Goal: Task Accomplishment & Management: Manage account settings

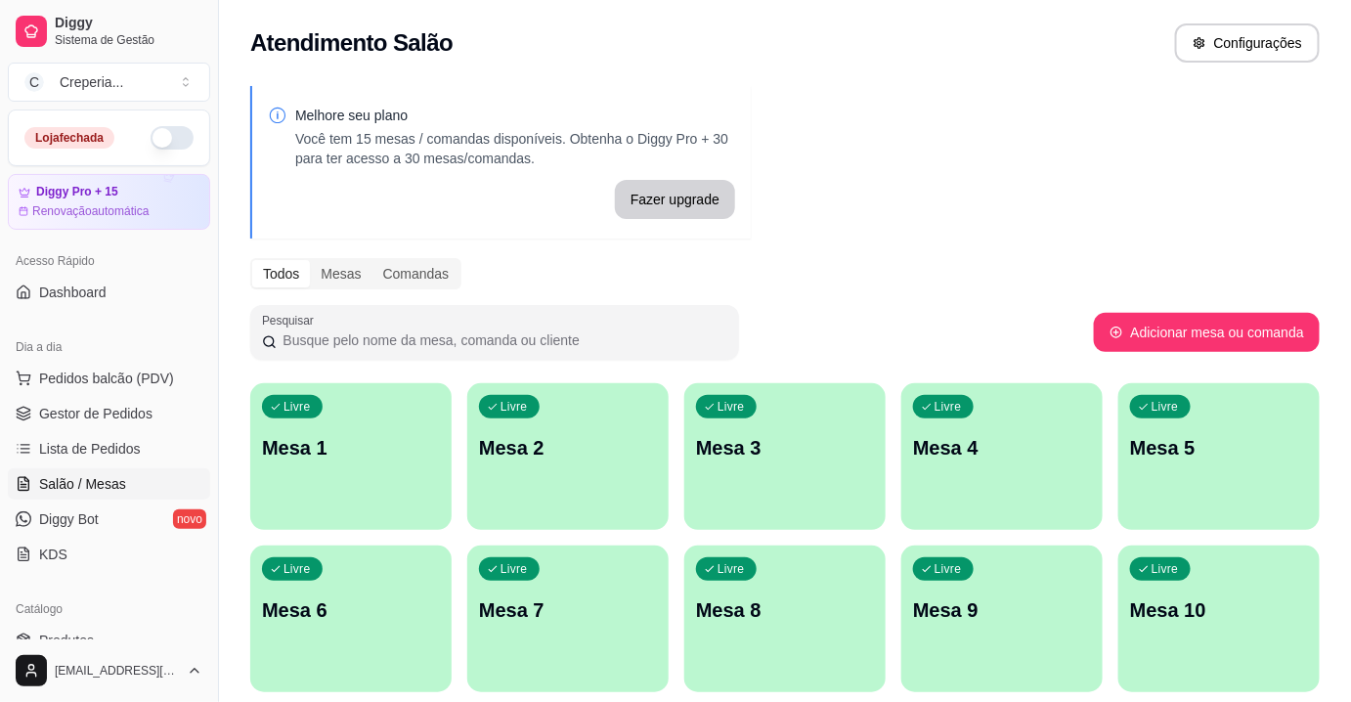
click at [532, 617] on p "Mesa 7" at bounding box center [568, 609] width 178 height 27
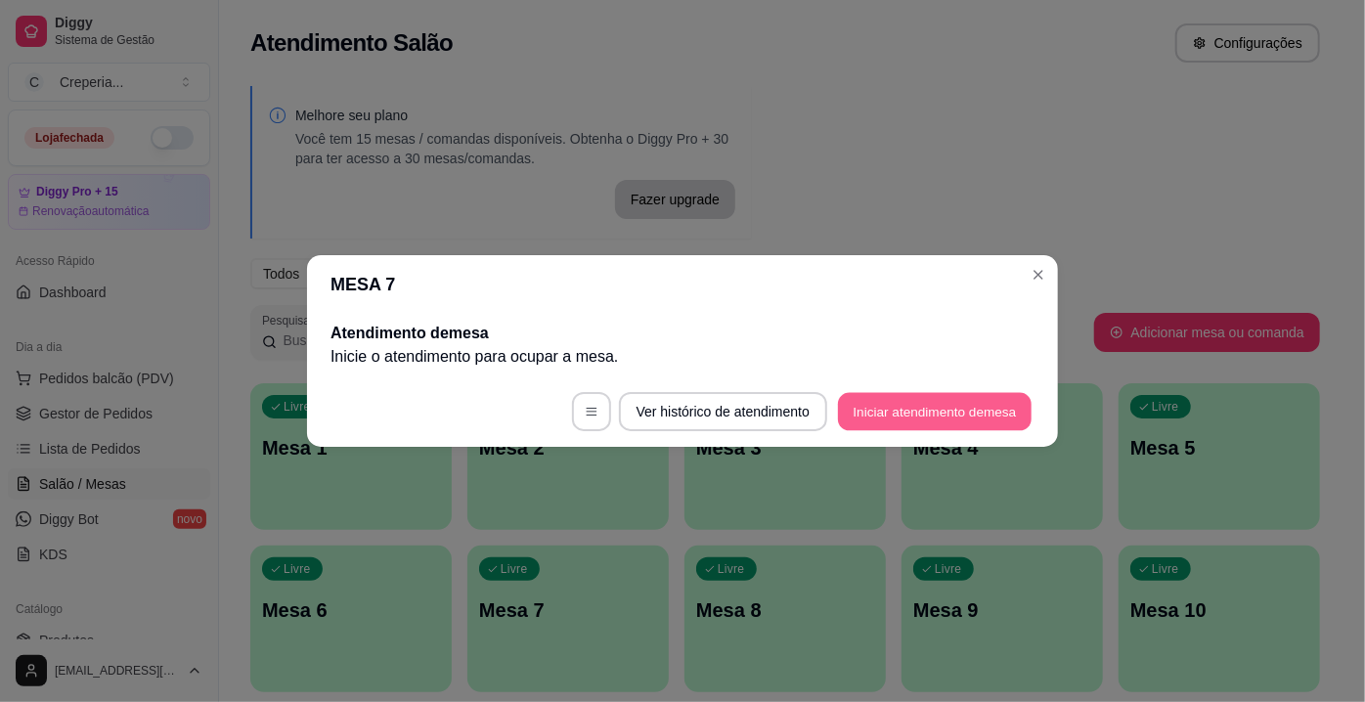
click at [941, 417] on button "Iniciar atendimento de mesa" at bounding box center [935, 412] width 194 height 38
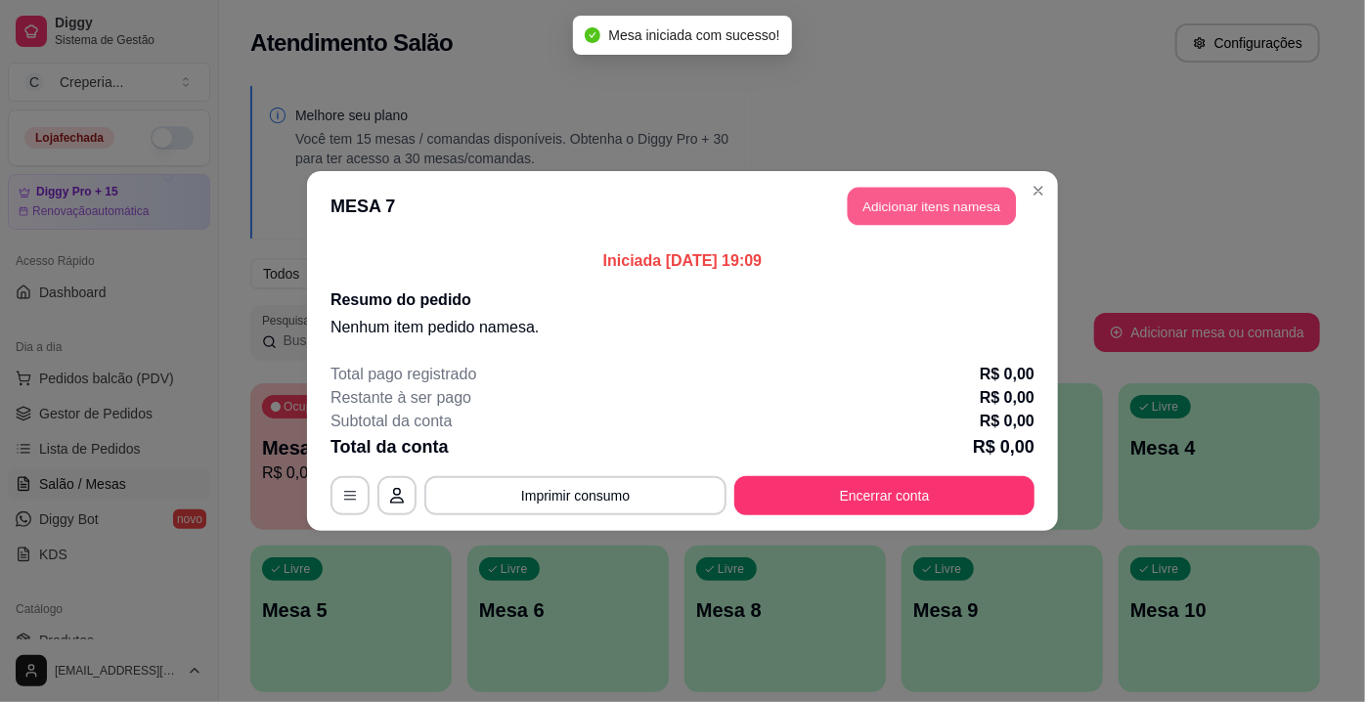
click at [874, 220] on button "Adicionar itens na mesa" at bounding box center [932, 207] width 168 height 38
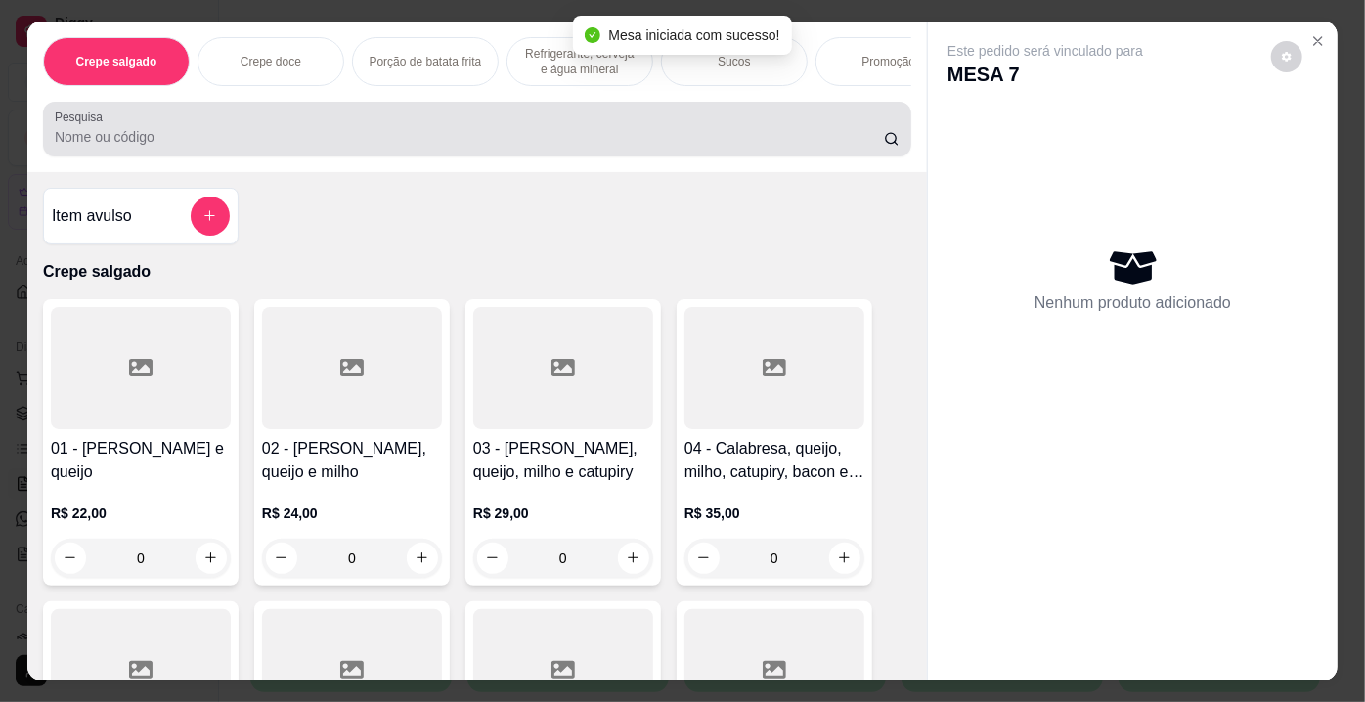
click at [232, 141] on input "Pesquisa" at bounding box center [469, 137] width 829 height 20
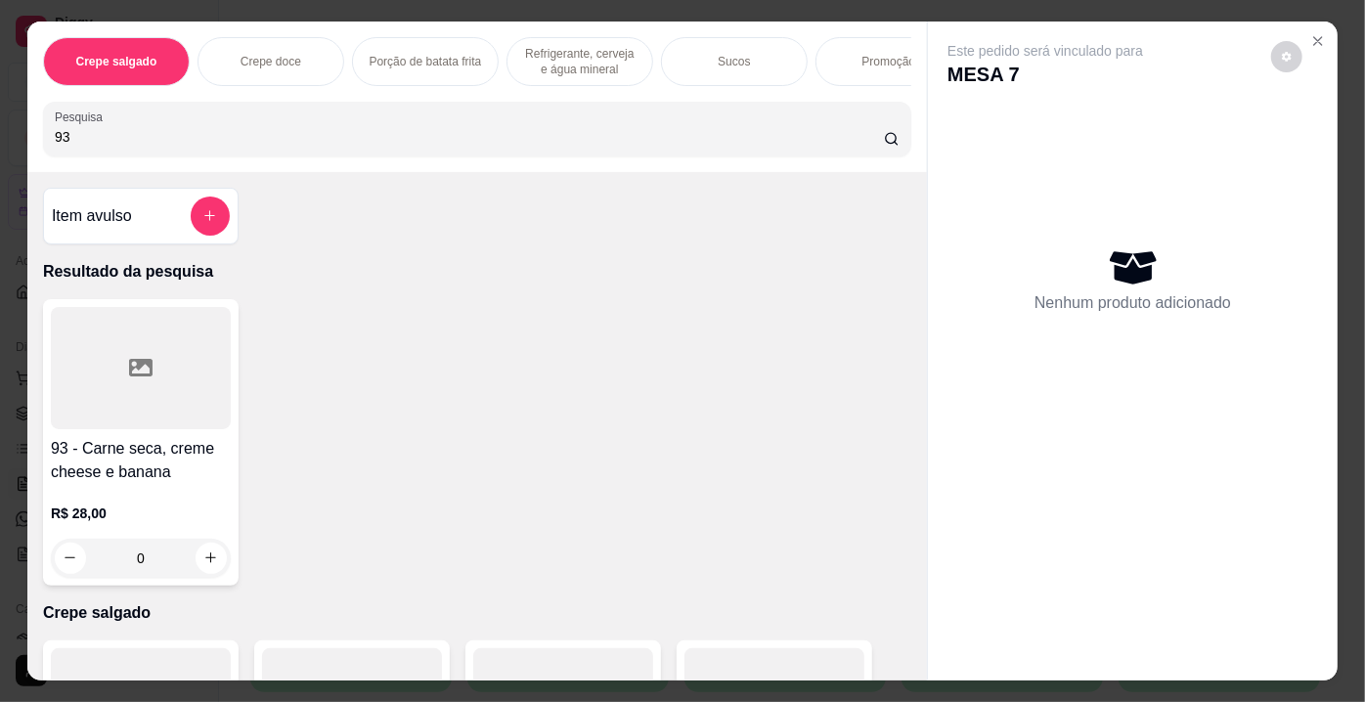
type input "93"
click at [141, 345] on div at bounding box center [141, 368] width 180 height 122
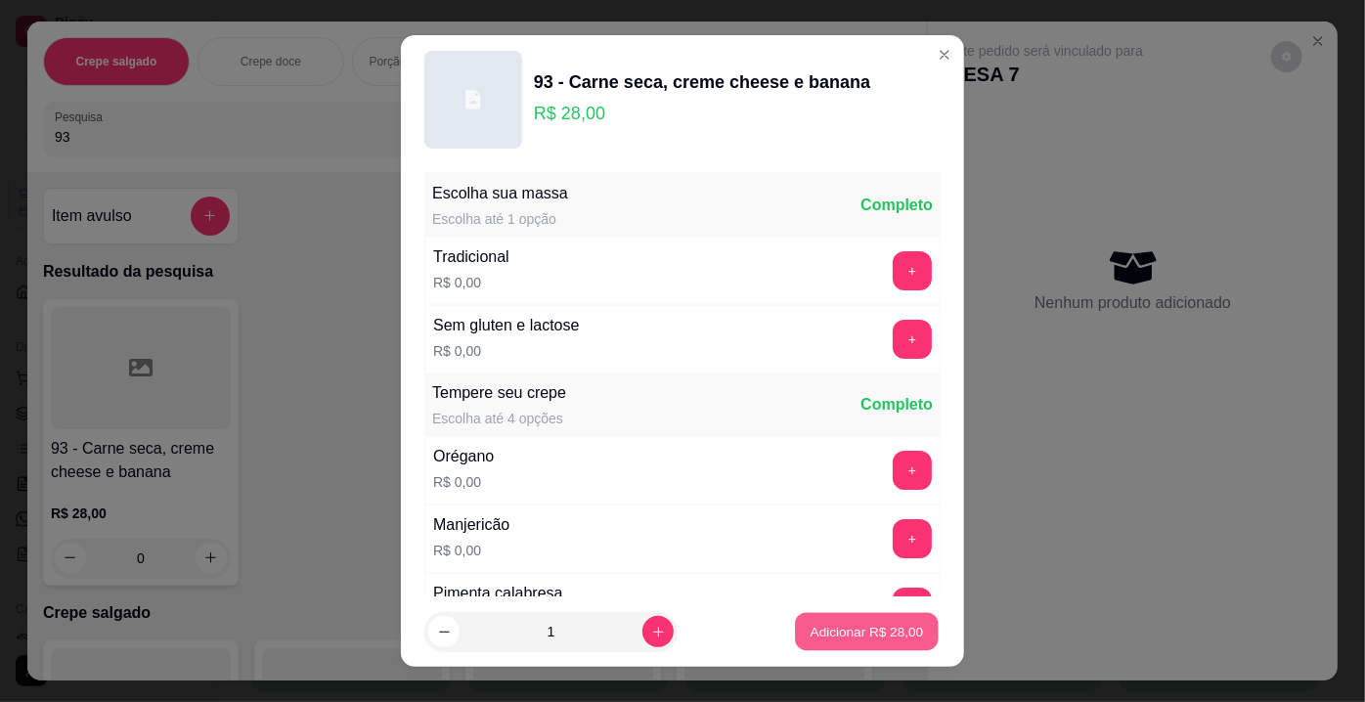
click at [878, 630] on p "Adicionar R$ 28,00" at bounding box center [867, 631] width 113 height 19
type input "1"
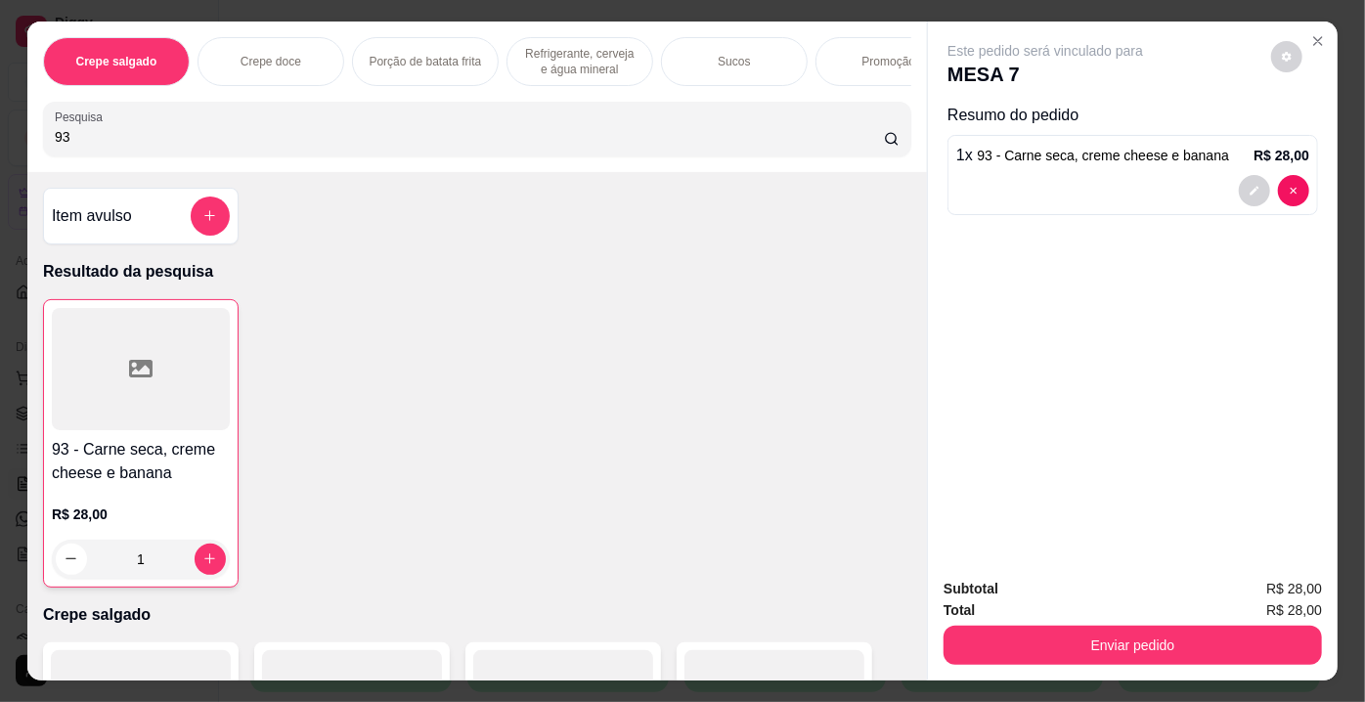
drag, startPoint x: 70, startPoint y: 145, endPoint x: 45, endPoint y: 143, distance: 25.5
click at [45, 143] on div "Pesquisa 93" at bounding box center [477, 129] width 868 height 55
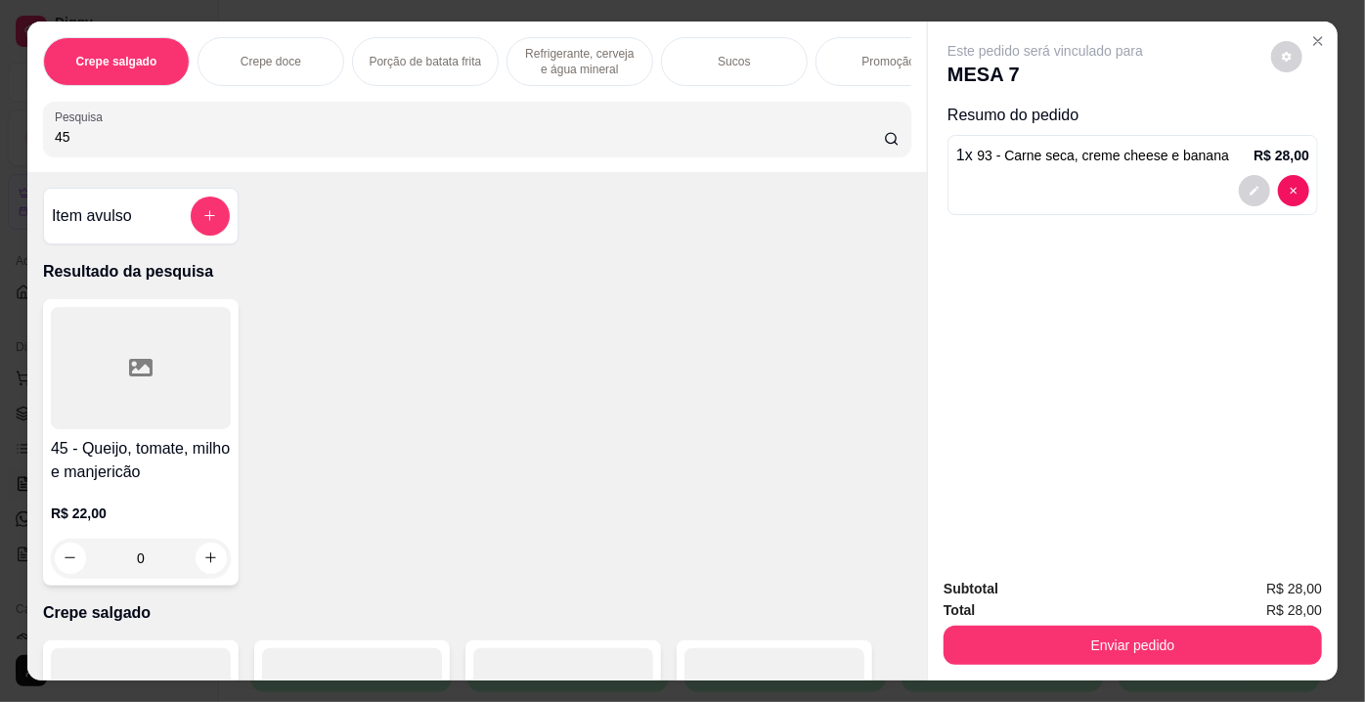
click at [167, 451] on h4 "45 - Queijo, tomate, milho e manjericão" at bounding box center [141, 460] width 180 height 47
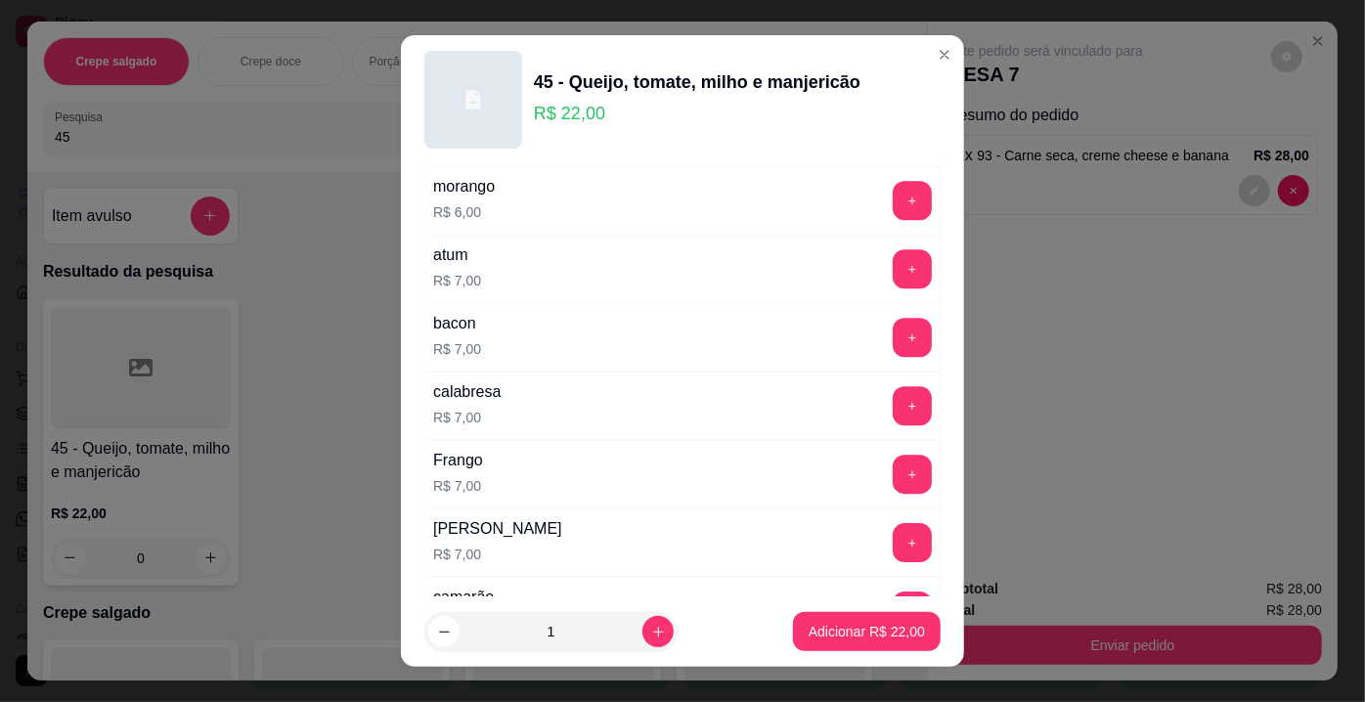
scroll to position [3021, 0]
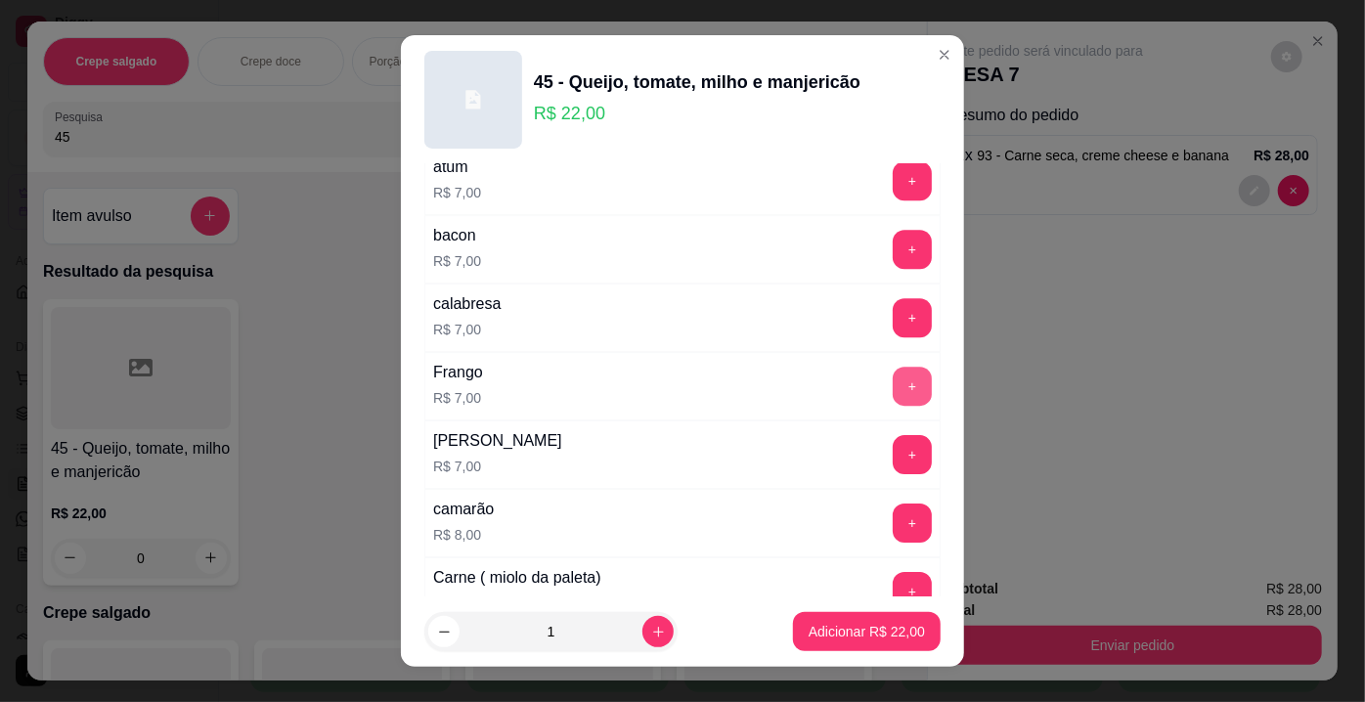
click at [893, 367] on button "+" at bounding box center [912, 386] width 39 height 39
click at [868, 637] on p "Adicionar R$ 29,00" at bounding box center [867, 631] width 113 height 19
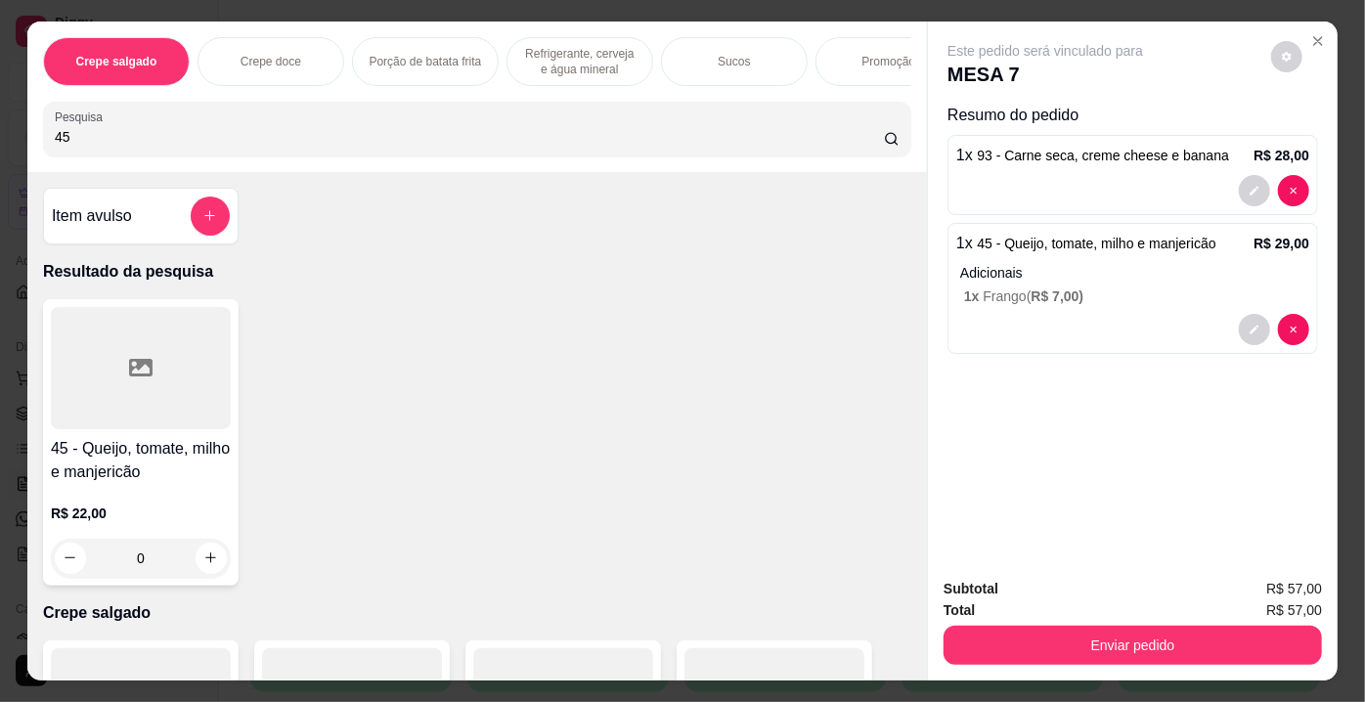
click at [78, 142] on input "45" at bounding box center [469, 137] width 829 height 20
type input "4"
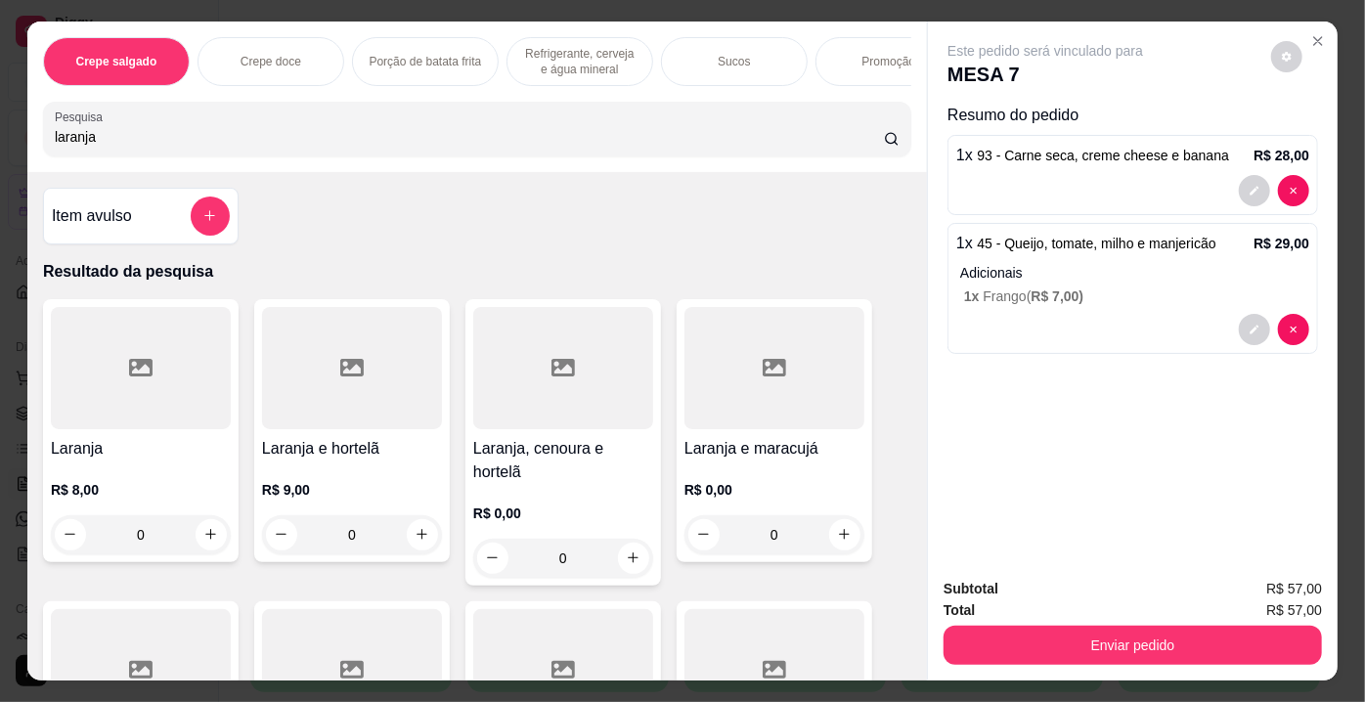
type input "laranja"
click at [575, 404] on div at bounding box center [563, 368] width 180 height 122
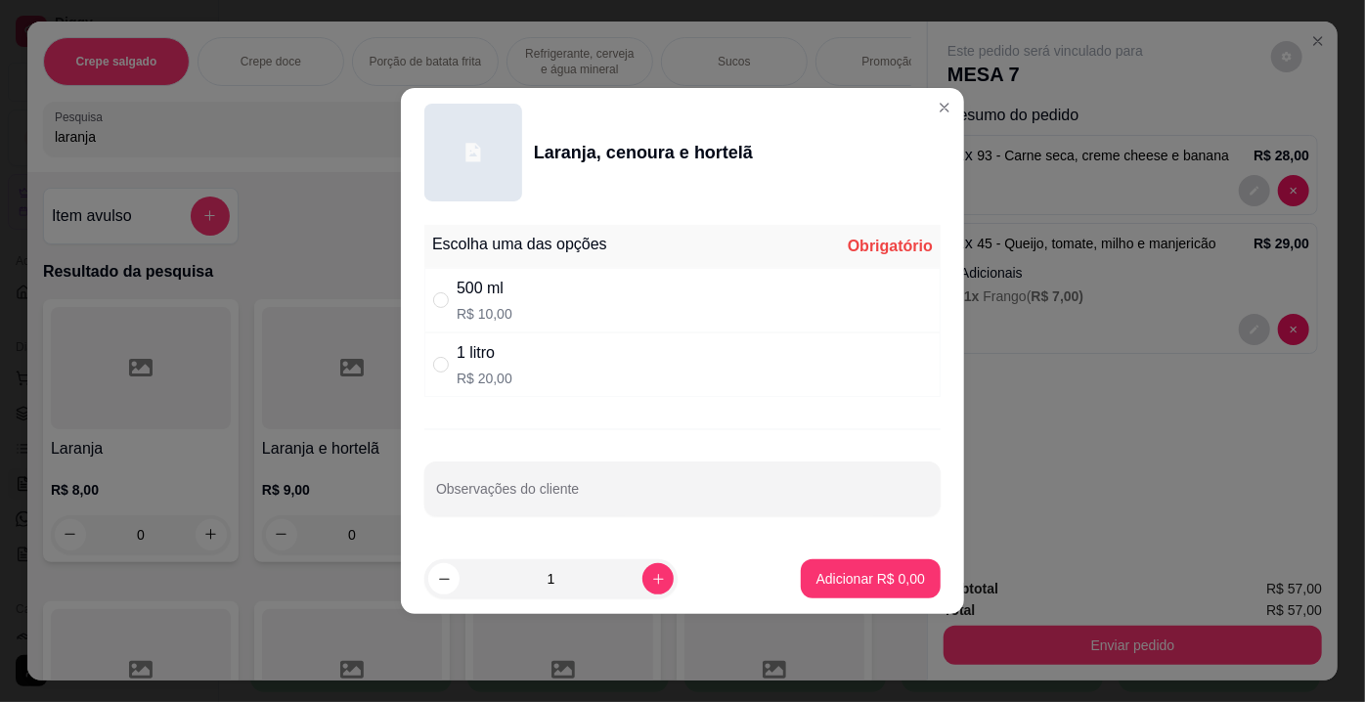
click at [546, 323] on div "500 ml R$ 10,00" at bounding box center [682, 300] width 516 height 65
radio input "true"
click at [875, 572] on p "Adicionar R$ 10,00" at bounding box center [867, 579] width 116 height 20
type input "1"
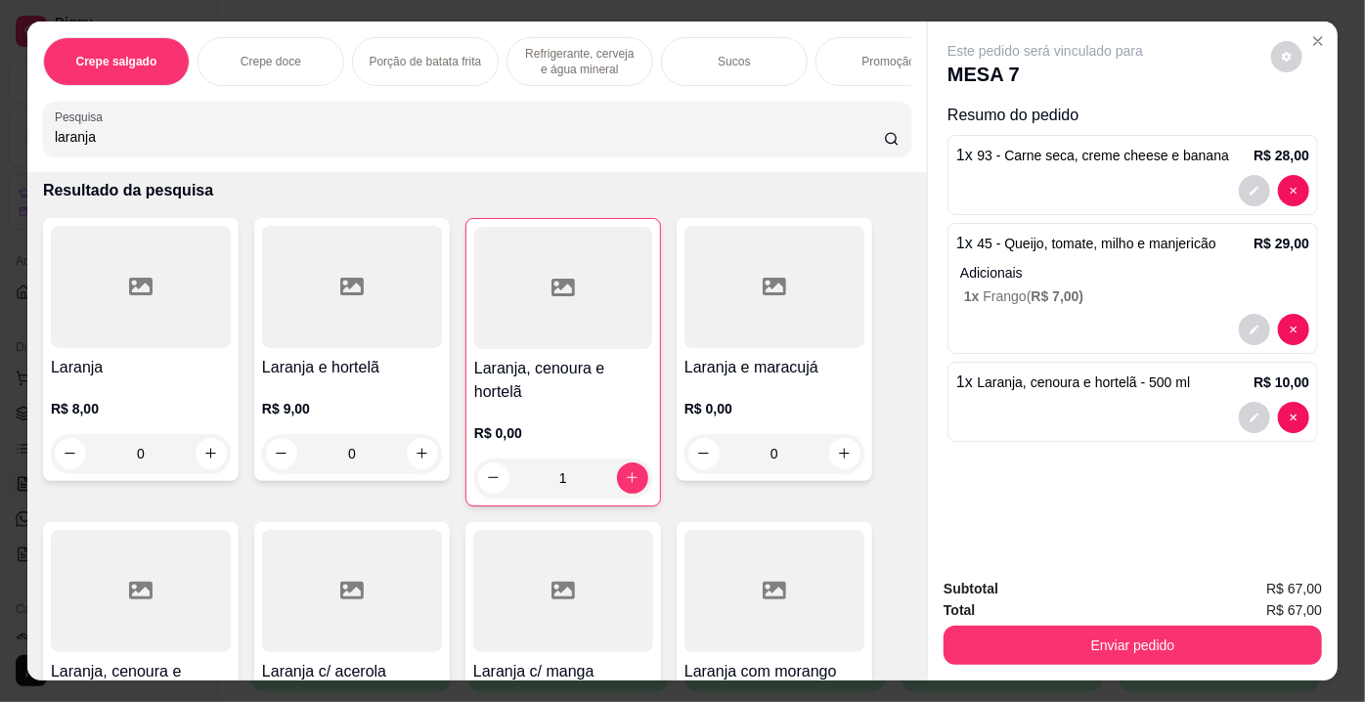
scroll to position [177, 0]
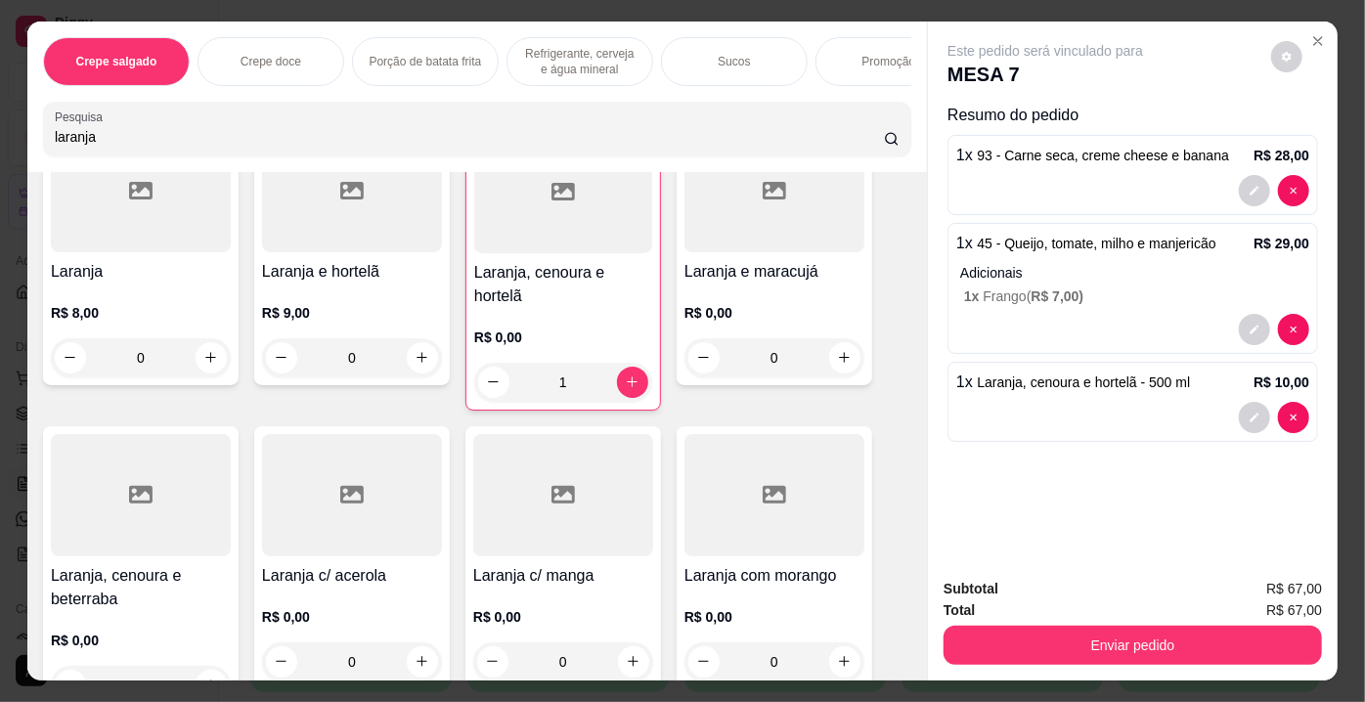
click at [104, 504] on div at bounding box center [141, 495] width 180 height 122
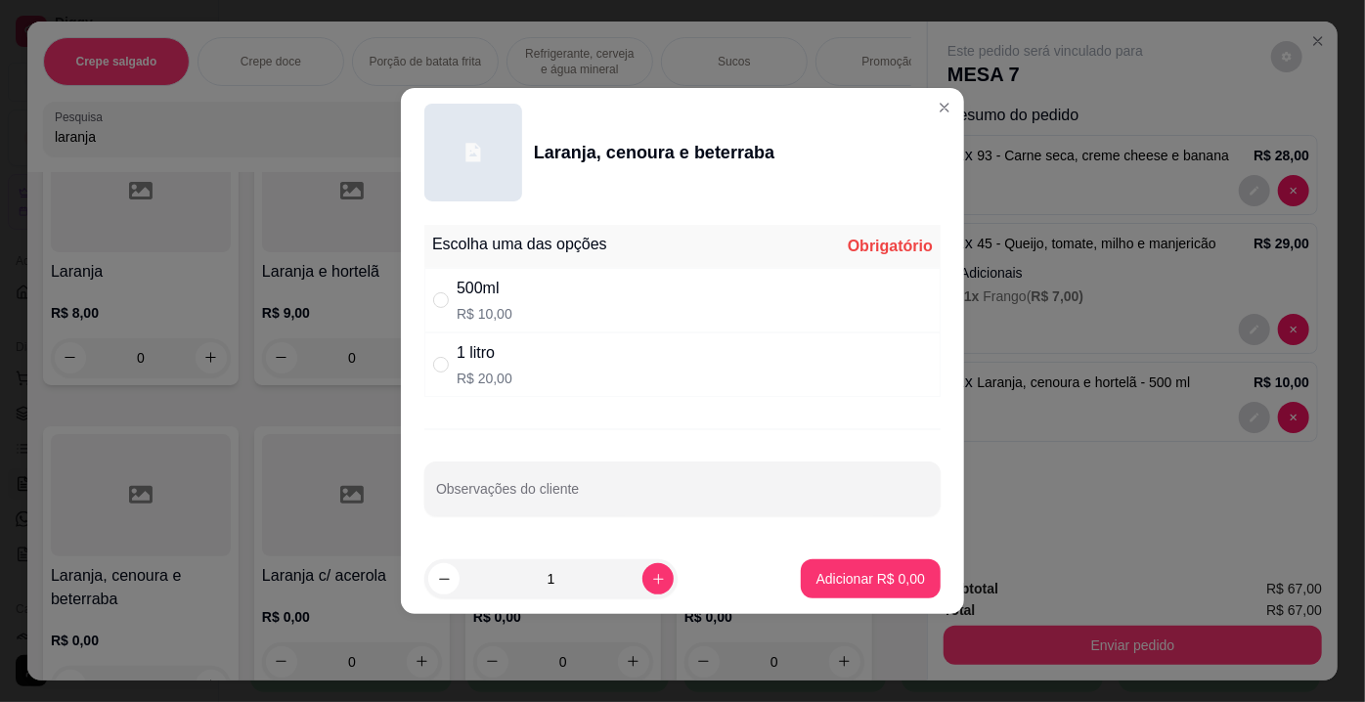
click at [505, 310] on p "R$ 10,00" at bounding box center [485, 314] width 56 height 20
radio input "true"
click at [860, 578] on p "Adicionar R$ 10,00" at bounding box center [867, 579] width 116 height 20
type input "1"
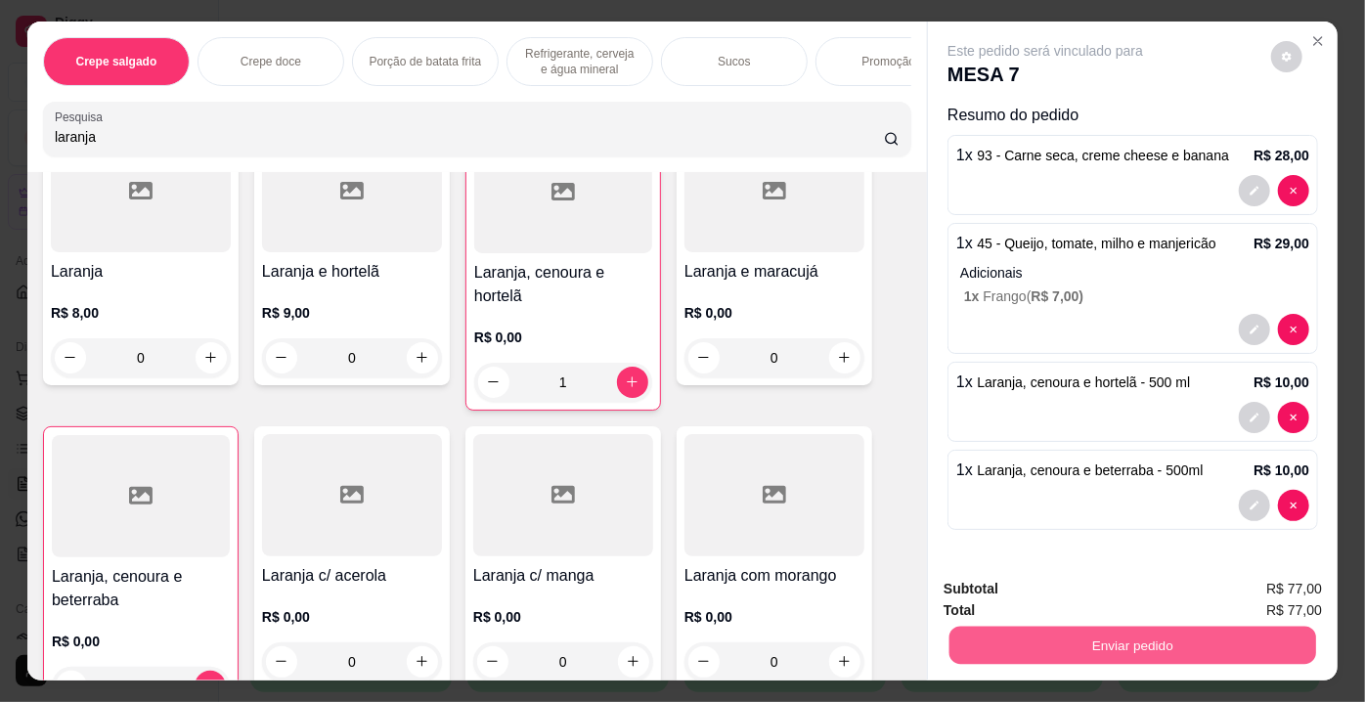
click at [1230, 640] on button "Enviar pedido" at bounding box center [1132, 646] width 367 height 38
click at [1264, 595] on button "Enviar pedido" at bounding box center [1271, 591] width 110 height 37
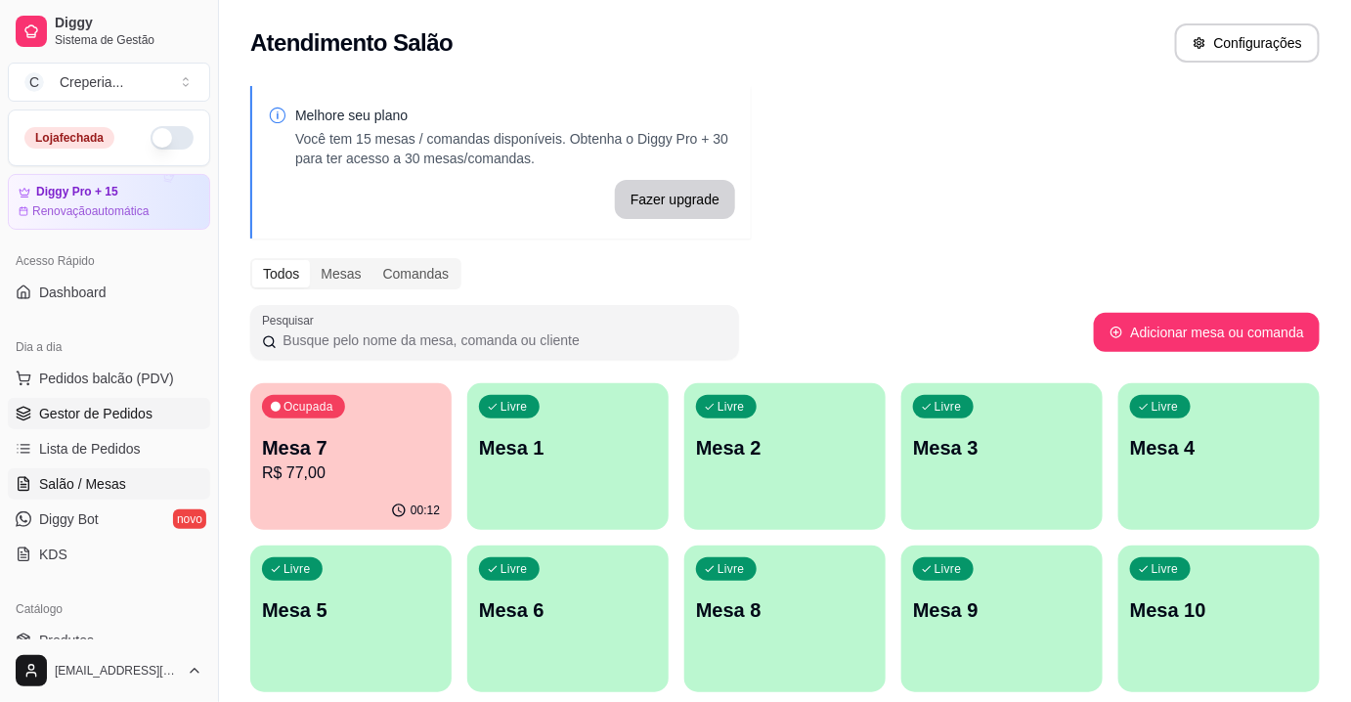
click at [141, 411] on span "Gestor de Pedidos" at bounding box center [95, 414] width 113 height 20
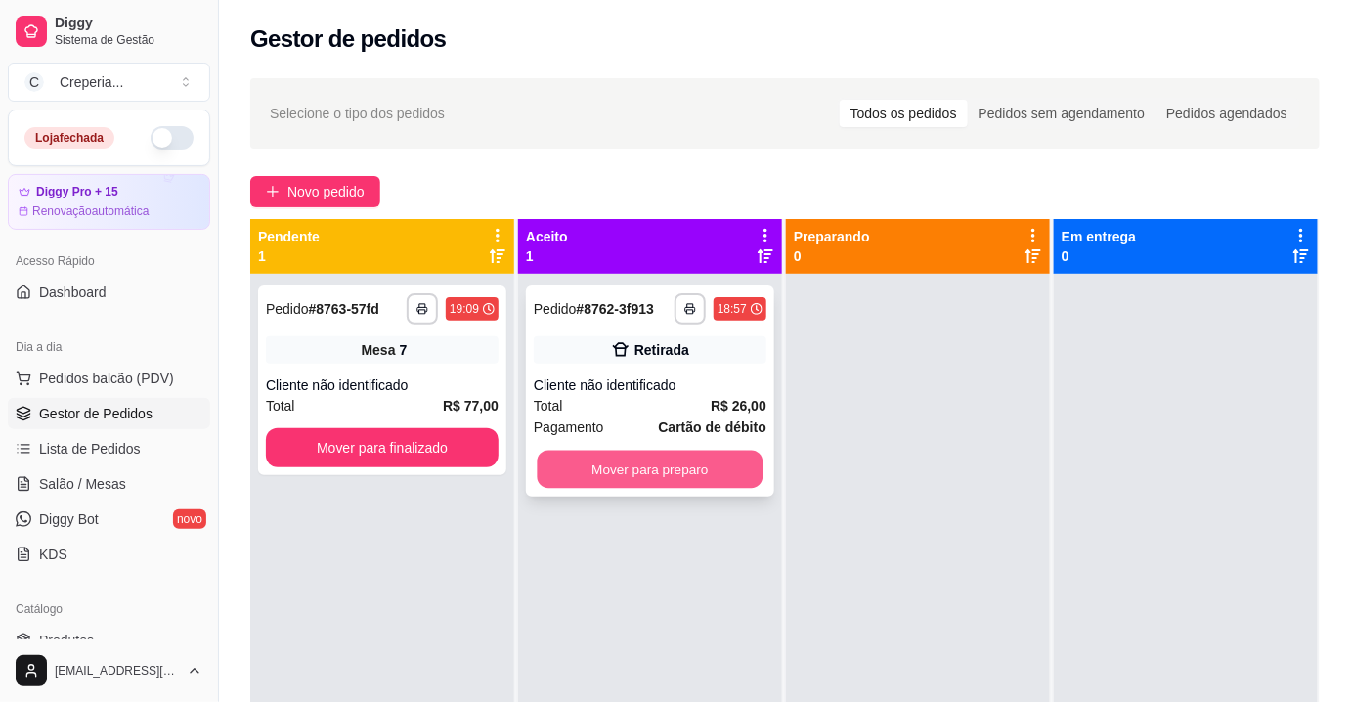
click at [658, 450] on div "Mover para preparo" at bounding box center [650, 469] width 233 height 39
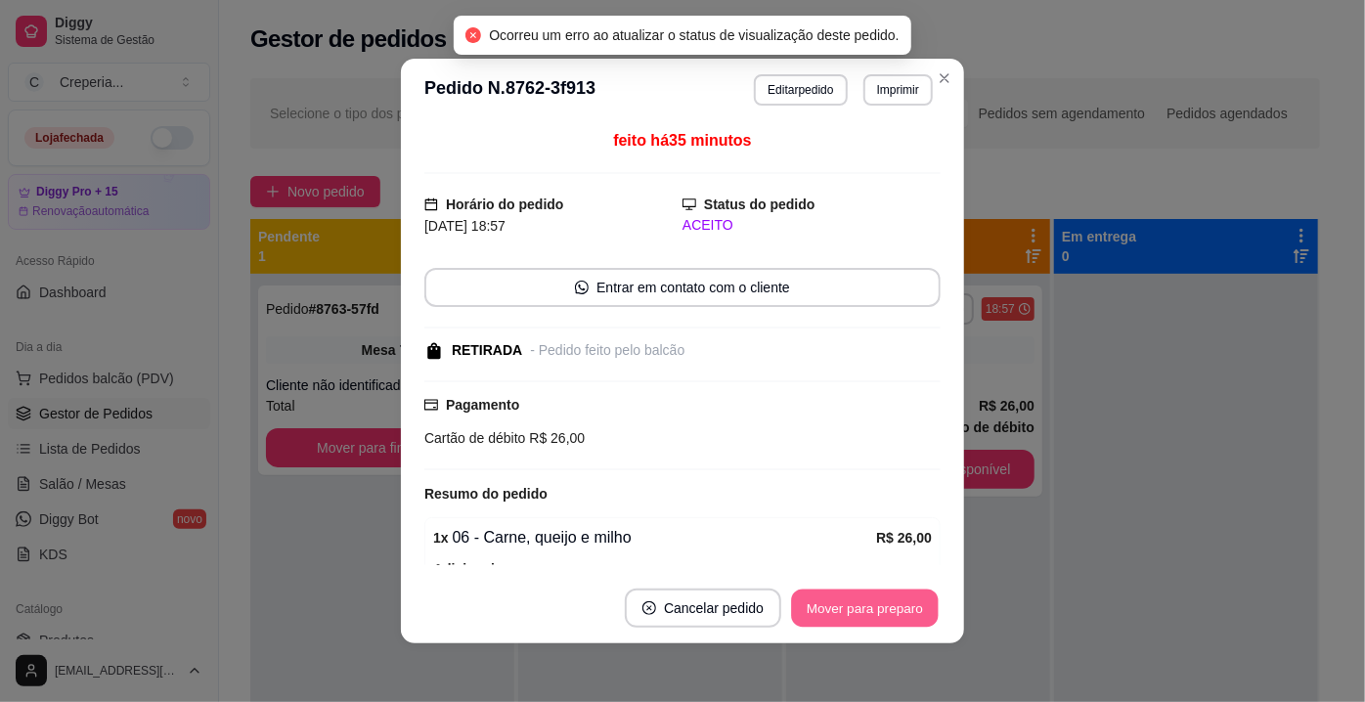
click at [898, 597] on button "Mover para preparo" at bounding box center [864, 609] width 147 height 38
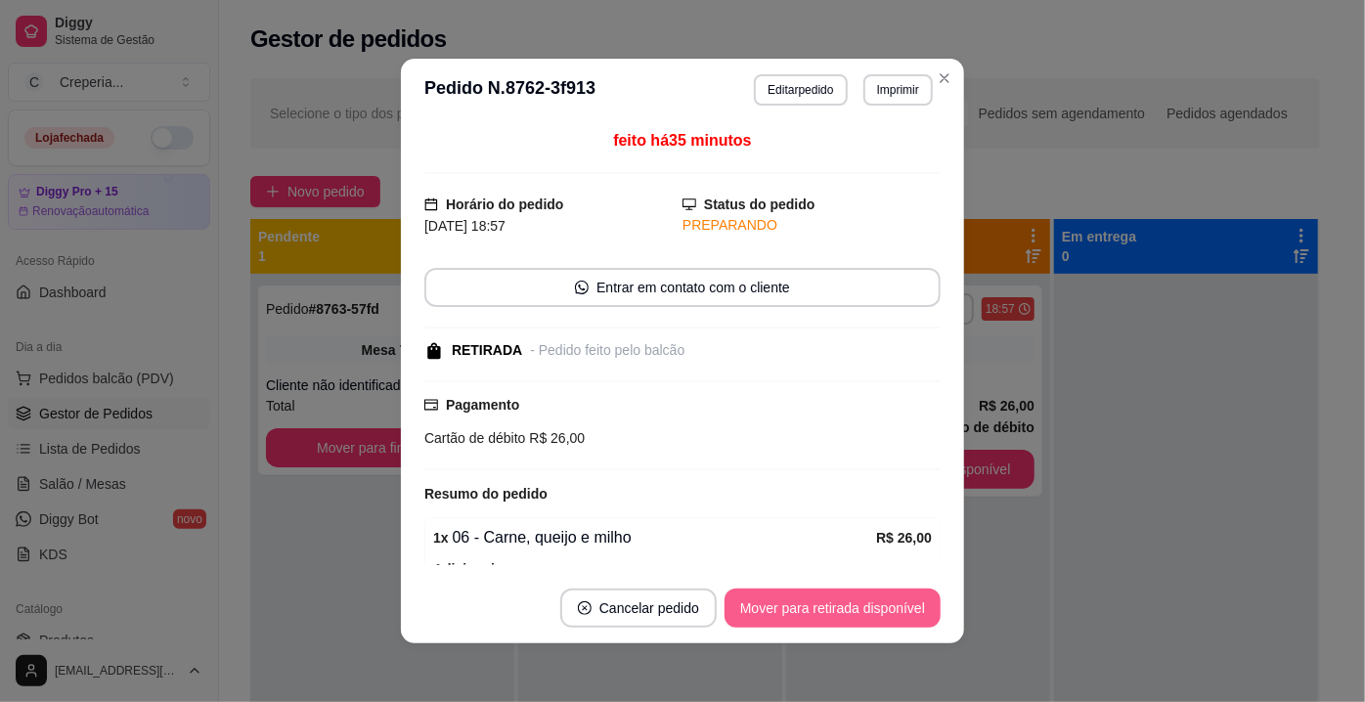
click at [852, 603] on button "Mover para retirada disponível" at bounding box center [833, 608] width 216 height 39
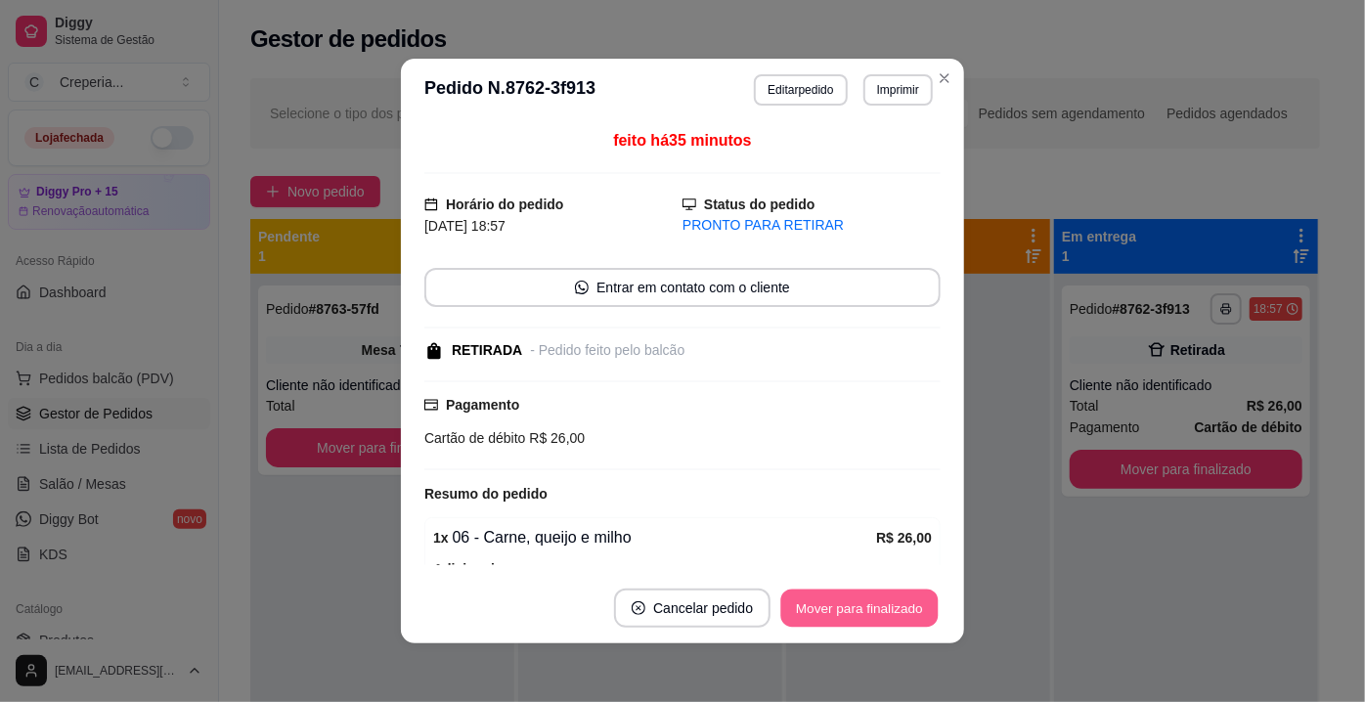
click at [895, 609] on button "Mover para finalizado" at bounding box center [859, 609] width 157 height 38
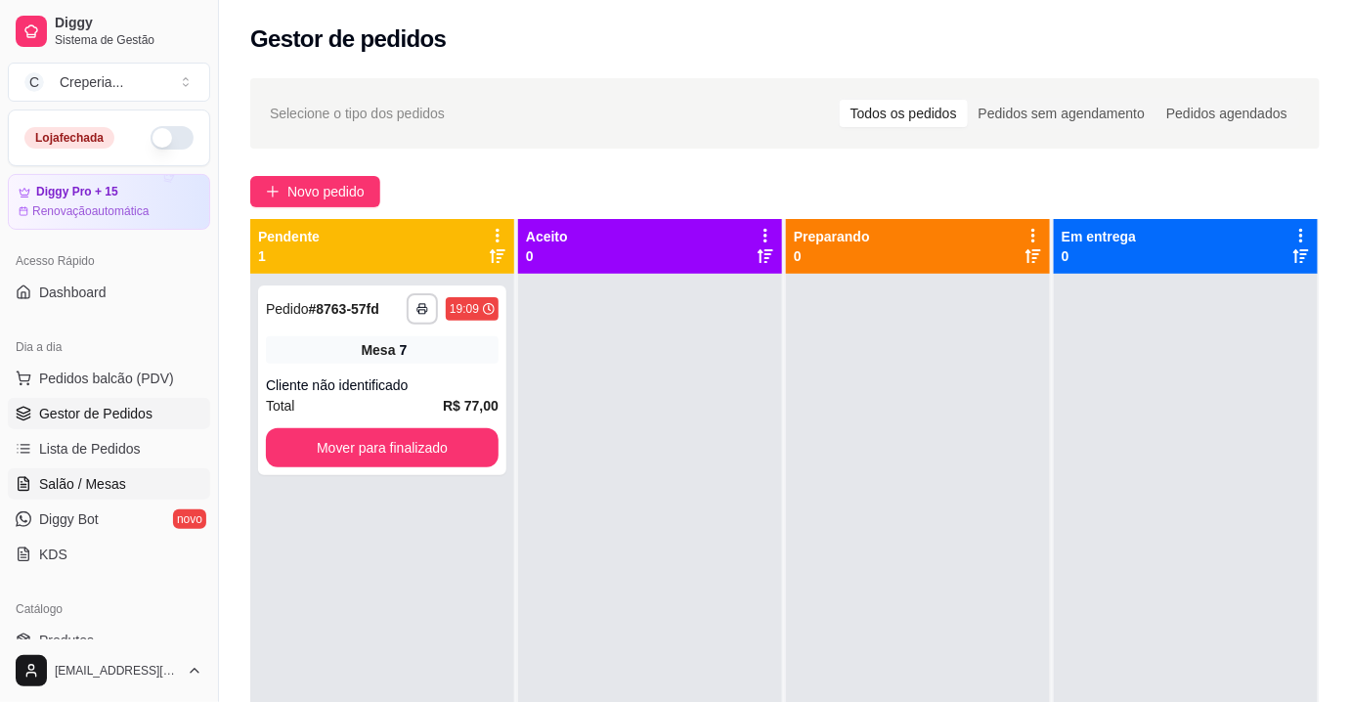
click at [91, 477] on span "Salão / Mesas" at bounding box center [82, 484] width 87 height 20
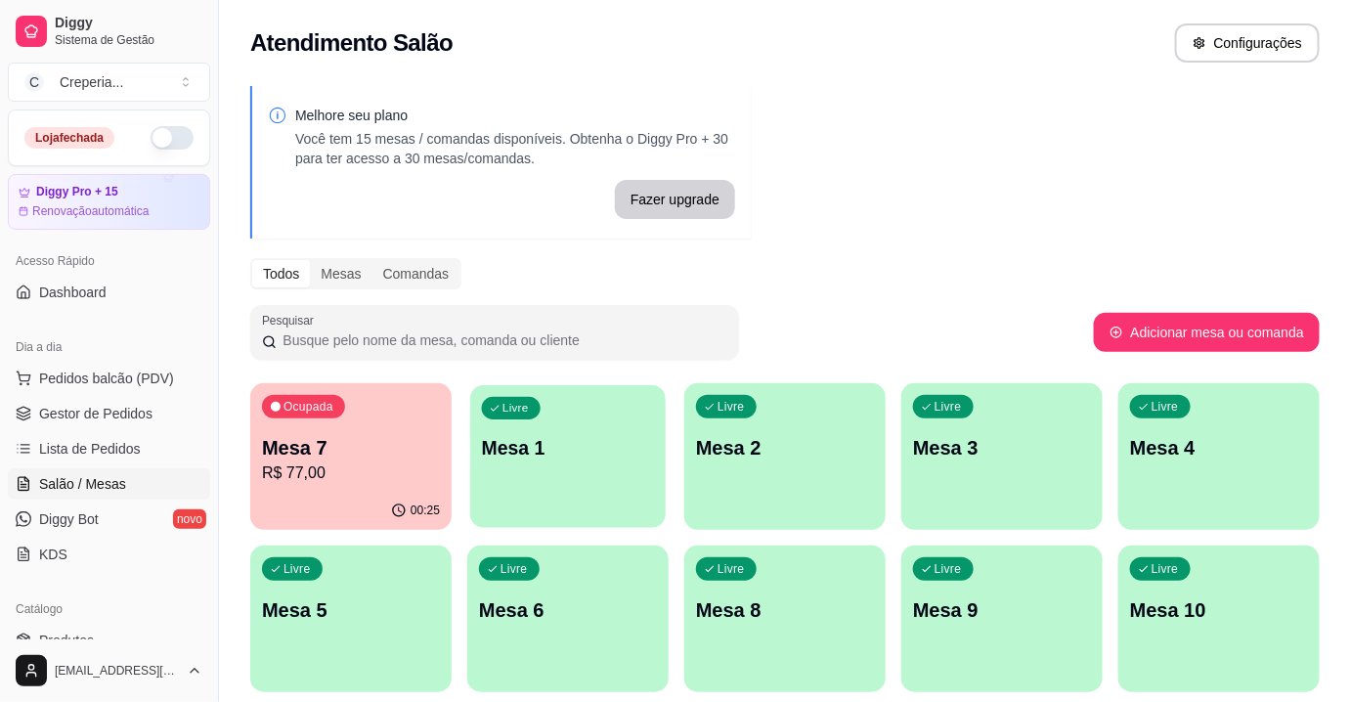
click at [537, 460] on p "Mesa 1" at bounding box center [568, 448] width 173 height 26
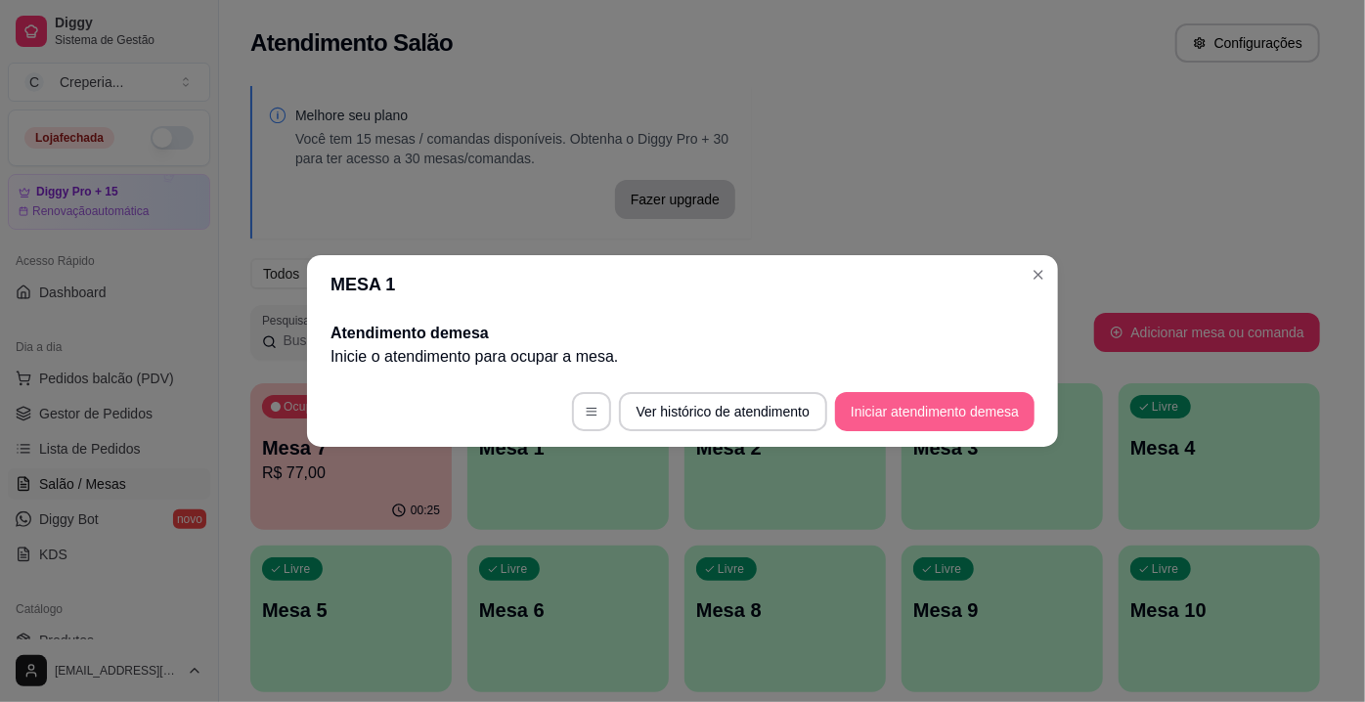
click at [862, 406] on button "Iniciar atendimento de mesa" at bounding box center [934, 411] width 199 height 39
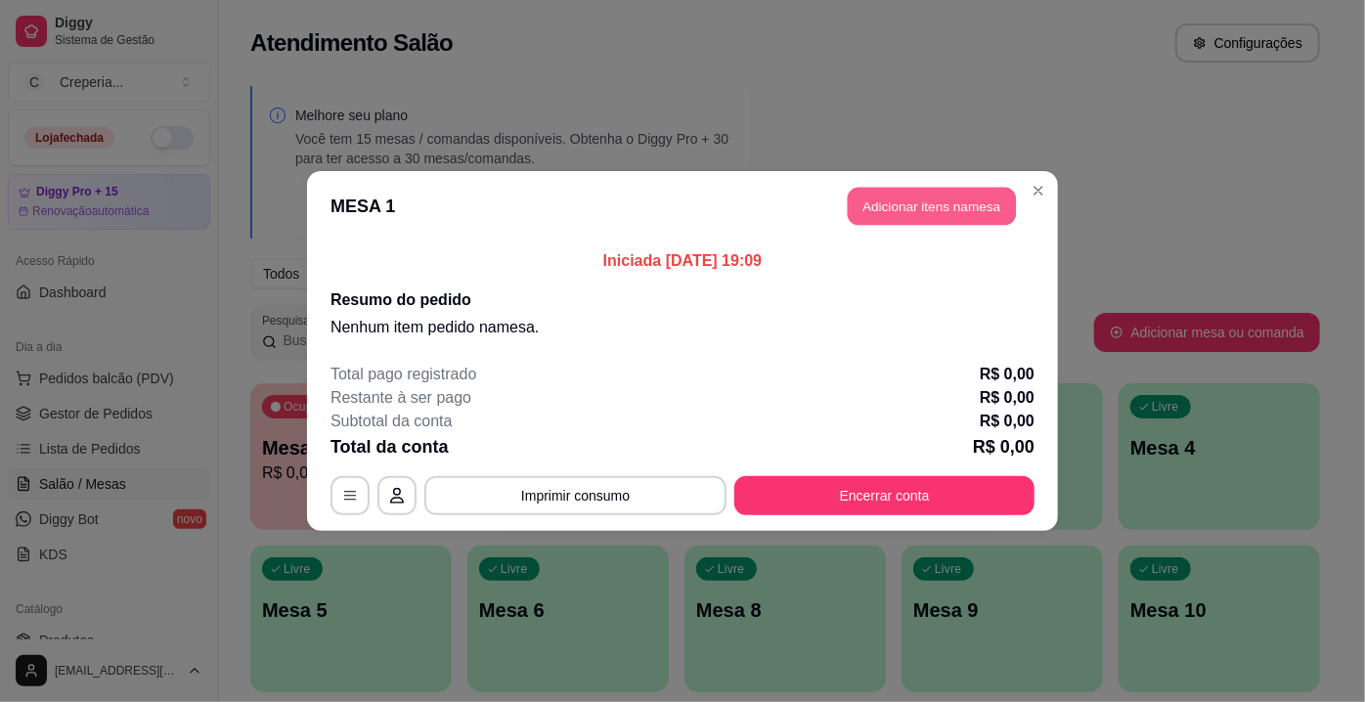
click at [945, 221] on button "Adicionar itens na mesa" at bounding box center [932, 207] width 168 height 38
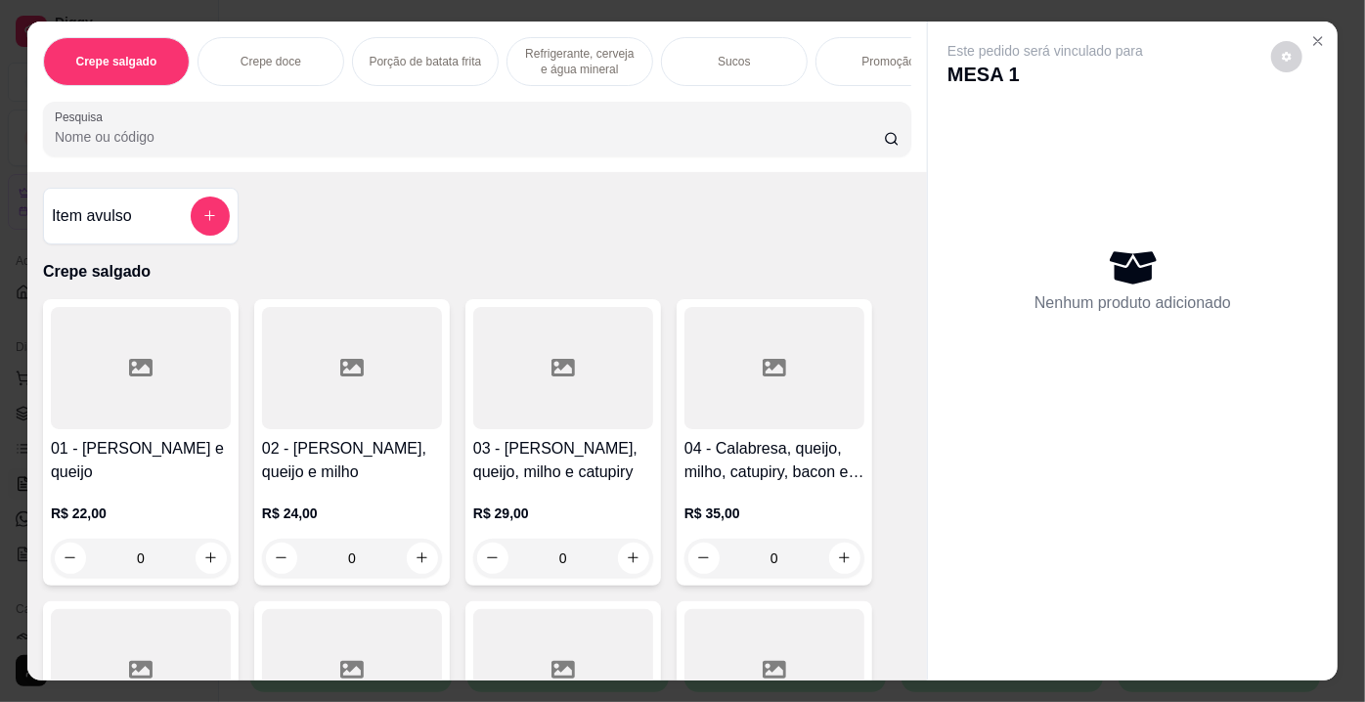
click at [188, 362] on div at bounding box center [141, 368] width 180 height 122
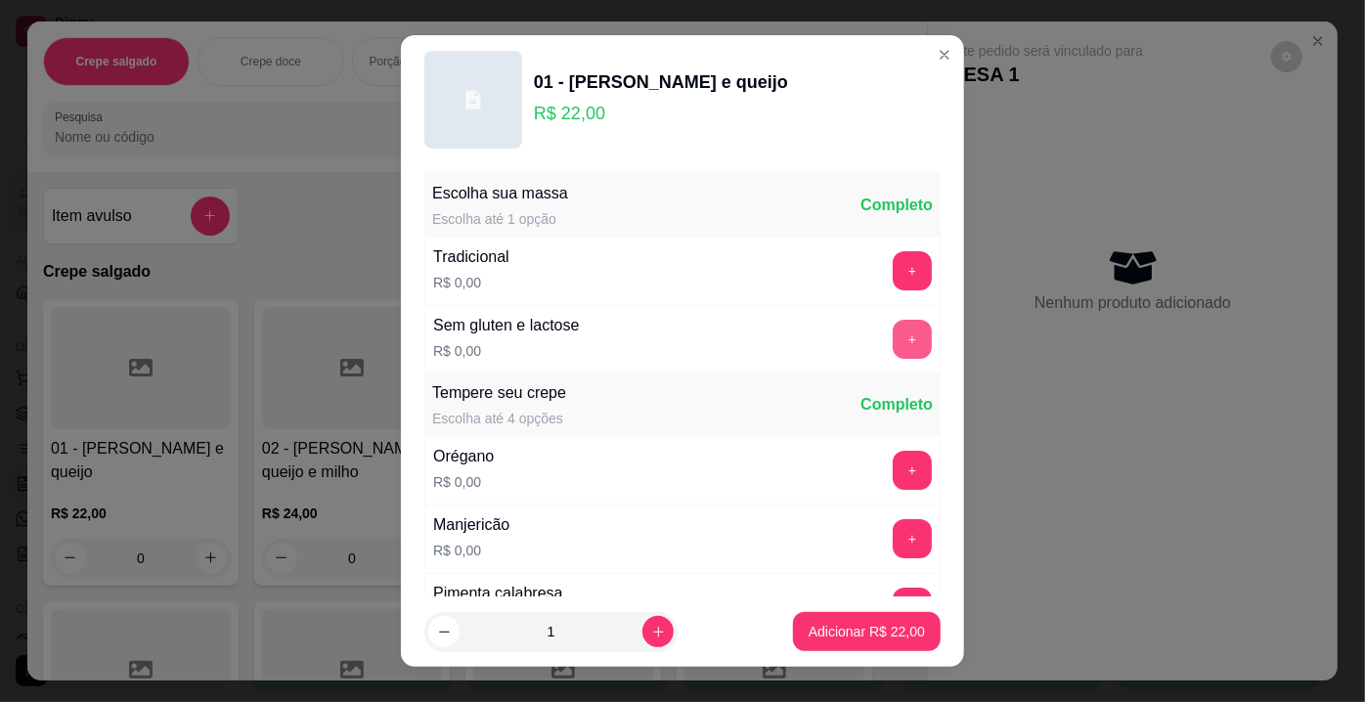
click at [893, 333] on button "+" at bounding box center [912, 339] width 39 height 39
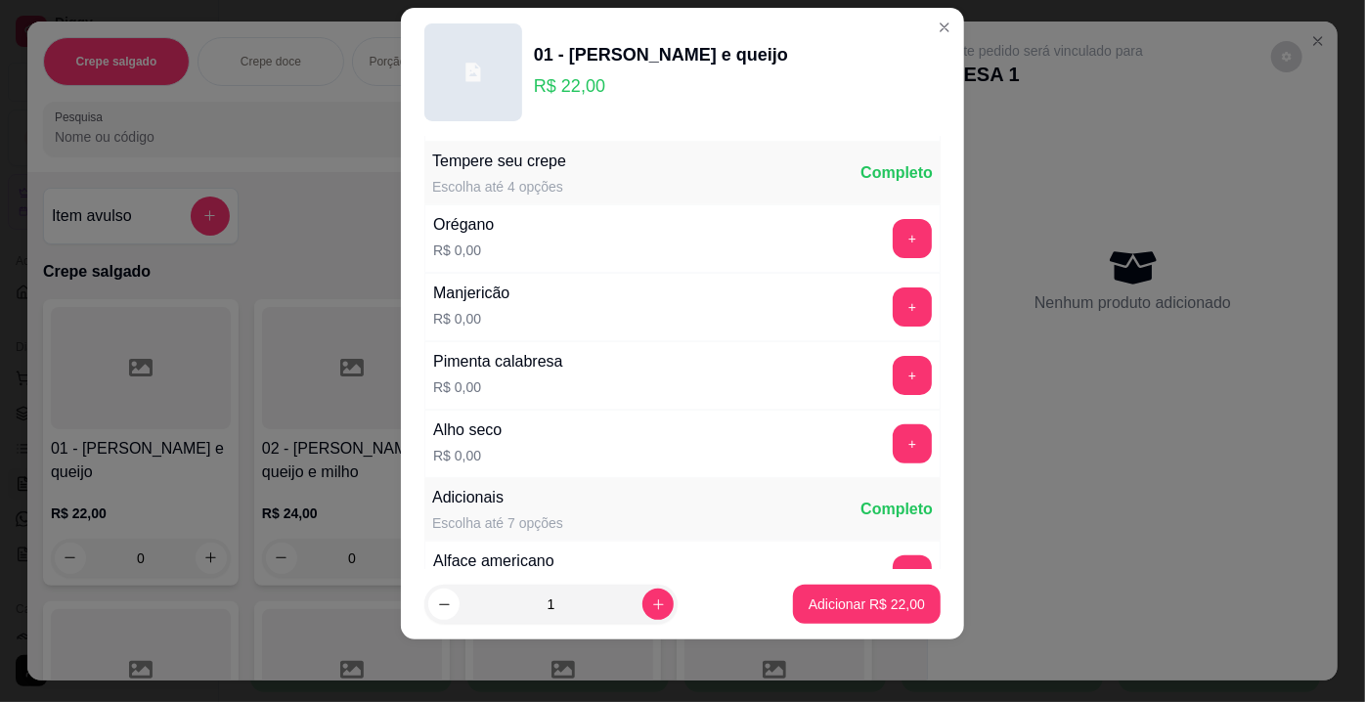
scroll to position [207, 0]
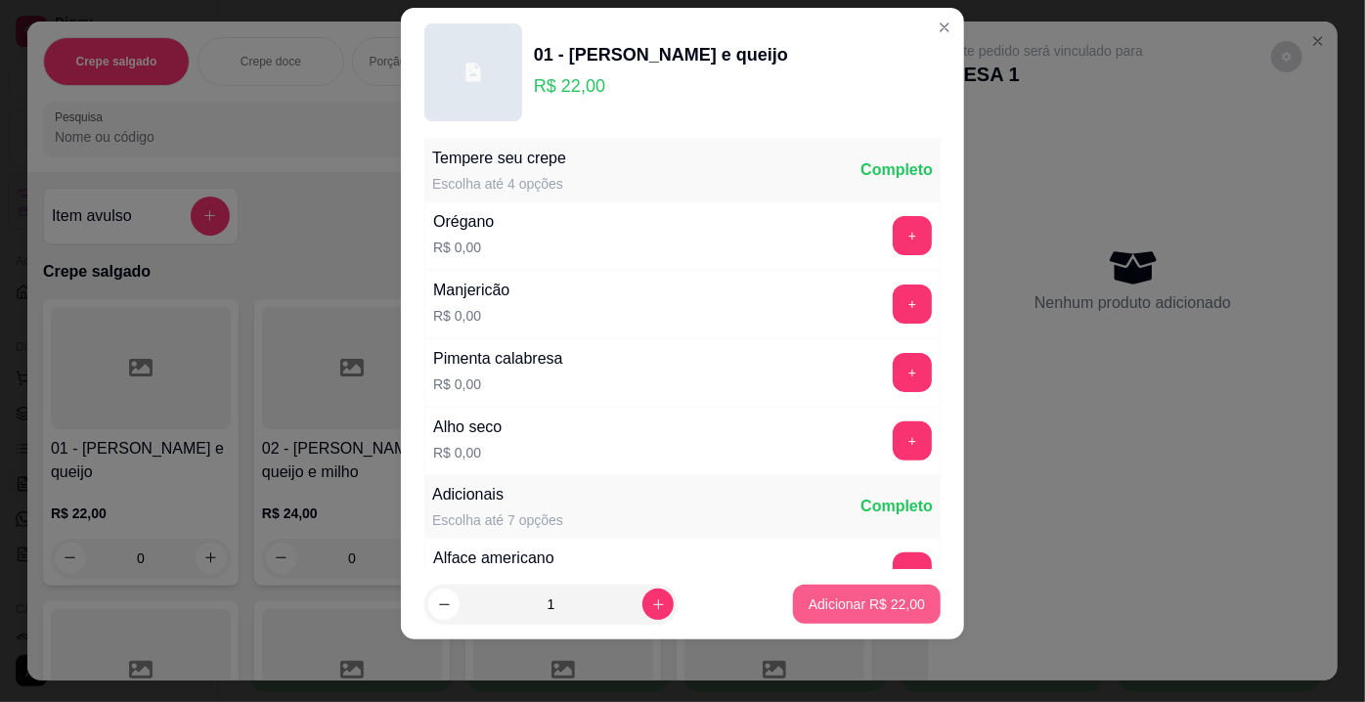
click at [875, 606] on p "Adicionar R$ 22,00" at bounding box center [867, 605] width 116 height 20
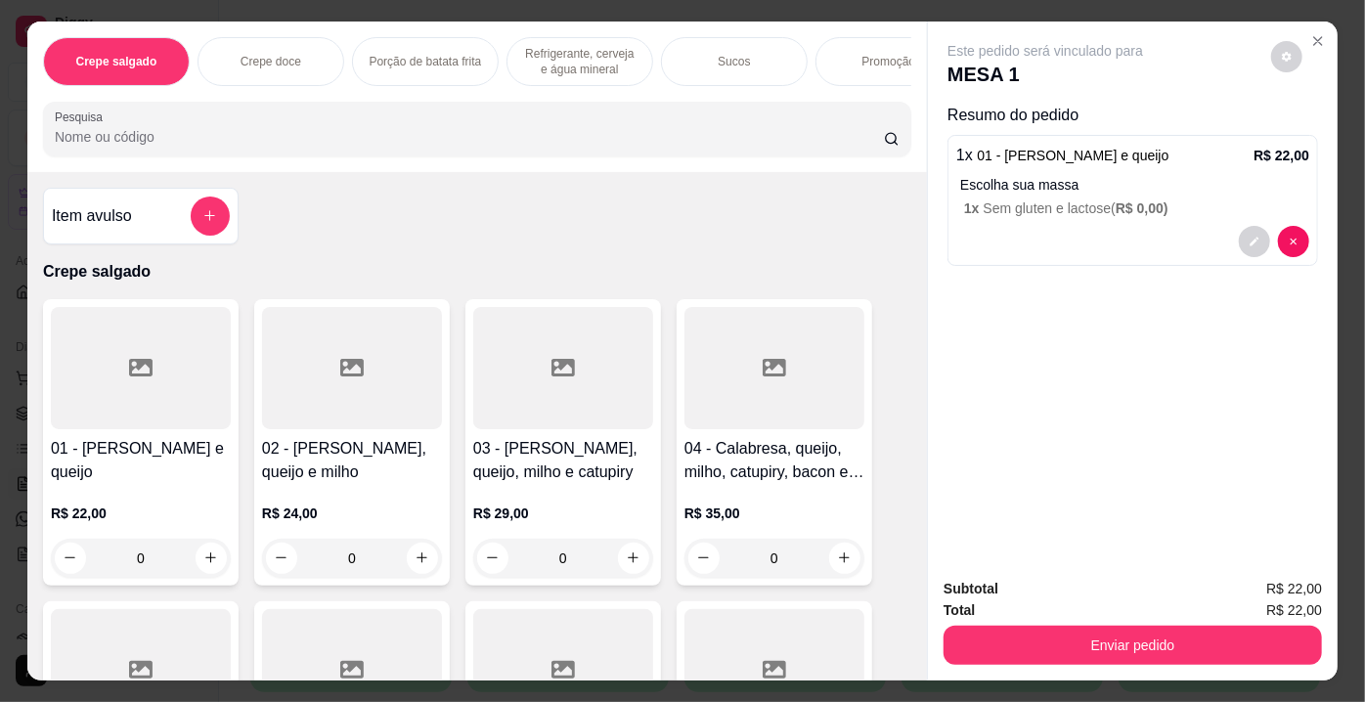
click at [111, 143] on input "Pesquisa" at bounding box center [469, 137] width 829 height 20
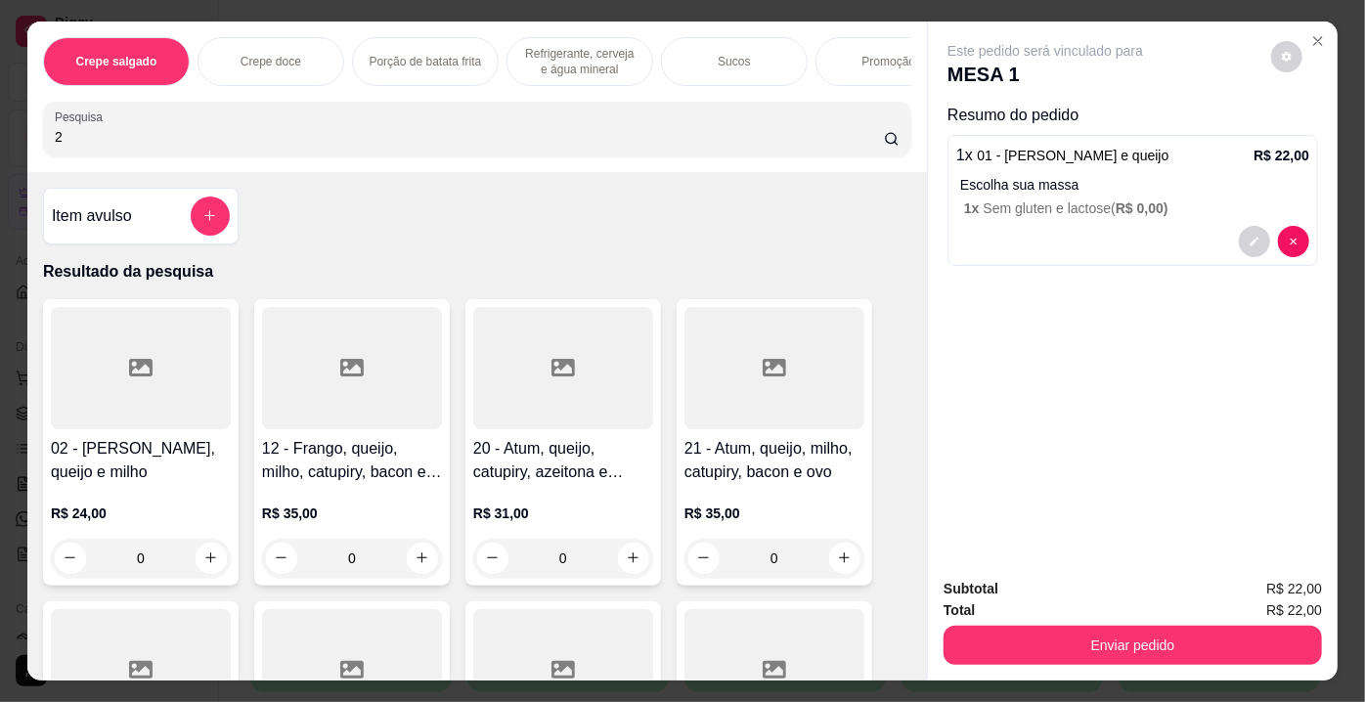
type input "2"
click at [175, 390] on div at bounding box center [141, 368] width 180 height 122
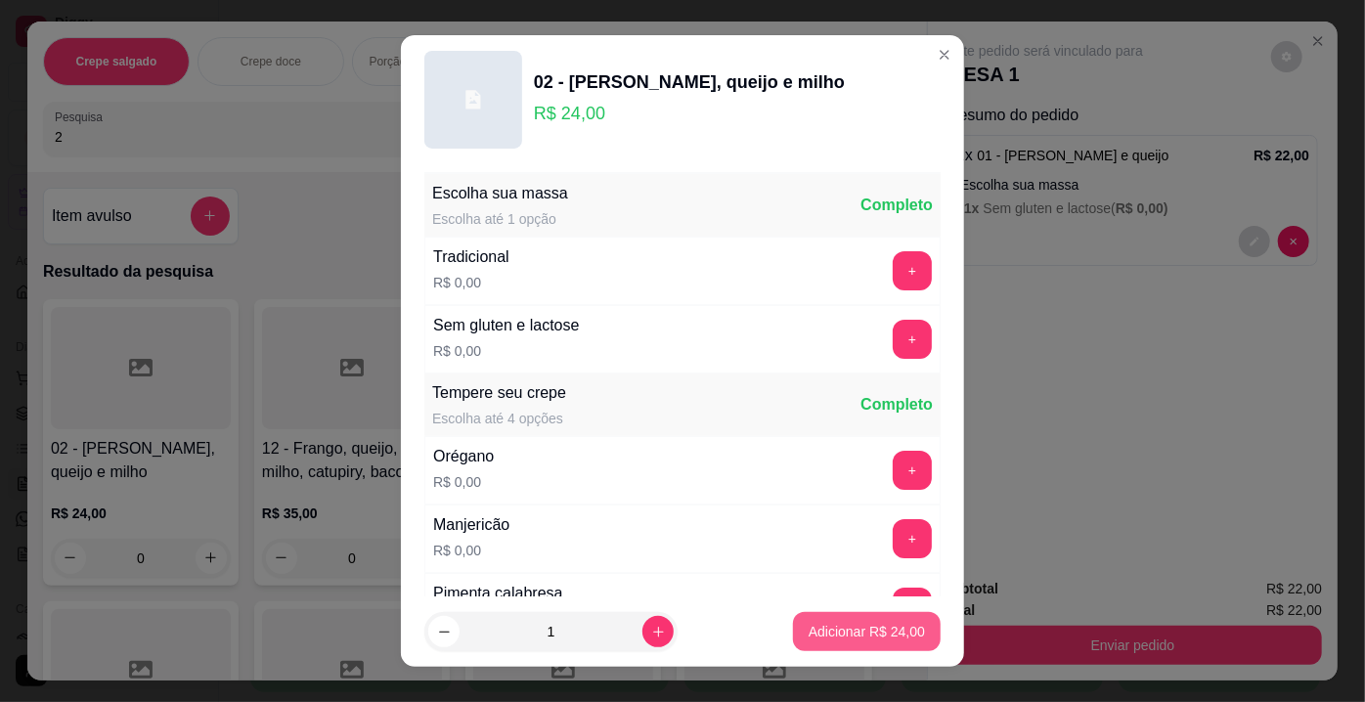
click at [836, 625] on p "Adicionar R$ 24,00" at bounding box center [867, 632] width 116 height 20
type input "1"
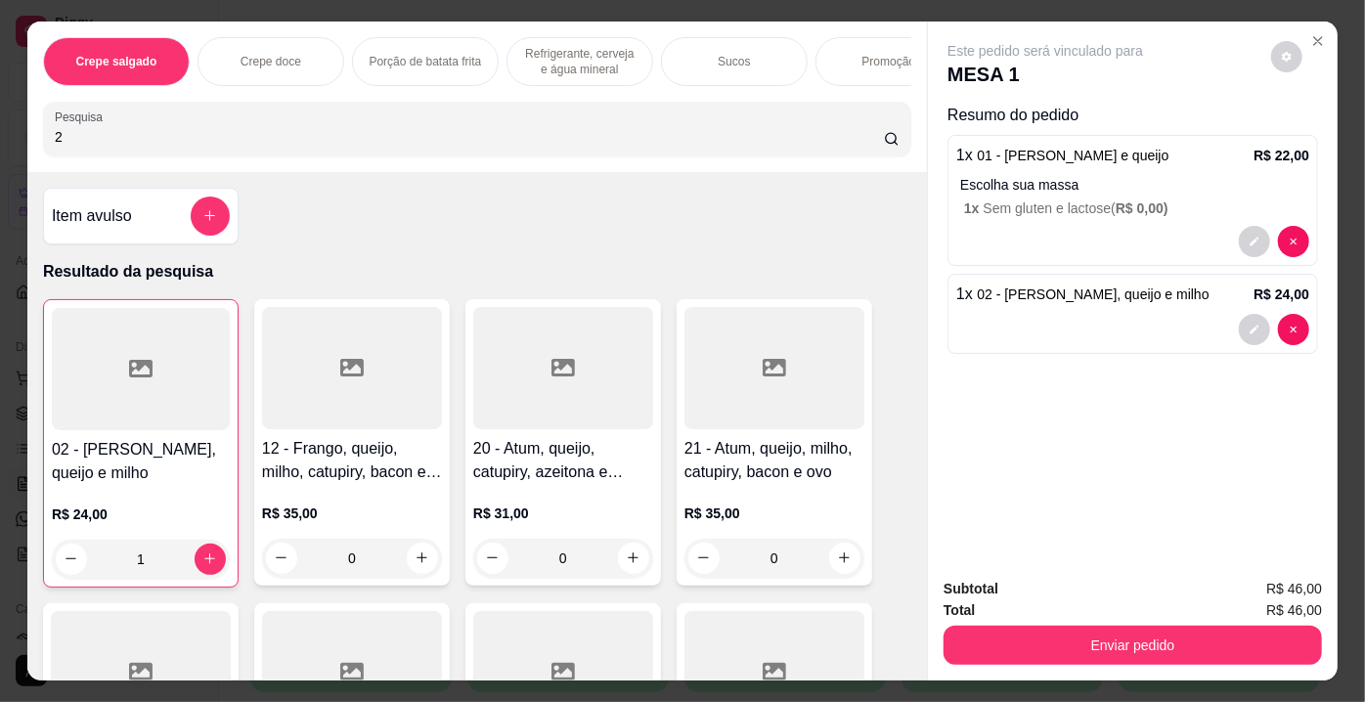
drag, startPoint x: 78, startPoint y: 139, endPoint x: 0, endPoint y: 140, distance: 78.2
click at [0, 140] on div "Crepe salgado Crepe doce Porção de batata frita Refrigerante, cerveja e água mi…" at bounding box center [682, 351] width 1365 height 702
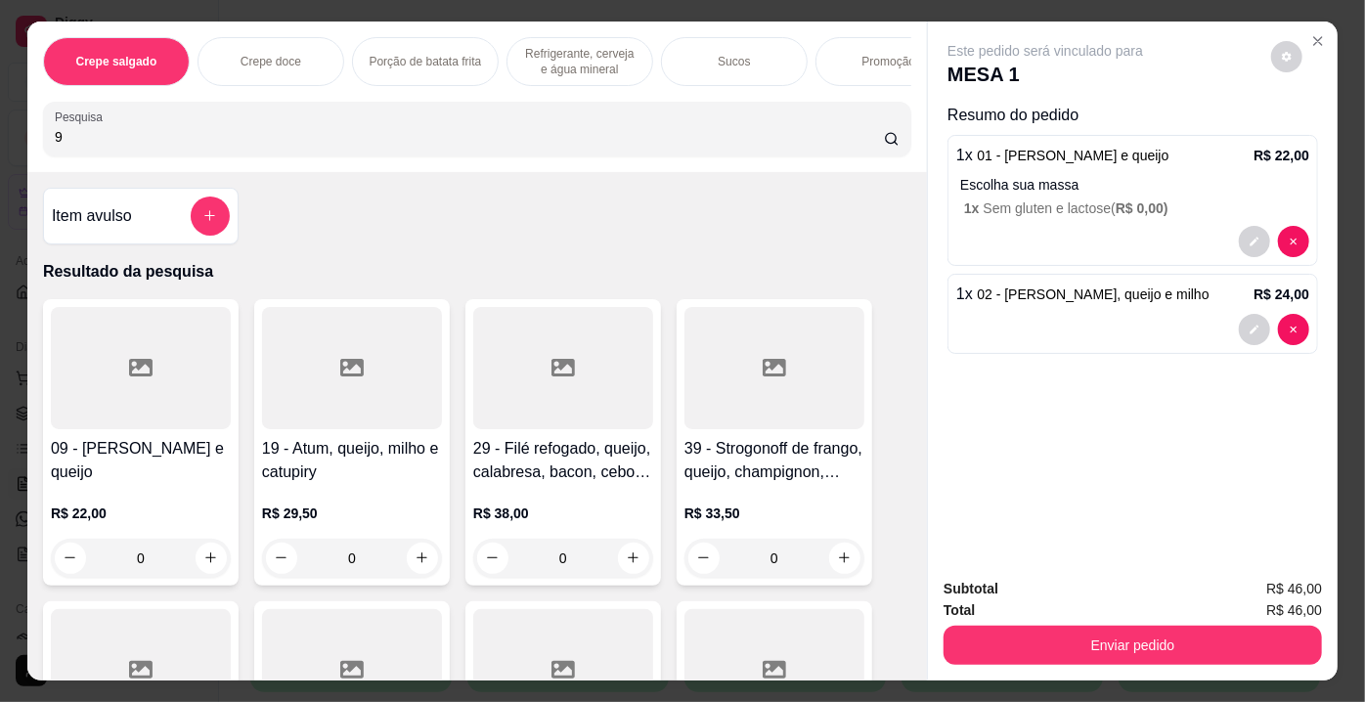
type input "9"
click at [97, 400] on div at bounding box center [141, 368] width 180 height 122
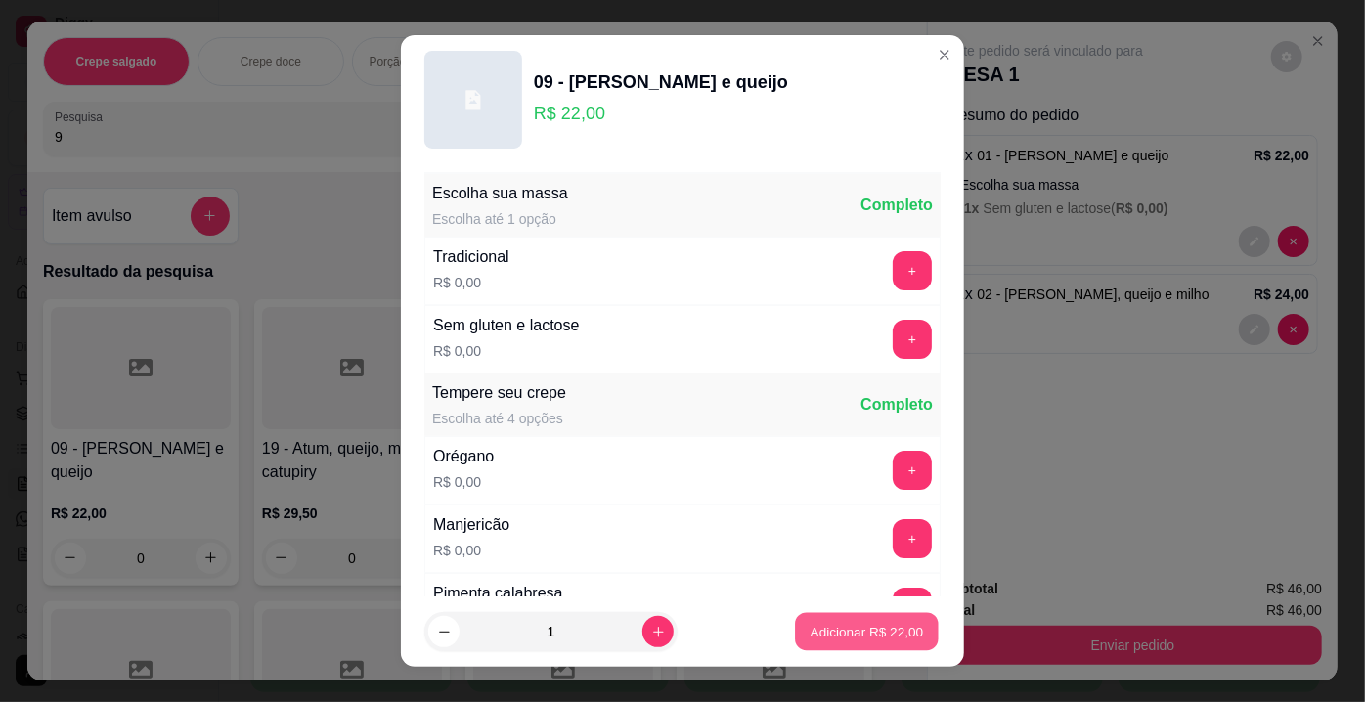
click at [847, 629] on p "Adicionar R$ 22,00" at bounding box center [867, 631] width 113 height 19
type input "1"
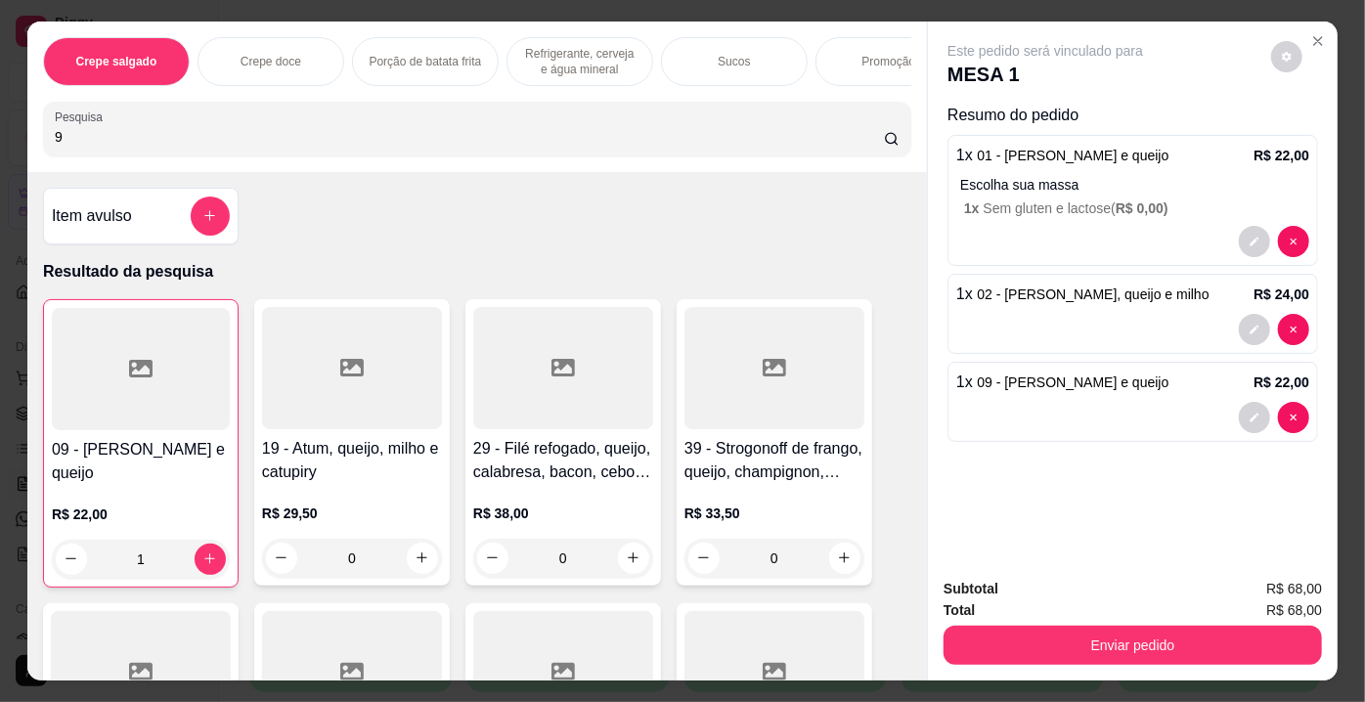
drag, startPoint x: 80, startPoint y: 136, endPoint x: 0, endPoint y: 138, distance: 80.2
click at [0, 138] on div "Crepe salgado Crepe doce Porção de batata frita Refrigerante, cerveja e água mi…" at bounding box center [682, 351] width 1365 height 702
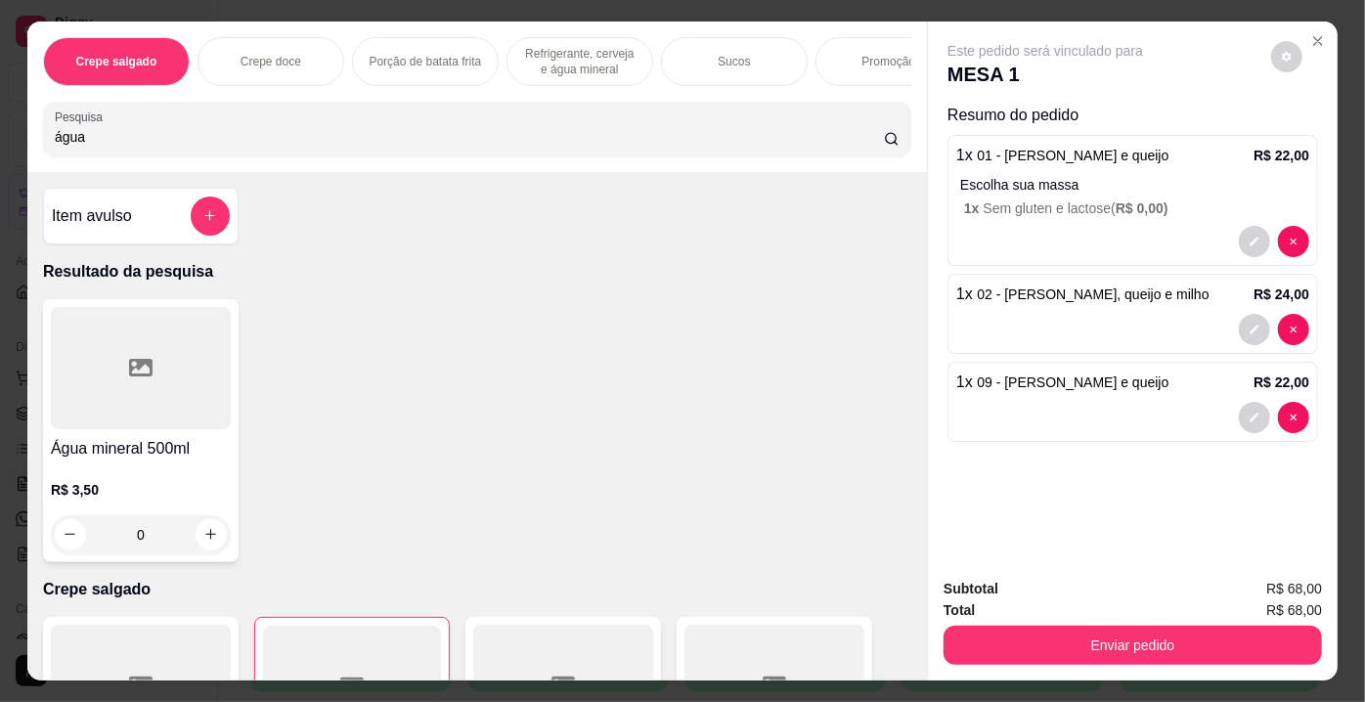
type input "água"
click at [107, 405] on div at bounding box center [141, 368] width 180 height 122
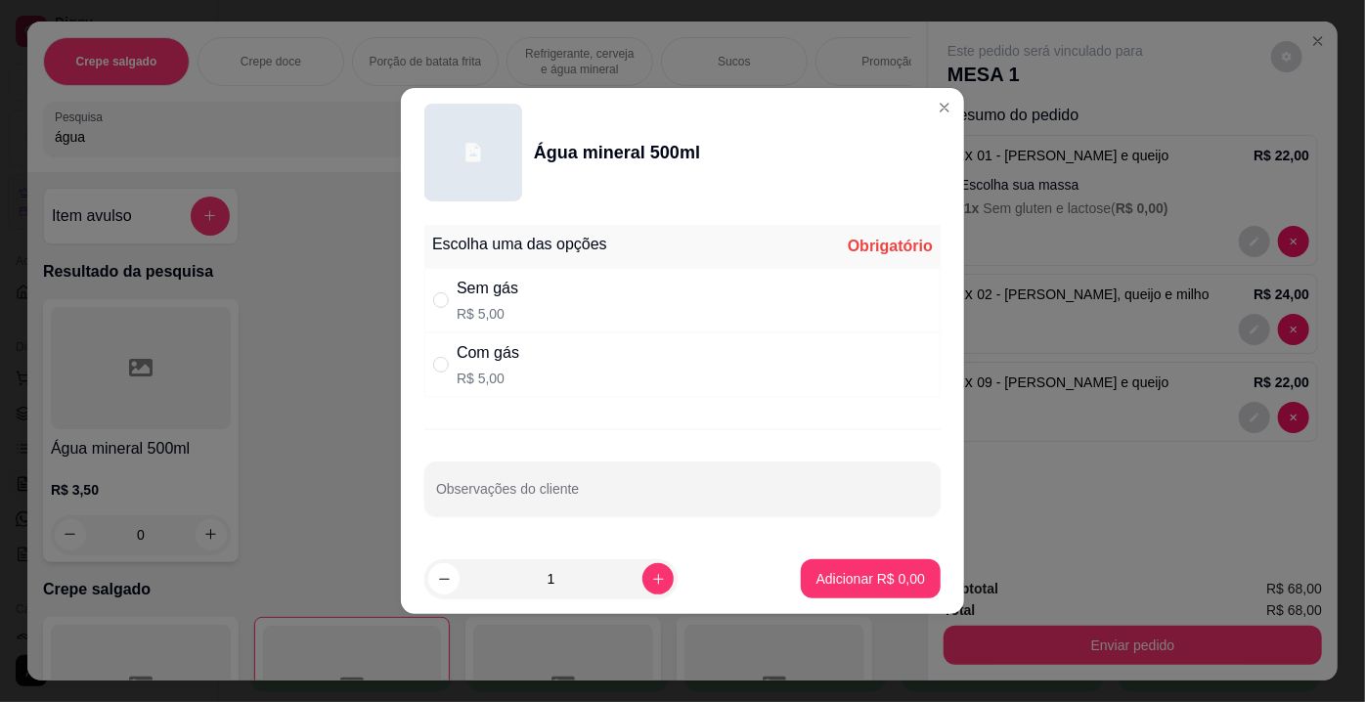
click at [545, 355] on div "Com gás R$ 5,00" at bounding box center [682, 364] width 516 height 65
radio input "true"
click at [826, 572] on p "Adicionar R$ 5,00" at bounding box center [870, 578] width 106 height 19
type input "1"
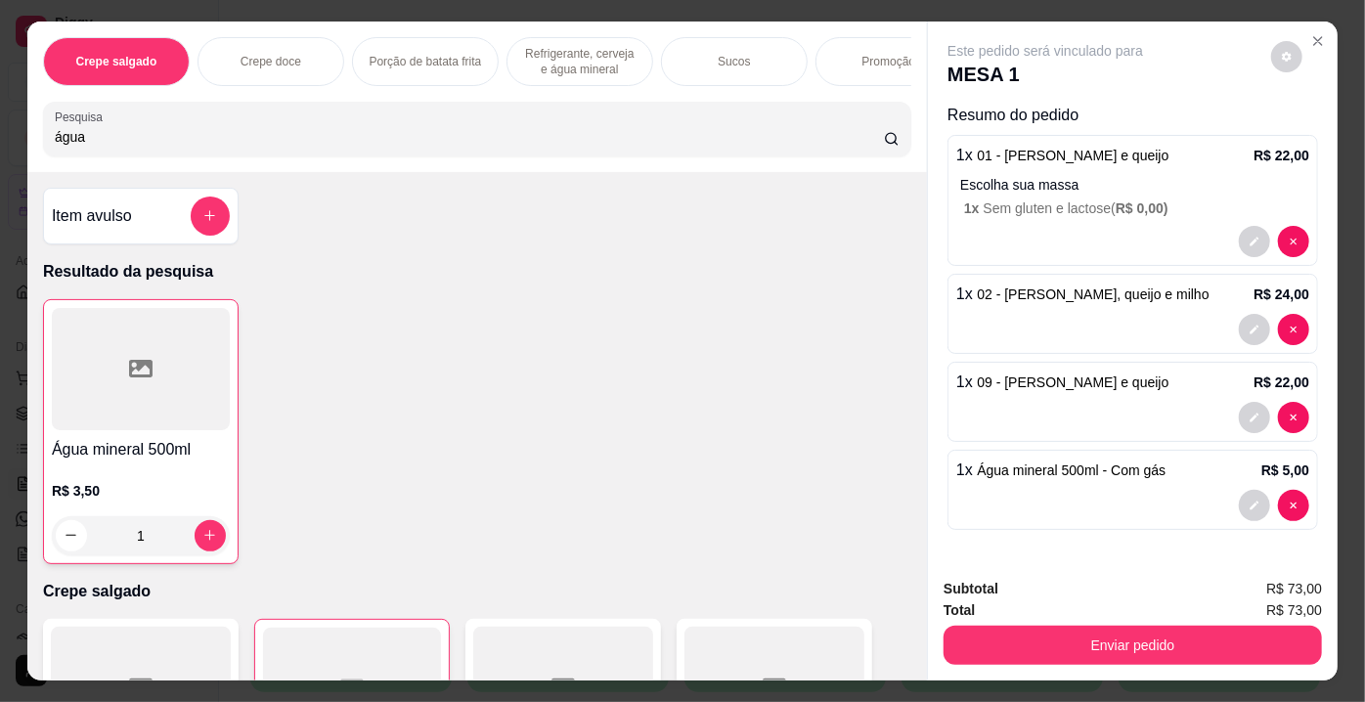
drag, startPoint x: 143, startPoint y: 151, endPoint x: 0, endPoint y: 145, distance: 142.9
click at [0, 145] on div "Crepe salgado Crepe doce Porção de batata frita Refrigerante, cerveja e água mi…" at bounding box center [682, 351] width 1365 height 702
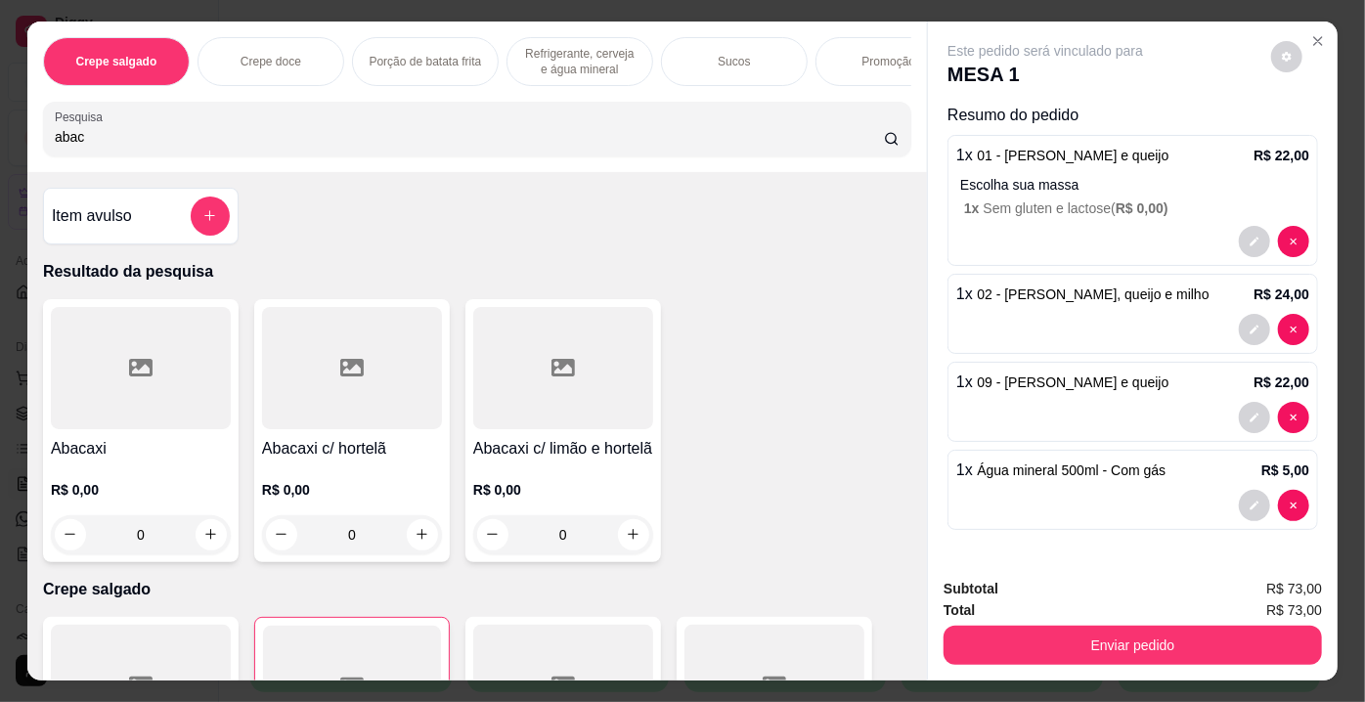
type input "abac"
click at [340, 376] on icon at bounding box center [351, 368] width 23 height 18
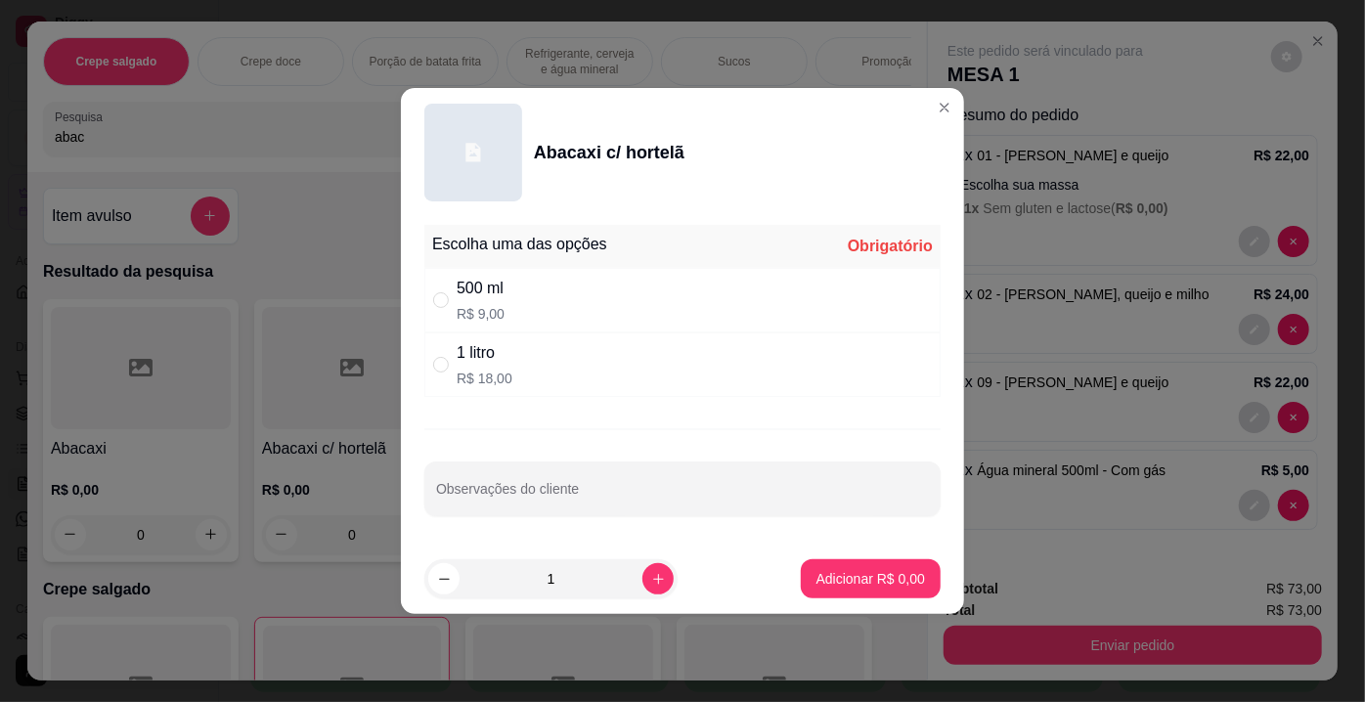
click at [500, 361] on div "1 litro" at bounding box center [485, 352] width 56 height 23
radio input "true"
click at [551, 488] on input "Observações do cliente" at bounding box center [682, 497] width 493 height 20
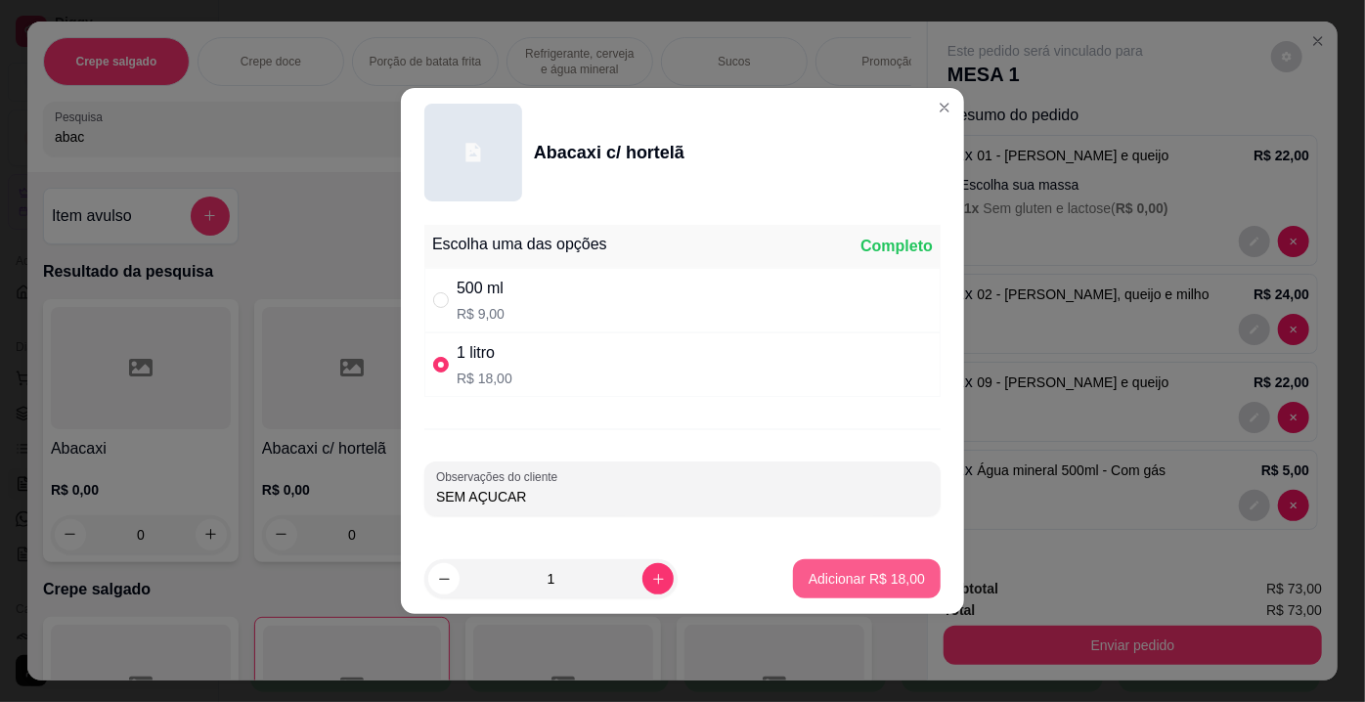
type input "SEM AÇUCAR"
click at [866, 587] on p "Adicionar R$ 18,00" at bounding box center [867, 579] width 116 height 20
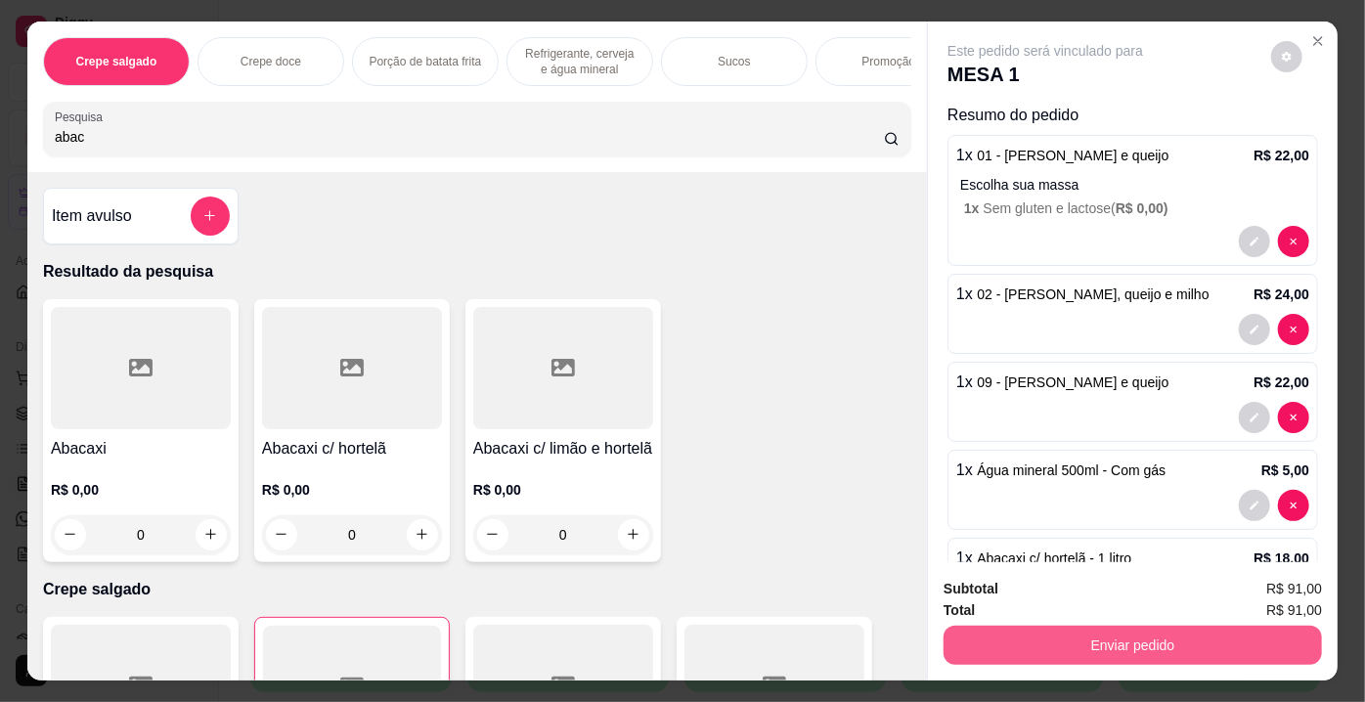
click at [1068, 641] on button "Enviar pedido" at bounding box center [1133, 645] width 378 height 39
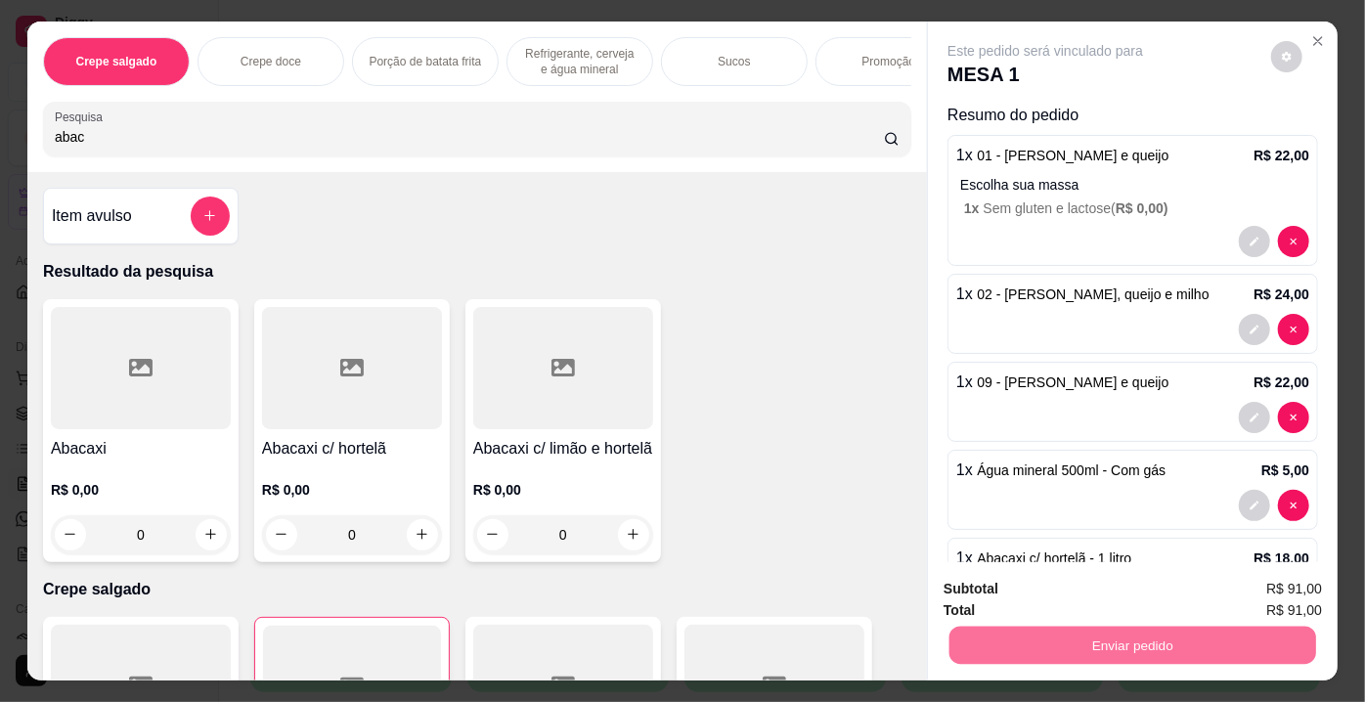
click at [1247, 584] on button "Enviar pedido" at bounding box center [1271, 591] width 110 height 37
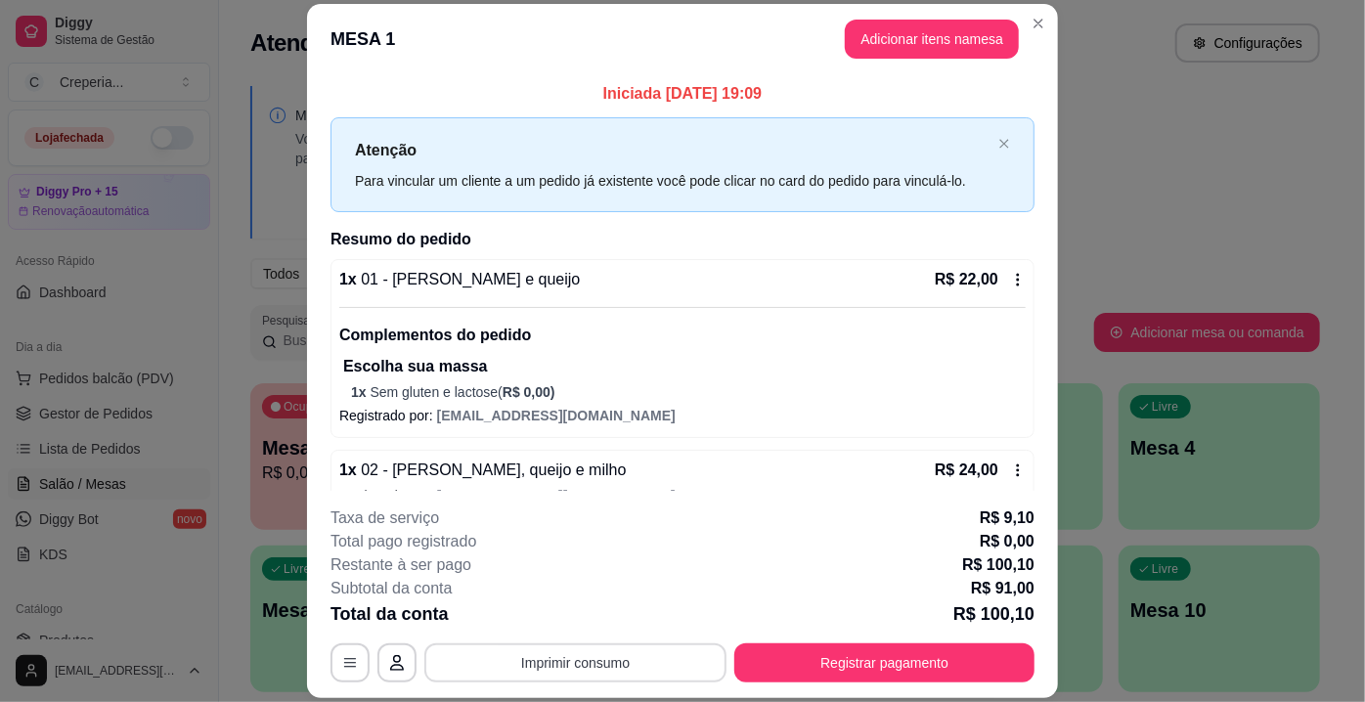
click at [610, 655] on button "Imprimir consumo" at bounding box center [575, 662] width 302 height 39
click at [615, 630] on button "IMPRESSORA" at bounding box center [576, 618] width 142 height 31
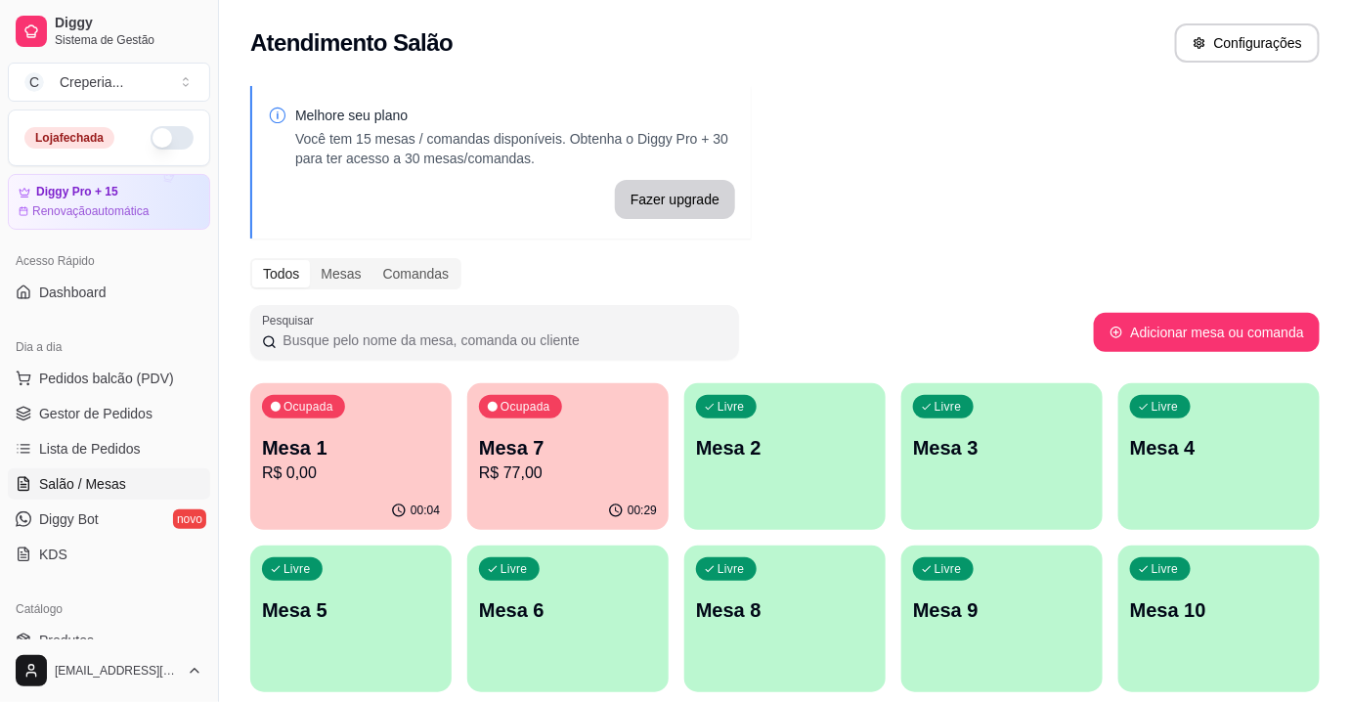
click at [587, 445] on p "Mesa 7" at bounding box center [568, 447] width 178 height 27
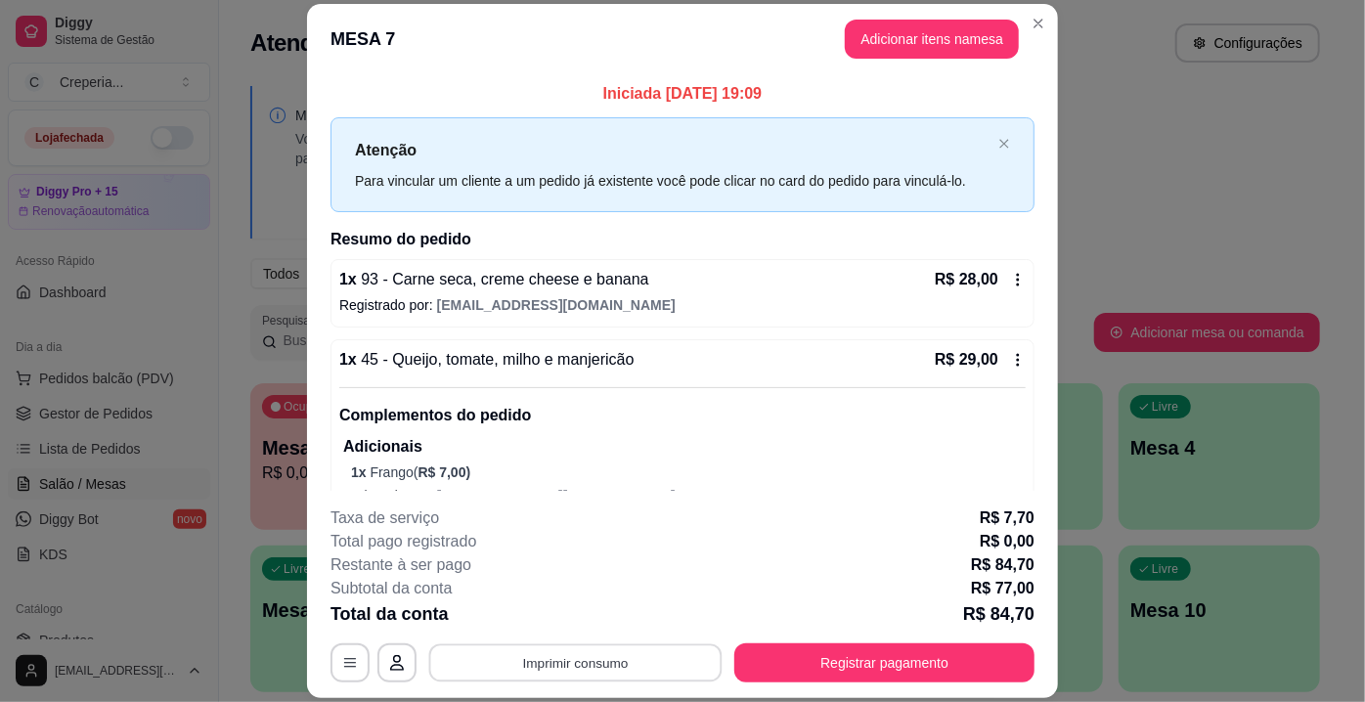
click at [634, 663] on button "Imprimir consumo" at bounding box center [575, 663] width 293 height 38
click at [579, 608] on button "IMPRESSORA" at bounding box center [575, 618] width 137 height 30
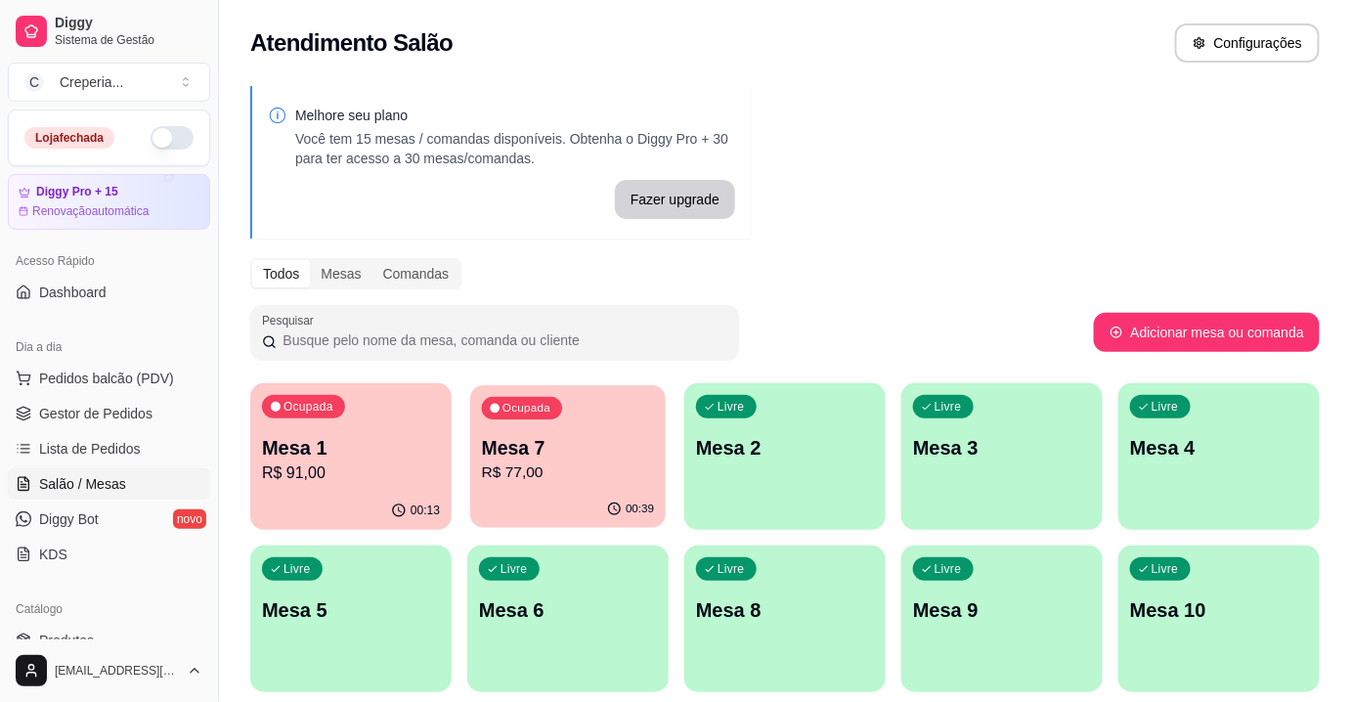
click at [611, 469] on p "R$ 77,00" at bounding box center [568, 473] width 173 height 22
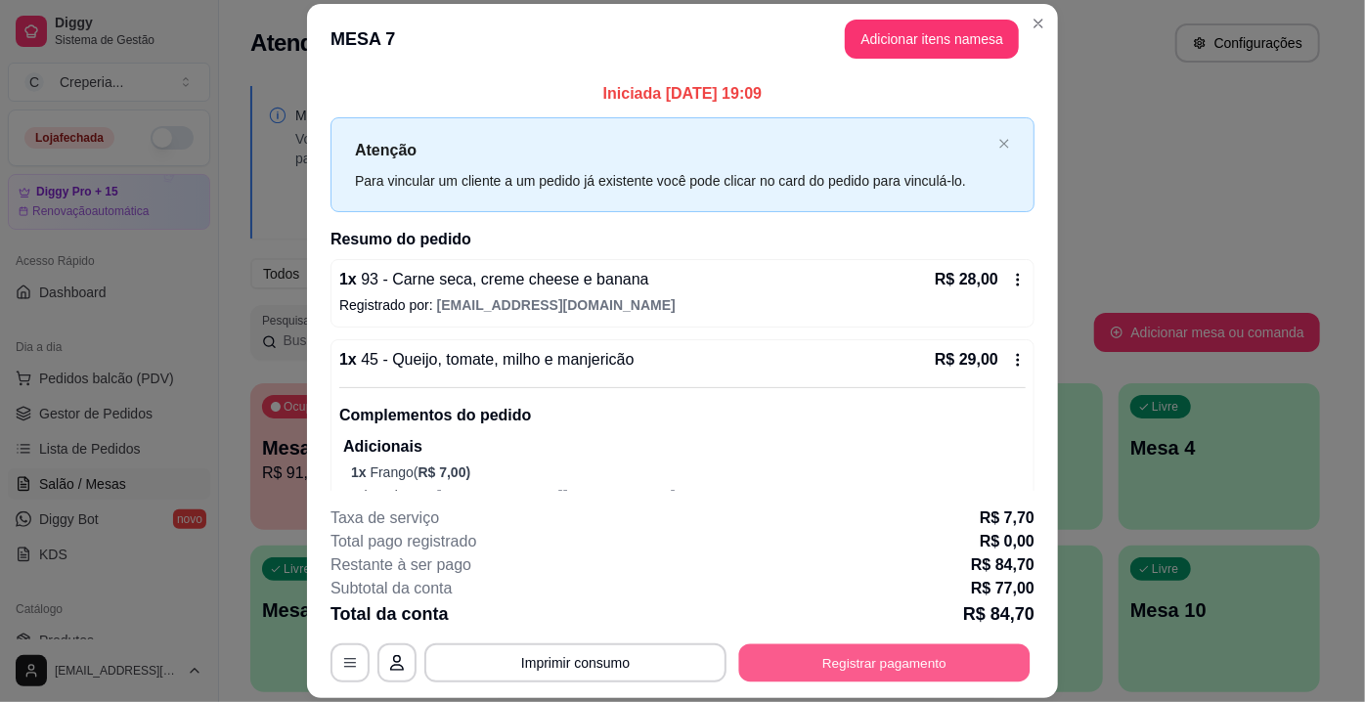
click at [834, 659] on button "Registrar pagamento" at bounding box center [884, 663] width 291 height 38
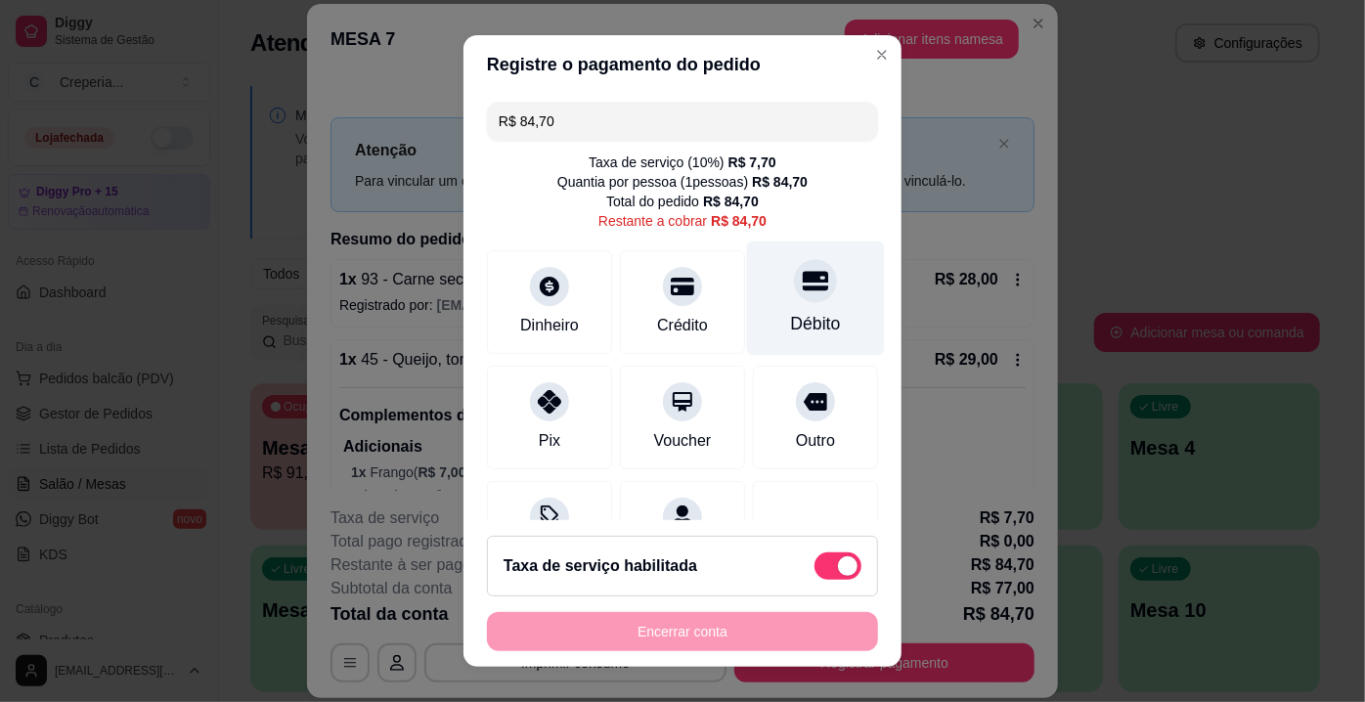
click at [792, 314] on div "Débito" at bounding box center [816, 323] width 50 height 25
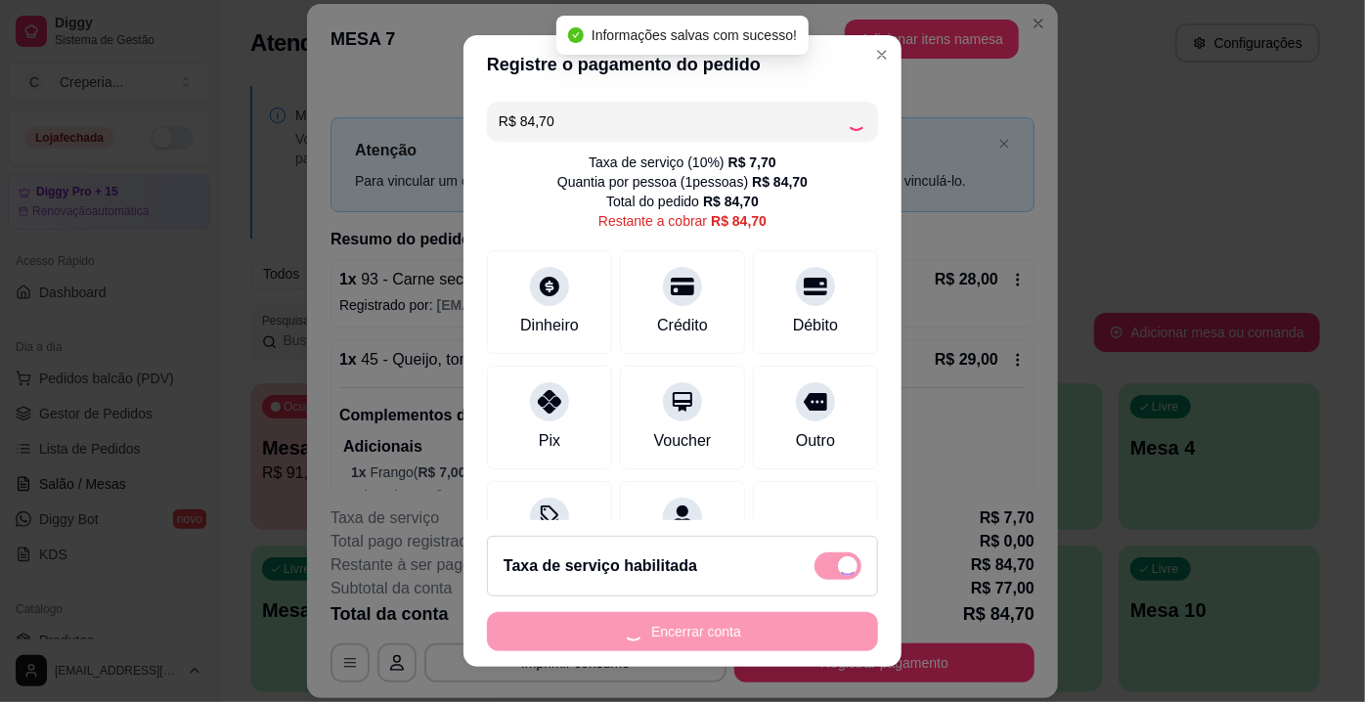
type input "R$ 0,00"
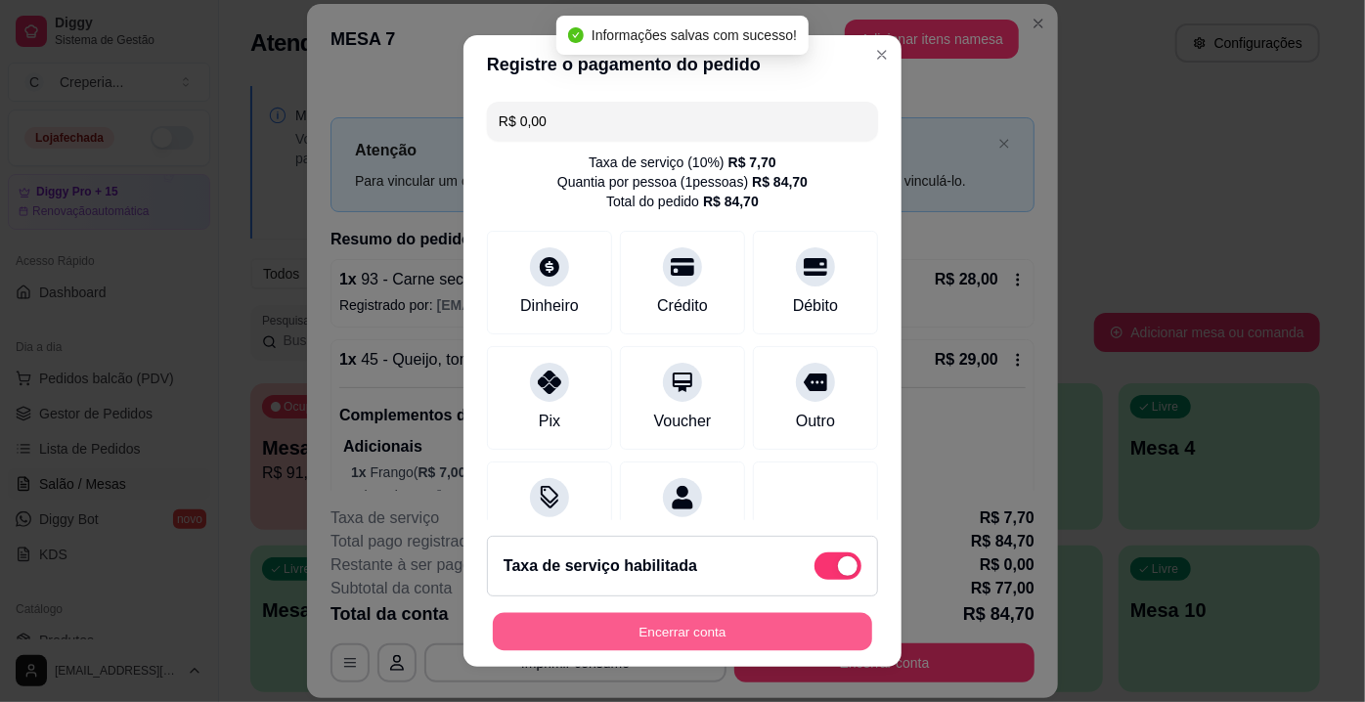
click at [667, 632] on button "Encerrar conta" at bounding box center [682, 632] width 379 height 38
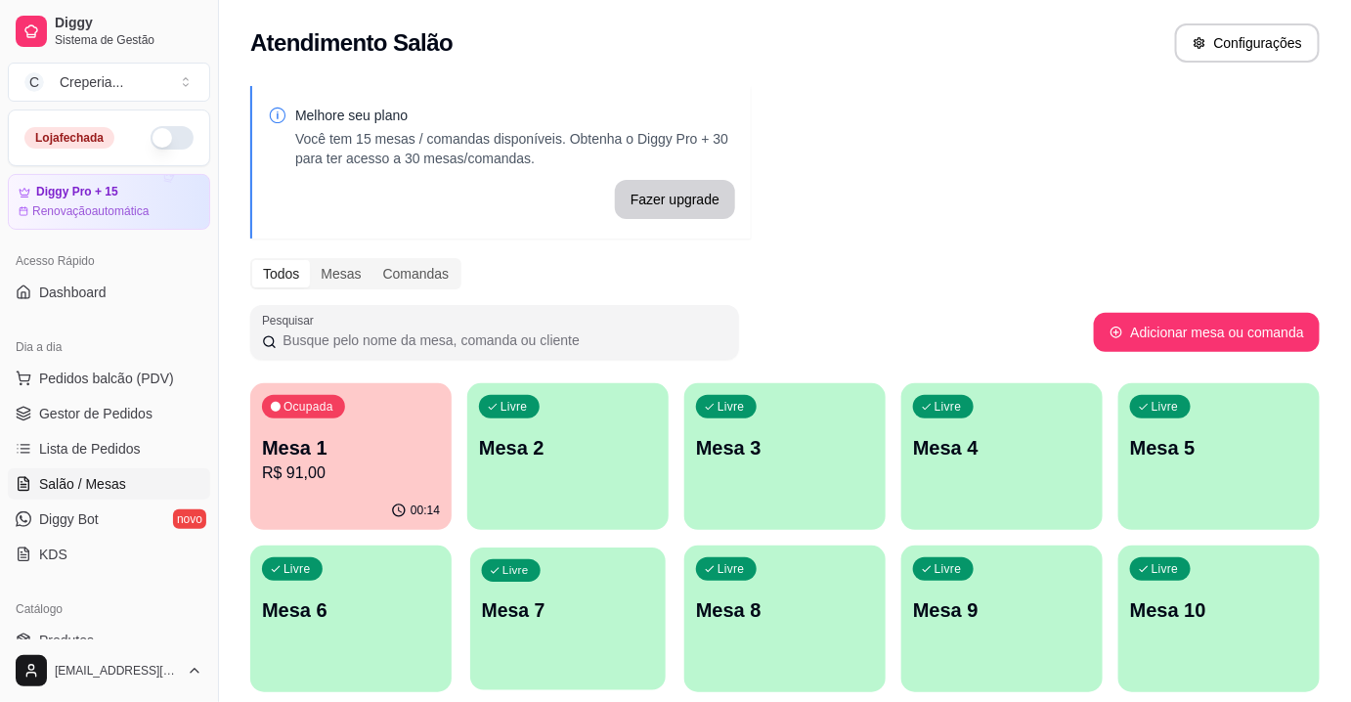
click at [620, 609] on p "Mesa 7" at bounding box center [568, 610] width 173 height 26
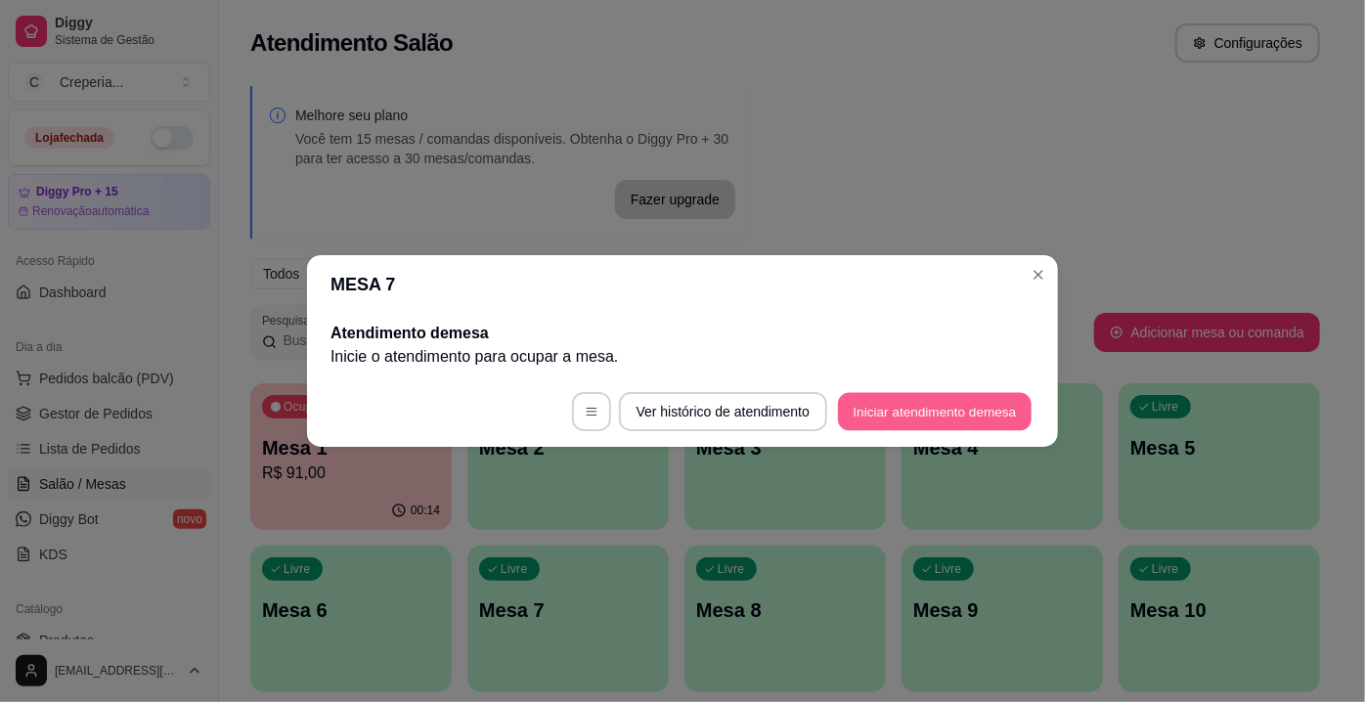
click at [922, 413] on button "Iniciar atendimento de mesa" at bounding box center [935, 412] width 194 height 38
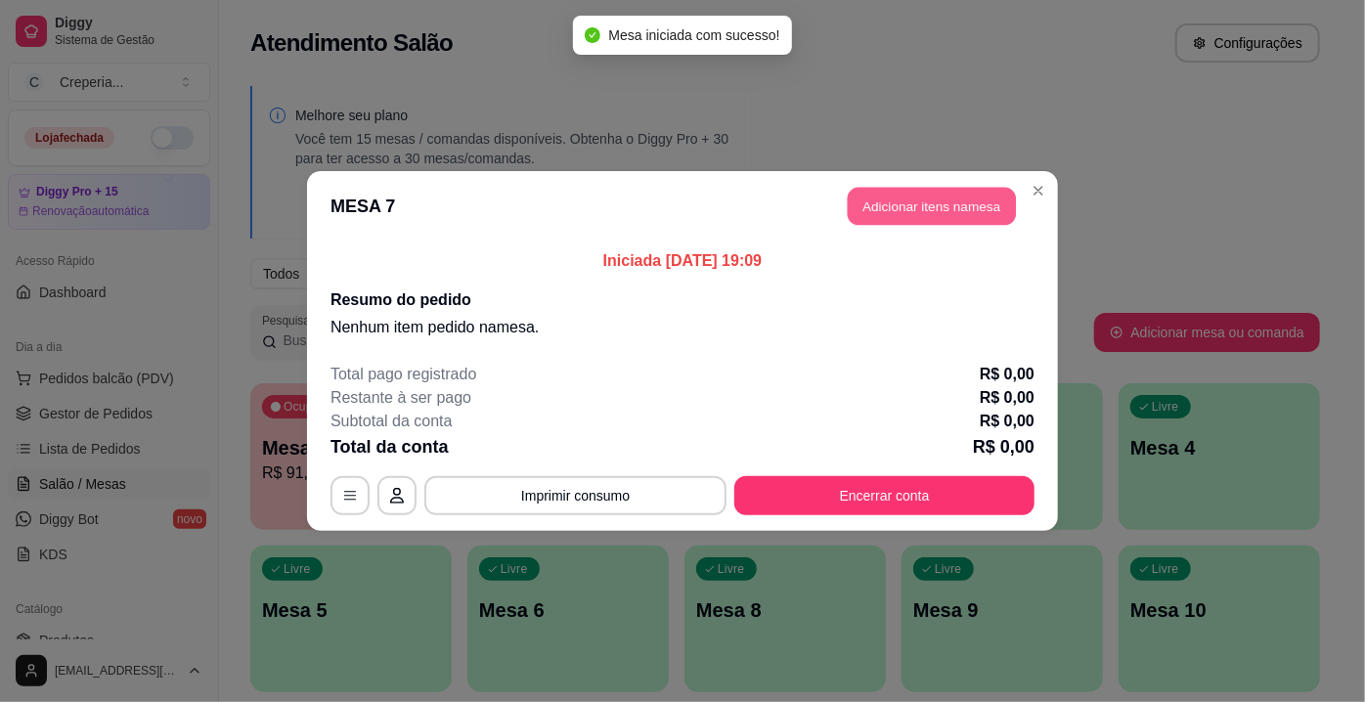
click at [889, 201] on button "Adicionar itens na mesa" at bounding box center [932, 207] width 168 height 38
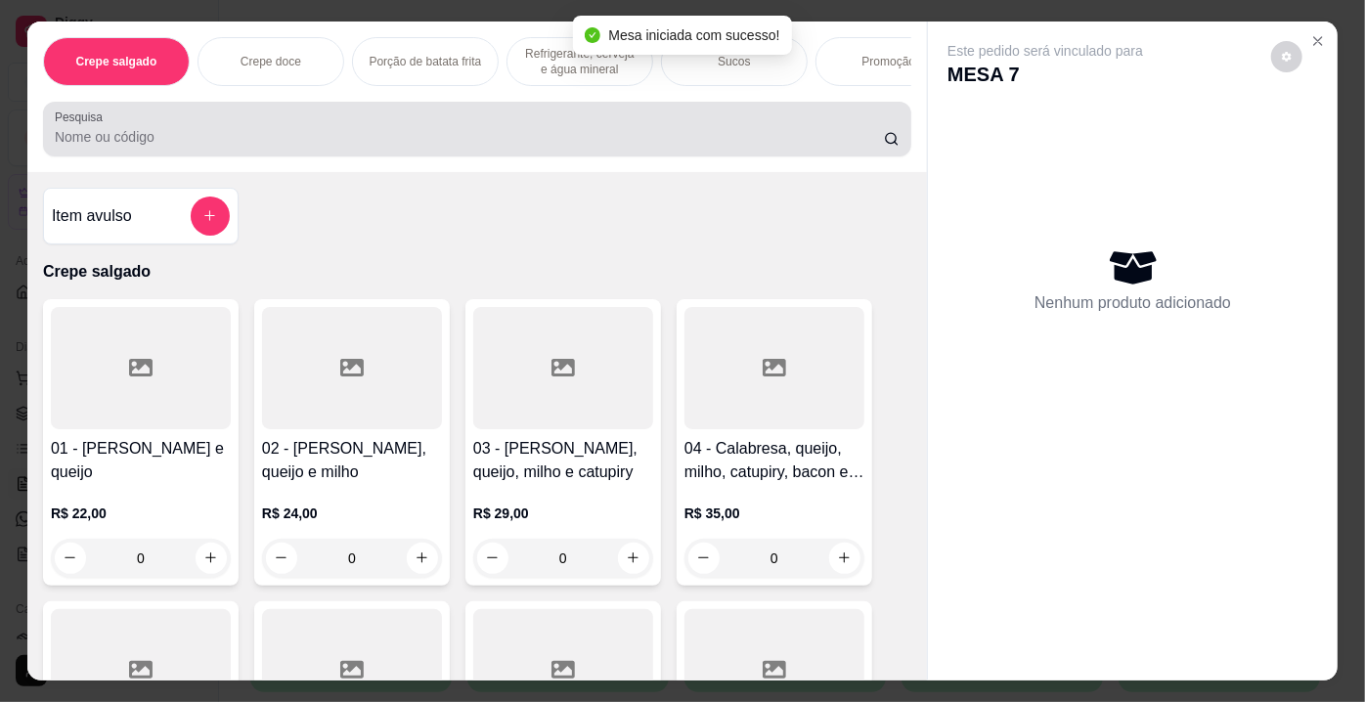
click at [286, 154] on div "Pesquisa" at bounding box center [477, 129] width 868 height 55
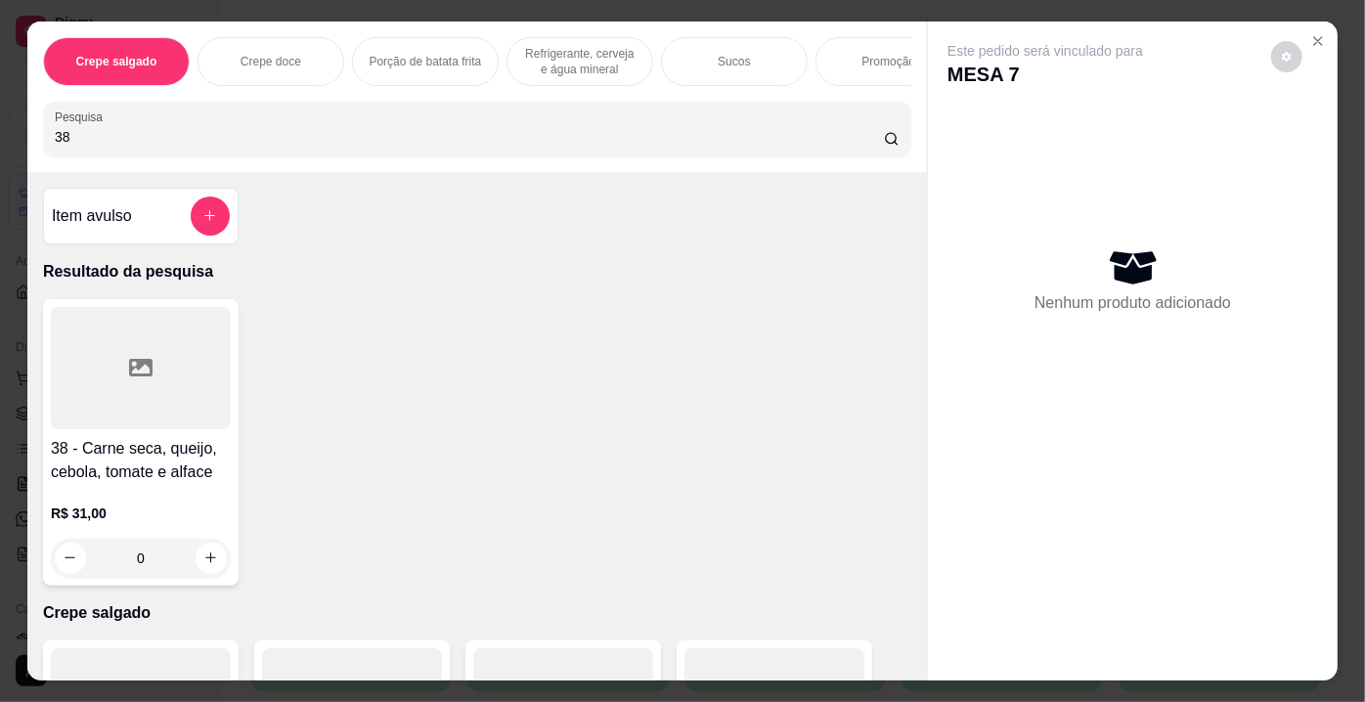
type input "38"
click at [180, 383] on div at bounding box center [141, 368] width 180 height 122
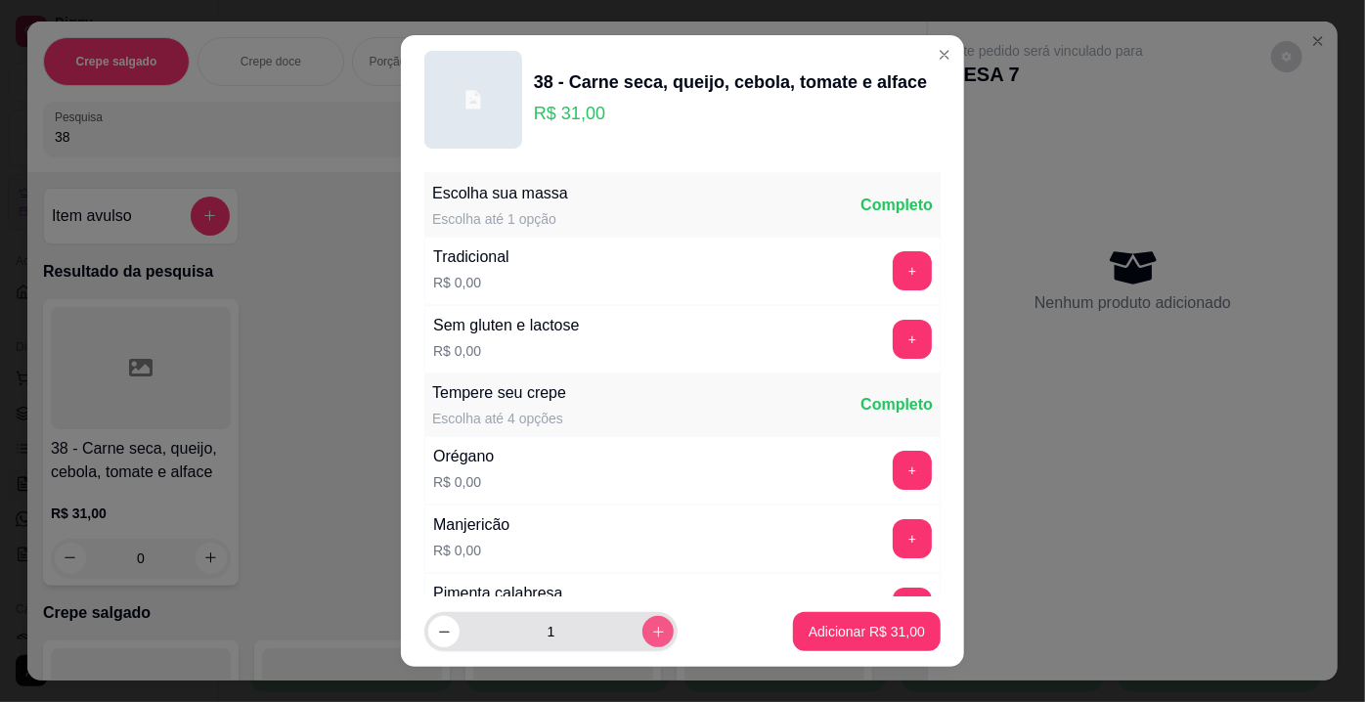
click at [644, 635] on button "increase-product-quantity" at bounding box center [657, 631] width 31 height 31
type input "2"
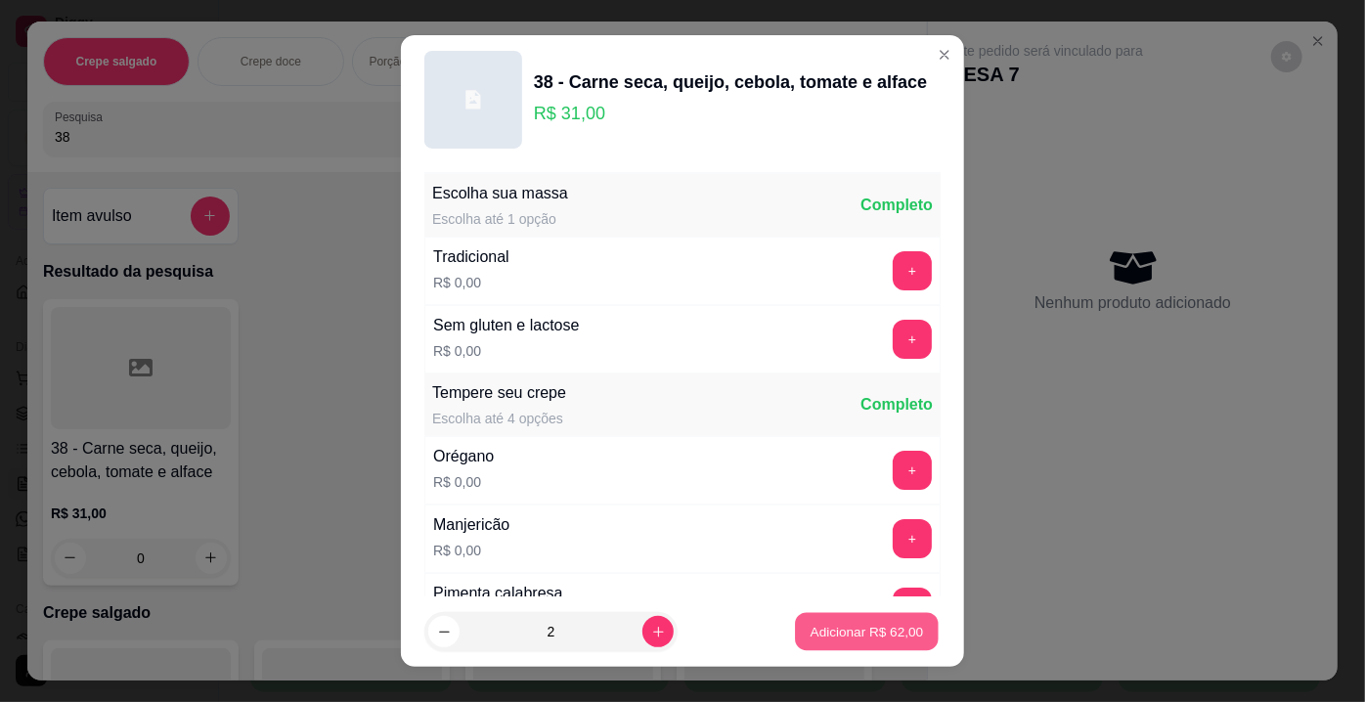
click at [850, 639] on p "Adicionar R$ 62,00" at bounding box center [867, 631] width 113 height 19
type input "2"
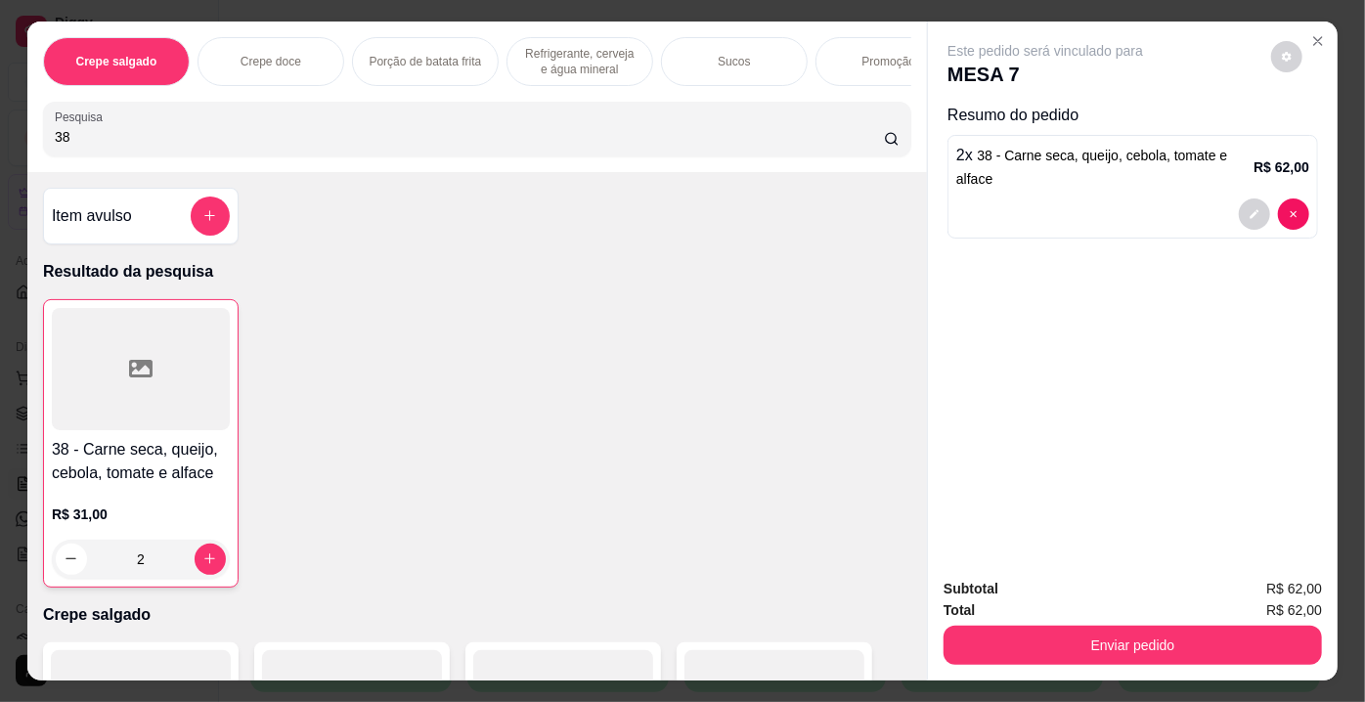
drag, startPoint x: 80, startPoint y: 144, endPoint x: 57, endPoint y: 139, distance: 24.0
click at [57, 139] on input "38" at bounding box center [469, 137] width 829 height 20
type input "3"
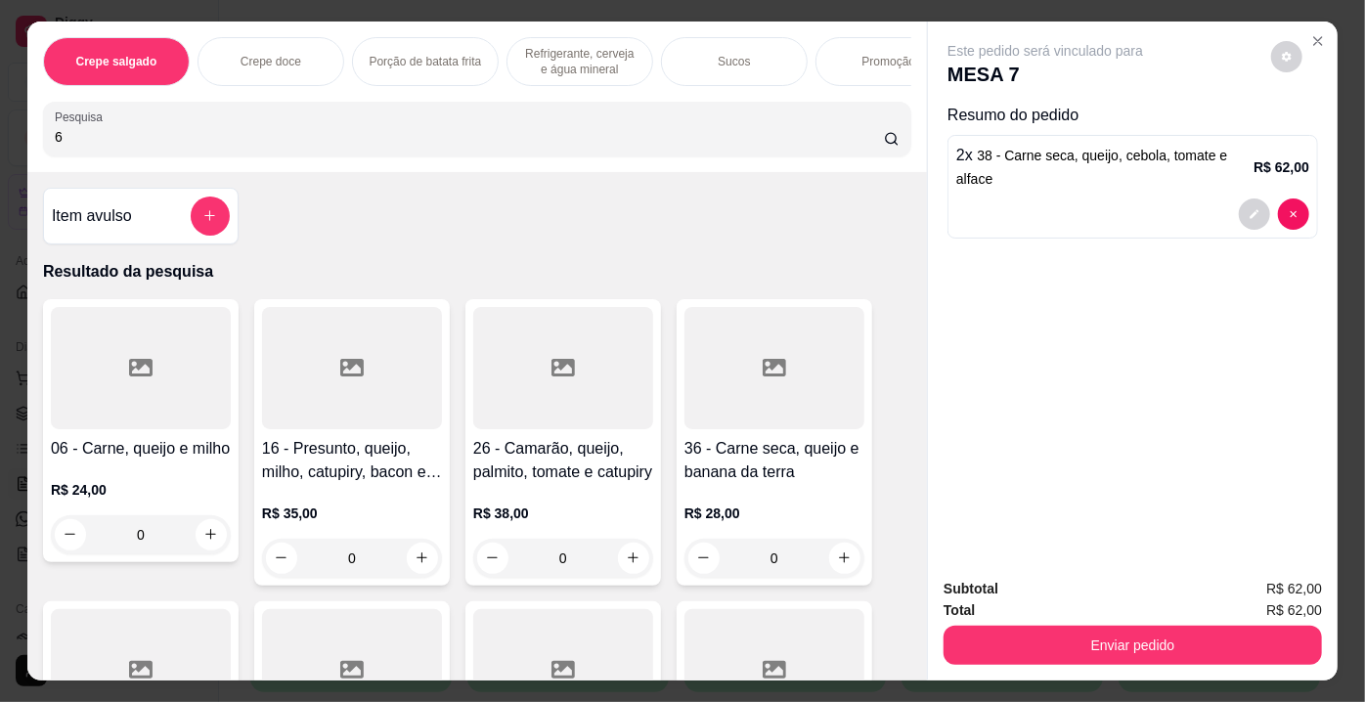
type input "6"
click at [179, 417] on div at bounding box center [141, 368] width 180 height 122
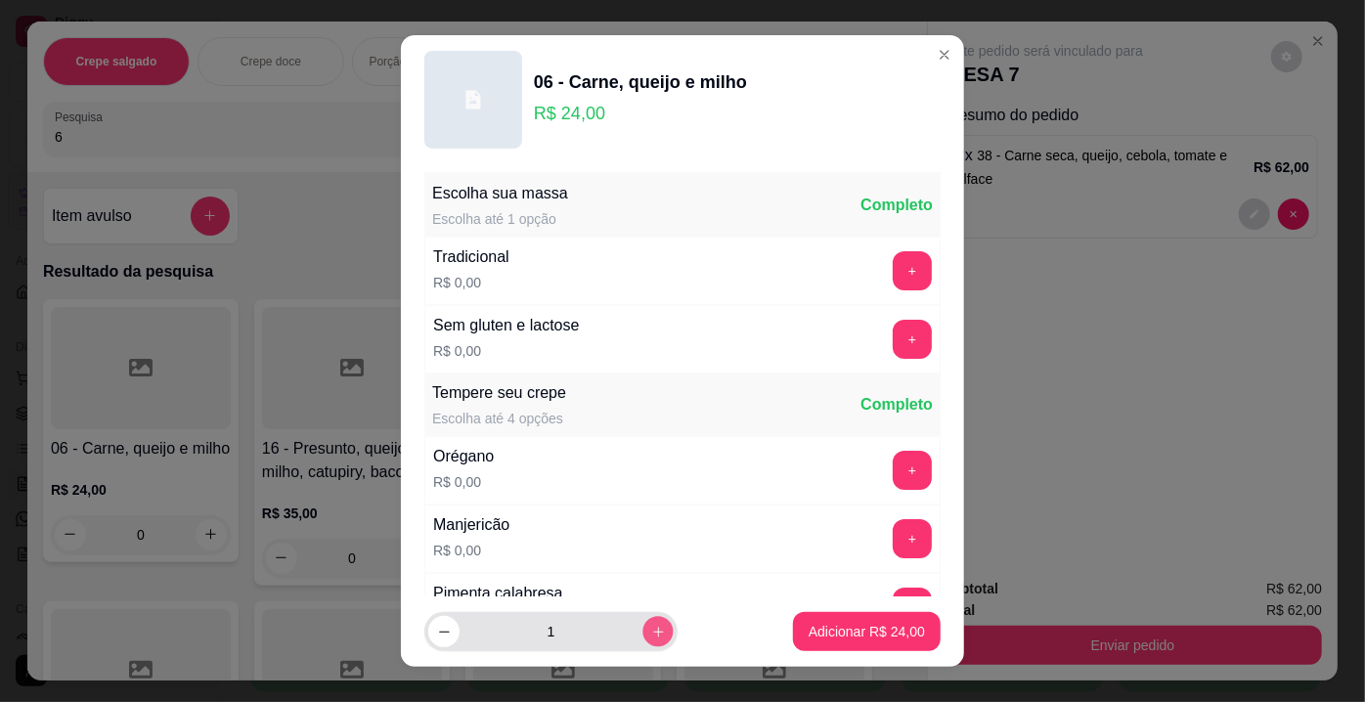
click at [649, 630] on button "increase-product-quantity" at bounding box center [657, 632] width 30 height 30
type input "2"
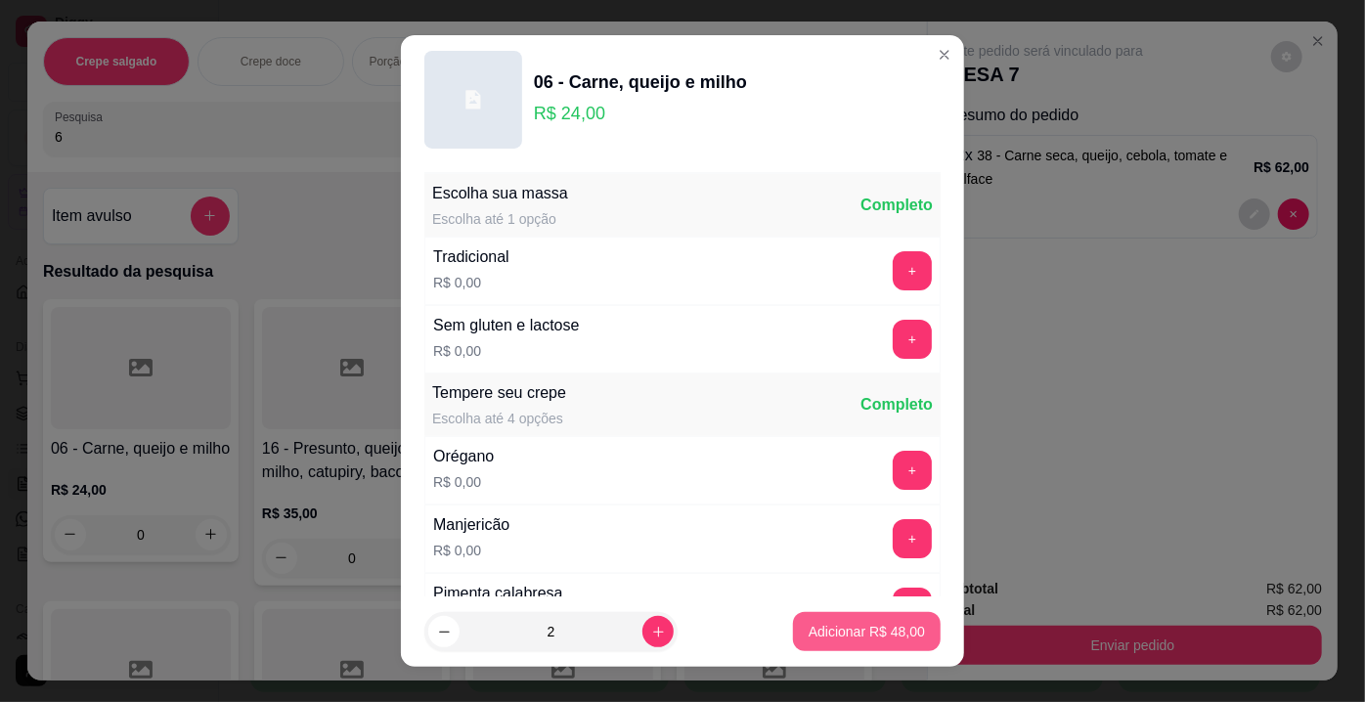
click at [817, 625] on p "Adicionar R$ 48,00" at bounding box center [867, 632] width 116 height 20
type input "2"
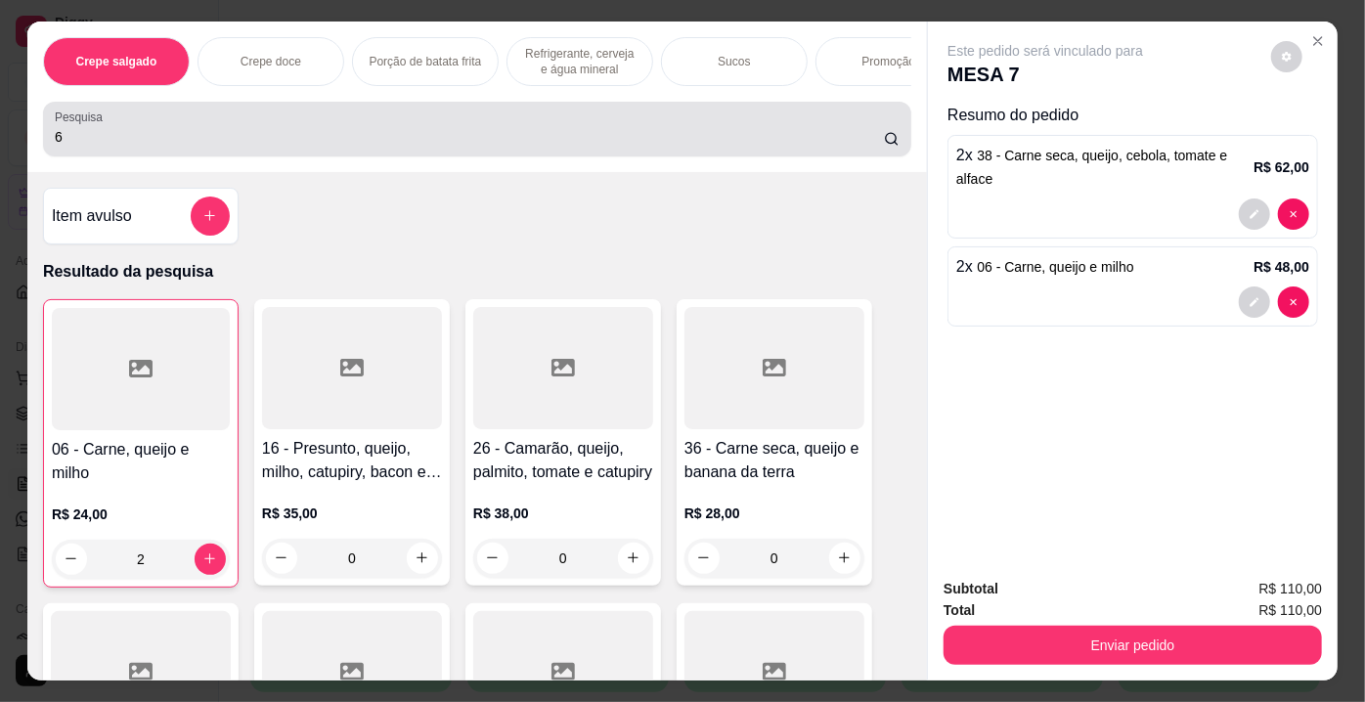
click at [84, 155] on div "Pesquisa 6" at bounding box center [477, 129] width 868 height 55
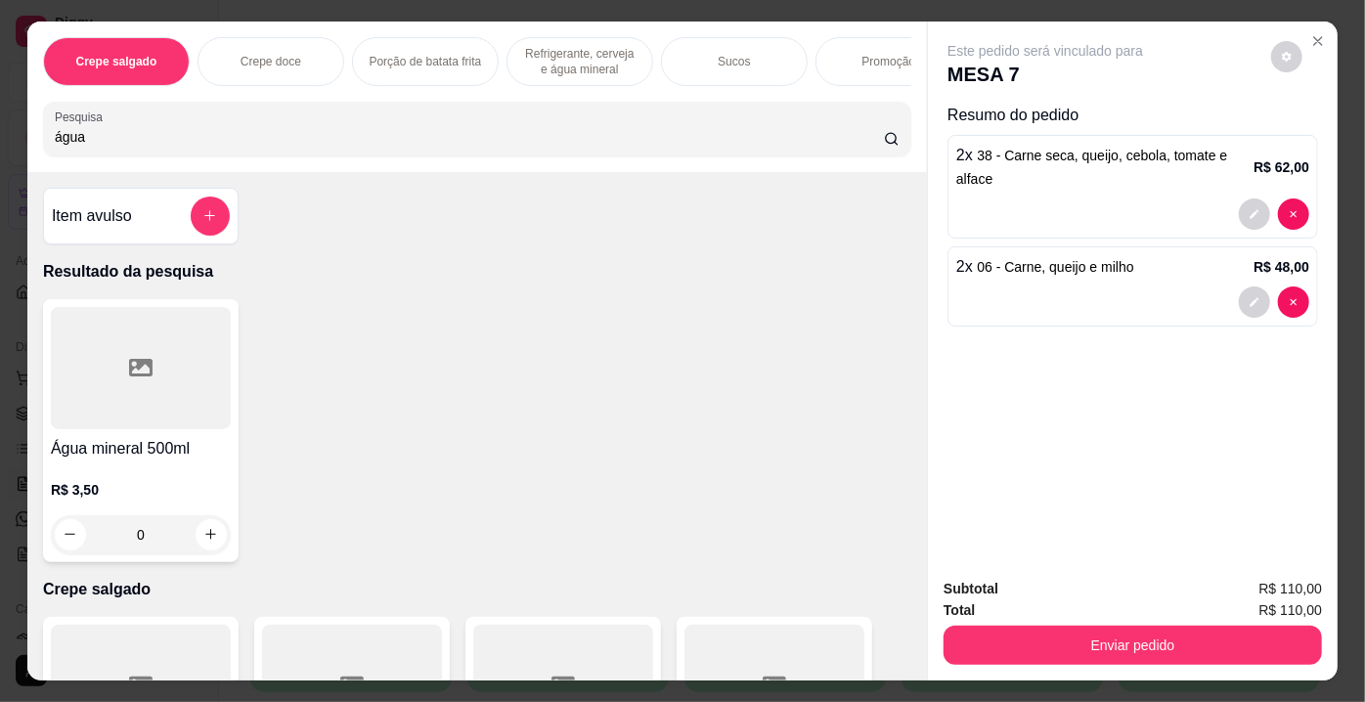
type input "água"
click at [100, 375] on div at bounding box center [141, 368] width 180 height 122
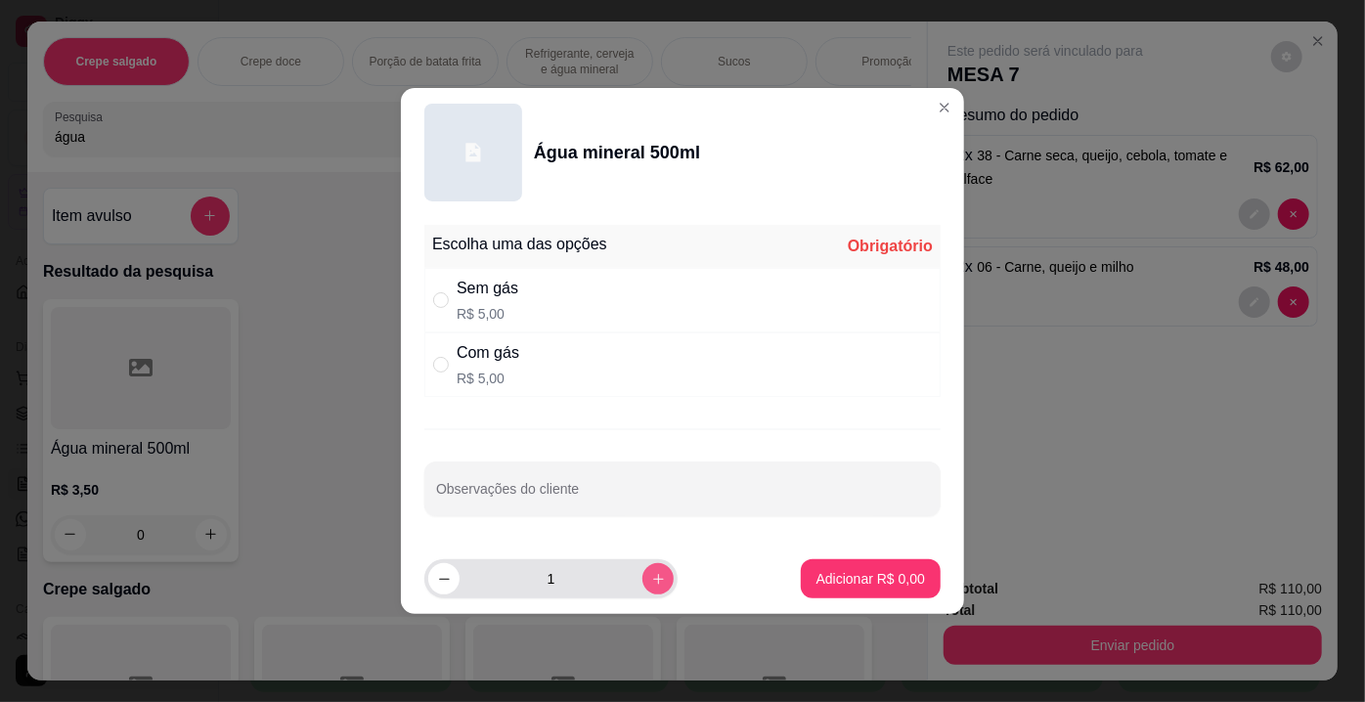
click at [643, 569] on button "increase-product-quantity" at bounding box center [657, 578] width 31 height 31
type input "2"
click at [537, 285] on div "Sem gás R$ 5,00" at bounding box center [682, 300] width 516 height 65
radio input "true"
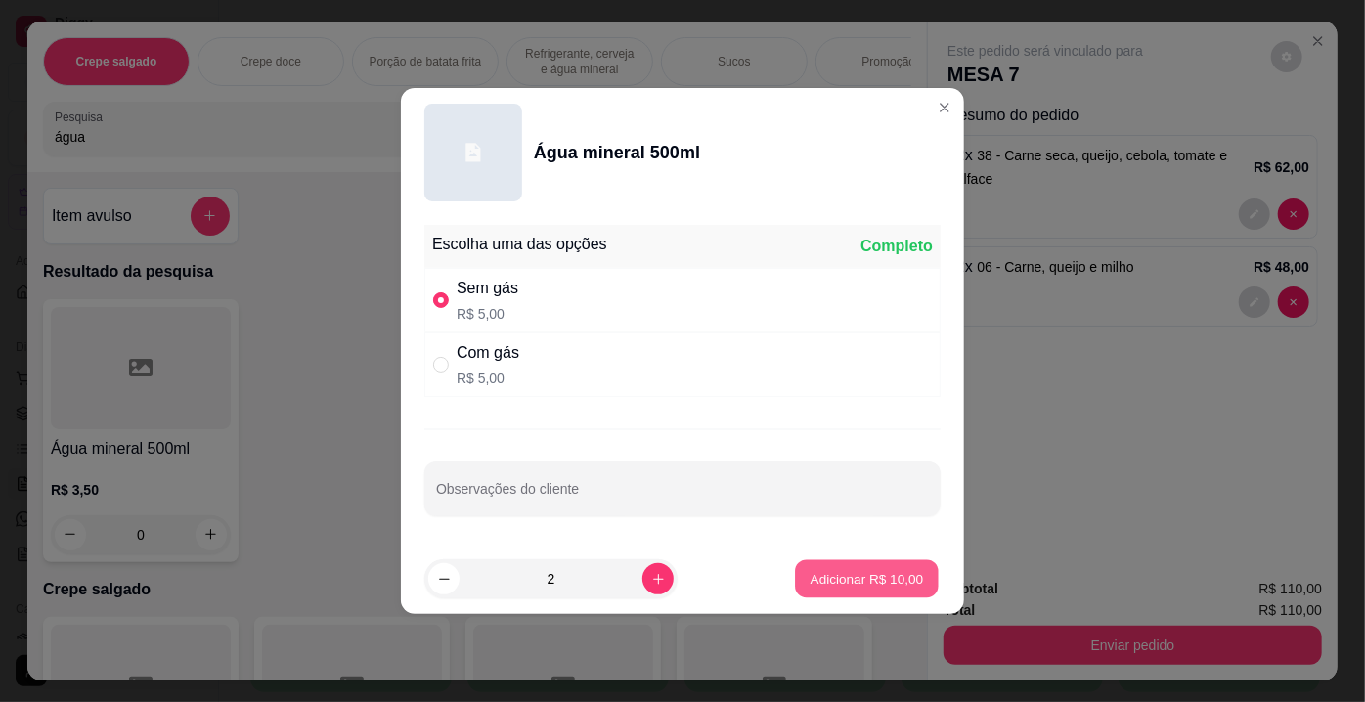
click at [871, 574] on p "Adicionar R$ 10,00" at bounding box center [867, 578] width 113 height 19
type input "2"
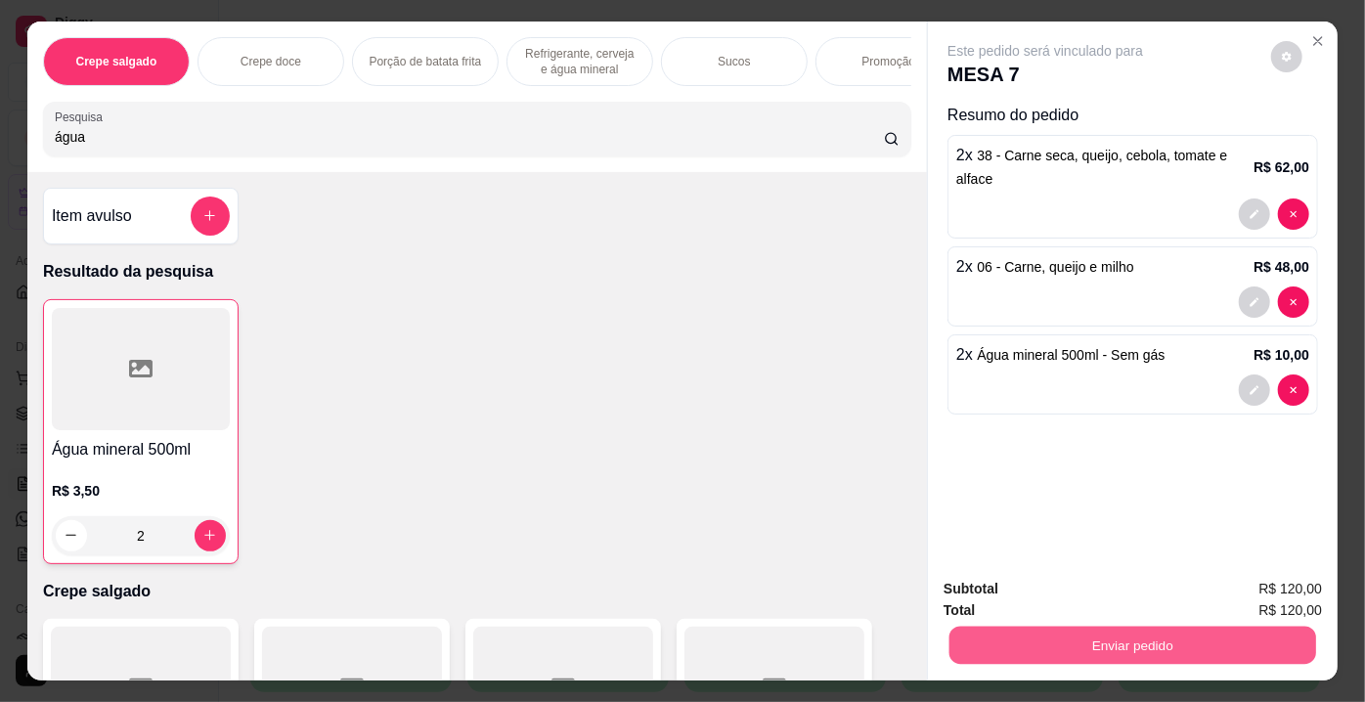
click at [1078, 658] on div "Enviar pedido" at bounding box center [1133, 643] width 378 height 44
click at [1272, 588] on button "Enviar pedido" at bounding box center [1271, 591] width 110 height 37
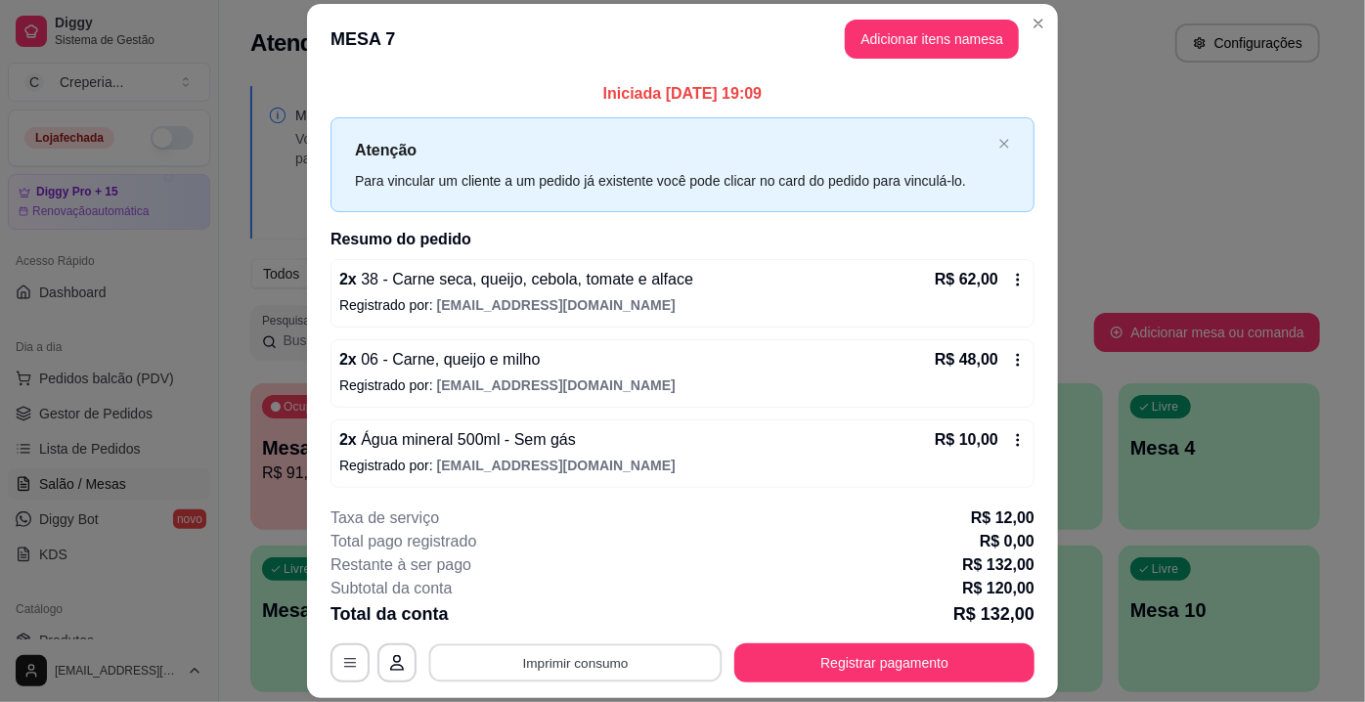
click at [570, 662] on button "Imprimir consumo" at bounding box center [575, 663] width 293 height 38
click at [582, 630] on button "IMPRESSORA" at bounding box center [576, 618] width 142 height 31
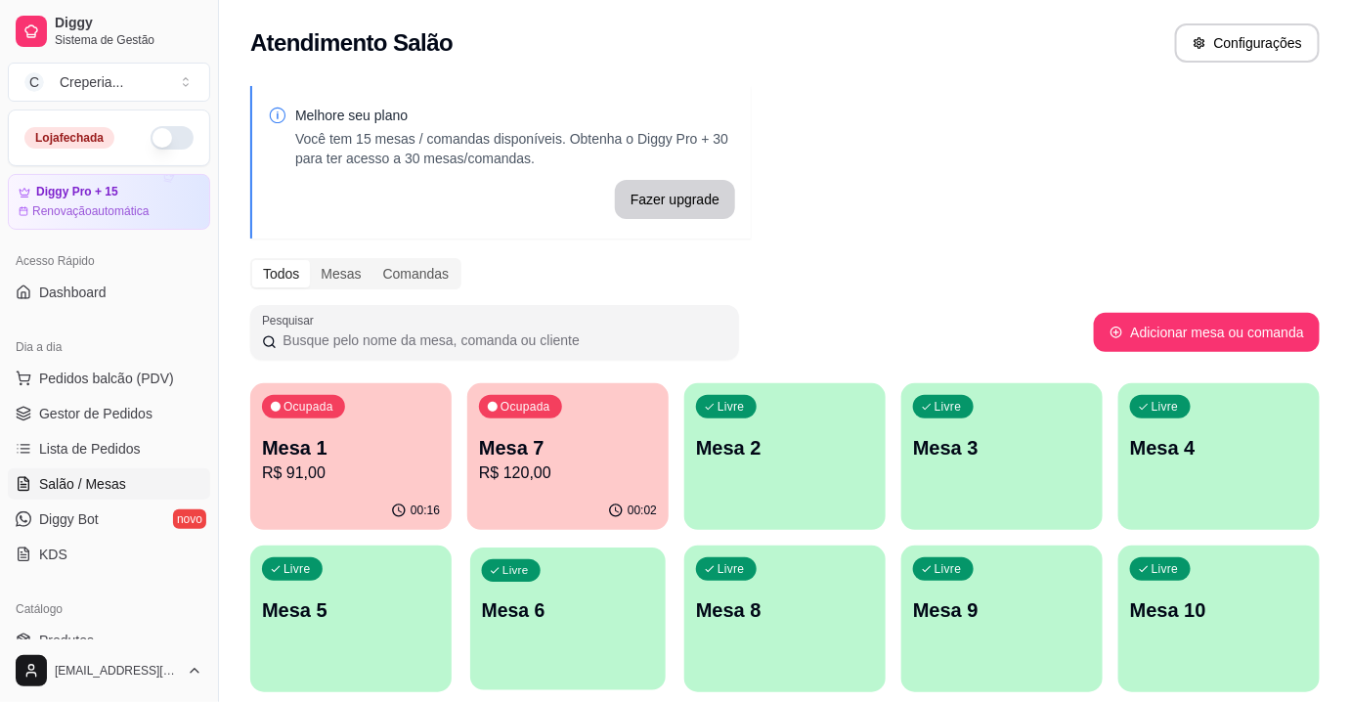
click at [559, 575] on div "Livre Mesa 6" at bounding box center [568, 607] width 196 height 119
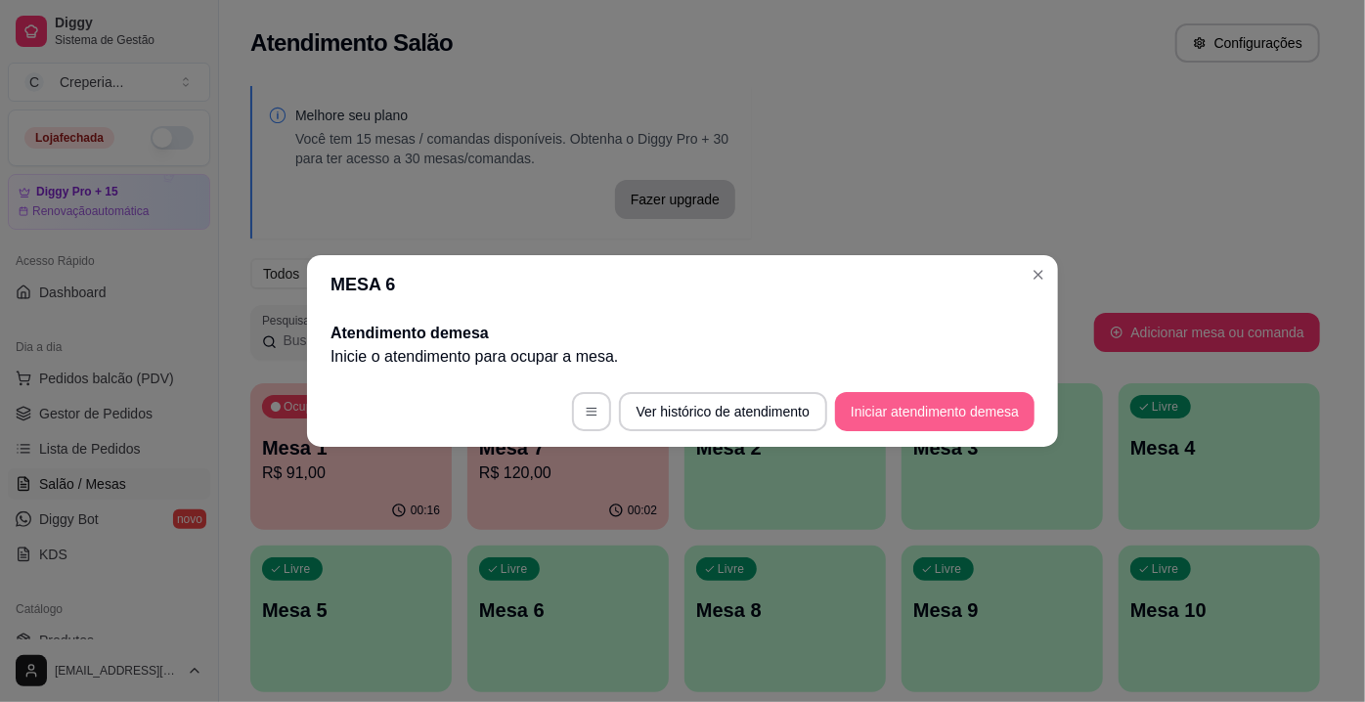
click at [895, 412] on button "Iniciar atendimento de mesa" at bounding box center [934, 411] width 199 height 39
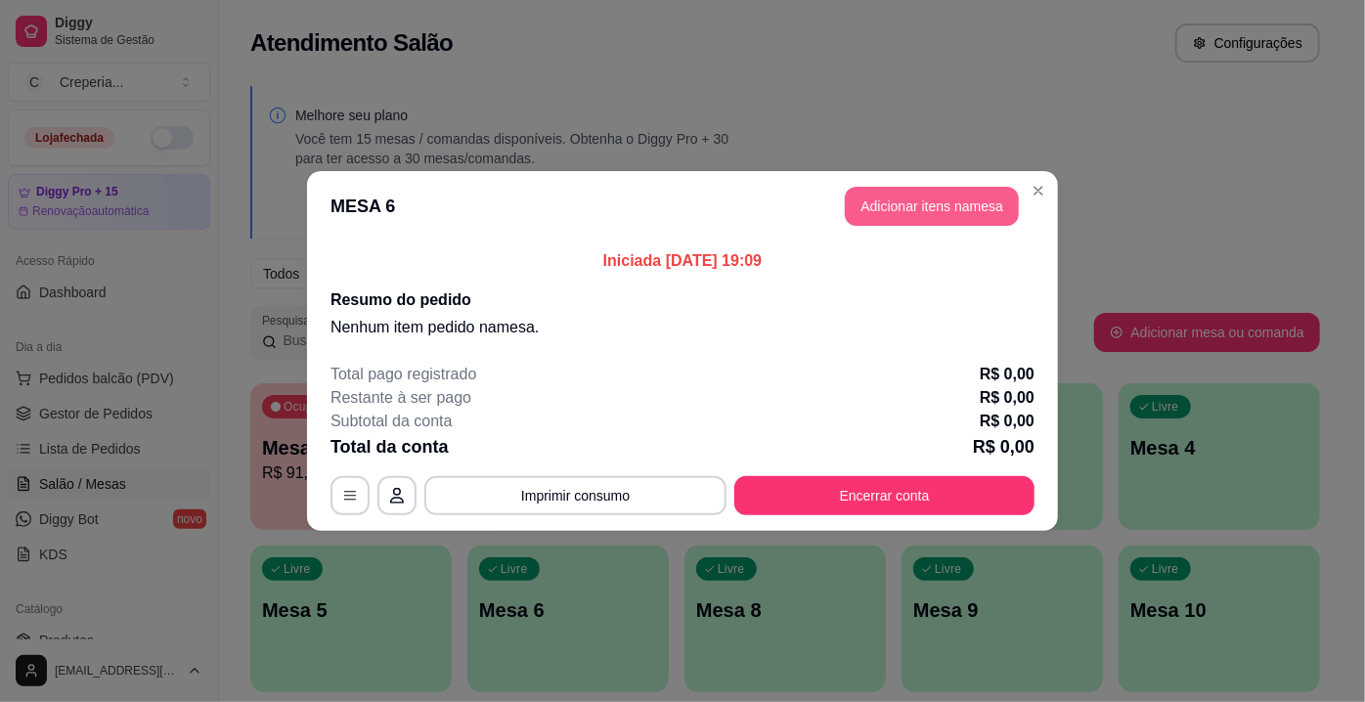
click at [911, 204] on button "Adicionar itens na mesa" at bounding box center [932, 206] width 174 height 39
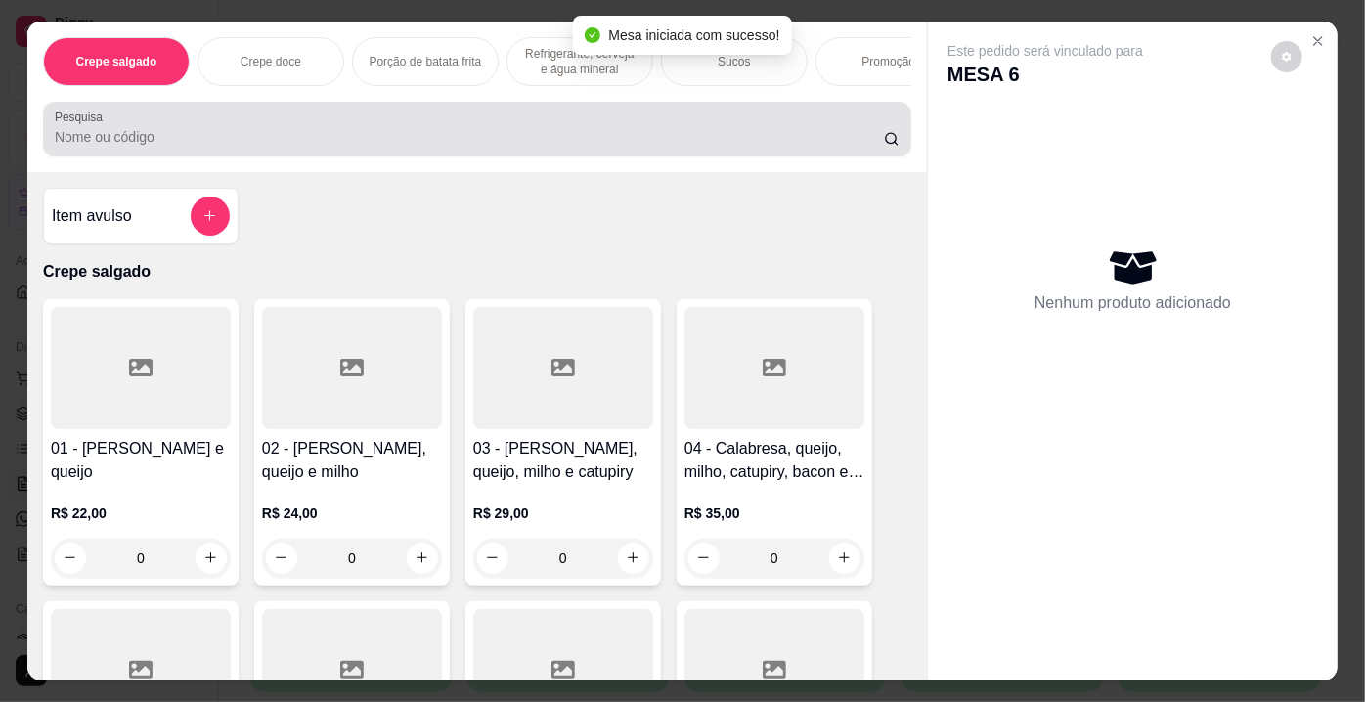
click at [212, 139] on input "Pesquisa" at bounding box center [469, 137] width 829 height 20
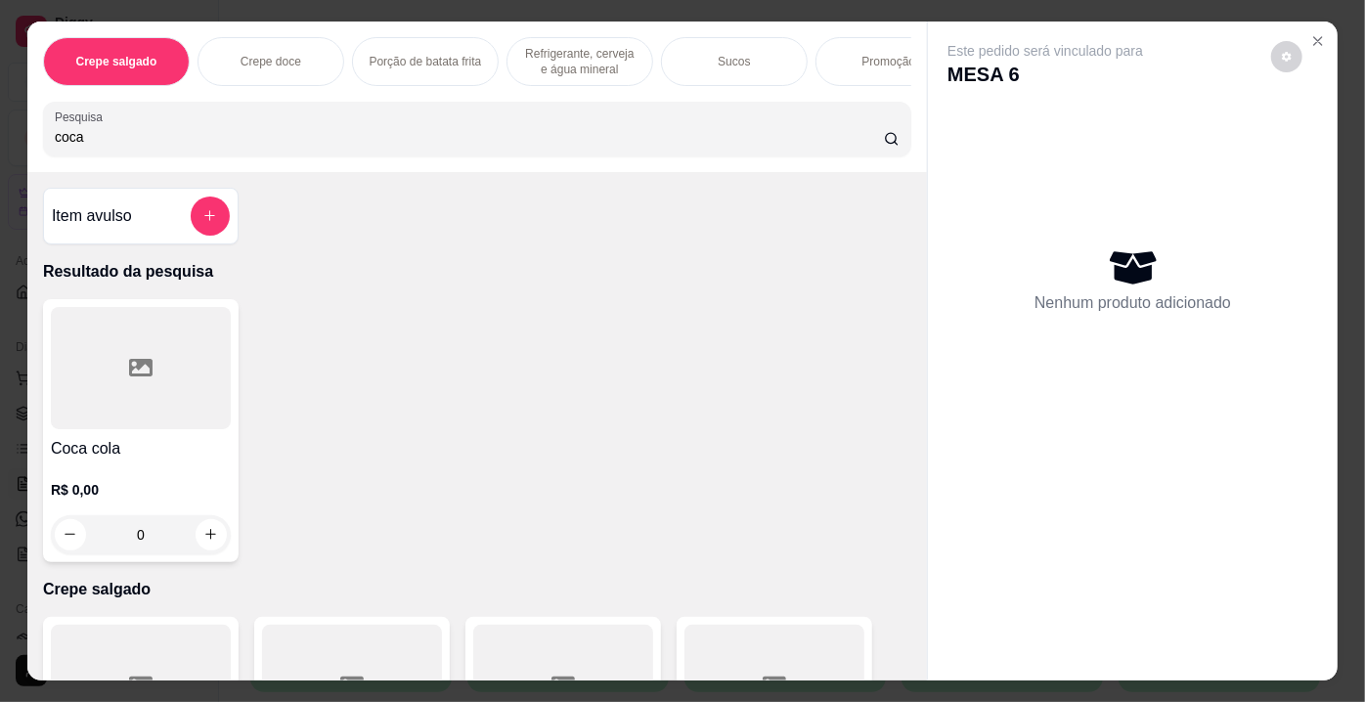
type input "coca"
click at [155, 400] on div at bounding box center [141, 368] width 180 height 122
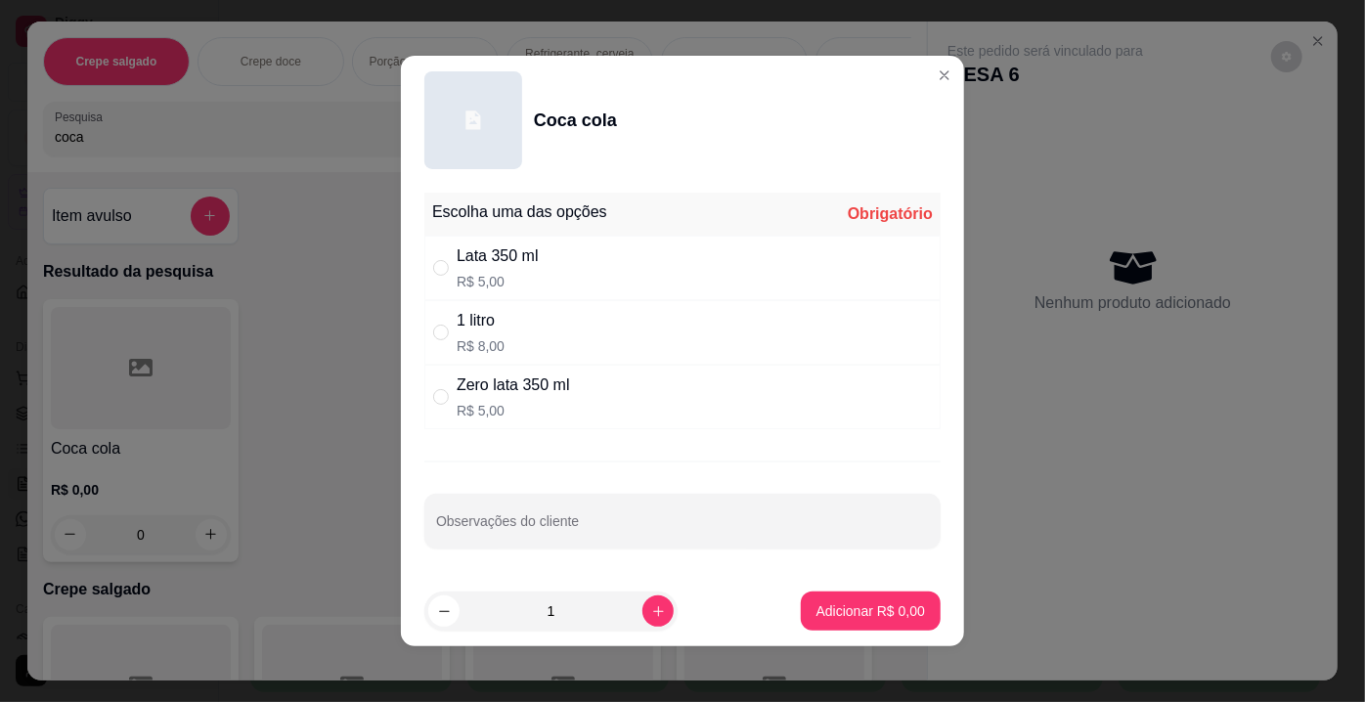
click at [517, 275] on p "R$ 5,00" at bounding box center [498, 282] width 82 height 20
radio input "true"
click at [639, 593] on div "1" at bounding box center [550, 611] width 245 height 39
click at [642, 600] on button "increase-product-quantity" at bounding box center [657, 610] width 30 height 30
type input "2"
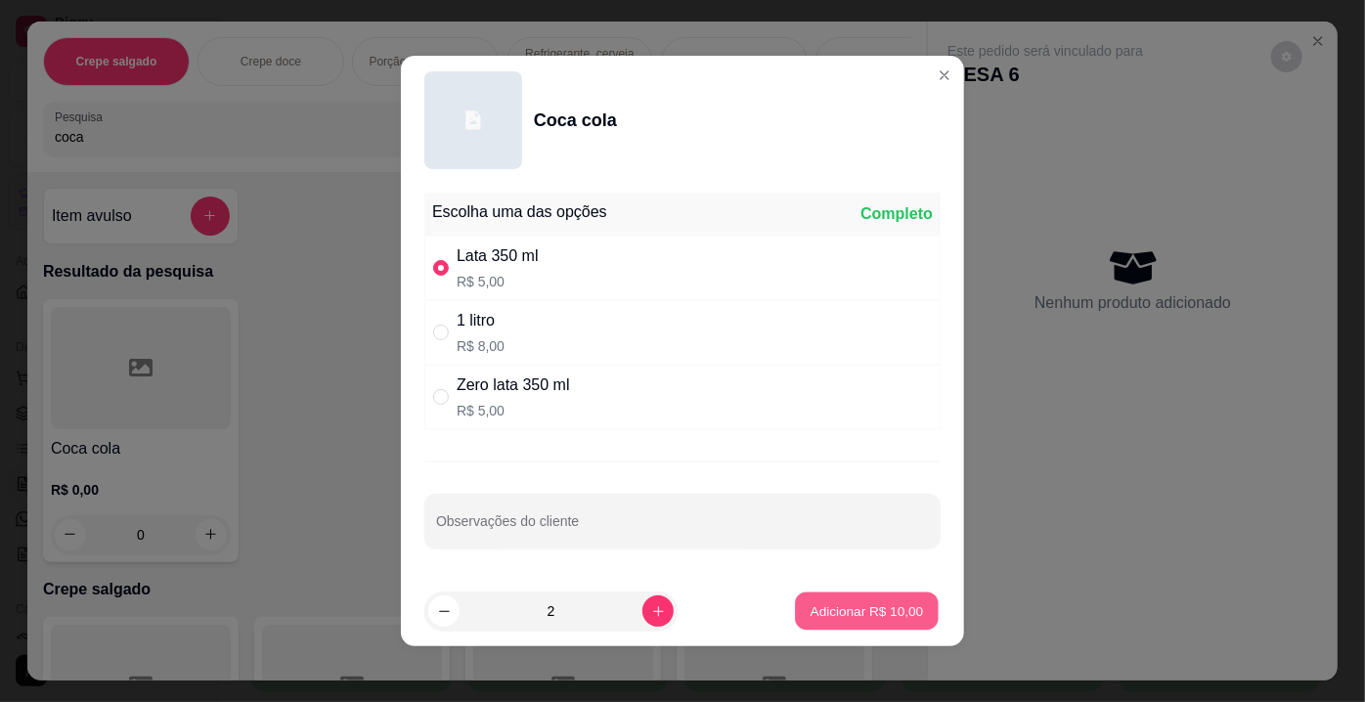
click at [815, 607] on p "Adicionar R$ 10,00" at bounding box center [867, 610] width 113 height 19
type input "2"
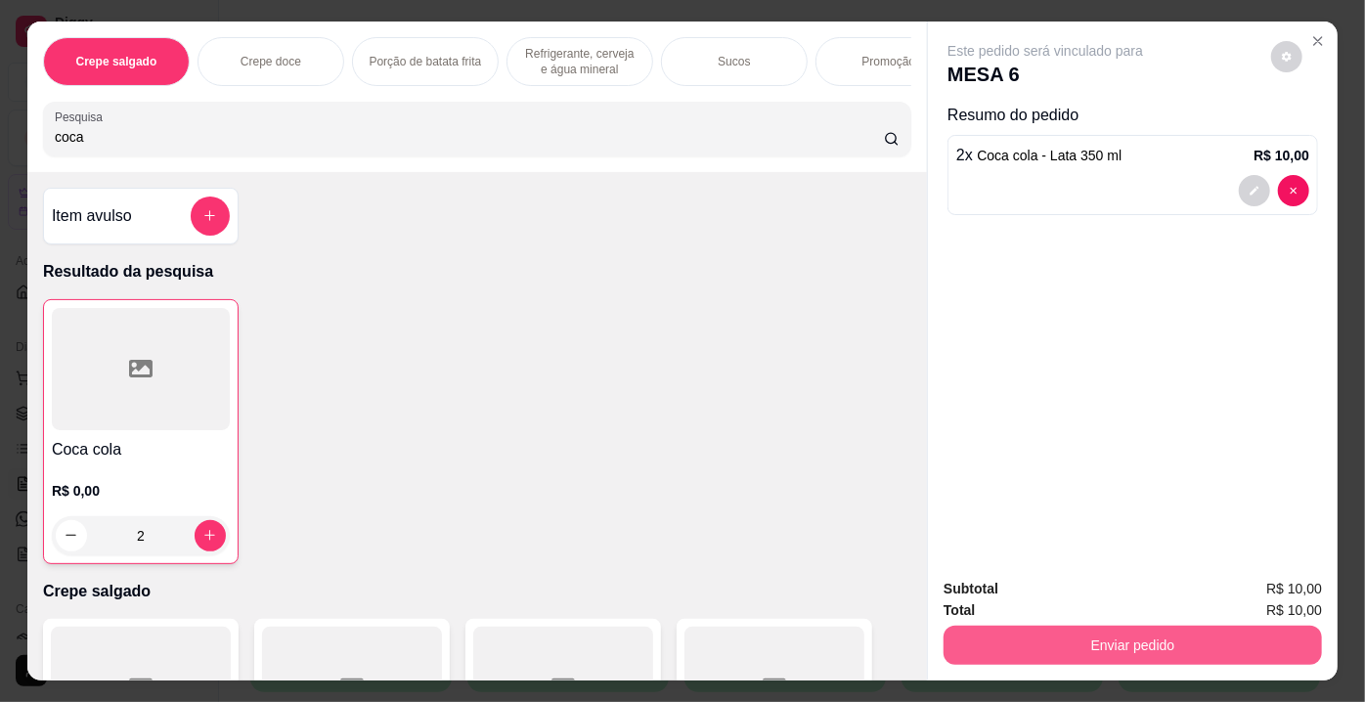
click at [1121, 642] on button "Enviar pedido" at bounding box center [1133, 645] width 378 height 39
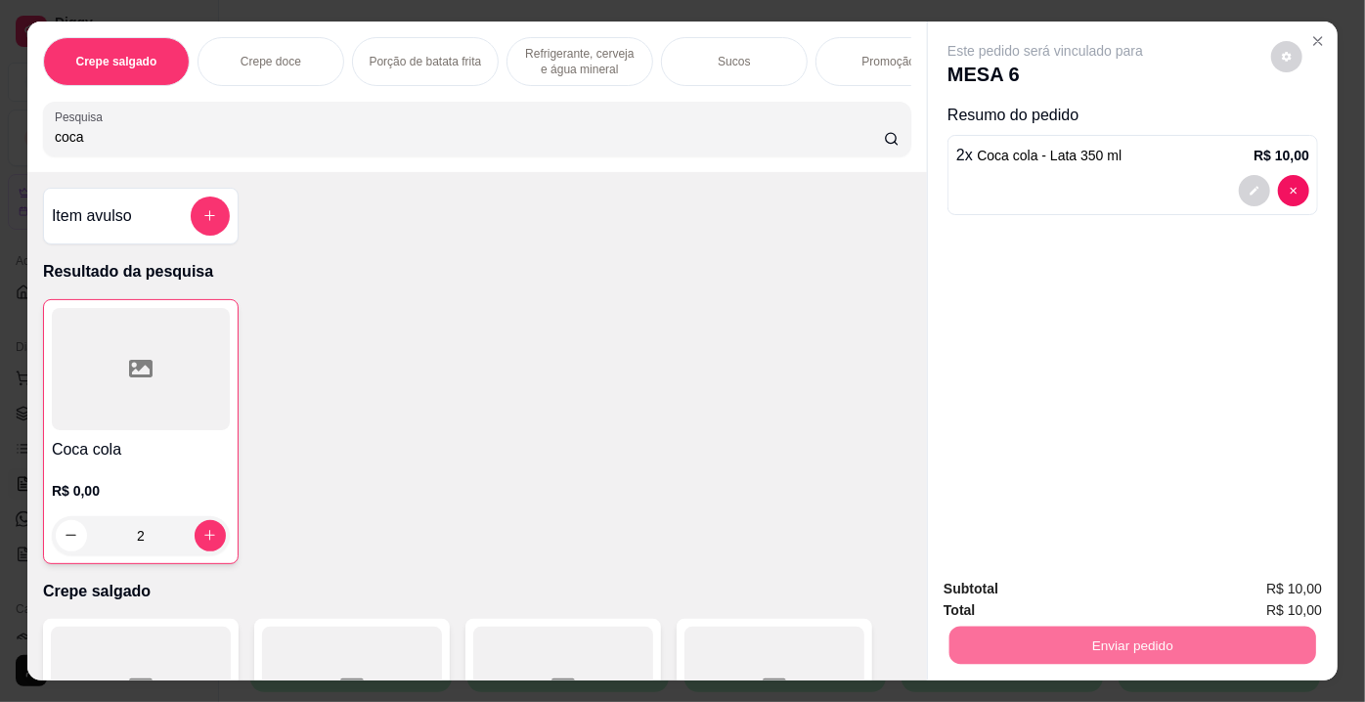
click at [1274, 594] on button "Enviar pedido" at bounding box center [1271, 591] width 110 height 37
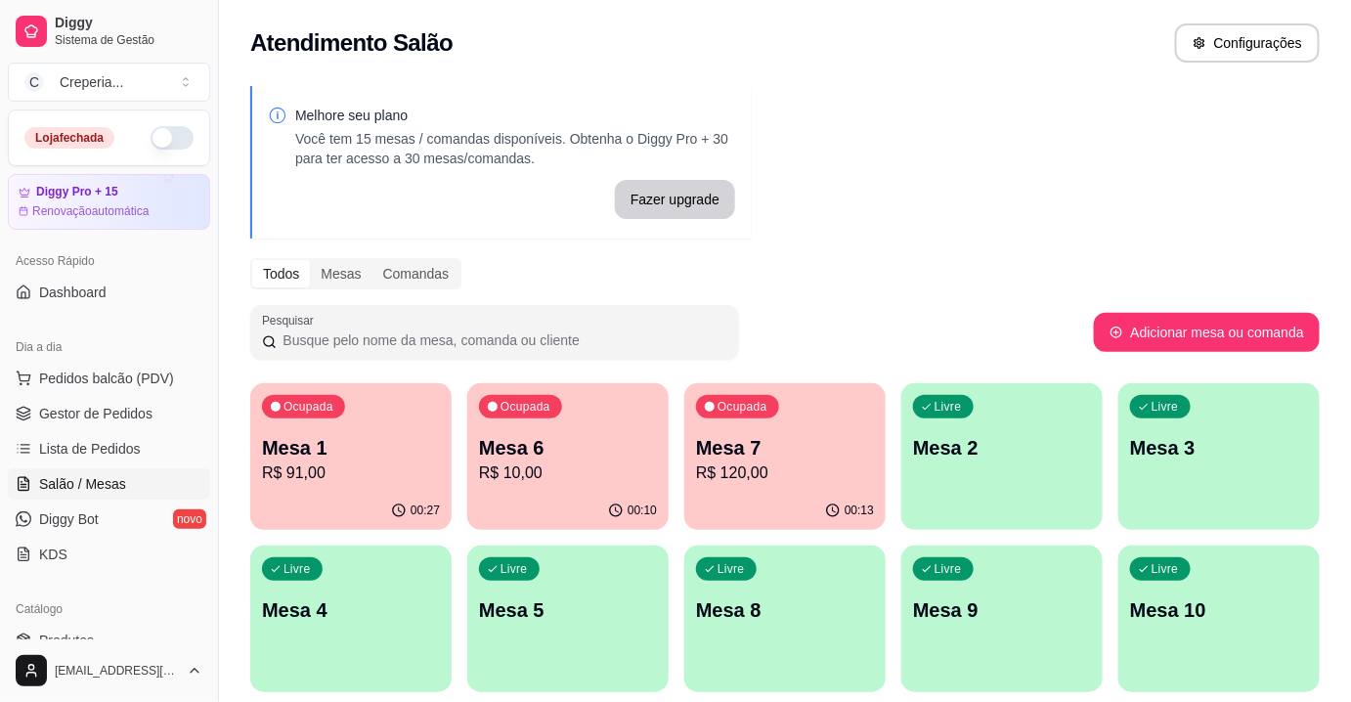
click at [349, 451] on p "Mesa 1" at bounding box center [351, 447] width 178 height 27
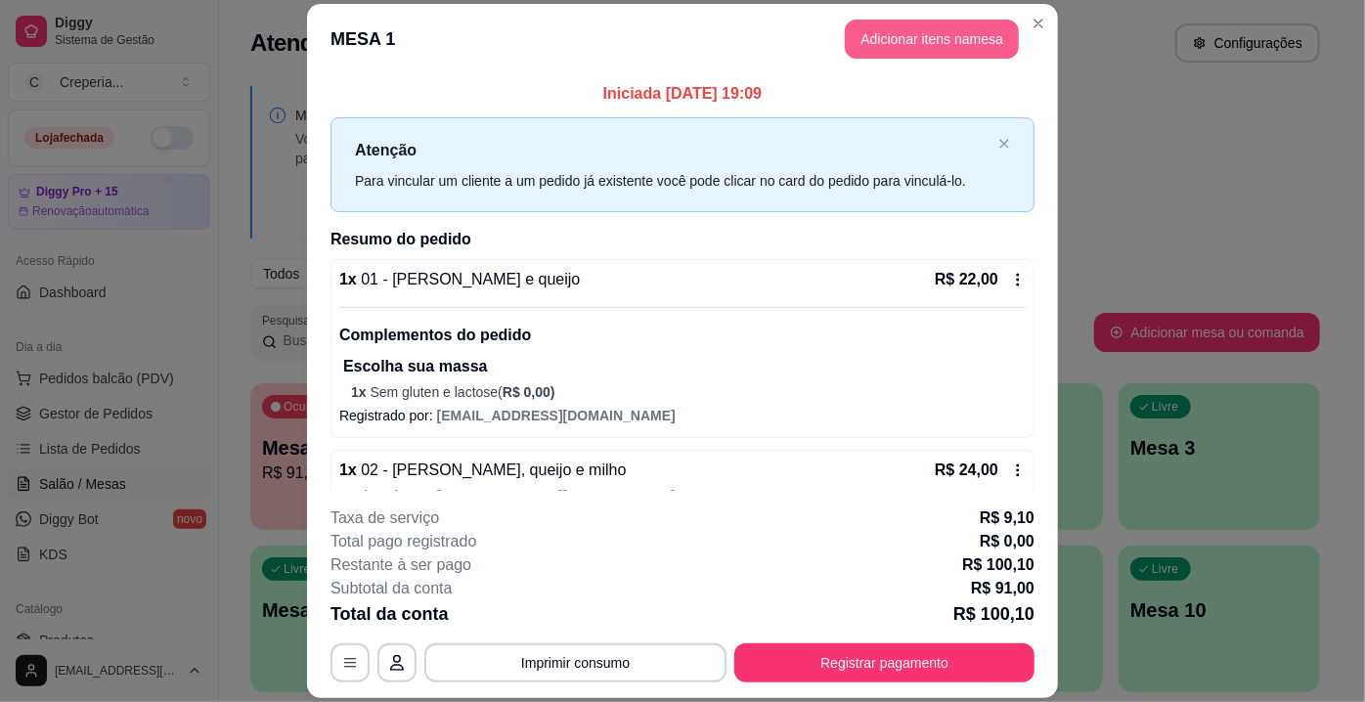
click at [907, 40] on button "Adicionar itens na mesa" at bounding box center [932, 39] width 174 height 39
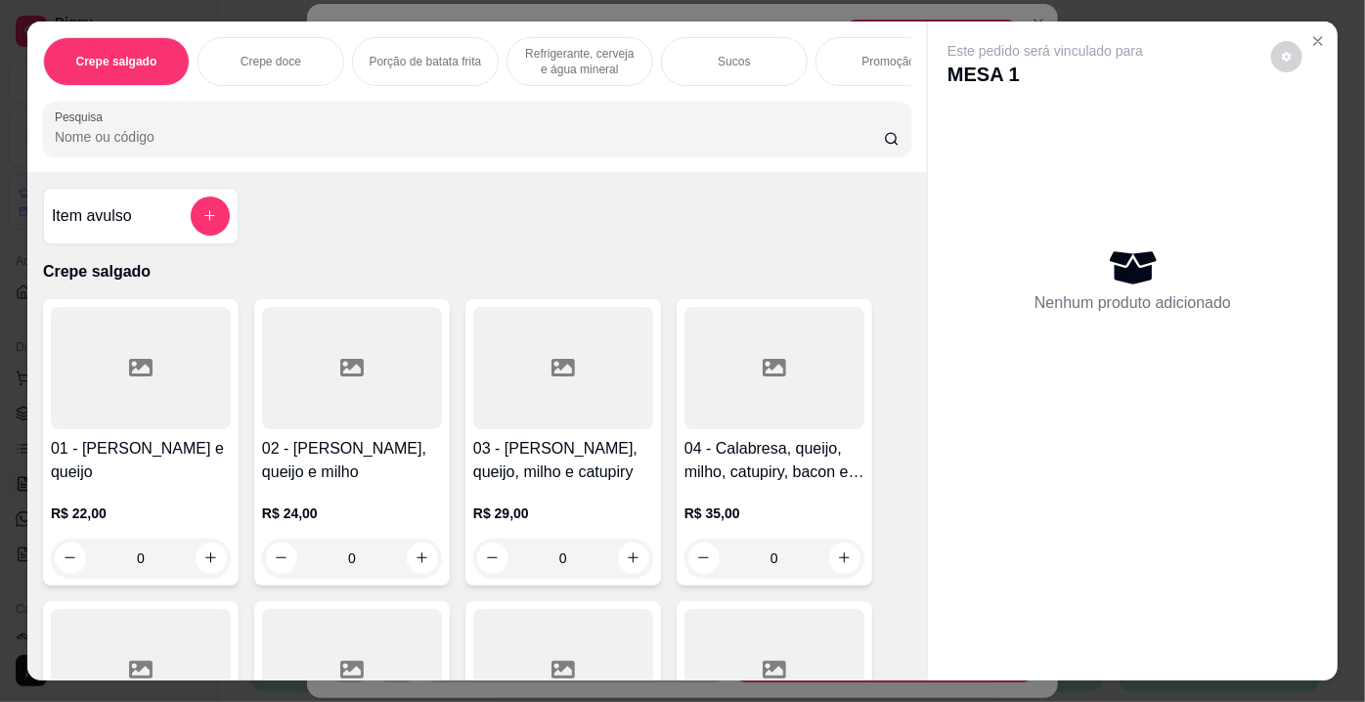
click at [259, 146] on input "Pesquisa" at bounding box center [469, 137] width 829 height 20
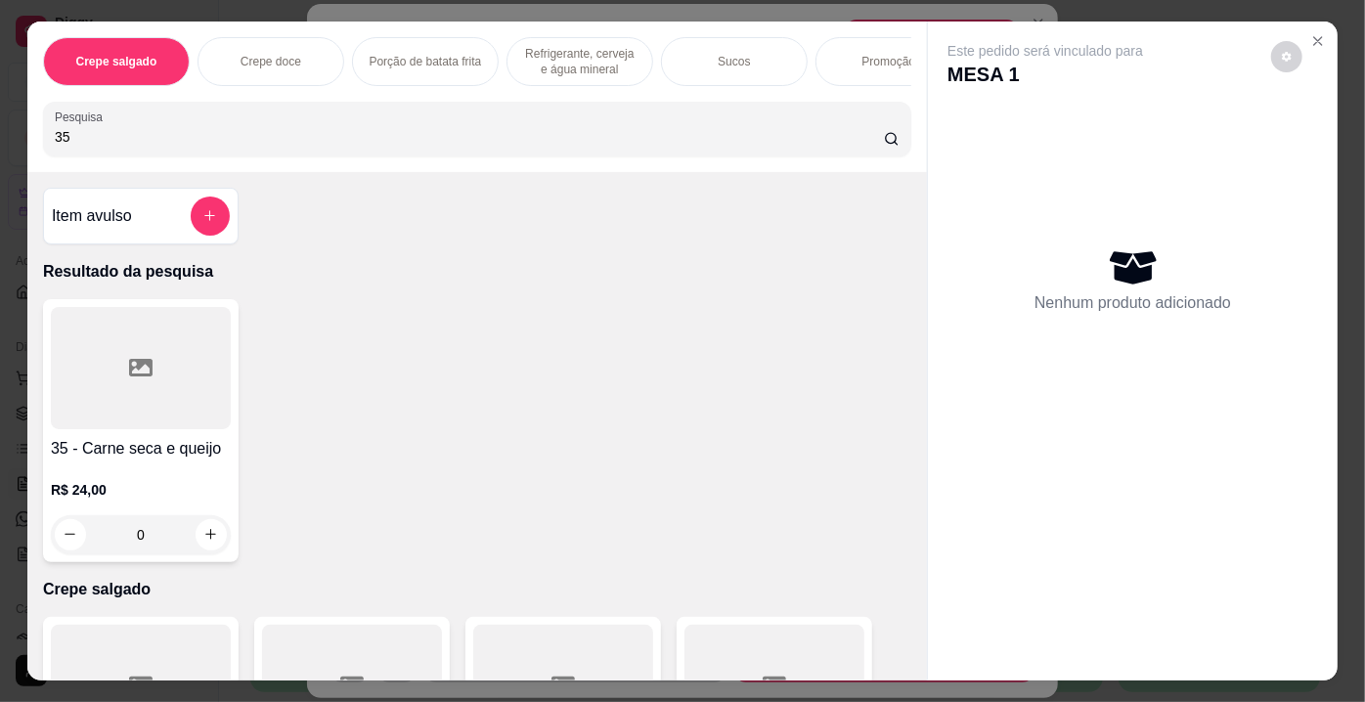
type input "35"
click at [108, 408] on div at bounding box center [141, 368] width 180 height 122
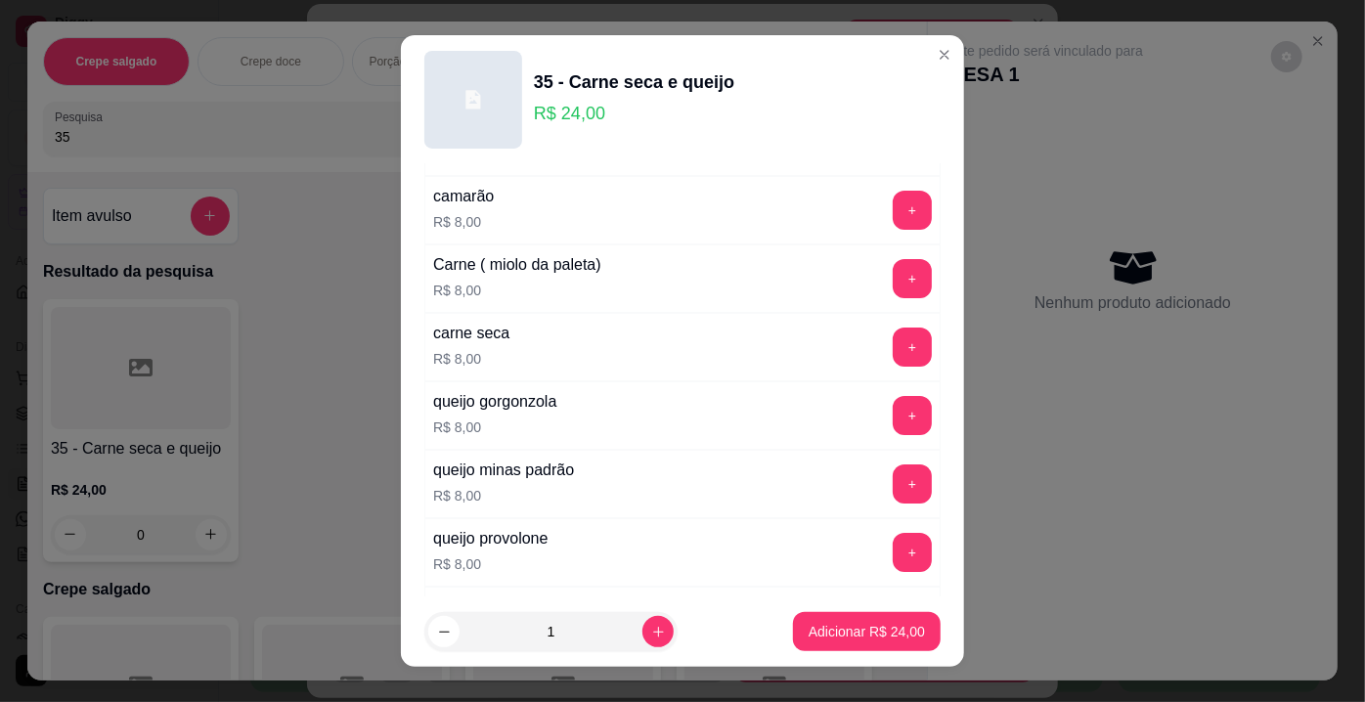
scroll to position [3377, 0]
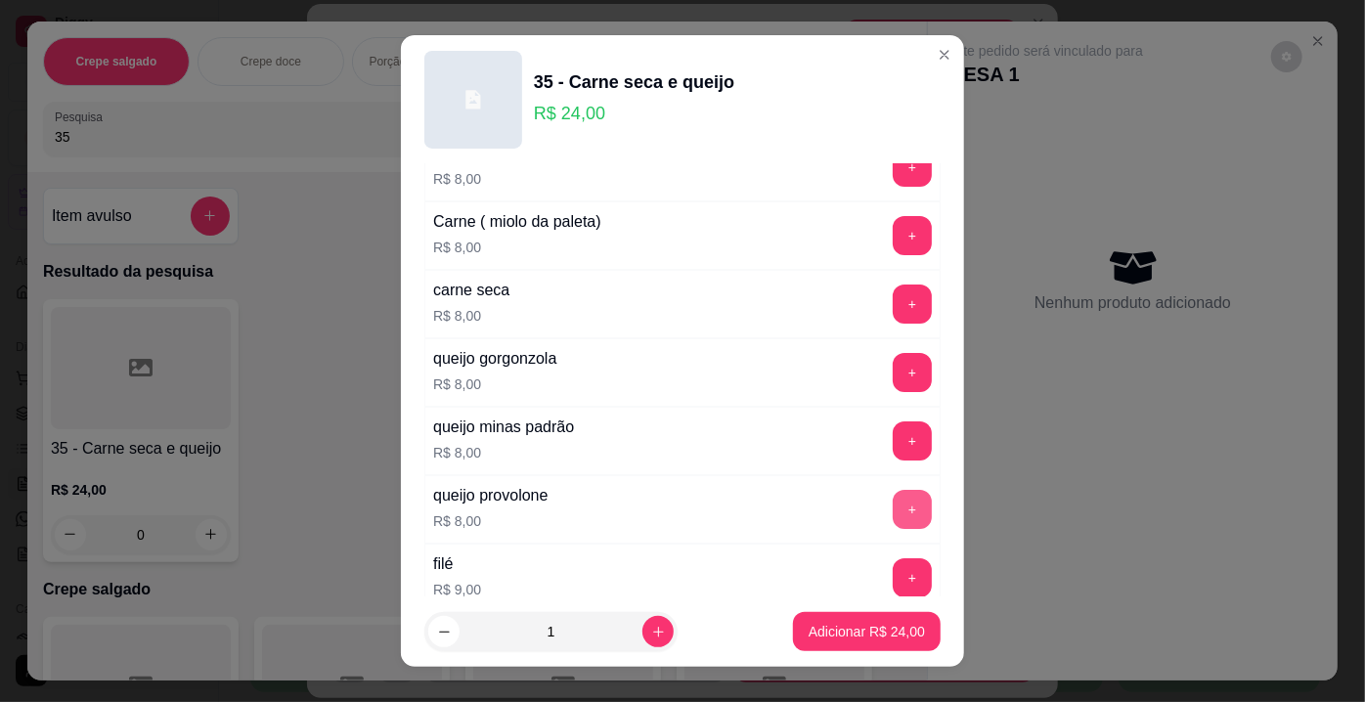
click at [893, 490] on button "+" at bounding box center [912, 509] width 39 height 39
click at [867, 638] on p "Adicionar R$ 32,00" at bounding box center [867, 632] width 116 height 20
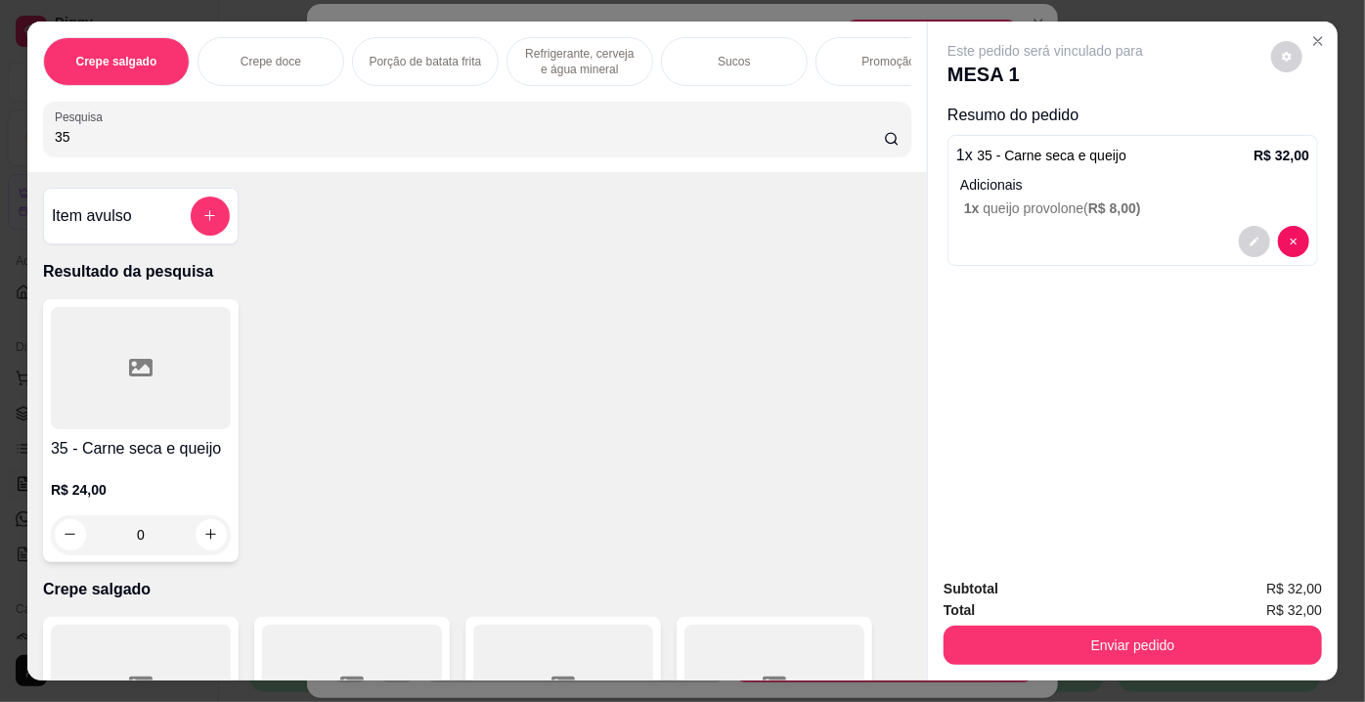
drag, startPoint x: 143, startPoint y: 137, endPoint x: 0, endPoint y: 124, distance: 143.3
click at [0, 124] on div "Crepe salgado Crepe doce Porção de batata frita Refrigerante, cerveja e água mi…" at bounding box center [682, 351] width 1365 height 702
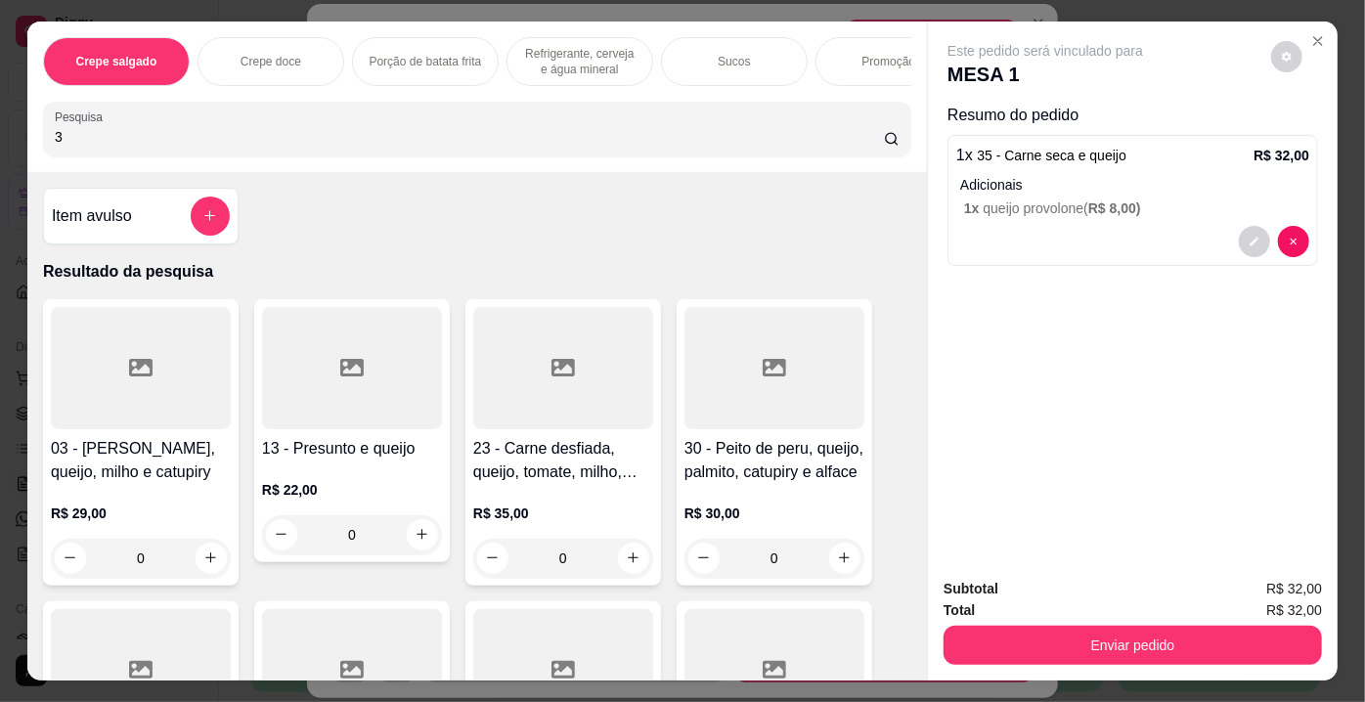
type input "3"
click at [161, 368] on div at bounding box center [141, 368] width 180 height 122
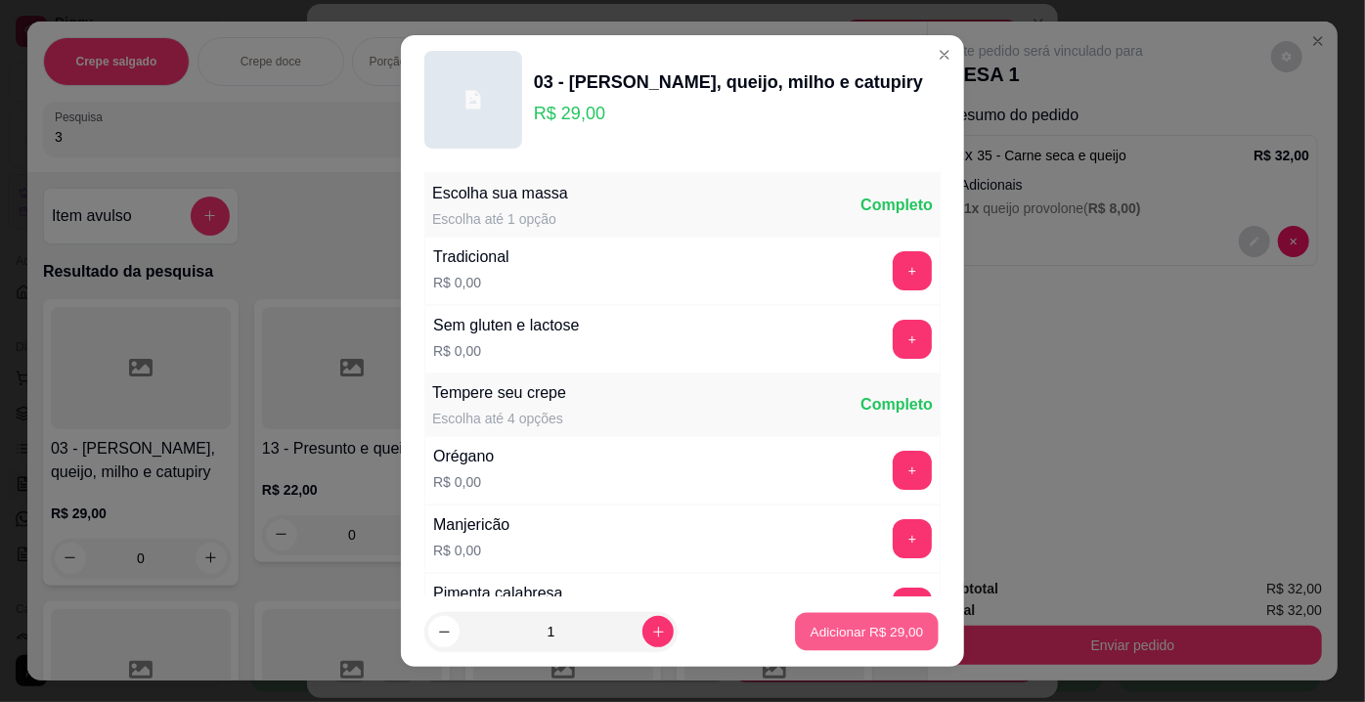
click at [818, 617] on button "Adicionar R$ 29,00" at bounding box center [867, 632] width 144 height 38
type input "1"
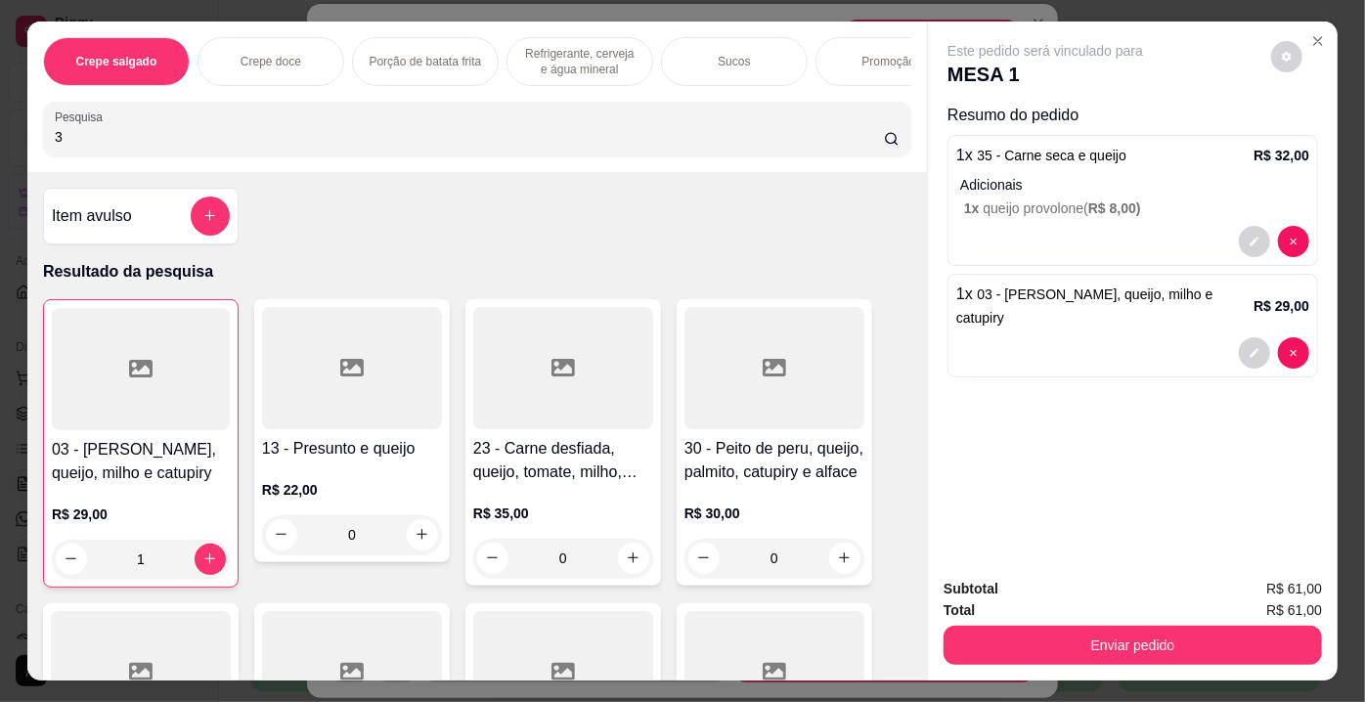
drag, startPoint x: 104, startPoint y: 139, endPoint x: 54, endPoint y: 139, distance: 49.9
click at [55, 139] on input "3" at bounding box center [469, 137] width 829 height 20
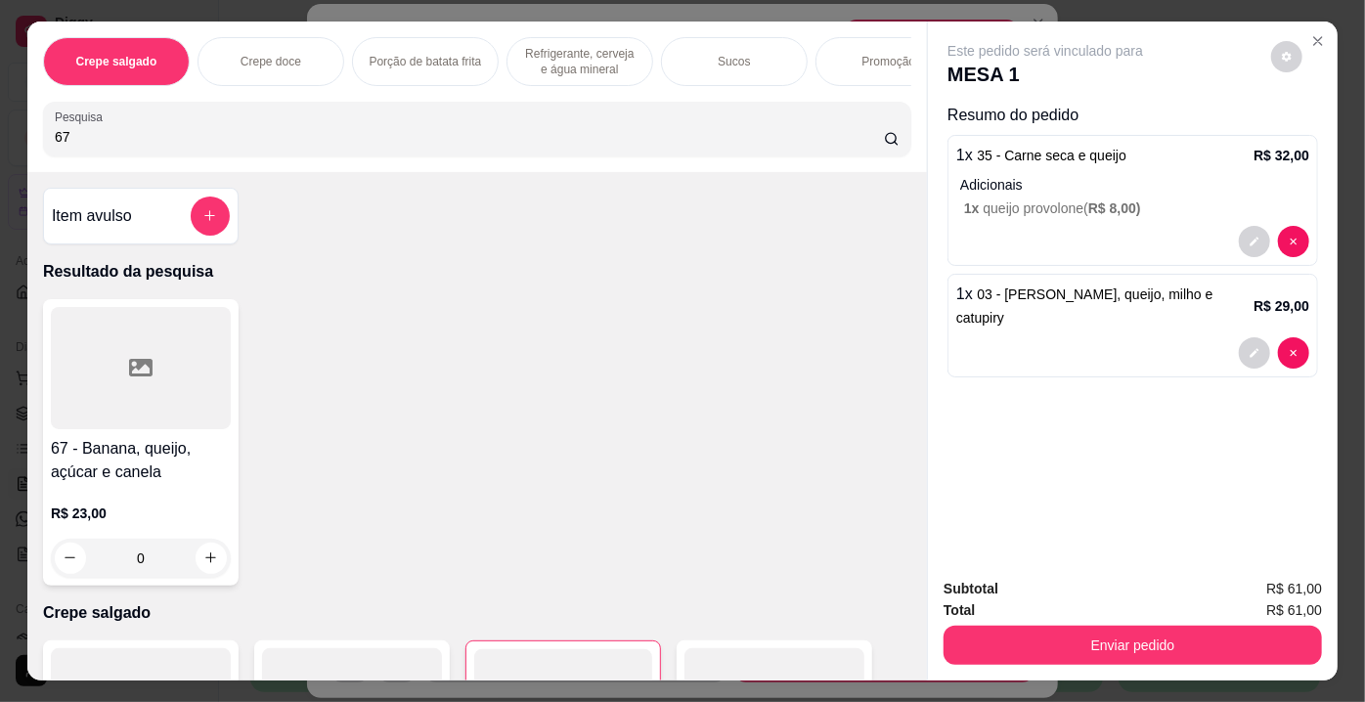
type input "67"
click at [162, 353] on div at bounding box center [141, 368] width 180 height 122
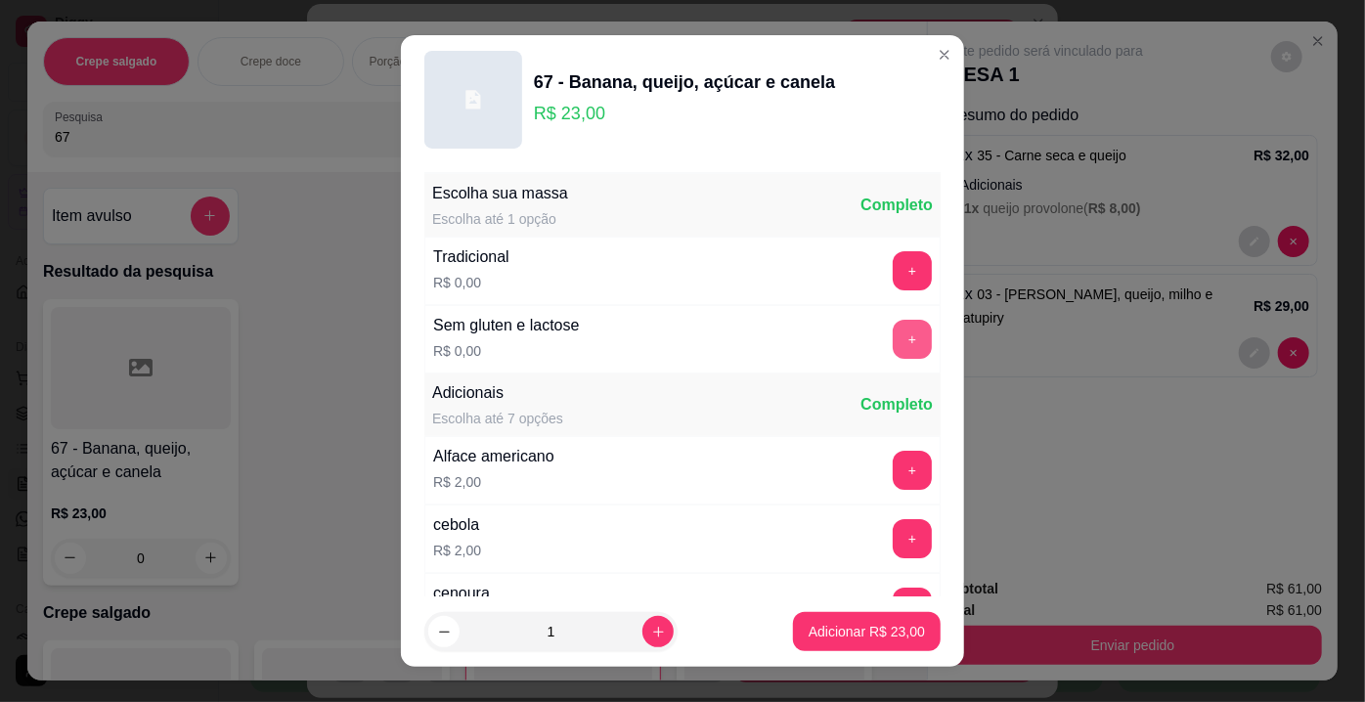
click at [893, 337] on button "+" at bounding box center [912, 339] width 39 height 39
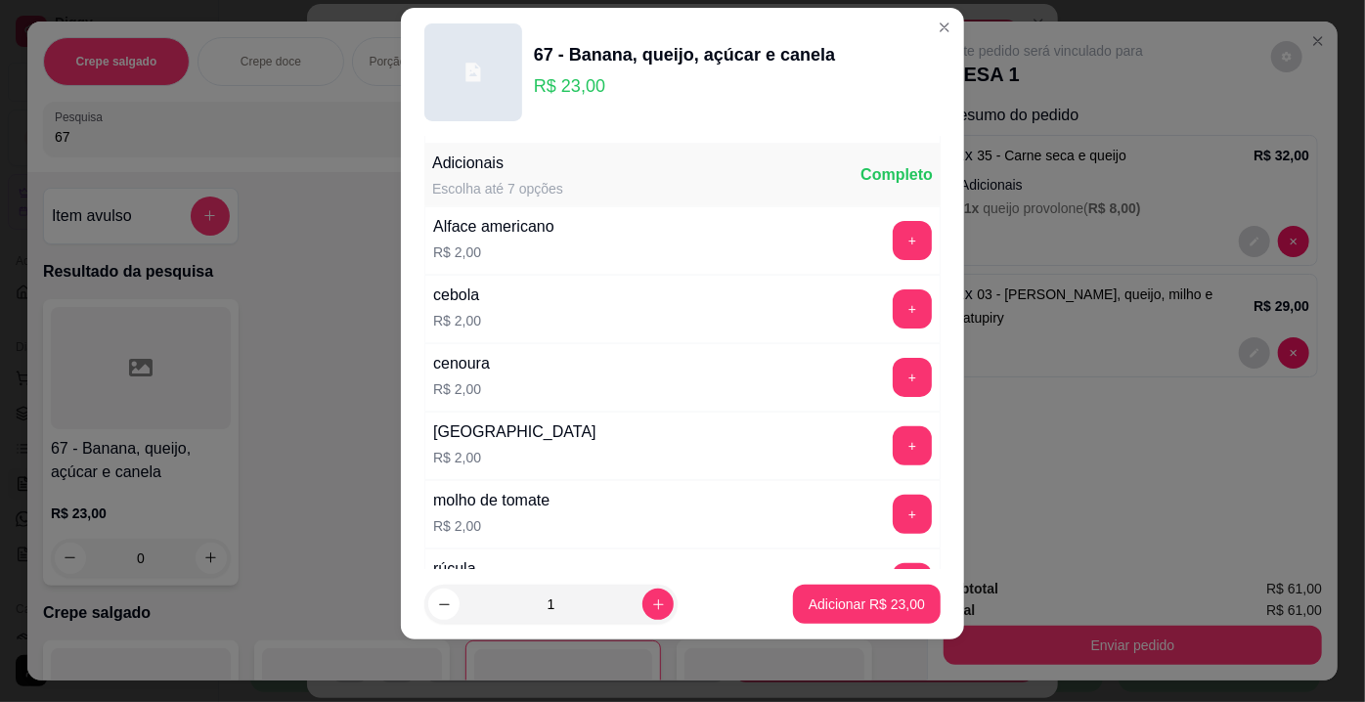
scroll to position [207, 0]
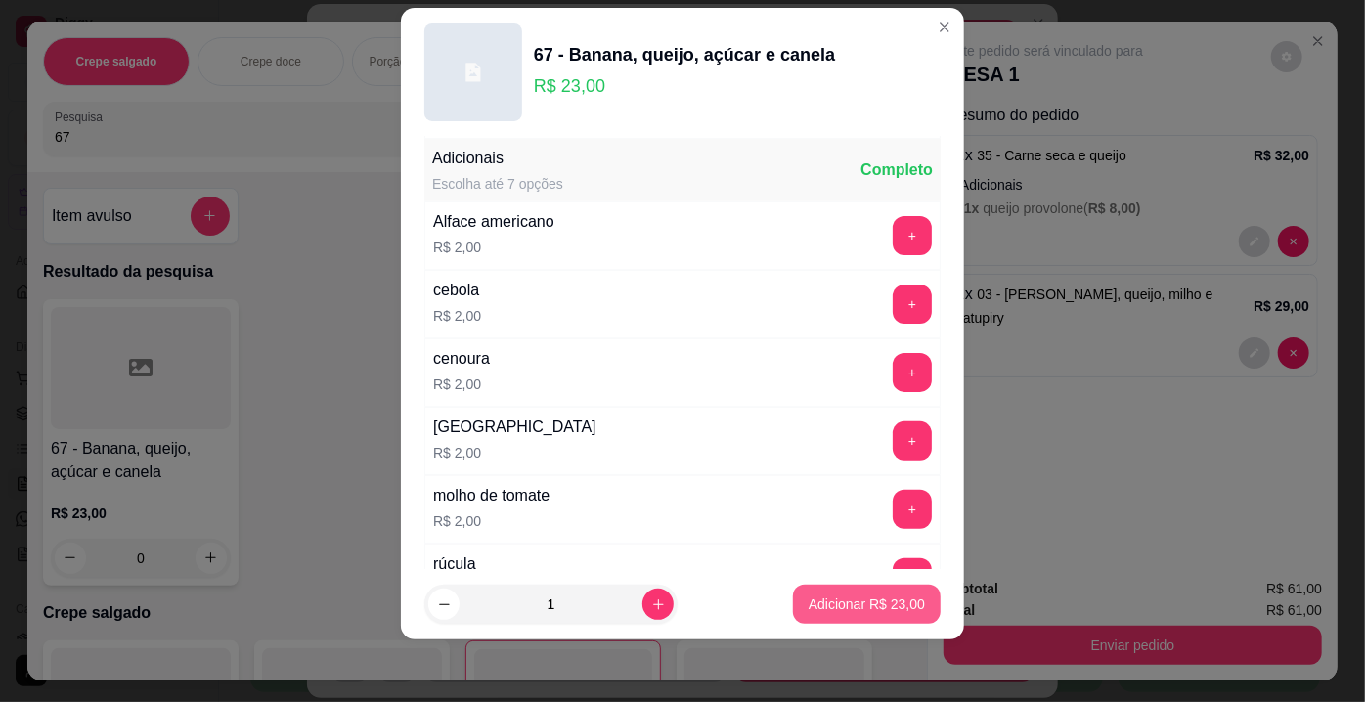
click at [824, 606] on p "Adicionar R$ 23,00" at bounding box center [867, 605] width 116 height 20
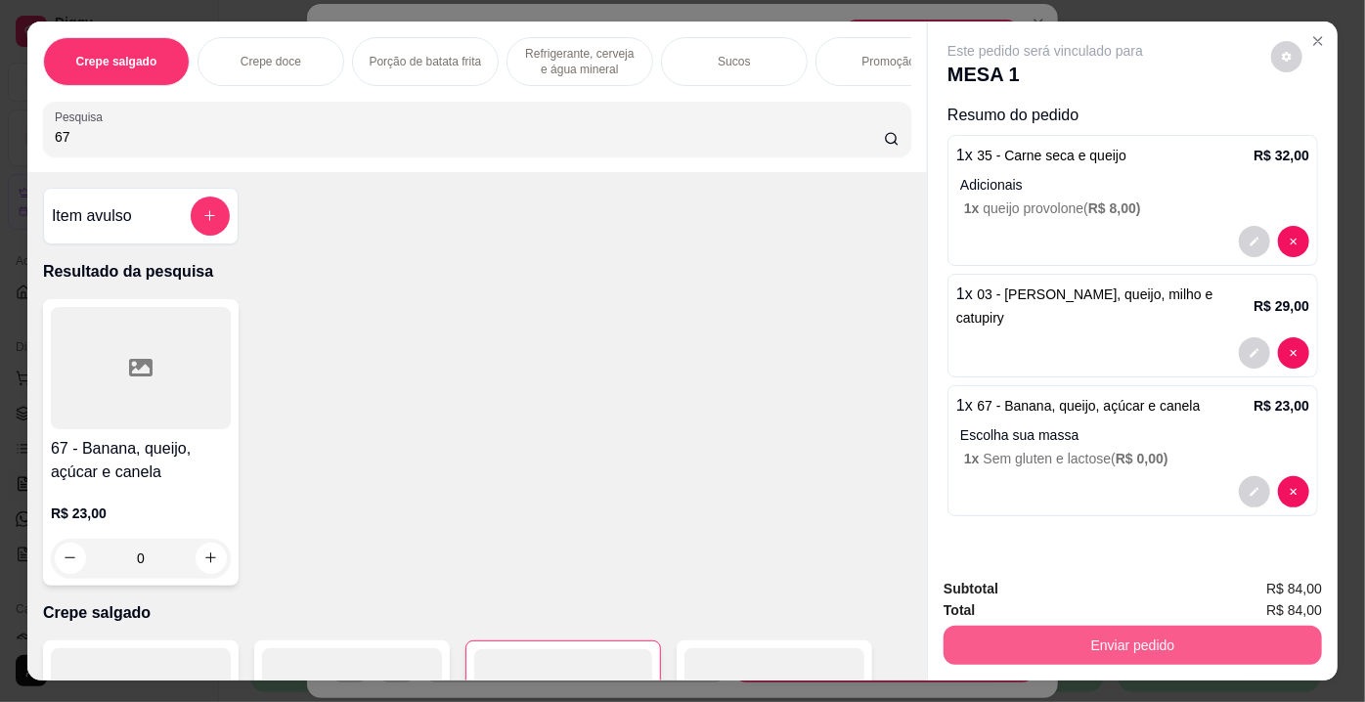
click at [1166, 638] on button "Enviar pedido" at bounding box center [1133, 645] width 378 height 39
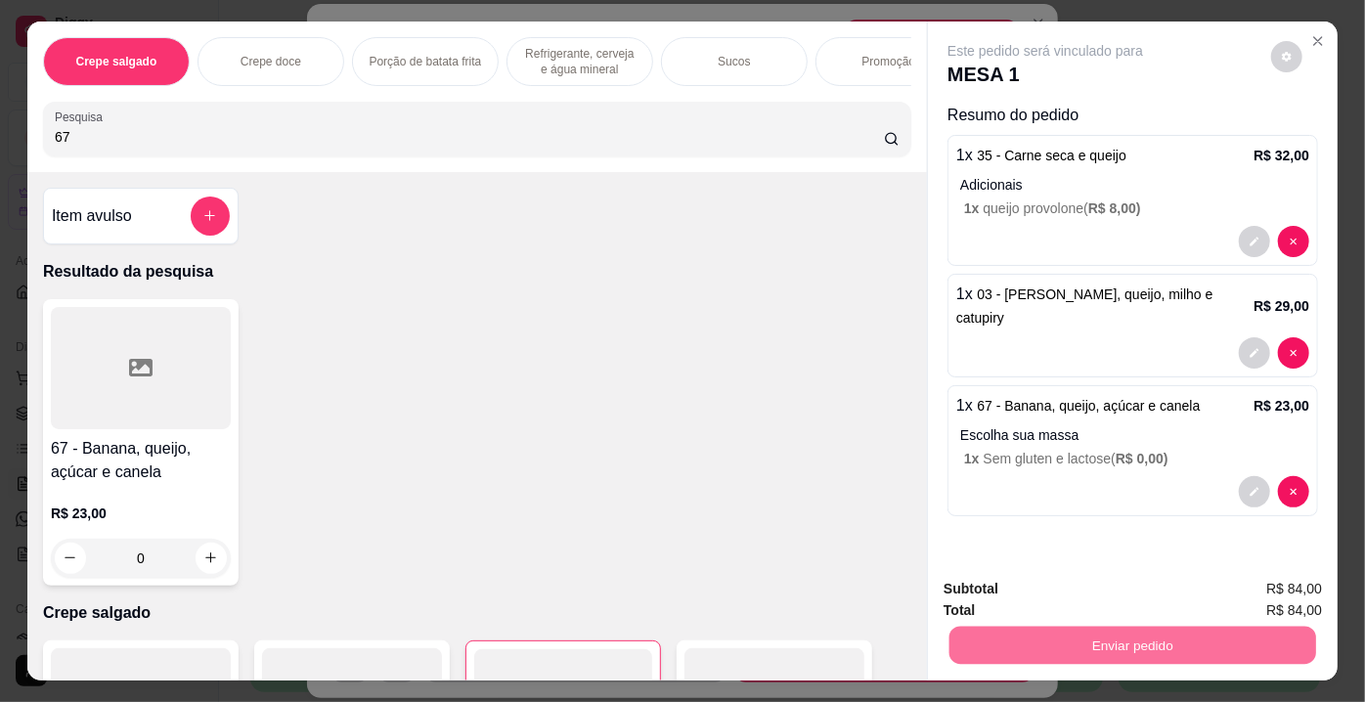
click at [1241, 587] on button "Enviar pedido" at bounding box center [1271, 591] width 110 height 37
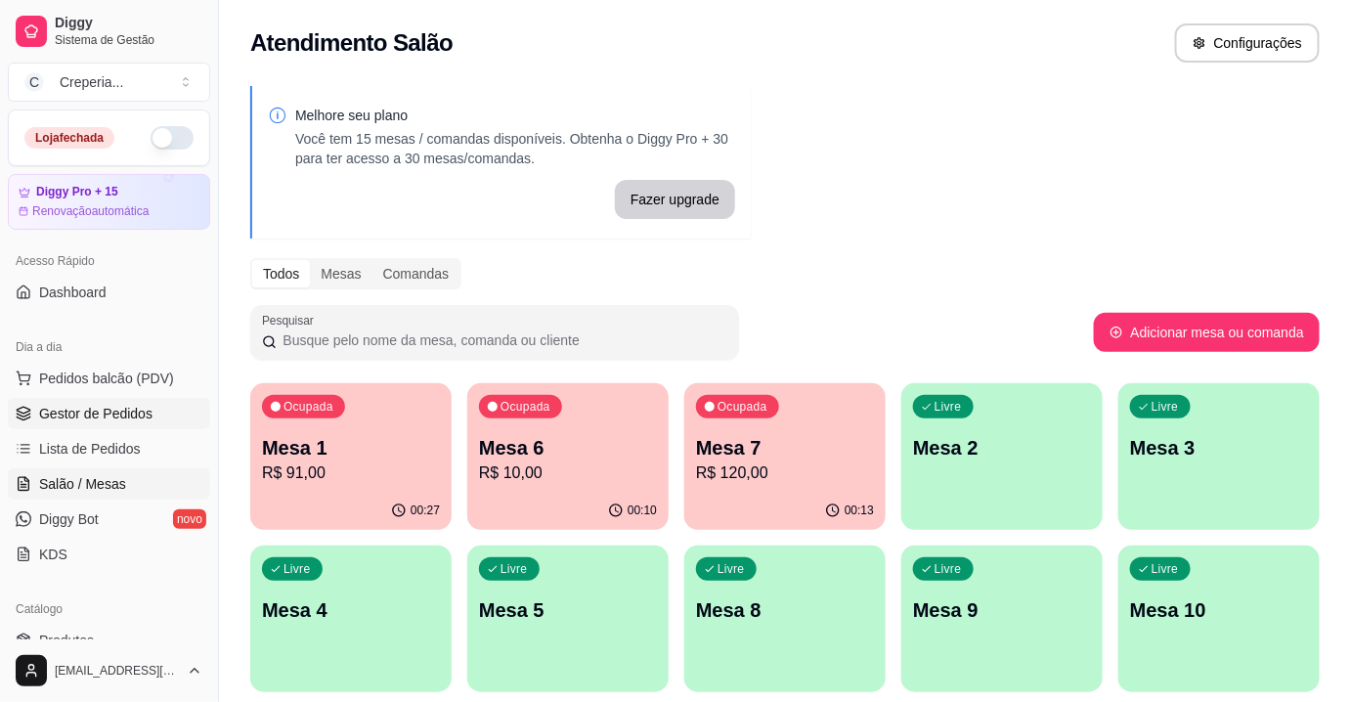
click at [134, 417] on span "Gestor de Pedidos" at bounding box center [95, 414] width 113 height 20
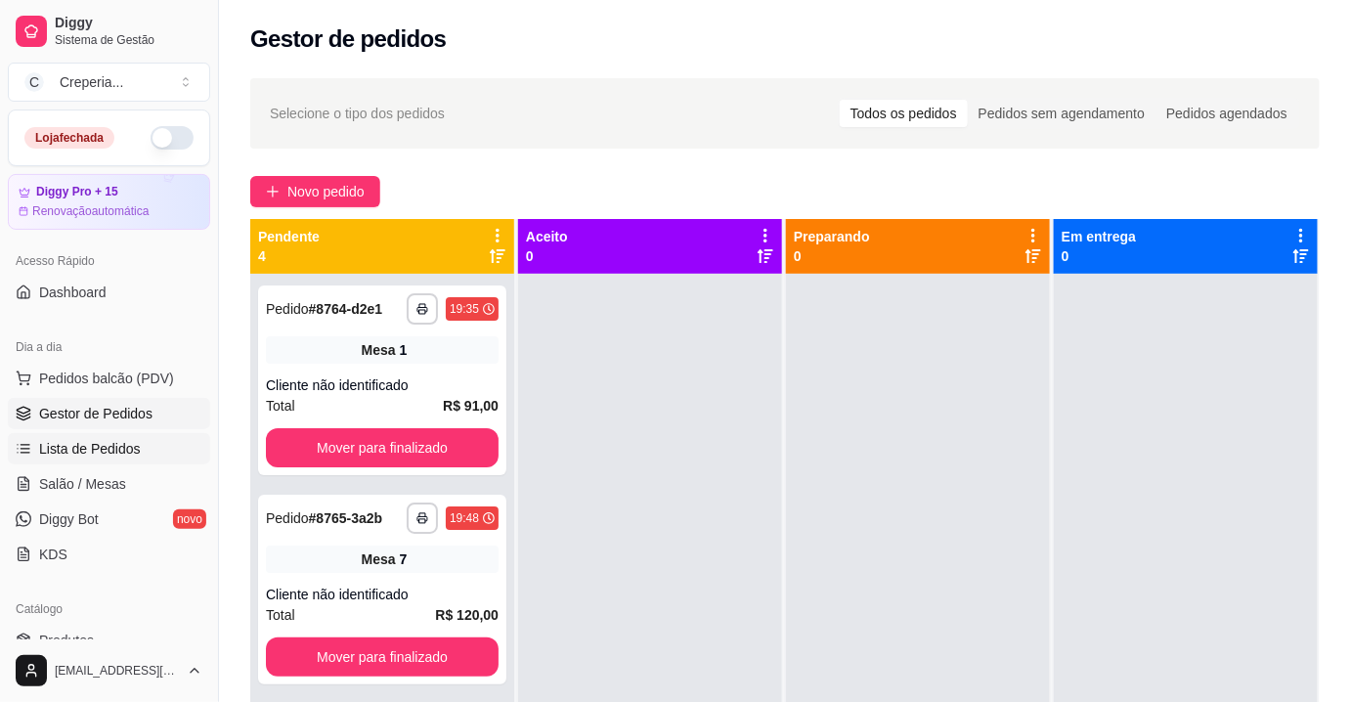
click at [110, 446] on span "Lista de Pedidos" at bounding box center [90, 449] width 102 height 20
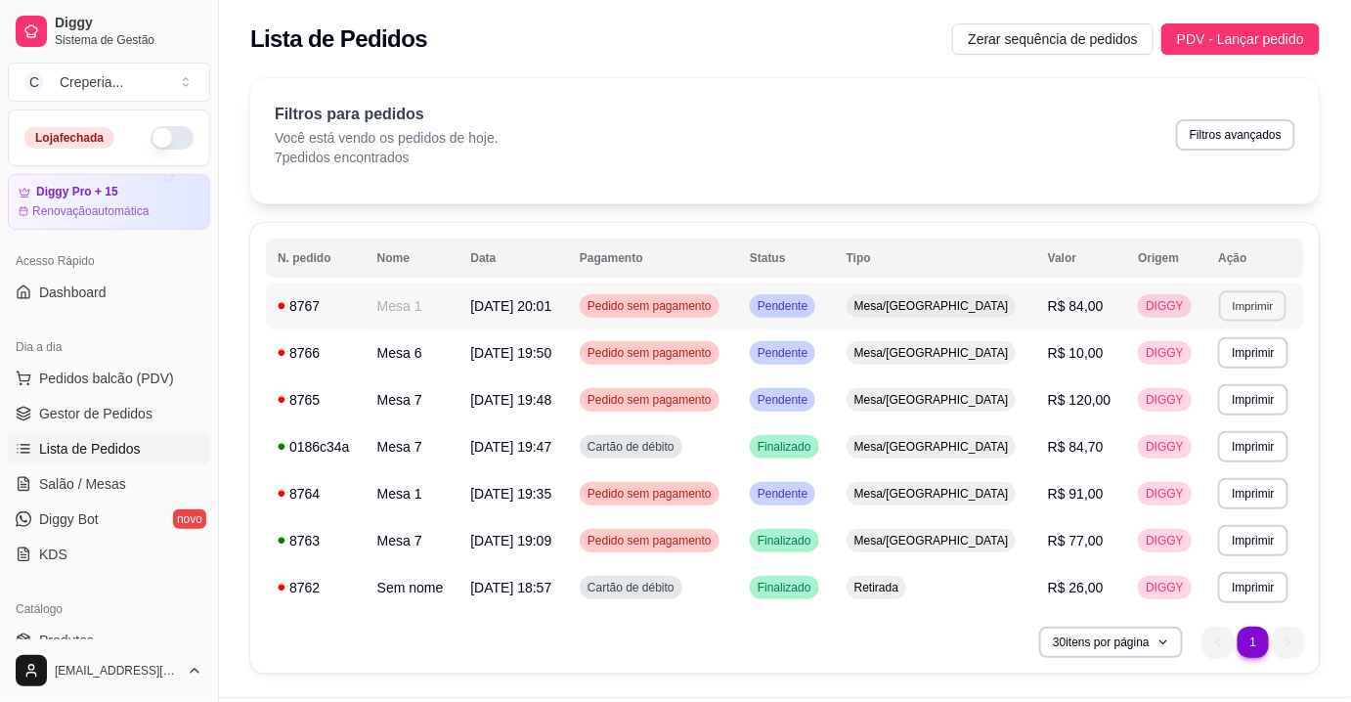
click at [1241, 306] on button "Imprimir" at bounding box center [1253, 305] width 67 height 30
click at [1196, 374] on button "IMPRESSORA" at bounding box center [1214, 374] width 142 height 31
click at [104, 480] on span "Salão / Mesas" at bounding box center [82, 484] width 87 height 20
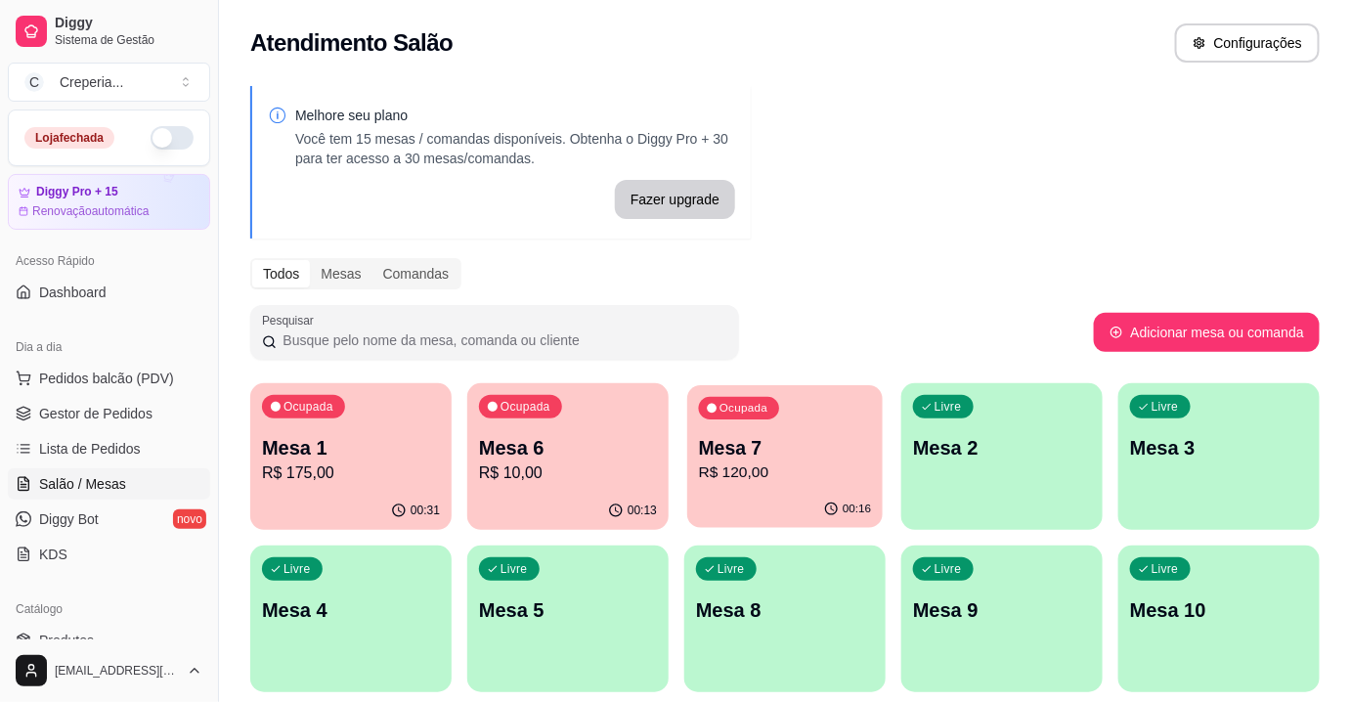
click at [767, 448] on p "Mesa 7" at bounding box center [785, 448] width 173 height 26
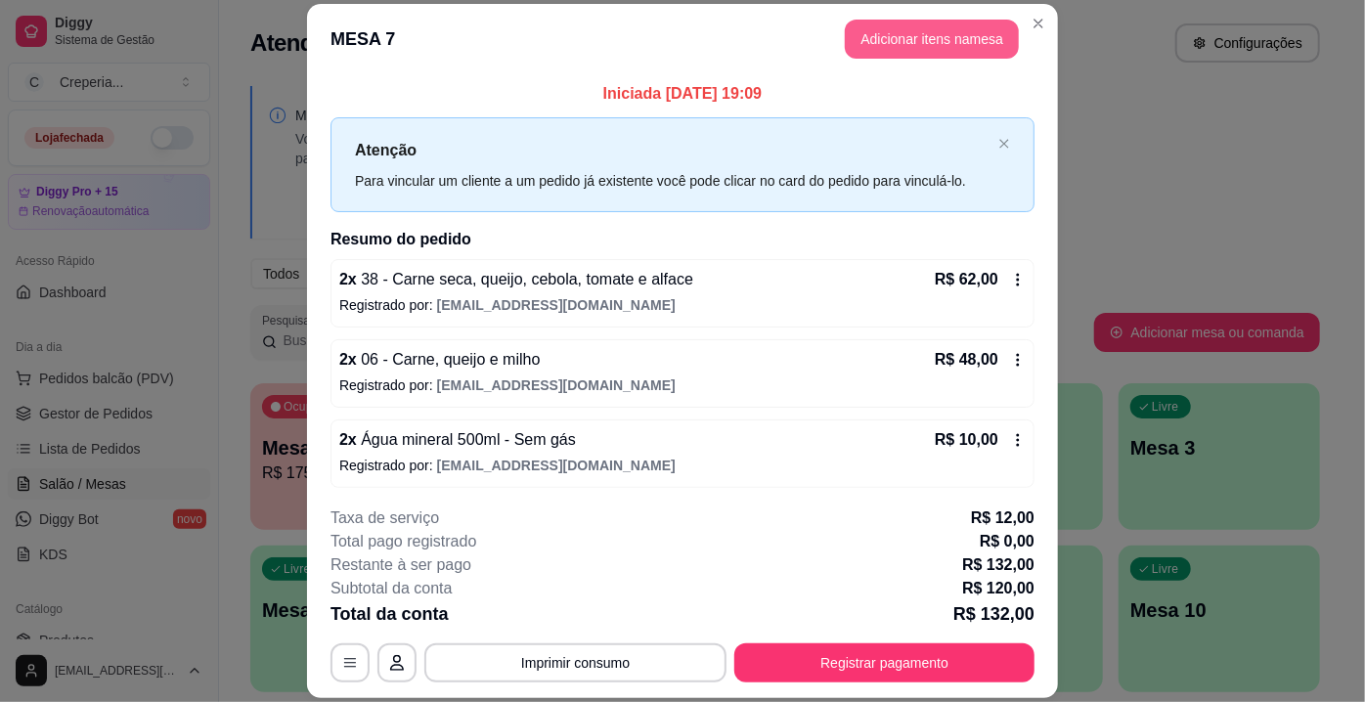
click at [894, 22] on button "Adicionar itens na mesa" at bounding box center [932, 39] width 174 height 39
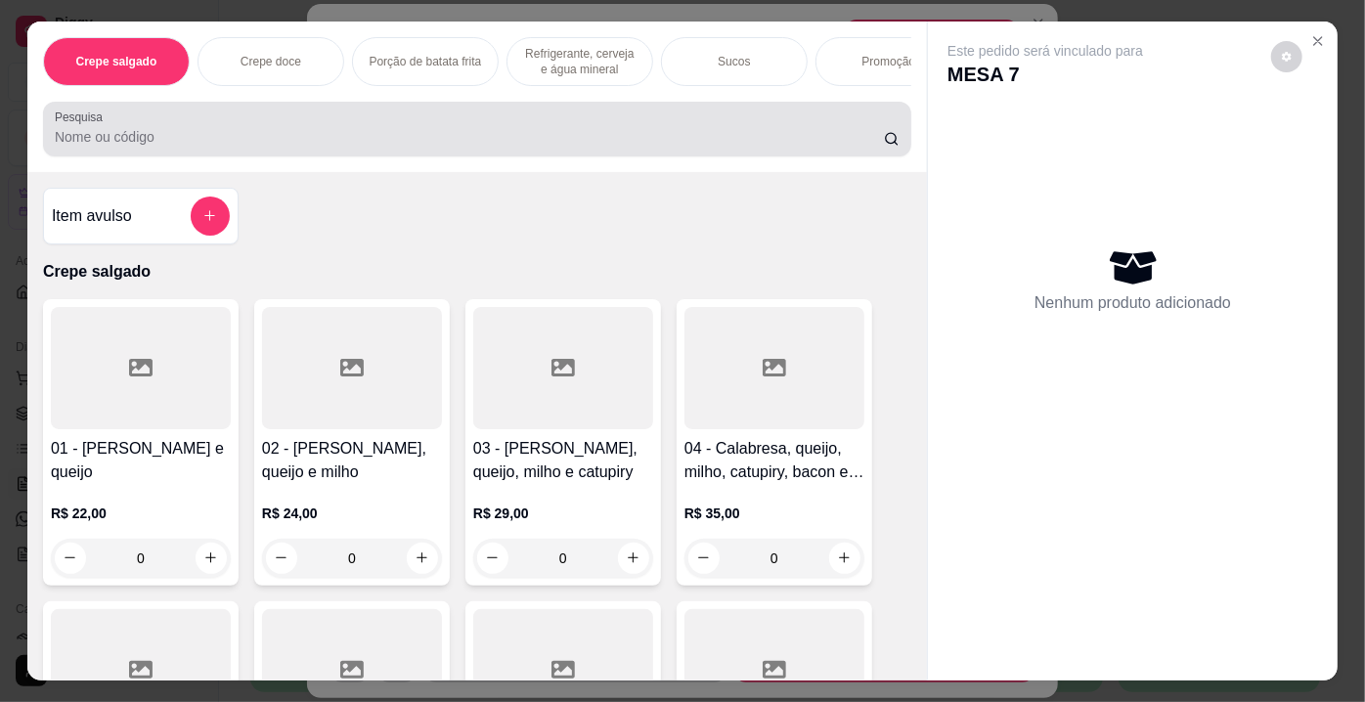
click at [409, 138] on input "Pesquisa" at bounding box center [469, 137] width 829 height 20
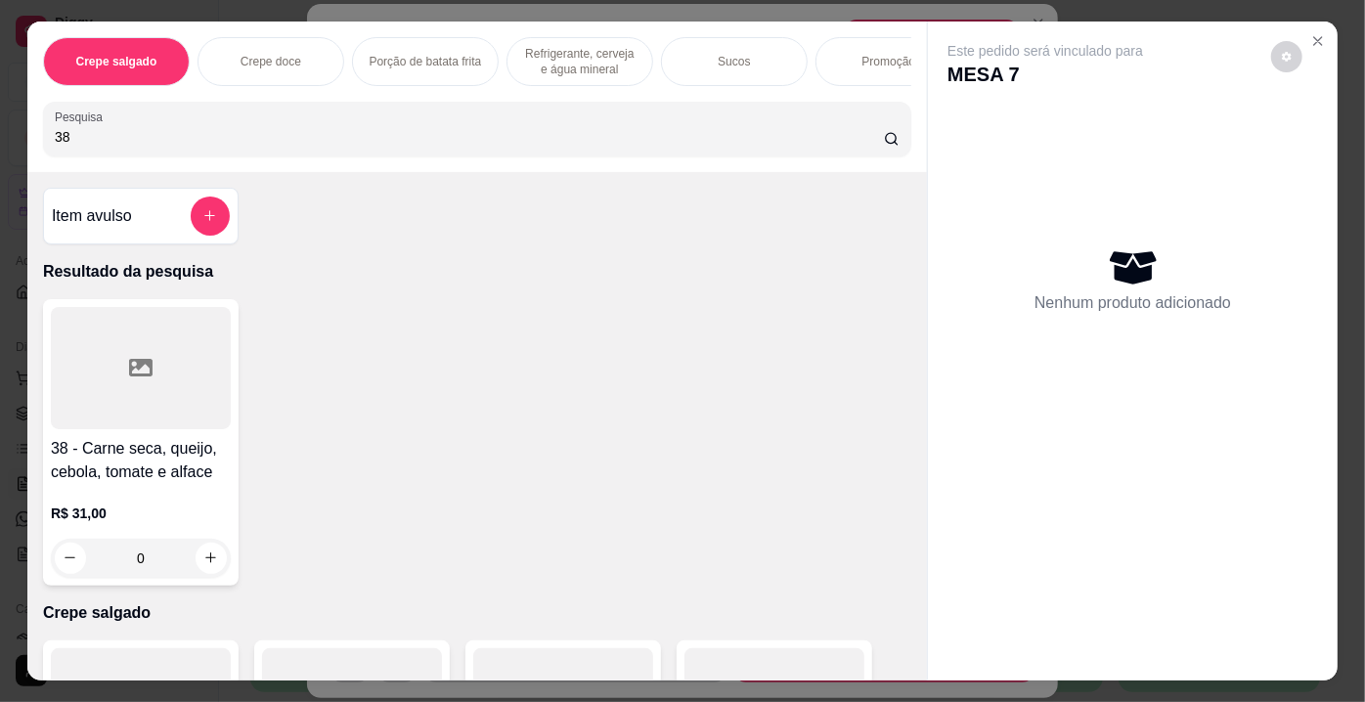
type input "38"
click at [193, 364] on div at bounding box center [141, 368] width 180 height 122
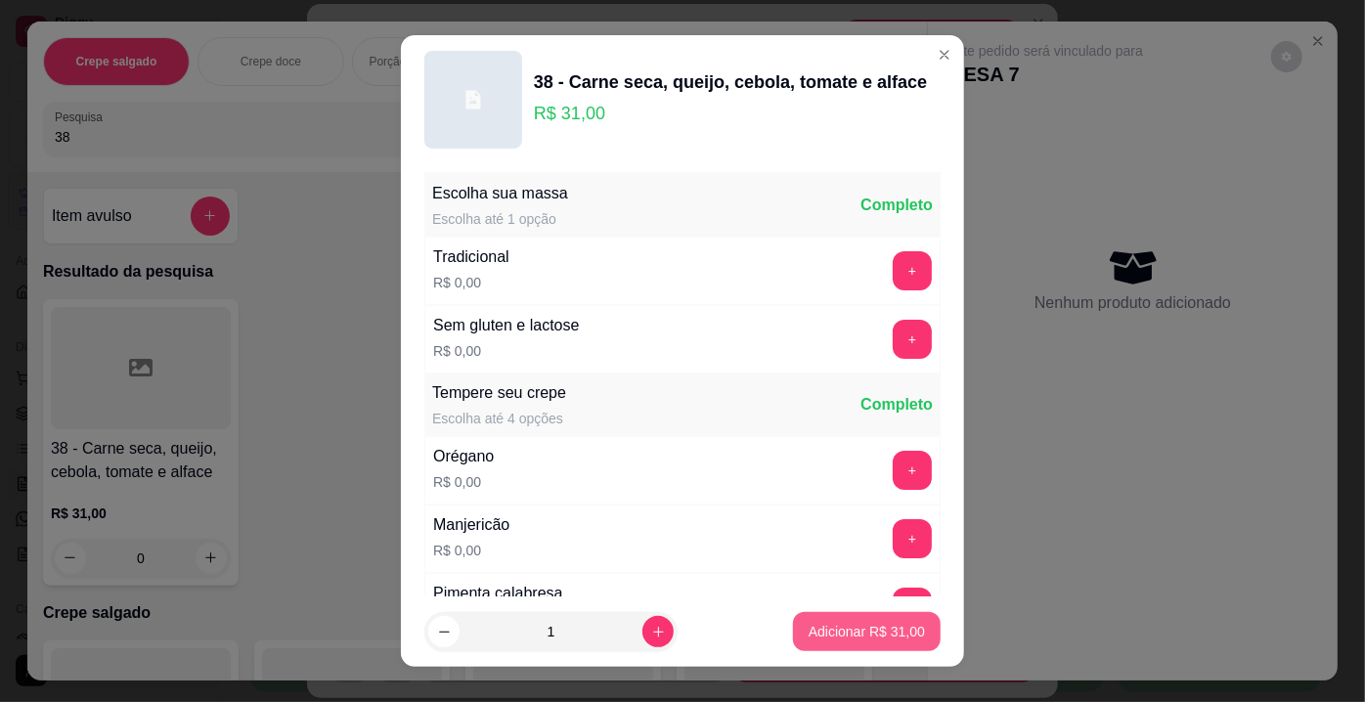
click at [859, 629] on p "Adicionar R$ 31,00" at bounding box center [867, 632] width 116 height 20
type input "1"
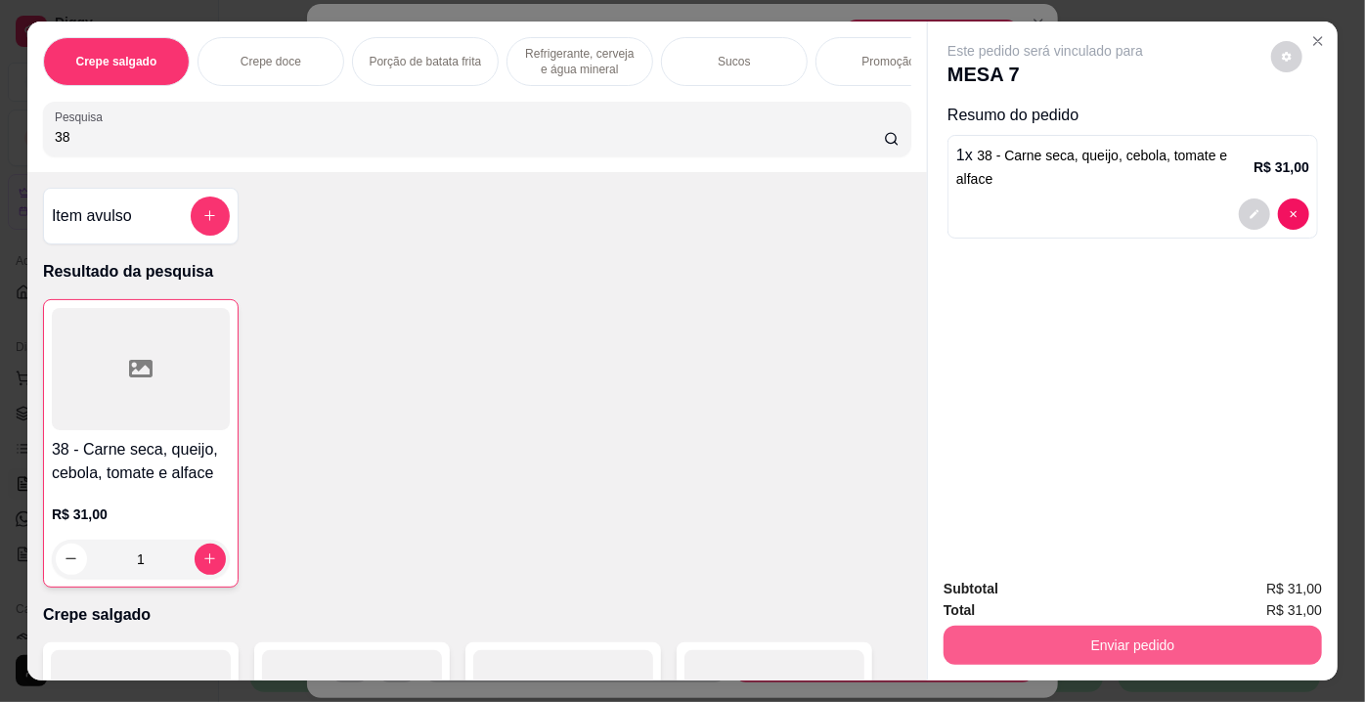
click at [1001, 628] on button "Enviar pedido" at bounding box center [1133, 645] width 378 height 39
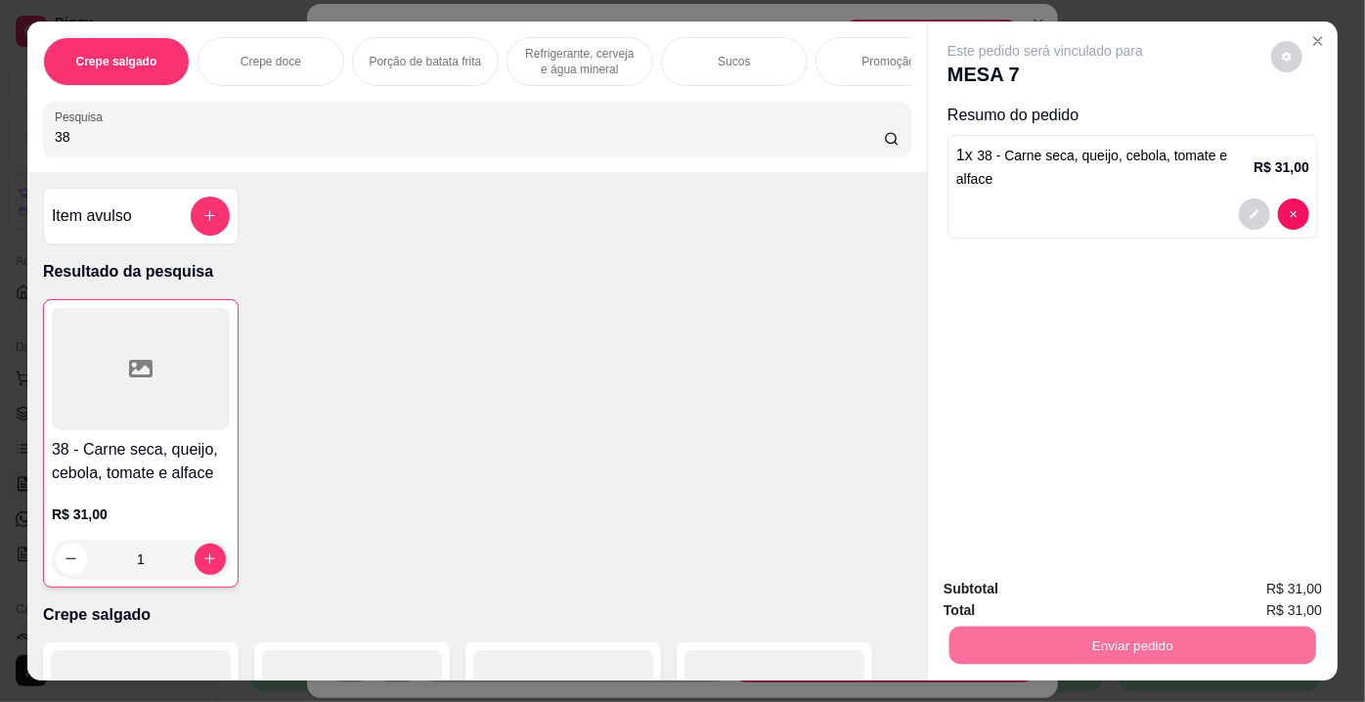
click at [1288, 585] on button "Enviar pedido" at bounding box center [1271, 591] width 110 height 37
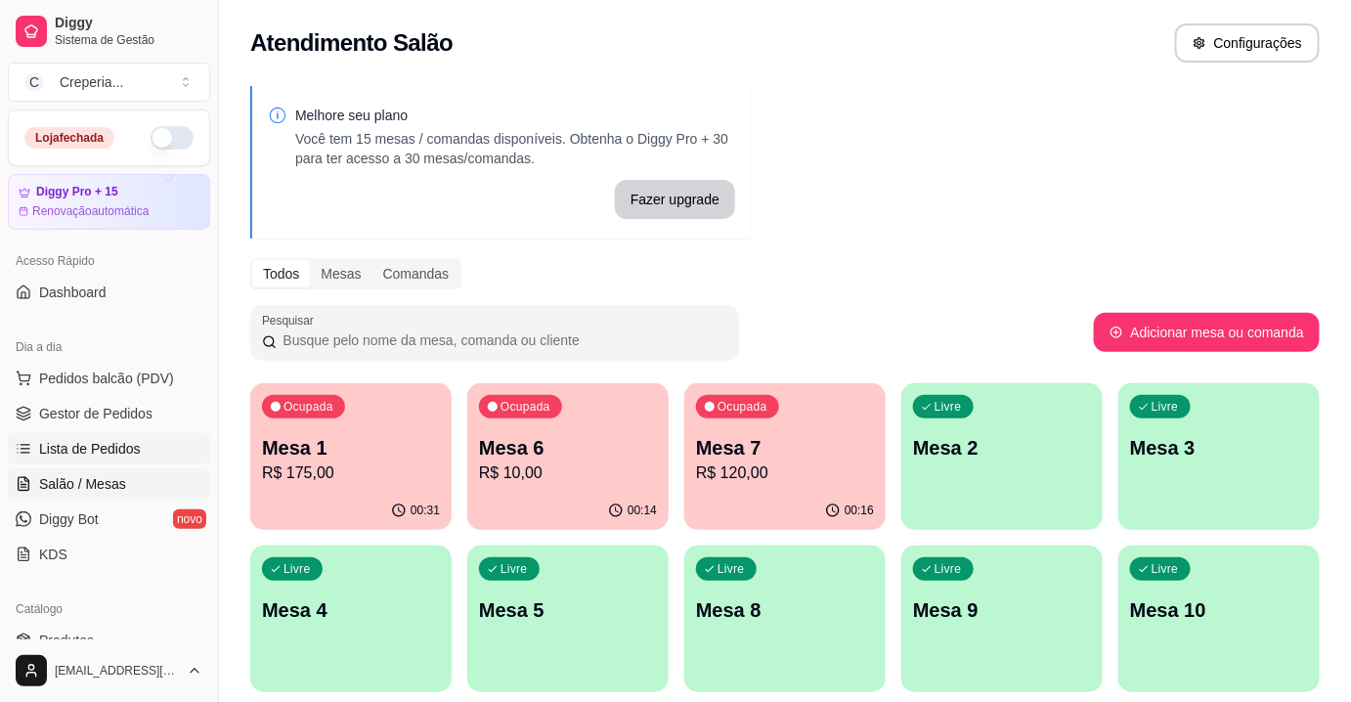
click at [110, 442] on span "Lista de Pedidos" at bounding box center [90, 449] width 102 height 20
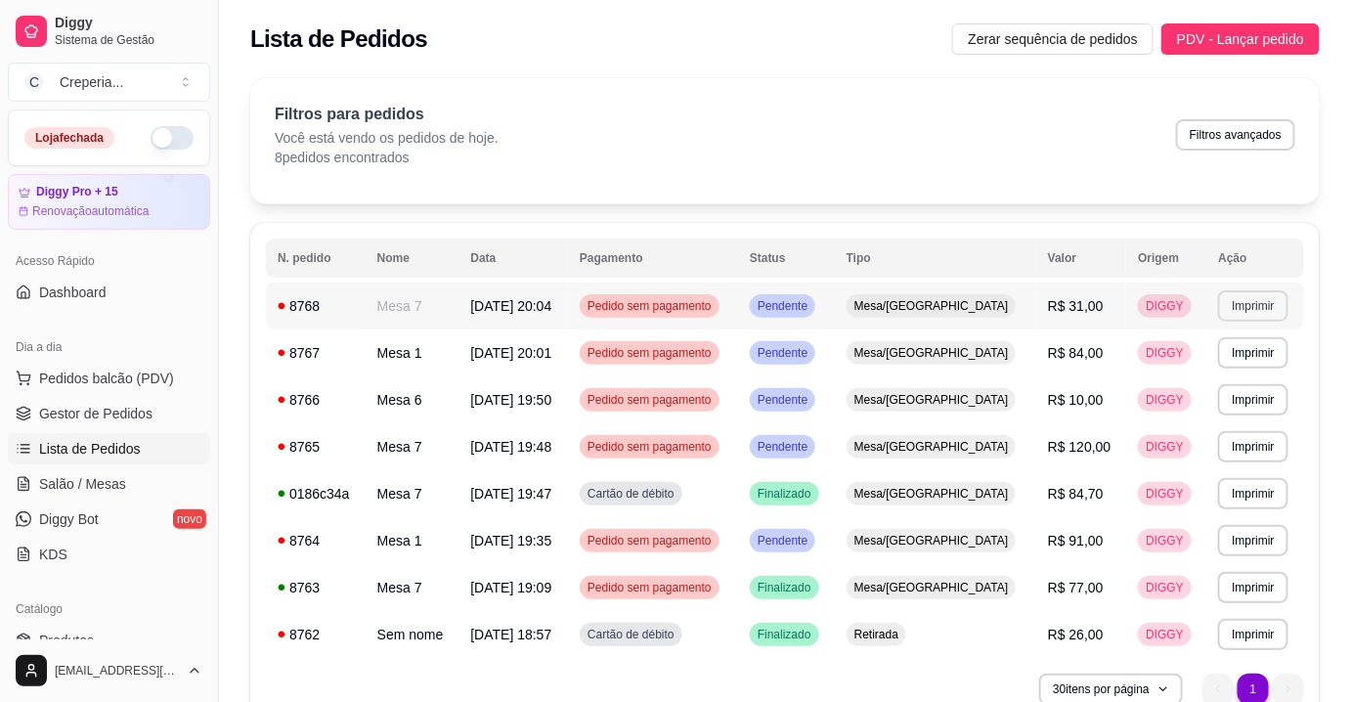
click at [1249, 303] on button "Imprimir" at bounding box center [1252, 305] width 69 height 31
click at [1214, 374] on button "IMPRESSORA" at bounding box center [1213, 374] width 137 height 30
click at [118, 487] on span "Salão / Mesas" at bounding box center [82, 484] width 87 height 20
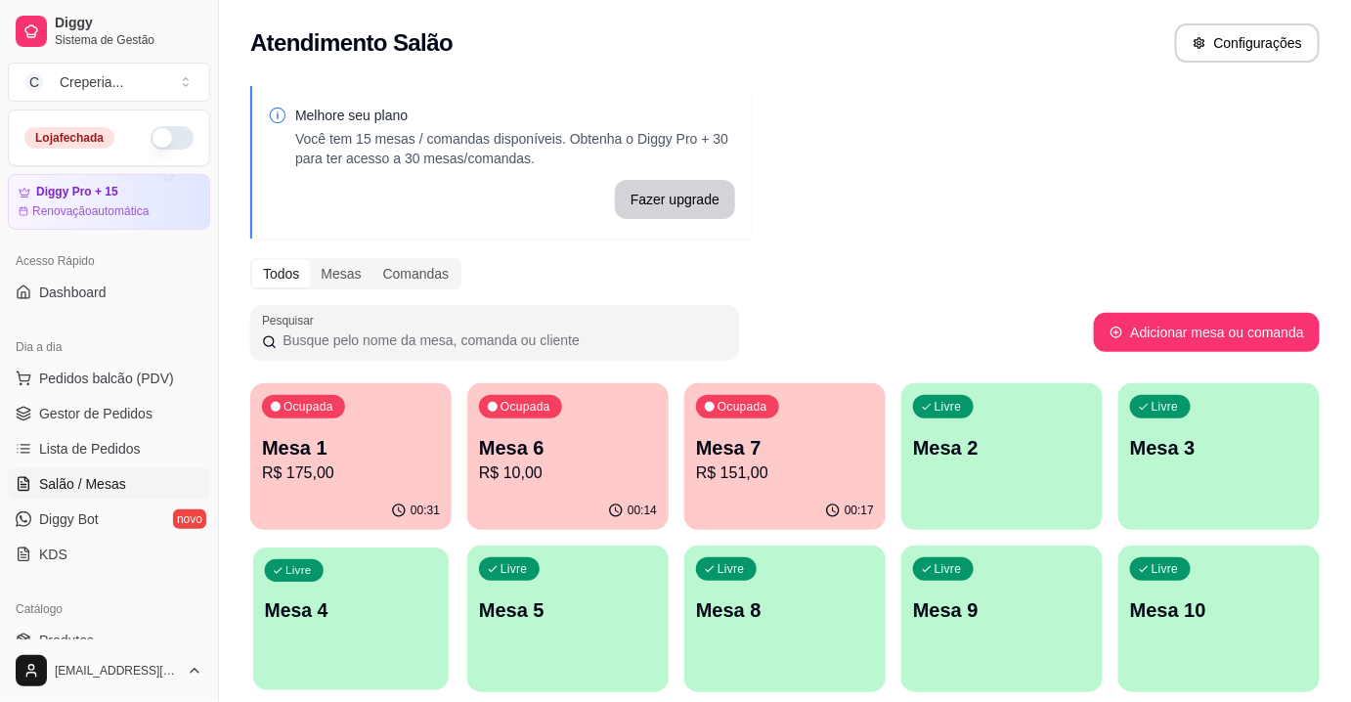
click at [369, 604] on p "Mesa 4" at bounding box center [351, 610] width 173 height 26
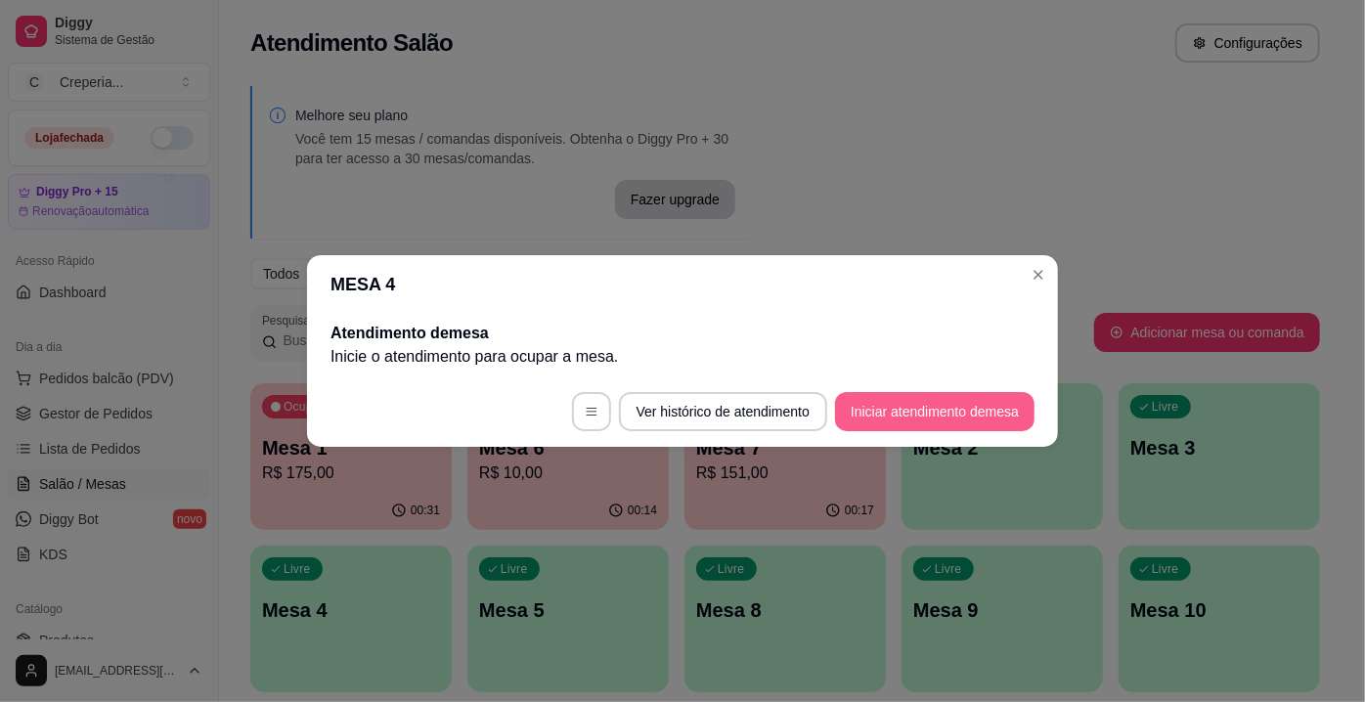
click at [904, 408] on button "Iniciar atendimento de mesa" at bounding box center [934, 411] width 199 height 39
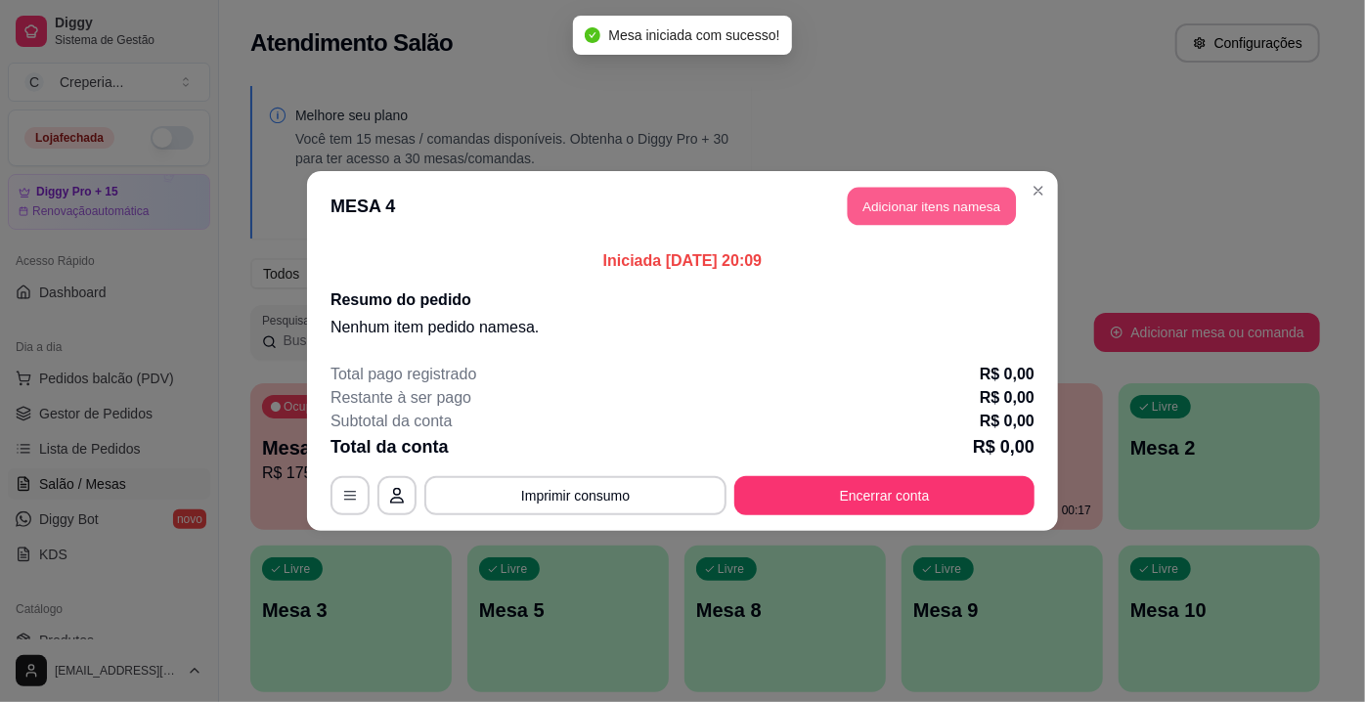
click at [906, 207] on button "Adicionar itens na mesa" at bounding box center [932, 207] width 168 height 38
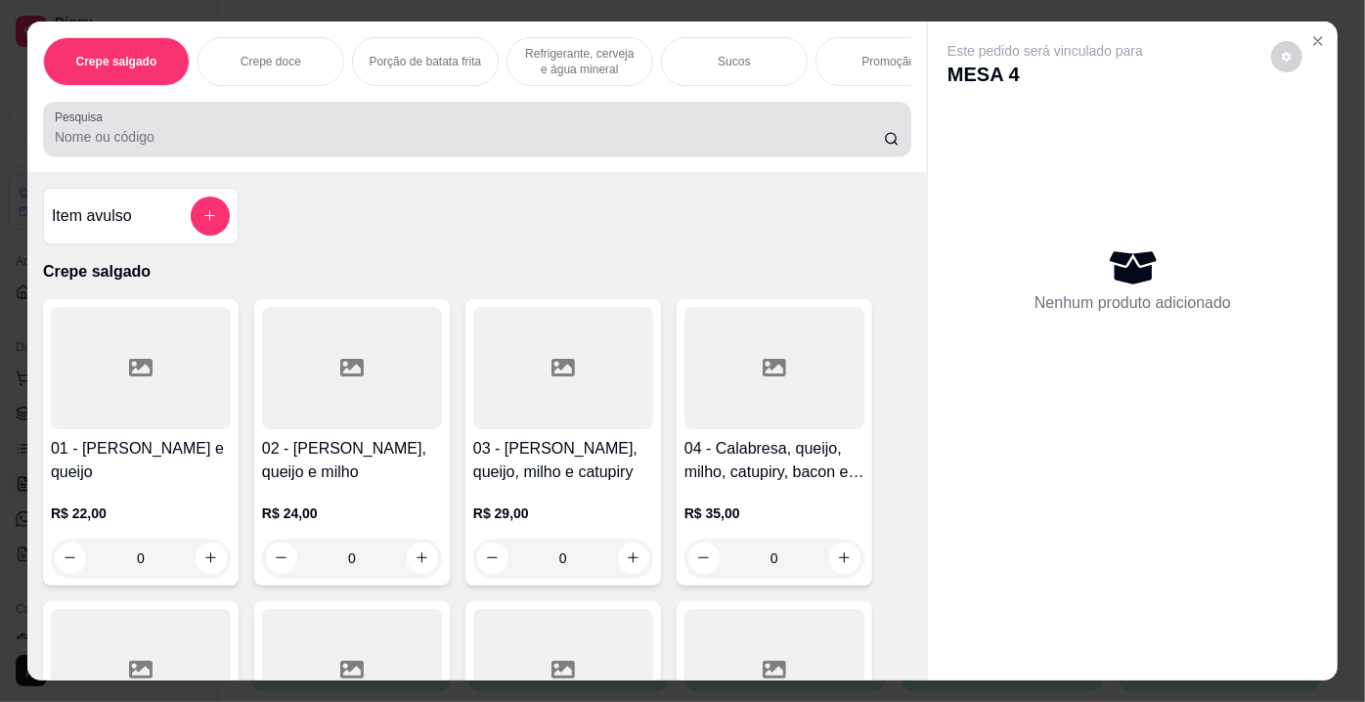
click at [521, 137] on input "Pesquisa" at bounding box center [469, 137] width 829 height 20
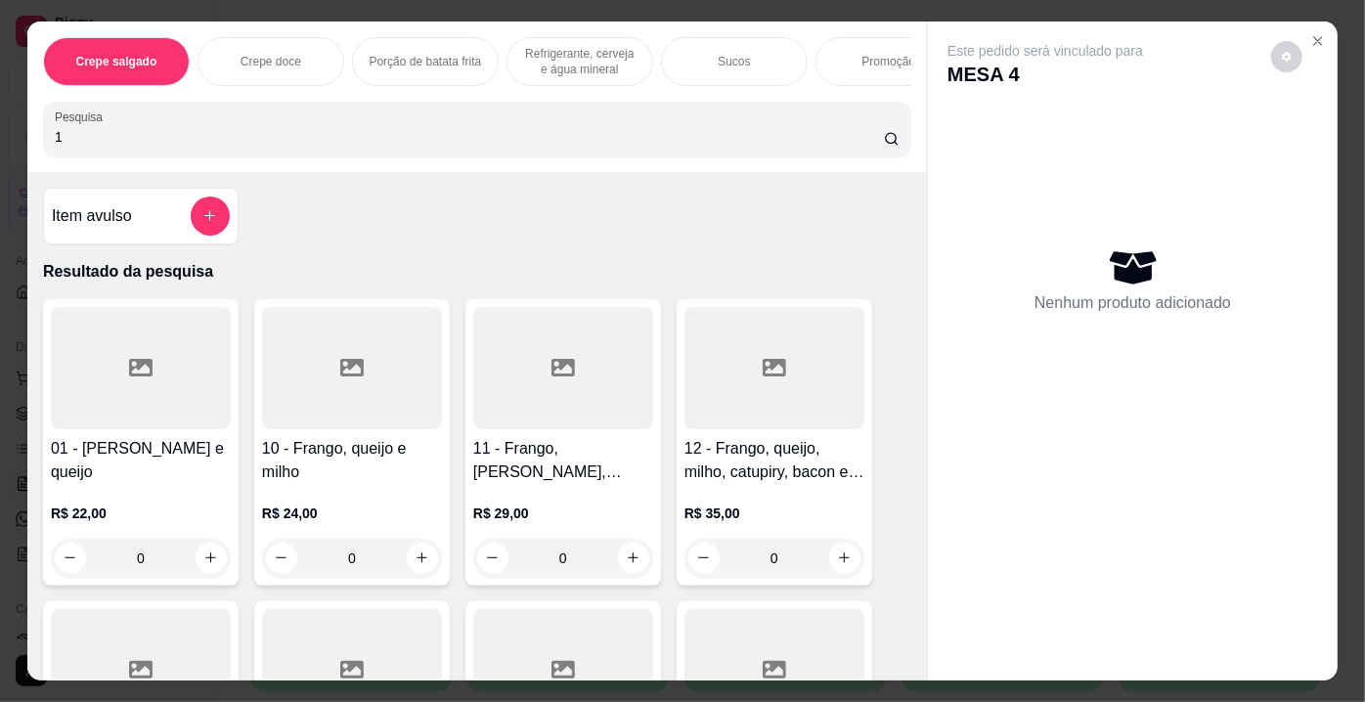
type input "1"
click at [161, 381] on div at bounding box center [141, 368] width 180 height 122
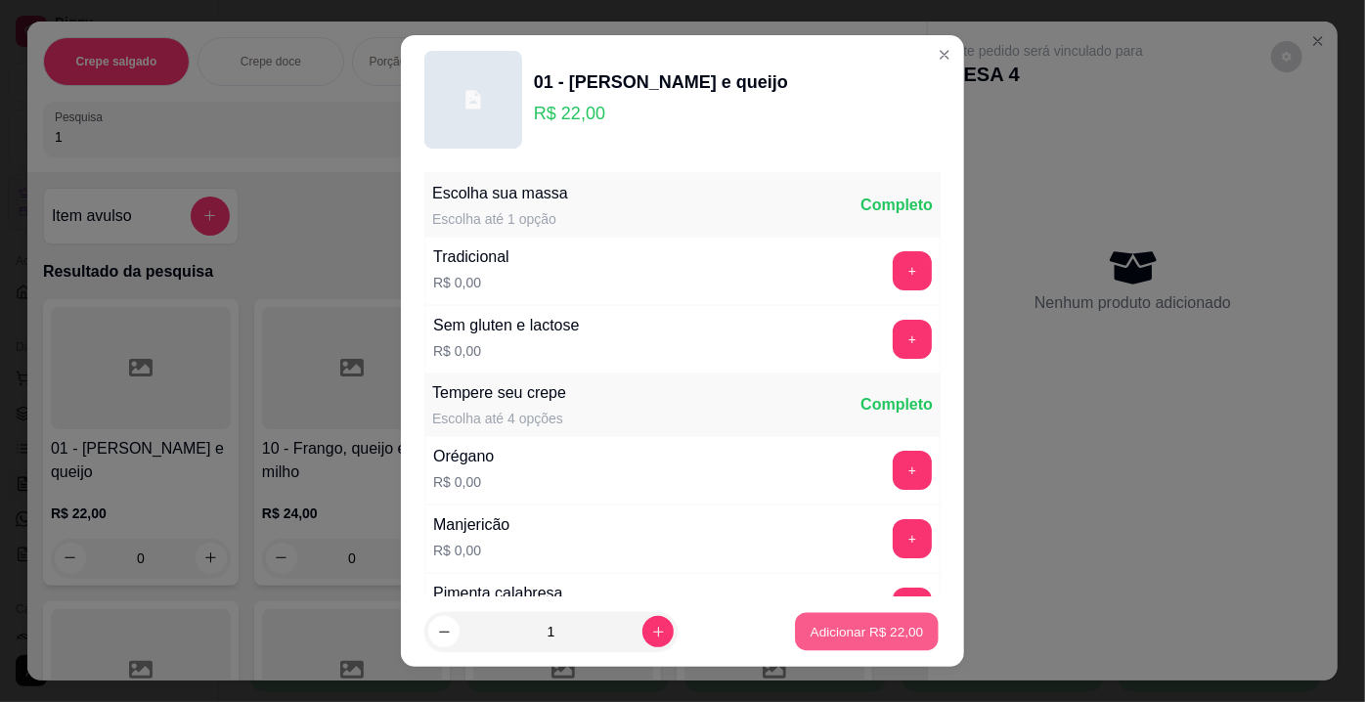
click at [863, 640] on p "Adicionar R$ 22,00" at bounding box center [867, 631] width 113 height 19
type input "1"
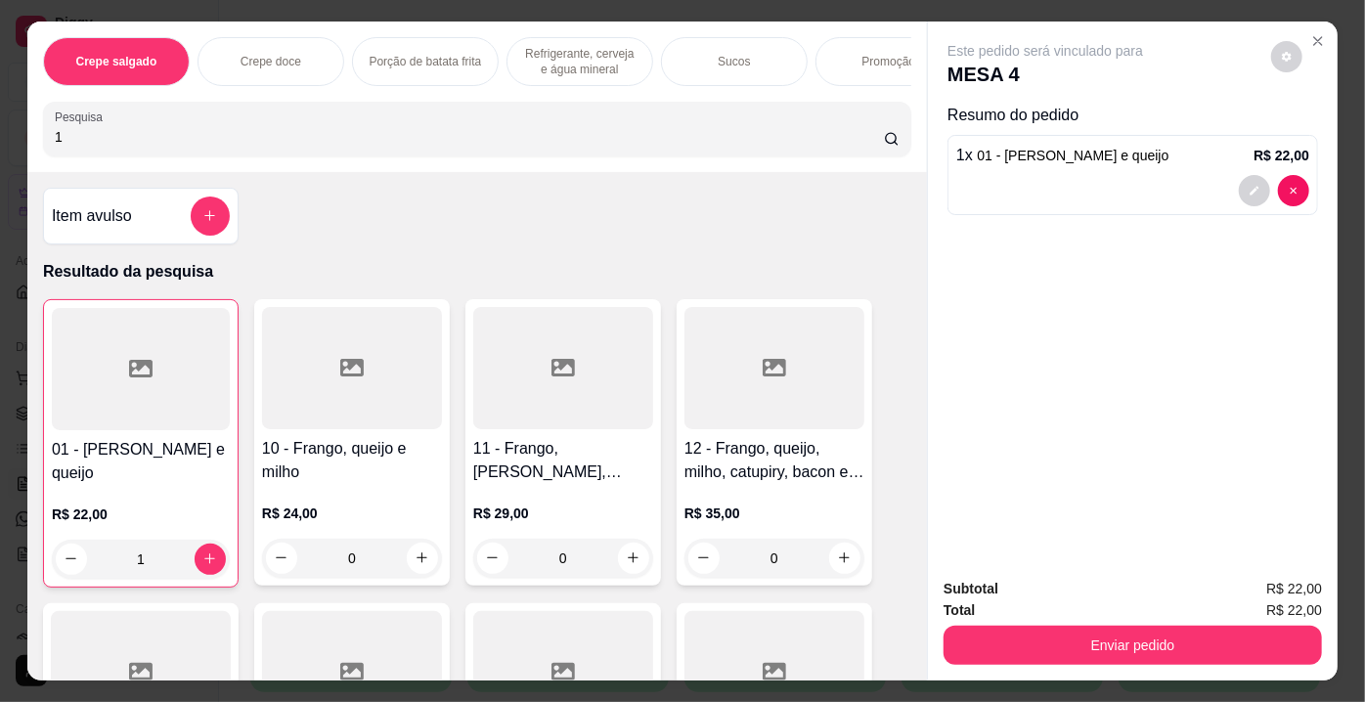
drag, startPoint x: 91, startPoint y: 137, endPoint x: 0, endPoint y: 168, distance: 96.2
click at [0, 168] on div "Crepe salgado Crepe doce Porção de batata frita Refrigerante, cerveja e água mi…" at bounding box center [682, 351] width 1365 height 702
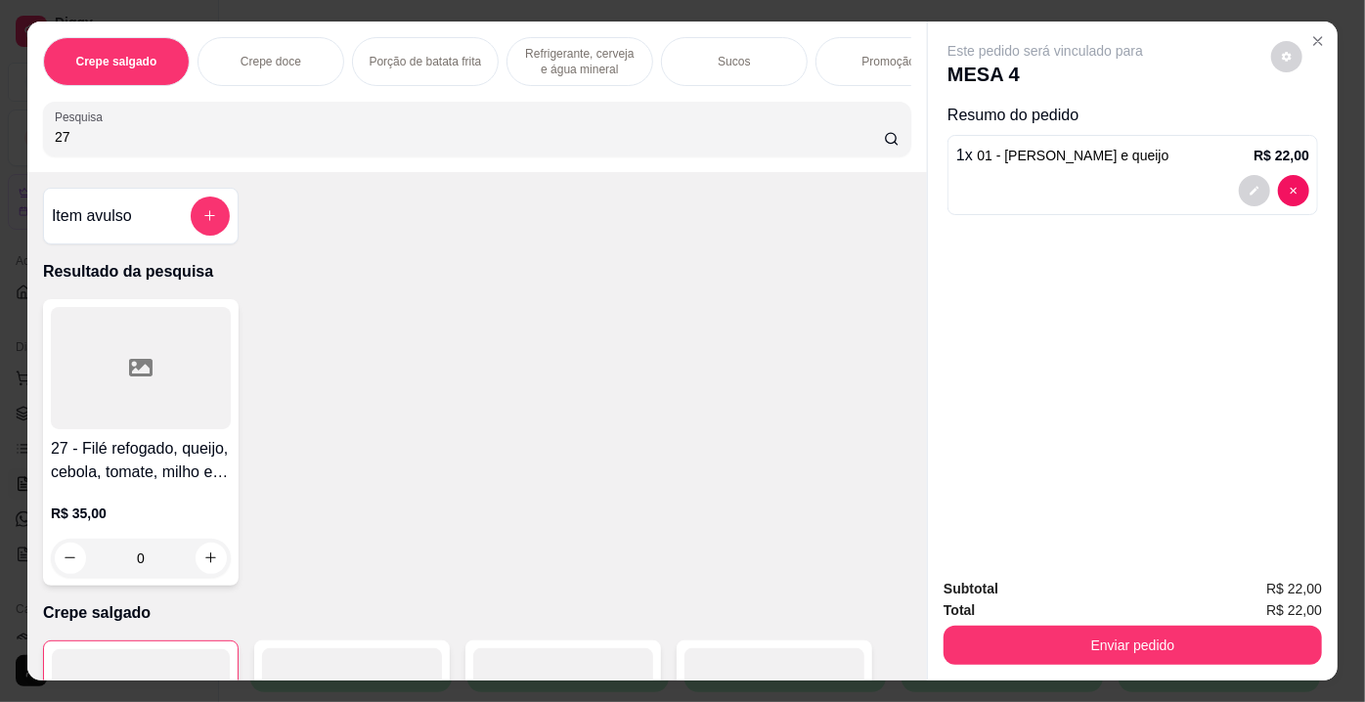
type input "27"
click at [145, 370] on icon at bounding box center [140, 368] width 23 height 18
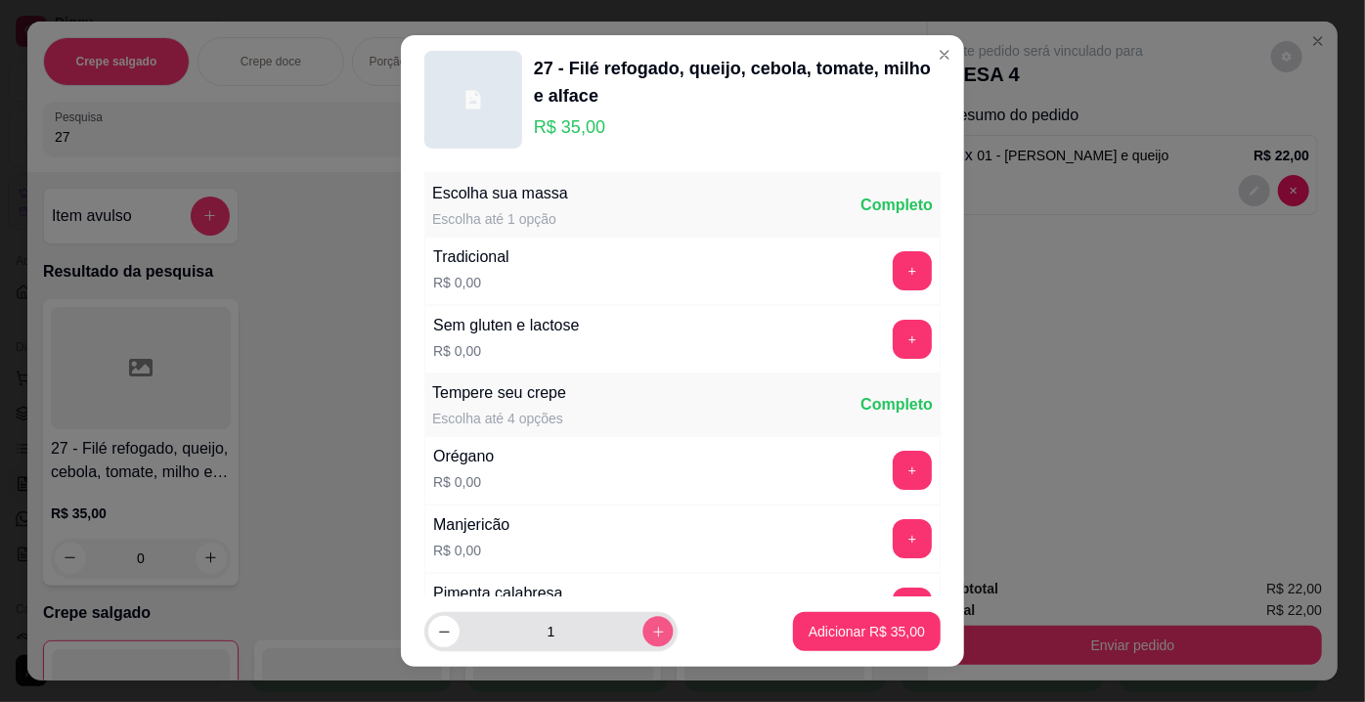
click at [642, 627] on button "increase-product-quantity" at bounding box center [657, 632] width 30 height 30
type input "2"
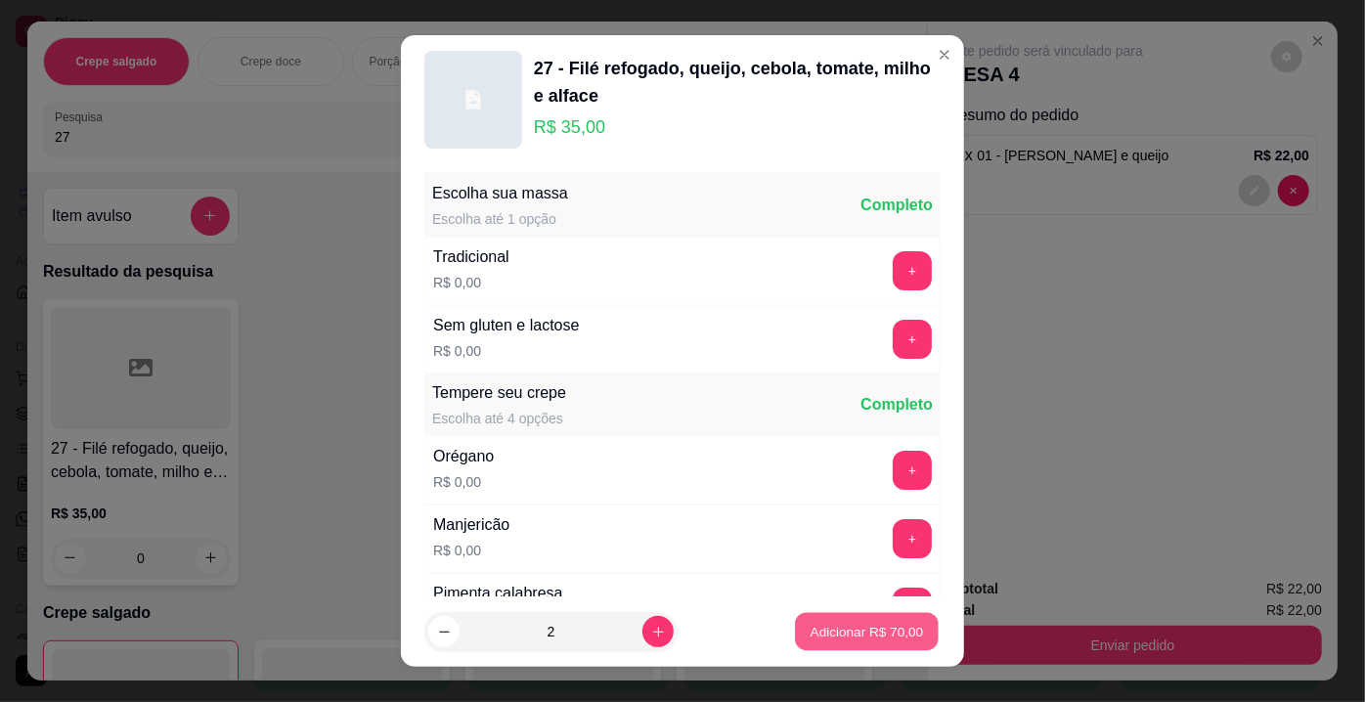
click at [827, 636] on p "Adicionar R$ 70,00" at bounding box center [867, 631] width 113 height 19
type input "2"
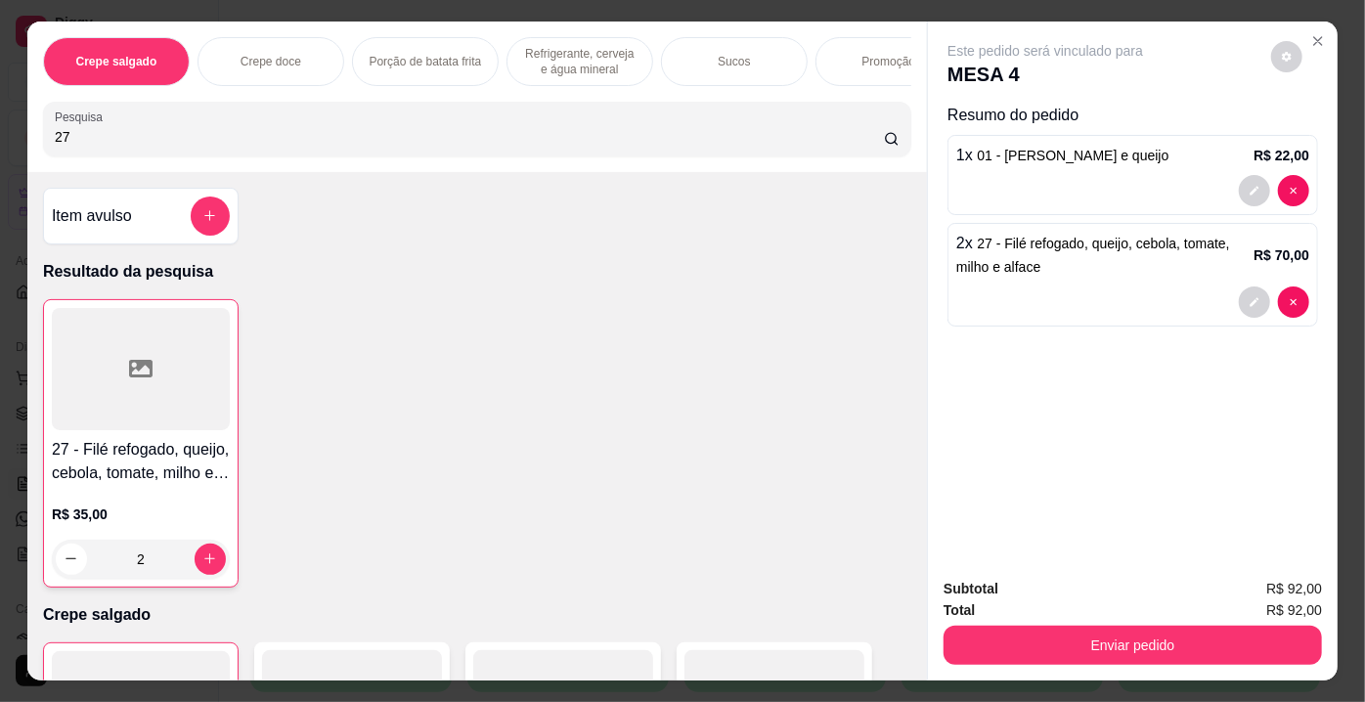
drag, startPoint x: 94, startPoint y: 136, endPoint x: 0, endPoint y: 152, distance: 95.2
click at [0, 152] on div "Crepe salgado Crepe doce Porção de batata frita Refrigerante, cerveja e água mi…" at bounding box center [682, 351] width 1365 height 702
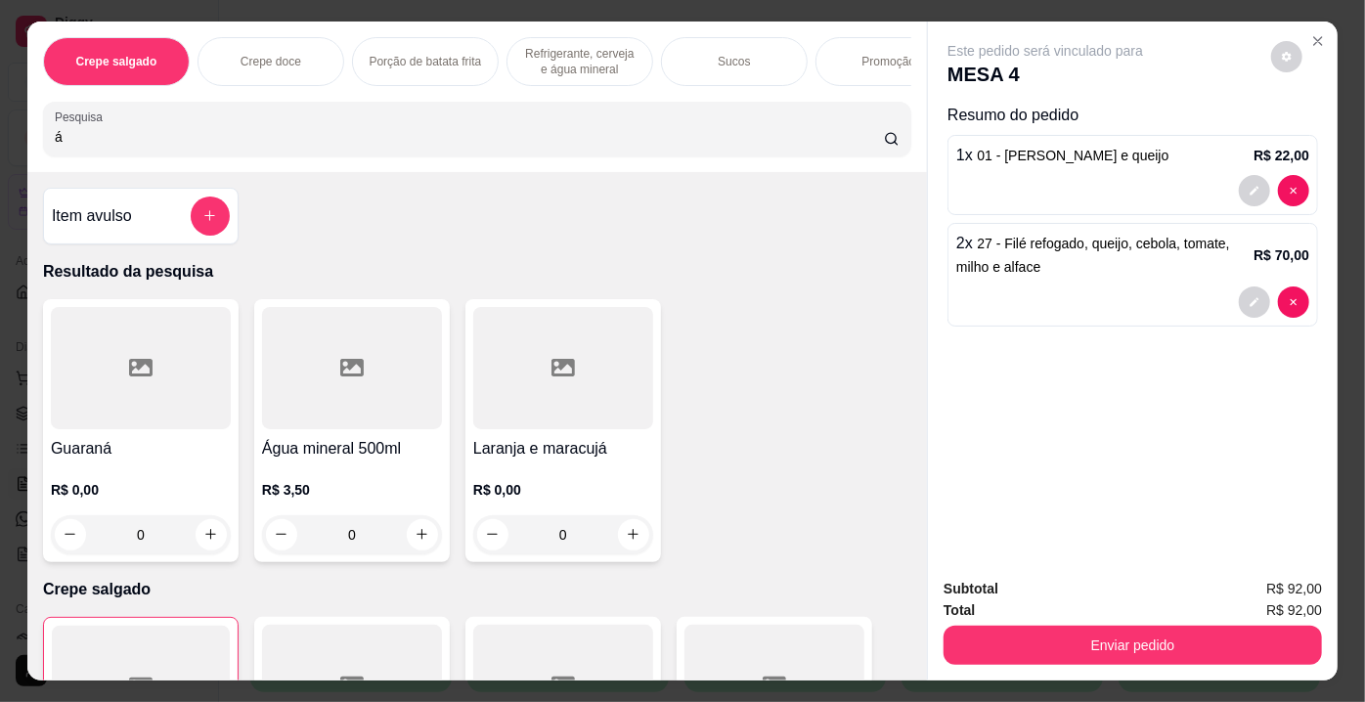
type input "á"
click at [310, 429] on div at bounding box center [352, 368] width 180 height 122
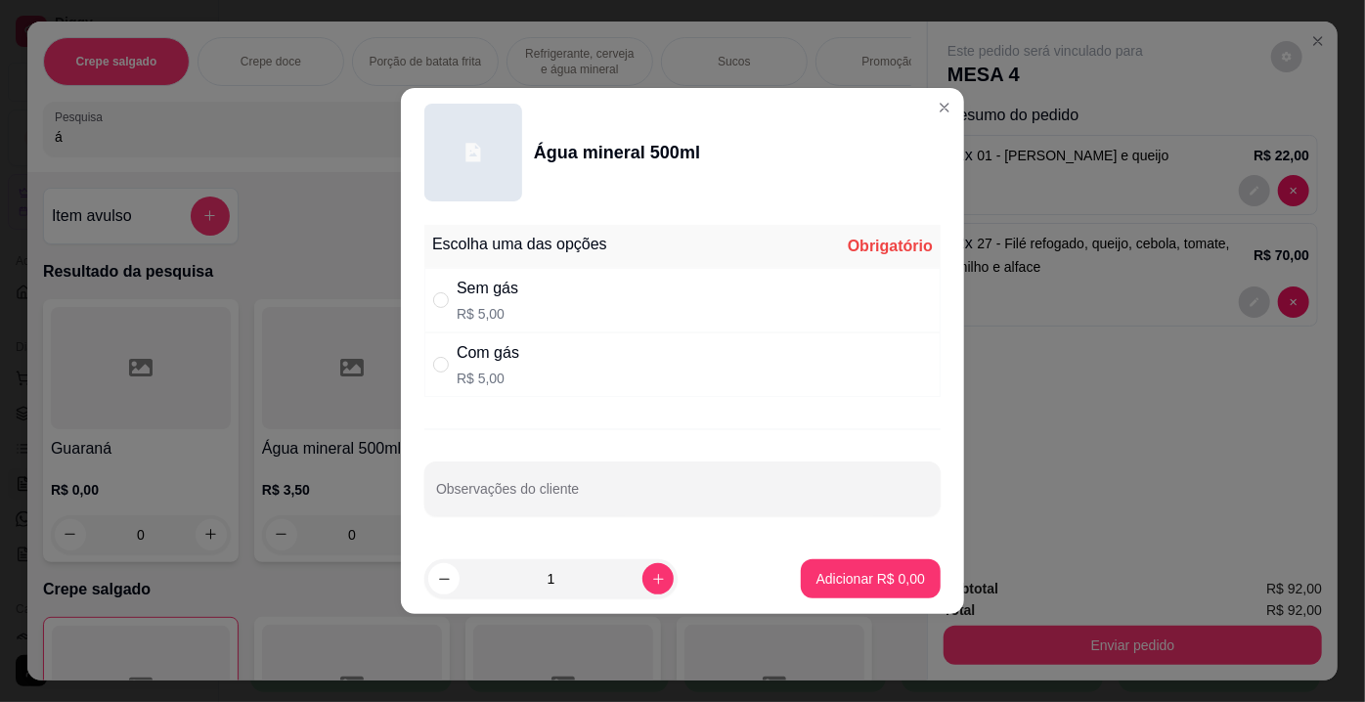
click at [506, 355] on div "Com gás" at bounding box center [488, 352] width 63 height 23
radio input "true"
click at [822, 559] on button "Adicionar R$ 5,00" at bounding box center [871, 578] width 140 height 39
type input "1"
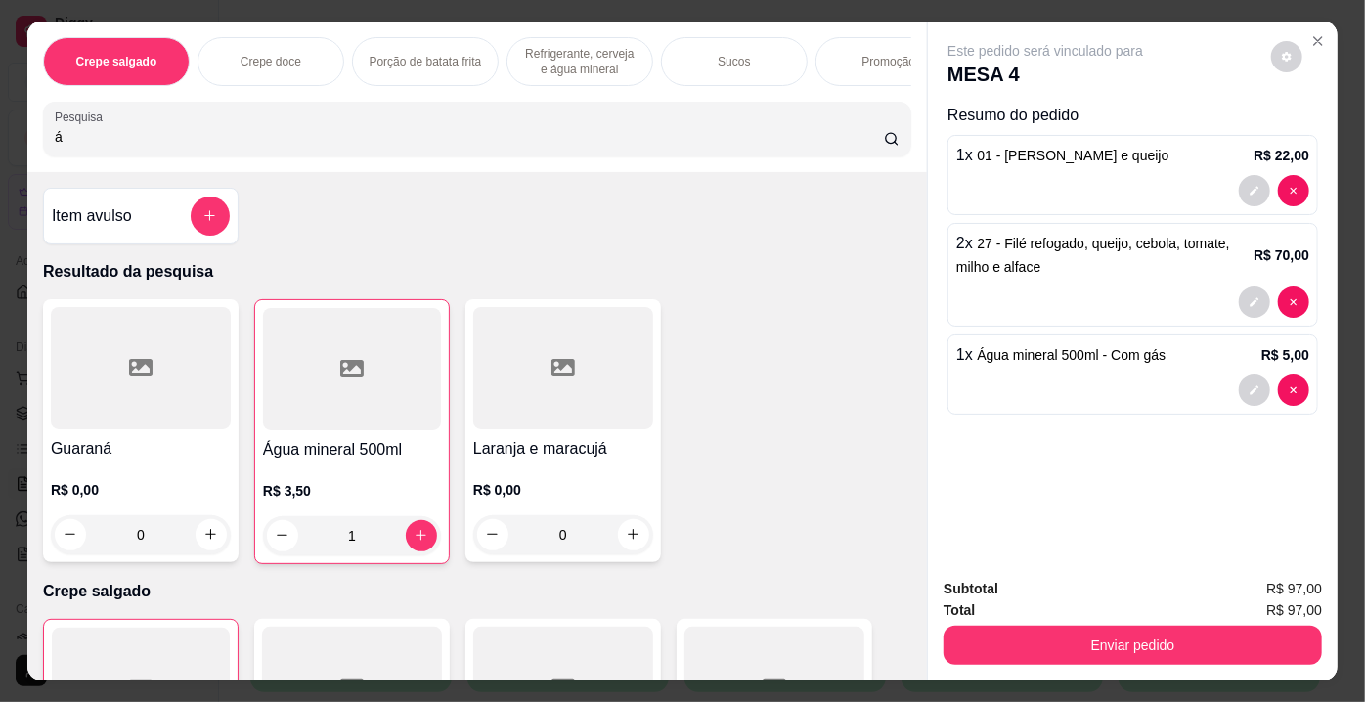
drag, startPoint x: 89, startPoint y: 152, endPoint x: 0, endPoint y: 143, distance: 89.4
click at [0, 143] on div "Crepe salgado Crepe doce Porção de batata frita Refrigerante, cerveja e água mi…" at bounding box center [682, 351] width 1365 height 702
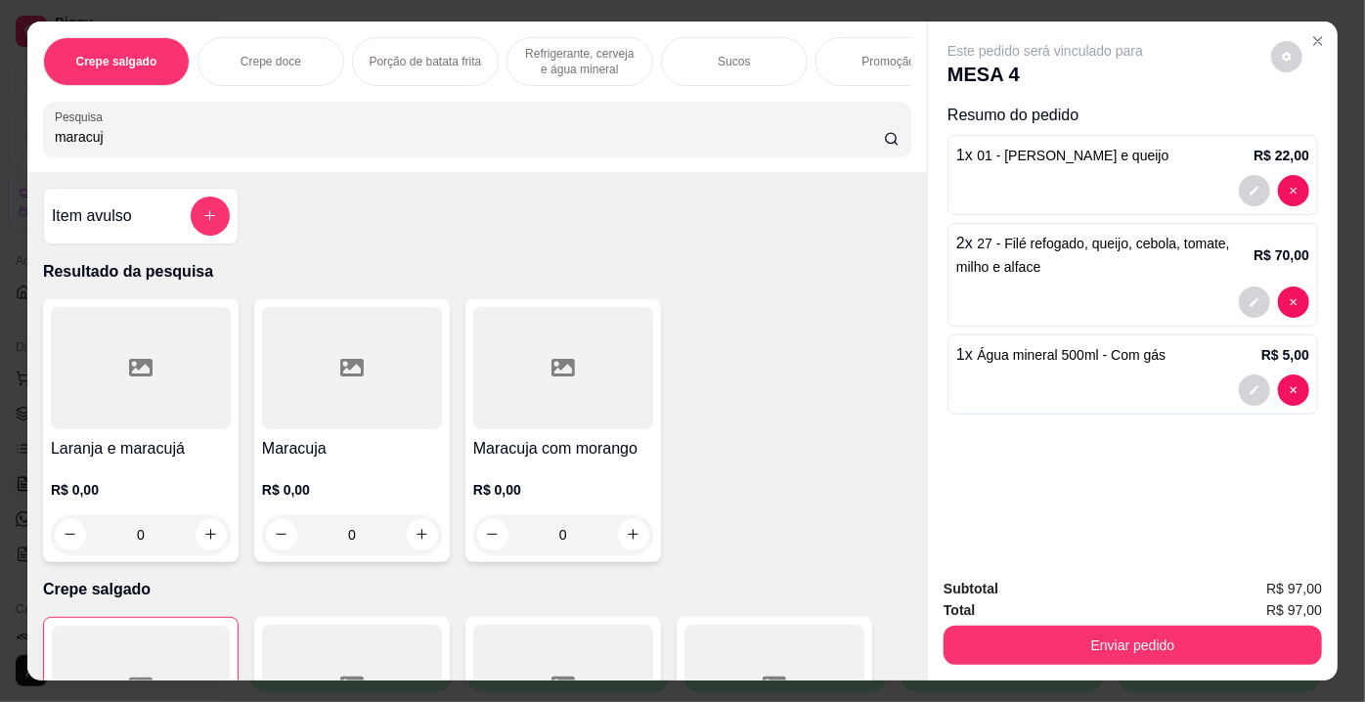
type input "maracuj"
click at [328, 392] on div at bounding box center [352, 368] width 180 height 122
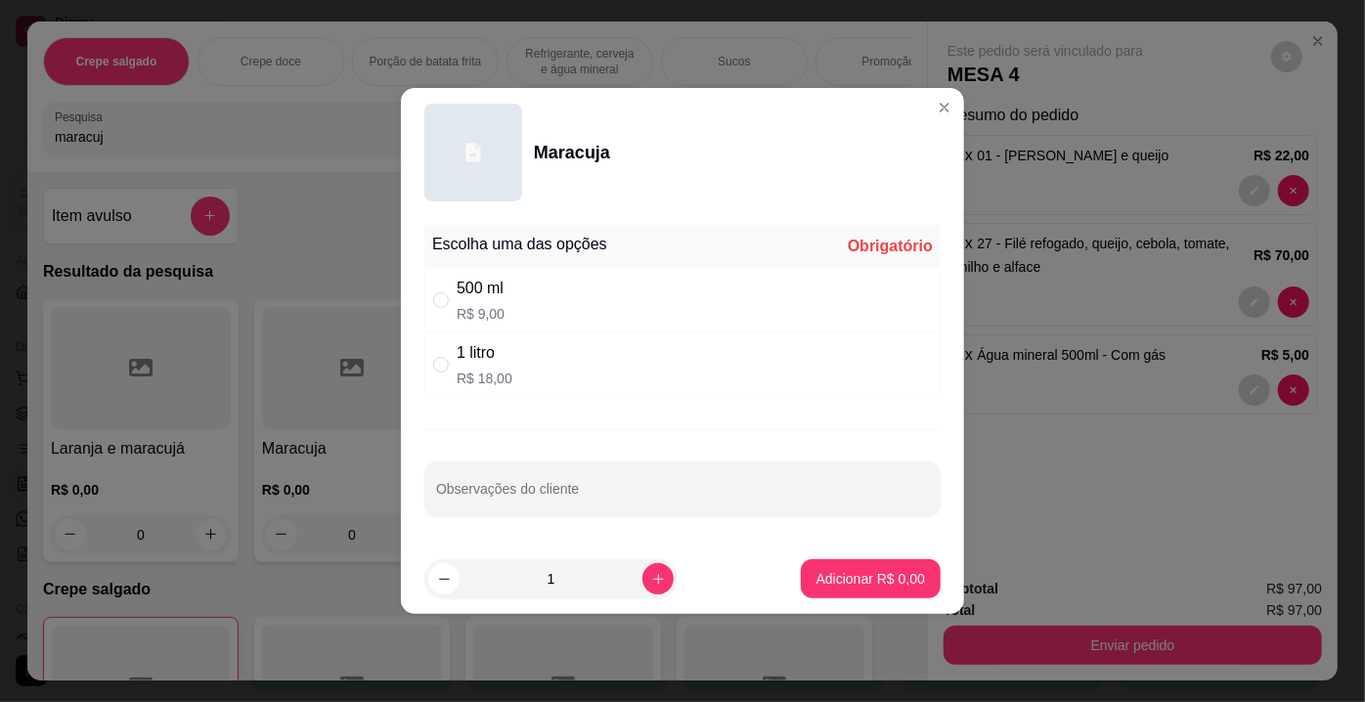
click at [521, 295] on div "500 ml R$ 9,00" at bounding box center [682, 300] width 516 height 65
radio input "true"
click at [855, 564] on button "Adicionar R$ 9,00" at bounding box center [871, 579] width 136 height 38
type input "1"
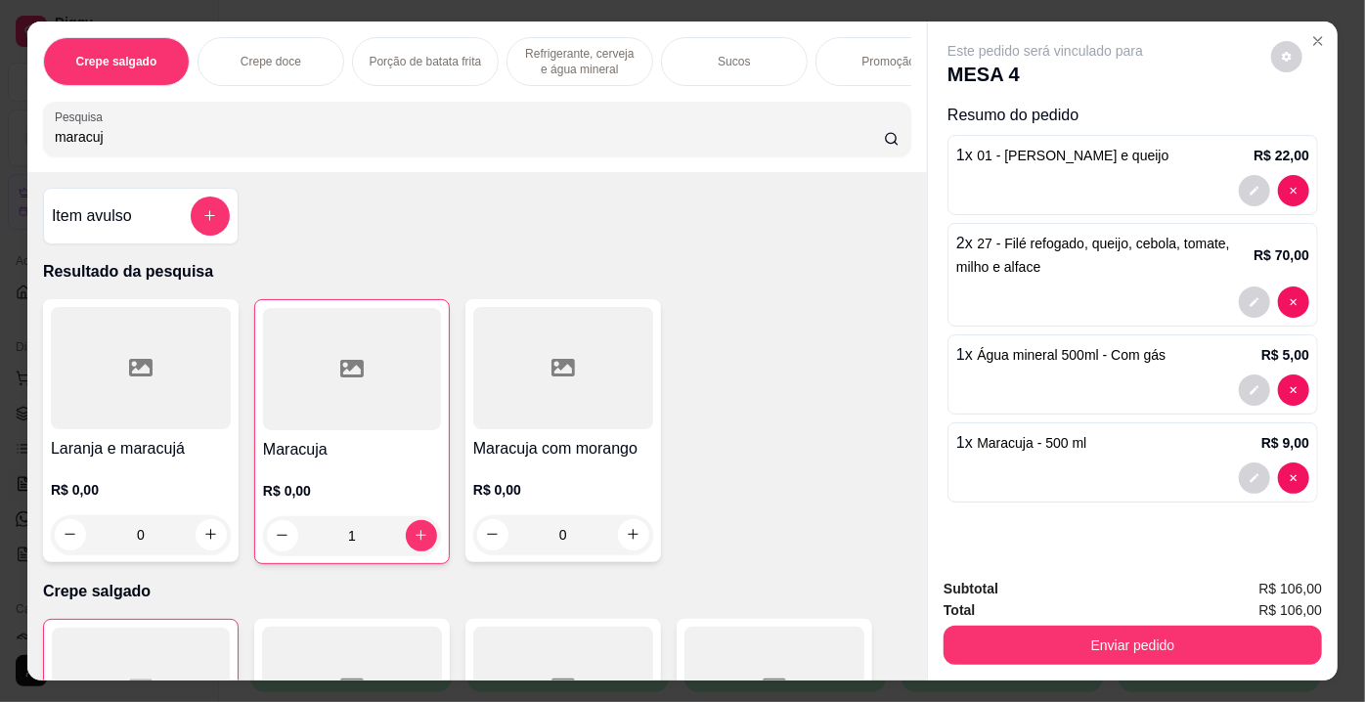
click at [1033, 621] on div "Enviar pedido" at bounding box center [1133, 643] width 378 height 44
click at [1031, 621] on div "Enviar pedido" at bounding box center [1133, 643] width 378 height 44
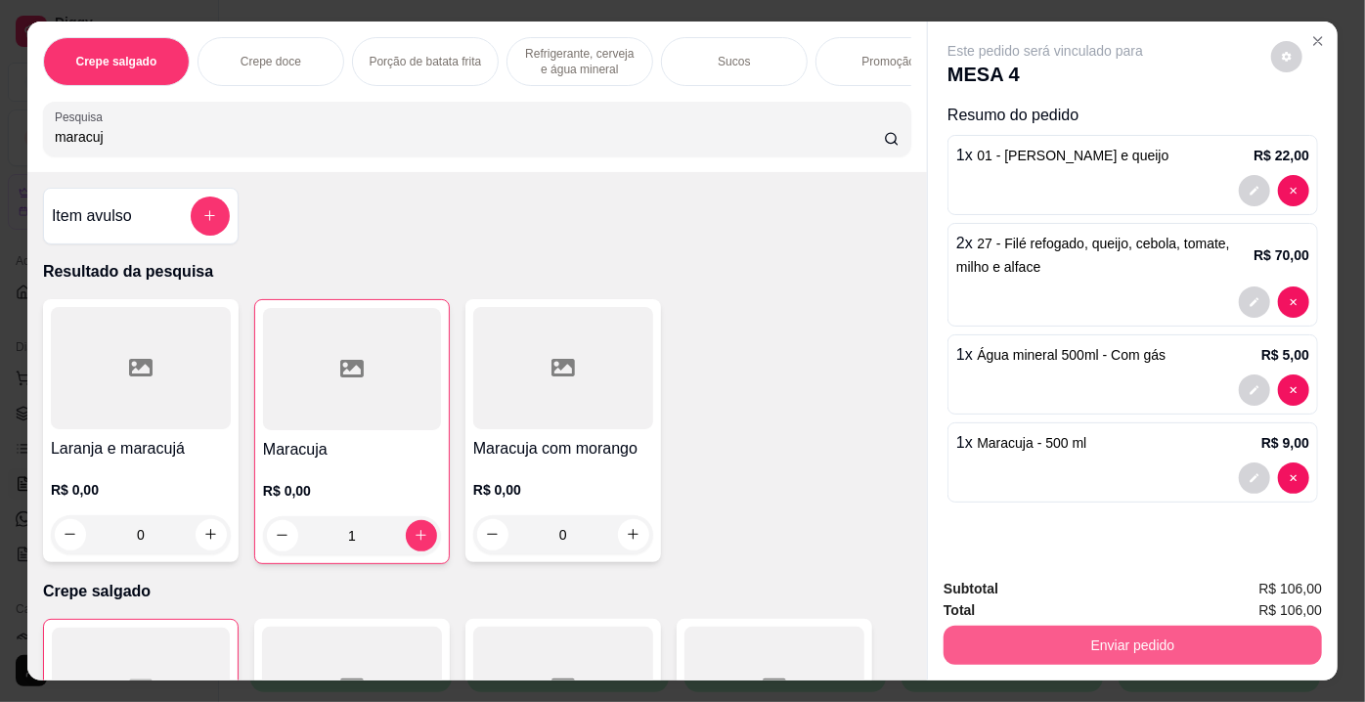
click at [1047, 649] on button "Enviar pedido" at bounding box center [1133, 645] width 378 height 39
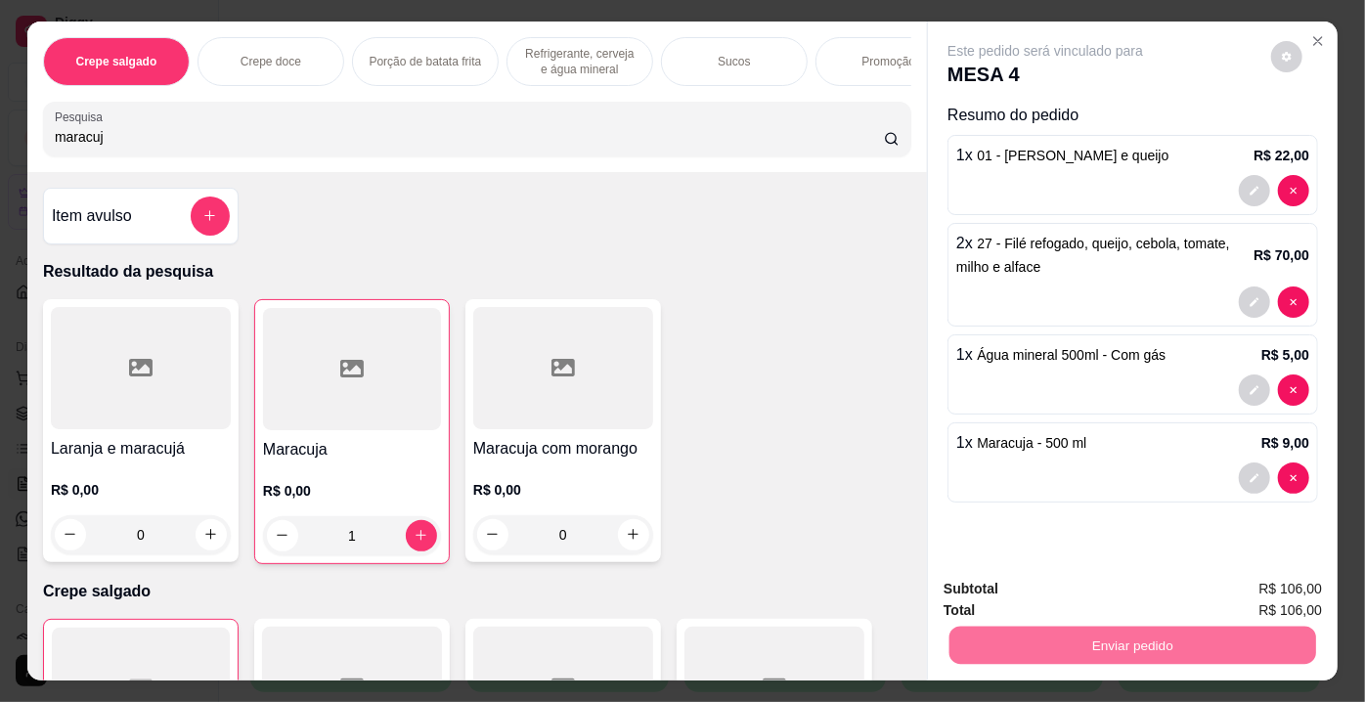
click at [1243, 595] on button "Enviar pedido" at bounding box center [1271, 591] width 110 height 37
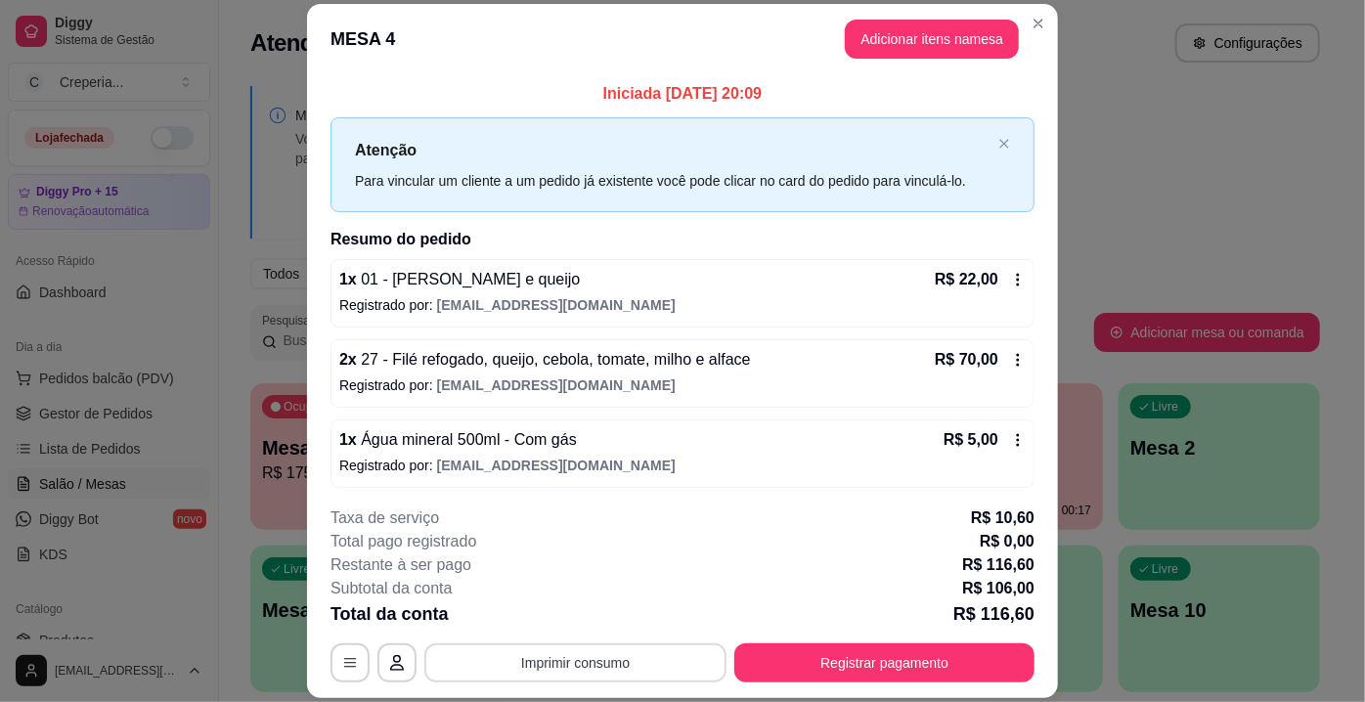
click at [570, 661] on button "Imprimir consumo" at bounding box center [575, 662] width 302 height 39
click at [569, 623] on button "IMPRESSORA" at bounding box center [575, 618] width 137 height 30
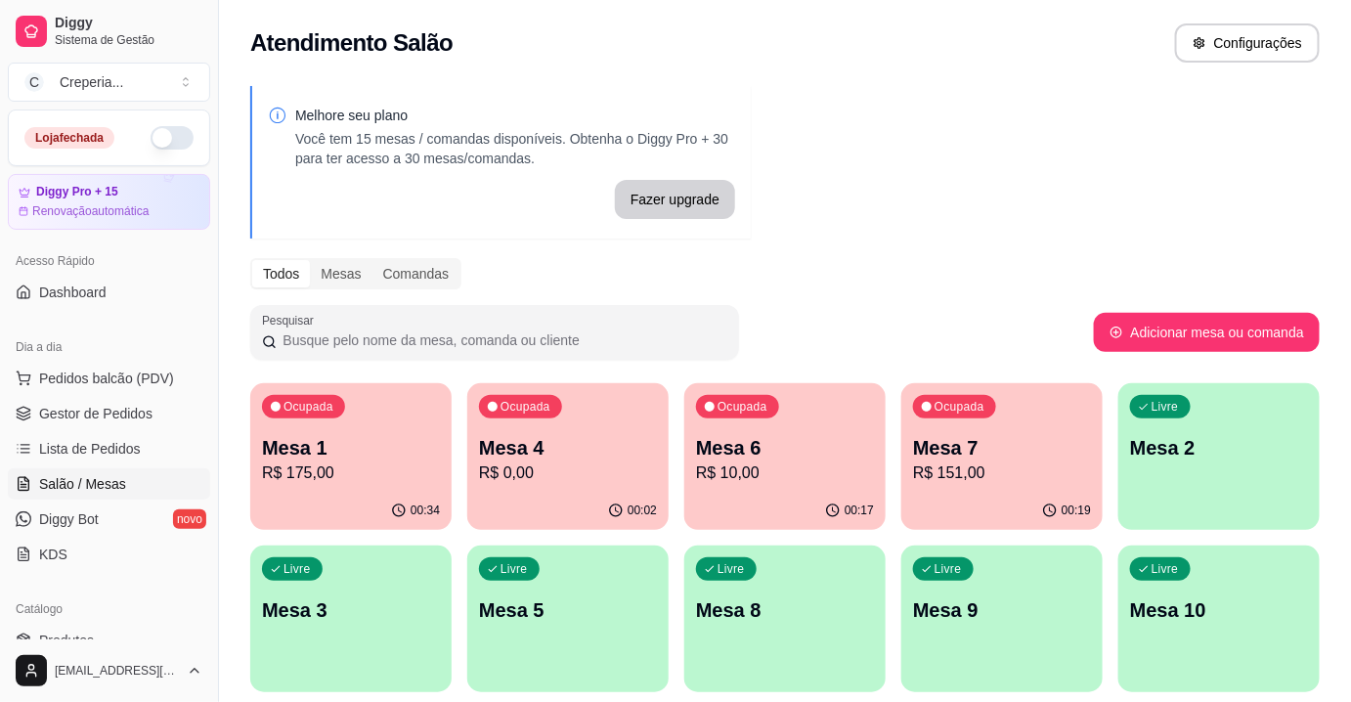
click at [743, 428] on div "Ocupada Mesa 6 R$ 10,00" at bounding box center [784, 437] width 201 height 109
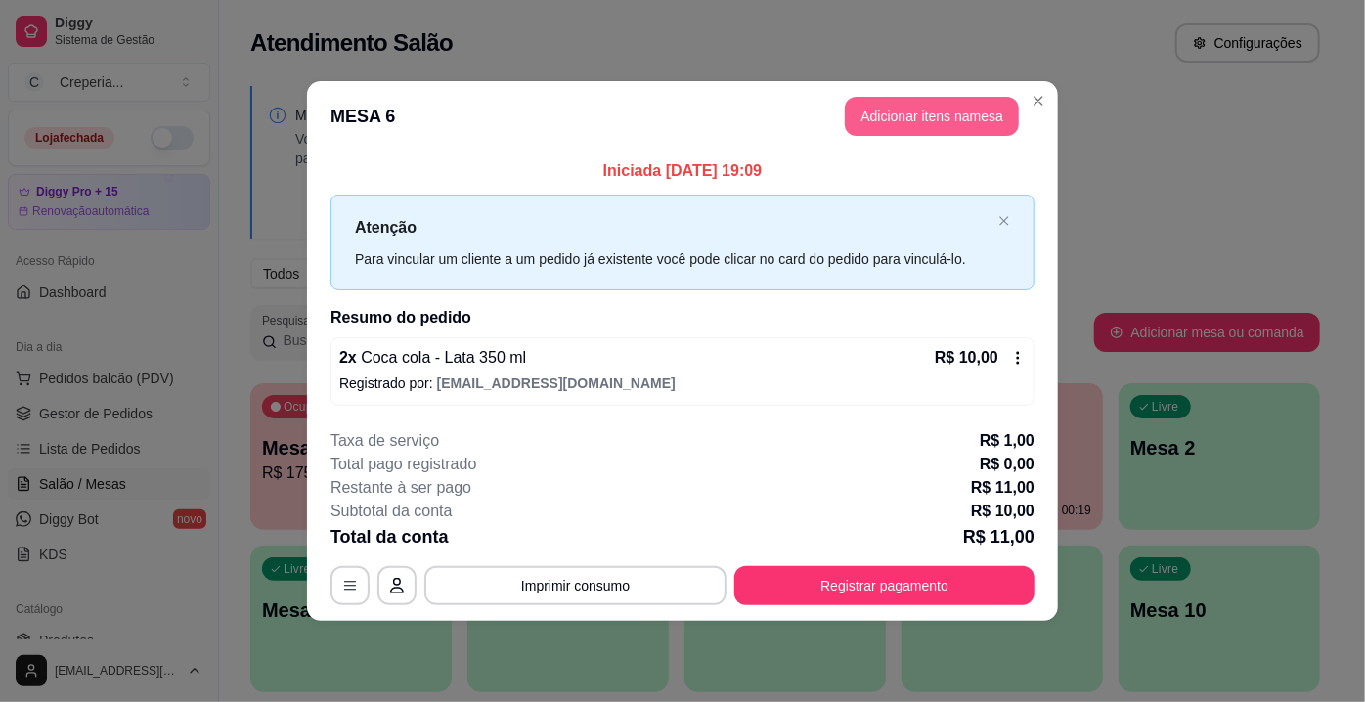
click at [915, 132] on button "Adicionar itens na mesa" at bounding box center [932, 116] width 174 height 39
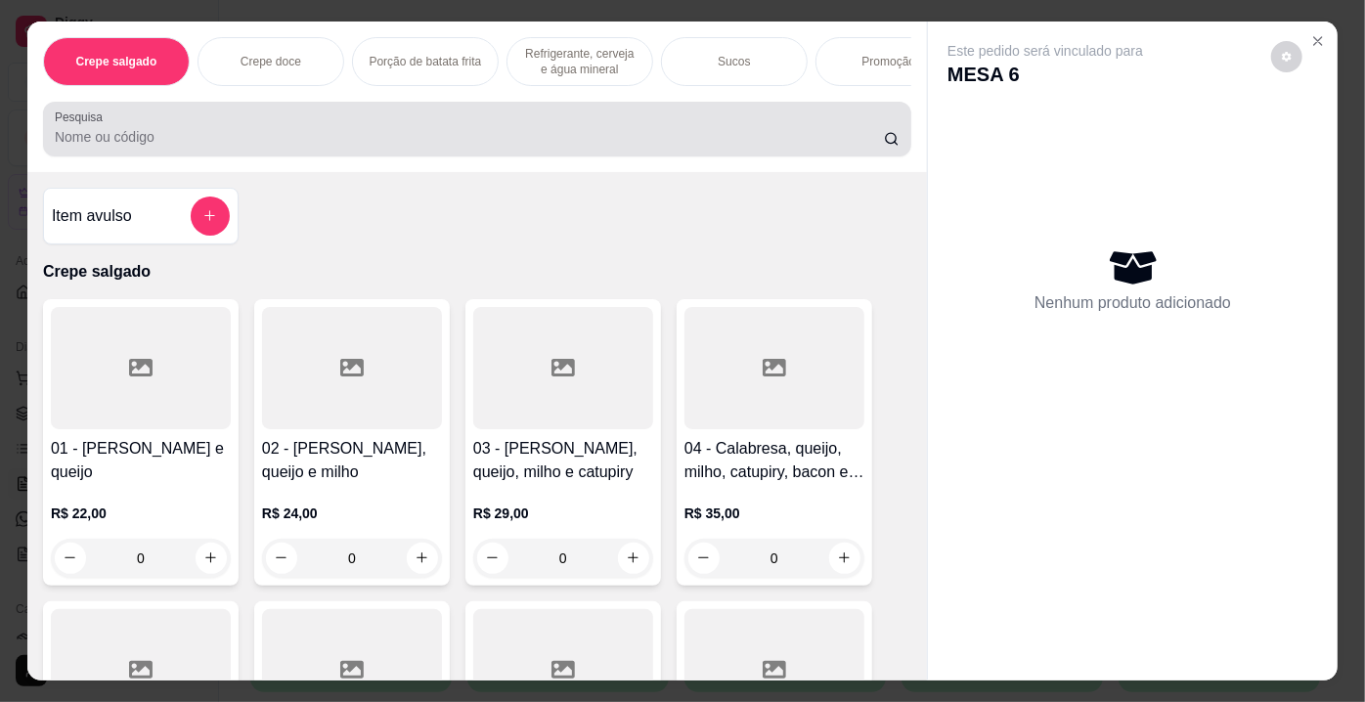
click at [297, 142] on input "Pesquisa" at bounding box center [469, 137] width 829 height 20
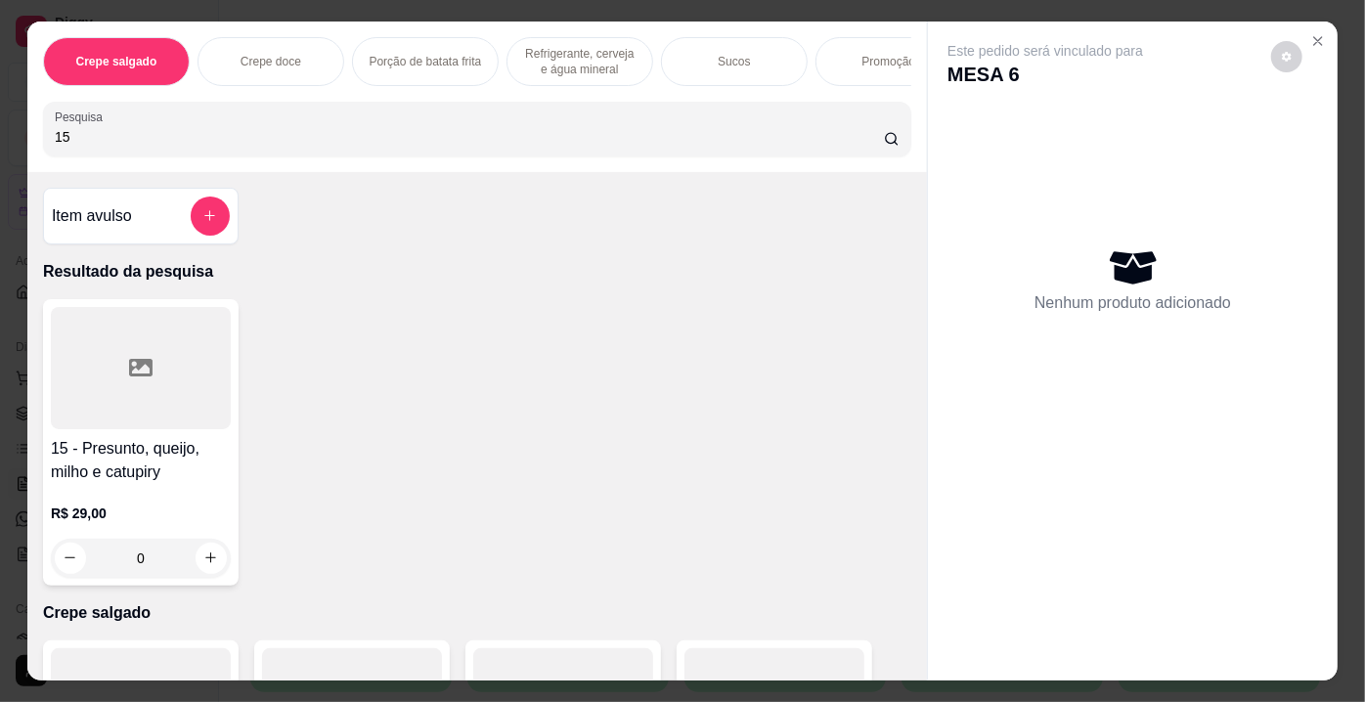
type input "15"
click at [138, 405] on div at bounding box center [141, 368] width 180 height 122
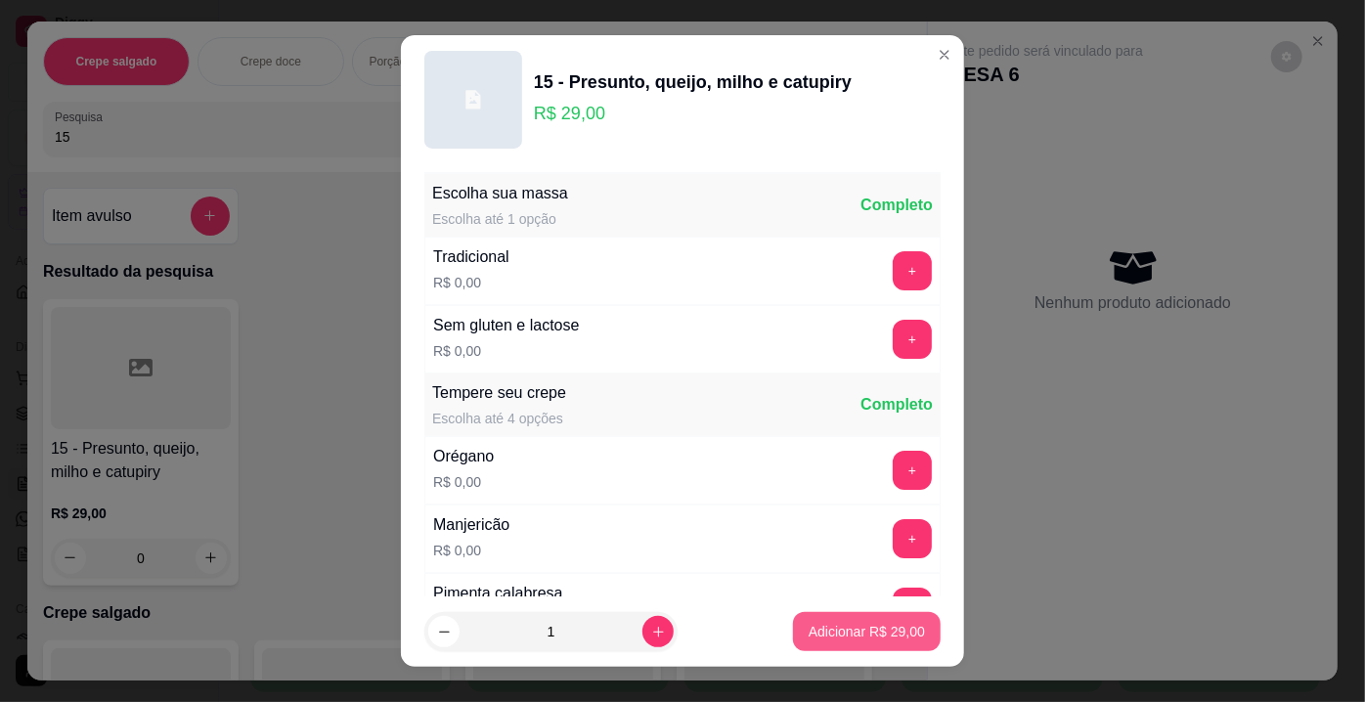
click at [815, 628] on p "Adicionar R$ 29,00" at bounding box center [867, 632] width 116 height 20
type input "1"
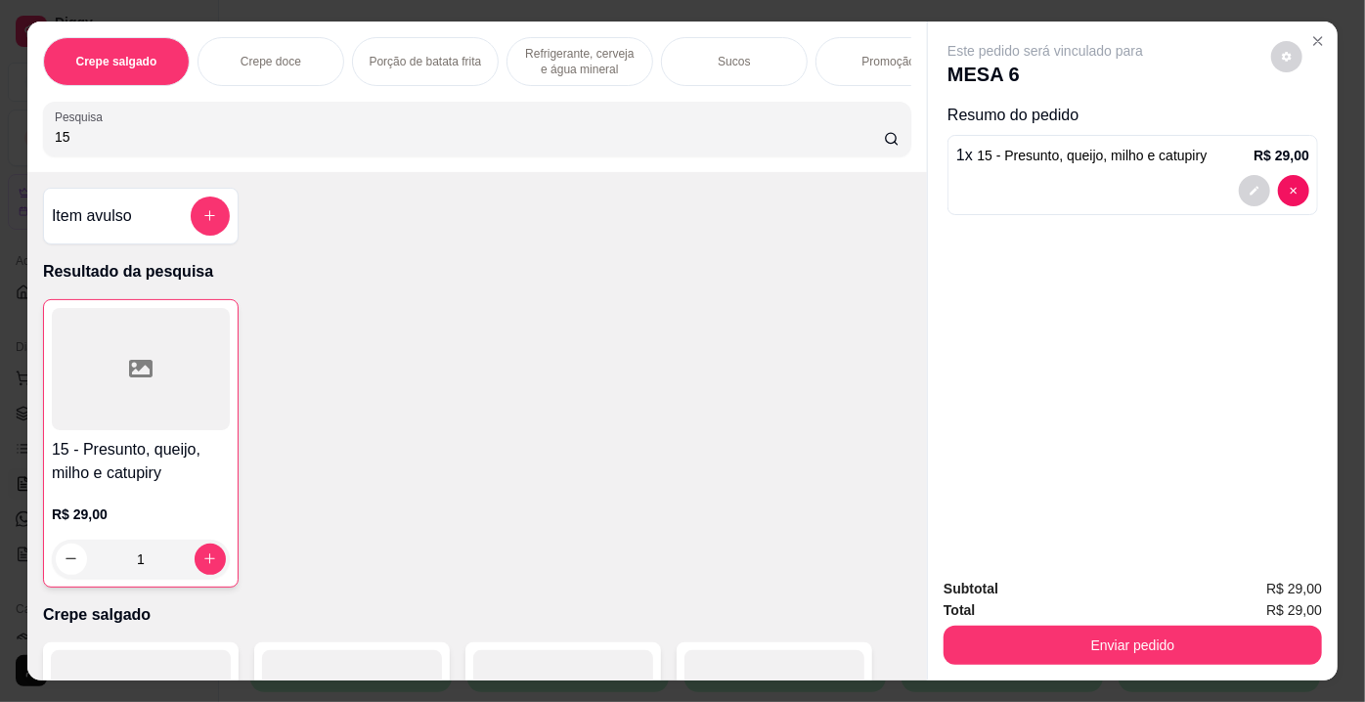
drag, startPoint x: 78, startPoint y: 136, endPoint x: 0, endPoint y: 141, distance: 78.4
click at [0, 141] on div "Crepe salgado Crepe doce Porção de batata frita Refrigerante, cerveja e água mi…" at bounding box center [682, 351] width 1365 height 702
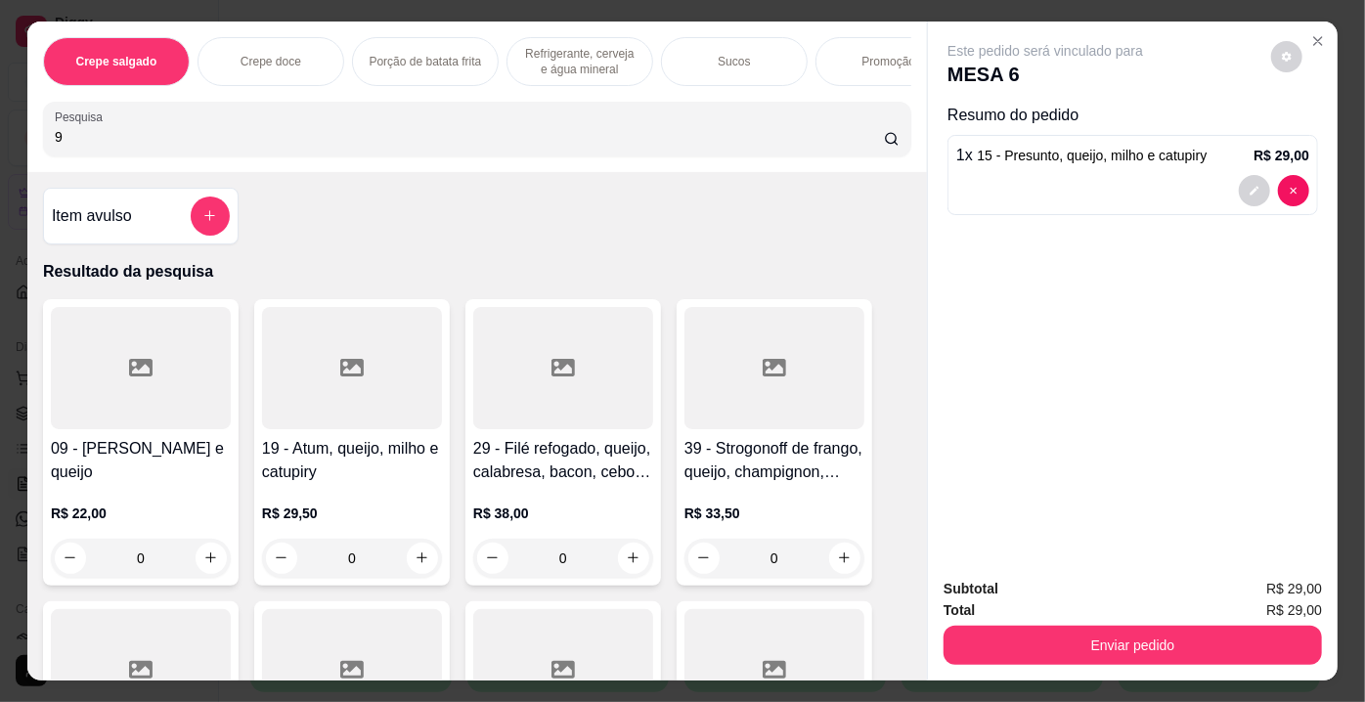
type input "9"
click at [143, 404] on div at bounding box center [141, 368] width 180 height 122
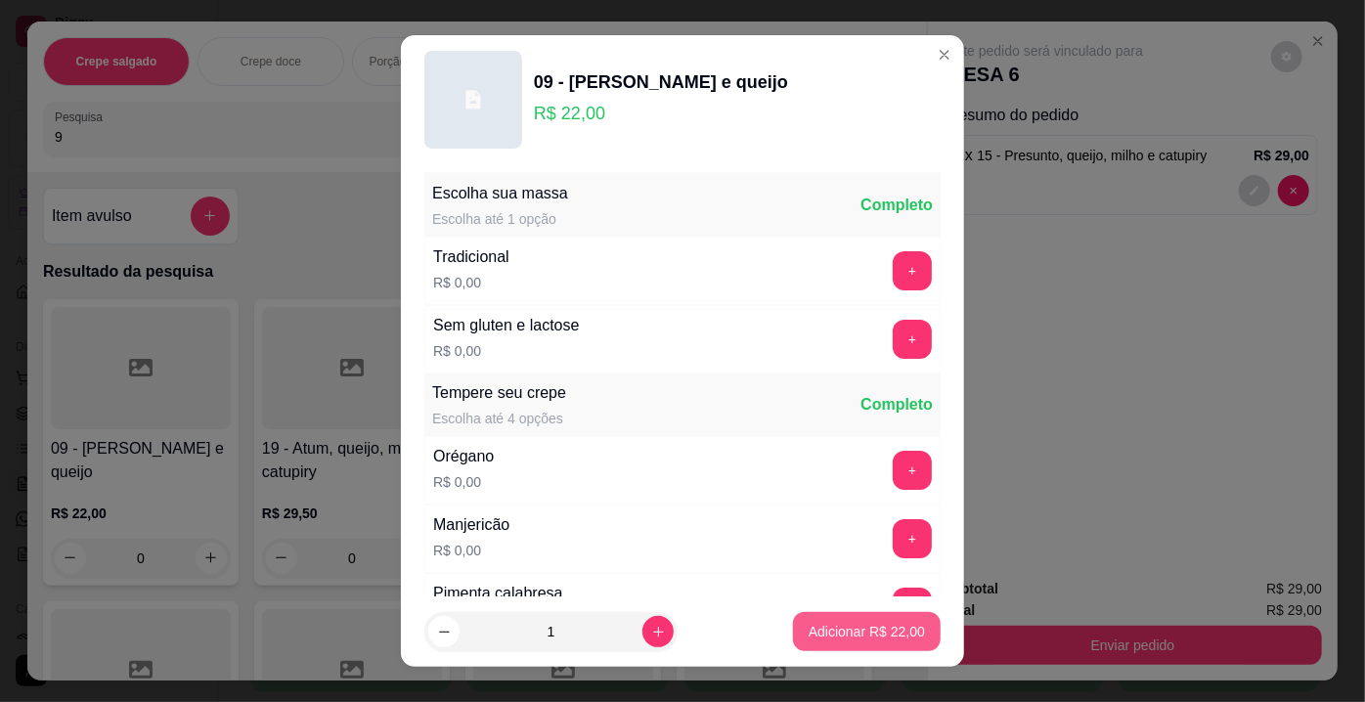
click at [881, 632] on p "Adicionar R$ 22,00" at bounding box center [867, 632] width 116 height 20
type input "1"
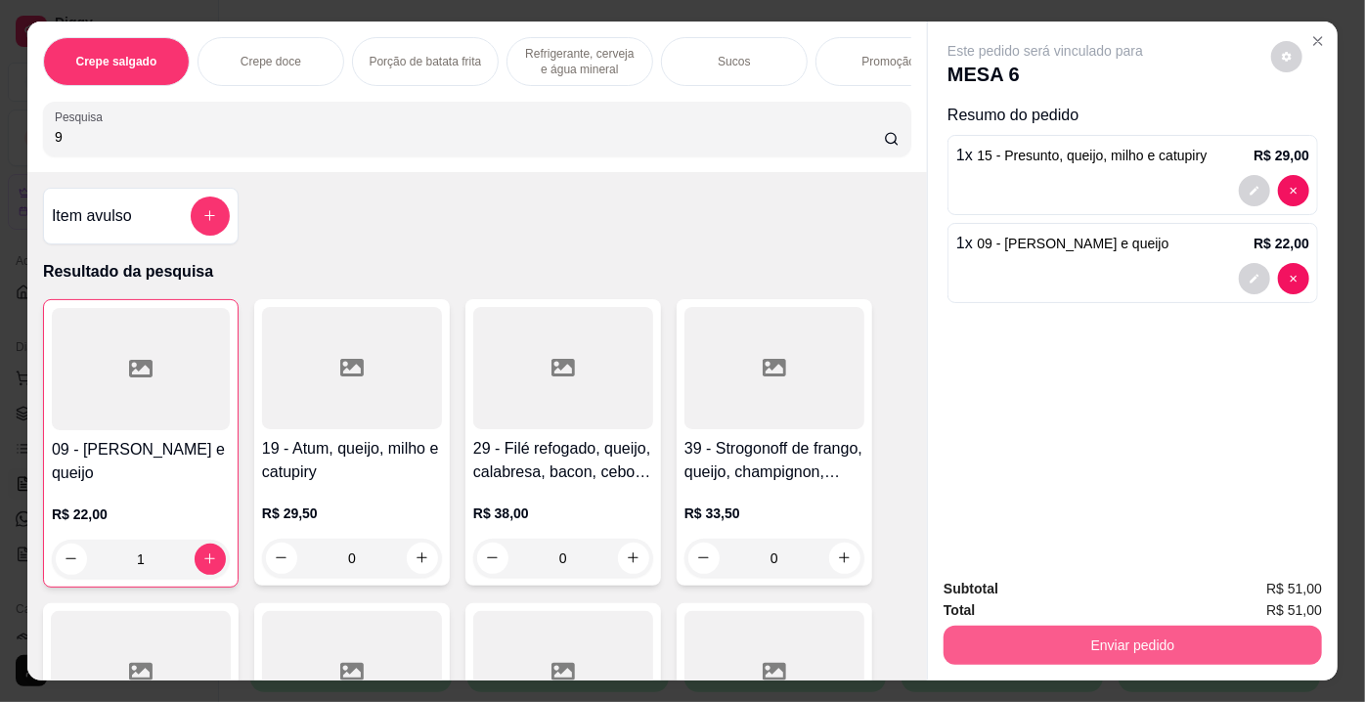
click at [1001, 638] on button "Enviar pedido" at bounding box center [1133, 645] width 378 height 39
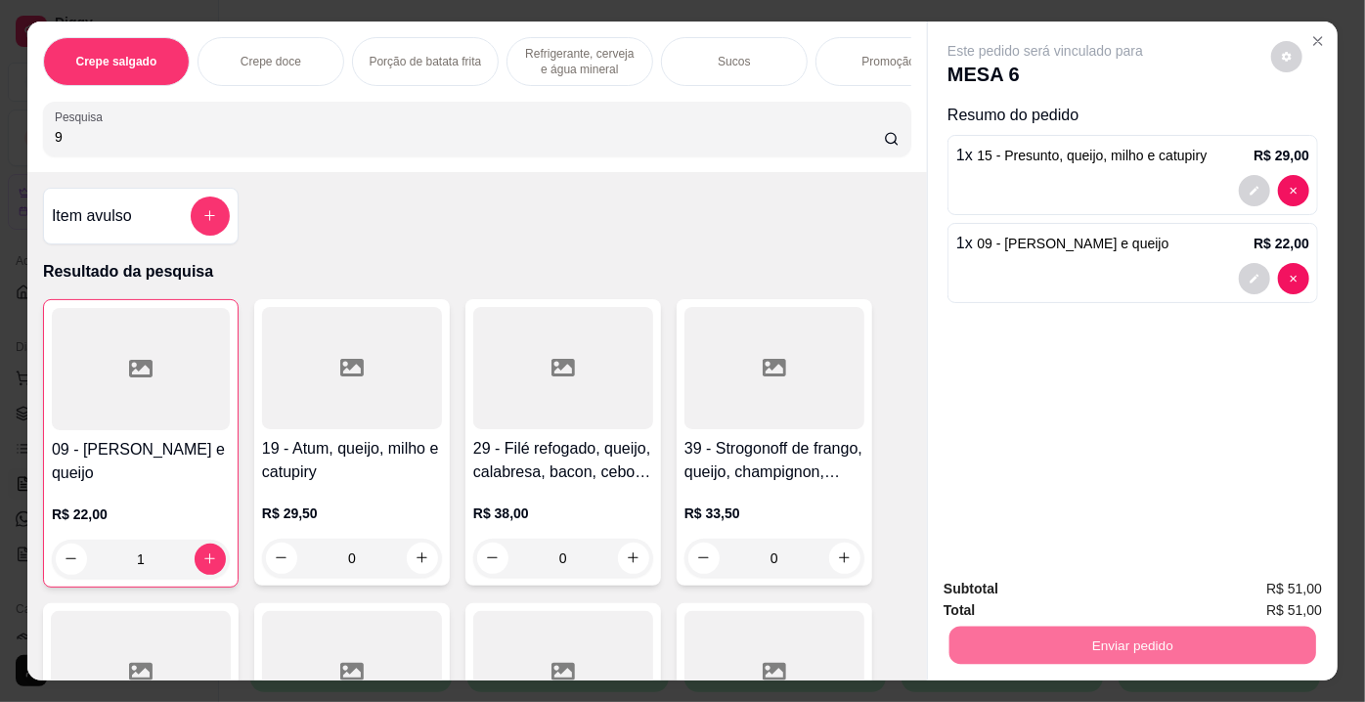
click at [1267, 588] on button "Enviar pedido" at bounding box center [1271, 591] width 110 height 37
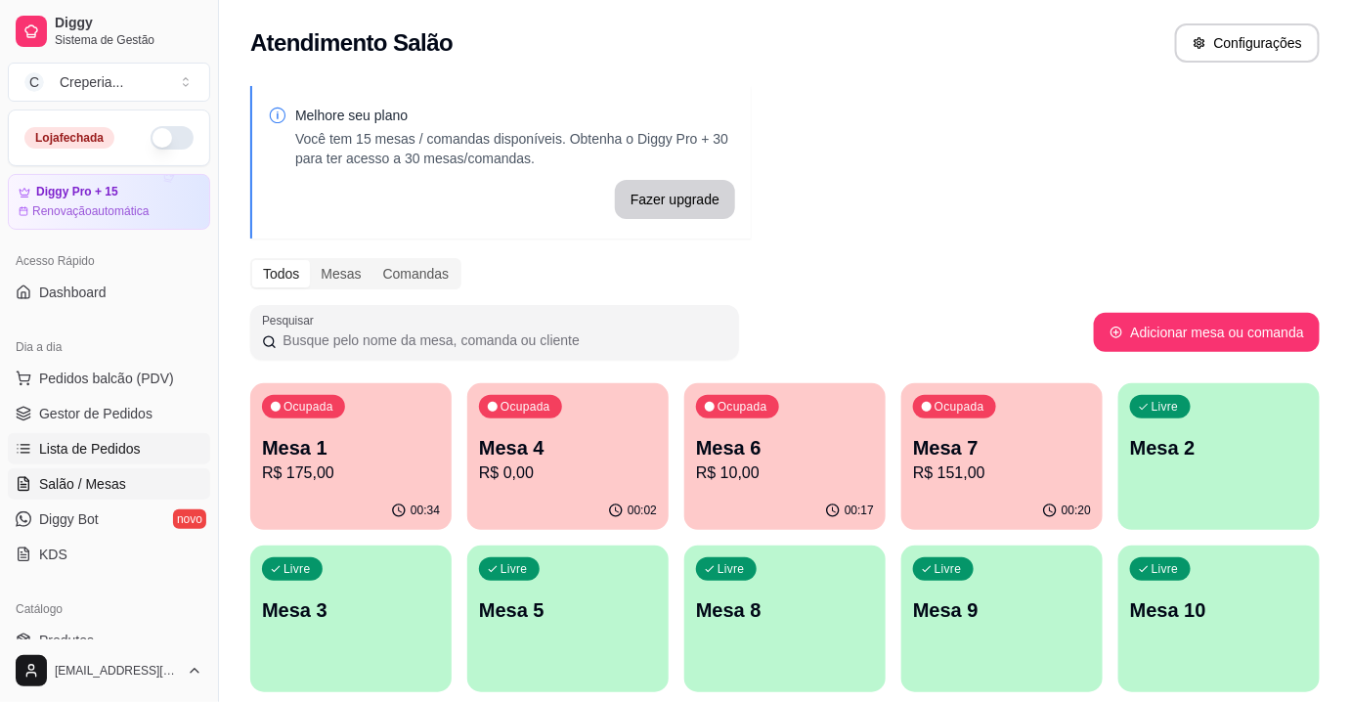
click at [117, 450] on span "Lista de Pedidos" at bounding box center [90, 449] width 102 height 20
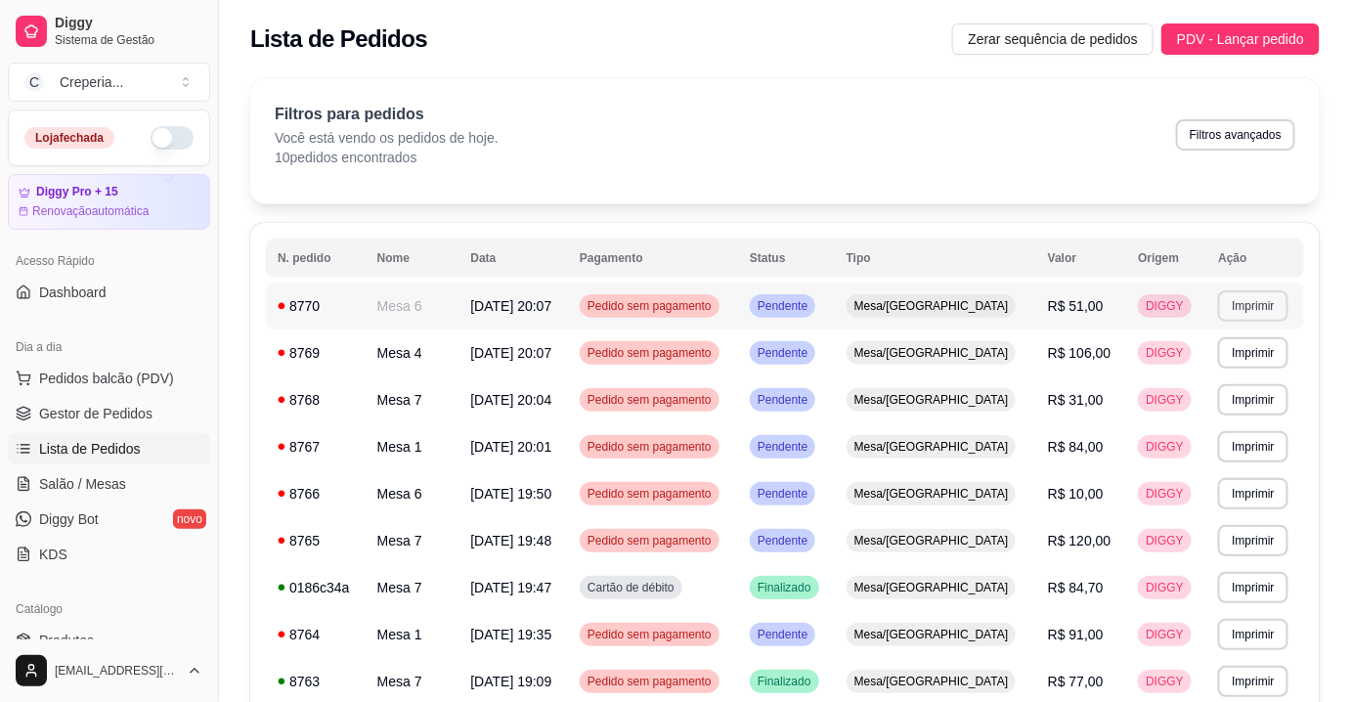
click at [1228, 311] on button "Imprimir" at bounding box center [1252, 305] width 69 height 31
click at [1210, 376] on button "IMPRESSORA" at bounding box center [1214, 374] width 142 height 31
click at [1046, 129] on div "Filtros para pedidos Você está vendo os pedidos de hoje. 10 pedidos encontrados…" at bounding box center [785, 135] width 1021 height 65
click at [140, 473] on link "Salão / Mesas" at bounding box center [109, 483] width 202 height 31
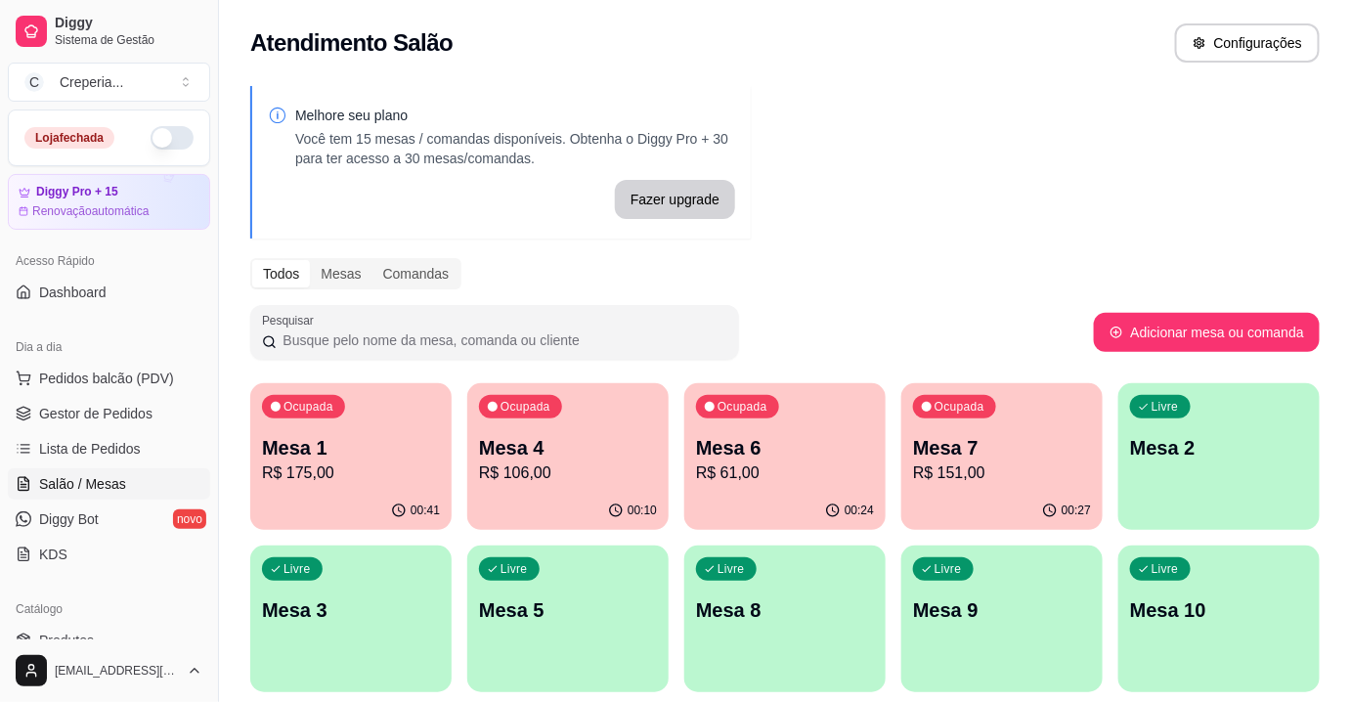
click at [412, 420] on div "Ocupada Mesa 1 R$ 175,00" at bounding box center [350, 437] width 201 height 109
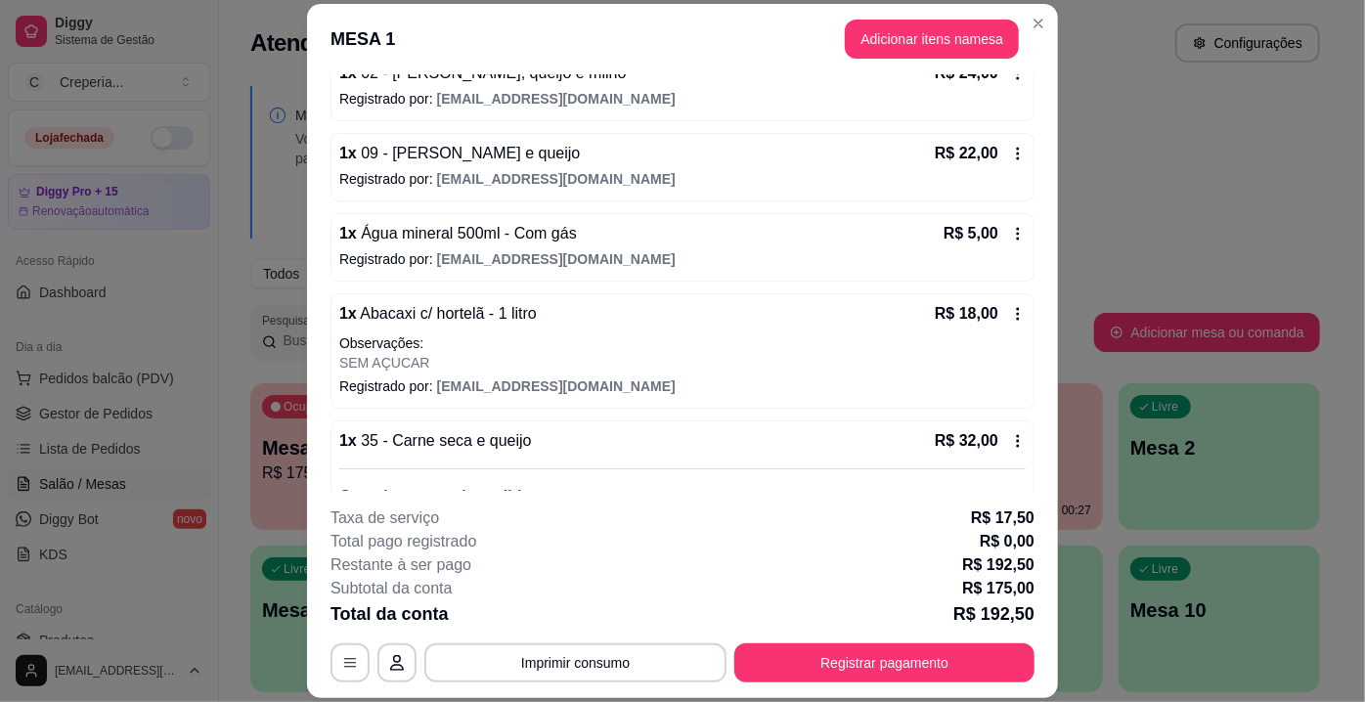
scroll to position [444, 0]
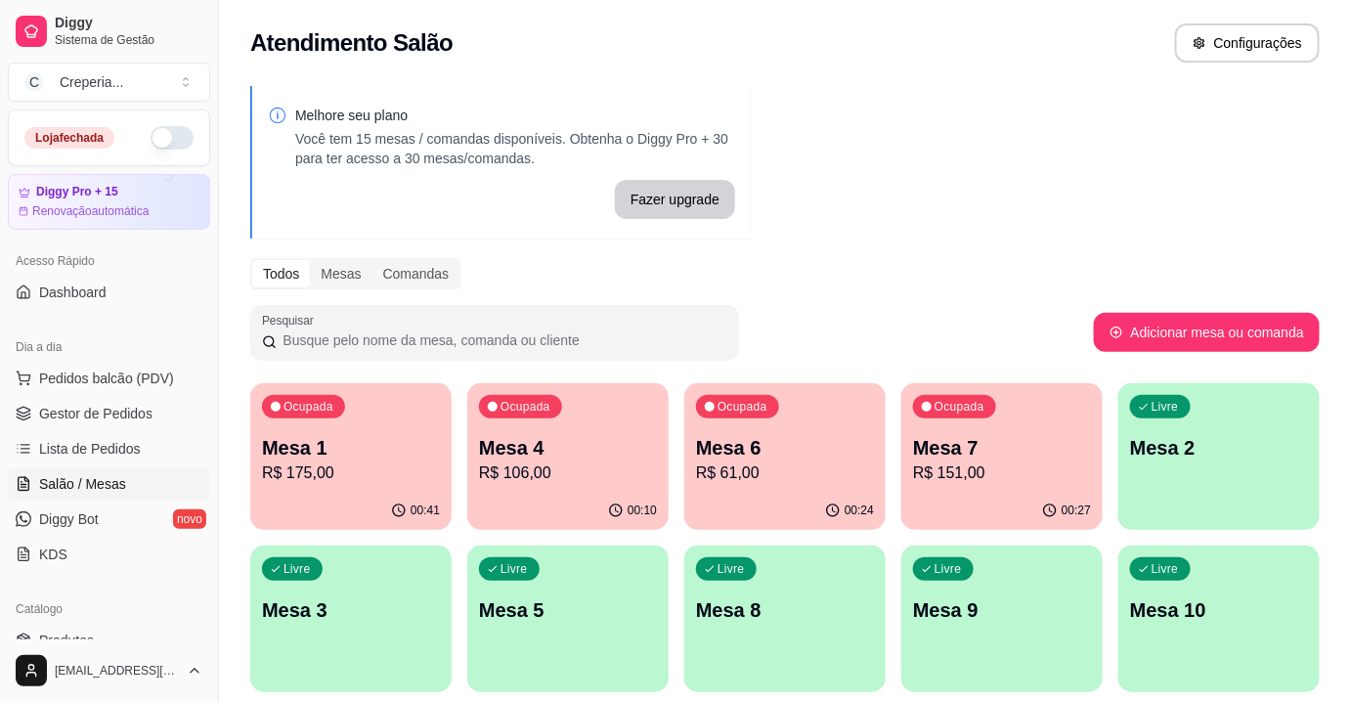
click at [438, 520] on div "00:41" at bounding box center [350, 511] width 201 height 38
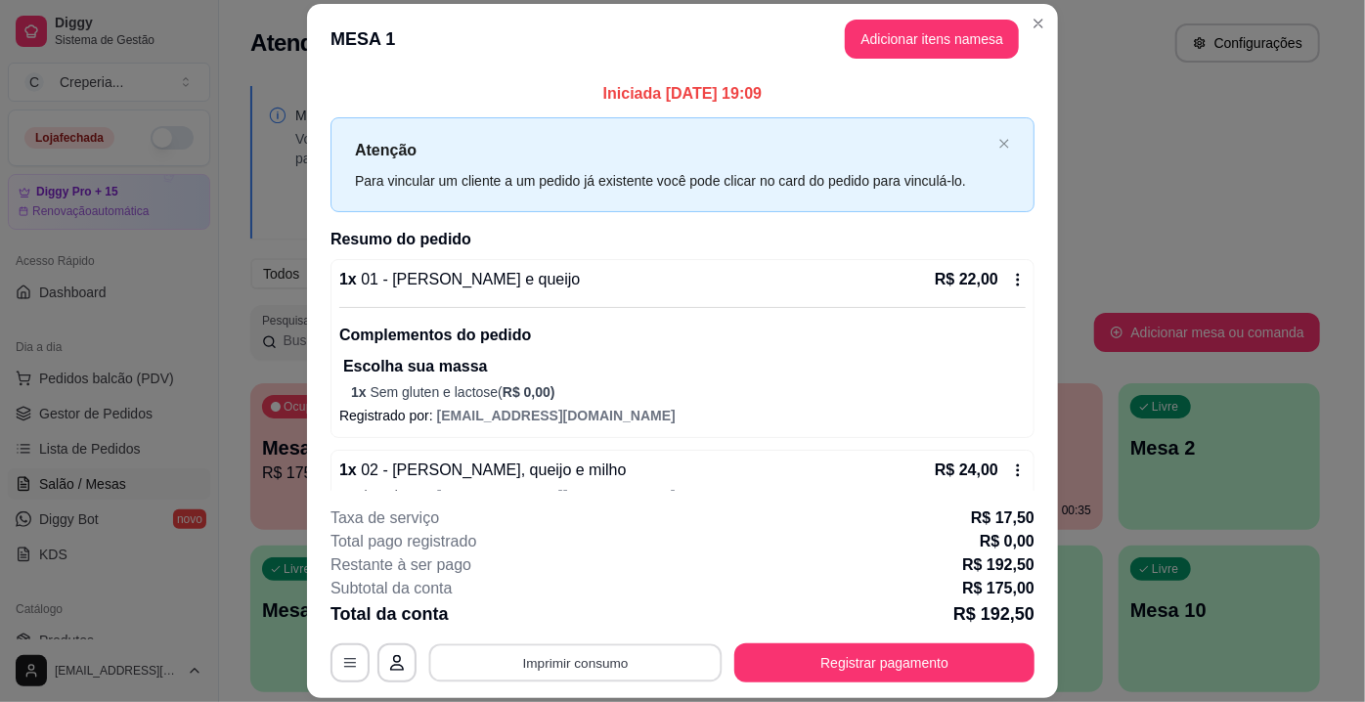
click at [628, 656] on button "Imprimir consumo" at bounding box center [575, 663] width 293 height 38
click at [589, 615] on button "IMPRESSORA" at bounding box center [575, 618] width 137 height 30
click at [933, 651] on button "Registrar pagamento" at bounding box center [884, 662] width 300 height 39
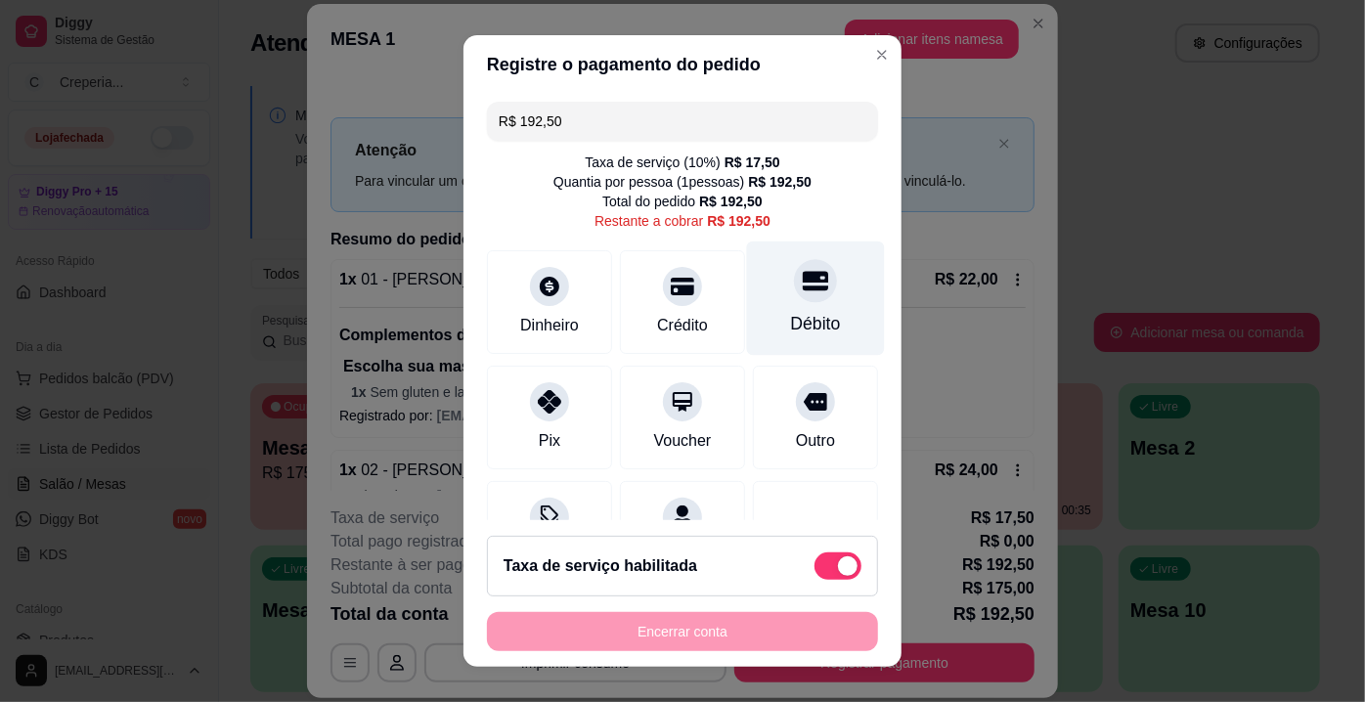
click at [802, 284] on div at bounding box center [815, 280] width 43 height 43
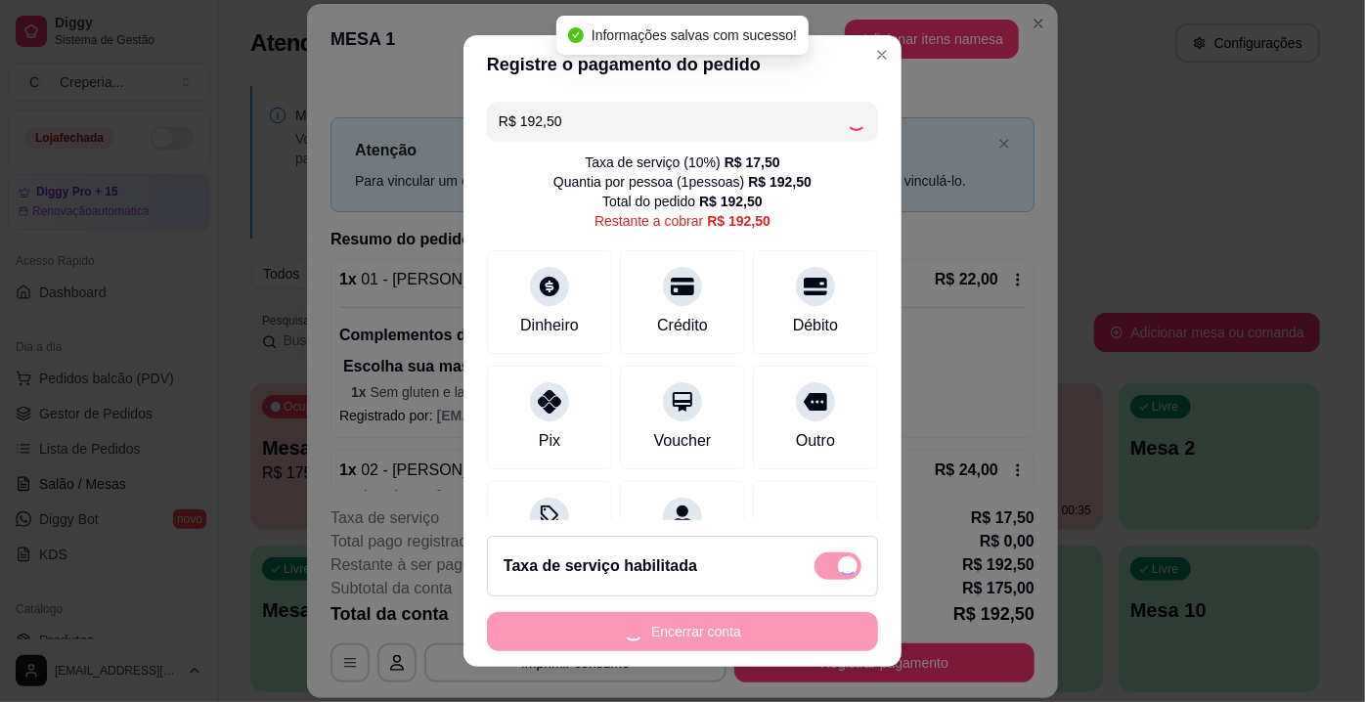
type input "R$ 0,00"
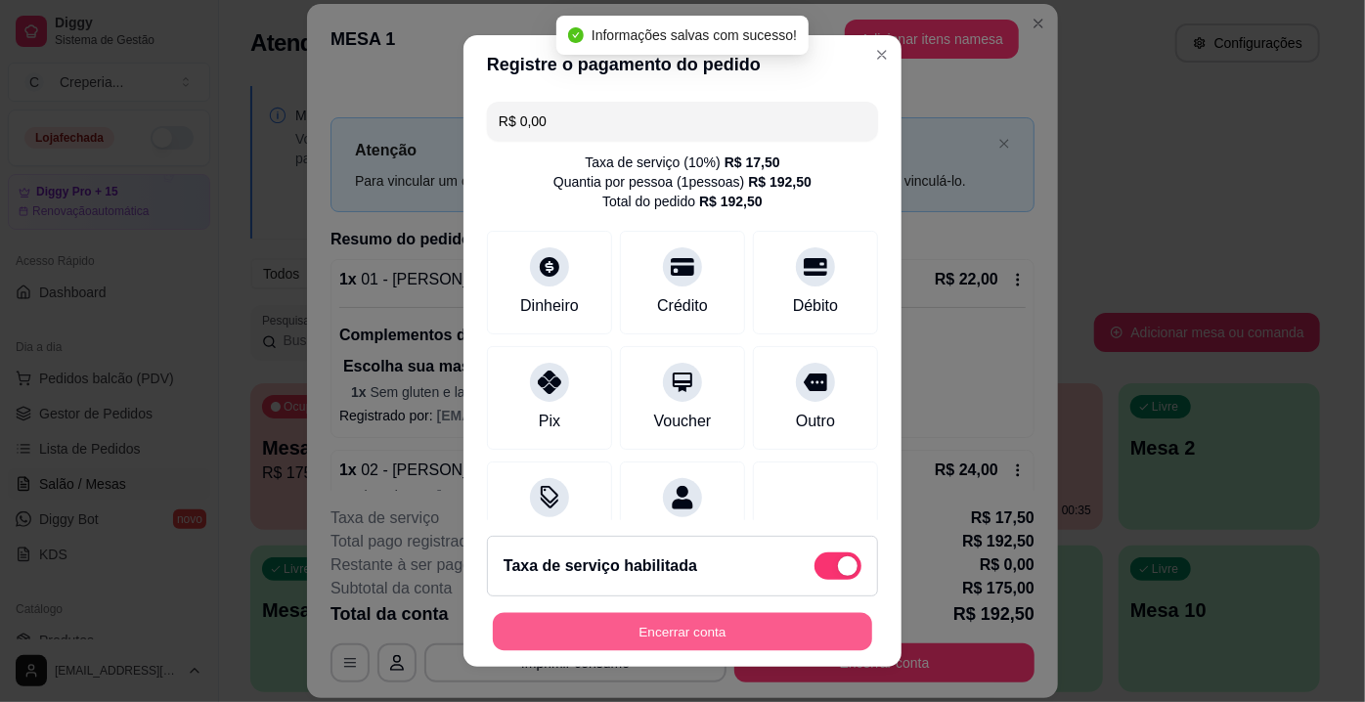
click at [615, 640] on button "Encerrar conta" at bounding box center [682, 632] width 379 height 38
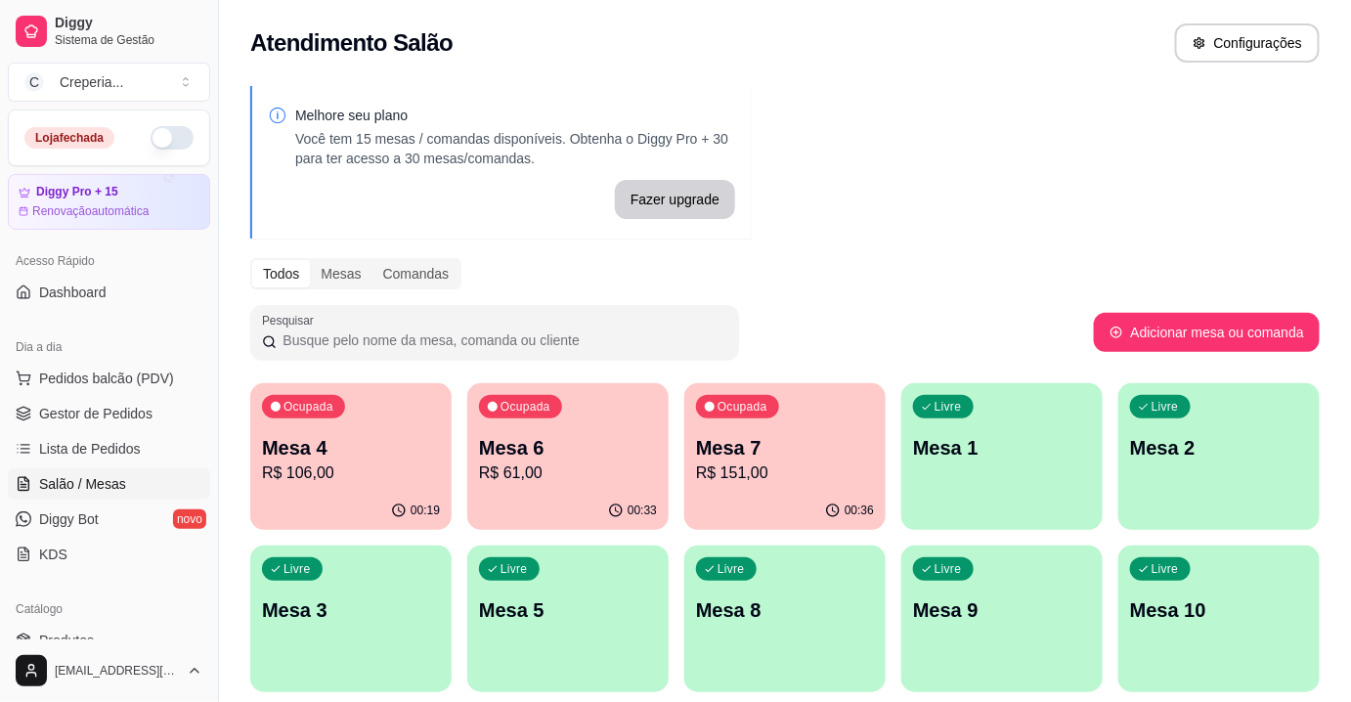
click at [1033, 264] on div "Todos Mesas Comandas" at bounding box center [785, 273] width 1070 height 31
click at [769, 463] on p "R$ 151,00" at bounding box center [785, 473] width 178 height 23
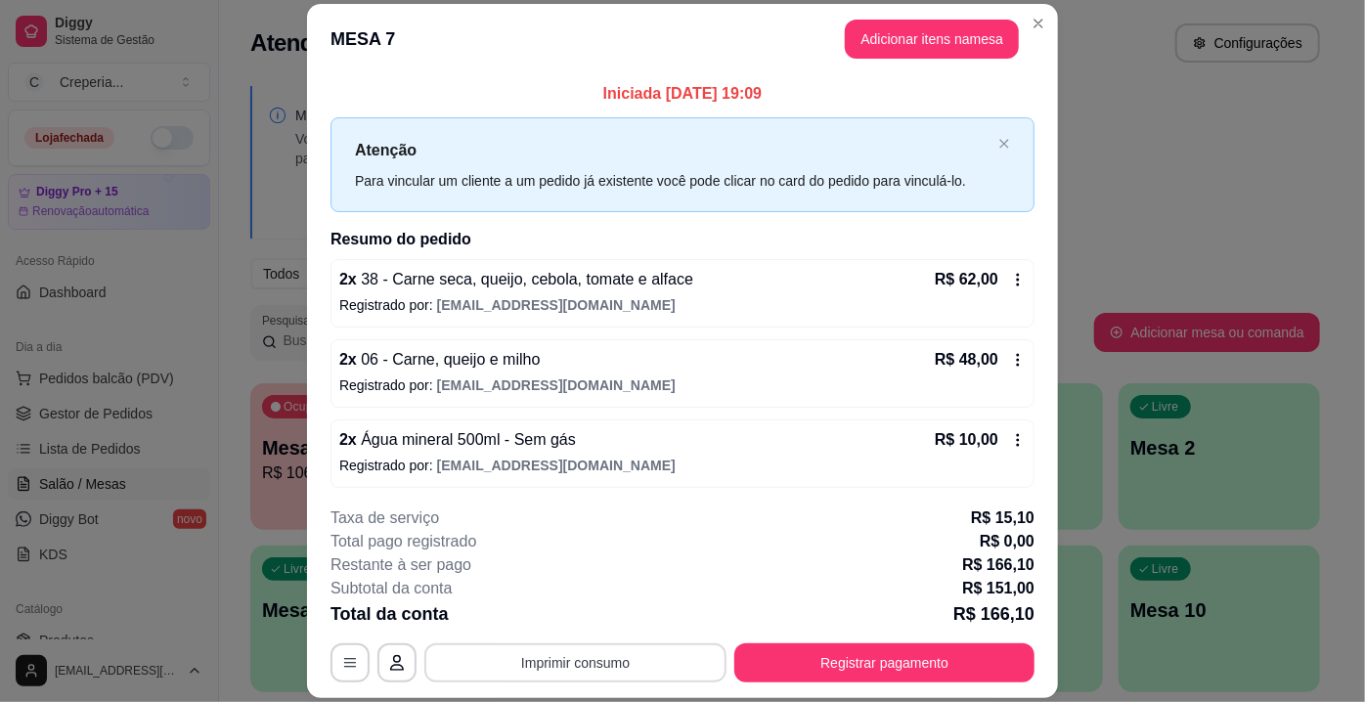
click at [614, 656] on button "Imprimir consumo" at bounding box center [575, 662] width 302 height 39
click at [595, 611] on button "IMPRESSORA" at bounding box center [576, 618] width 142 height 31
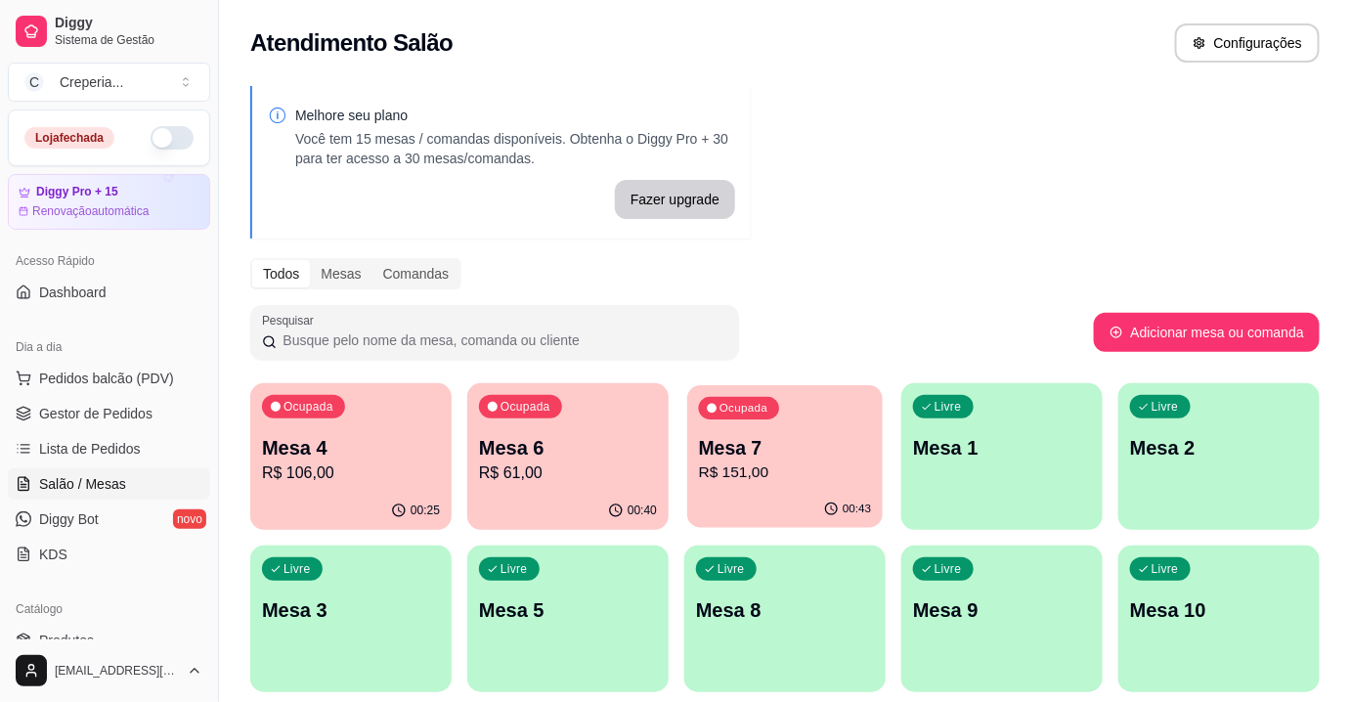
click at [735, 450] on p "Mesa 7" at bounding box center [785, 448] width 173 height 26
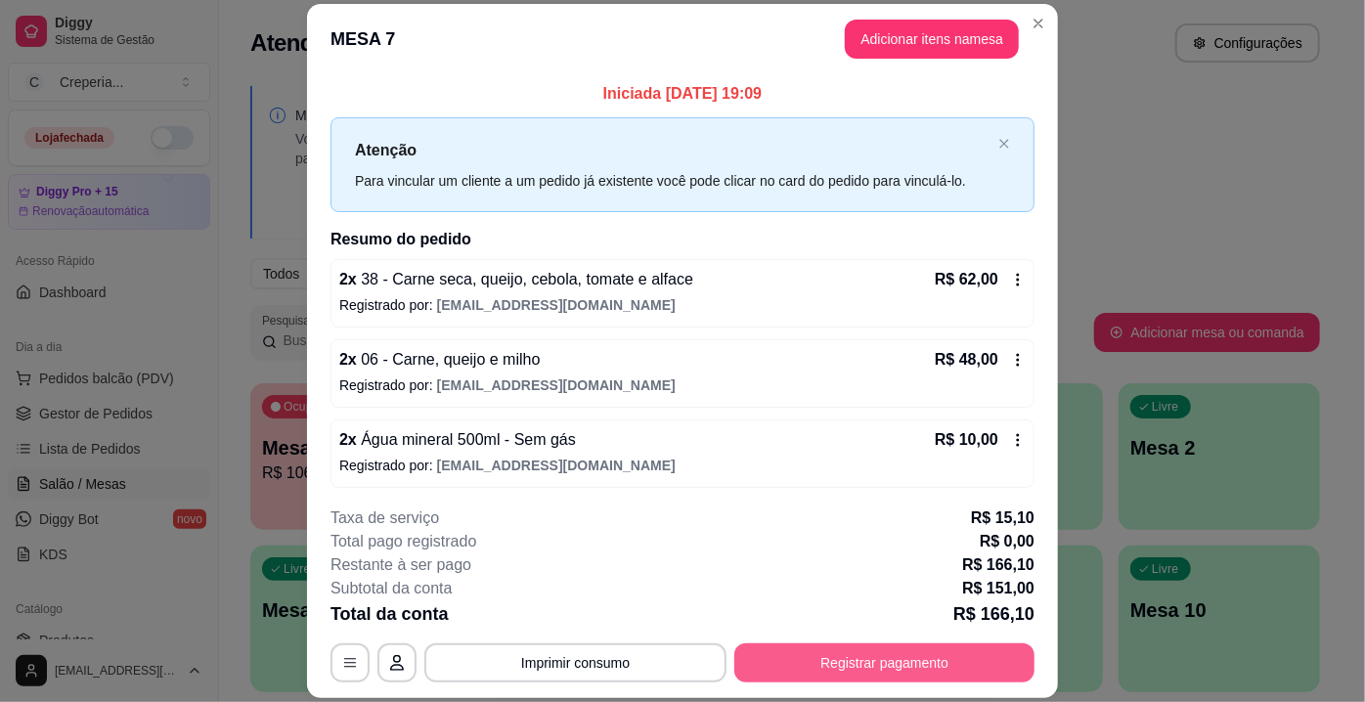
click at [947, 643] on div "**********" at bounding box center [682, 662] width 704 height 39
click at [862, 664] on button "Registrar pagamento" at bounding box center [884, 663] width 291 height 38
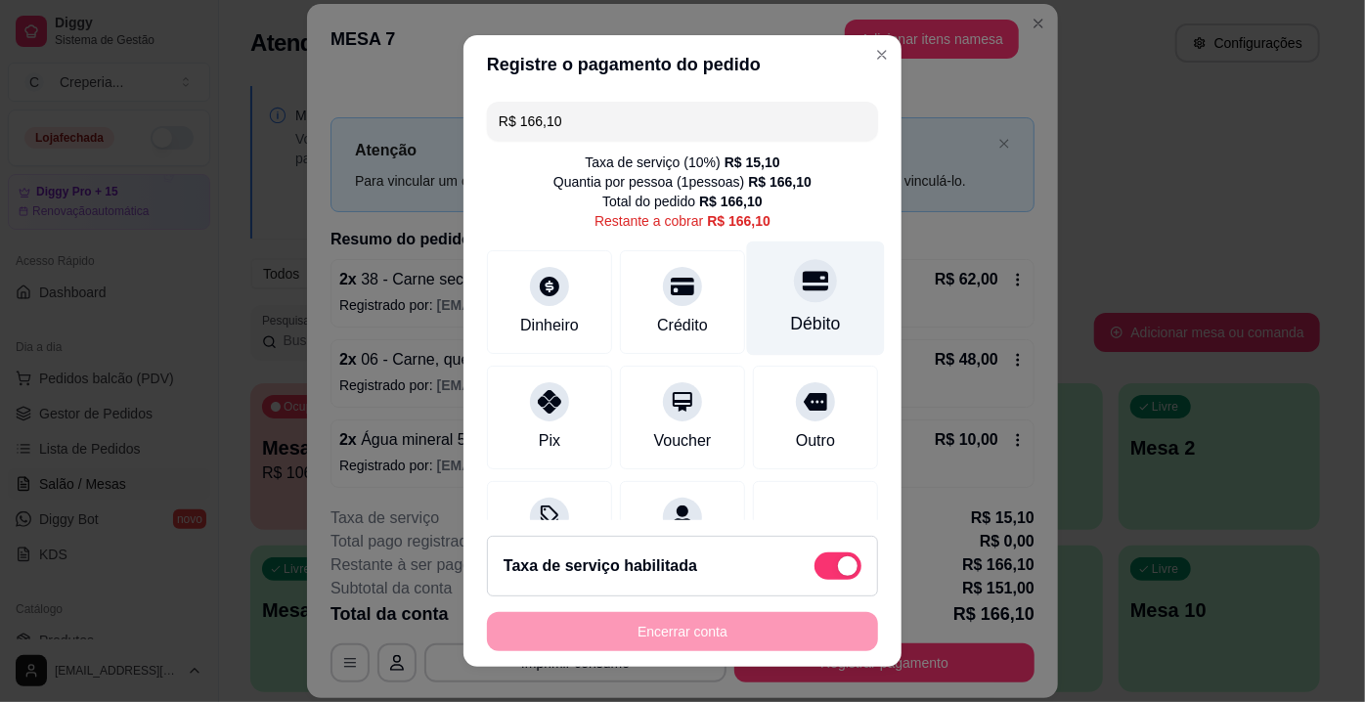
click at [791, 316] on div "Débito" at bounding box center [816, 323] width 50 height 25
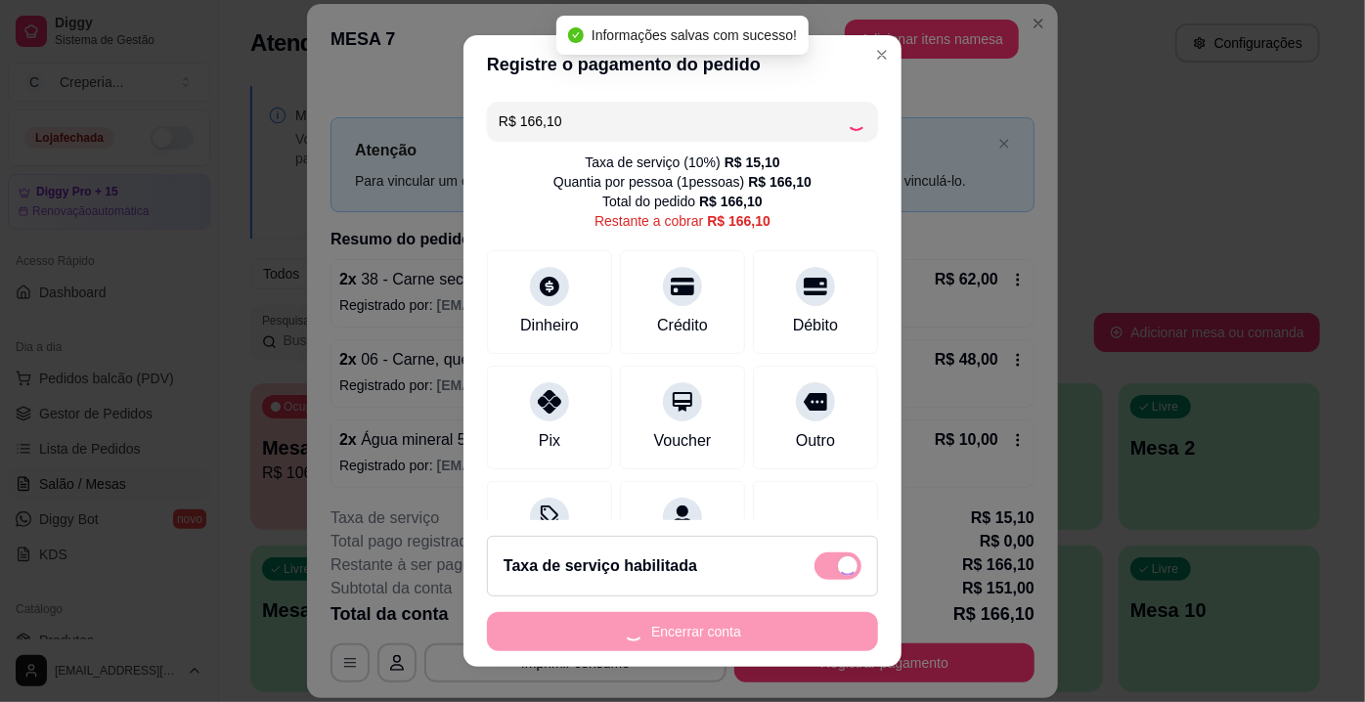
type input "R$ 0,00"
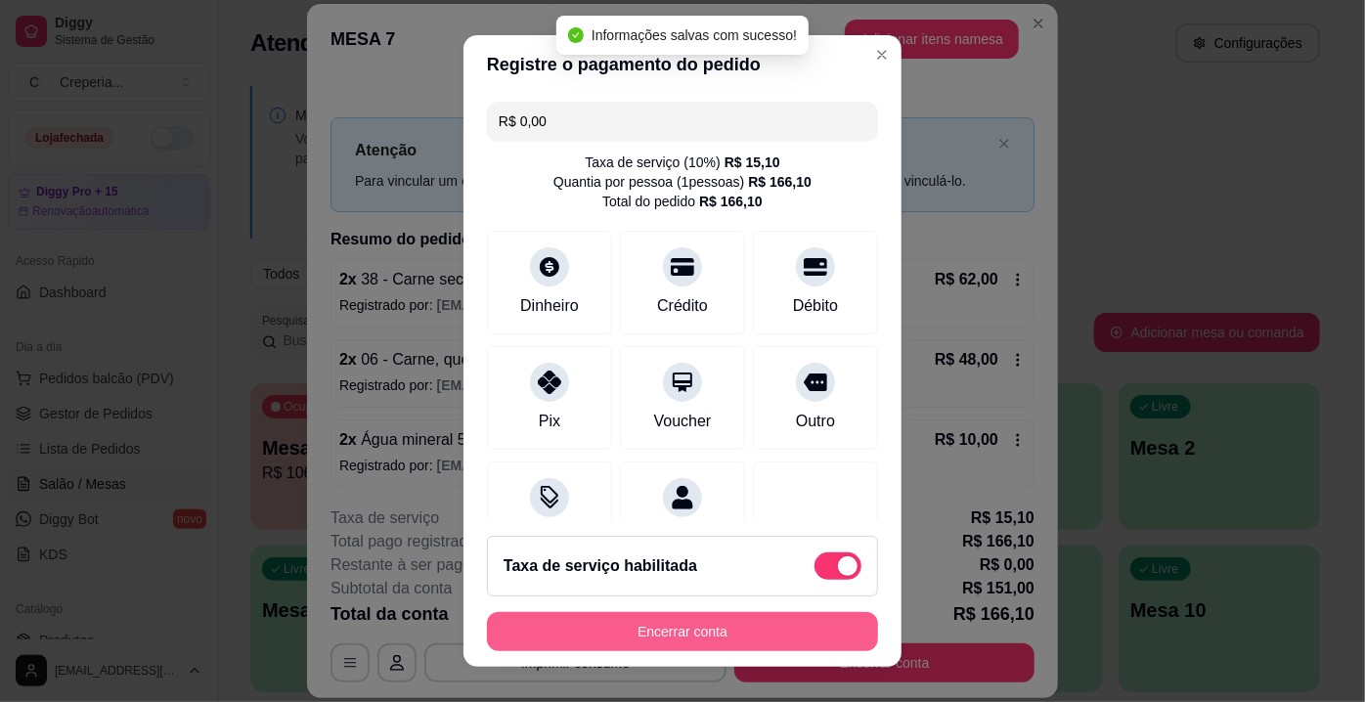
click at [679, 628] on button "Encerrar conta" at bounding box center [682, 631] width 391 height 39
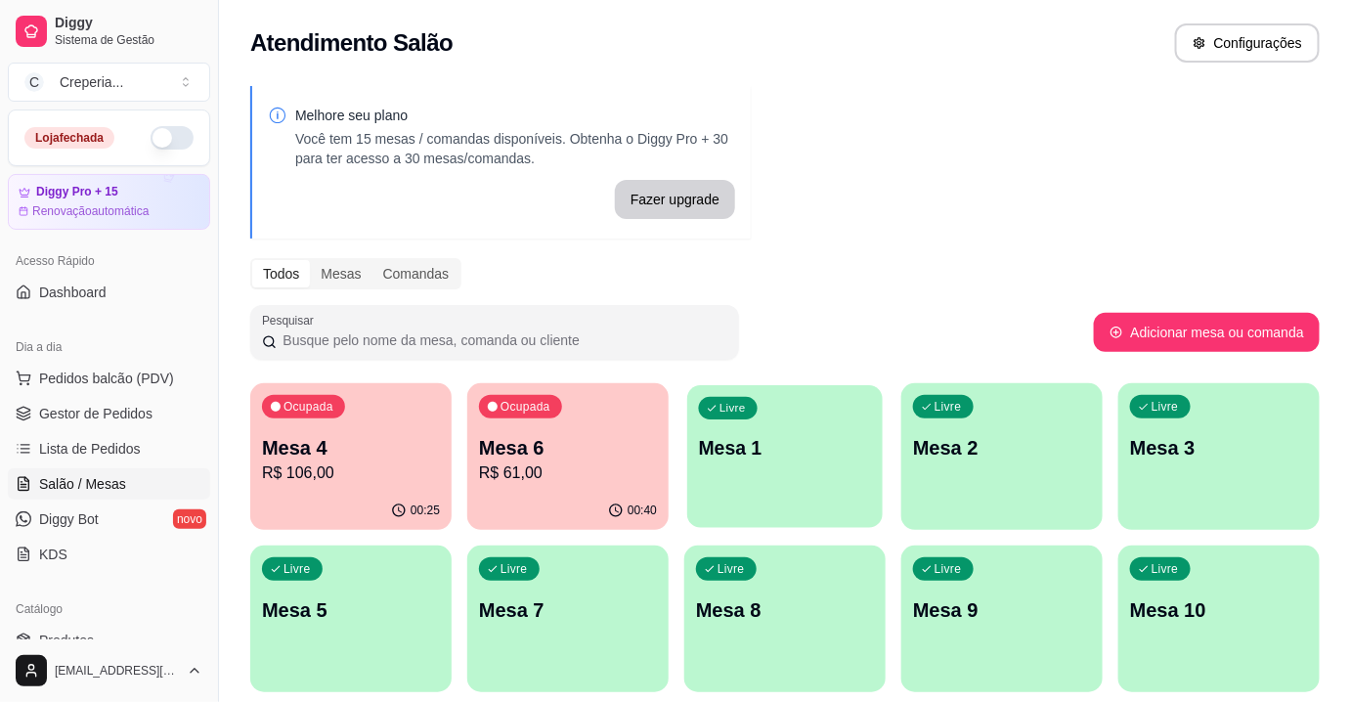
click at [790, 455] on p "Mesa 1" at bounding box center [785, 448] width 173 height 26
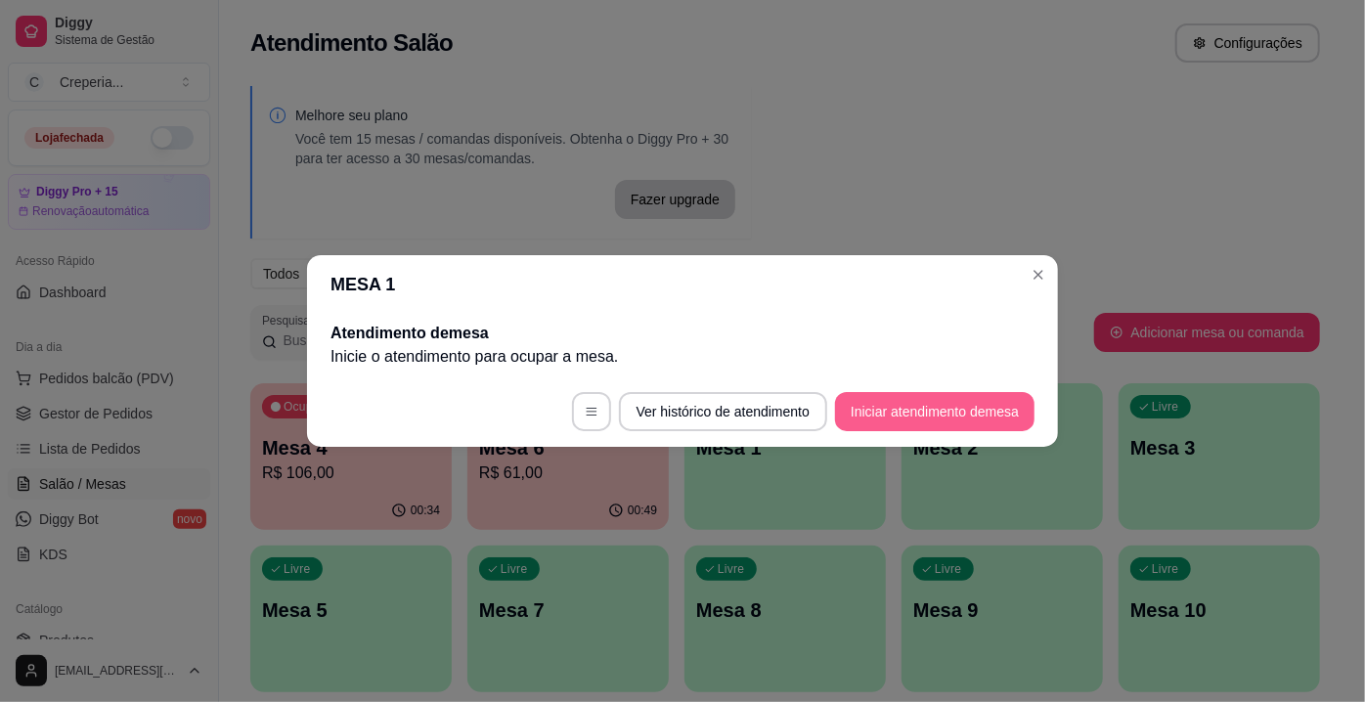
click at [849, 417] on button "Iniciar atendimento de mesa" at bounding box center [934, 411] width 199 height 39
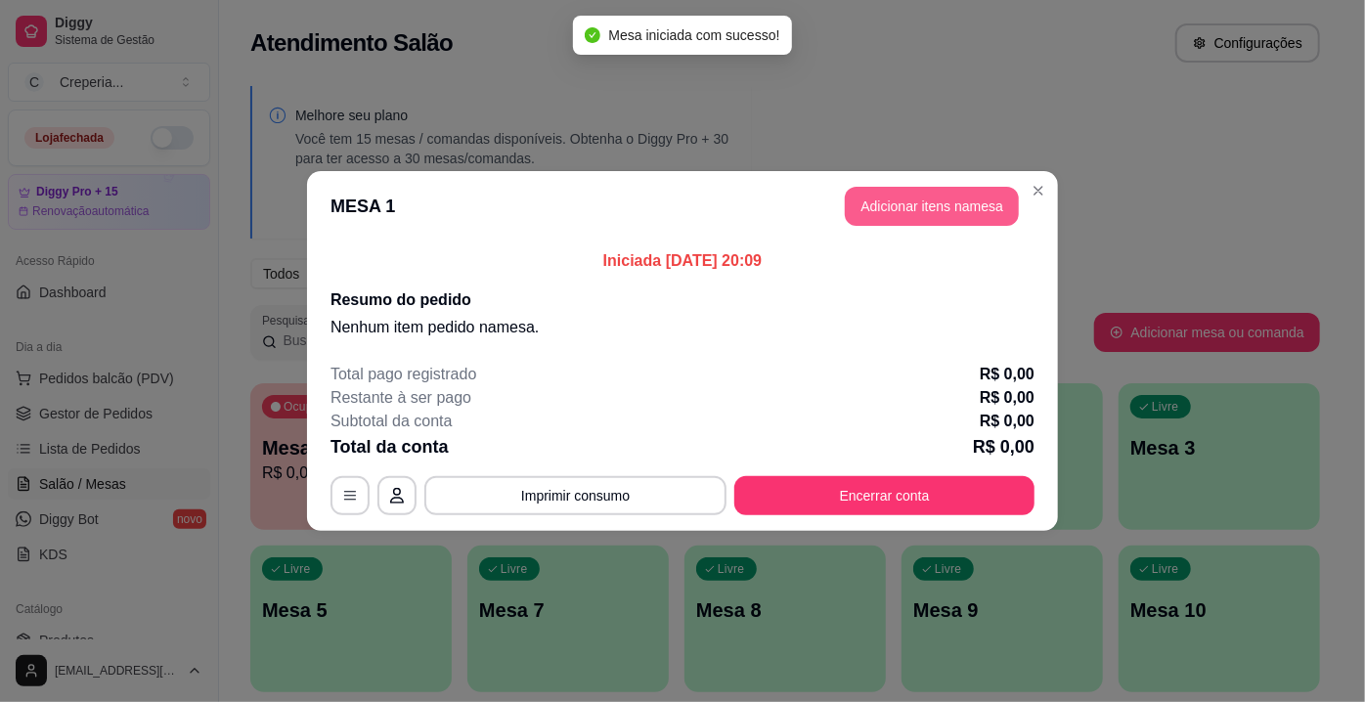
click at [858, 195] on button "Adicionar itens na mesa" at bounding box center [932, 206] width 174 height 39
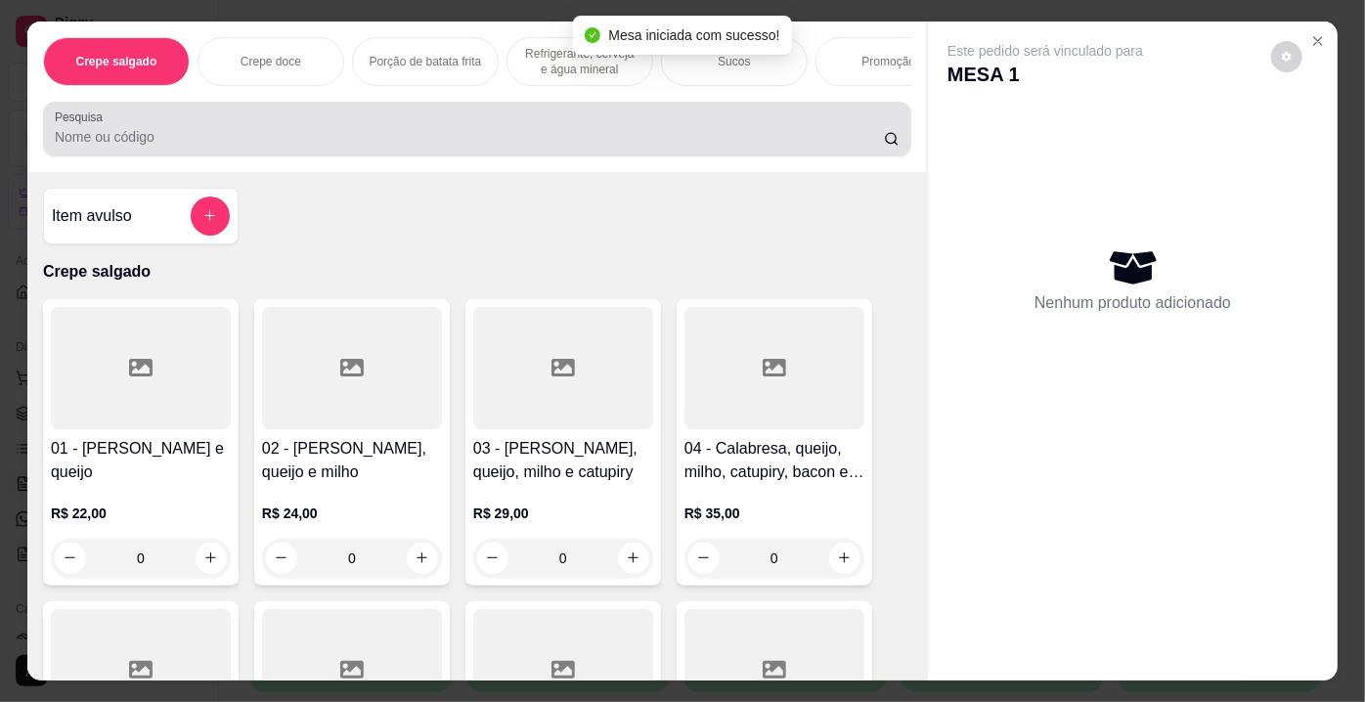
click at [330, 142] on input "Pesquisa" at bounding box center [469, 137] width 829 height 20
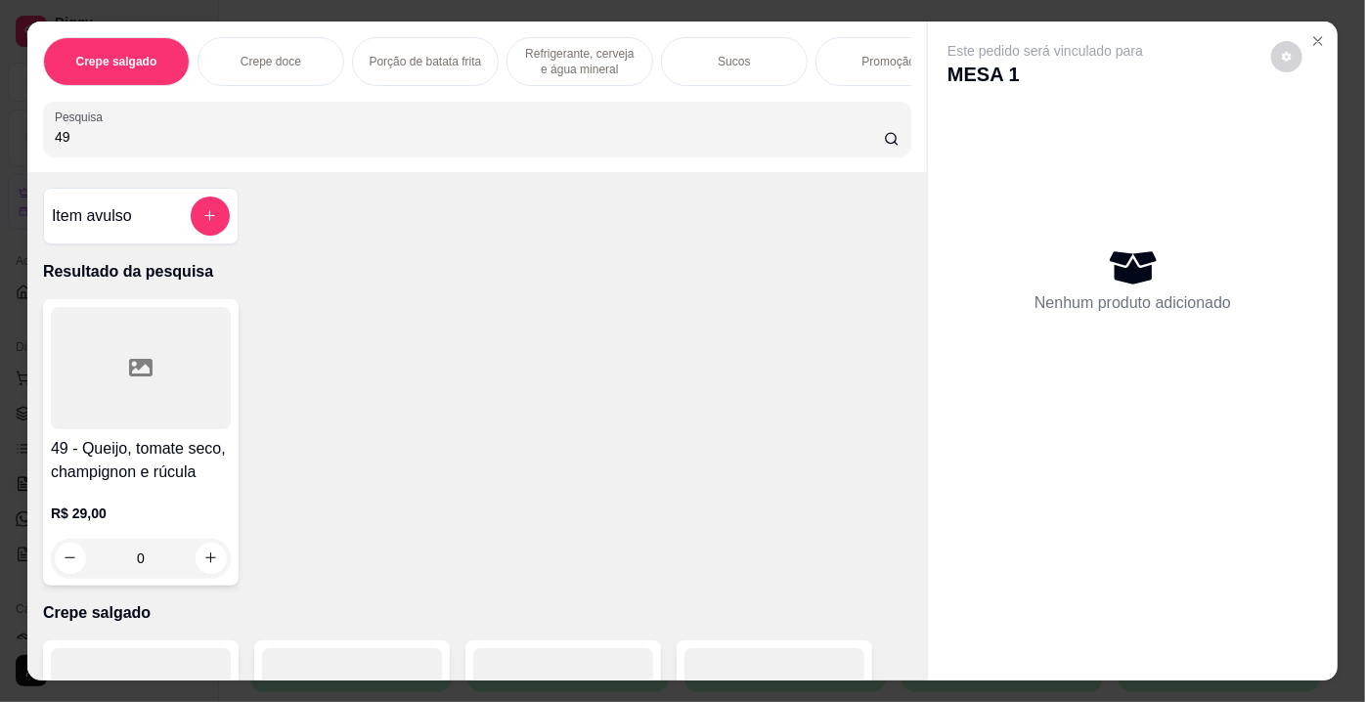
type input "49"
click at [105, 393] on div at bounding box center [141, 368] width 180 height 122
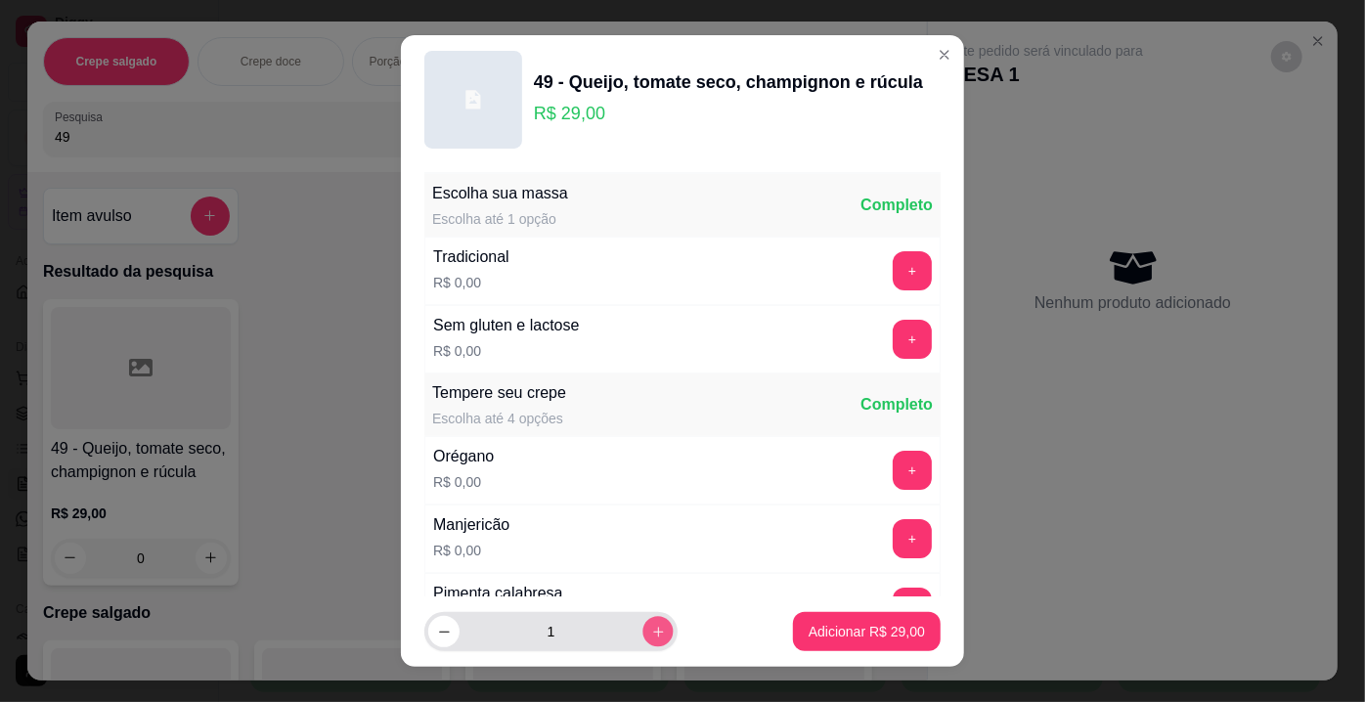
click at [645, 628] on button "increase-product-quantity" at bounding box center [657, 632] width 30 height 30
type input "2"
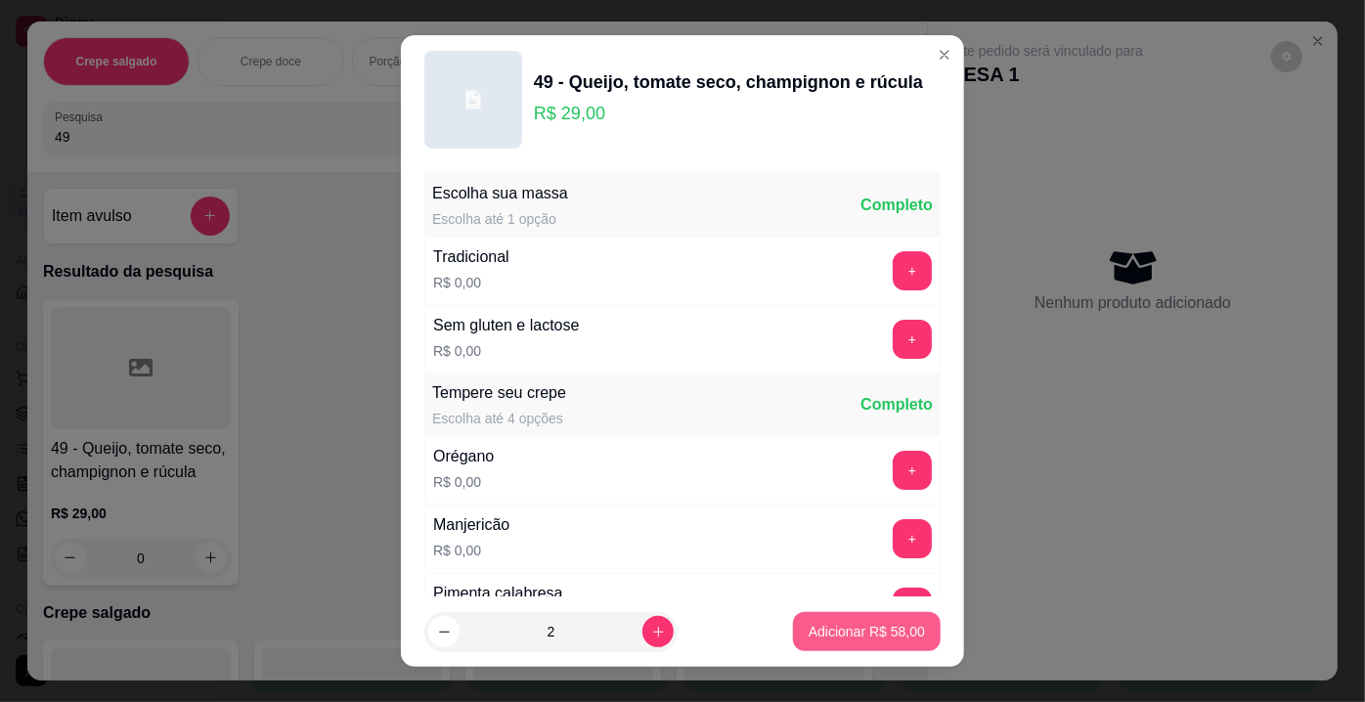
click at [793, 630] on div "Adicionar R$ 58,00" at bounding box center [867, 631] width 148 height 39
click at [834, 630] on p "Adicionar R$ 58,00" at bounding box center [867, 632] width 116 height 20
type input "2"
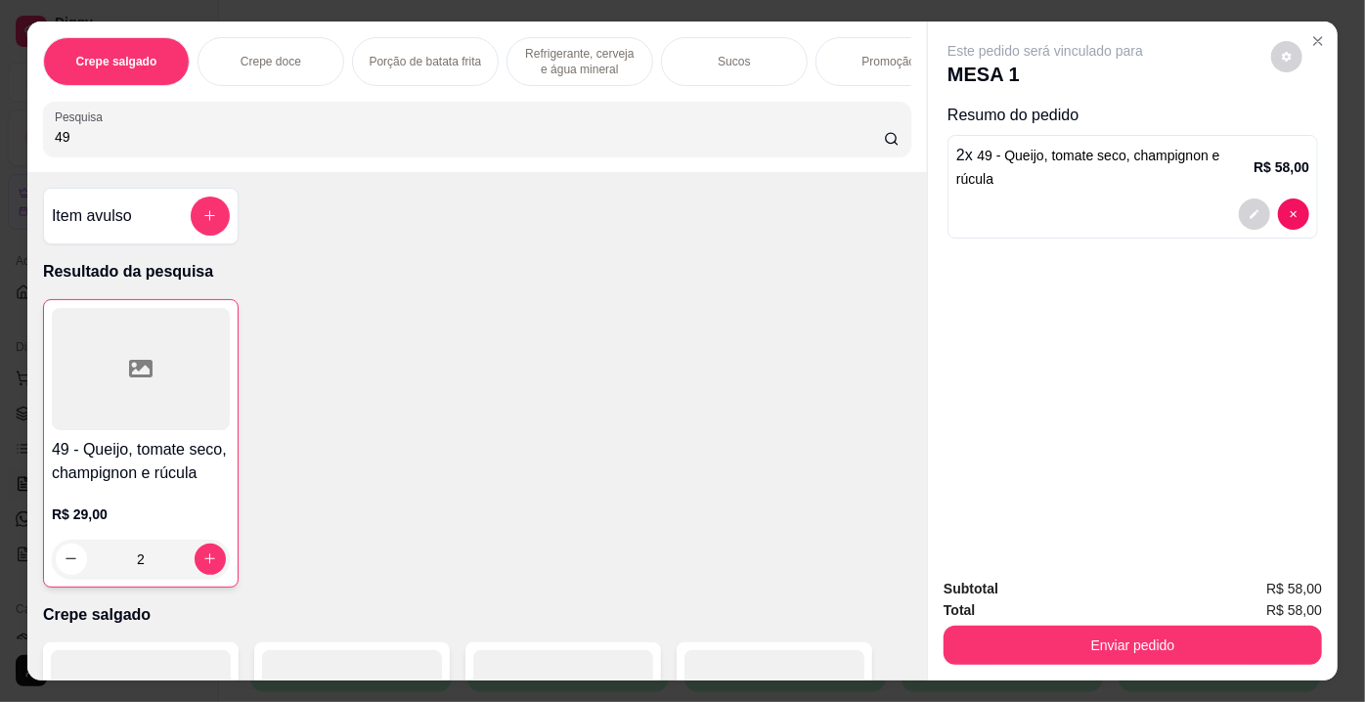
click at [143, 146] on input "49" at bounding box center [469, 137] width 829 height 20
type input "4"
type input "27"
click at [157, 395] on div at bounding box center [141, 368] width 180 height 122
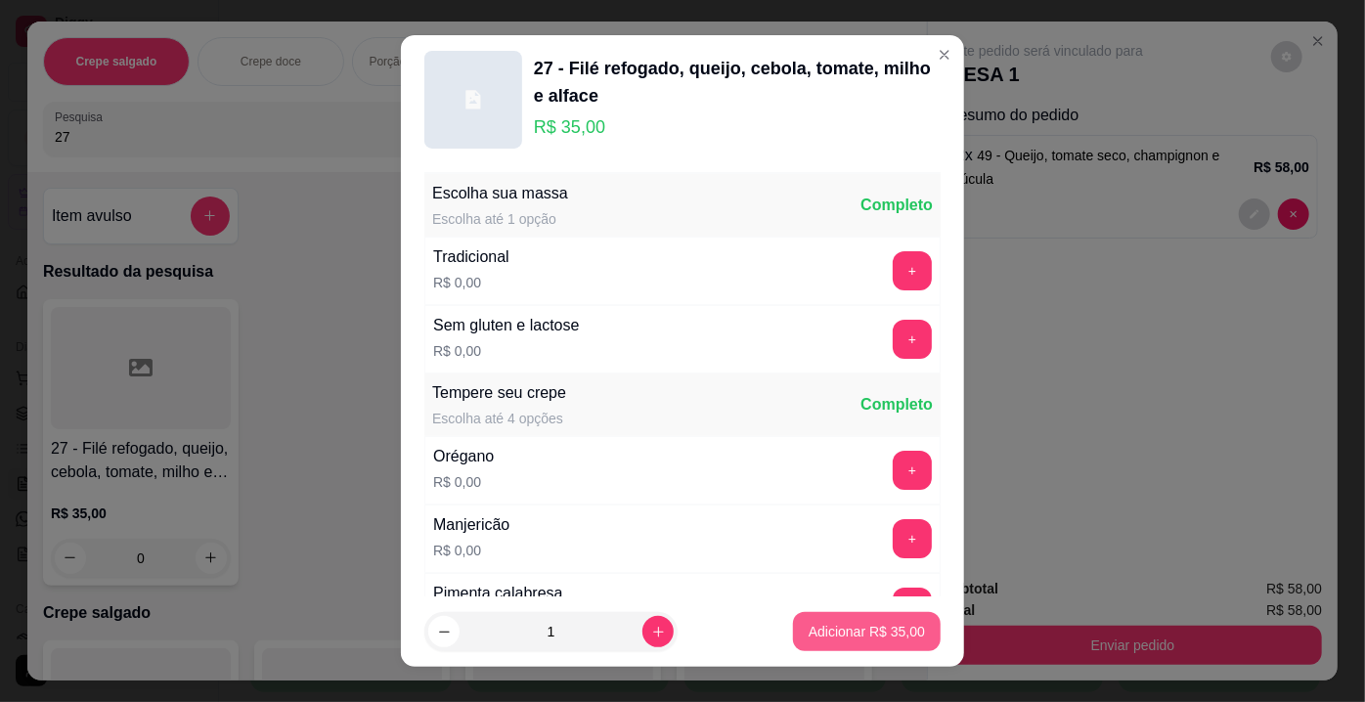
click at [795, 617] on button "Adicionar R$ 35,00" at bounding box center [867, 631] width 148 height 39
type input "1"
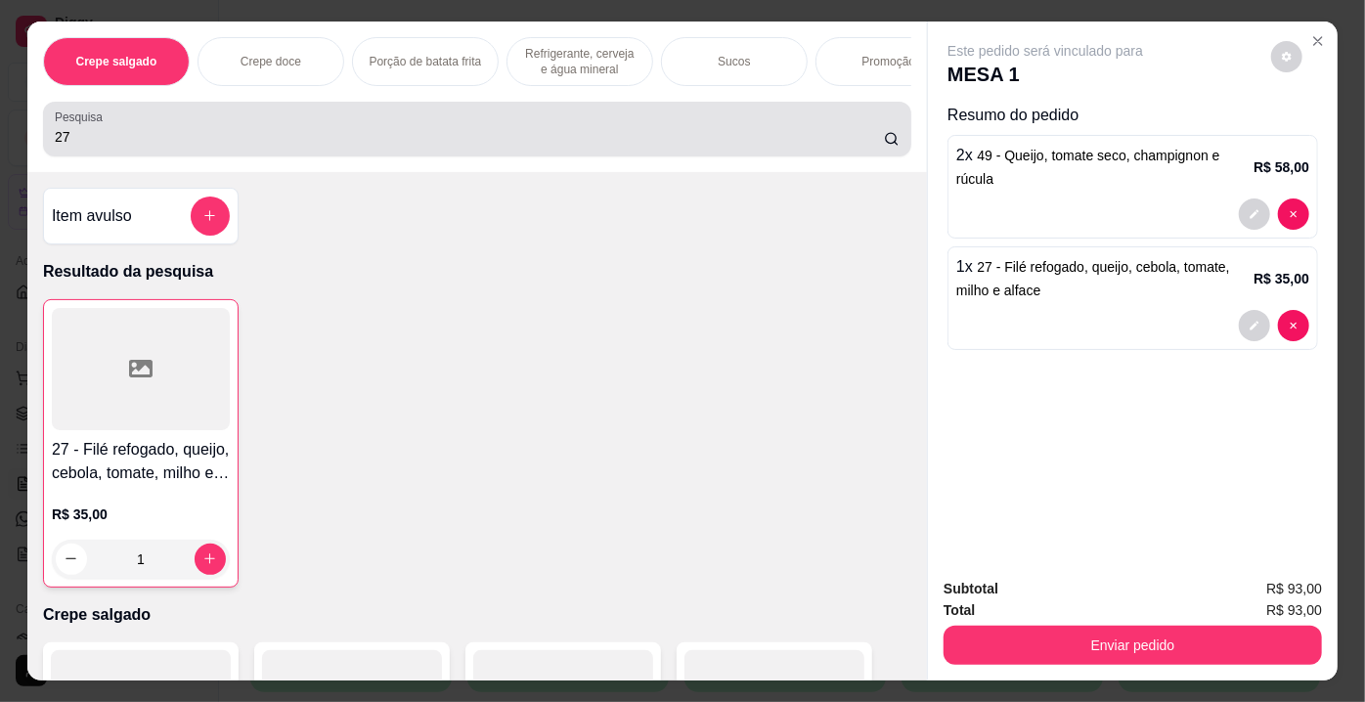
click at [219, 126] on div "27" at bounding box center [477, 129] width 845 height 39
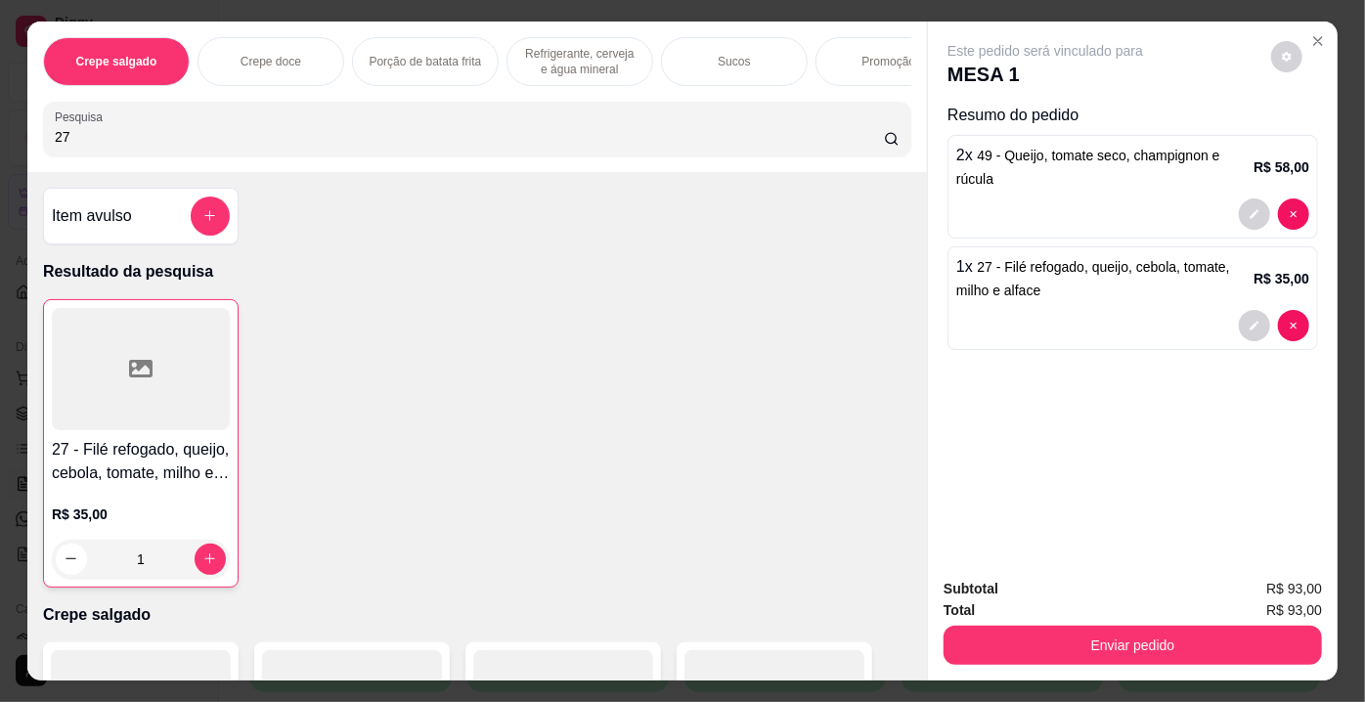
type input "2"
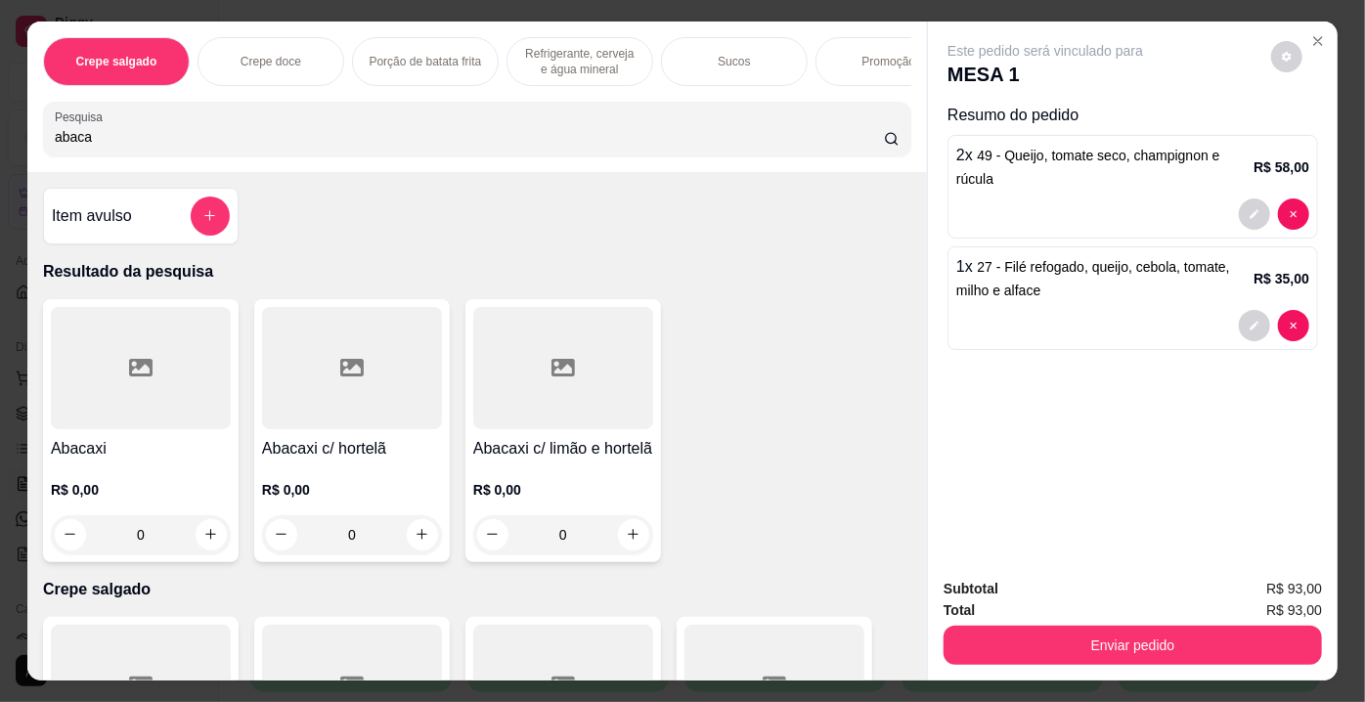
type input "abaca"
click at [312, 392] on div at bounding box center [352, 368] width 180 height 122
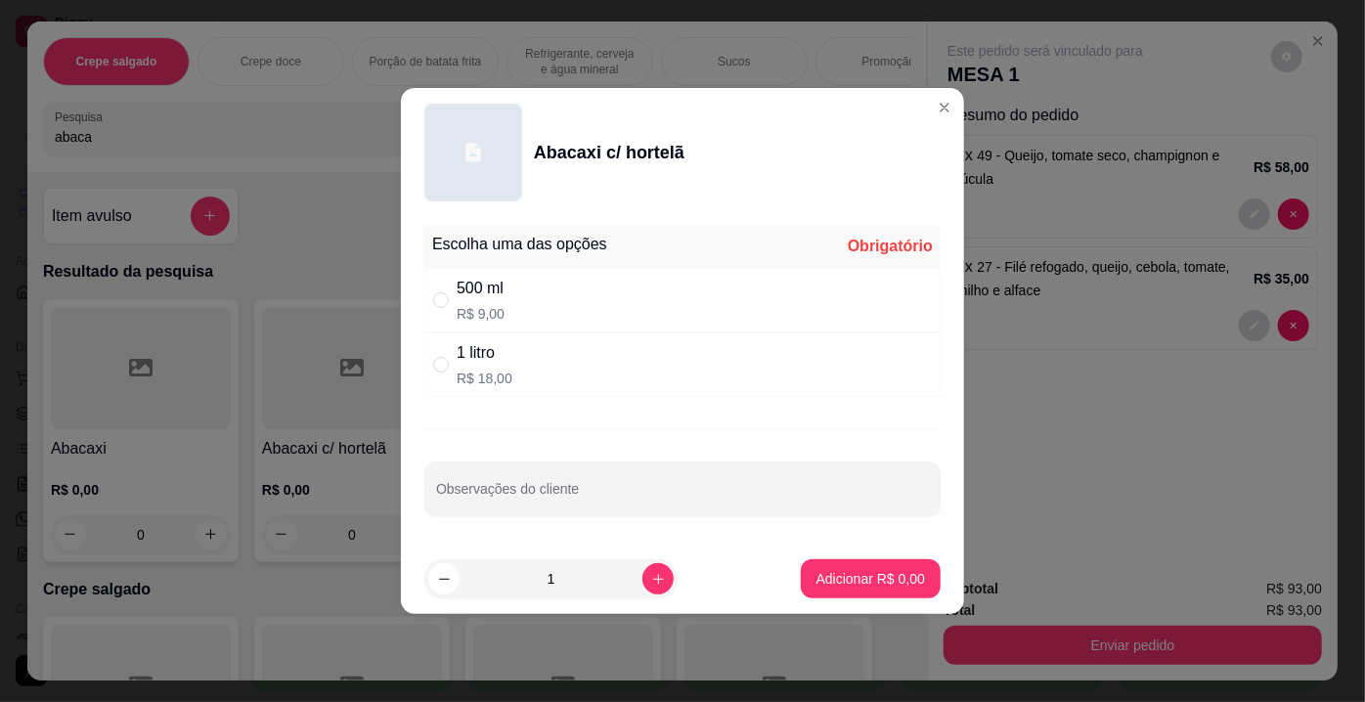
click at [527, 385] on div "1 litro R$ 18,00" at bounding box center [682, 364] width 516 height 65
radio input "true"
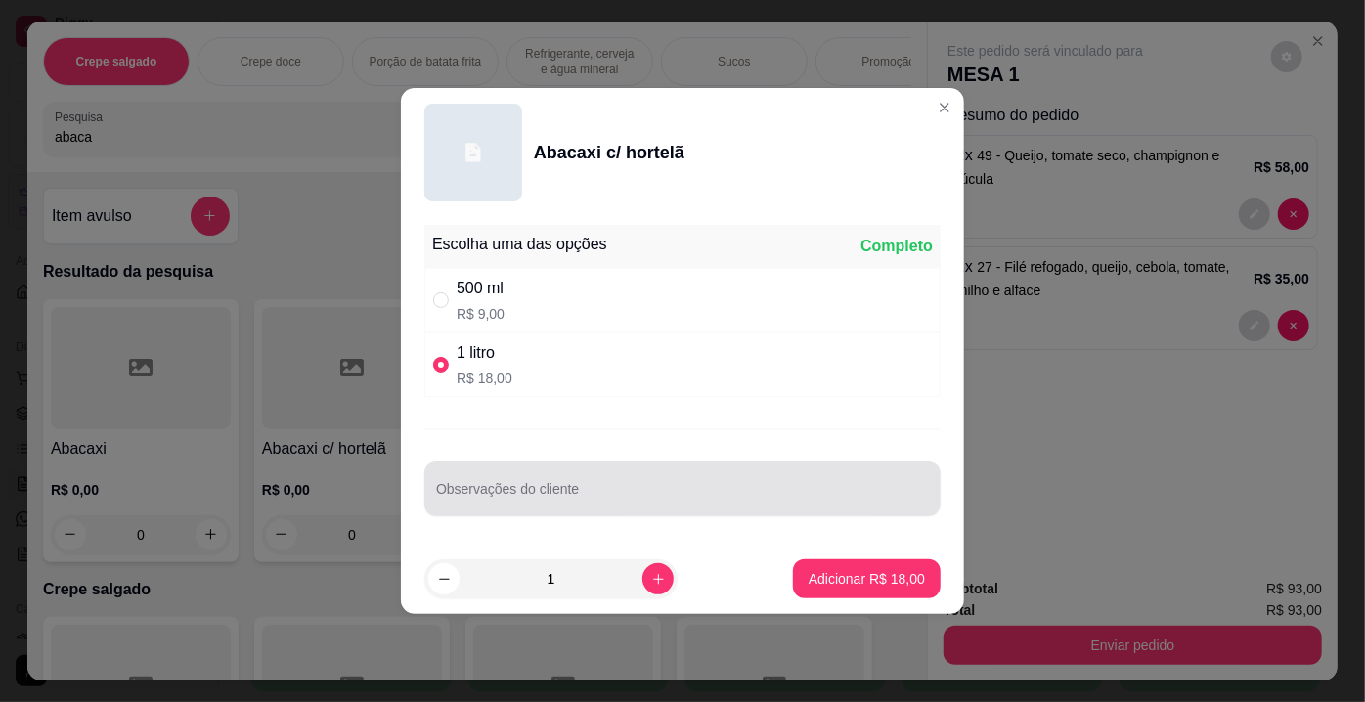
click at [554, 489] on input "Observações do cliente" at bounding box center [682, 497] width 493 height 20
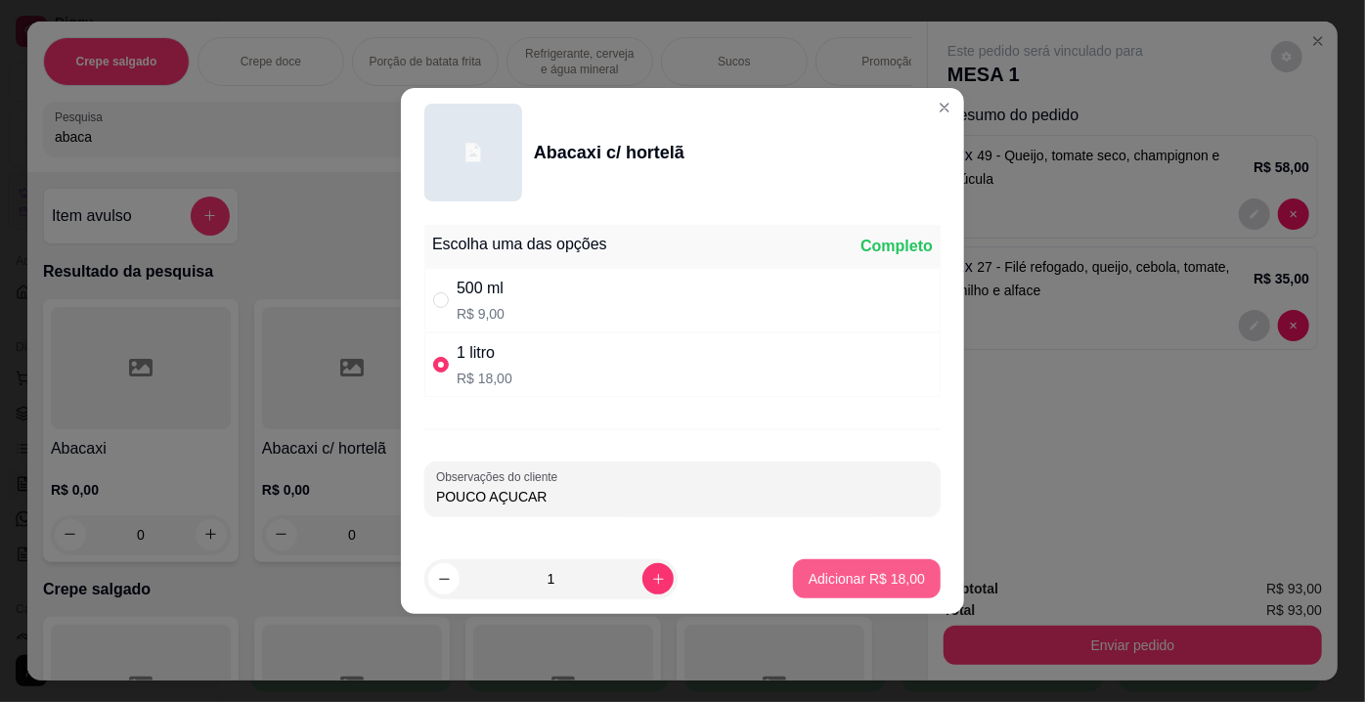
type input "POUCO AÇUCAR"
click at [893, 583] on p "Adicionar R$ 18,00" at bounding box center [867, 579] width 116 height 20
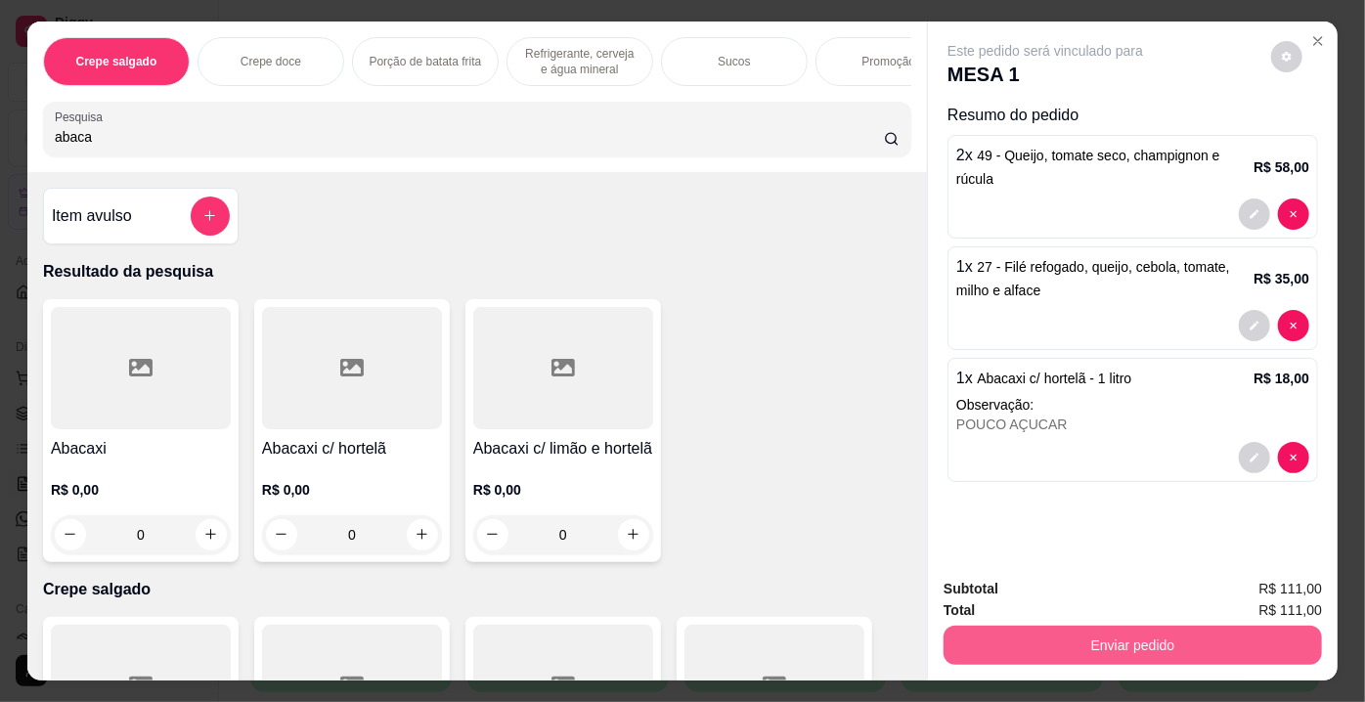
click at [1059, 647] on button "Enviar pedido" at bounding box center [1133, 645] width 378 height 39
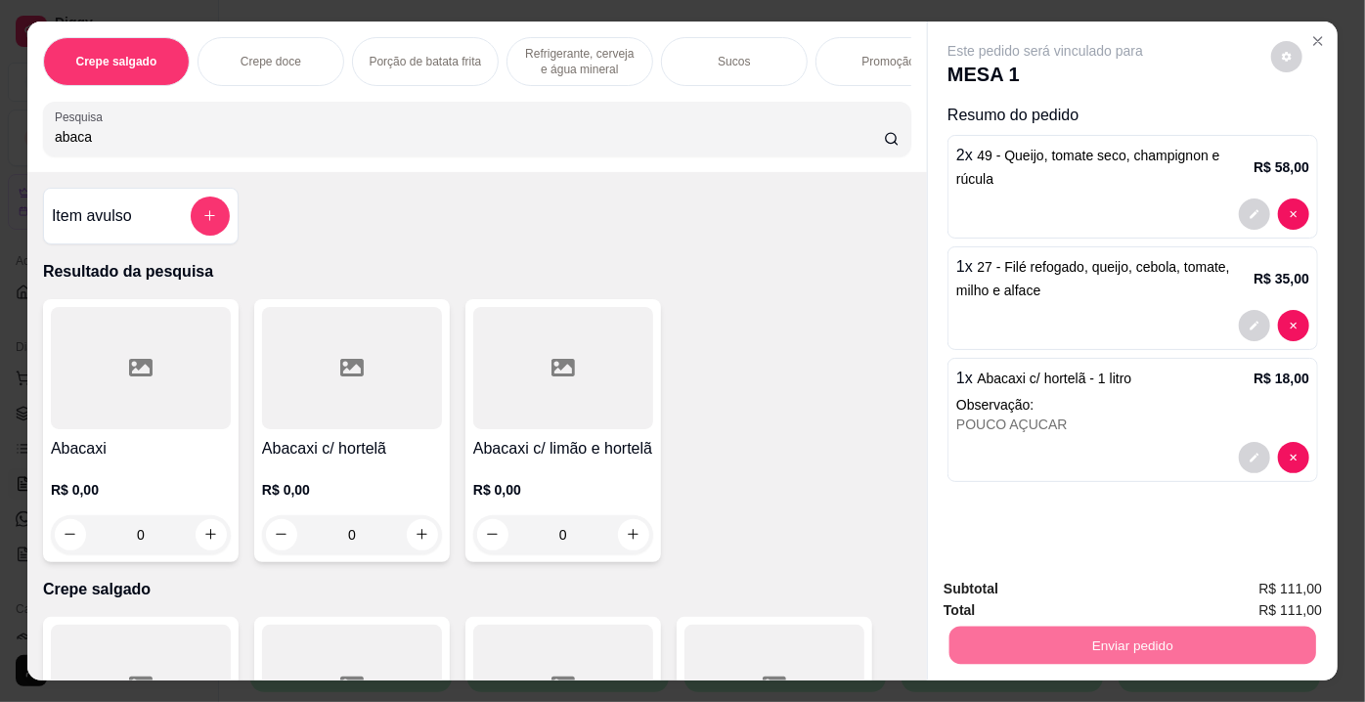
click at [1257, 595] on button "Enviar pedido" at bounding box center [1271, 591] width 110 height 37
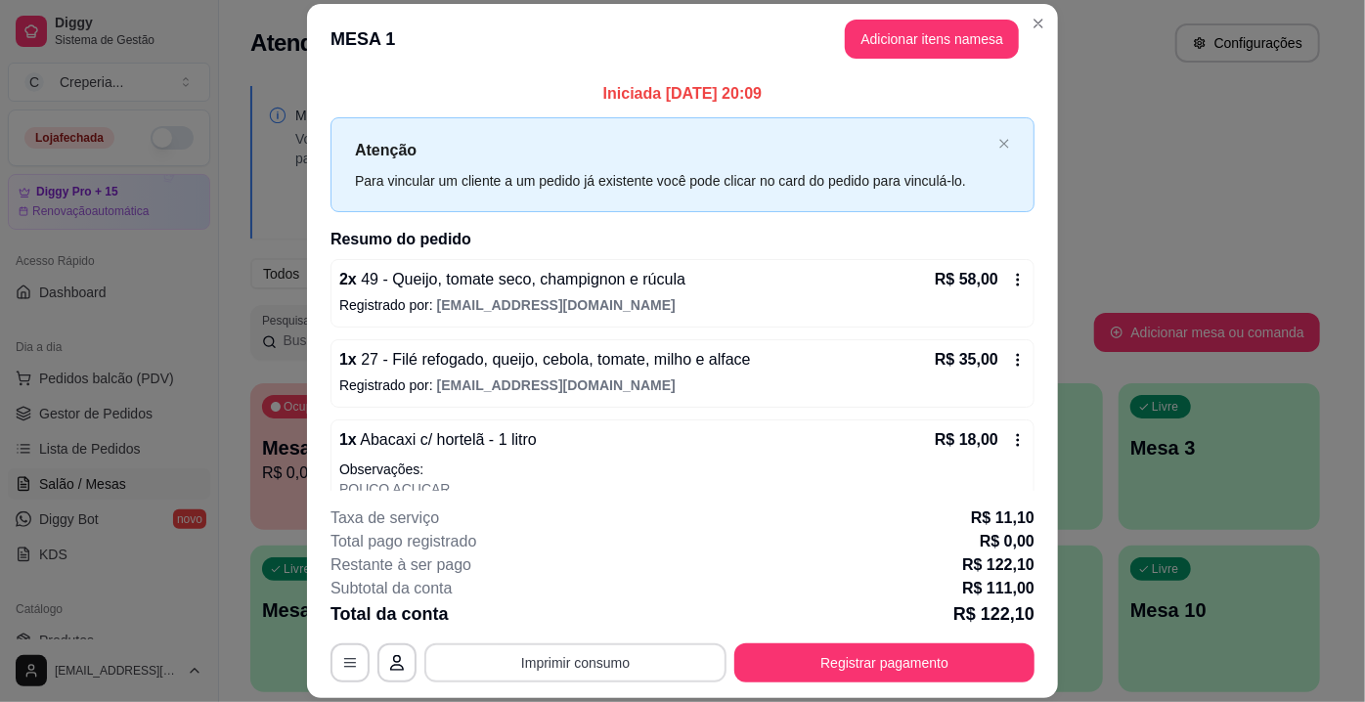
click at [548, 672] on button "Imprimir consumo" at bounding box center [575, 662] width 302 height 39
click at [561, 627] on button "IMPRESSORA" at bounding box center [575, 618] width 137 height 30
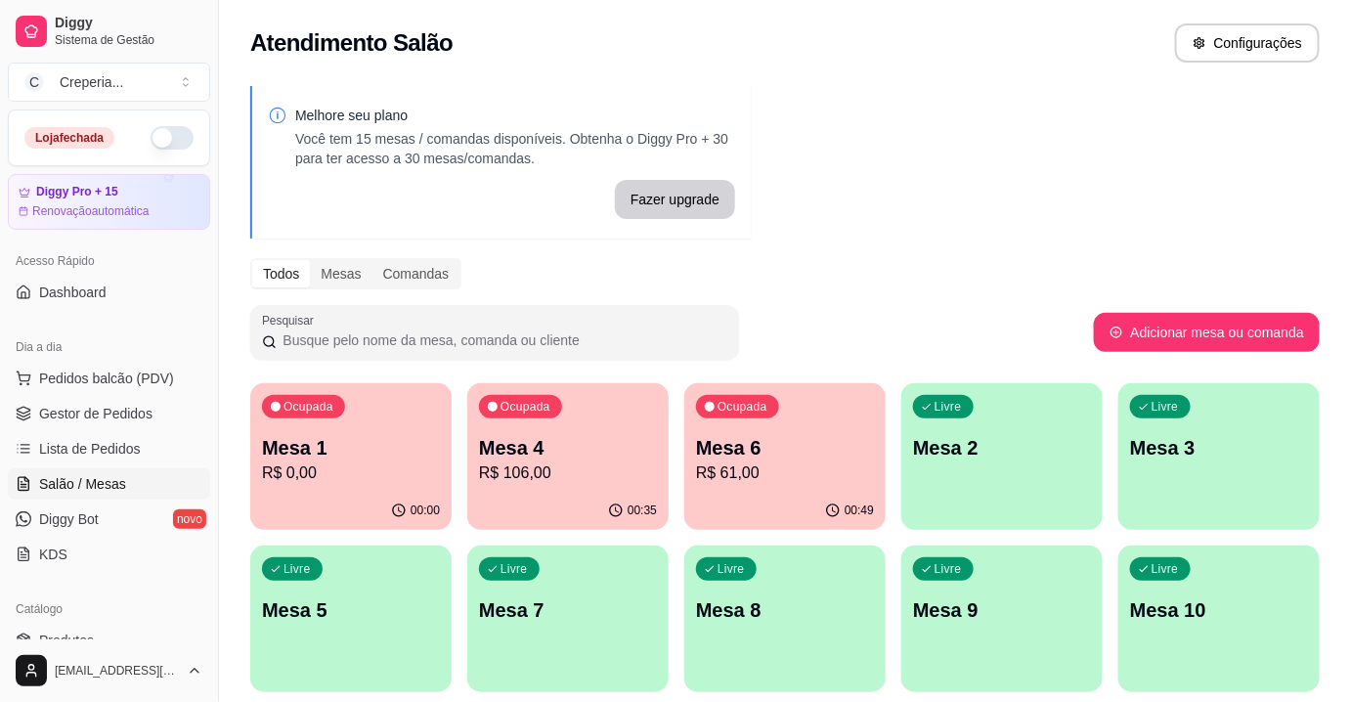
click at [679, 448] on div "Ocupada Mesa 1 R$ 0,00 00:00 Ocupada Mesa 4 R$ 106,00 00:35 Ocupada Mesa 6 R$ 6…" at bounding box center [785, 618] width 1070 height 471
click at [650, 443] on p "Mesa 4" at bounding box center [568, 447] width 178 height 27
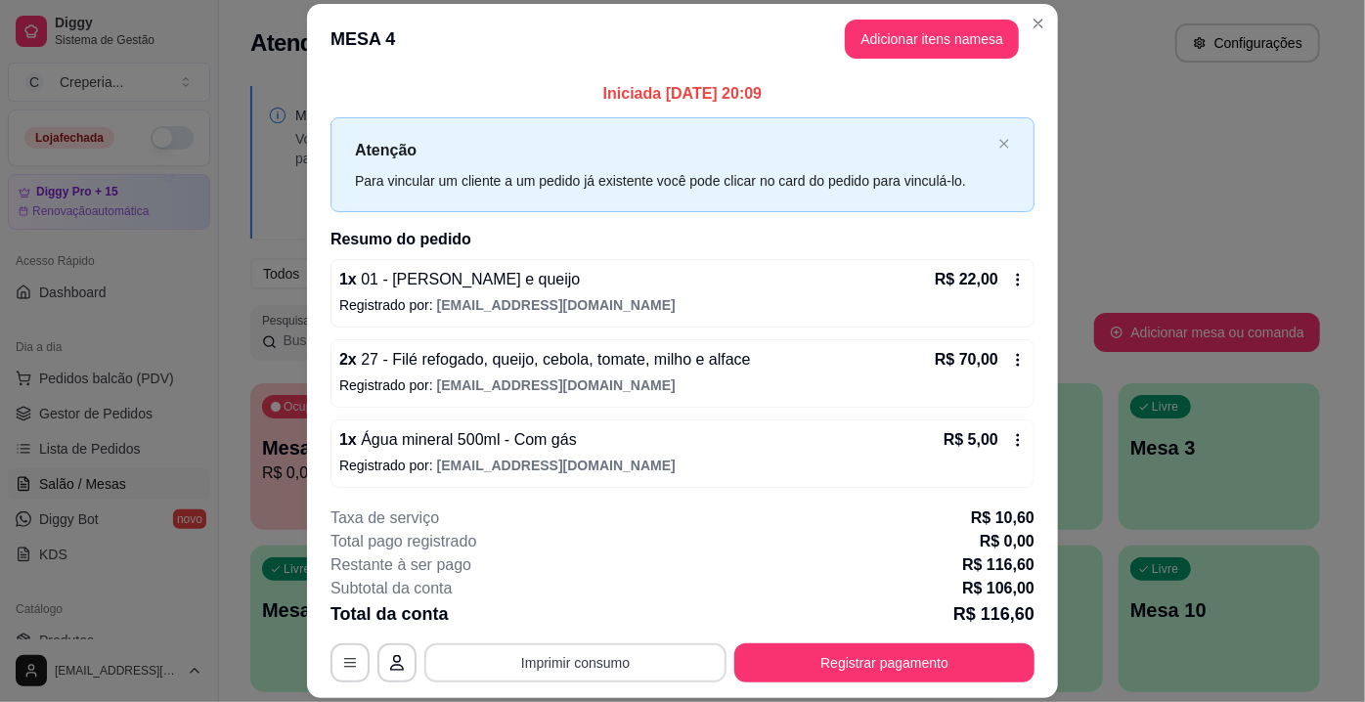
click at [595, 657] on button "Imprimir consumo" at bounding box center [575, 662] width 302 height 39
click at [576, 622] on button "IMPRESSORA" at bounding box center [576, 618] width 142 height 31
click at [851, 655] on button "Registrar pagamento" at bounding box center [884, 662] width 300 height 39
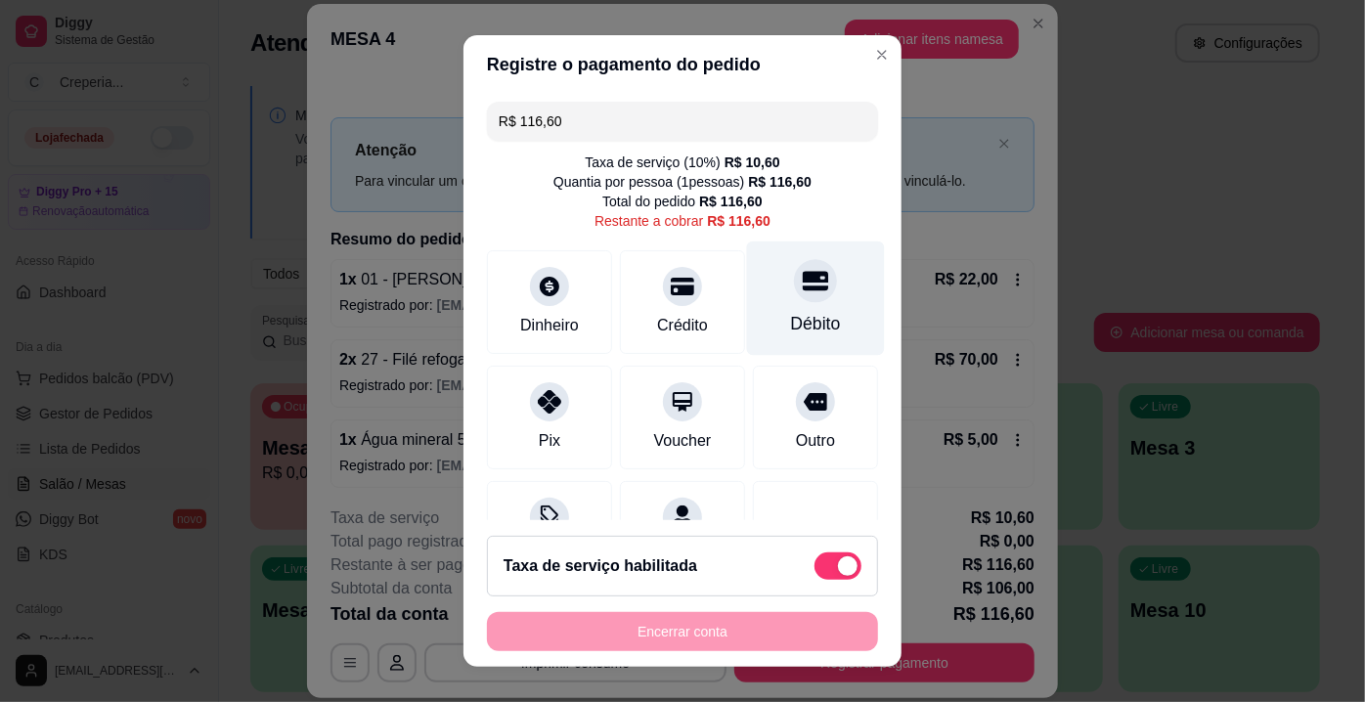
click at [747, 314] on div "Débito" at bounding box center [816, 299] width 138 height 114
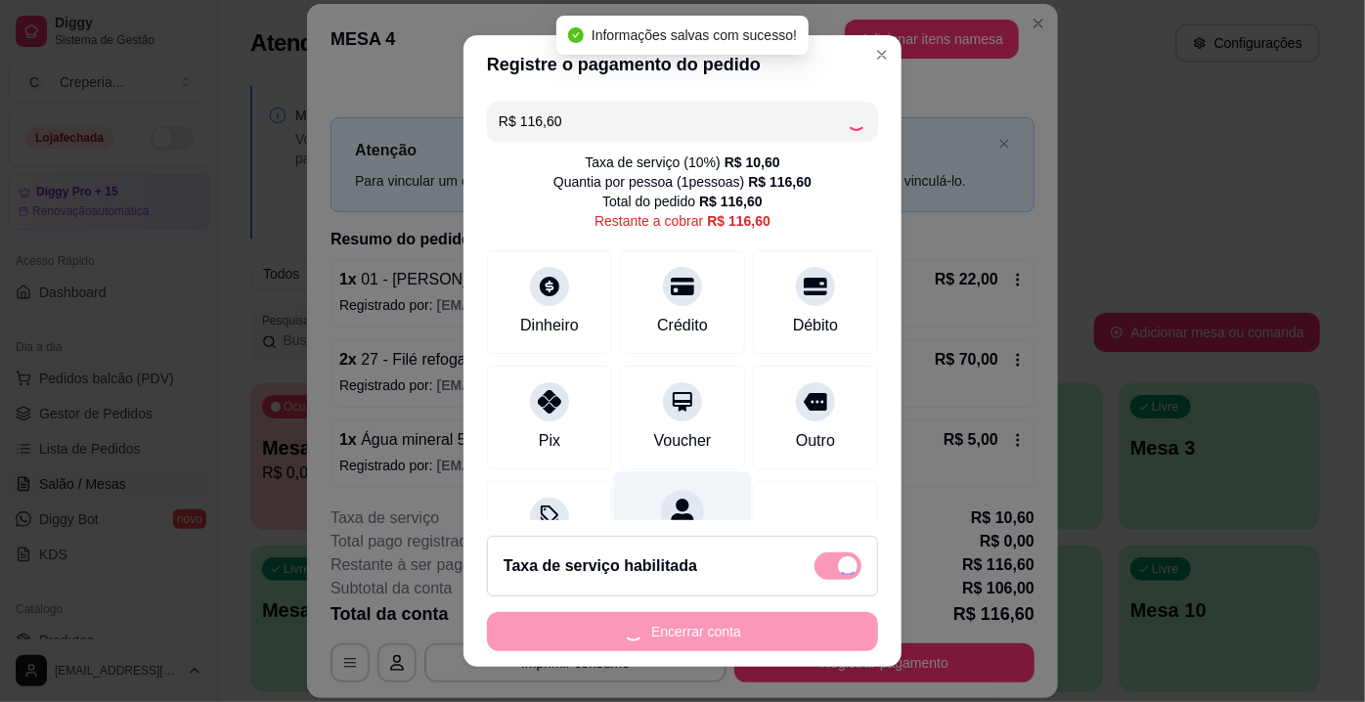
type input "R$ 0,00"
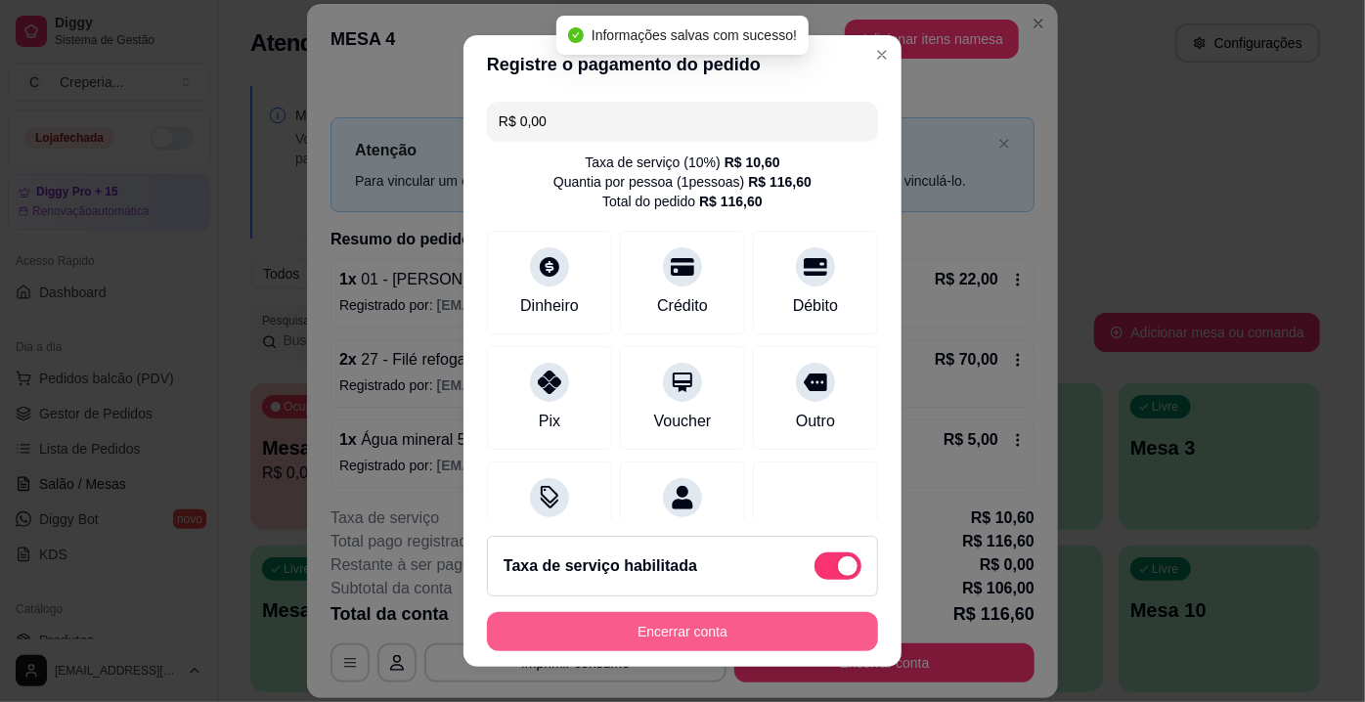
click at [636, 633] on button "Encerrar conta" at bounding box center [682, 631] width 391 height 39
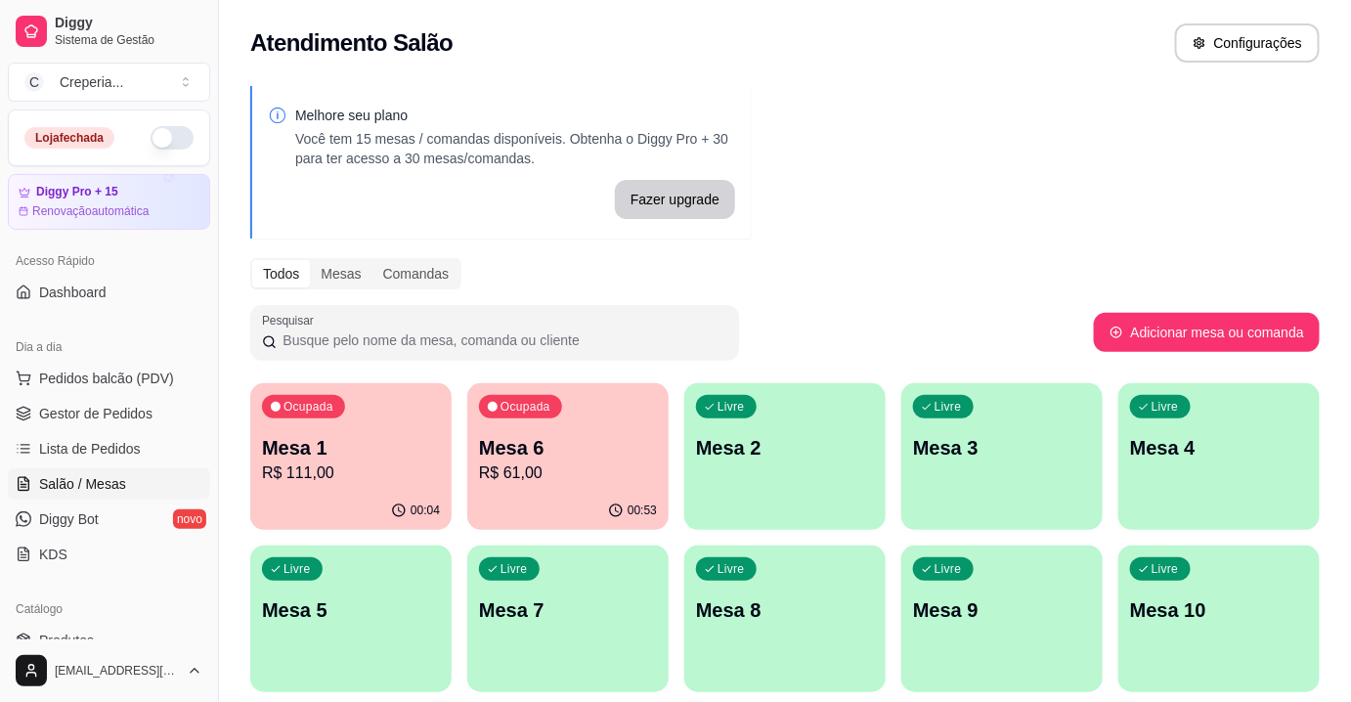
click at [787, 371] on div "Melhore seu plano Você tem 15 mesas / comandas disponíveis. Obtenha o Diggy Pro…" at bounding box center [785, 476] width 1132 height 804
click at [63, 415] on span "Gestor de Pedidos" at bounding box center [95, 414] width 113 height 20
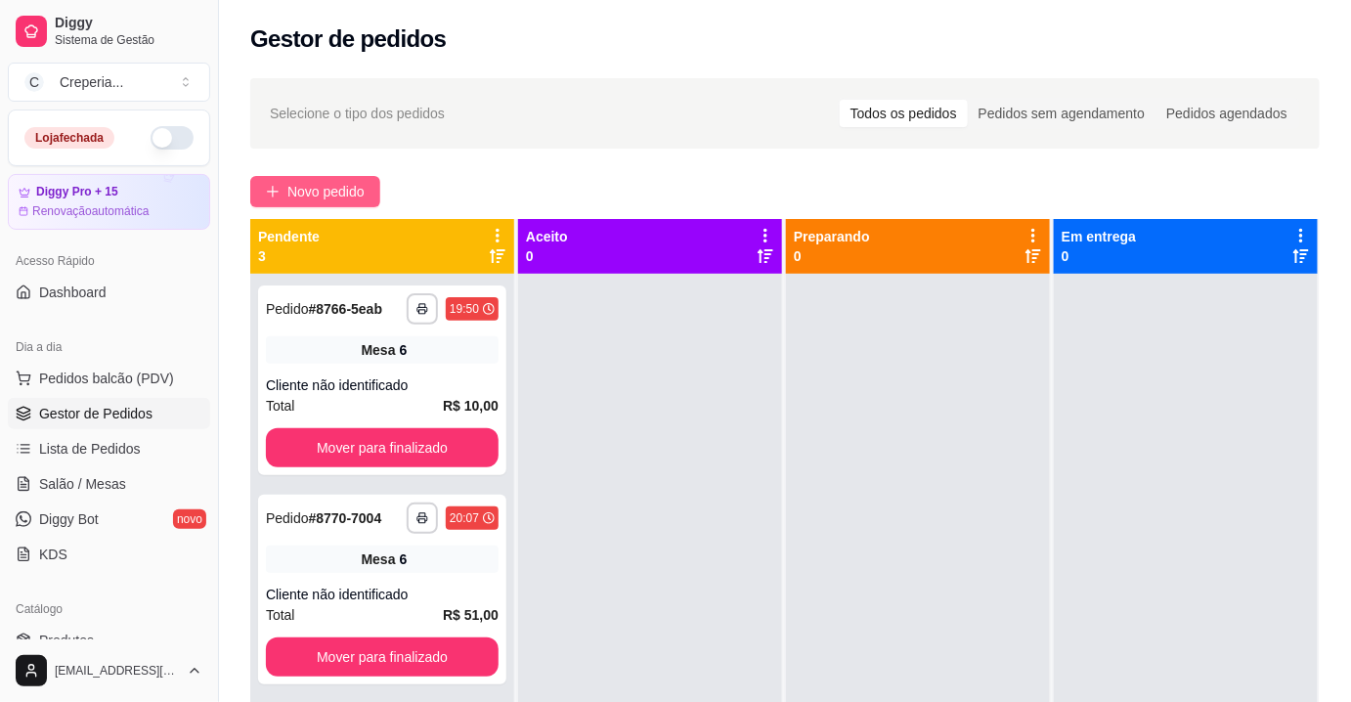
click at [330, 194] on span "Novo pedido" at bounding box center [325, 192] width 77 height 22
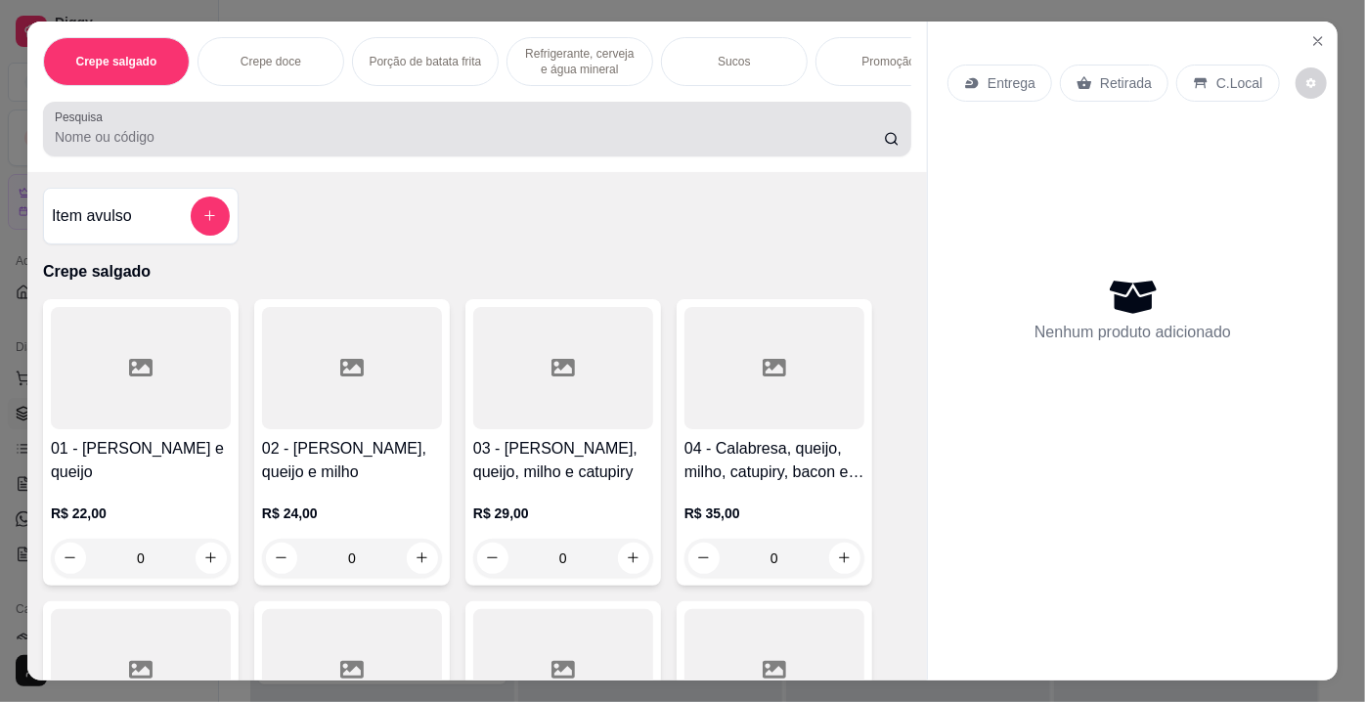
click at [232, 132] on input "Pesquisa" at bounding box center [469, 137] width 829 height 20
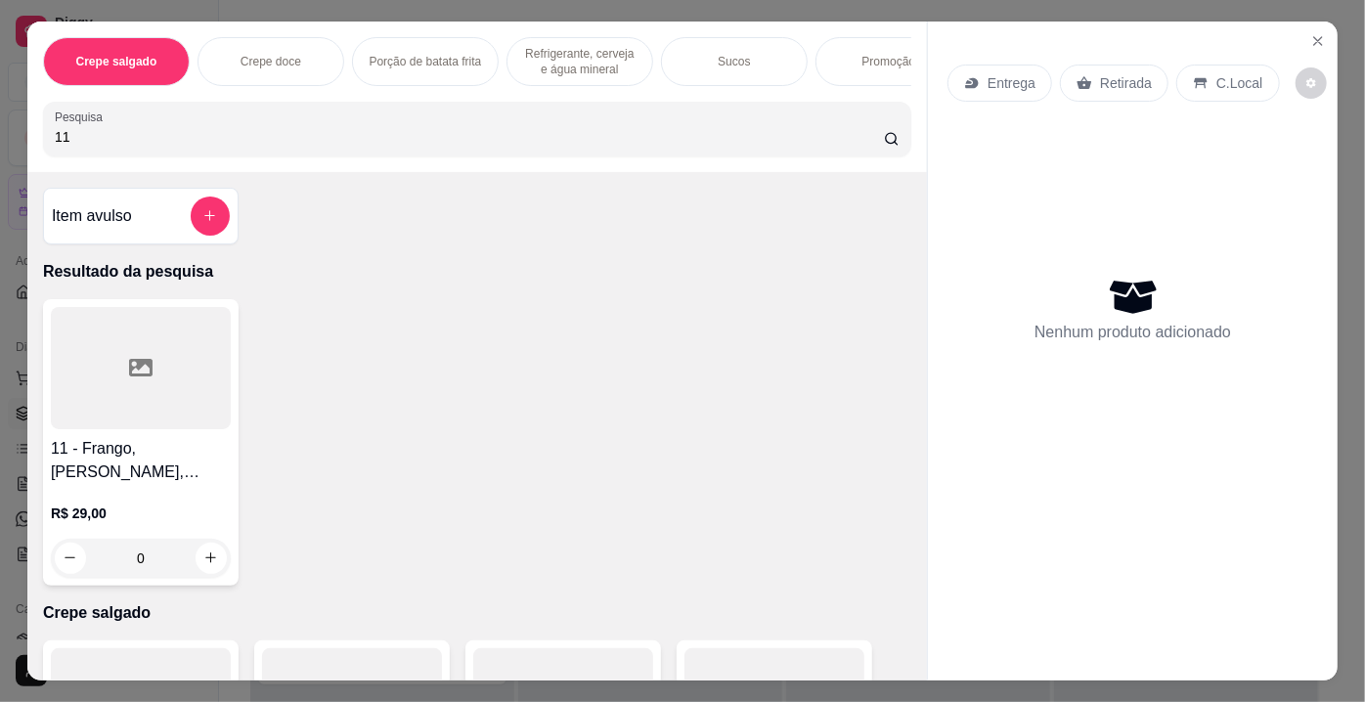
type input "11"
click at [163, 406] on div at bounding box center [141, 368] width 180 height 122
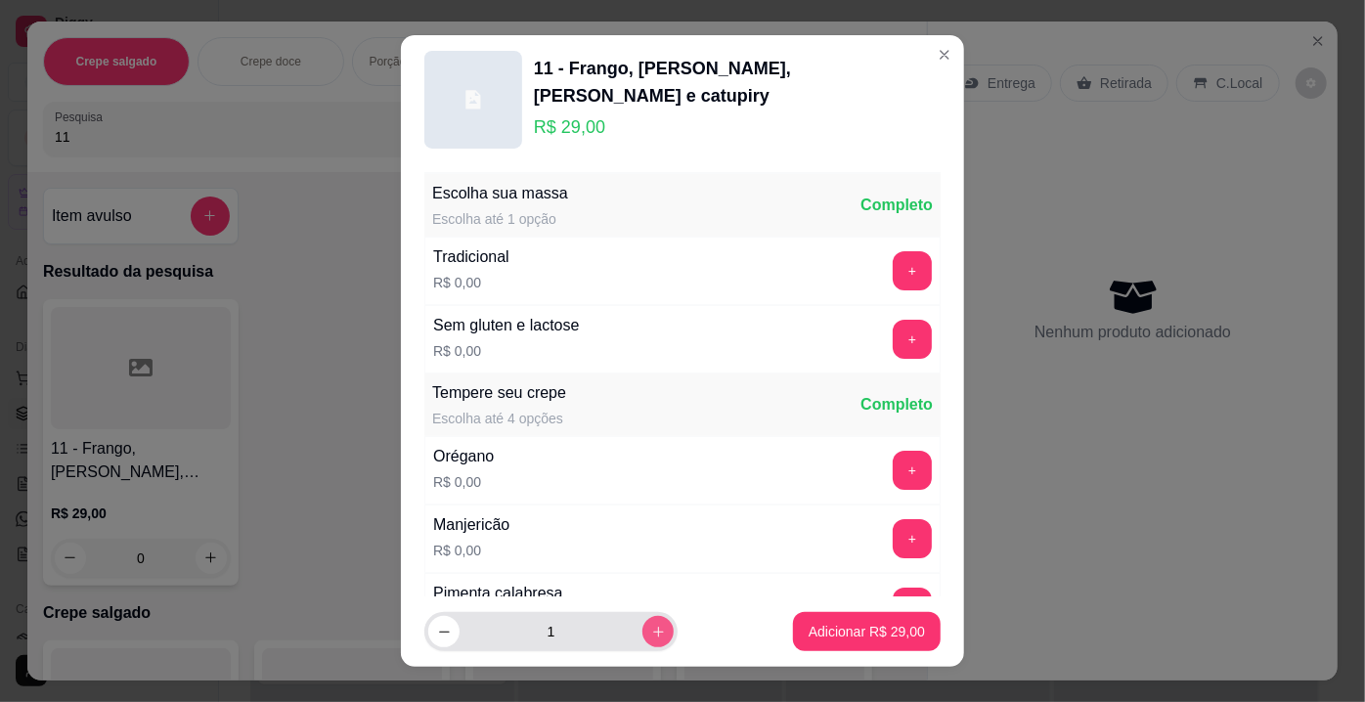
click at [651, 630] on icon "increase-product-quantity" at bounding box center [658, 632] width 15 height 15
type input "2"
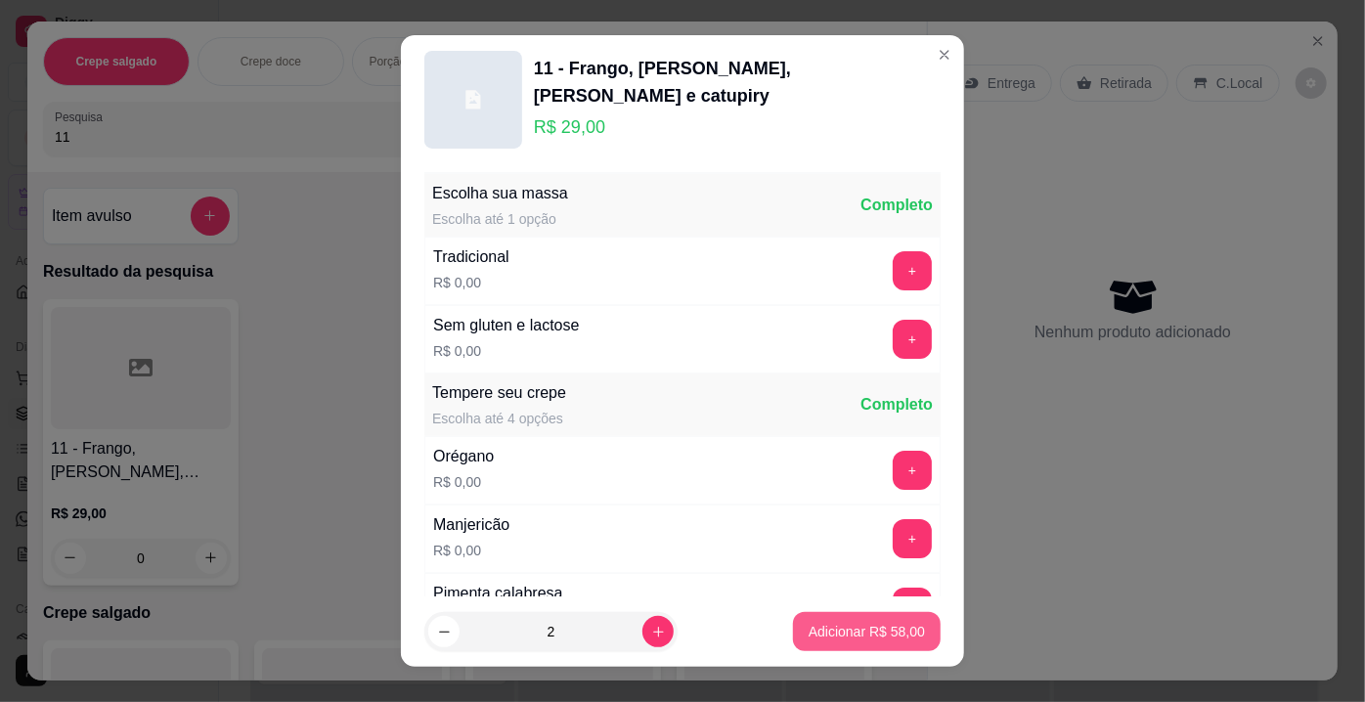
click at [858, 627] on p "Adicionar R$ 58,00" at bounding box center [867, 632] width 116 height 20
type input "2"
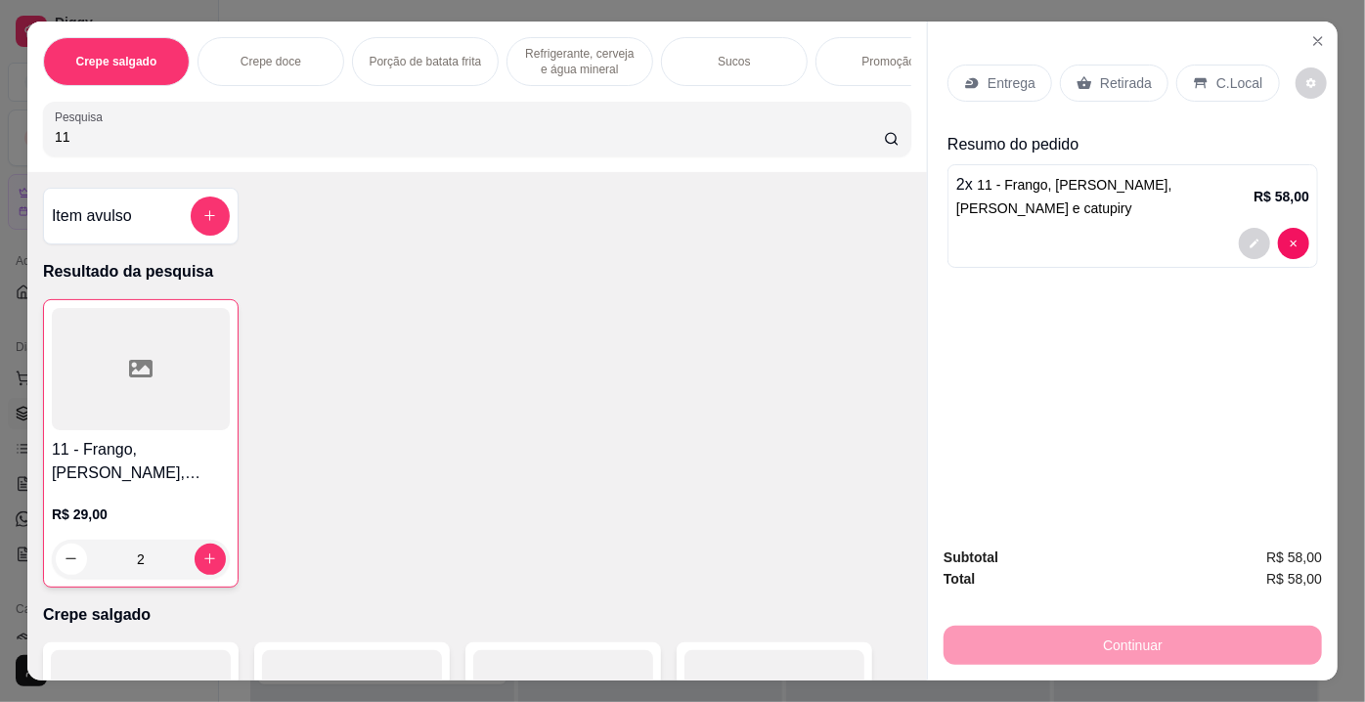
drag, startPoint x: 110, startPoint y: 146, endPoint x: 0, endPoint y: 137, distance: 109.9
click at [0, 137] on div "Crepe salgado Crepe doce Porção de batata frita Refrigerante, cerveja e água mi…" at bounding box center [682, 351] width 1365 height 702
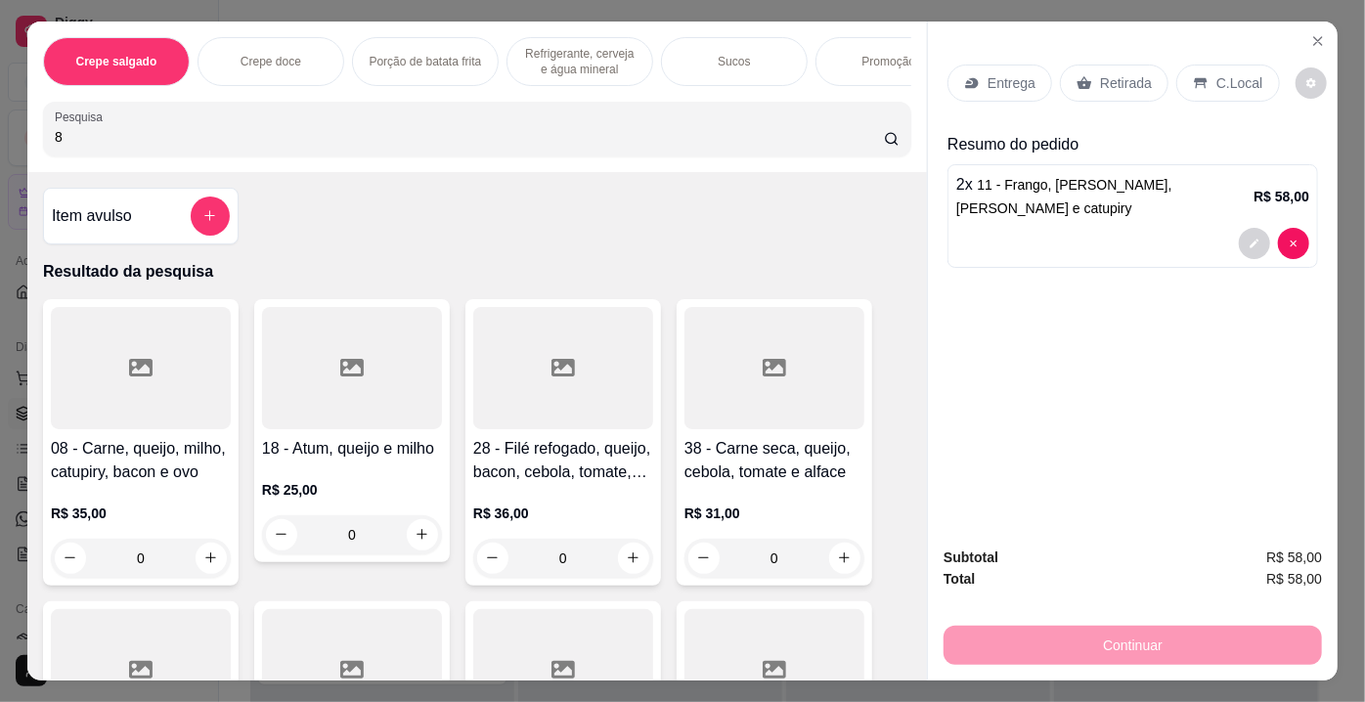
type input "8"
click at [158, 388] on div at bounding box center [141, 368] width 180 height 122
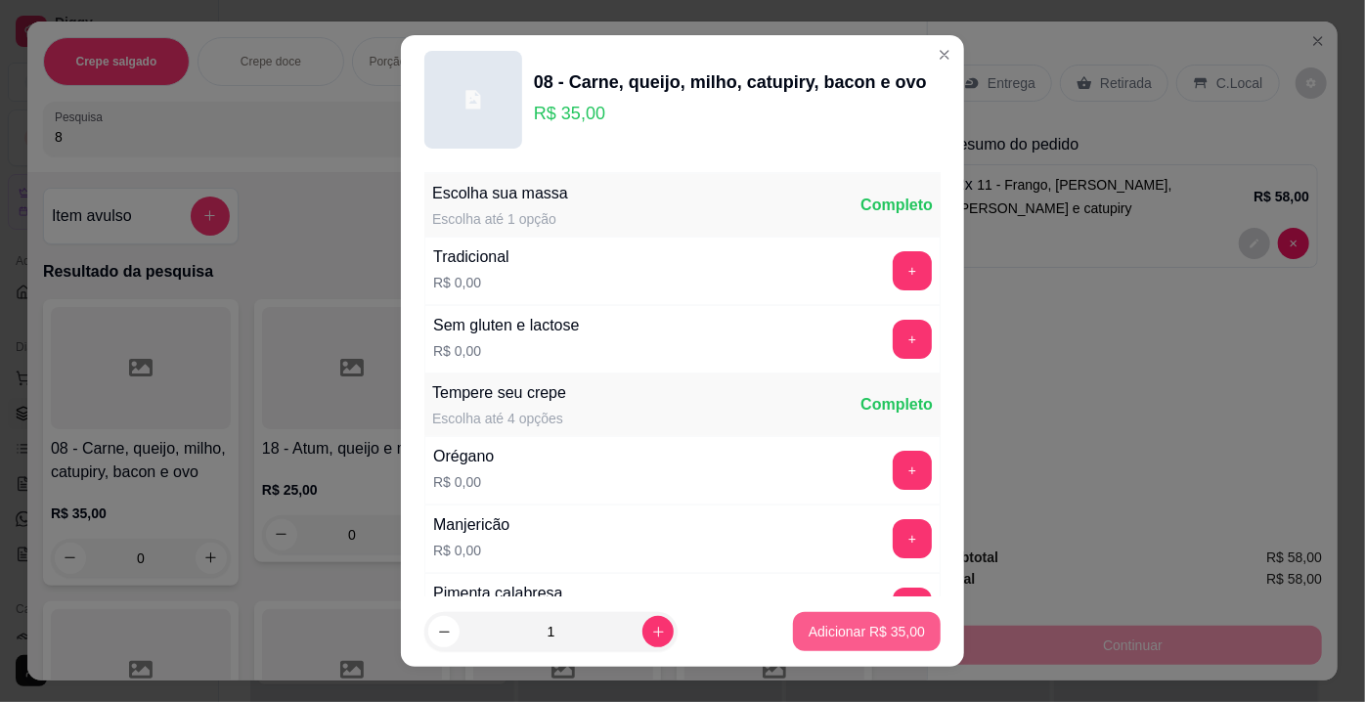
click at [889, 627] on p "Adicionar R$ 35,00" at bounding box center [867, 632] width 116 height 20
type input "1"
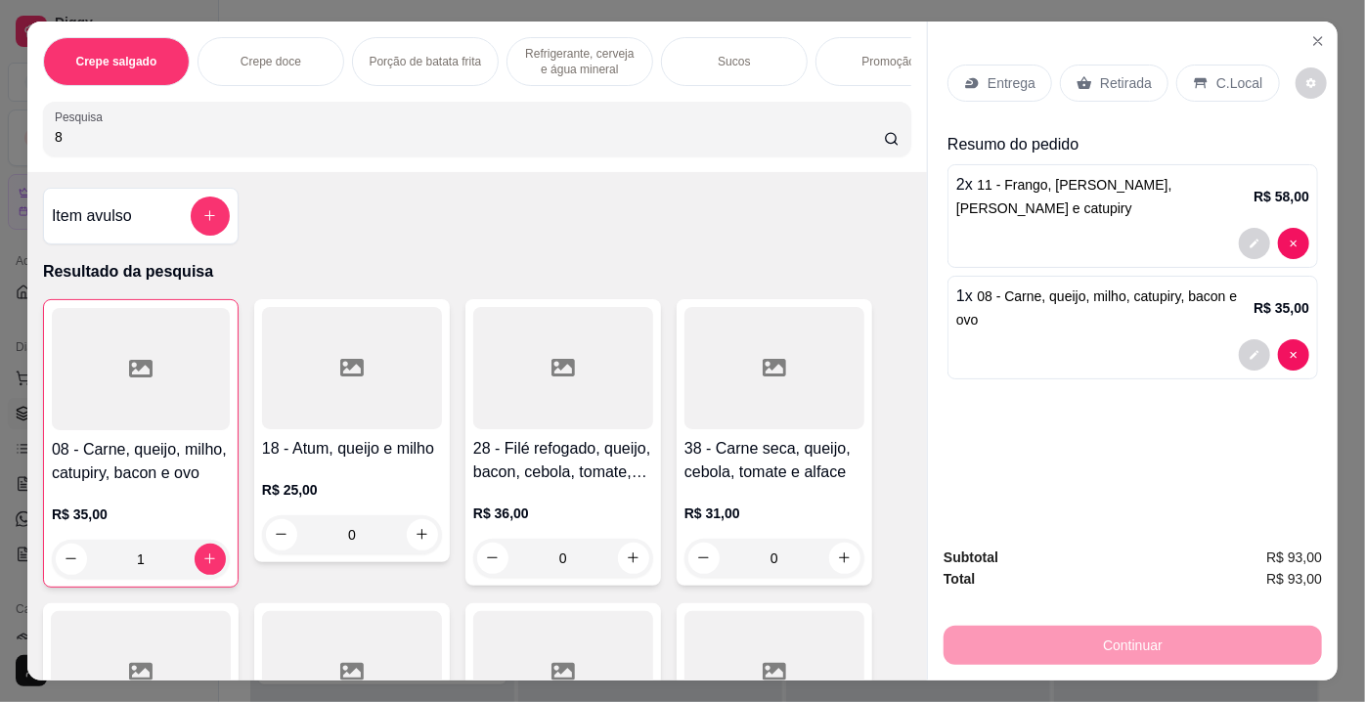
click at [1079, 75] on icon at bounding box center [1085, 83] width 16 height 16
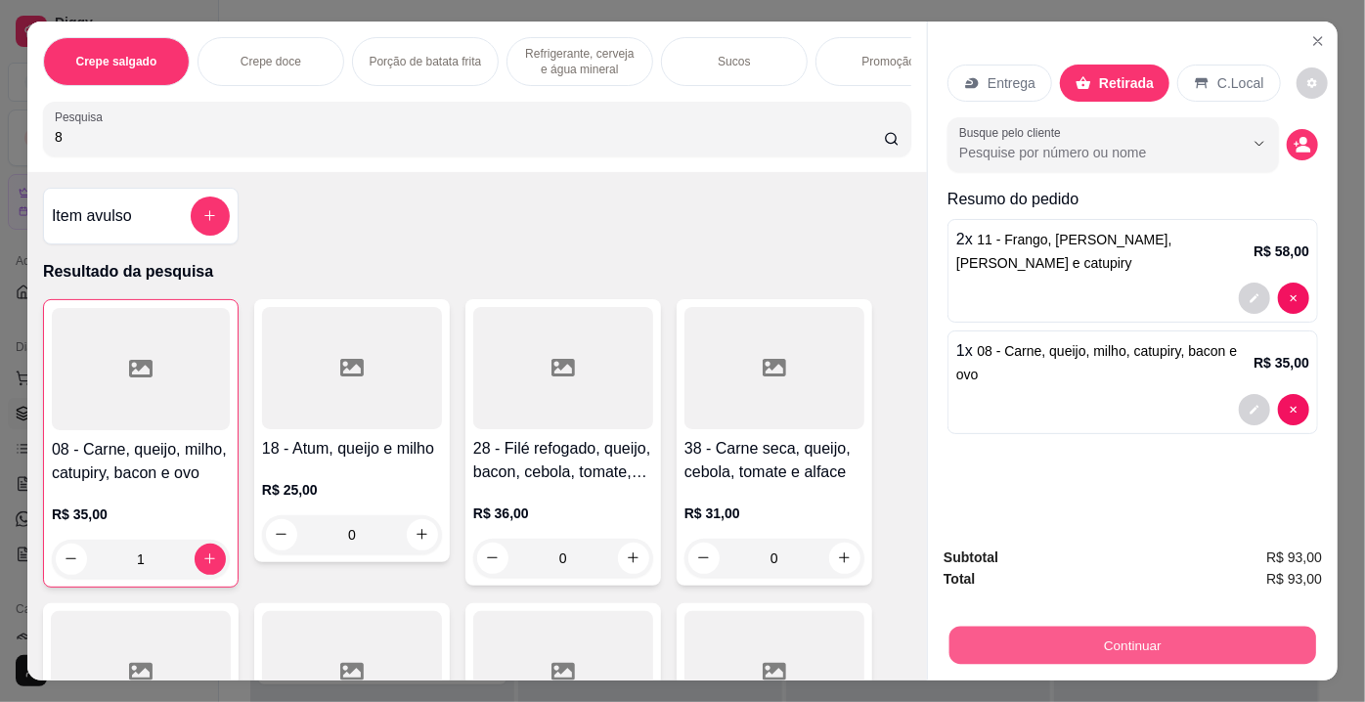
click at [1028, 638] on button "Continuar" at bounding box center [1132, 646] width 367 height 38
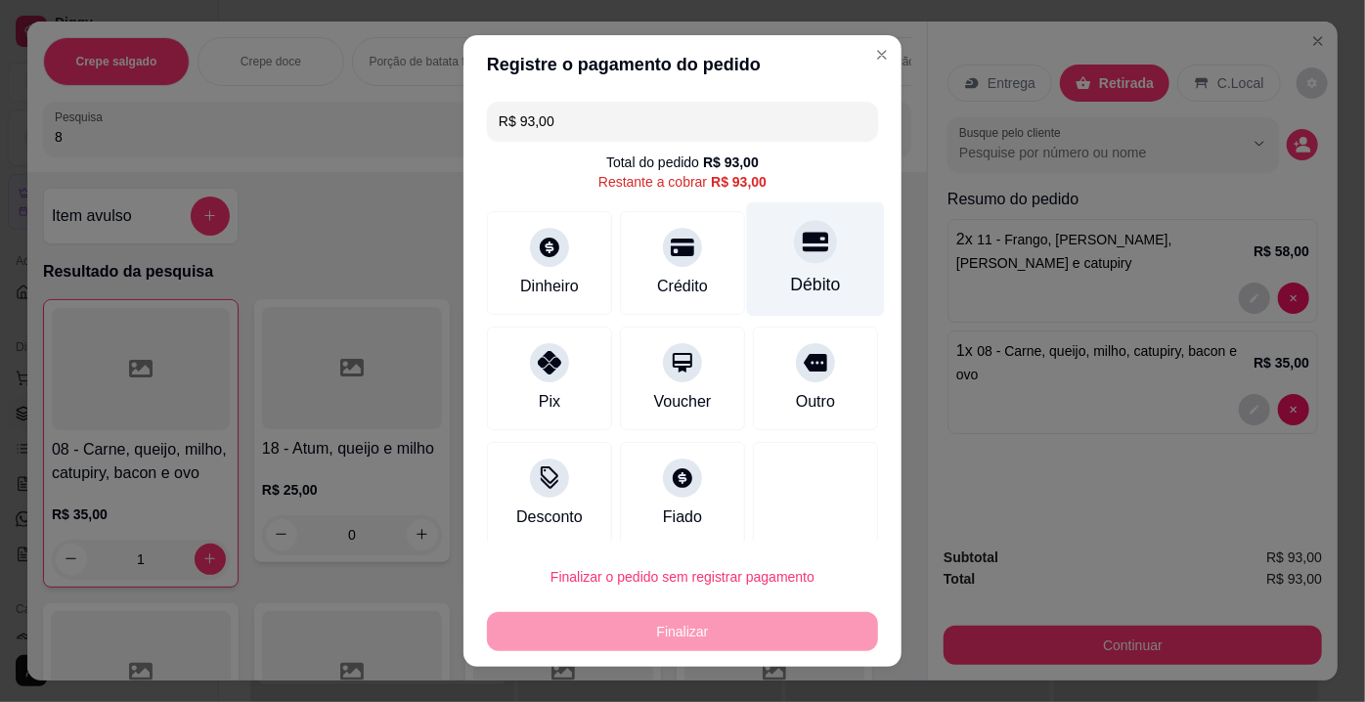
click at [803, 252] on icon at bounding box center [815, 241] width 25 height 25
type input "R$ 0,00"
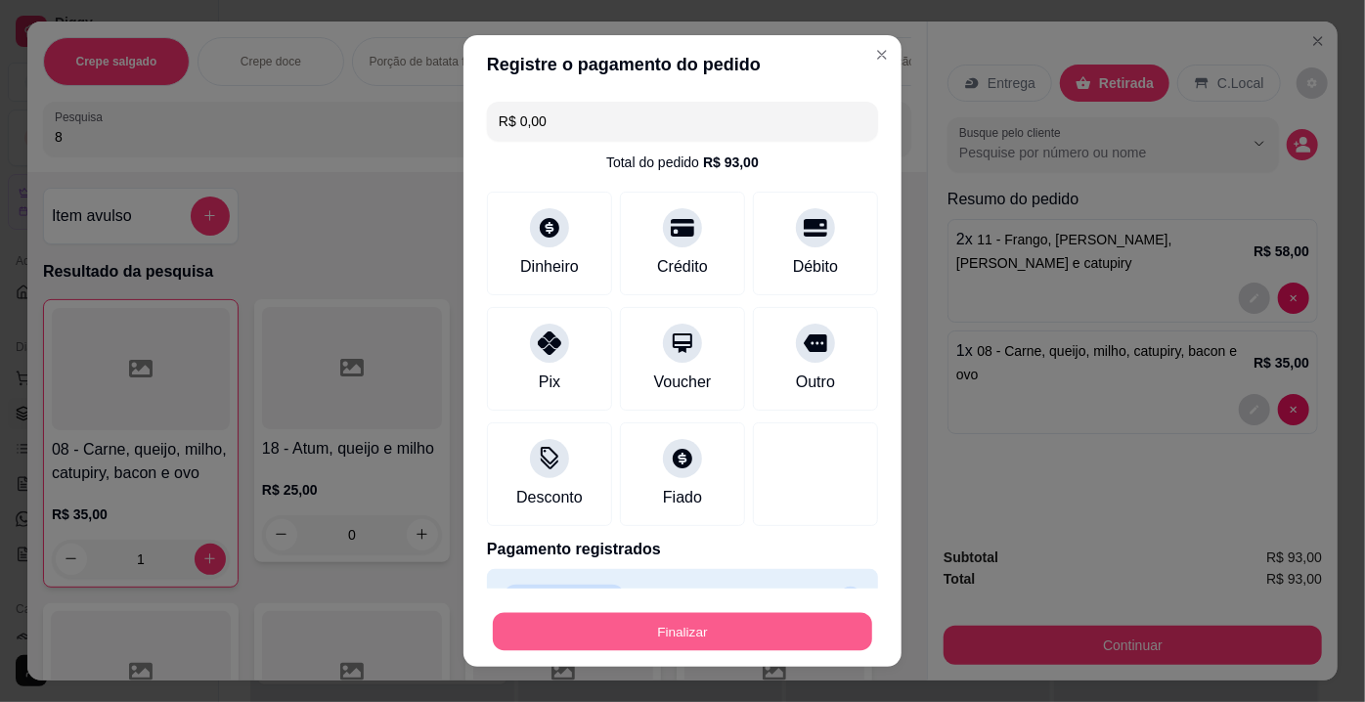
click at [659, 641] on button "Finalizar" at bounding box center [682, 632] width 379 height 38
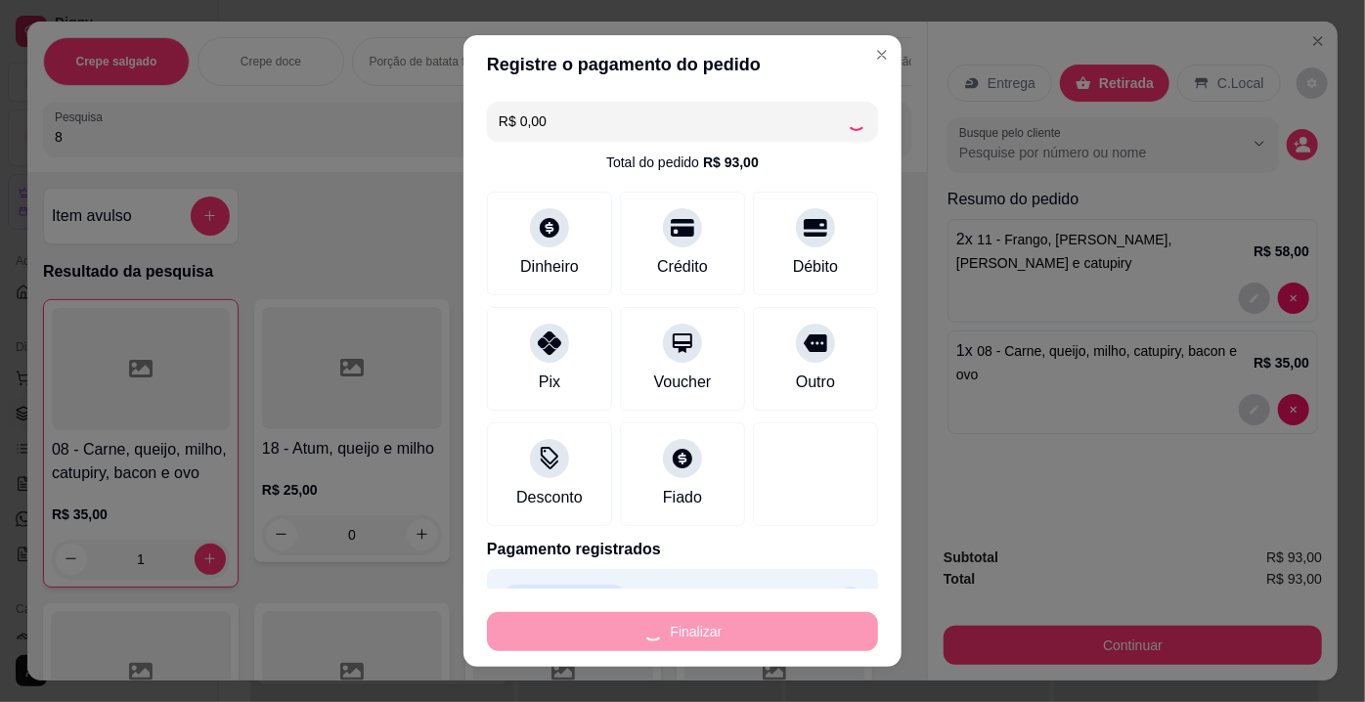
type input "0"
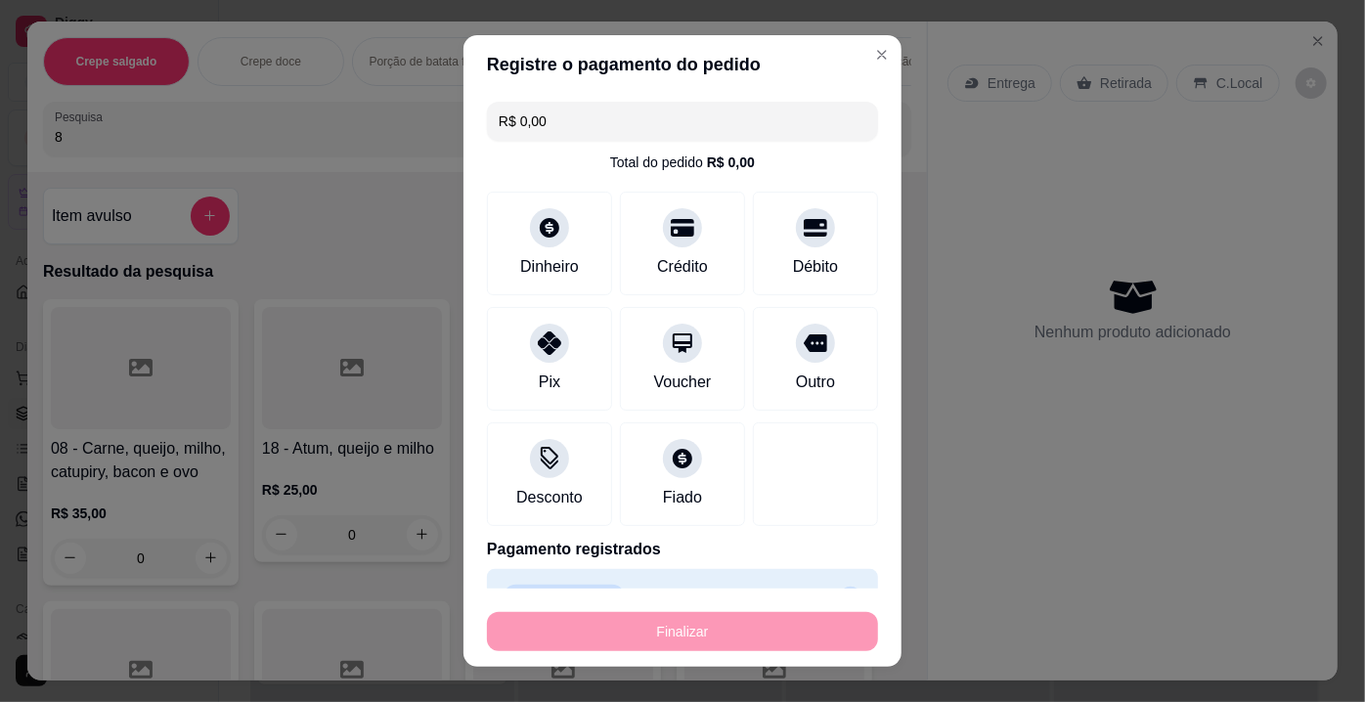
type input "-R$ 93,00"
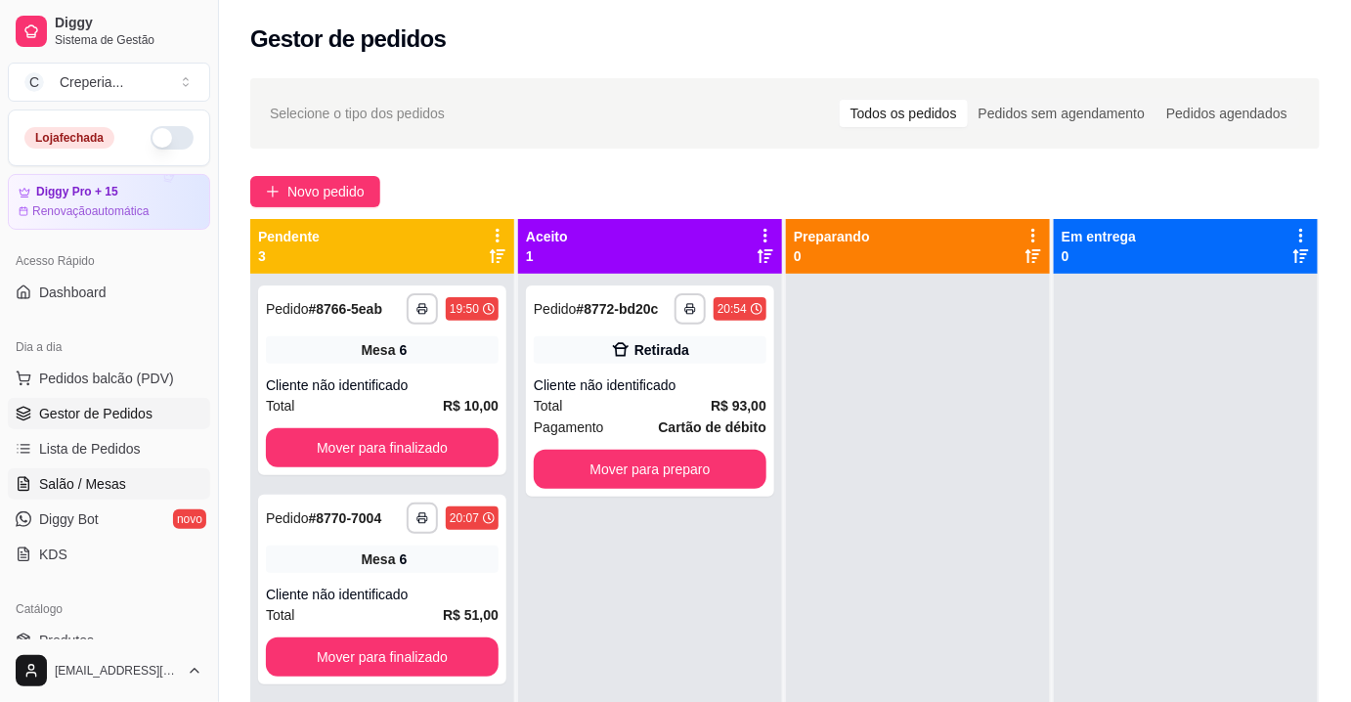
click at [109, 474] on span "Salão / Mesas" at bounding box center [82, 484] width 87 height 20
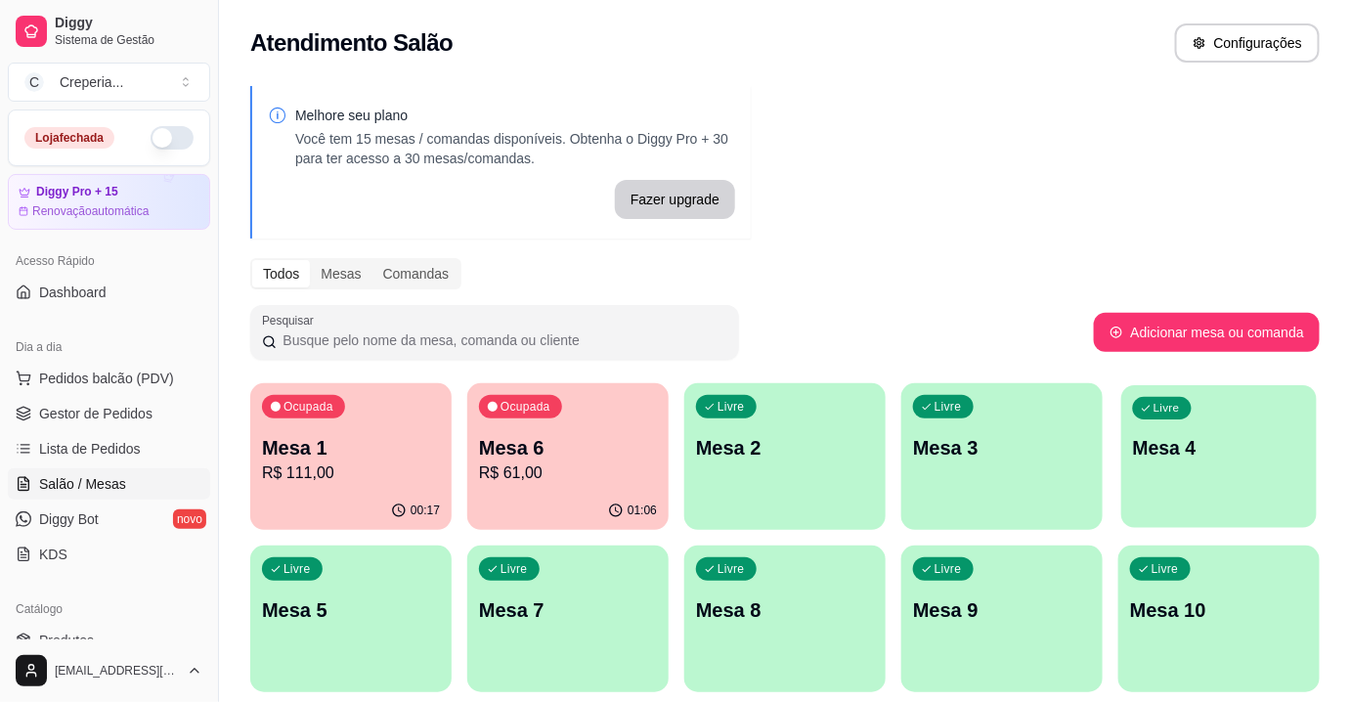
click at [1212, 450] on p "Mesa 4" at bounding box center [1219, 448] width 173 height 26
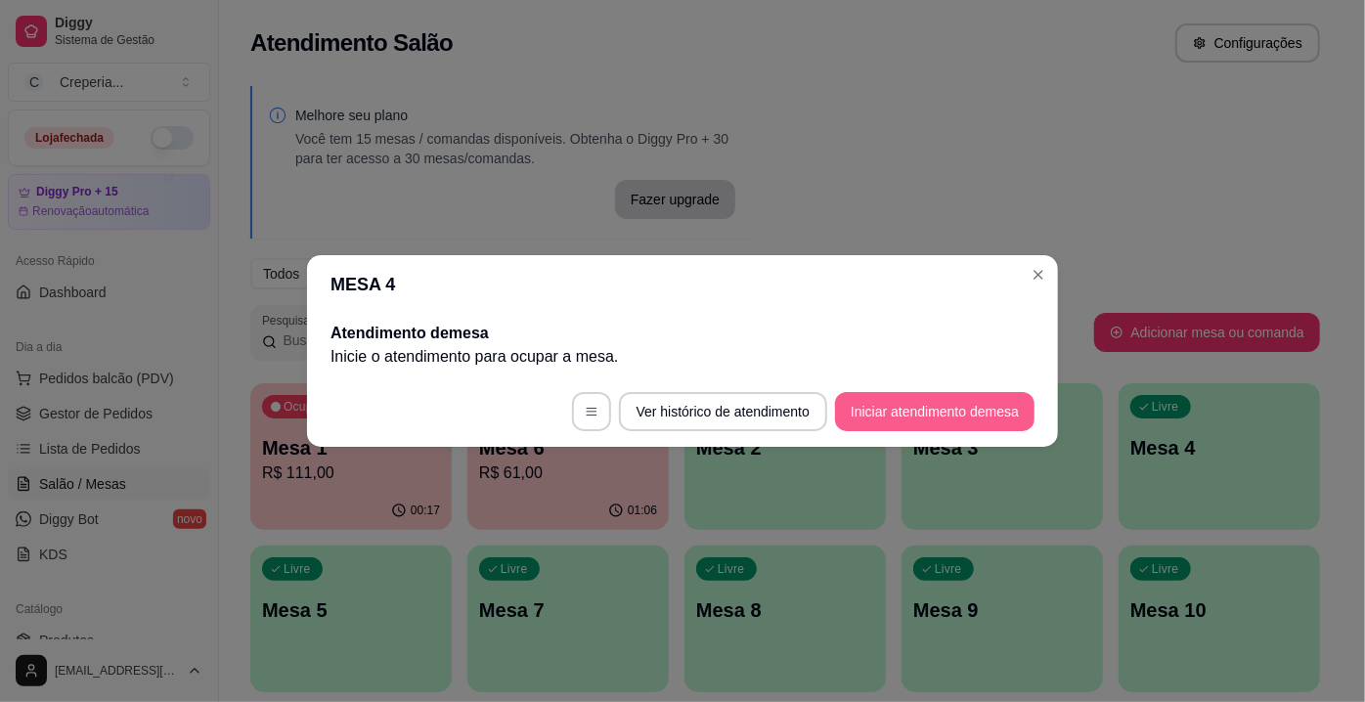
click at [954, 423] on button "Iniciar atendimento de mesa" at bounding box center [934, 411] width 199 height 39
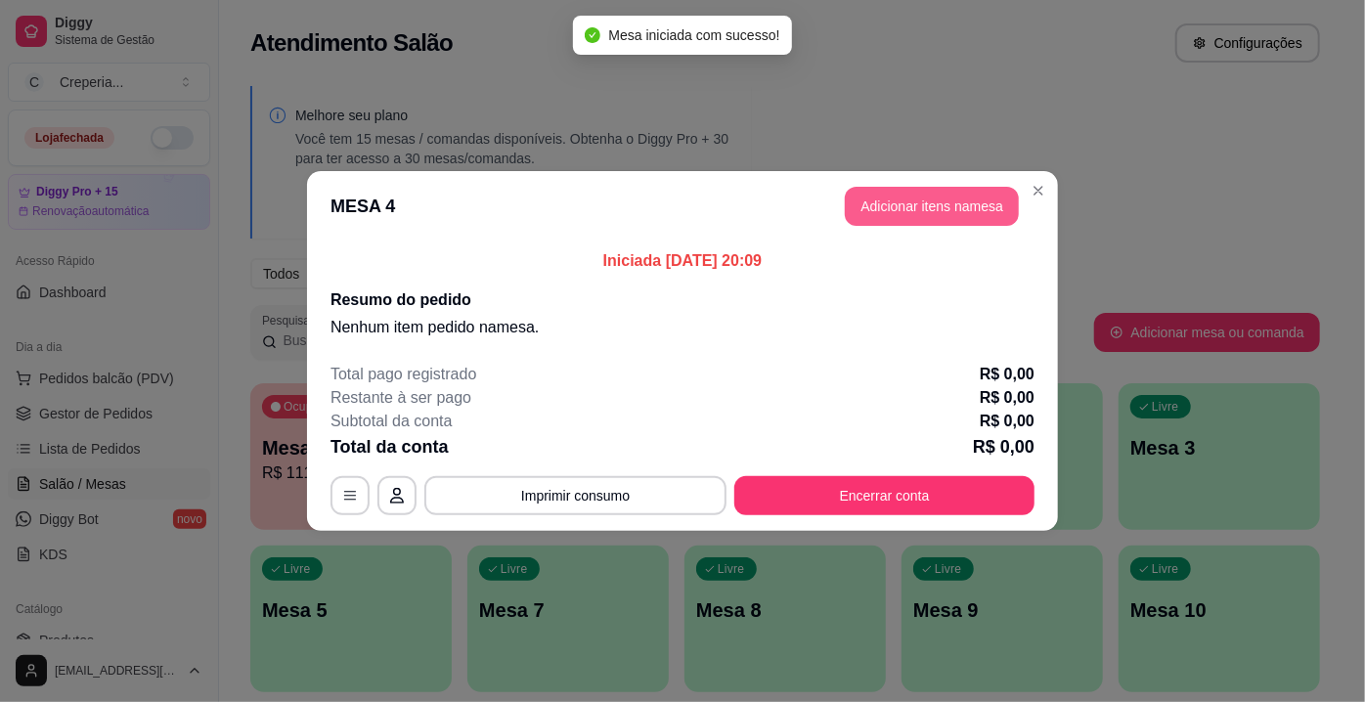
click at [870, 224] on button "Adicionar itens na mesa" at bounding box center [932, 206] width 174 height 39
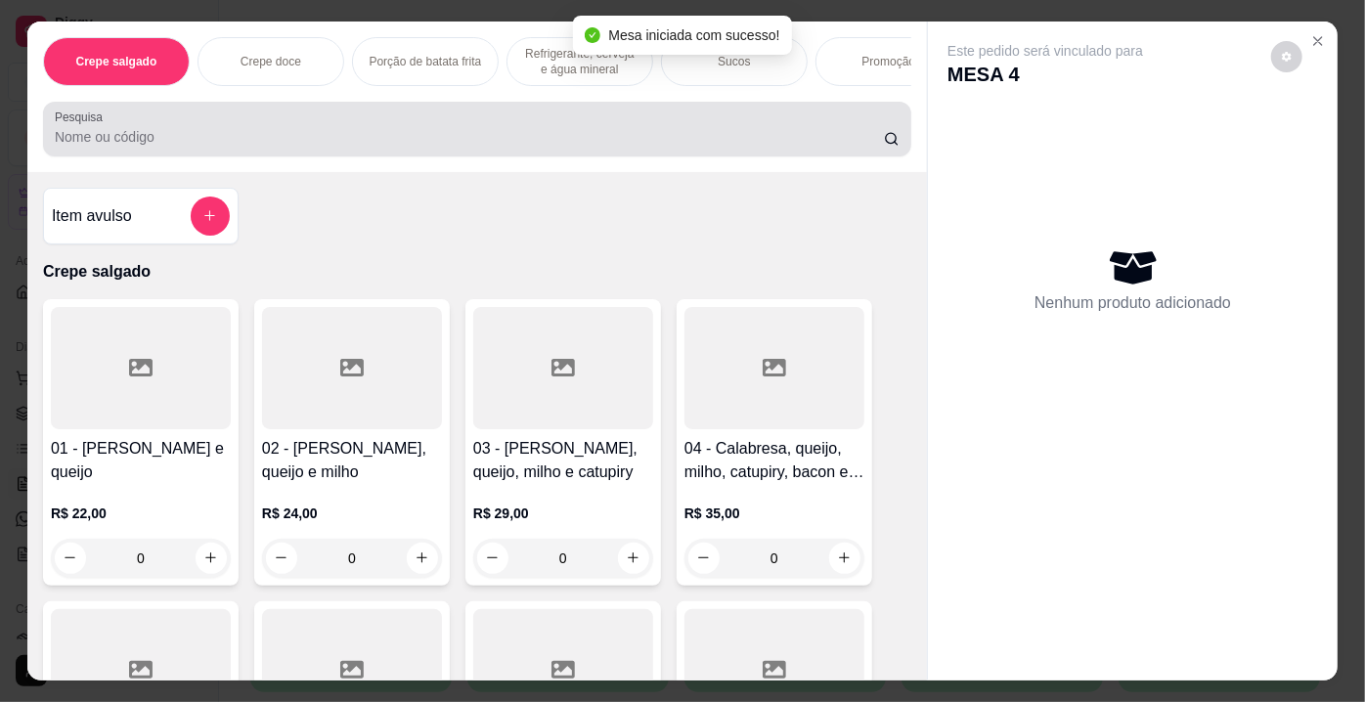
click at [211, 133] on input "Pesquisa" at bounding box center [469, 137] width 829 height 20
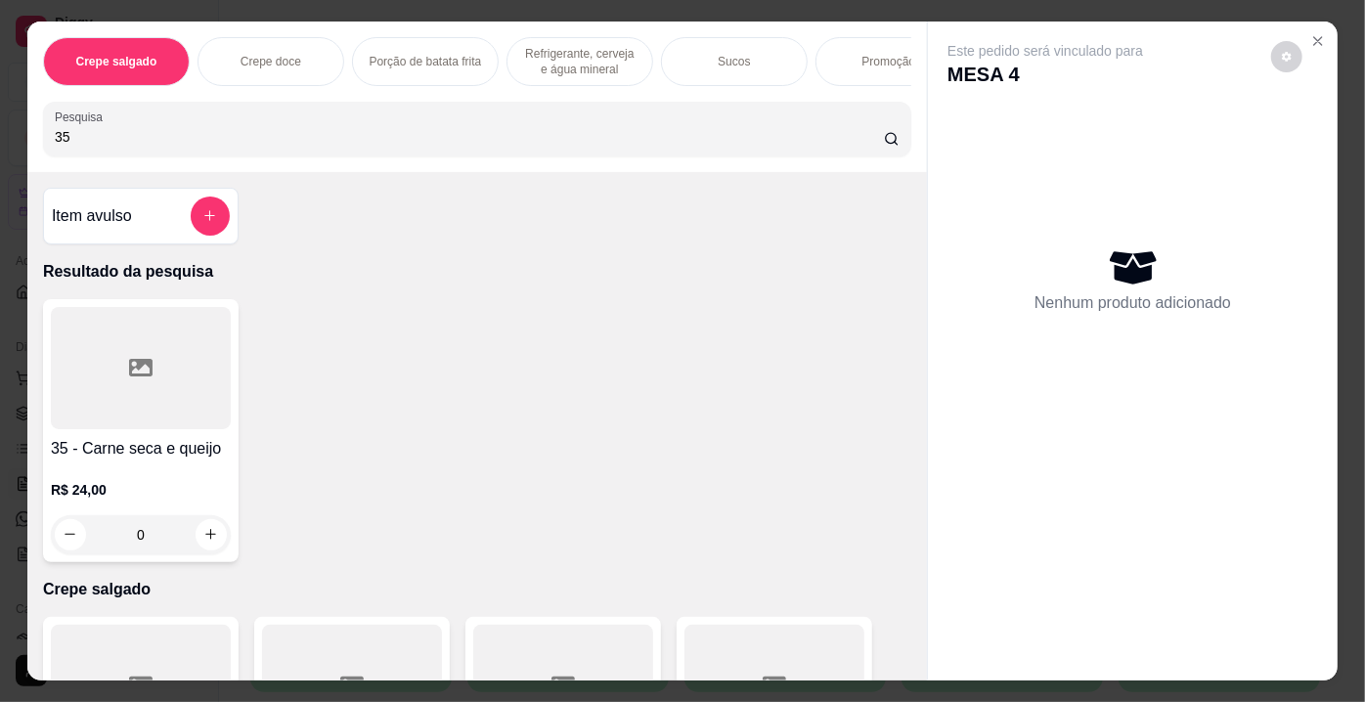
type input "35"
click at [138, 410] on div at bounding box center [141, 368] width 180 height 122
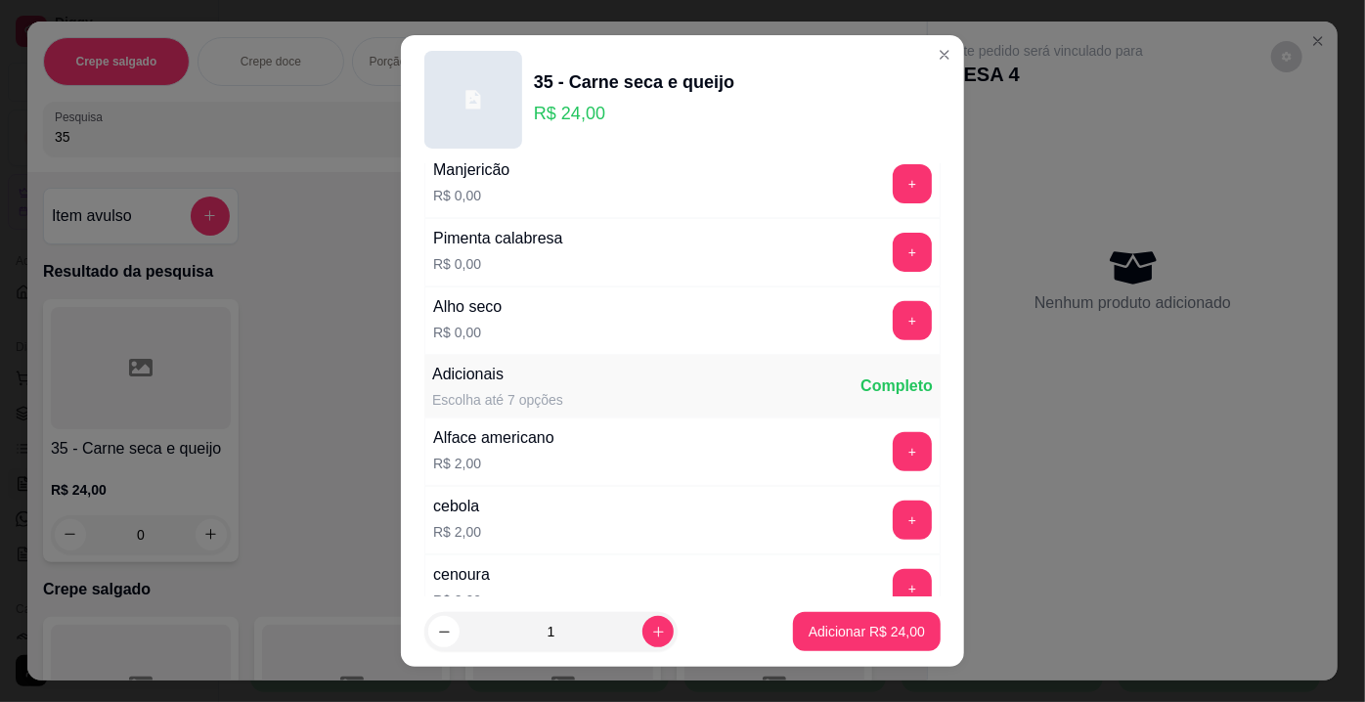
scroll to position [444, 0]
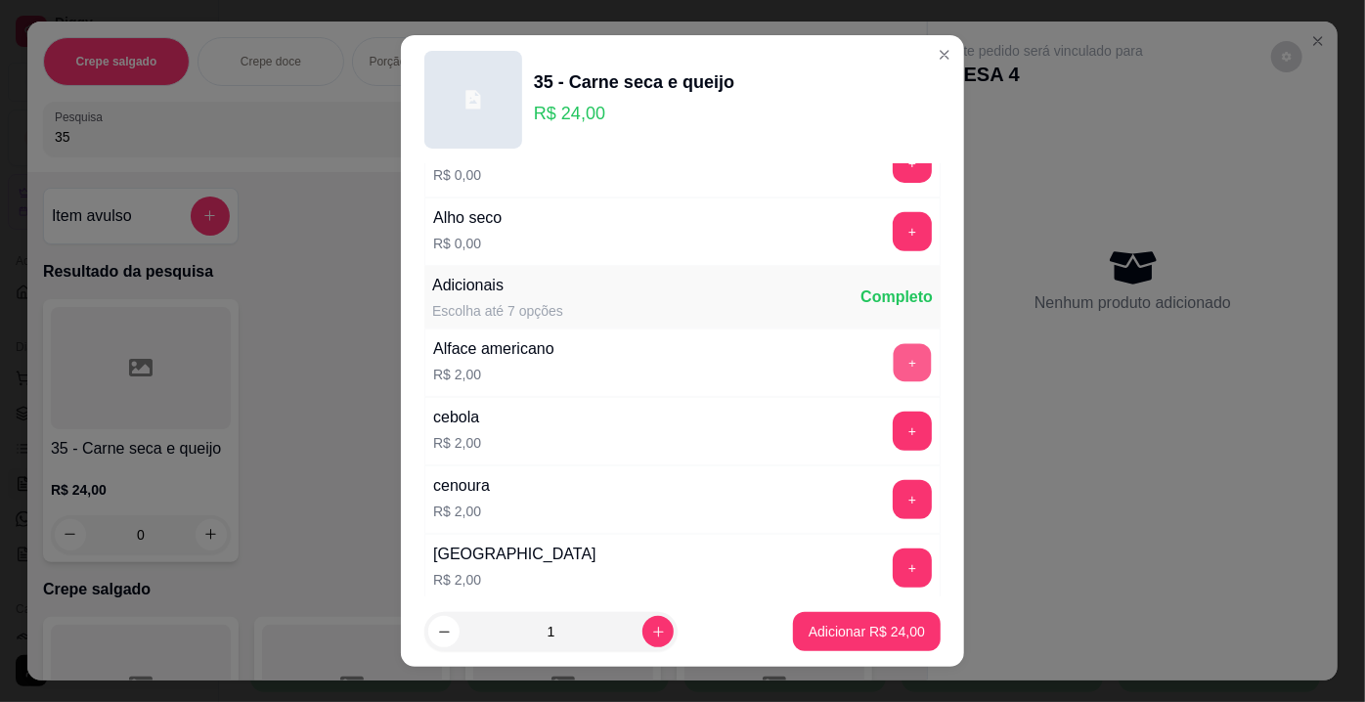
click at [897, 354] on button "+" at bounding box center [913, 363] width 38 height 38
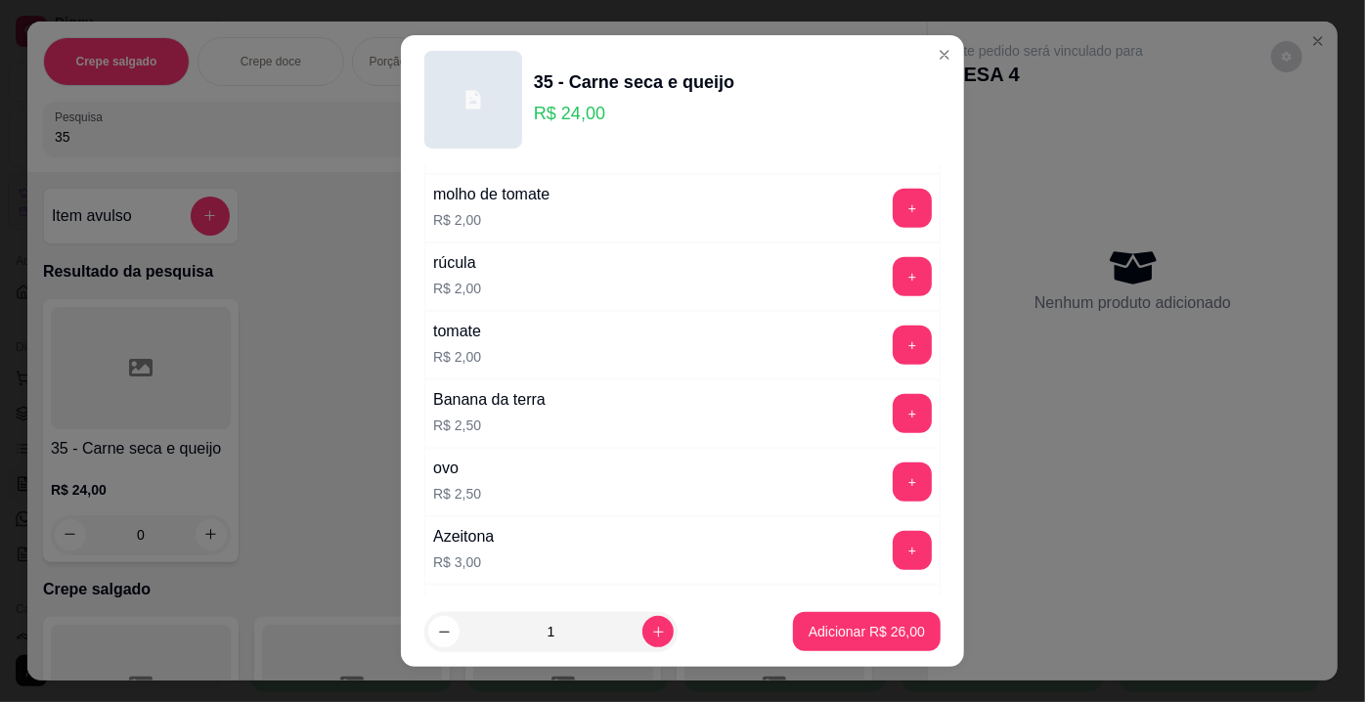
scroll to position [889, 0]
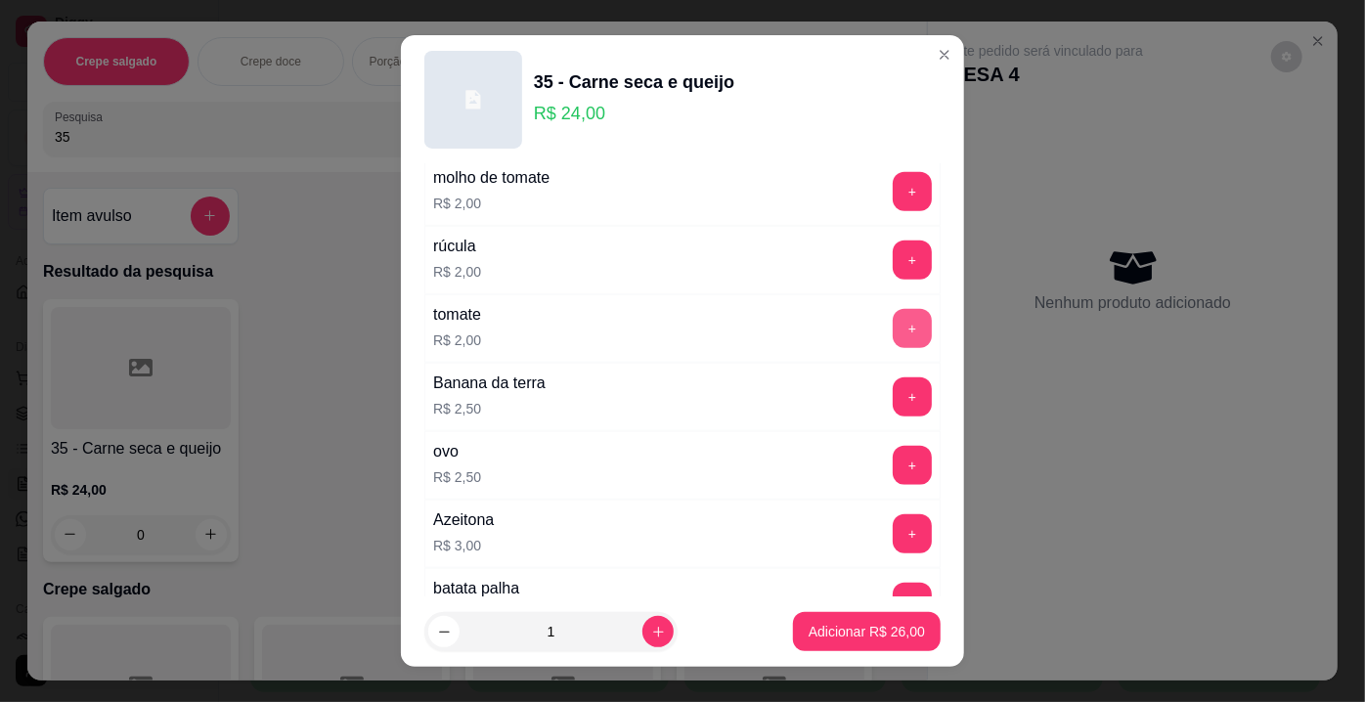
click at [893, 316] on button "+" at bounding box center [912, 328] width 39 height 39
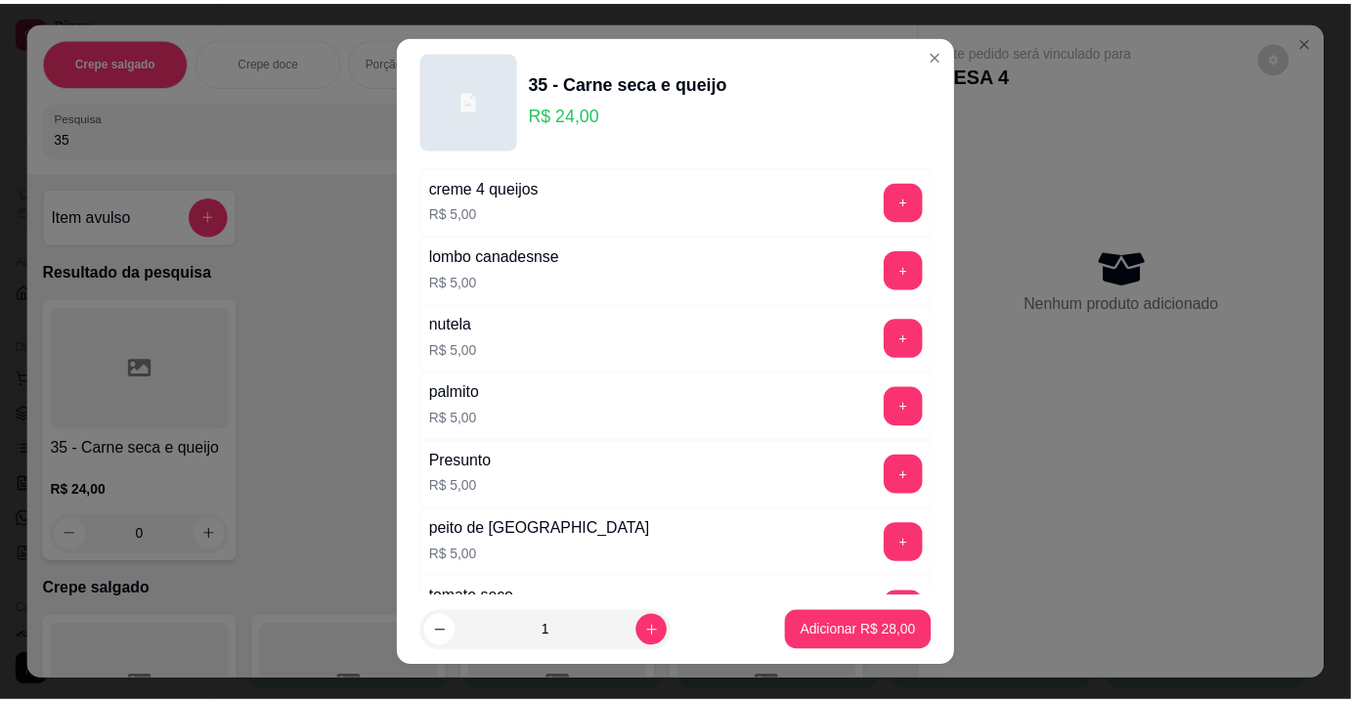
scroll to position [2400, 0]
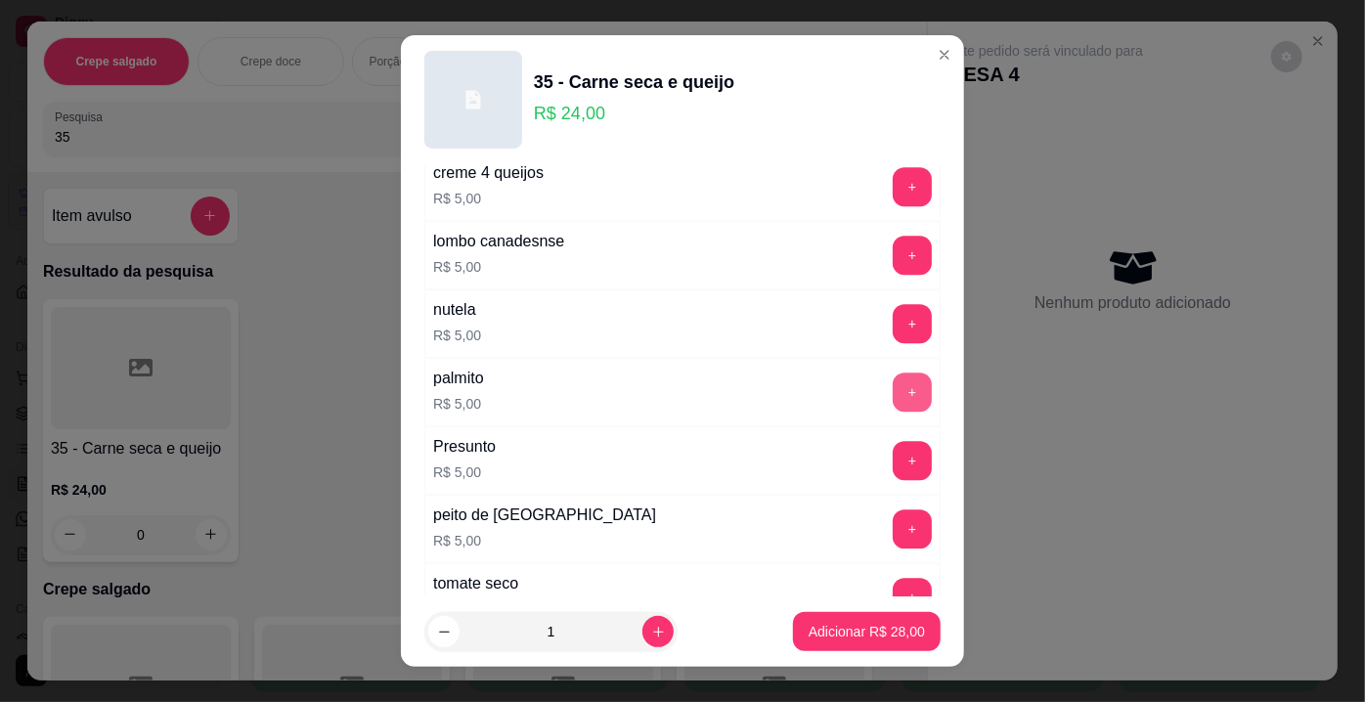
click at [893, 373] on button "+" at bounding box center [912, 392] width 39 height 39
click at [862, 633] on p "Adicionar R$ 33,00" at bounding box center [867, 631] width 113 height 19
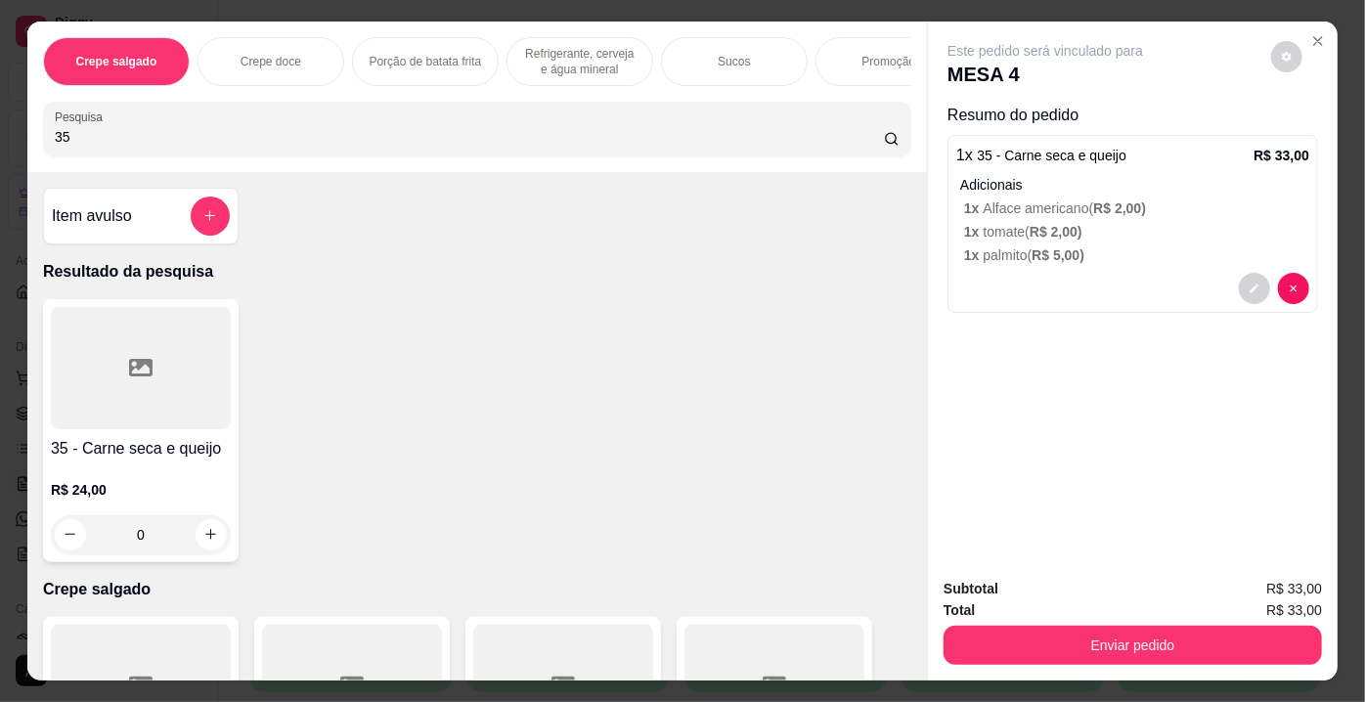
drag, startPoint x: 88, startPoint y: 134, endPoint x: 0, endPoint y: 137, distance: 88.1
click at [0, 137] on div "Crepe salgado Crepe doce Porção de batata frita Refrigerante, cerveja e água mi…" at bounding box center [682, 351] width 1365 height 702
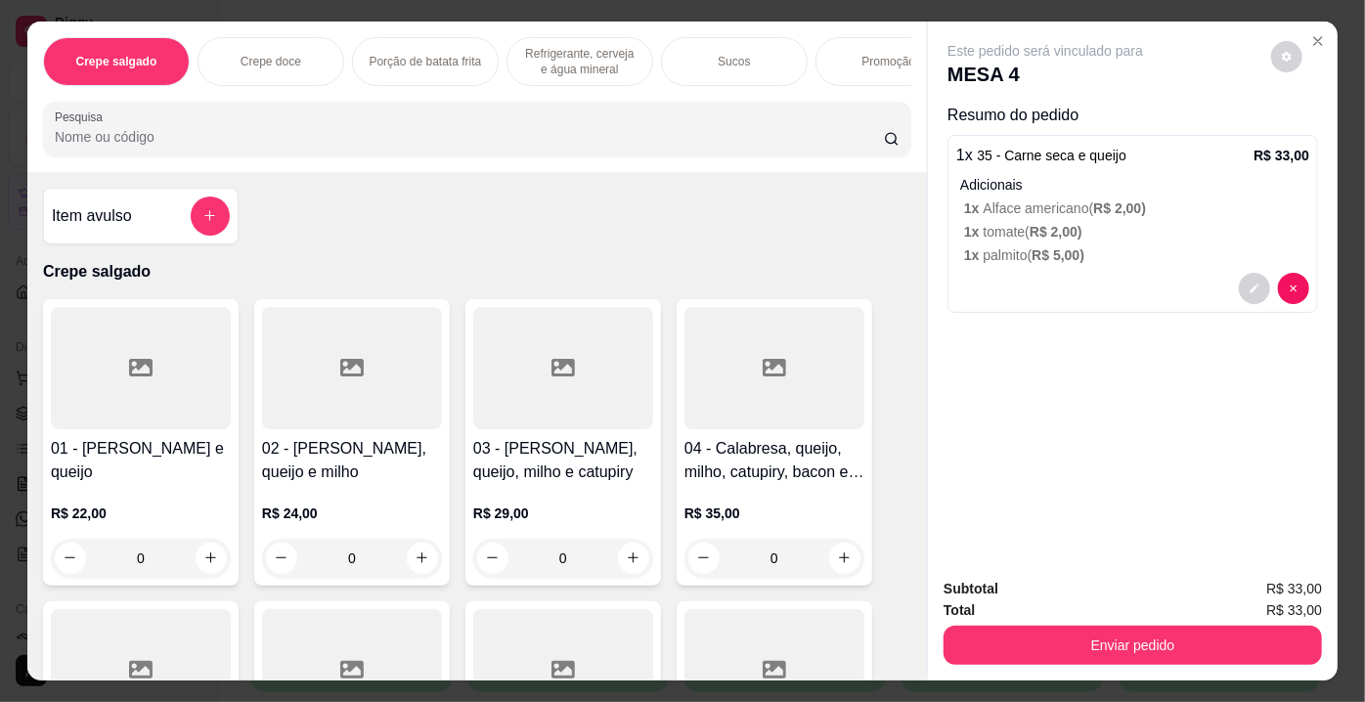
click at [194, 142] on input "Pesquisa" at bounding box center [469, 137] width 829 height 20
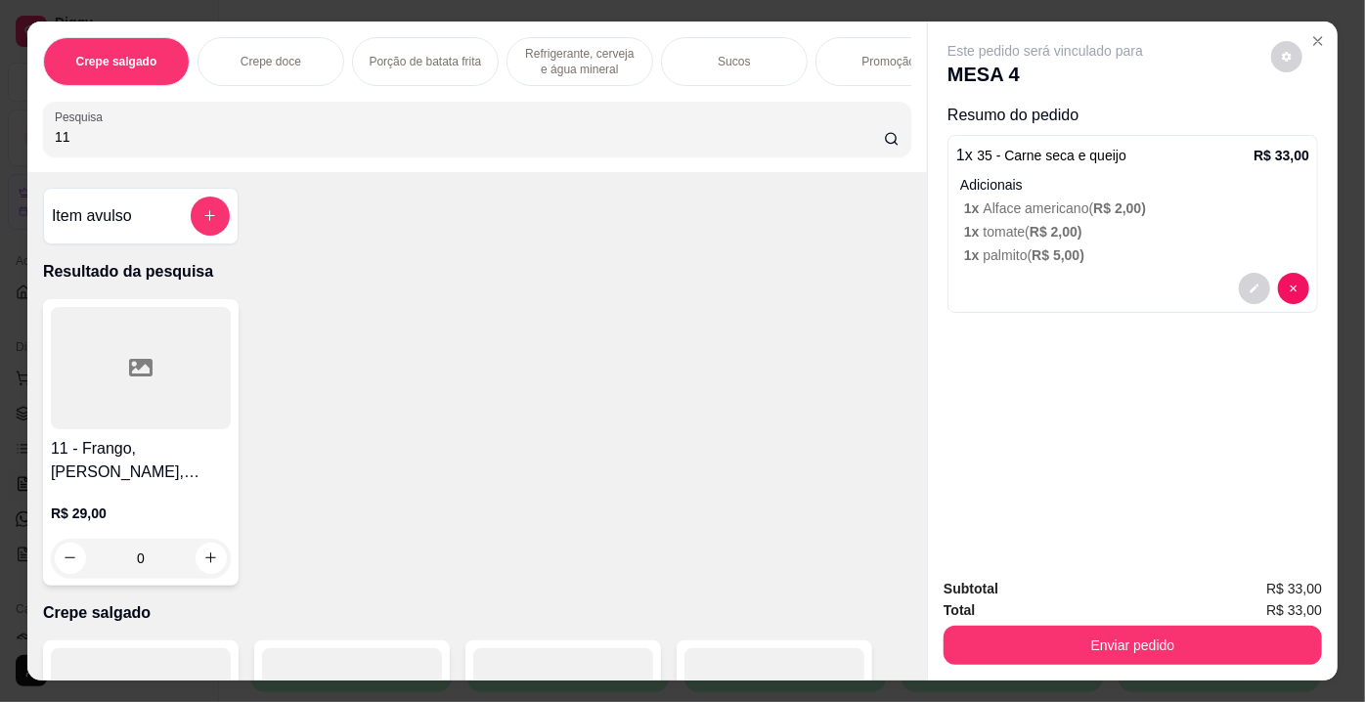
type input "11"
click at [159, 380] on div at bounding box center [141, 368] width 180 height 122
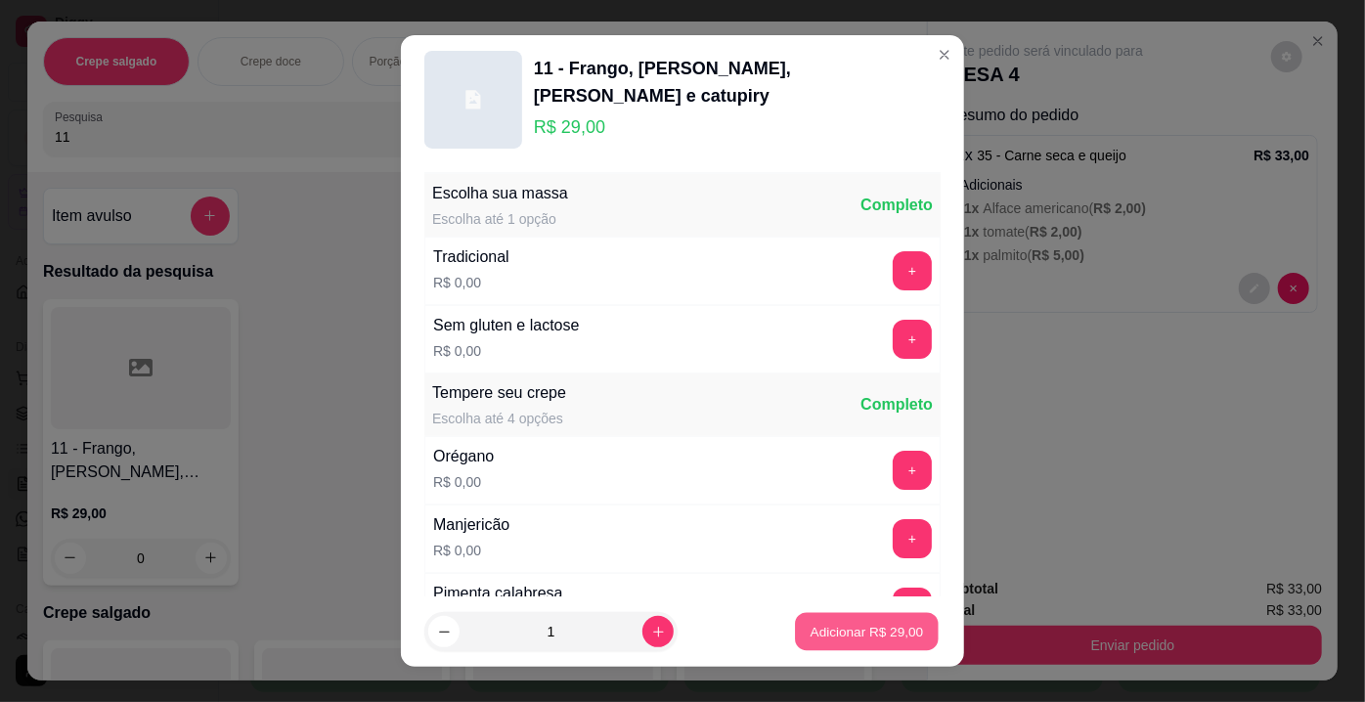
click at [837, 623] on p "Adicionar R$ 29,00" at bounding box center [867, 631] width 113 height 19
type input "1"
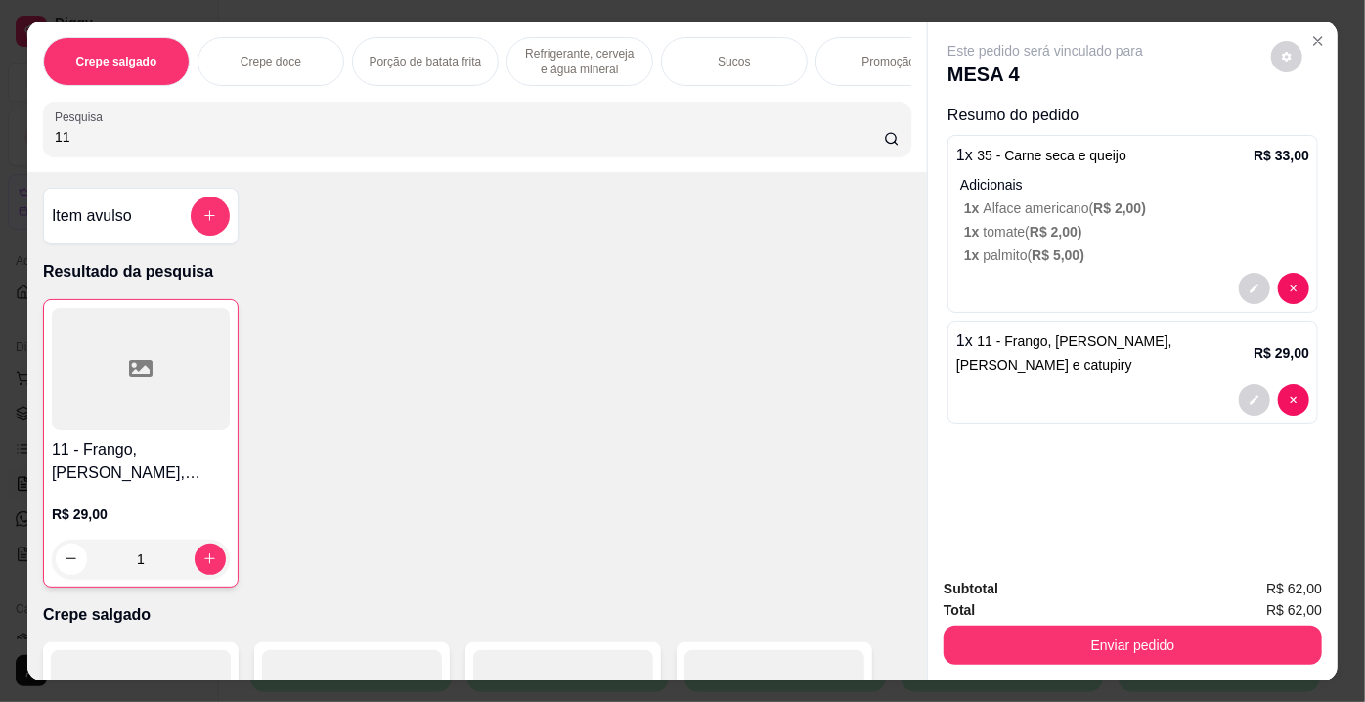
drag, startPoint x: 75, startPoint y: 145, endPoint x: 0, endPoint y: 141, distance: 75.4
click at [0, 141] on div "Crepe salgado Crepe doce Porção de batata frita Refrigerante, cerveja e água mi…" at bounding box center [682, 351] width 1365 height 702
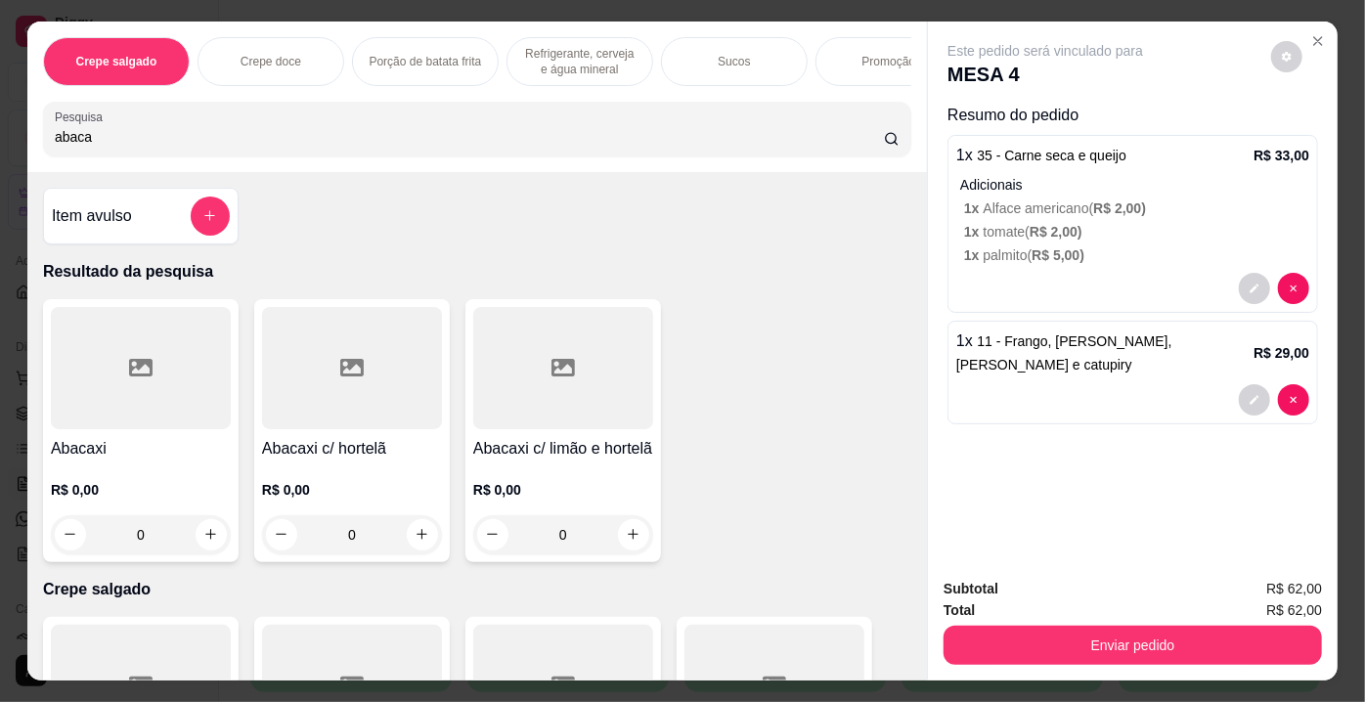
type input "abaca"
click at [324, 369] on div at bounding box center [352, 368] width 180 height 122
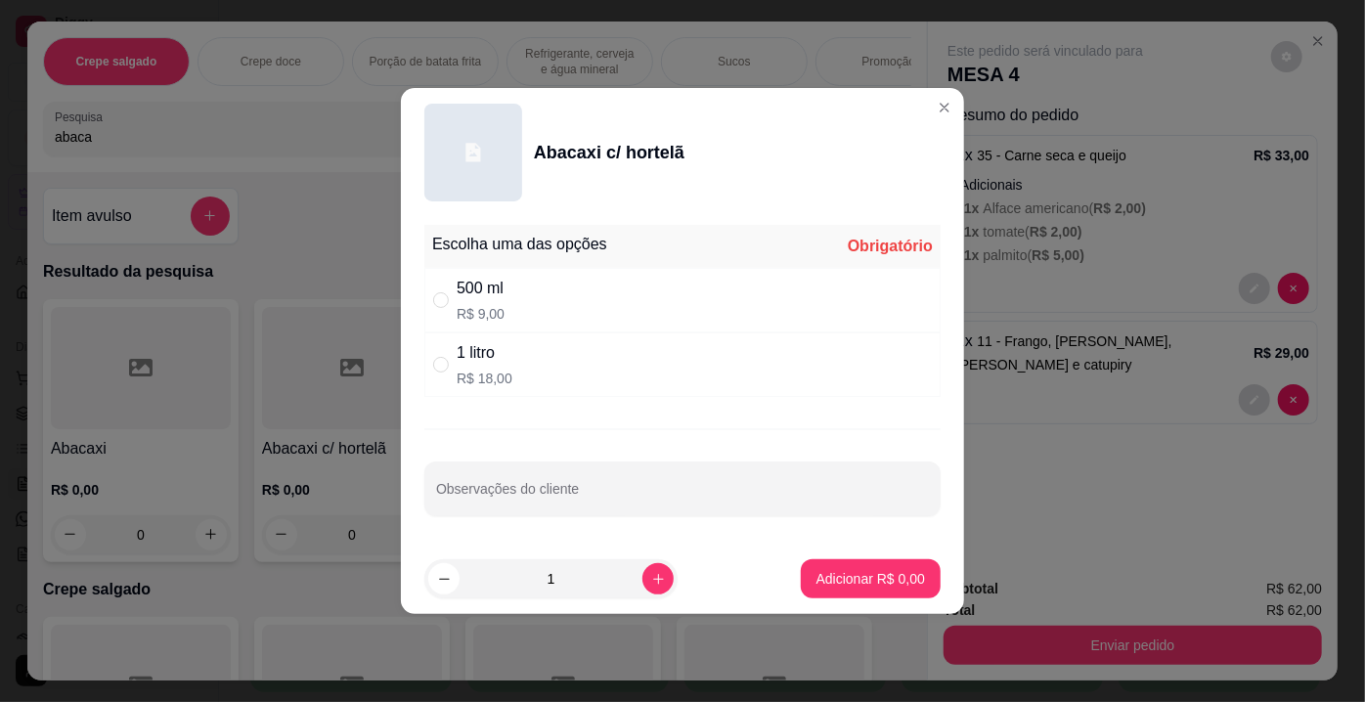
click at [541, 359] on div "1 litro R$ 18,00" at bounding box center [682, 364] width 516 height 65
radio input "true"
click at [899, 580] on p "Adicionar R$ 18,00" at bounding box center [867, 578] width 113 height 19
type input "1"
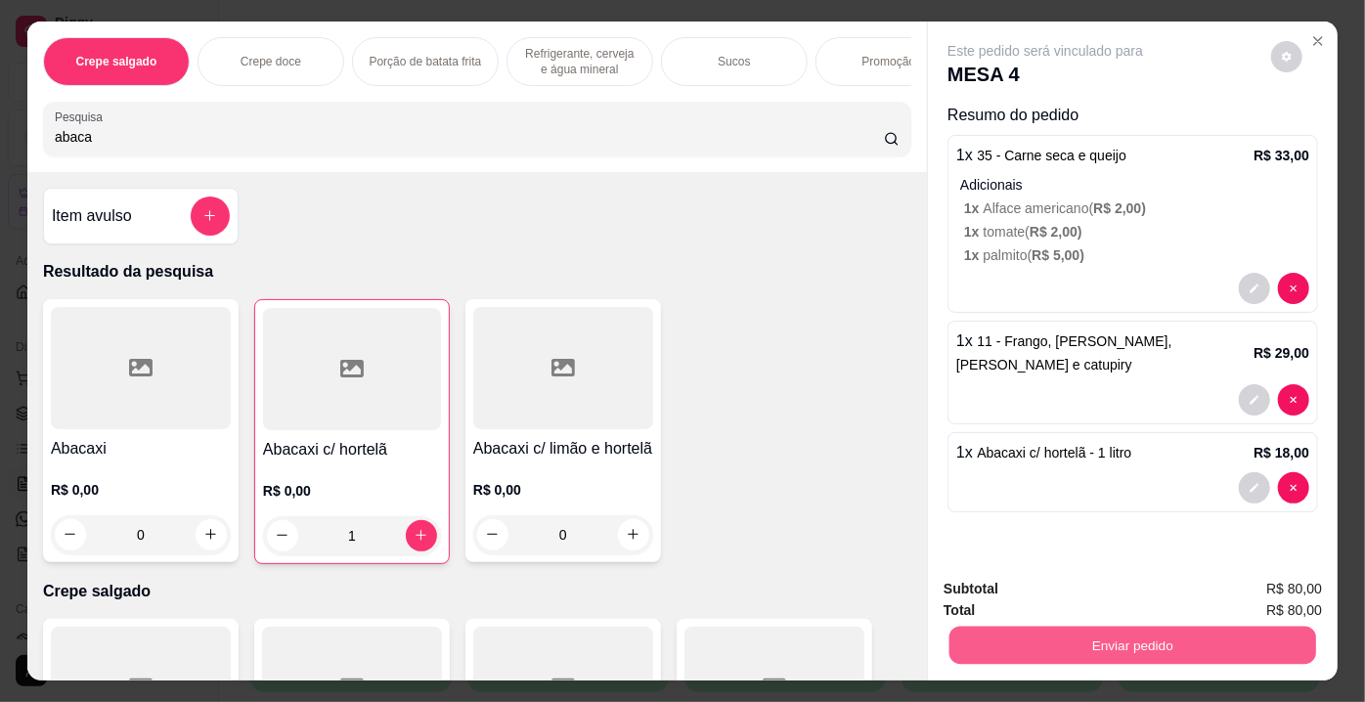
click at [1070, 634] on button "Enviar pedido" at bounding box center [1132, 646] width 367 height 38
click at [1242, 584] on button "Enviar pedido" at bounding box center [1272, 591] width 108 height 36
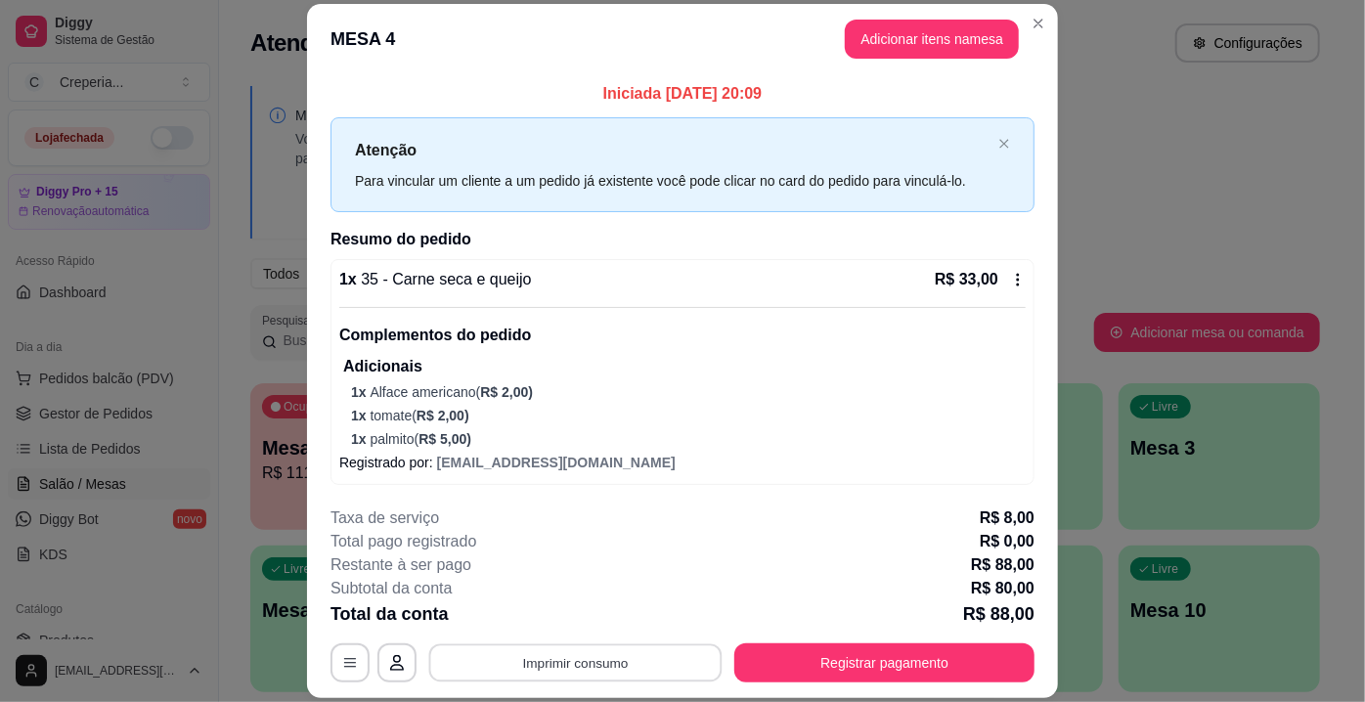
click at [633, 658] on button "Imprimir consumo" at bounding box center [575, 663] width 293 height 38
click at [599, 625] on button "IMPRESSORA" at bounding box center [576, 618] width 142 height 31
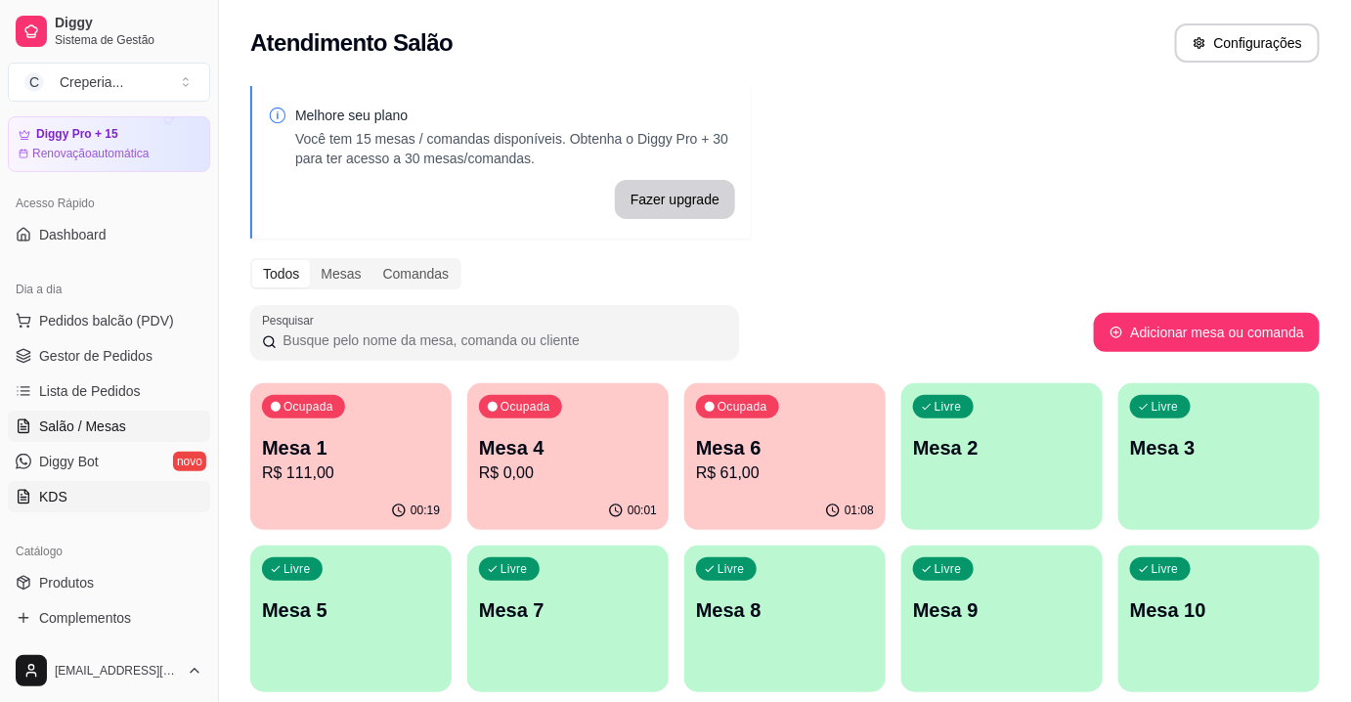
scroll to position [88, 0]
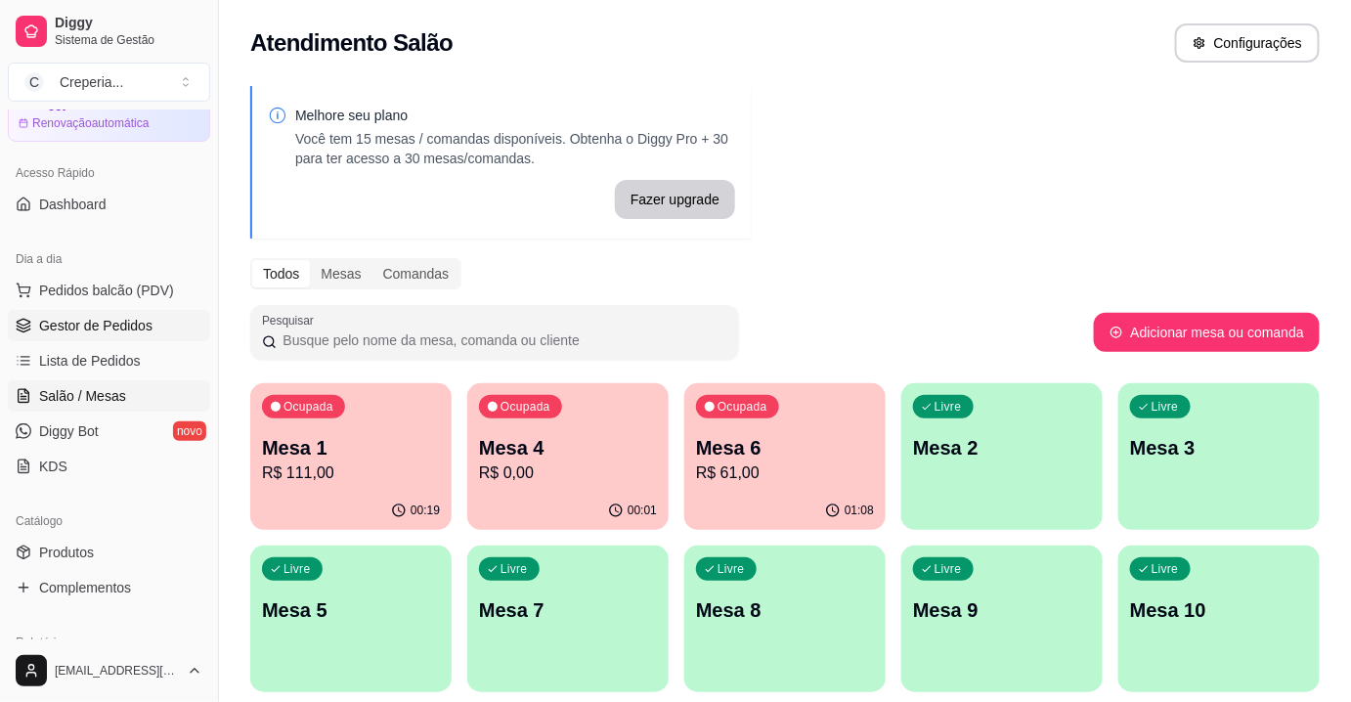
click at [110, 329] on span "Gestor de Pedidos" at bounding box center [95, 326] width 113 height 20
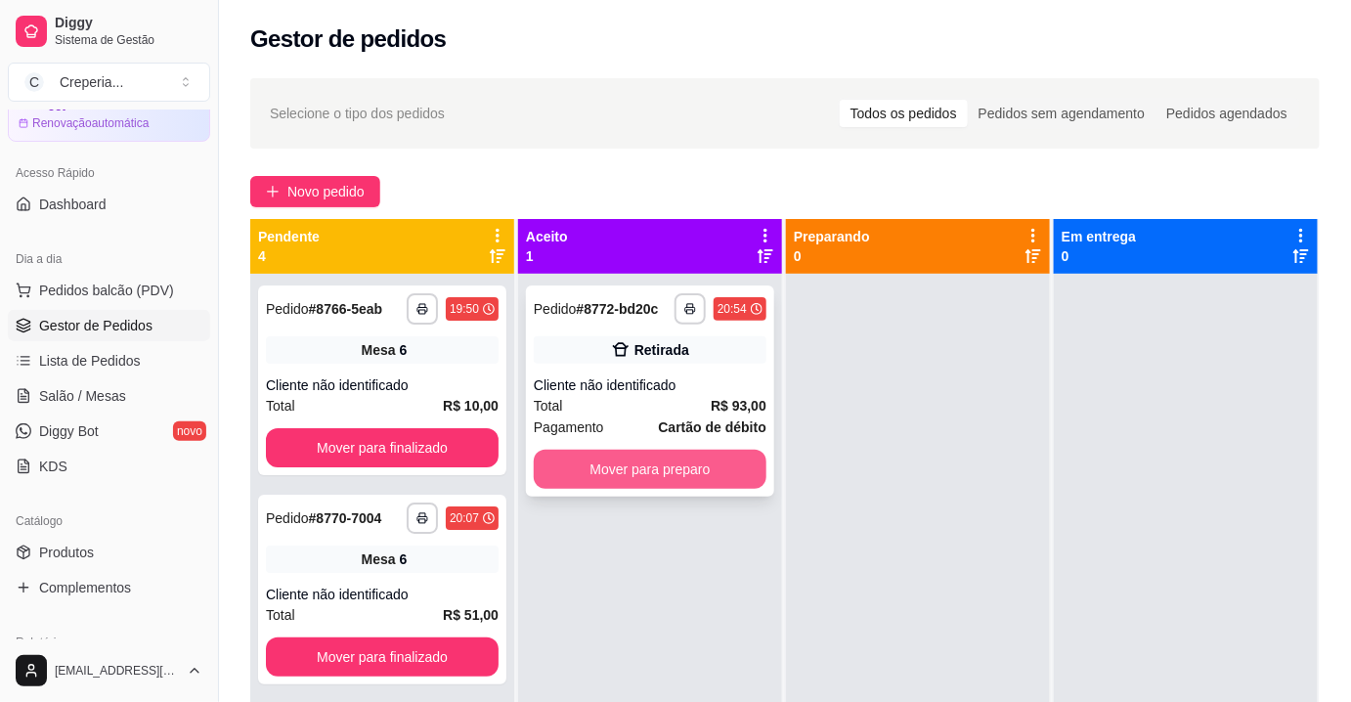
click at [719, 465] on button "Mover para preparo" at bounding box center [650, 469] width 233 height 39
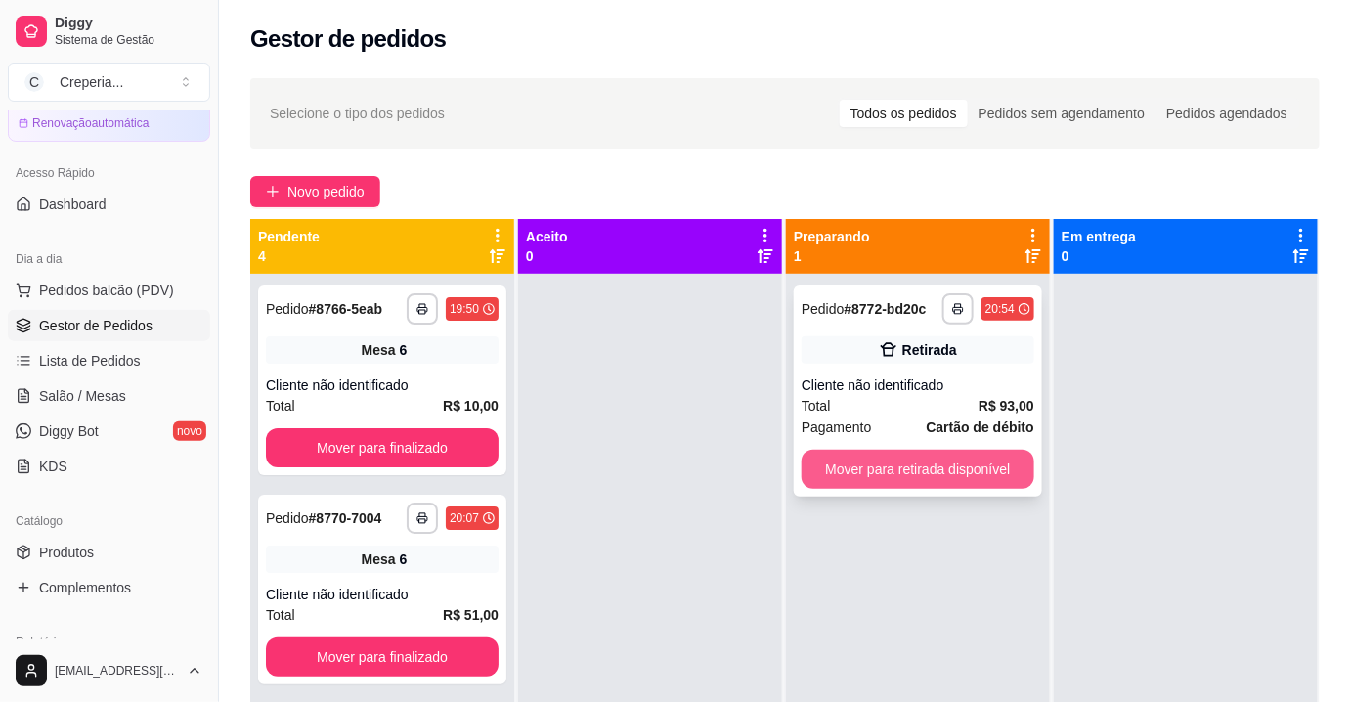
click at [958, 454] on button "Mover para retirada disponível" at bounding box center [918, 469] width 233 height 39
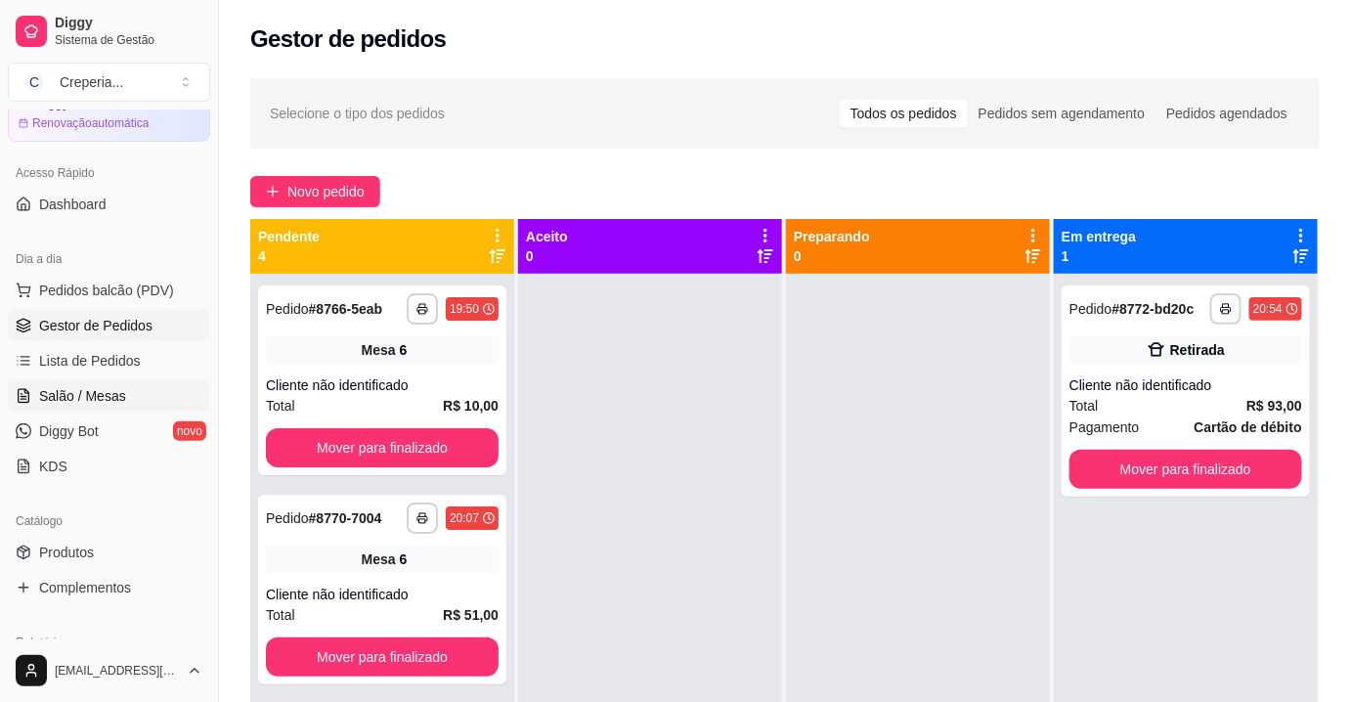
click at [172, 395] on link "Salão / Mesas" at bounding box center [109, 395] width 202 height 31
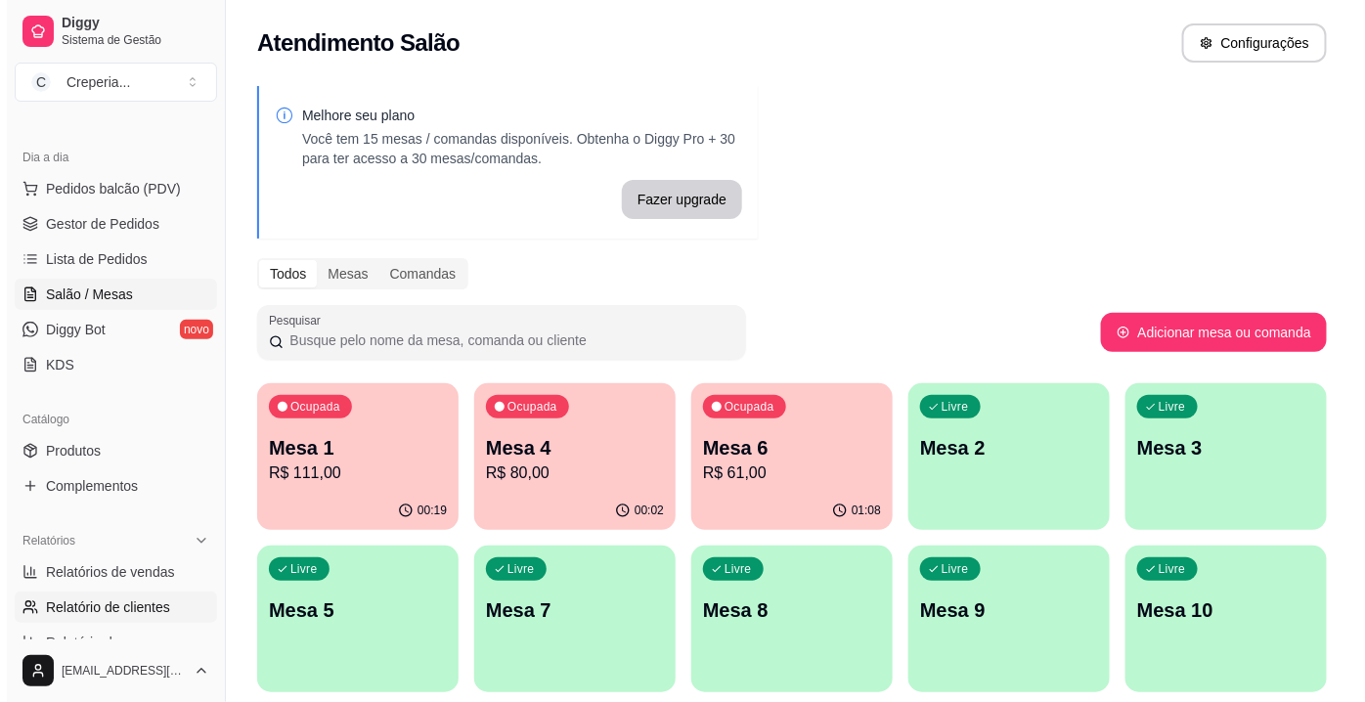
scroll to position [266, 0]
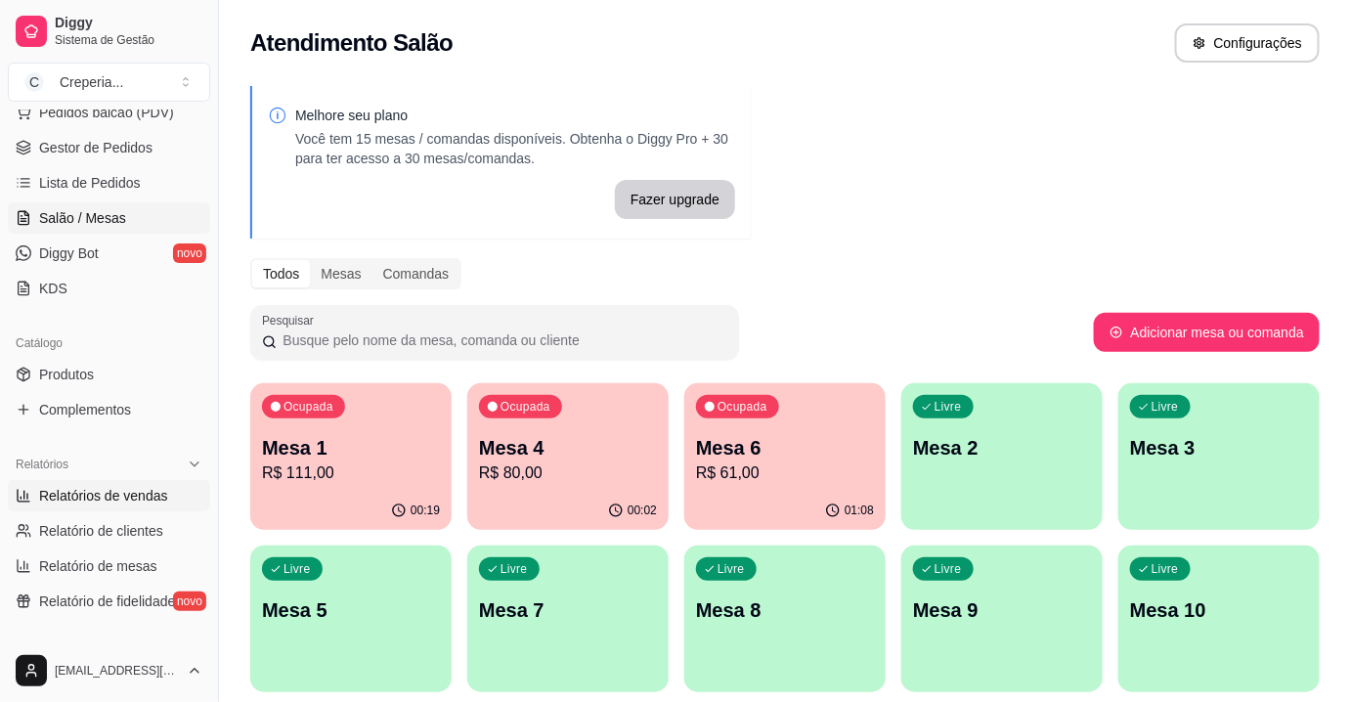
click at [111, 497] on span "Relatórios de vendas" at bounding box center [103, 496] width 129 height 20
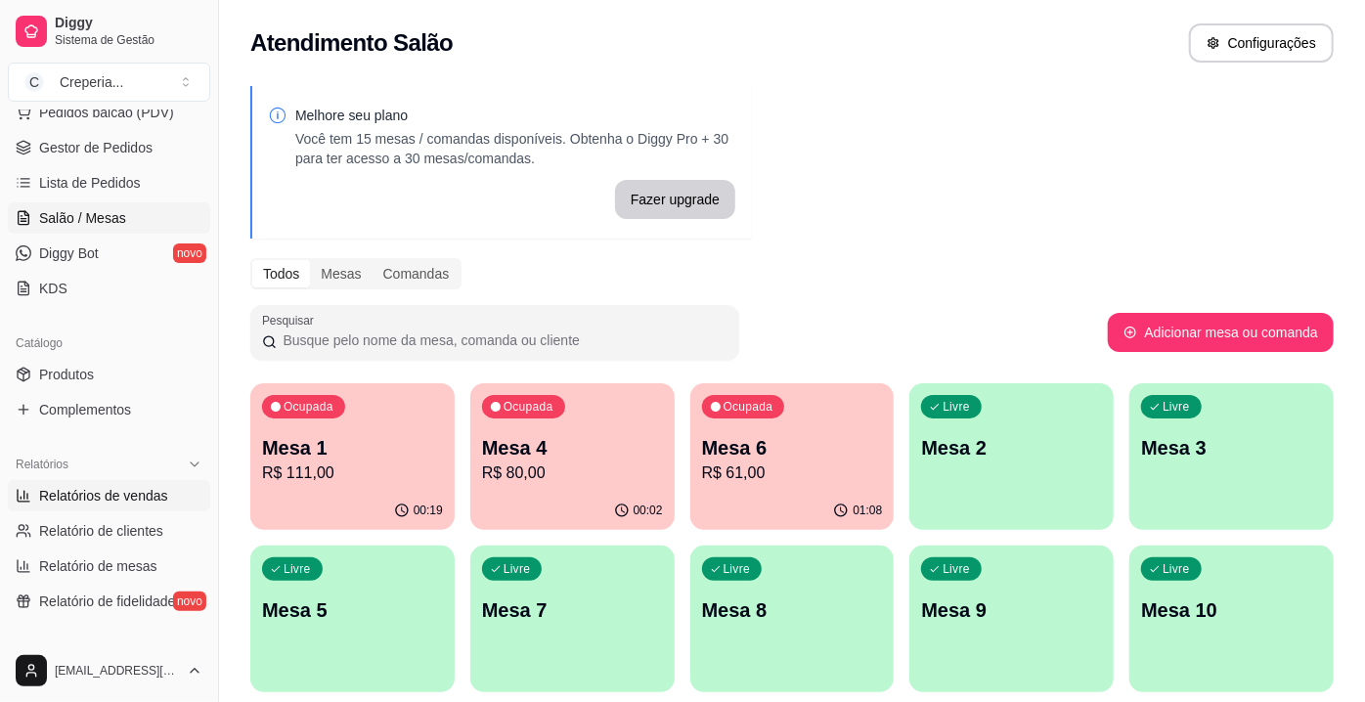
select select "ALL"
select select "0"
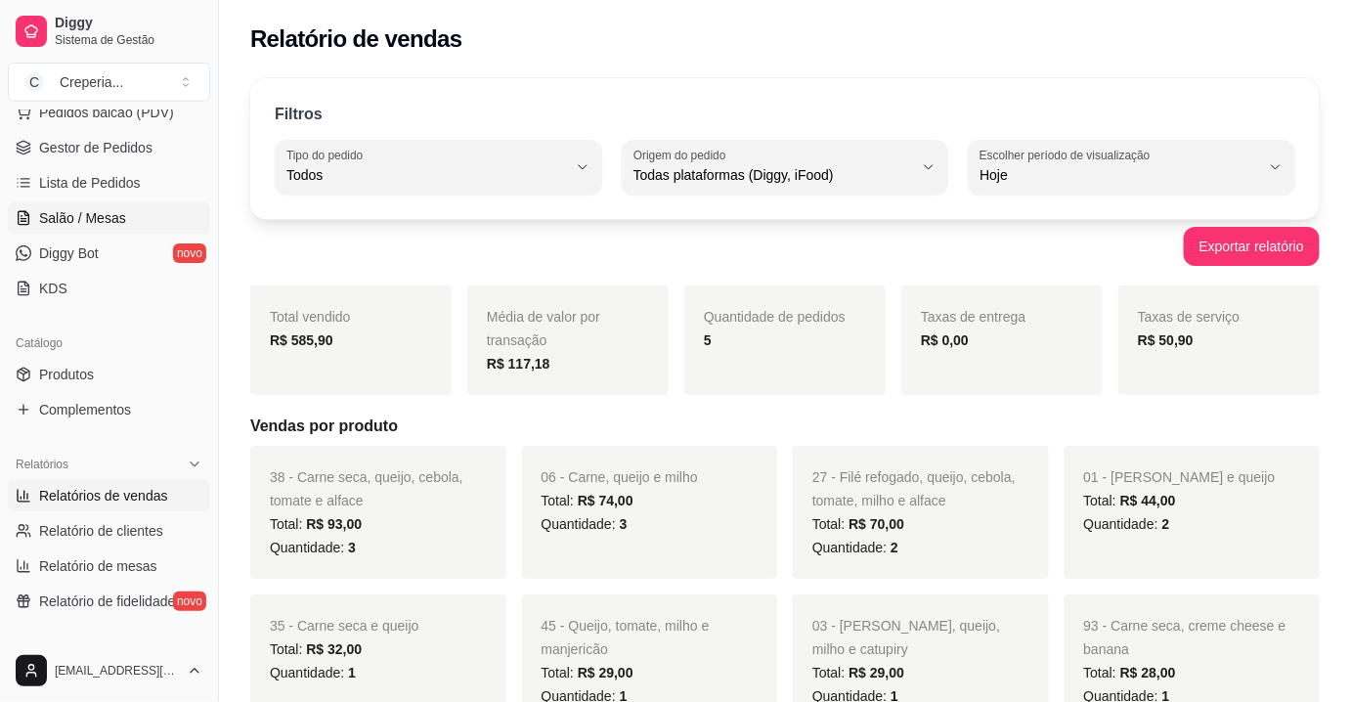
click at [111, 221] on span "Salão / Mesas" at bounding box center [82, 218] width 87 height 20
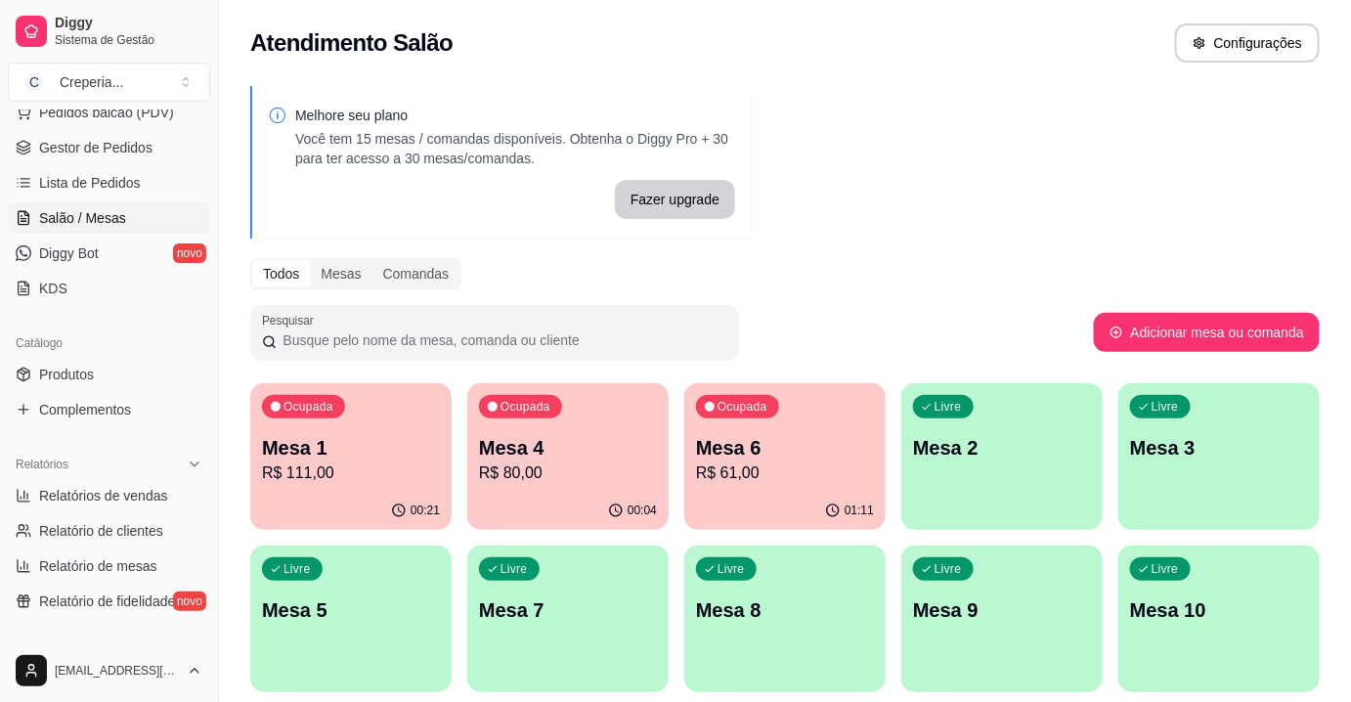
click at [718, 453] on p "Mesa 6" at bounding box center [785, 447] width 178 height 27
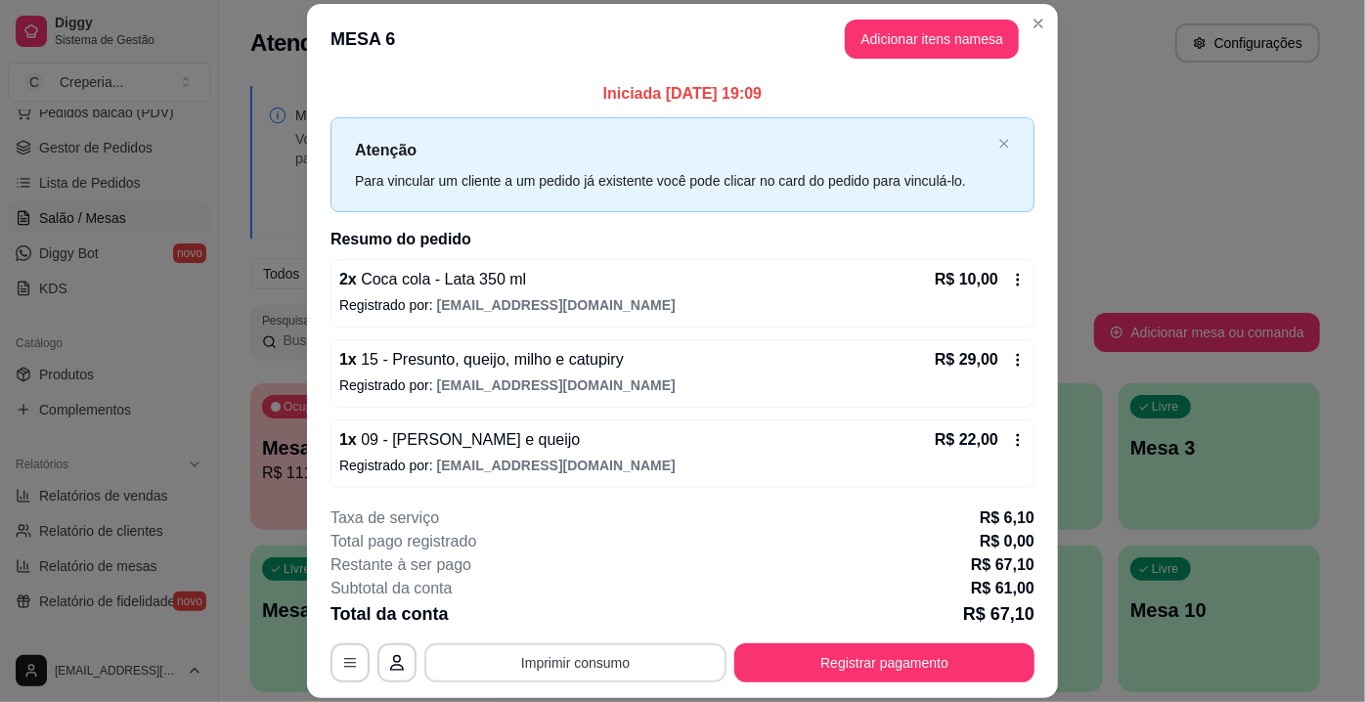
click at [521, 666] on button "Imprimir consumo" at bounding box center [575, 662] width 302 height 39
click at [607, 618] on button "IMPRESSORA" at bounding box center [575, 618] width 137 height 30
click at [915, 663] on button "Registrar pagamento" at bounding box center [884, 662] width 300 height 39
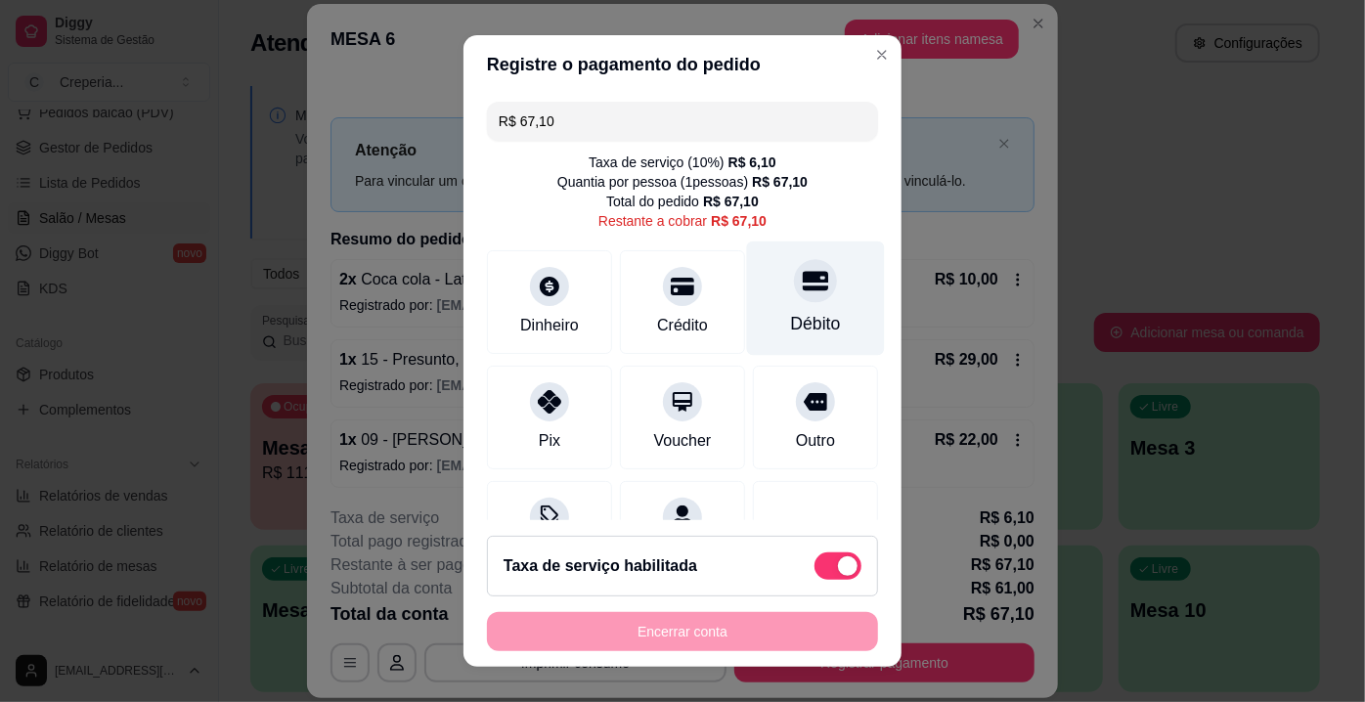
click at [791, 319] on div "Débito" at bounding box center [816, 323] width 50 height 25
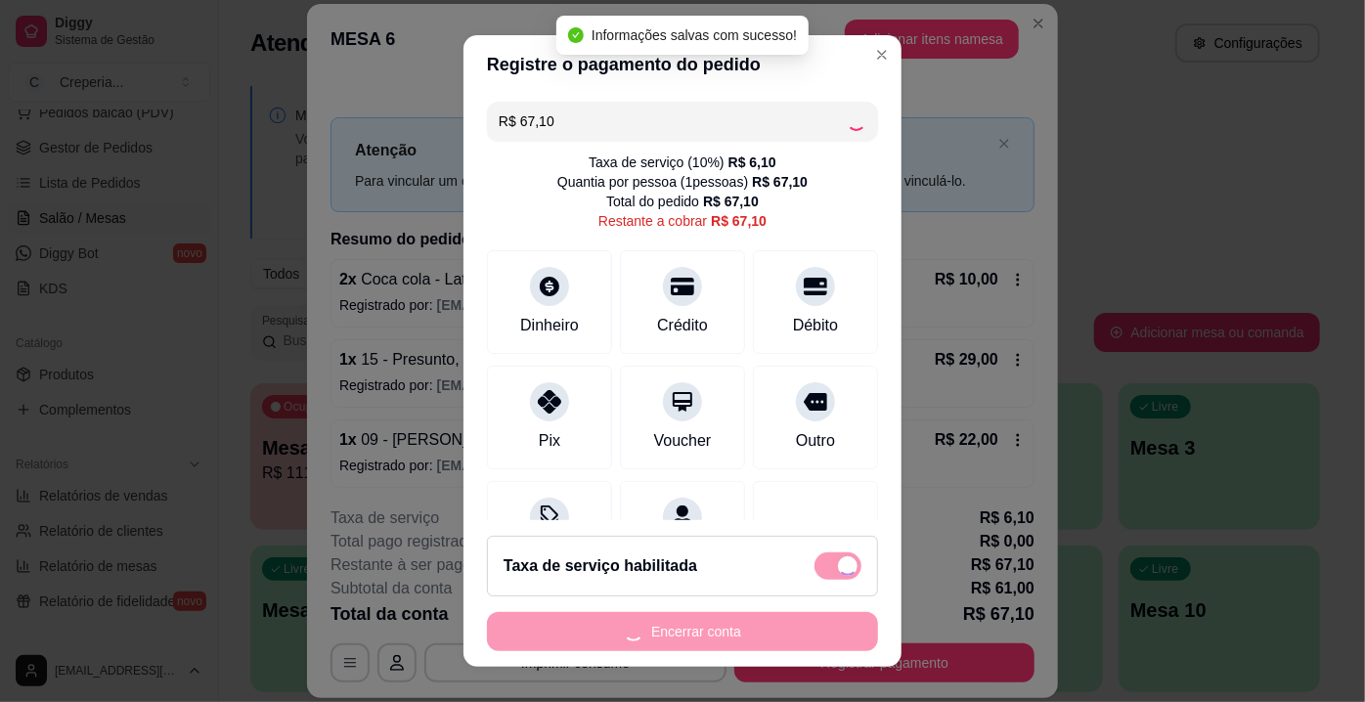
type input "R$ 0,00"
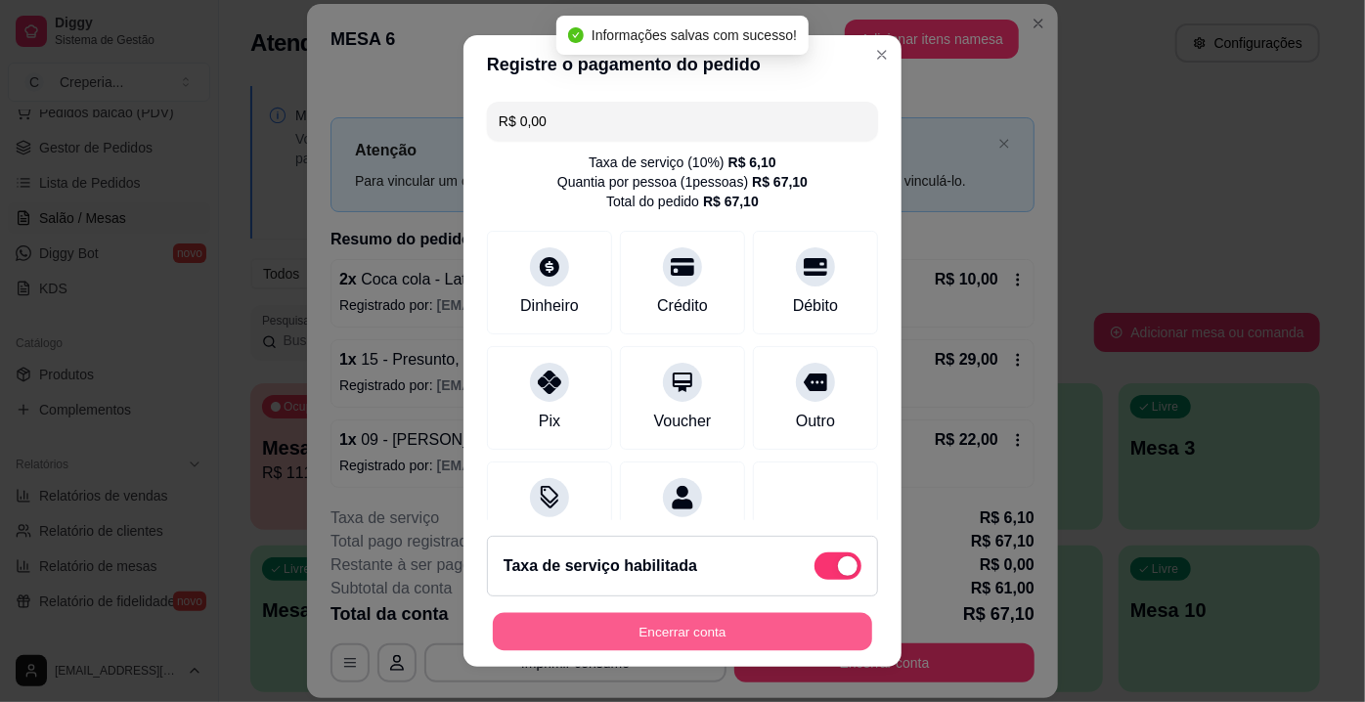
click at [798, 638] on button "Encerrar conta" at bounding box center [682, 632] width 379 height 38
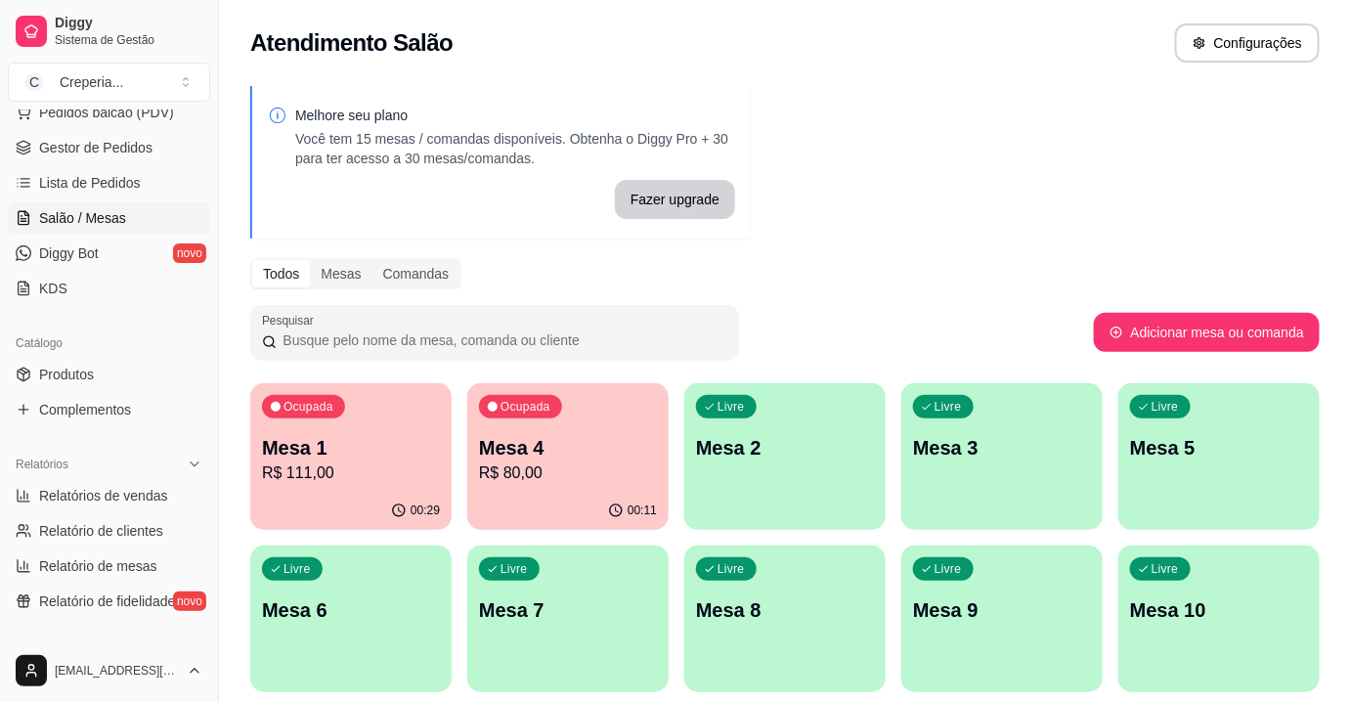
click at [513, 450] on p "Mesa 4" at bounding box center [568, 447] width 178 height 27
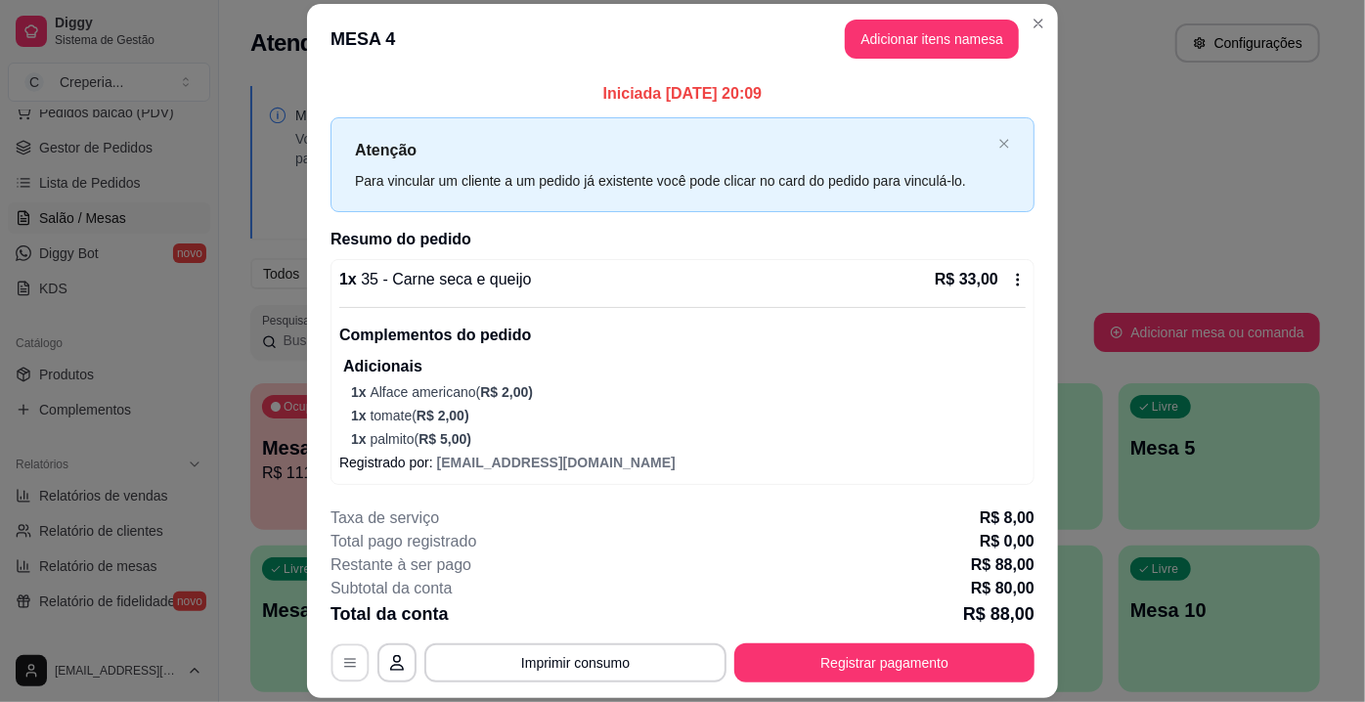
click at [356, 660] on button "button" at bounding box center [350, 663] width 38 height 38
click at [351, 660] on icon "button" at bounding box center [350, 663] width 16 height 16
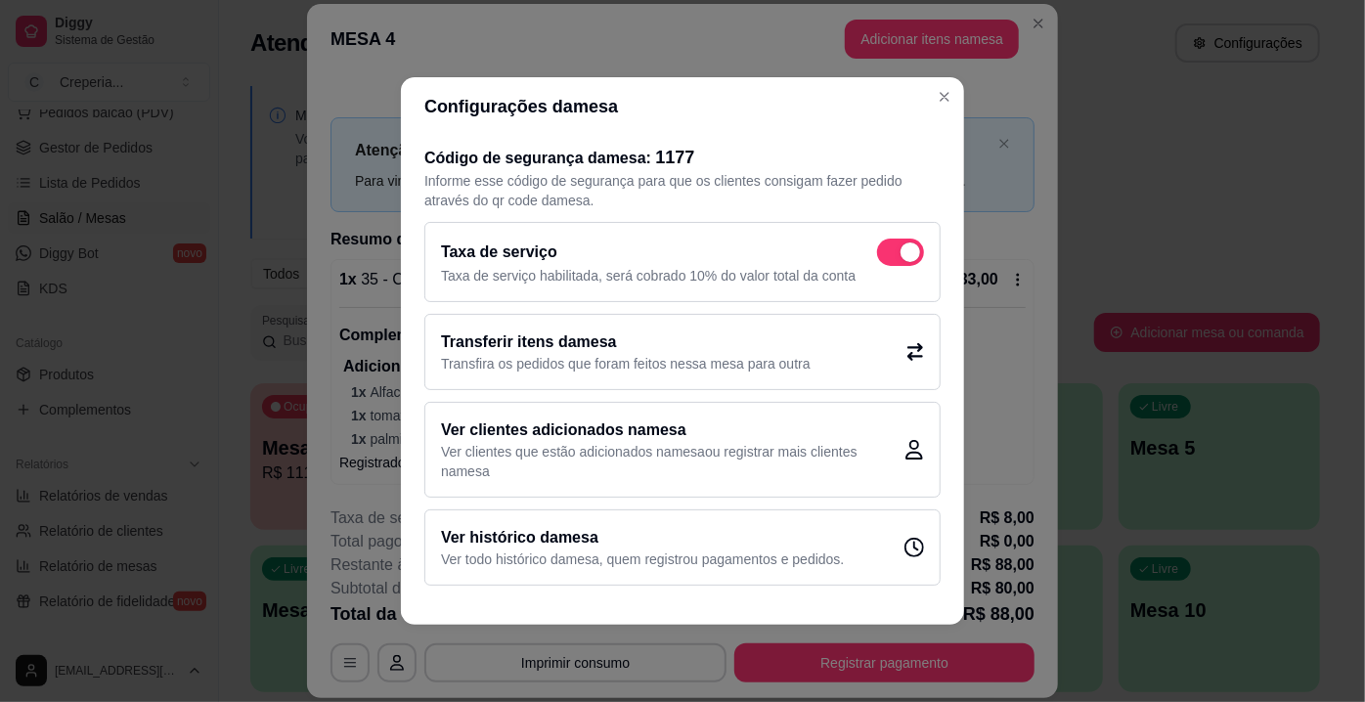
click at [894, 246] on span at bounding box center [900, 252] width 47 height 27
click at [889, 256] on input "checkbox" at bounding box center [882, 262] width 13 height 13
checkbox input "false"
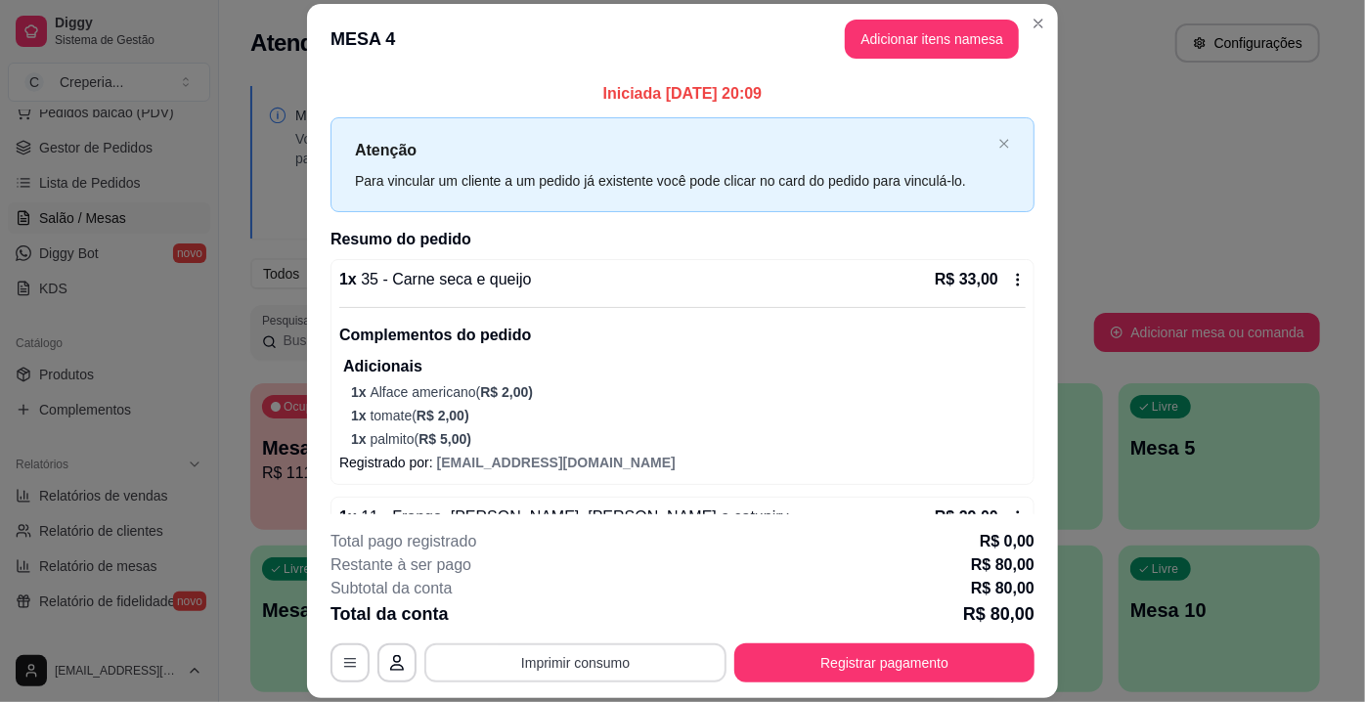
click at [568, 677] on button "Imprimir consumo" at bounding box center [575, 662] width 302 height 39
click at [573, 624] on button "IMPRESSORA" at bounding box center [575, 618] width 137 height 30
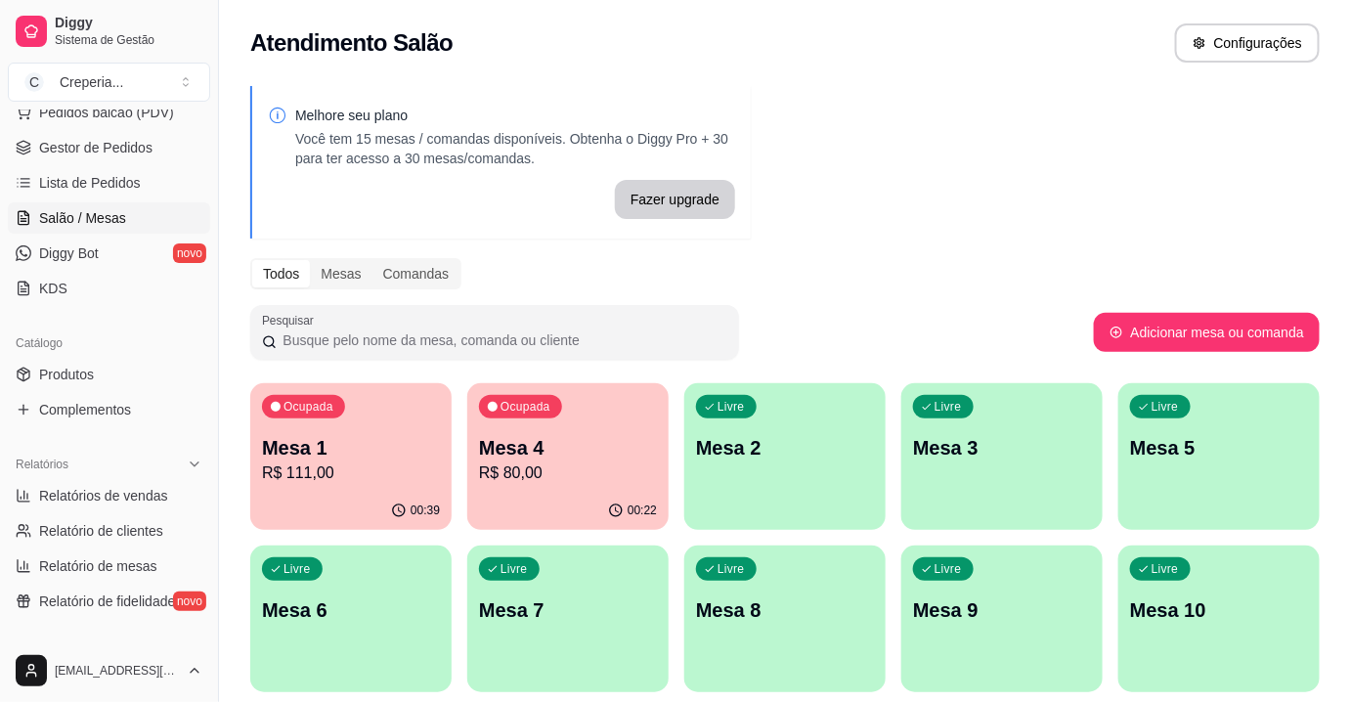
click at [375, 455] on p "Mesa 1" at bounding box center [351, 447] width 178 height 27
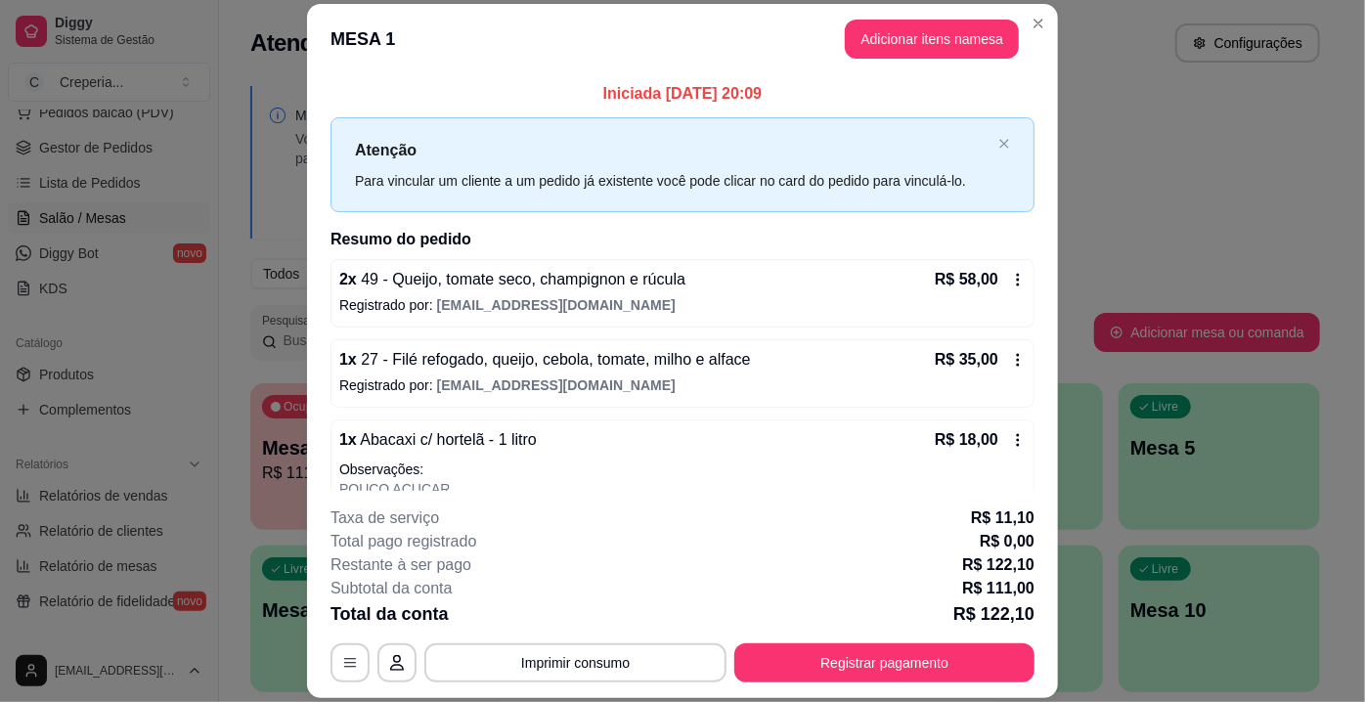
scroll to position [59, 0]
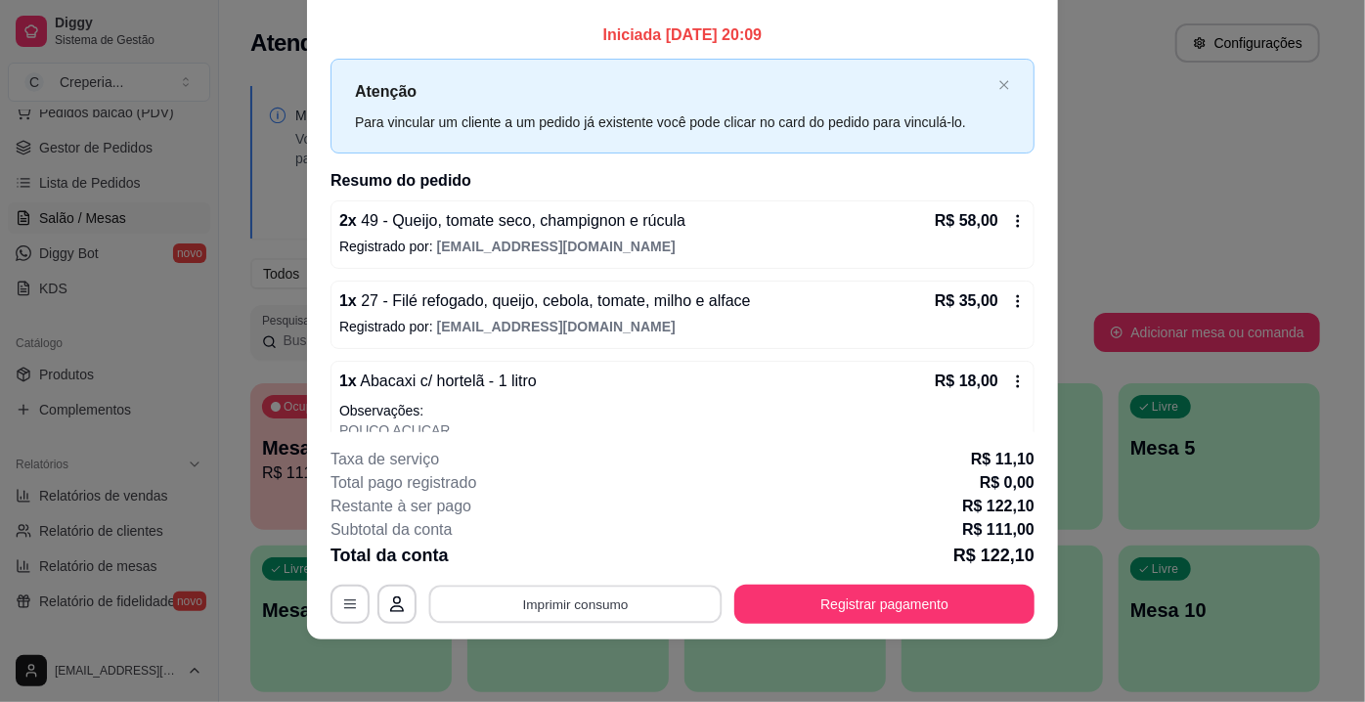
click at [584, 599] on button "Imprimir consumo" at bounding box center [575, 605] width 293 height 38
click at [543, 565] on button "IMPRESSORA" at bounding box center [576, 559] width 142 height 31
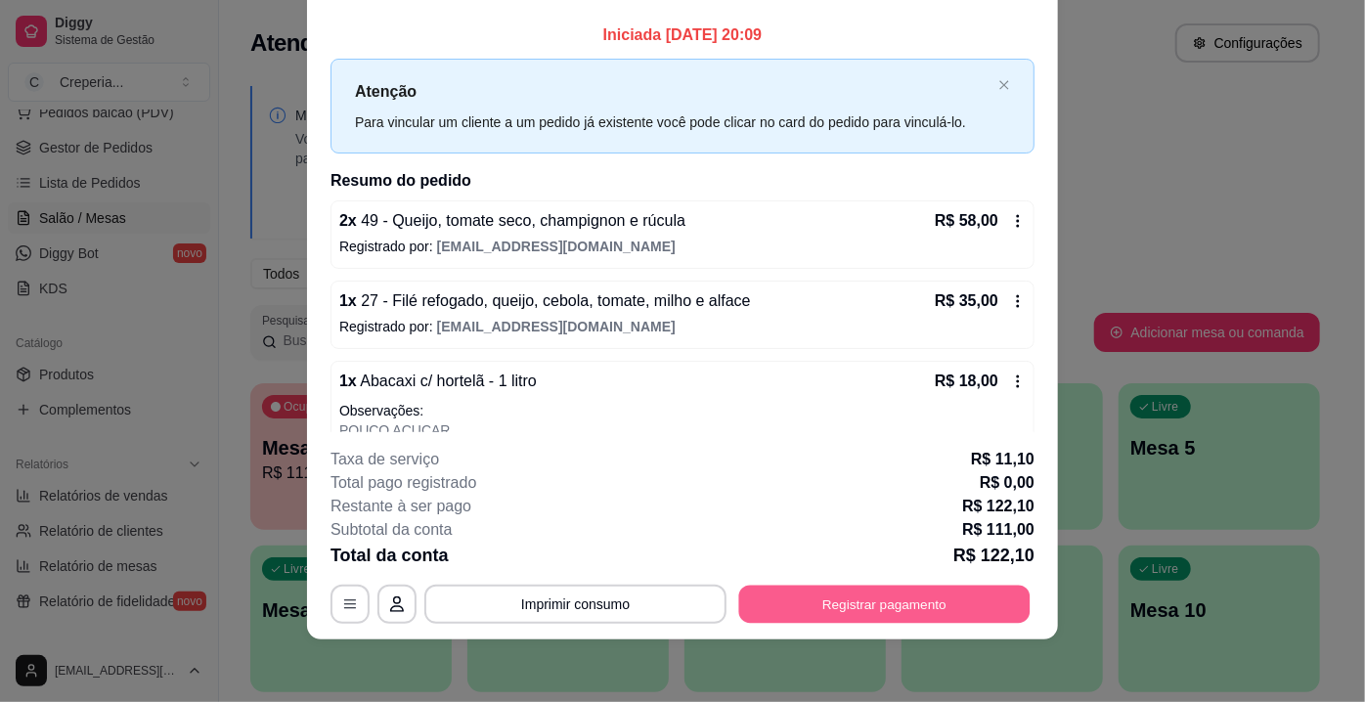
click at [765, 591] on button "Registrar pagamento" at bounding box center [884, 605] width 291 height 38
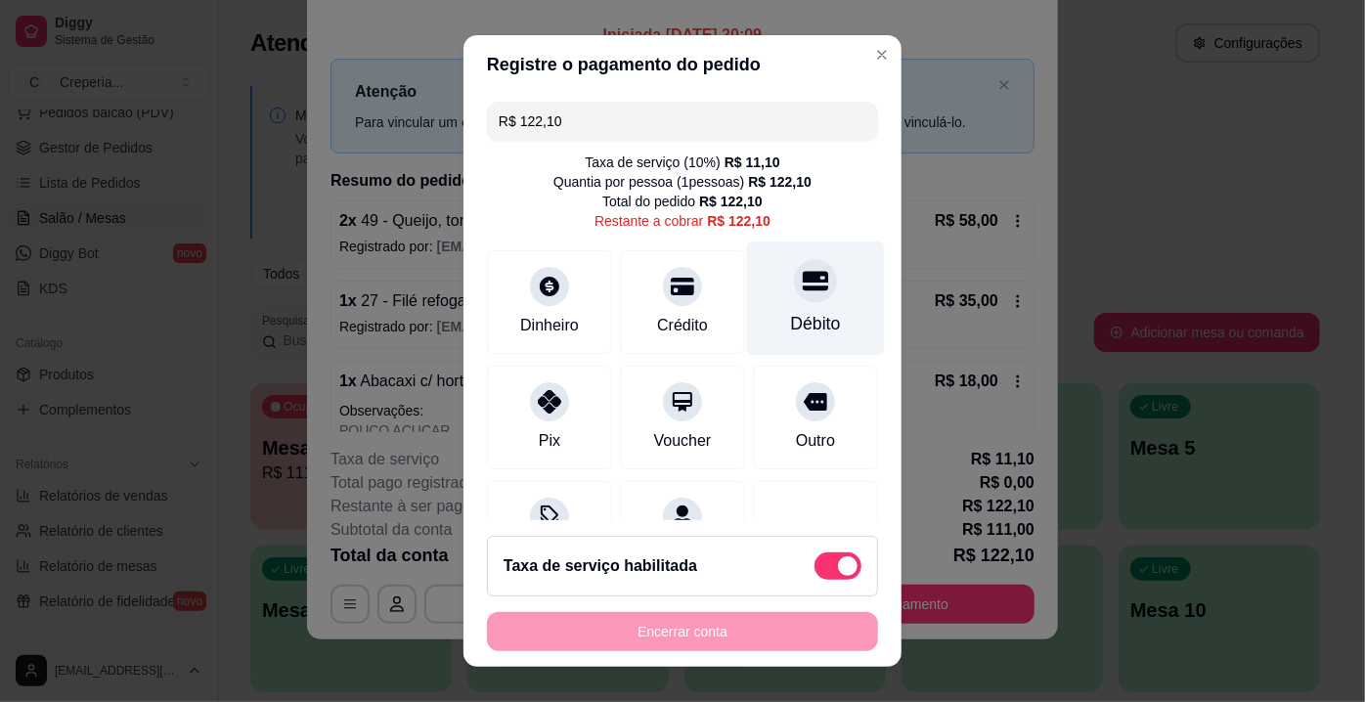
click at [803, 285] on icon at bounding box center [815, 280] width 25 height 25
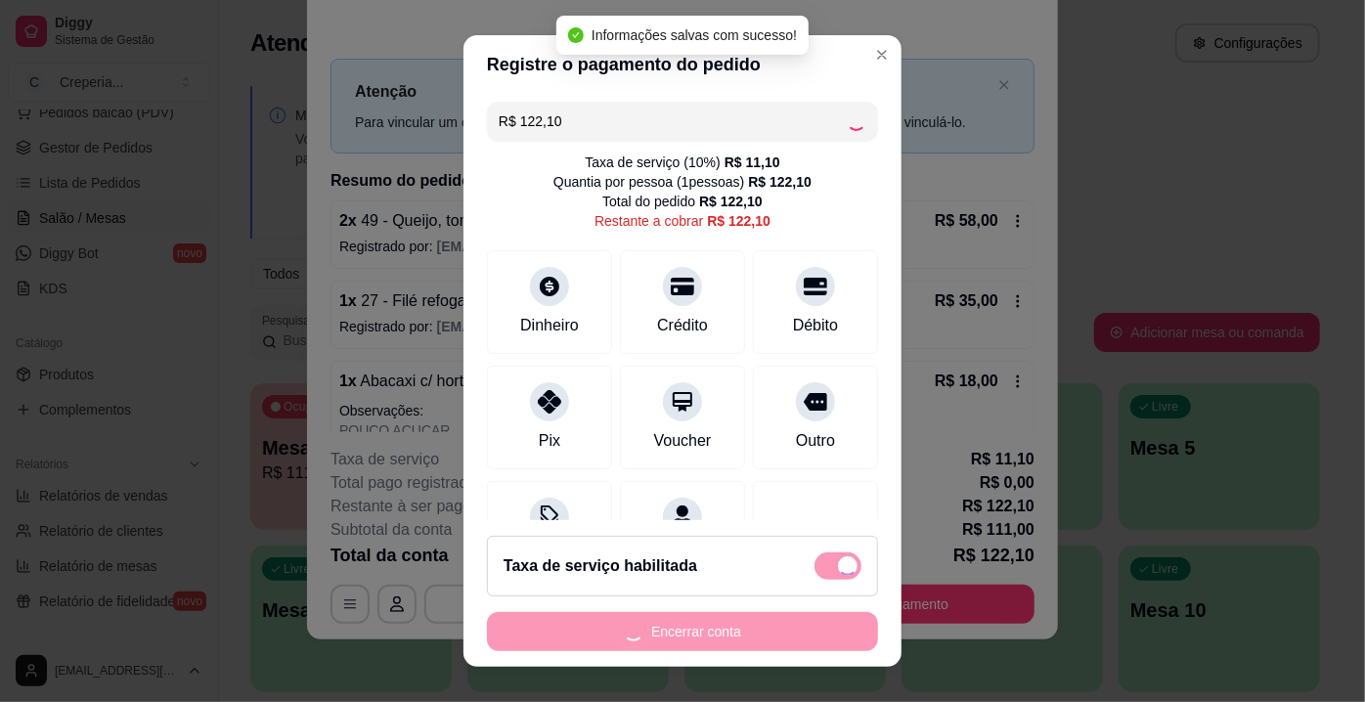
type input "R$ 0,00"
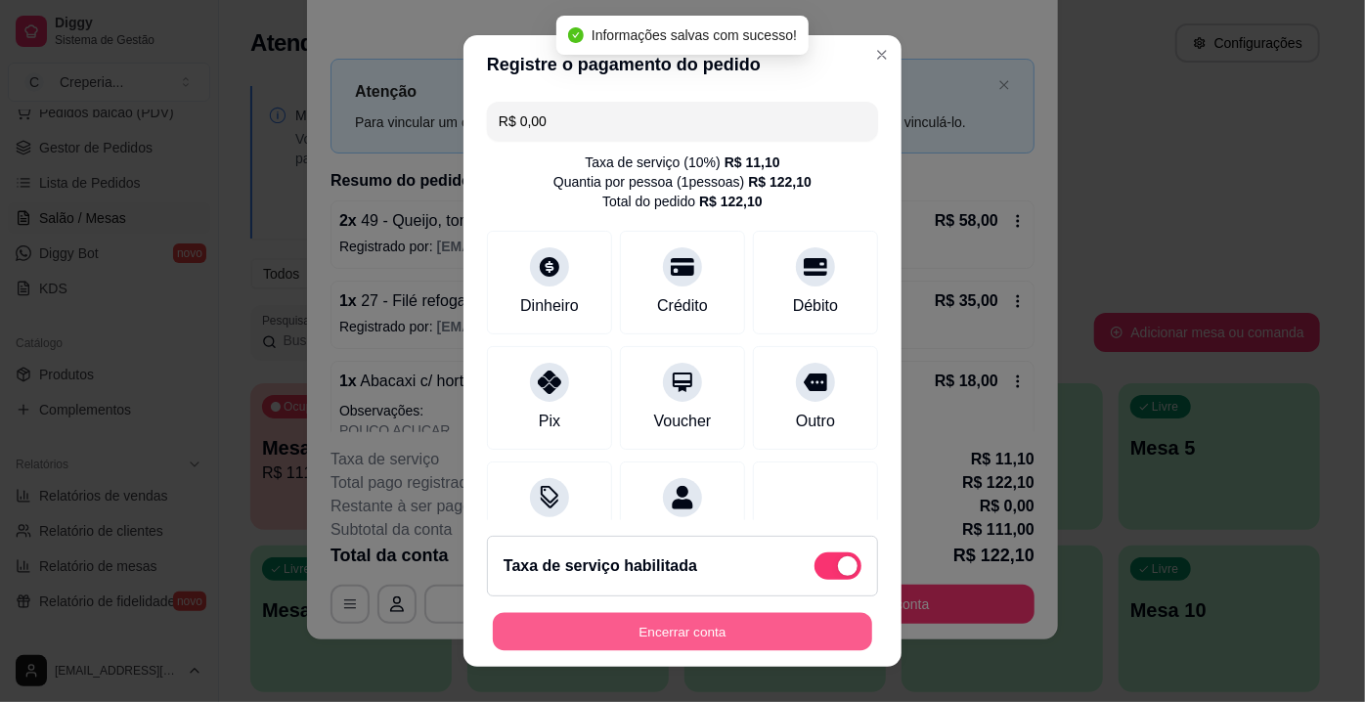
click at [612, 630] on button "Encerrar conta" at bounding box center [682, 632] width 379 height 38
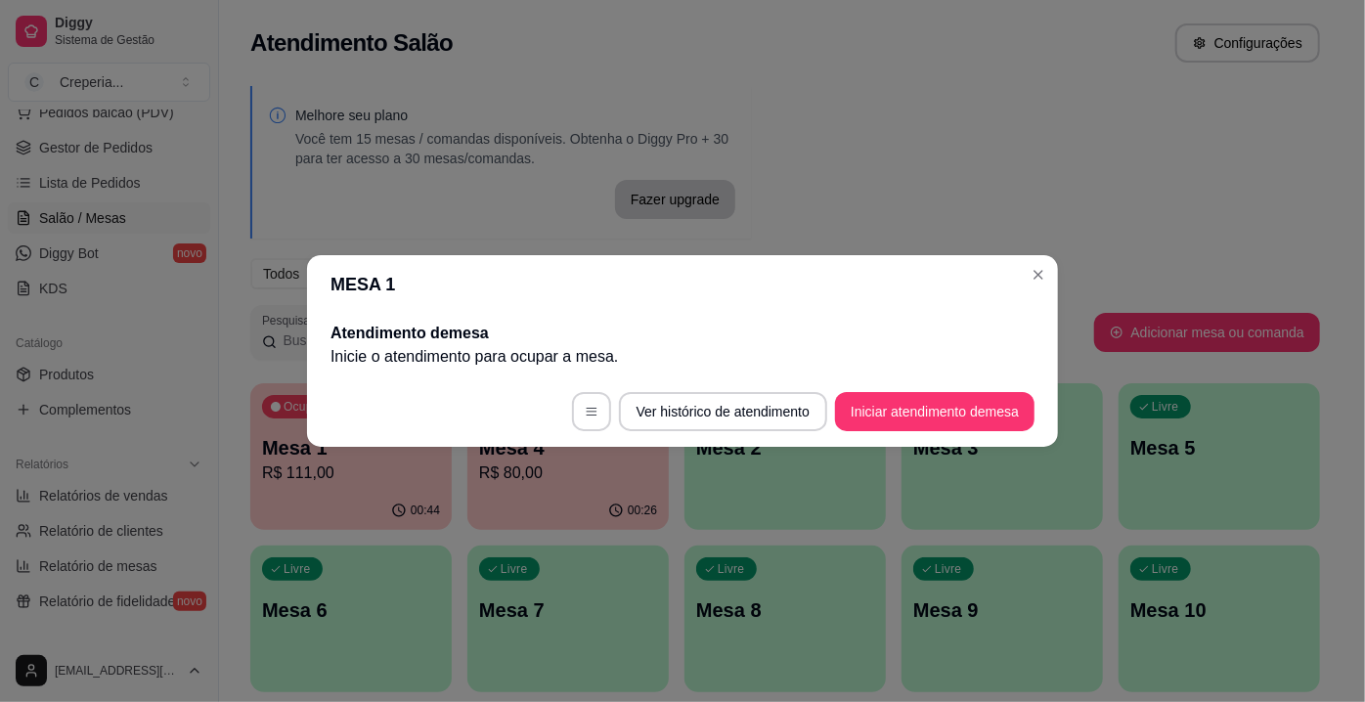
scroll to position [0, 0]
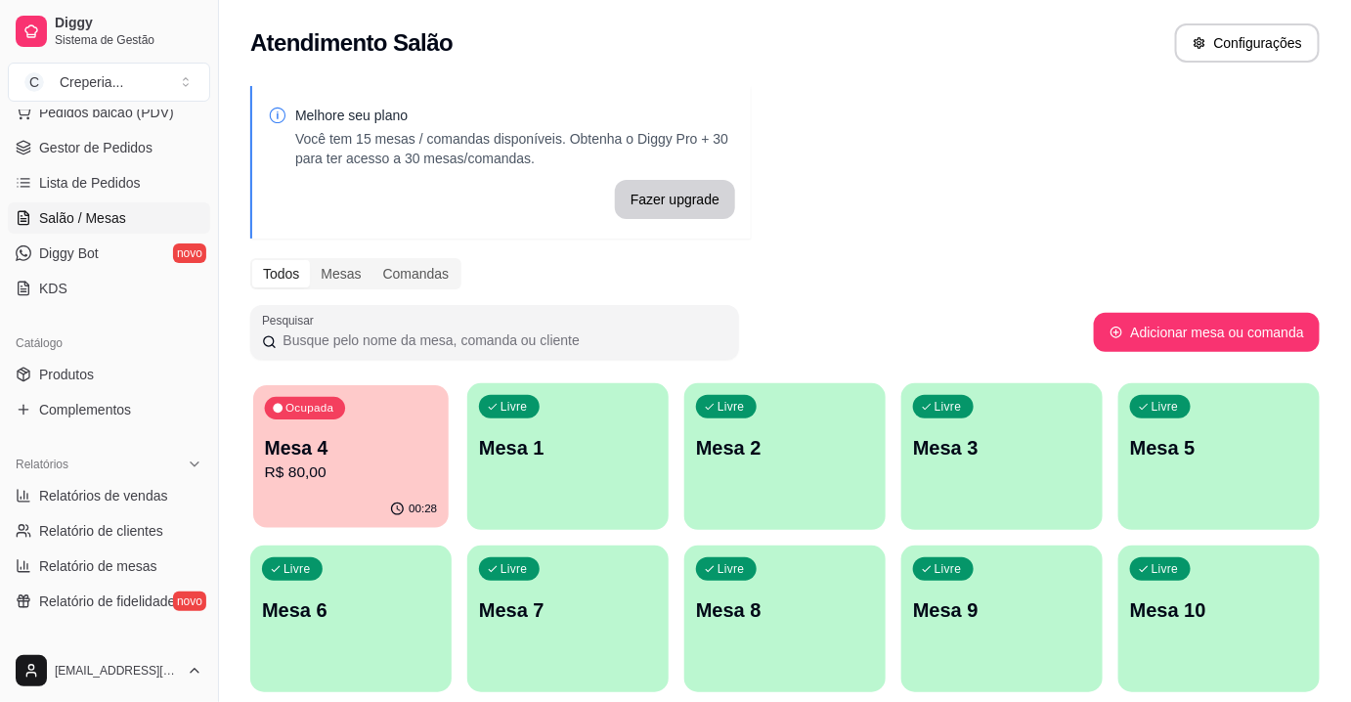
click at [351, 456] on p "Mesa 4" at bounding box center [351, 448] width 173 height 26
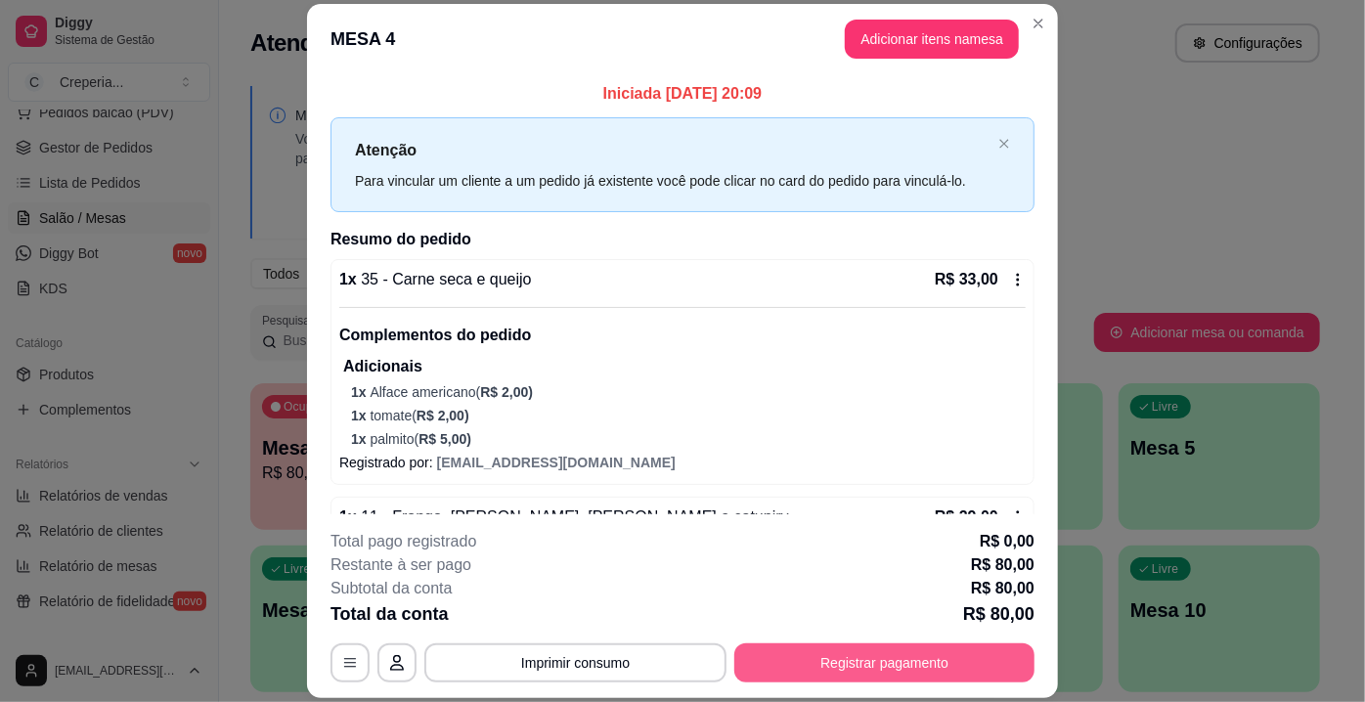
click at [862, 654] on button "Registrar pagamento" at bounding box center [884, 662] width 300 height 39
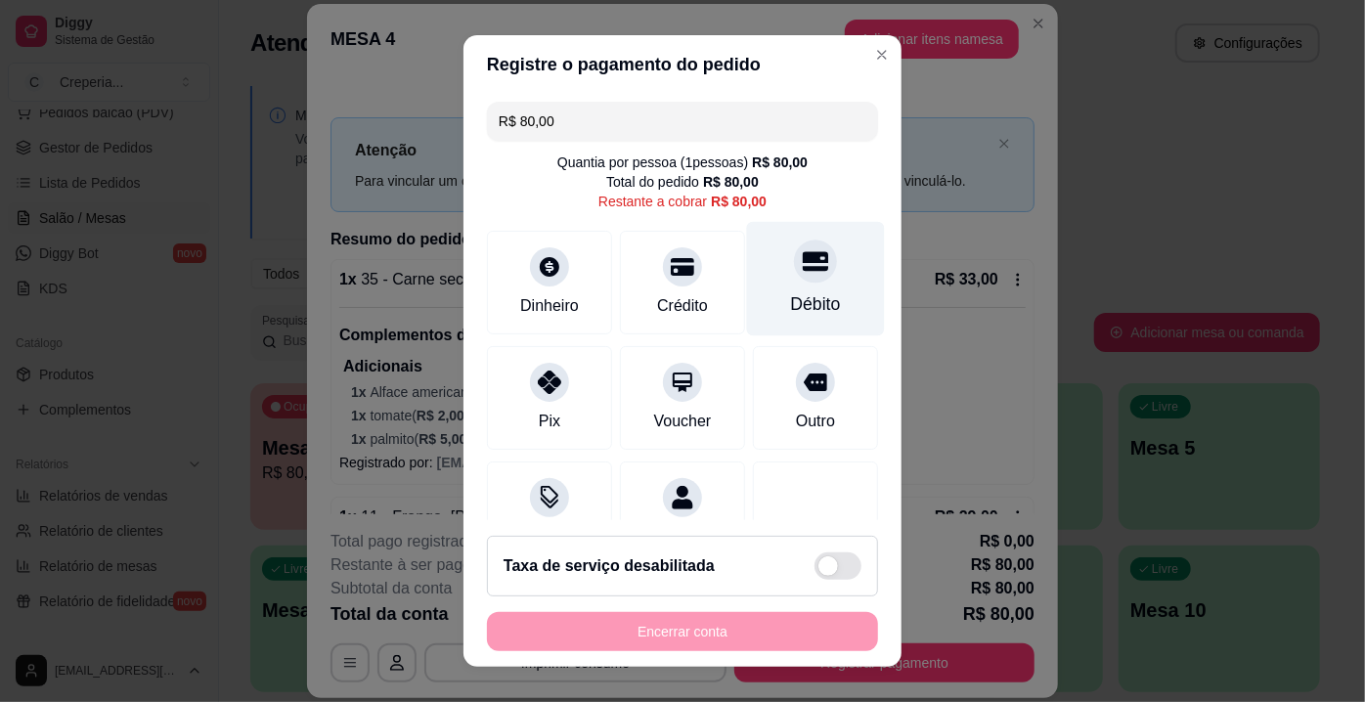
click at [791, 304] on div "Débito" at bounding box center [816, 303] width 50 height 25
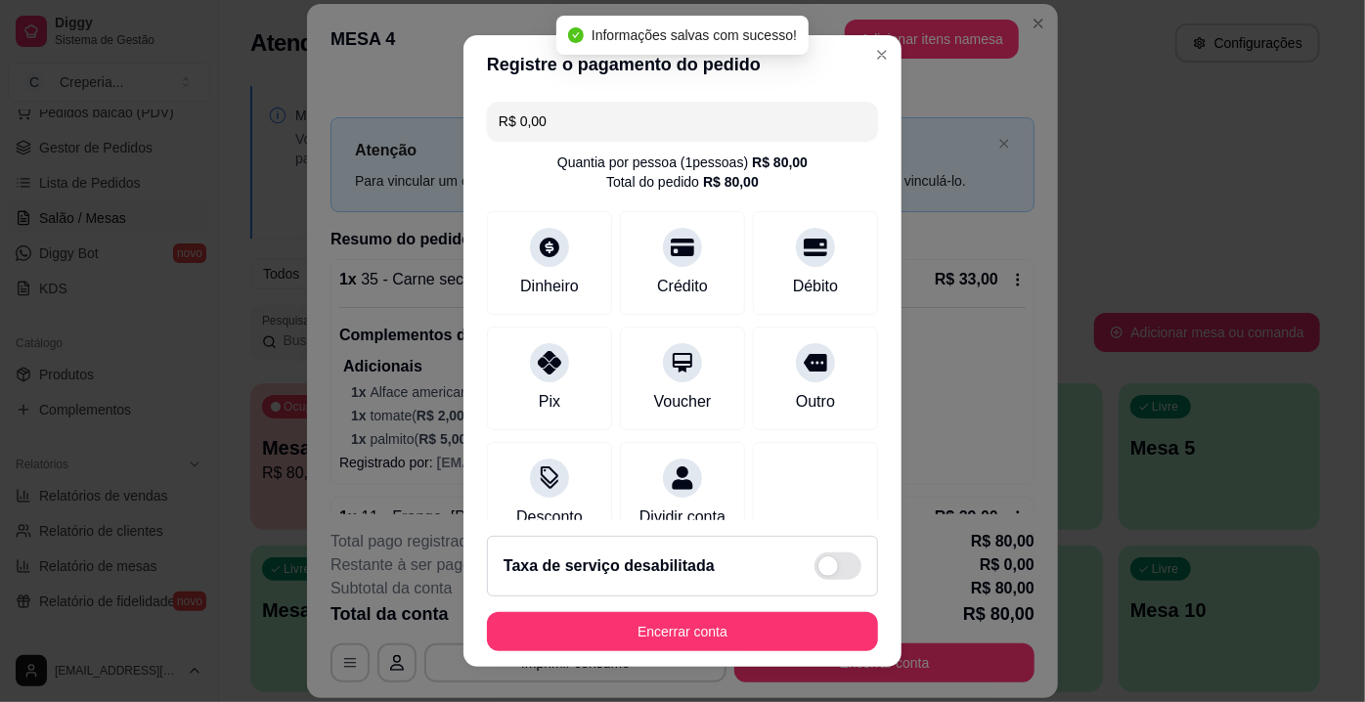
type input "R$ 0,00"
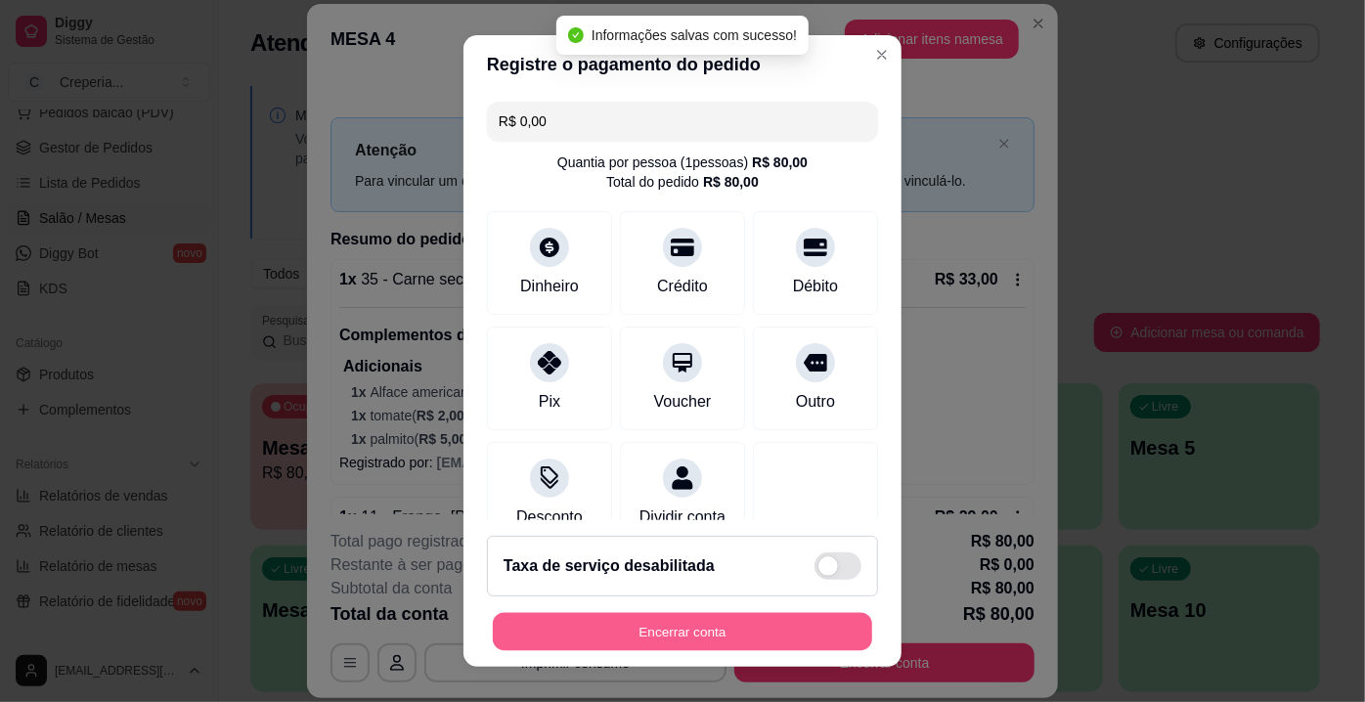
click at [706, 629] on button "Encerrar conta" at bounding box center [682, 632] width 379 height 38
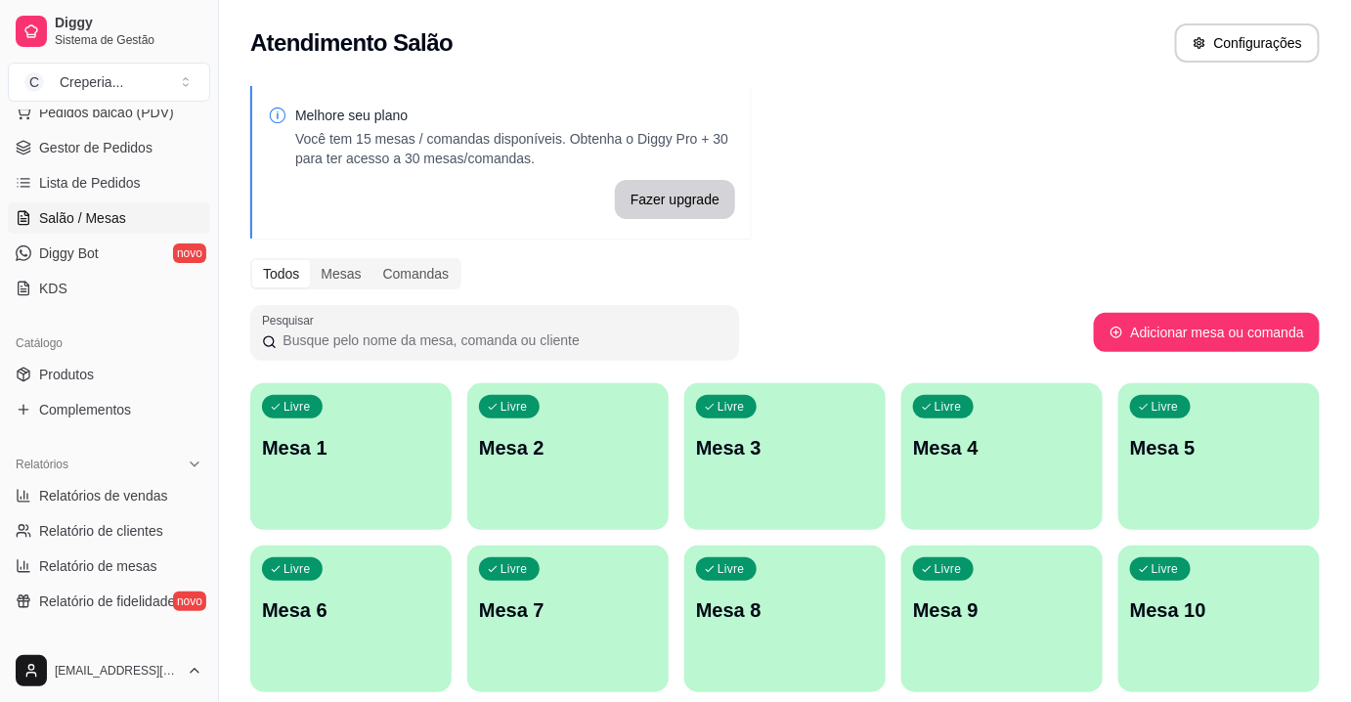
click at [378, 614] on p "Mesa 6" at bounding box center [351, 609] width 178 height 27
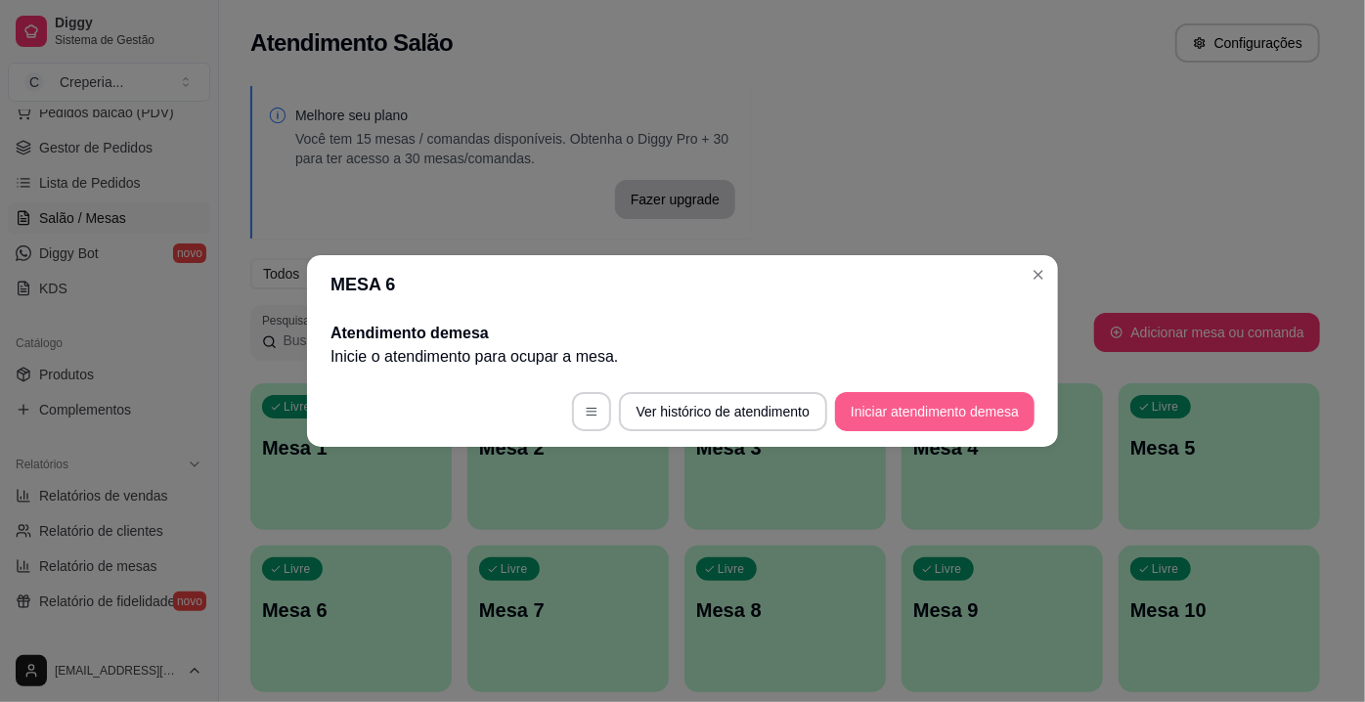
click at [899, 423] on button "Iniciar atendimento de mesa" at bounding box center [934, 411] width 199 height 39
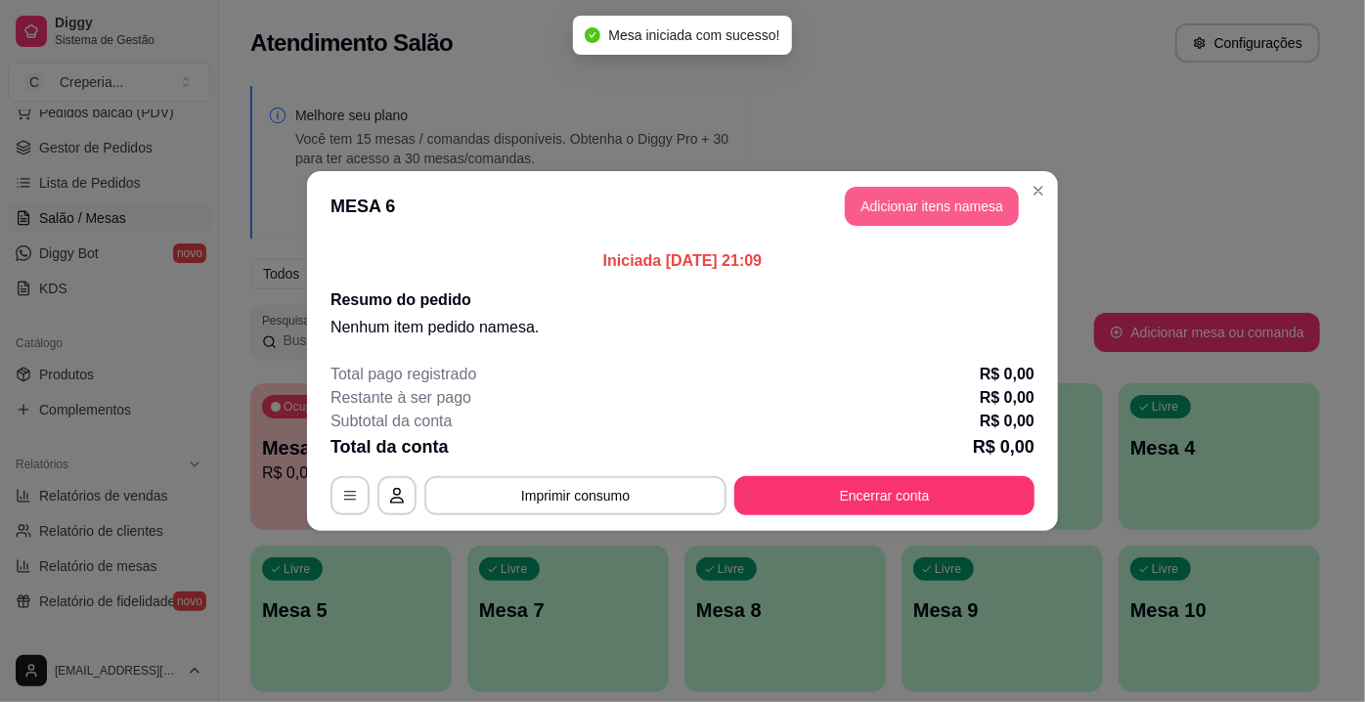
click at [910, 204] on button "Adicionar itens na mesa" at bounding box center [932, 206] width 174 height 39
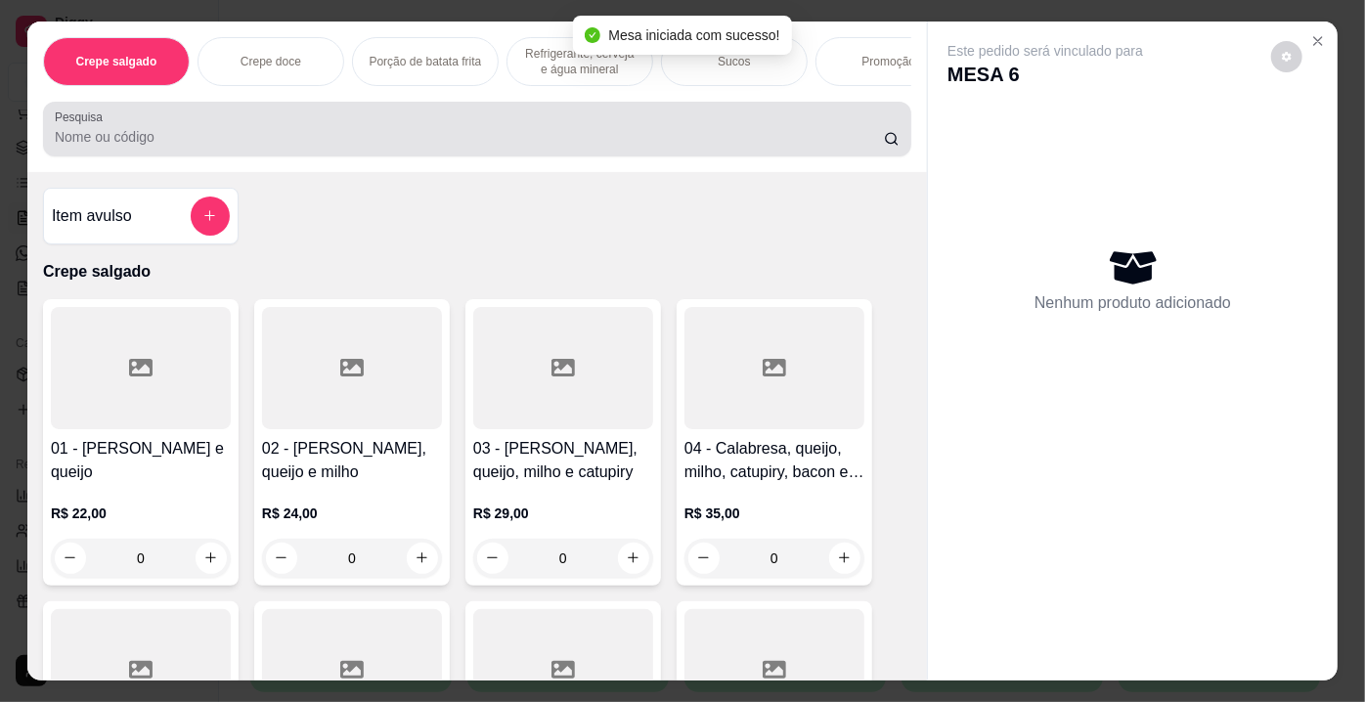
click at [267, 149] on div at bounding box center [477, 129] width 845 height 39
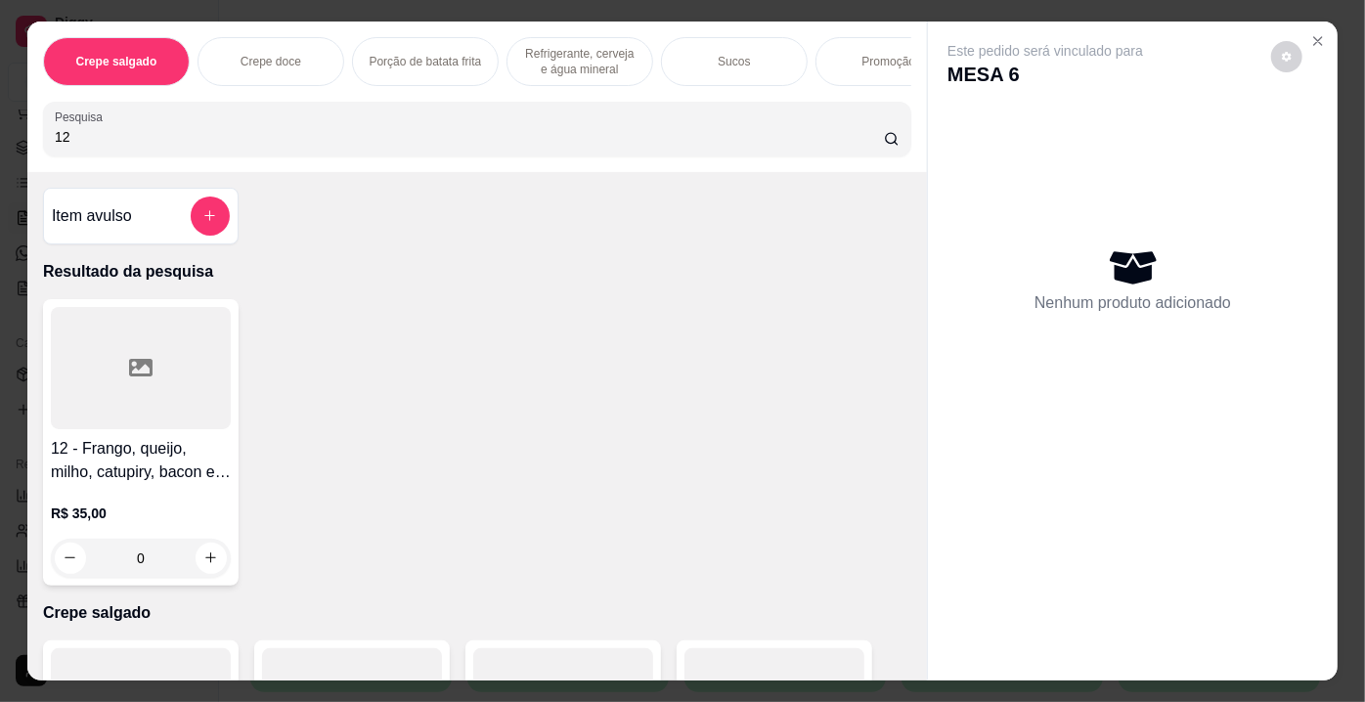
click at [210, 424] on div at bounding box center [141, 368] width 180 height 122
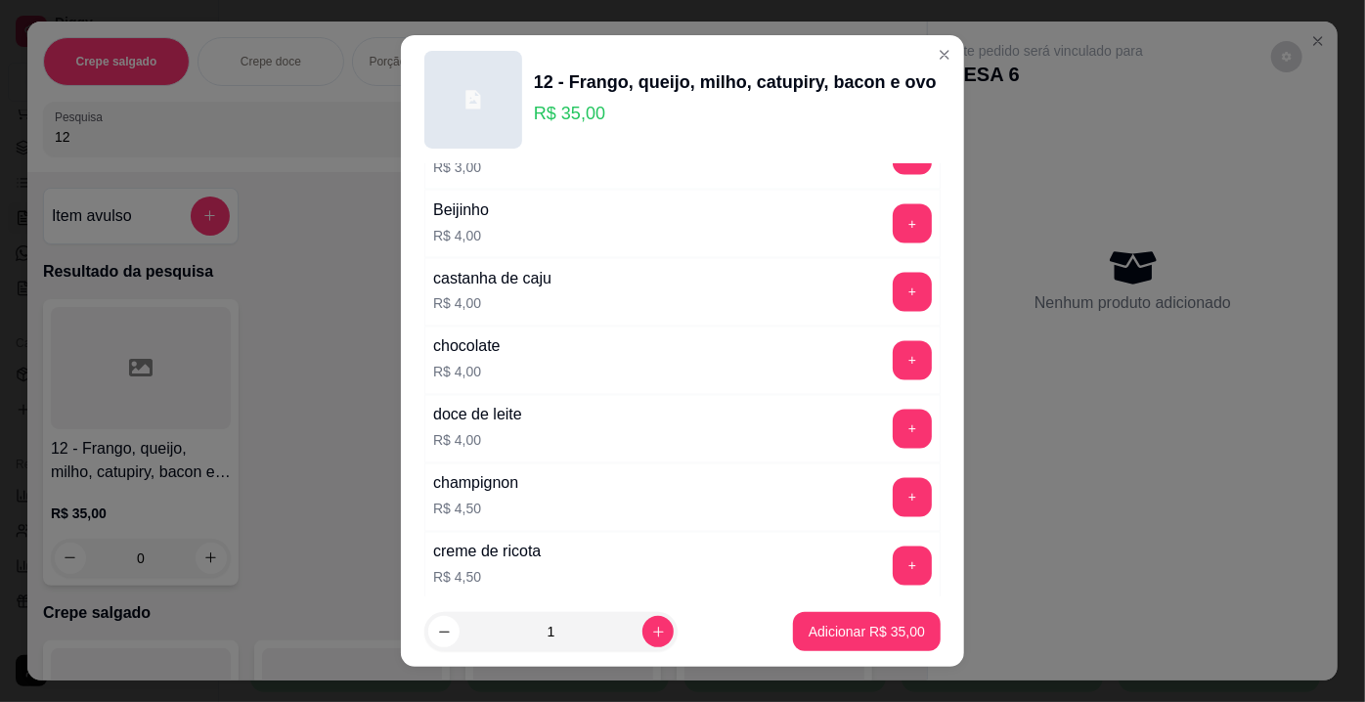
scroll to position [1778, 0]
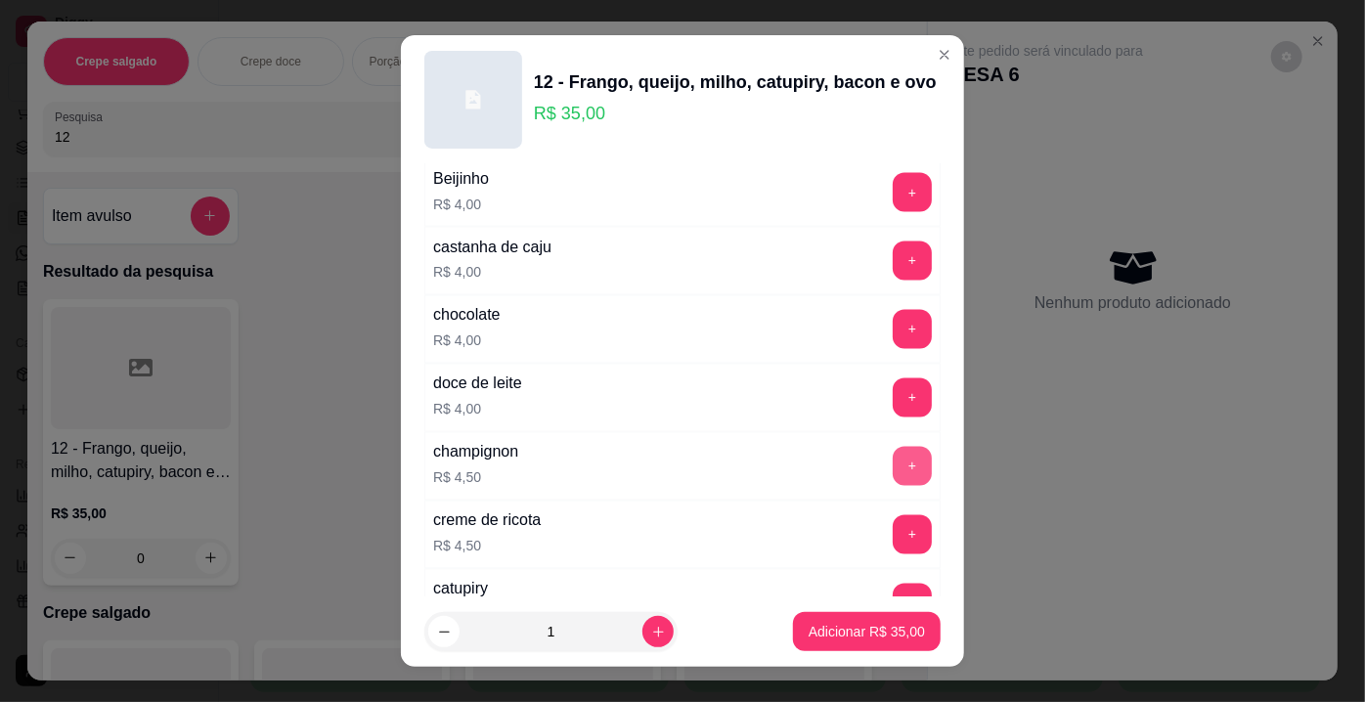
click at [893, 452] on button "+" at bounding box center [912, 466] width 39 height 39
click at [835, 634] on p "Adicionar R$ 39,50" at bounding box center [867, 631] width 113 height 19
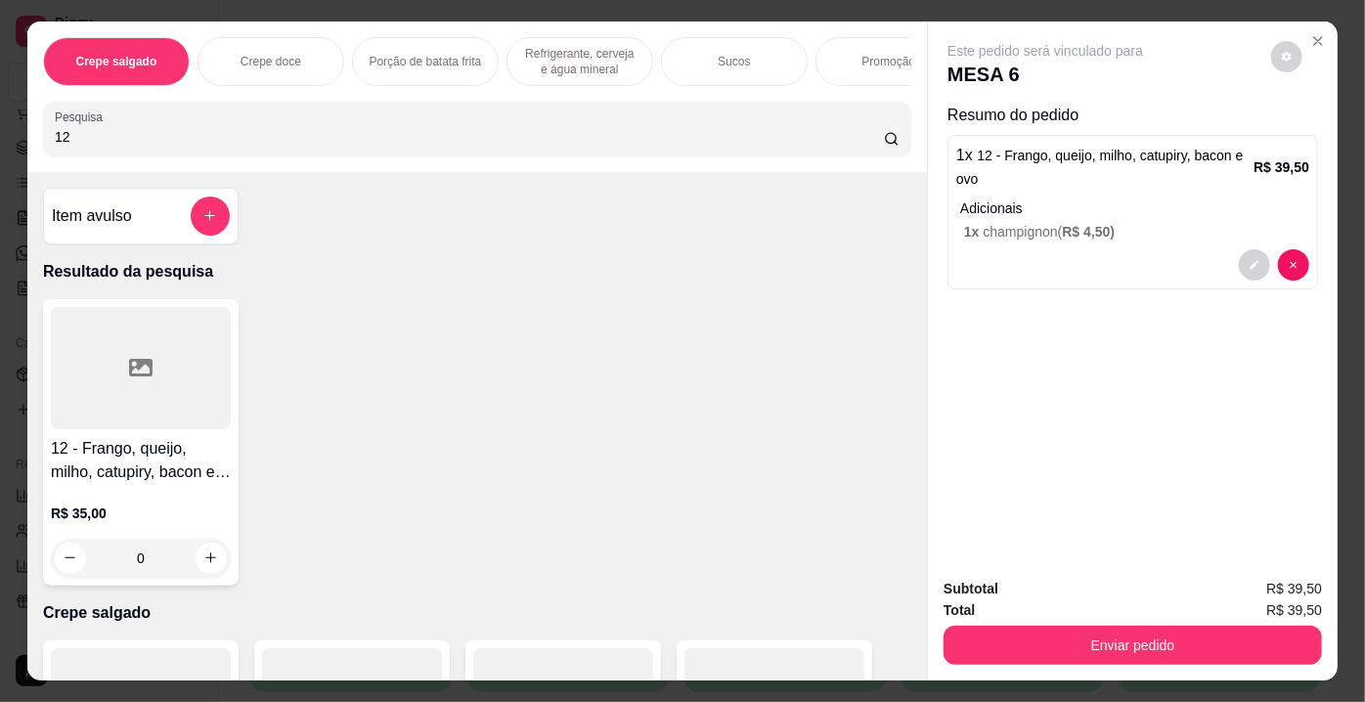
drag, startPoint x: 104, startPoint y: 137, endPoint x: 0, endPoint y: 139, distance: 103.7
click at [0, 139] on div "Crepe salgado Crepe doce Porção de batata frita Refrigerante, cerveja e água mi…" at bounding box center [682, 351] width 1365 height 702
type input "73"
click at [86, 352] on div at bounding box center [141, 368] width 180 height 122
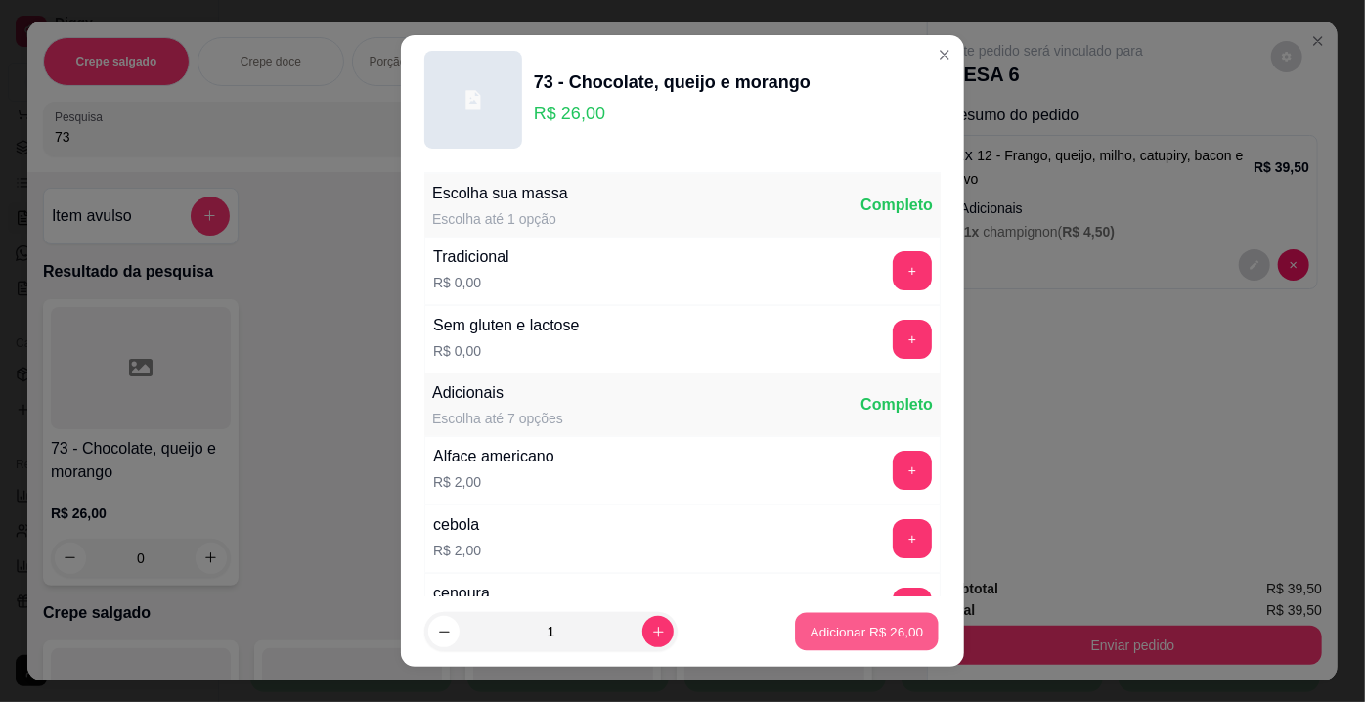
click at [845, 638] on p "Adicionar R$ 26,00" at bounding box center [867, 631] width 113 height 19
type input "1"
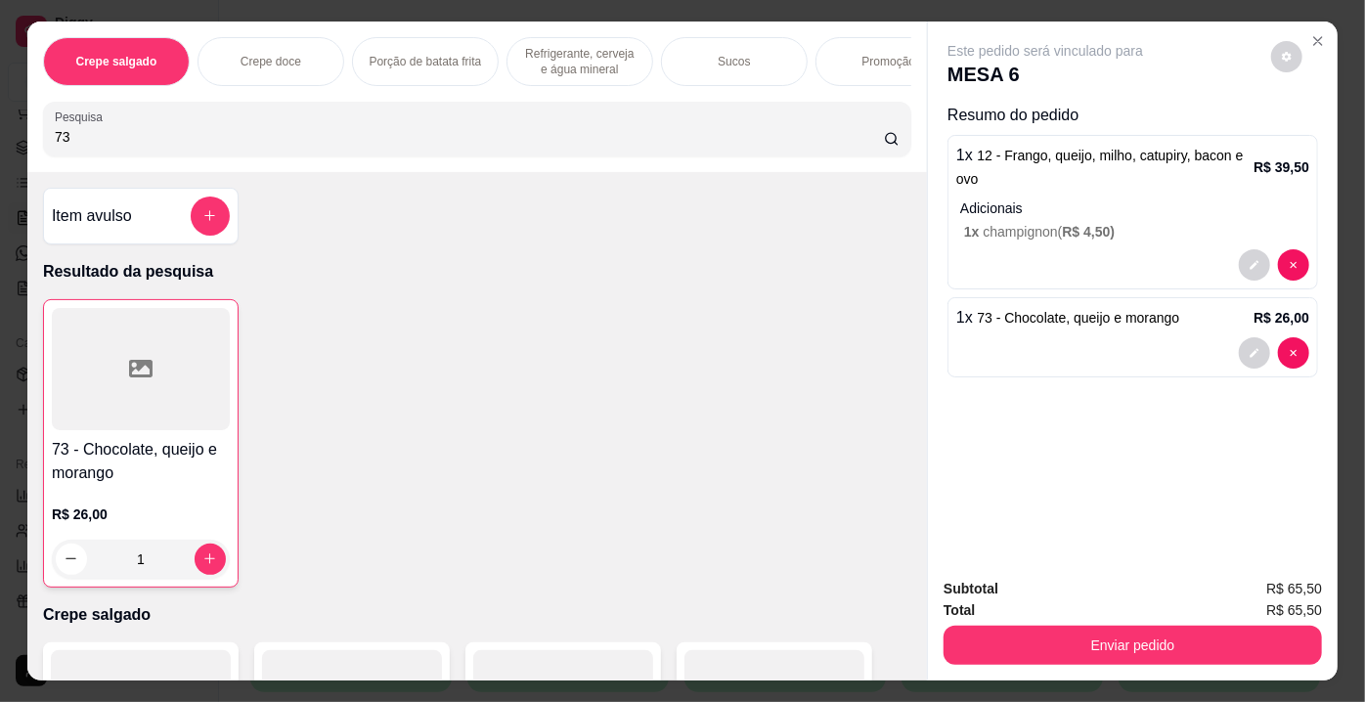
drag, startPoint x: 126, startPoint y: 147, endPoint x: 0, endPoint y: 146, distance: 126.1
click at [0, 146] on div "Crepe salgado Crepe doce Porção de batata frita Refrigerante, cerveja e água mi…" at bounding box center [682, 351] width 1365 height 702
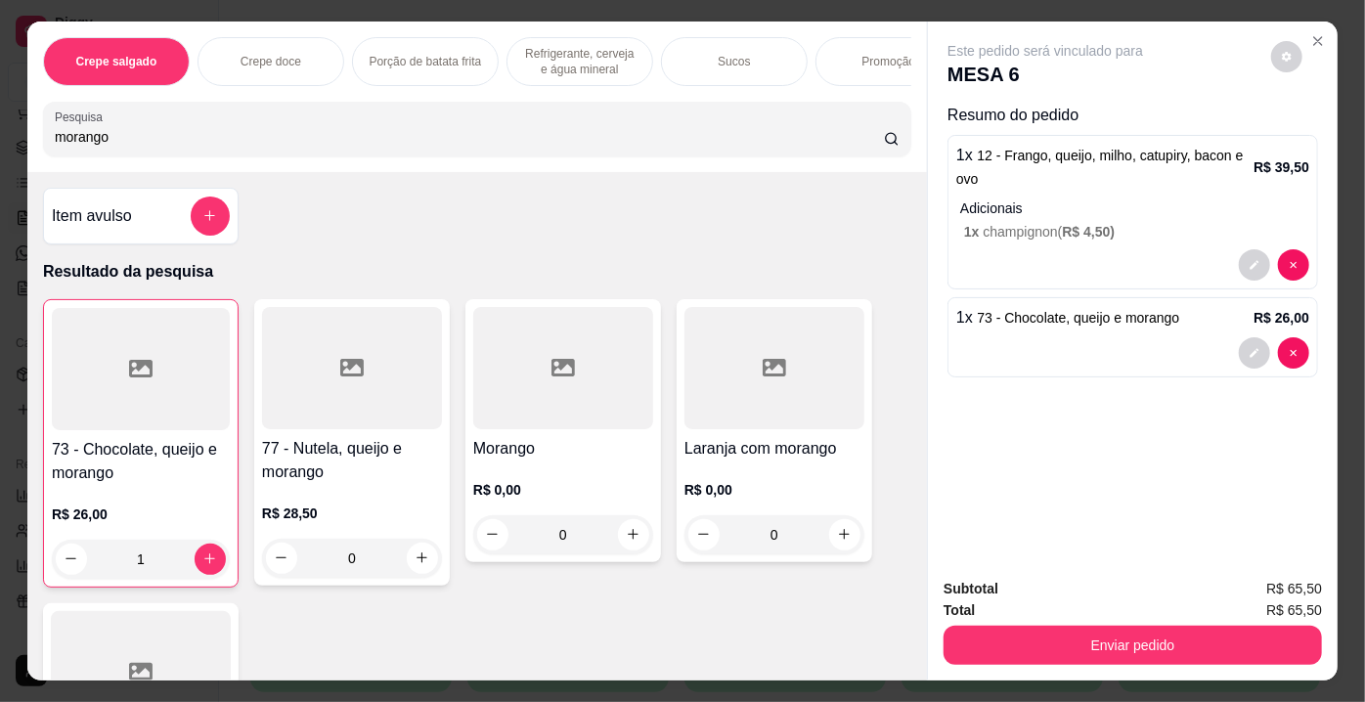
type input "morango"
click at [510, 395] on div at bounding box center [563, 368] width 180 height 122
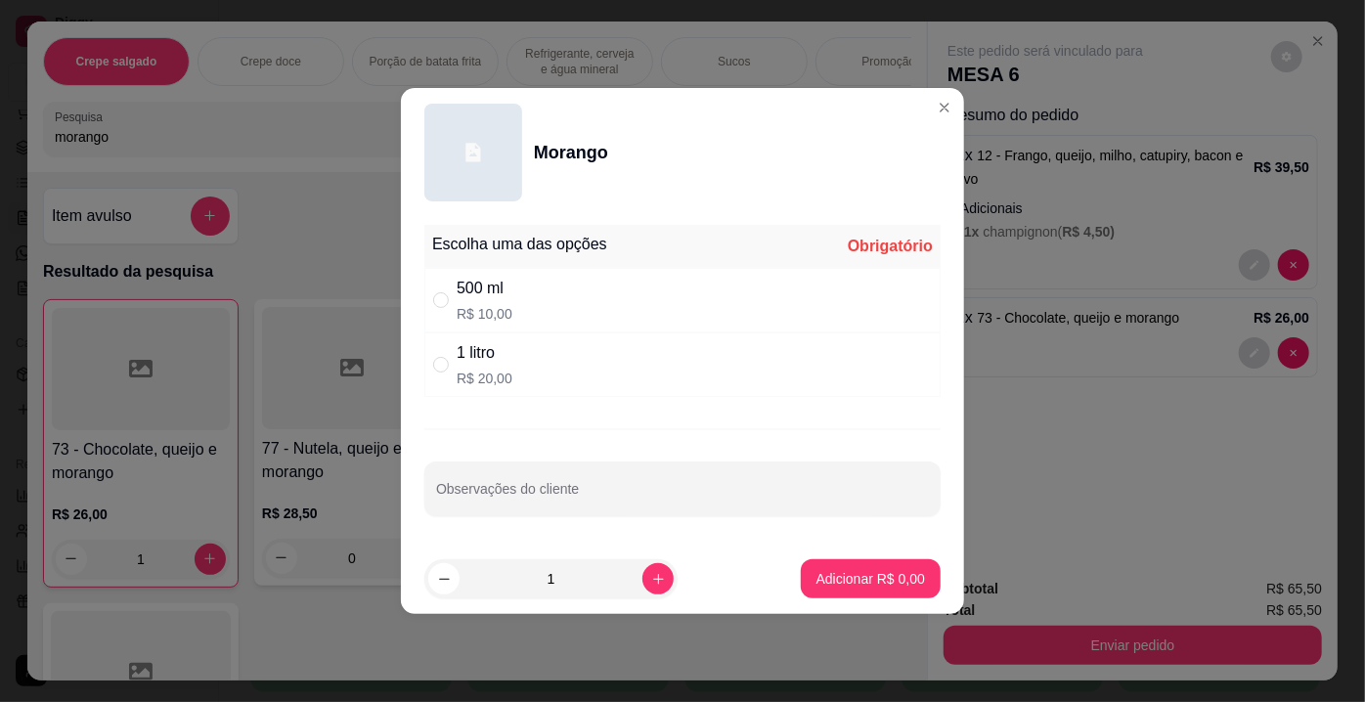
click at [540, 306] on div "500 ml R$ 10,00" at bounding box center [682, 300] width 516 height 65
radio input "true"
click at [907, 574] on p "Adicionar R$ 10,00" at bounding box center [867, 578] width 113 height 19
type input "1"
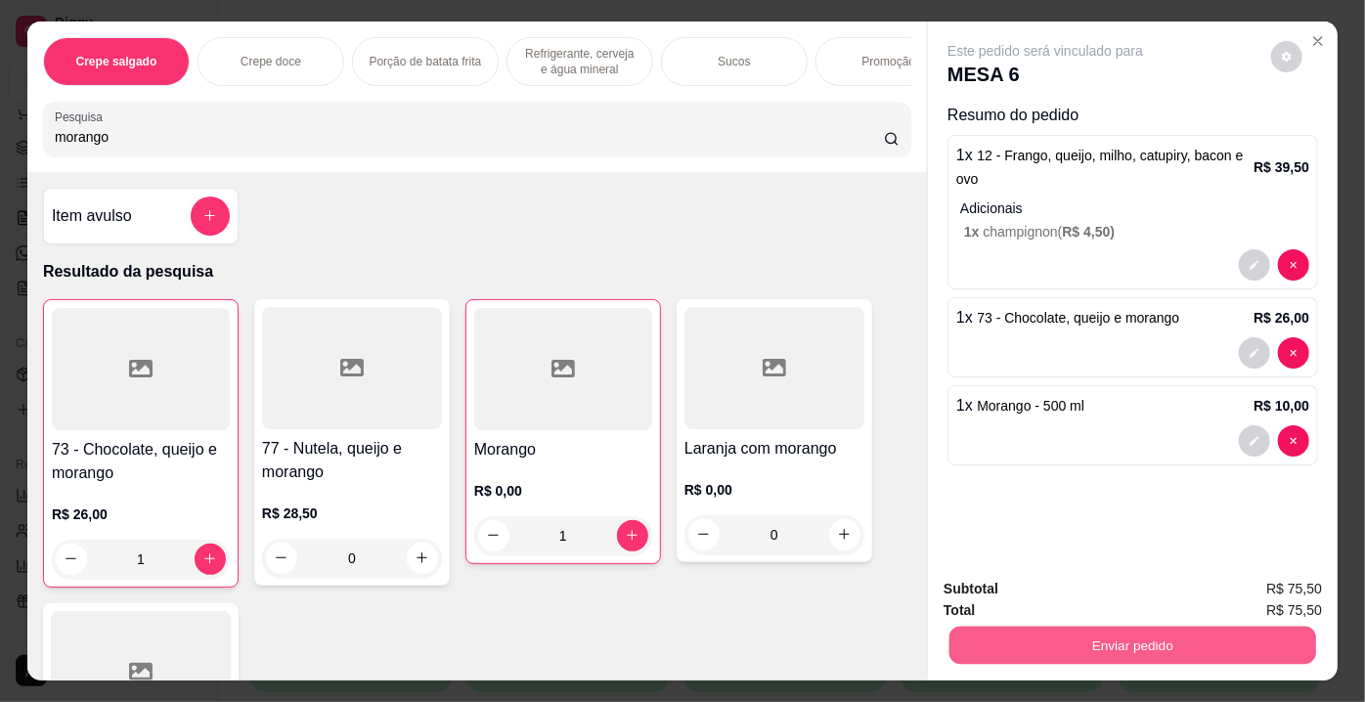
click at [1087, 630] on button "Enviar pedido" at bounding box center [1132, 646] width 367 height 38
click at [1251, 596] on button "Enviar pedido" at bounding box center [1271, 591] width 110 height 37
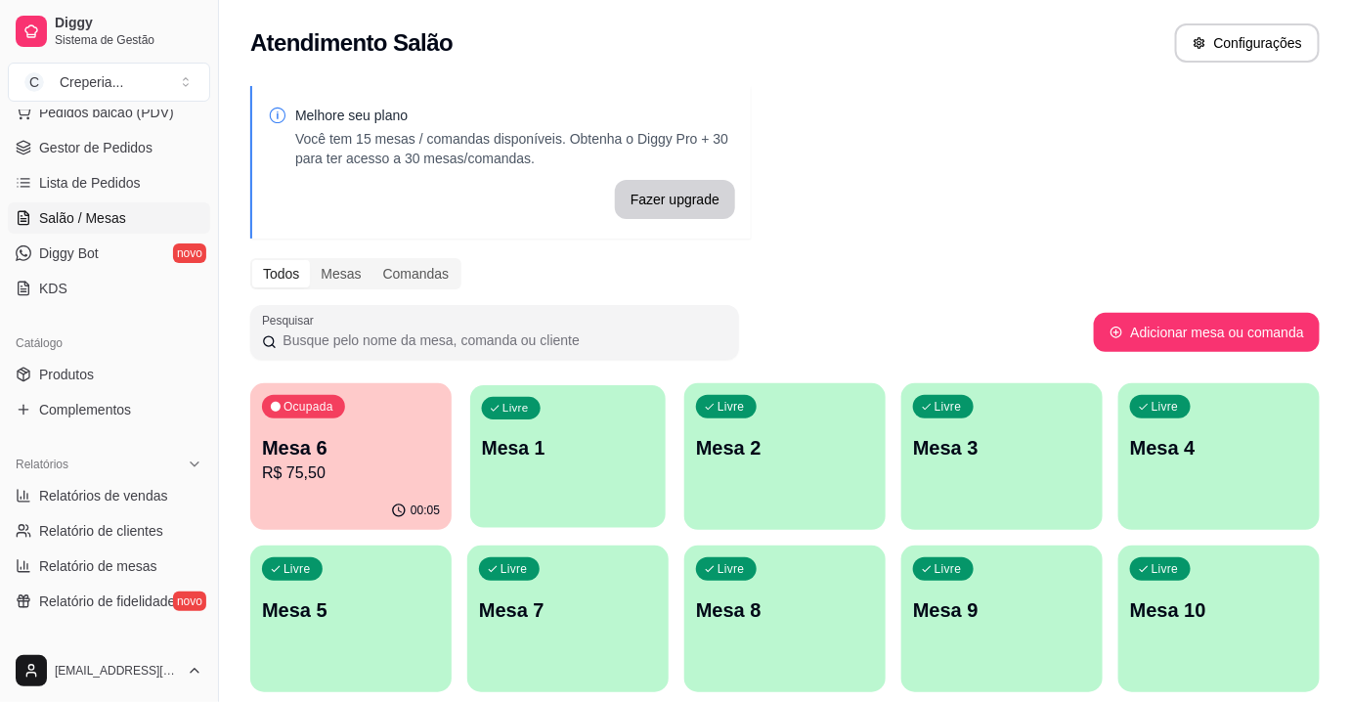
click at [538, 442] on p "Mesa 1" at bounding box center [568, 448] width 173 height 26
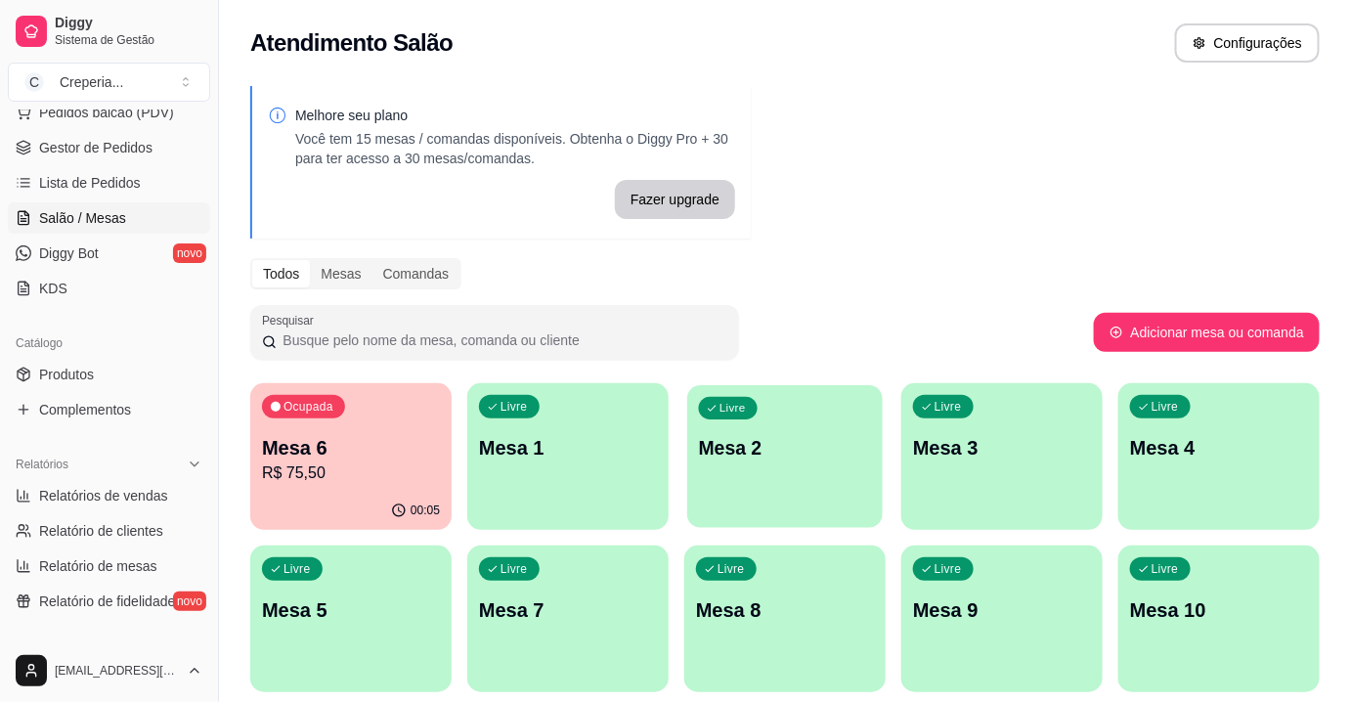
click at [735, 458] on p "Mesa 2" at bounding box center [785, 448] width 173 height 26
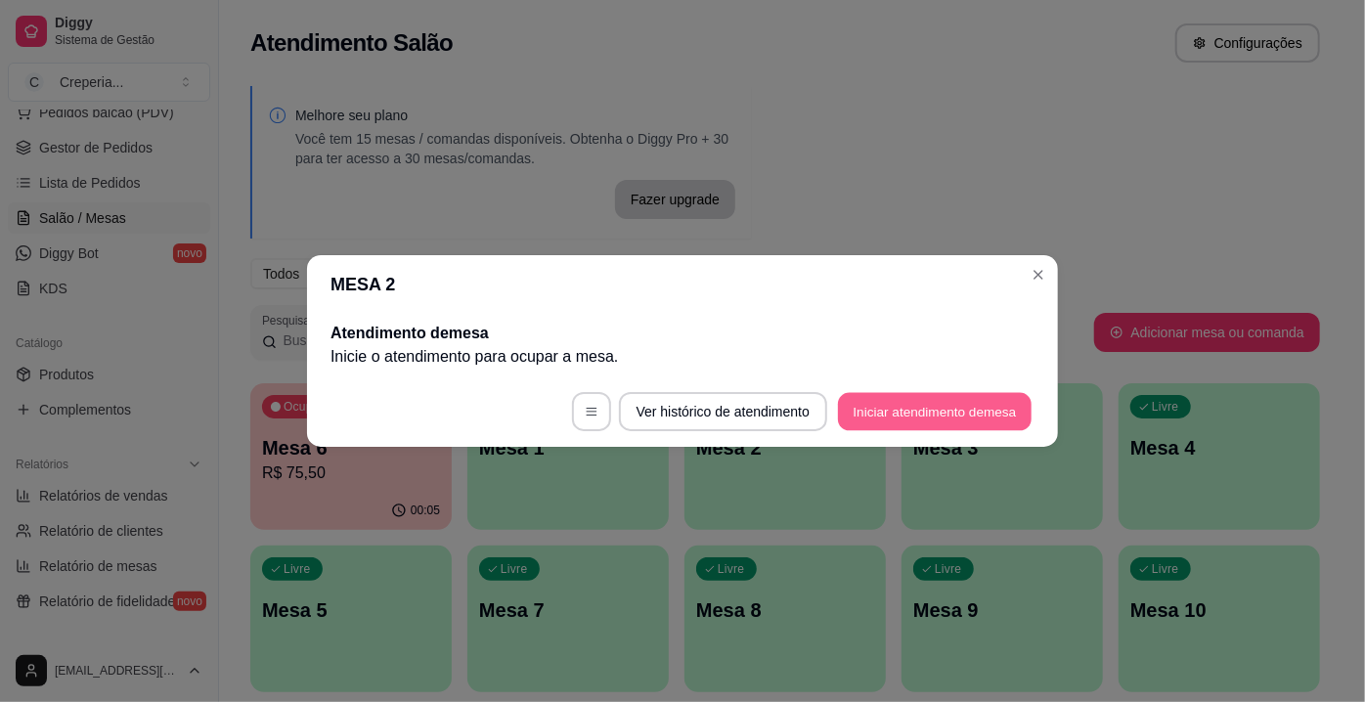
click at [867, 411] on button "Iniciar atendimento de mesa" at bounding box center [935, 412] width 194 height 38
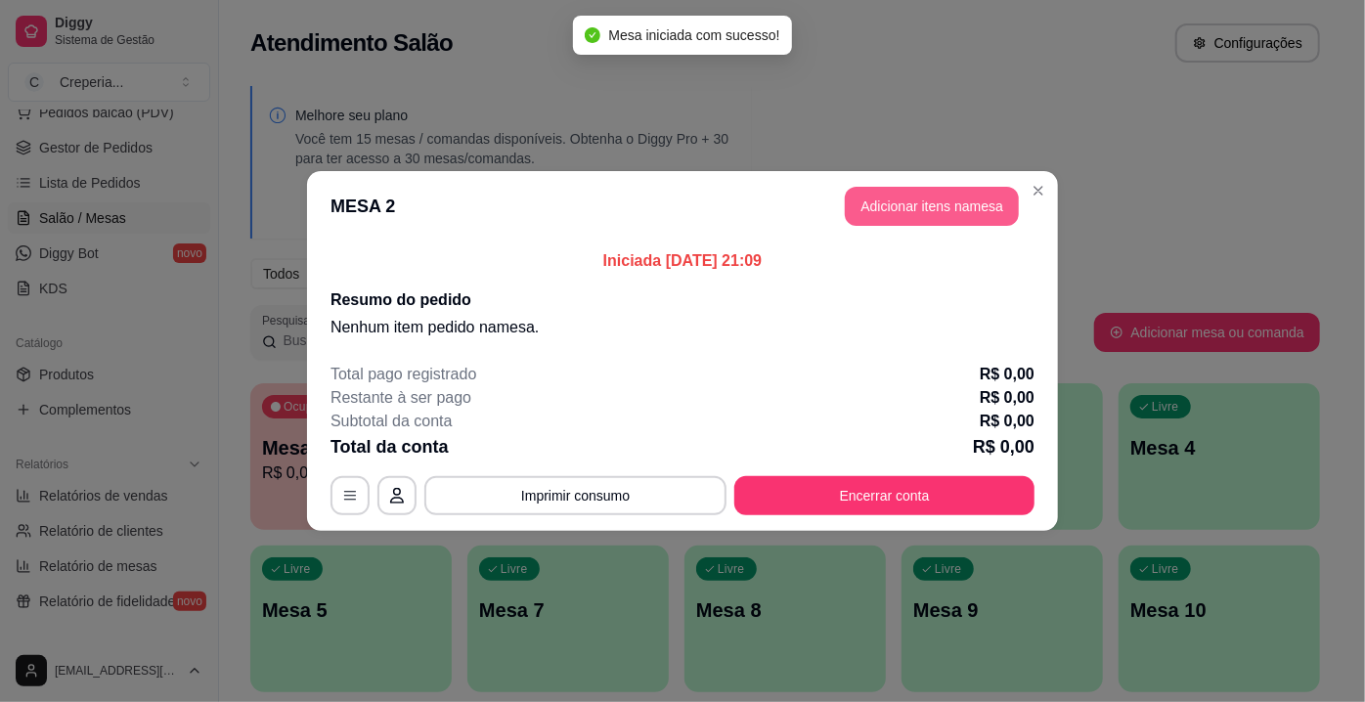
click at [873, 214] on button "Adicionar itens na mesa" at bounding box center [932, 206] width 174 height 39
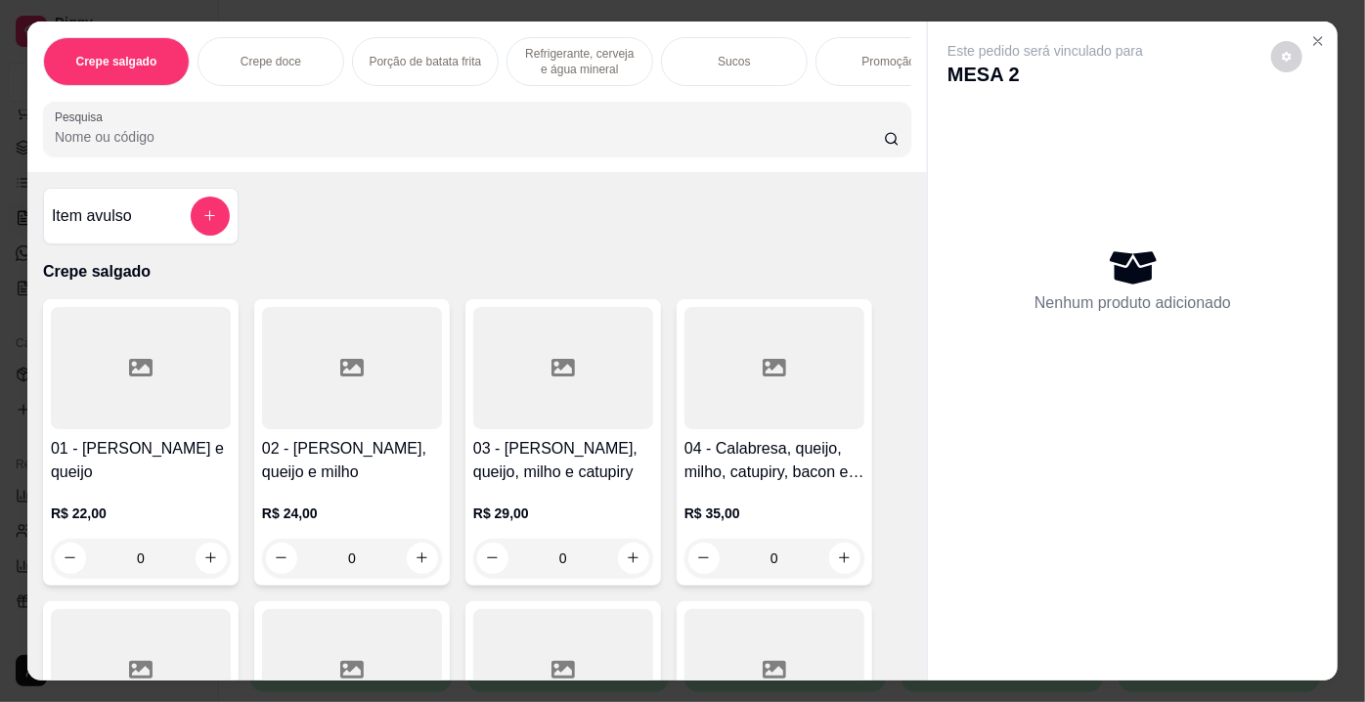
drag, startPoint x: 532, startPoint y: 149, endPoint x: 540, endPoint y: 139, distance: 12.5
click at [535, 145] on input "Pesquisa" at bounding box center [469, 137] width 829 height 20
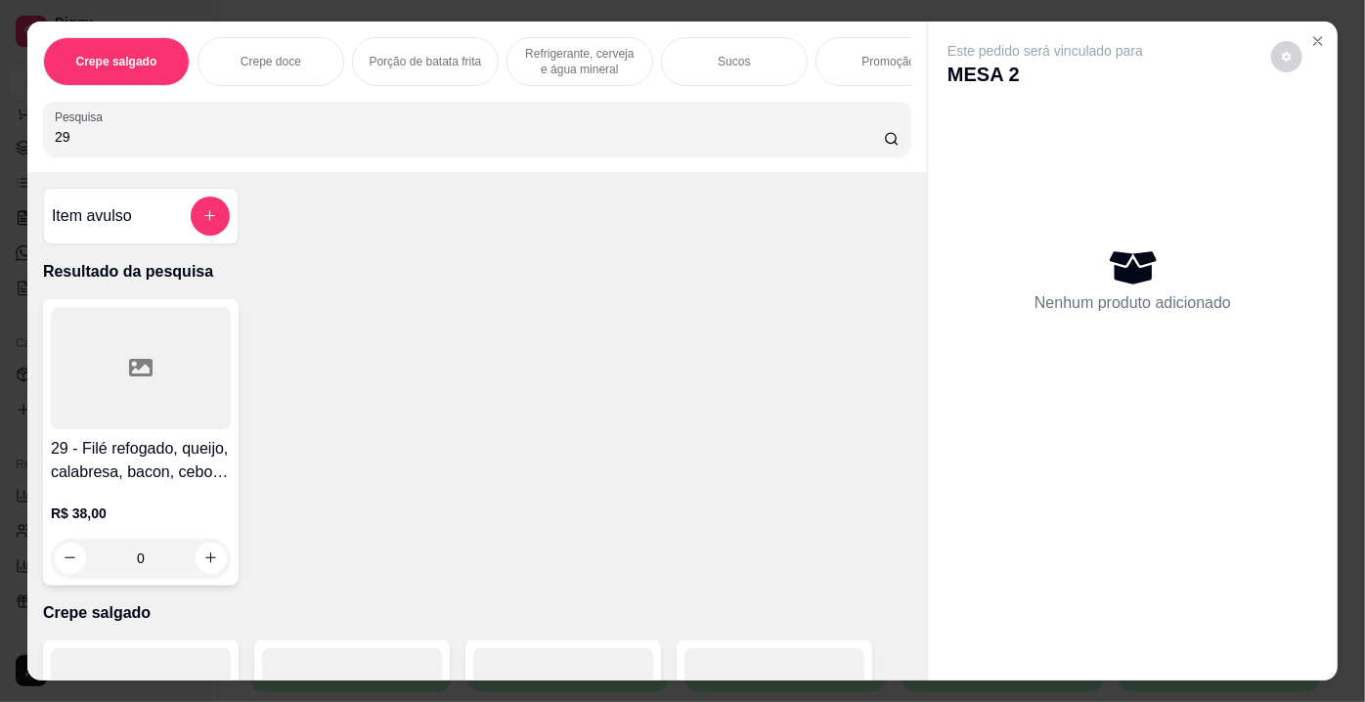
type input "29"
click at [160, 357] on div at bounding box center [141, 368] width 180 height 122
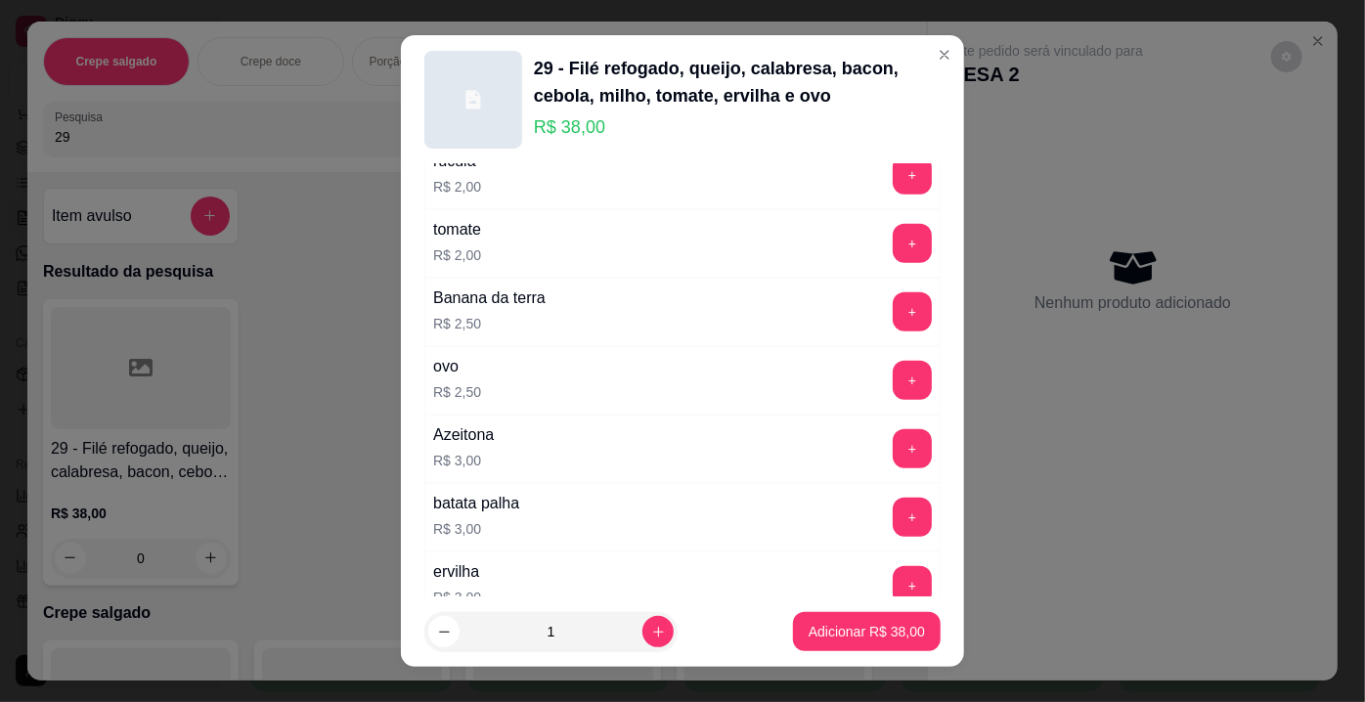
scroll to position [978, 0]
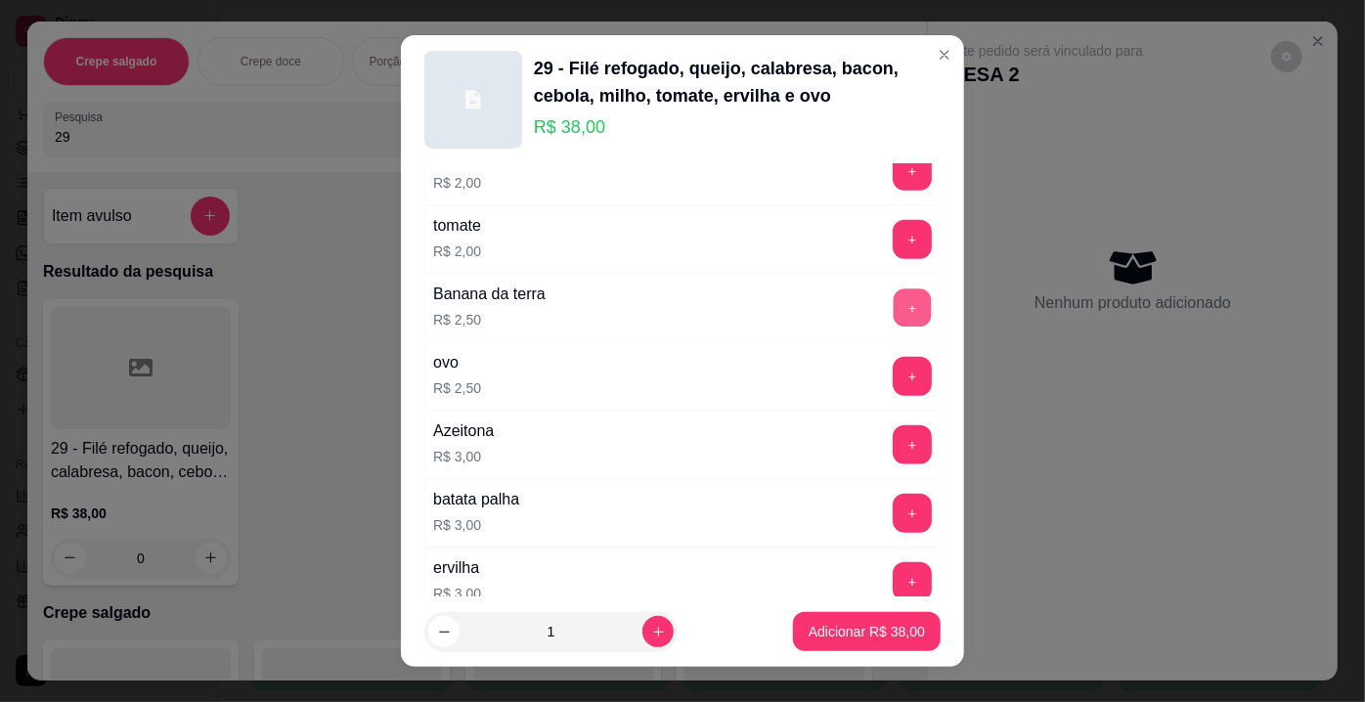
click at [894, 306] on button "+" at bounding box center [913, 308] width 38 height 38
click at [865, 629] on p "Adicionar R$ 40,50" at bounding box center [867, 632] width 116 height 20
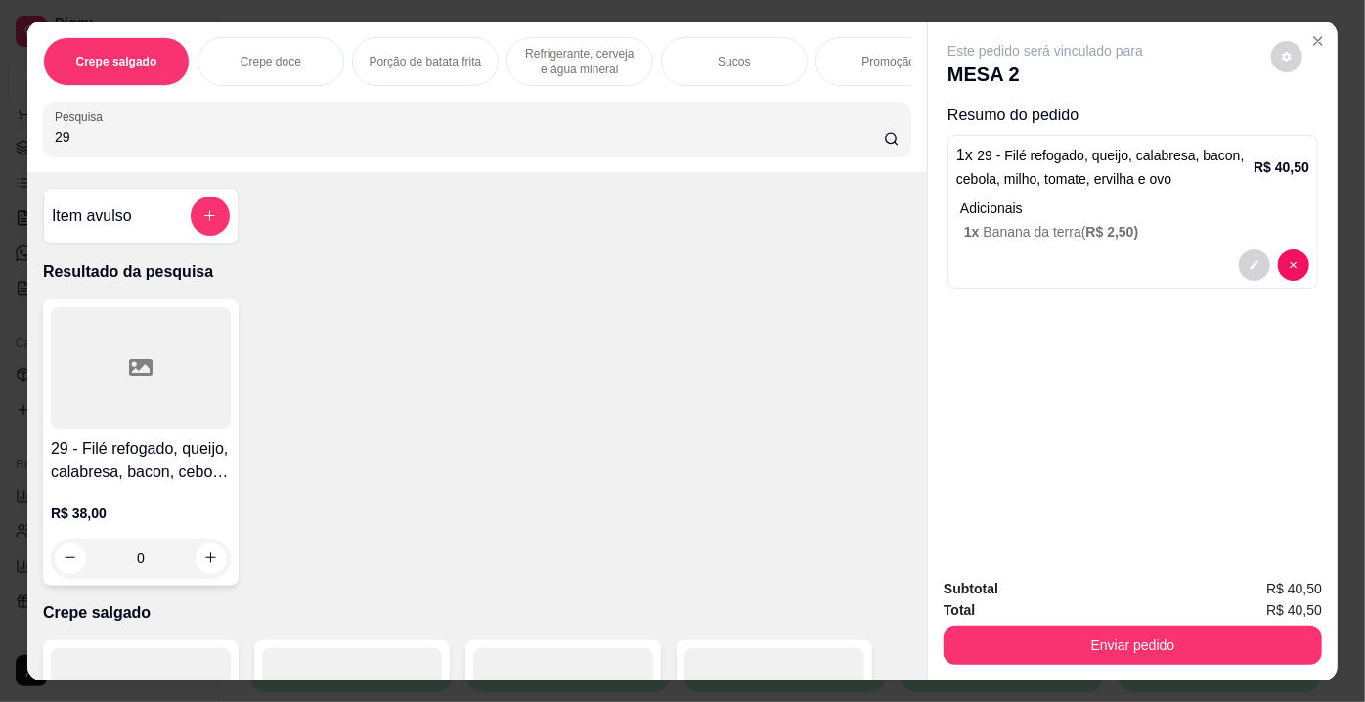
drag, startPoint x: 101, startPoint y: 148, endPoint x: 0, endPoint y: 152, distance: 100.8
click at [0, 152] on div "Crepe salgado Crepe doce Porção de batata frita Refrigerante, cerveja e água mi…" at bounding box center [682, 351] width 1365 height 702
type input "36"
click at [114, 340] on div at bounding box center [141, 368] width 180 height 122
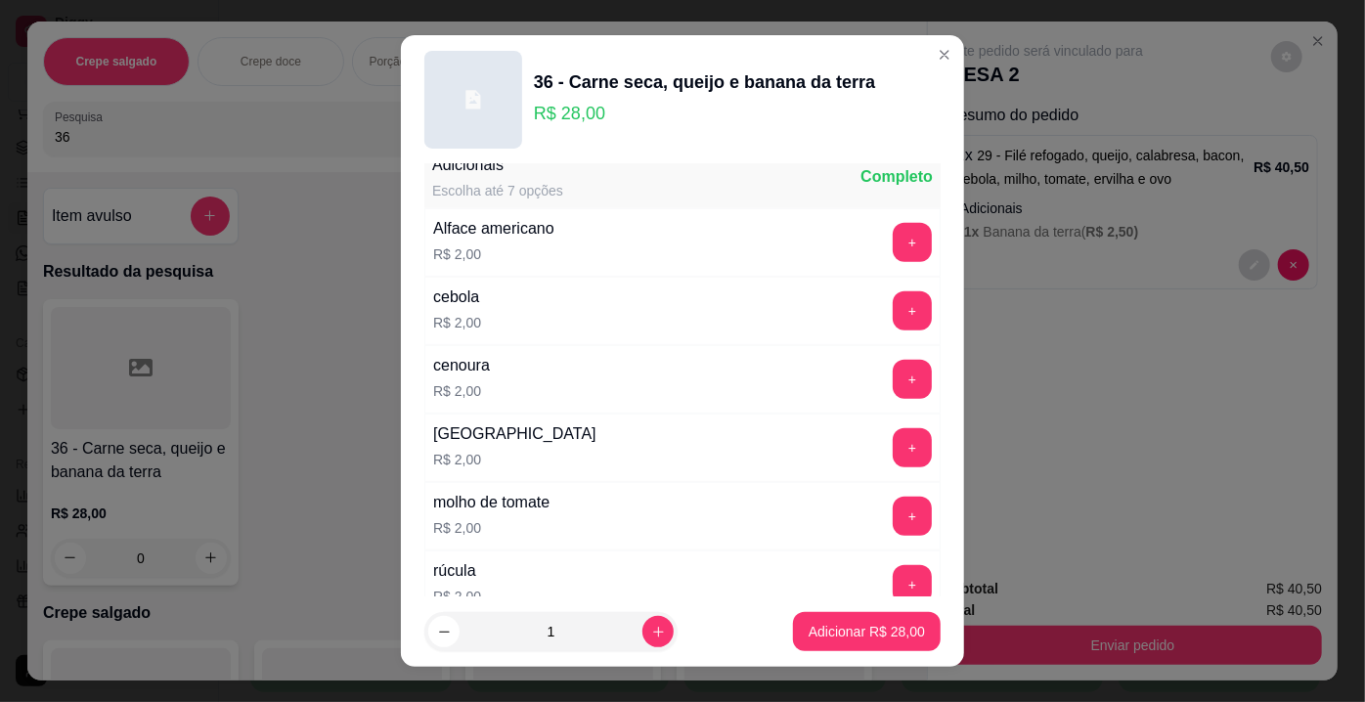
scroll to position [533, 0]
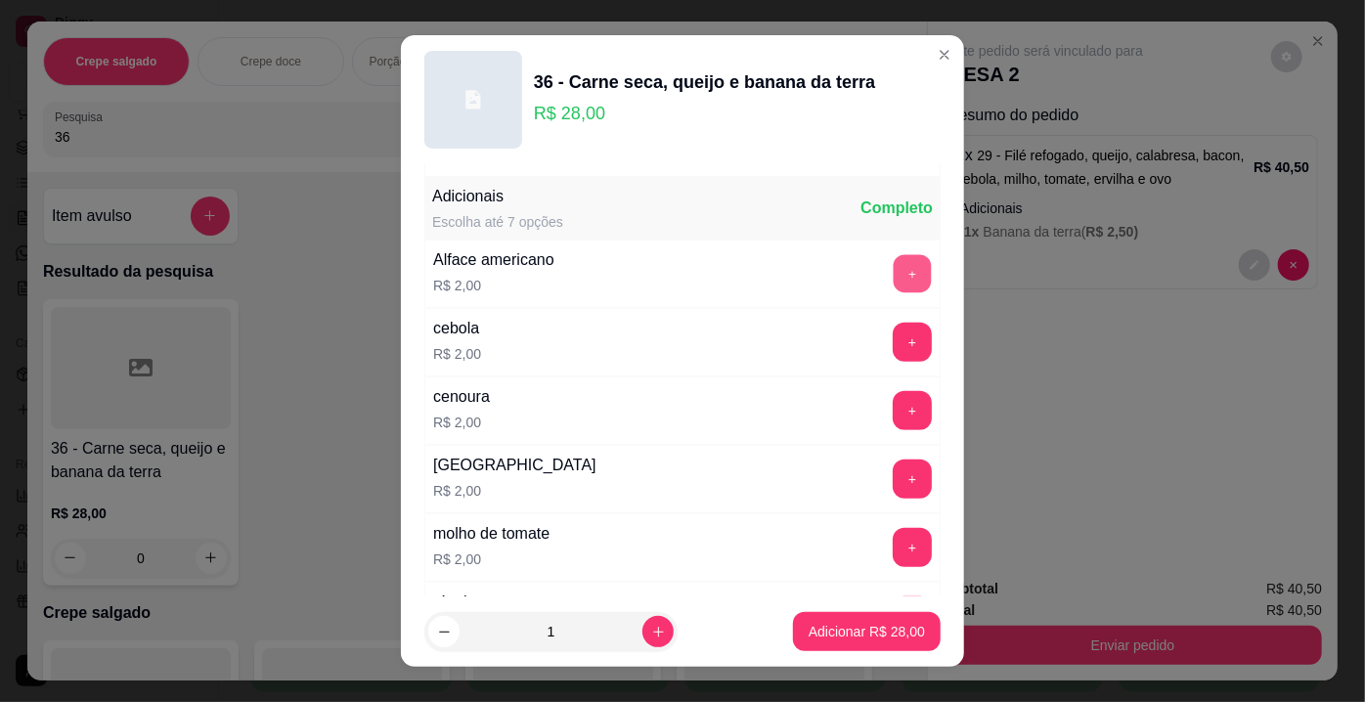
click at [894, 267] on button "+" at bounding box center [913, 274] width 38 height 38
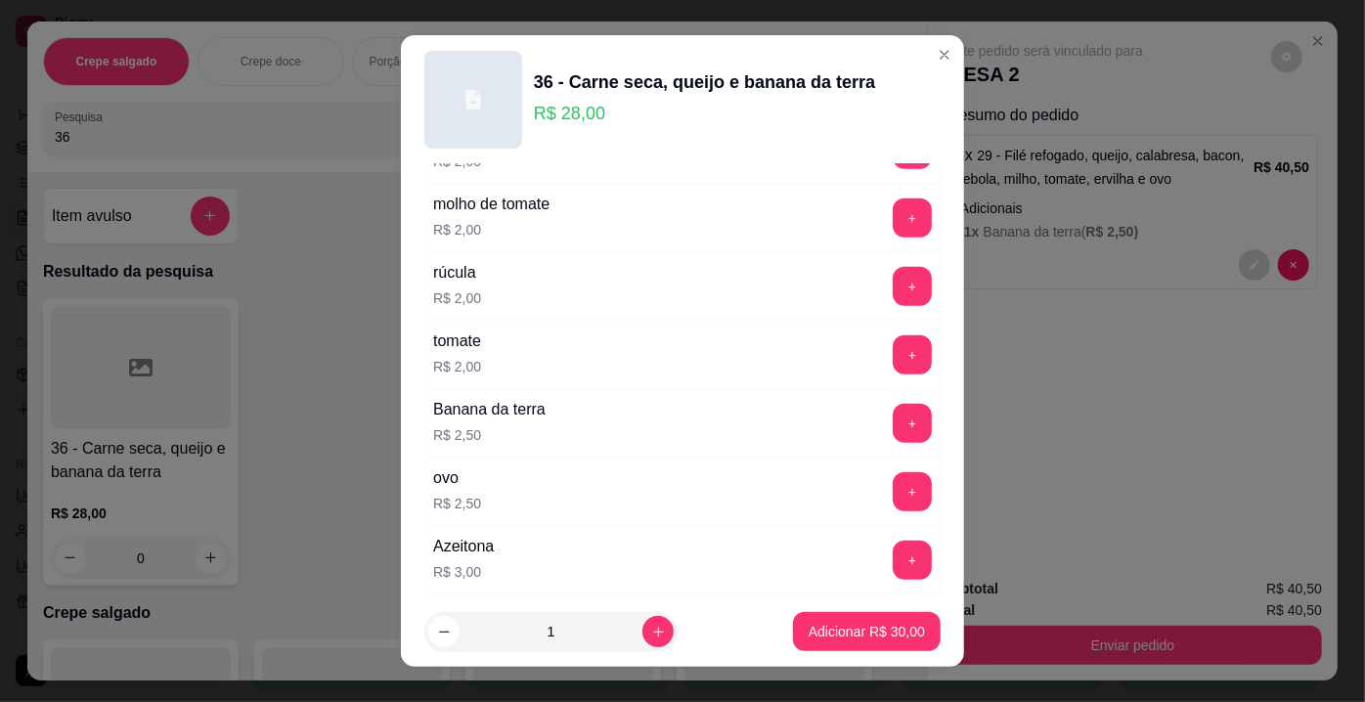
scroll to position [889, 0]
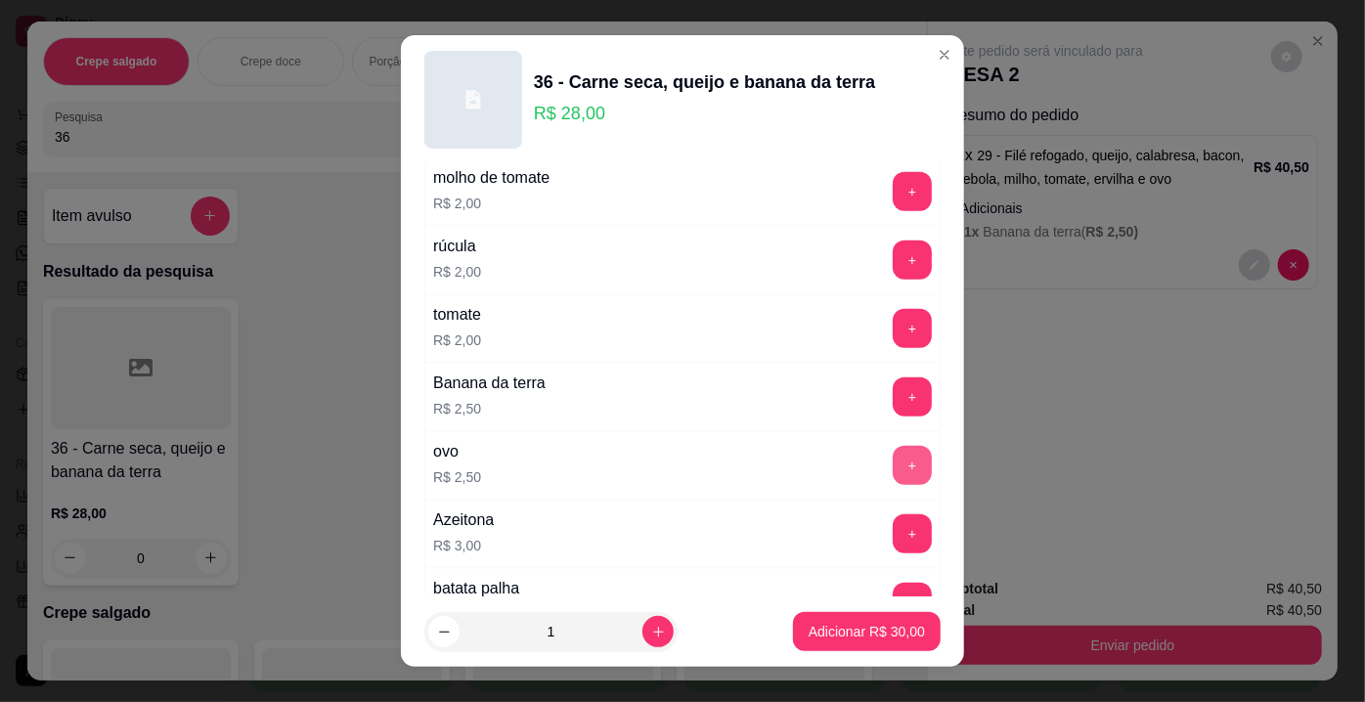
click at [893, 459] on button "+" at bounding box center [912, 465] width 39 height 39
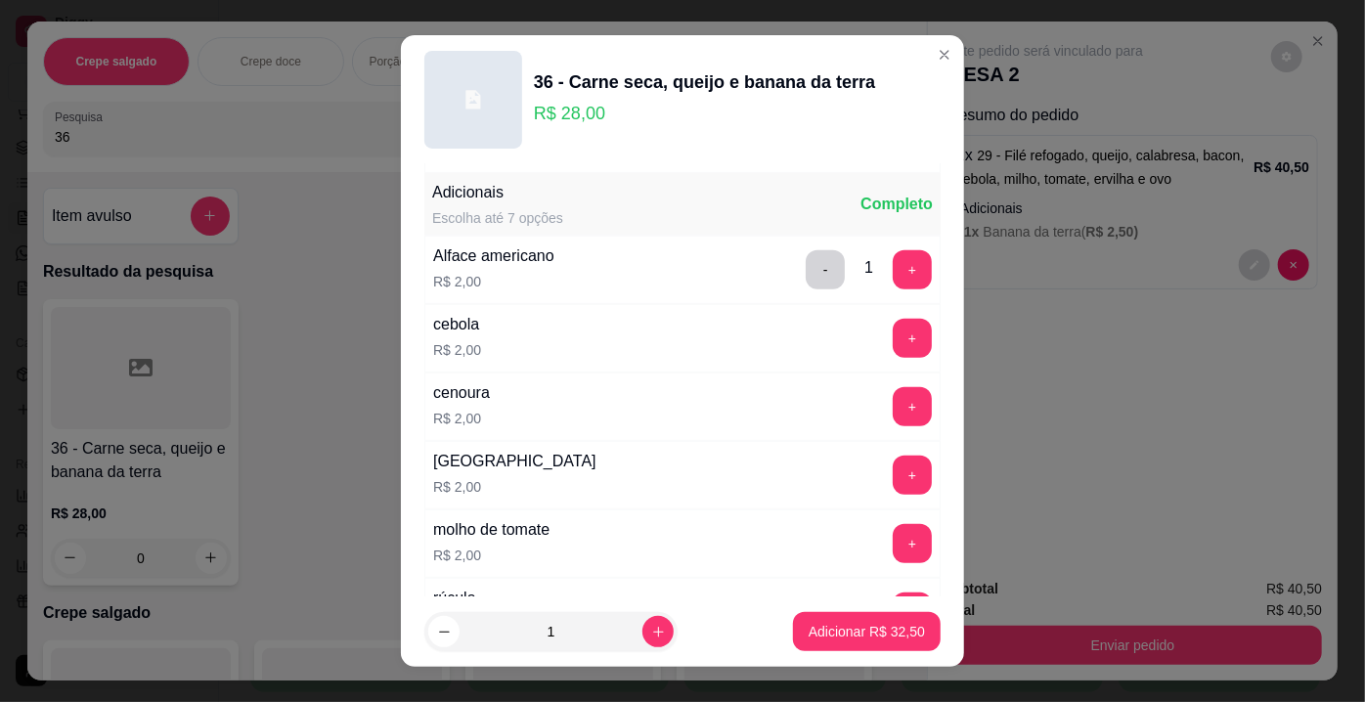
scroll to position [533, 0]
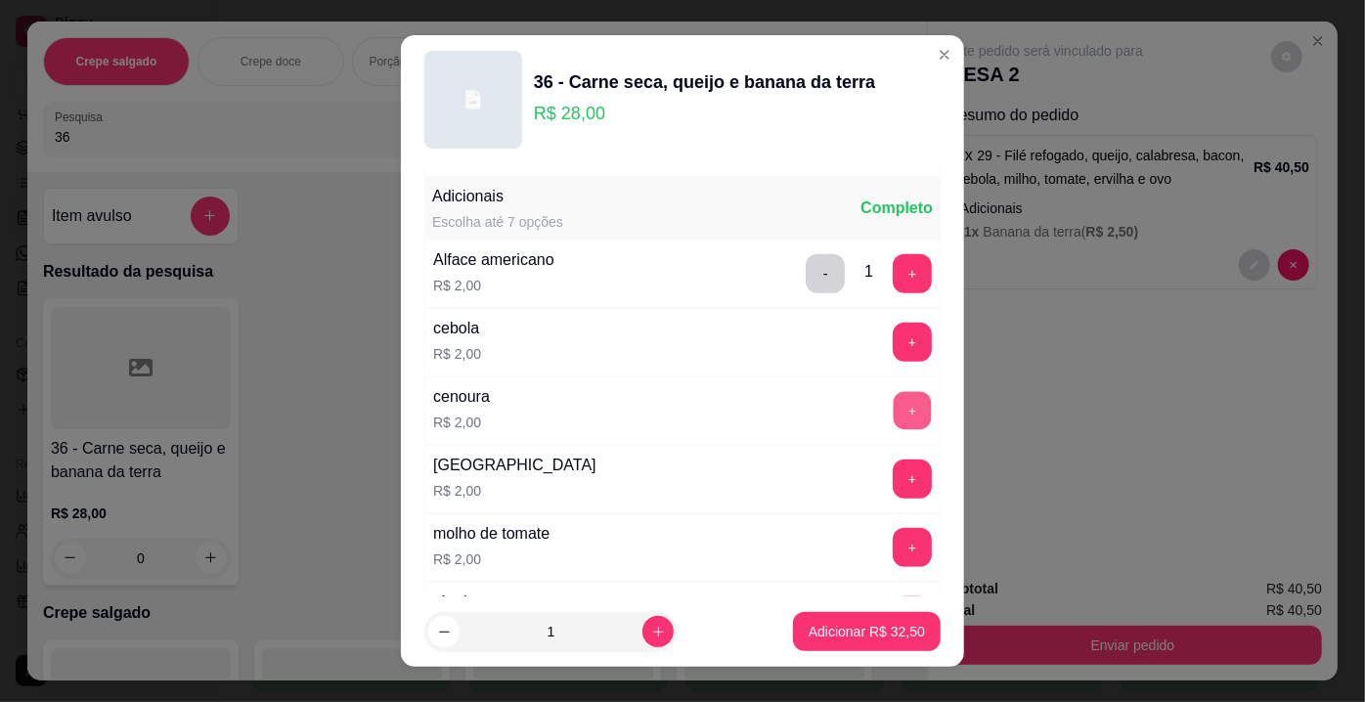
click at [894, 405] on button "+" at bounding box center [913, 411] width 38 height 38
click at [837, 632] on p "Adicionar R$ 34,50" at bounding box center [867, 632] width 116 height 20
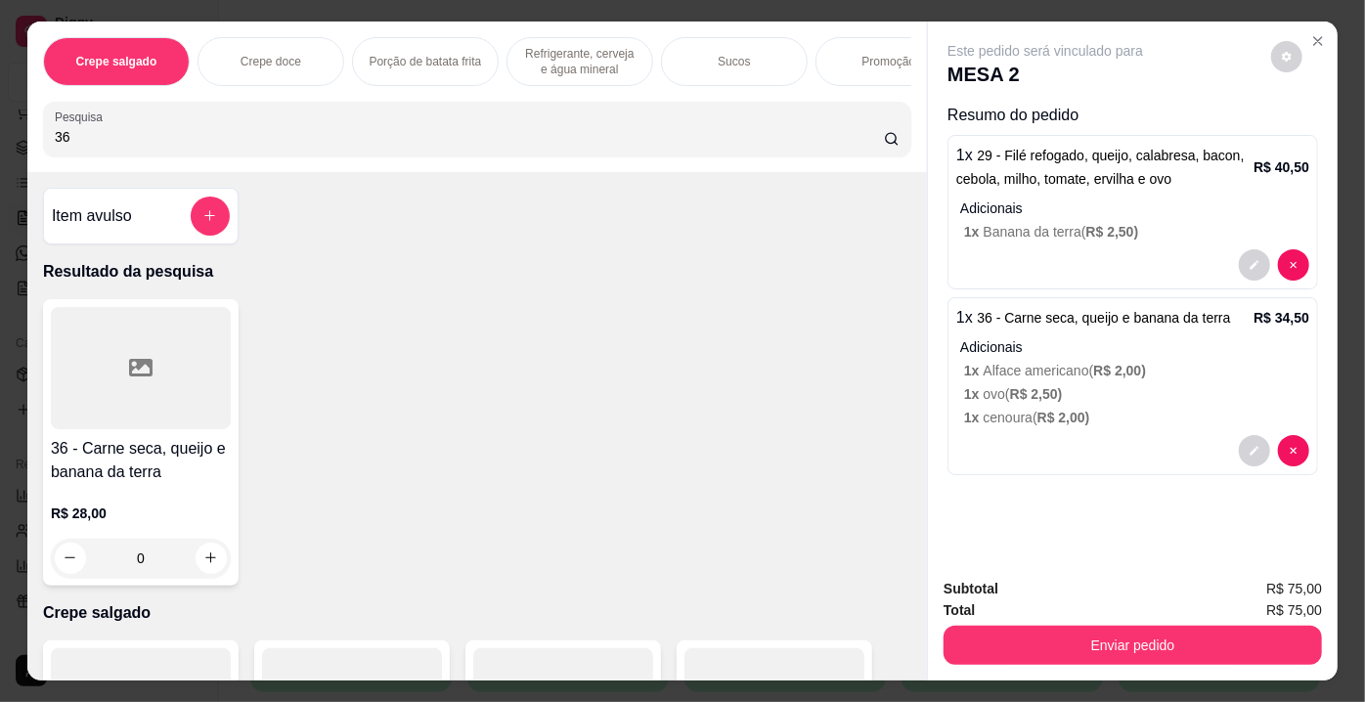
drag, startPoint x: 96, startPoint y: 140, endPoint x: 5, endPoint y: 142, distance: 91.0
click at [3, 144] on div "Crepe salgado Crepe doce Porção de batata frita Refrigerante, cerveja e água mi…" at bounding box center [682, 351] width 1365 height 702
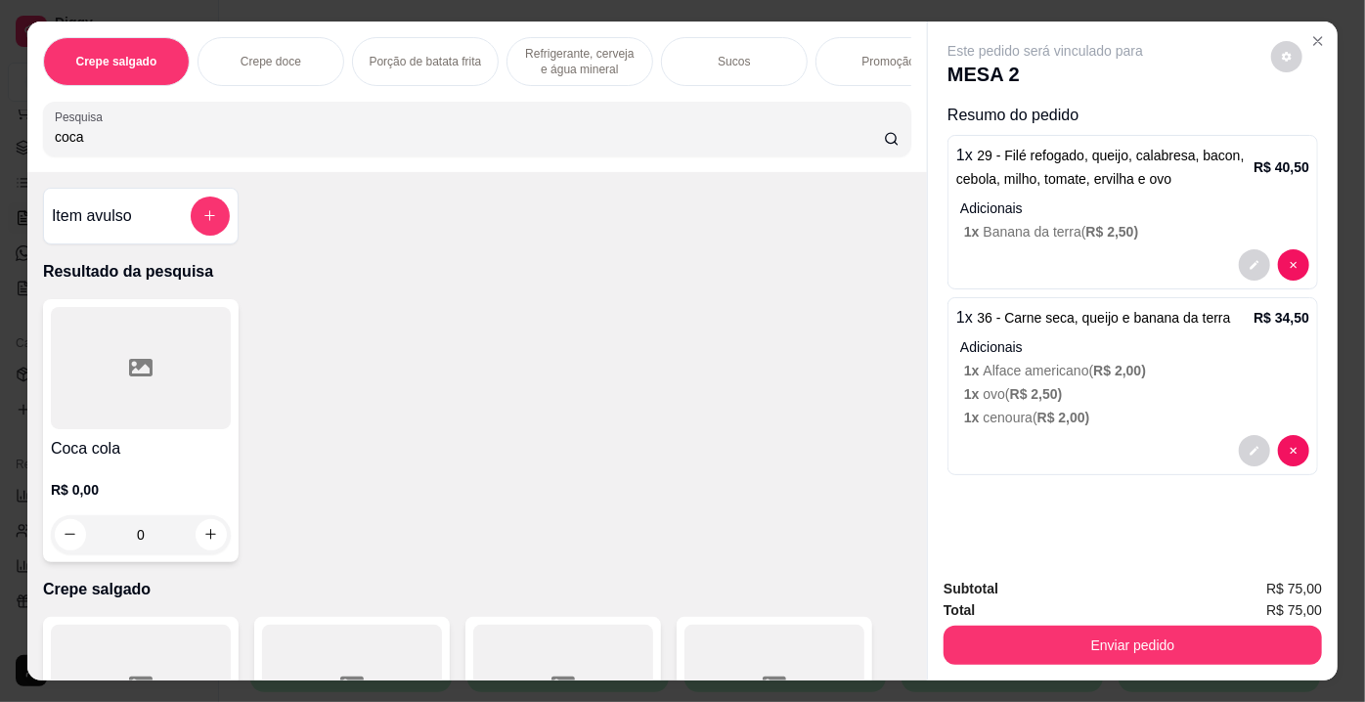
type input "coca"
click at [162, 401] on div at bounding box center [141, 368] width 180 height 122
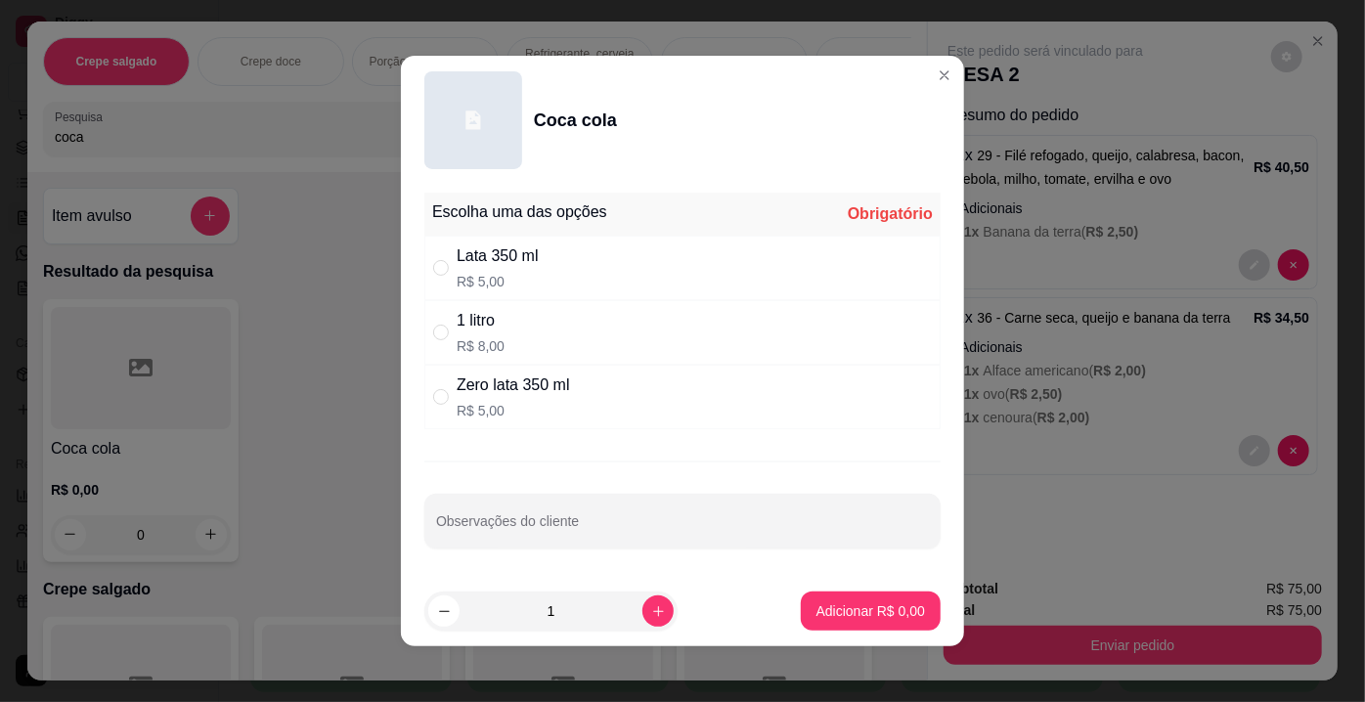
drag, startPoint x: 484, startPoint y: 323, endPoint x: 659, endPoint y: 426, distance: 203.4
click at [489, 325] on div "1 litro" at bounding box center [481, 320] width 48 height 23
radio input "true"
click at [839, 608] on p "Adicionar R$ 8,00" at bounding box center [870, 611] width 109 height 20
type input "1"
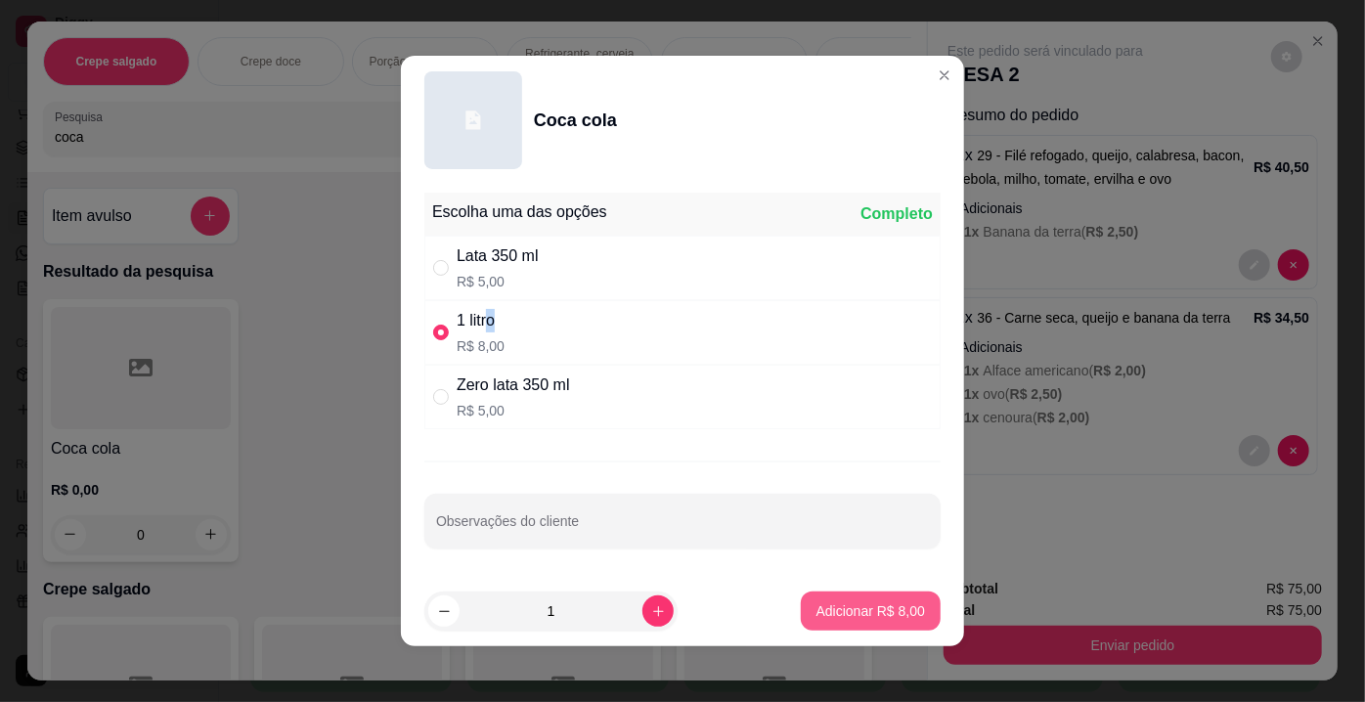
type input "1"
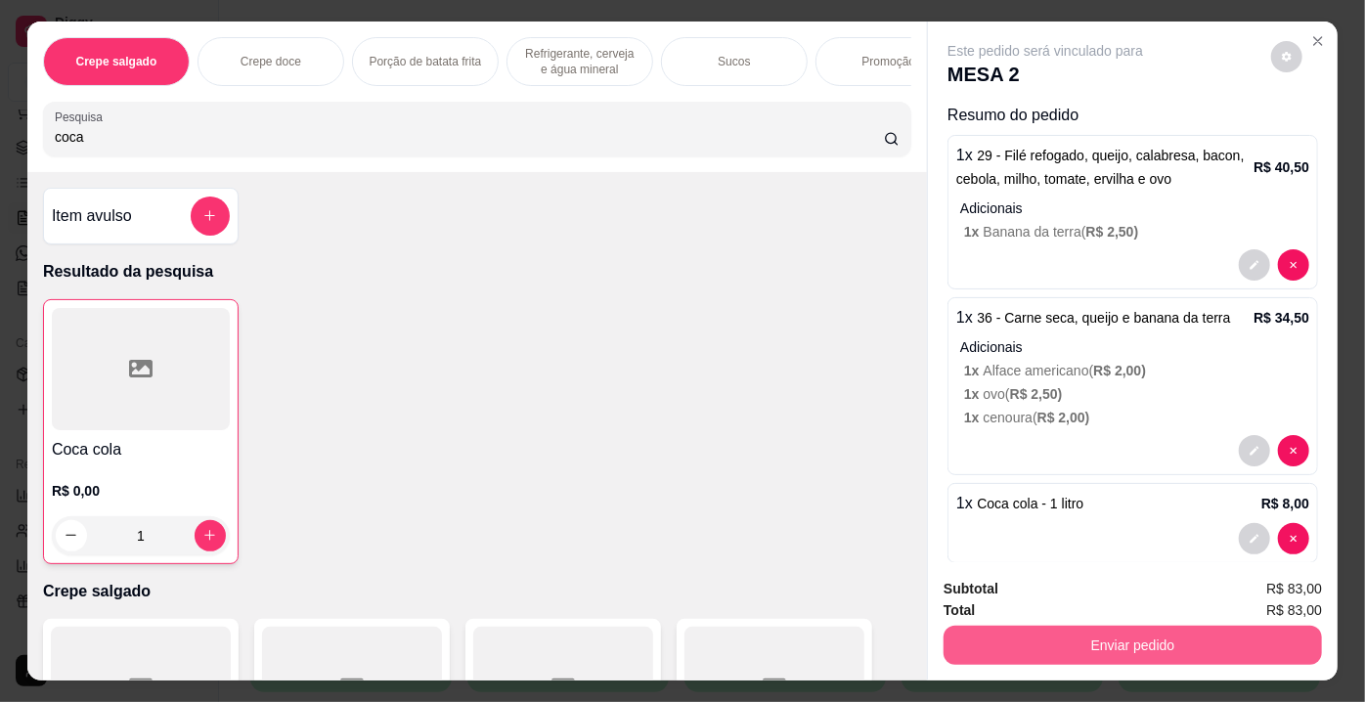
click at [1126, 638] on button "Enviar pedido" at bounding box center [1133, 645] width 378 height 39
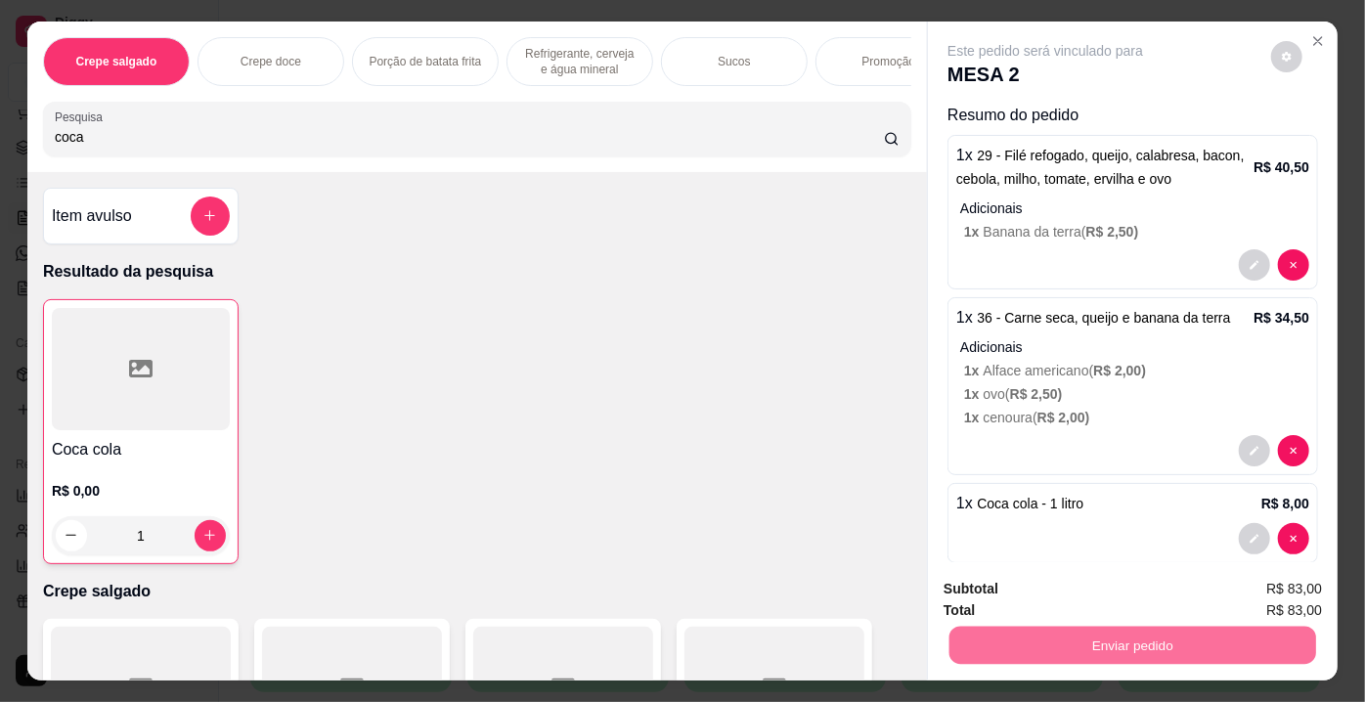
click at [1249, 592] on button "Enviar pedido" at bounding box center [1272, 591] width 108 height 36
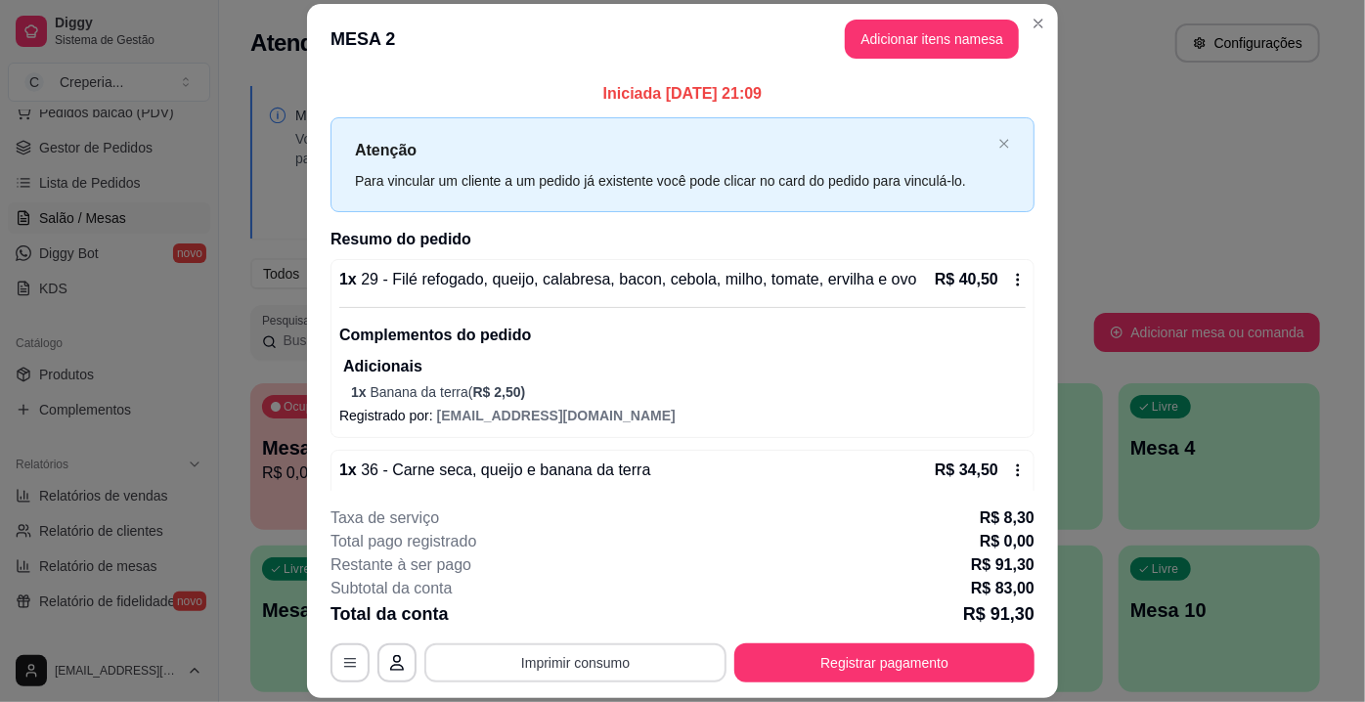
click at [582, 661] on button "Imprimir consumo" at bounding box center [575, 662] width 302 height 39
click at [598, 622] on button "IMPRESSORA" at bounding box center [576, 618] width 142 height 31
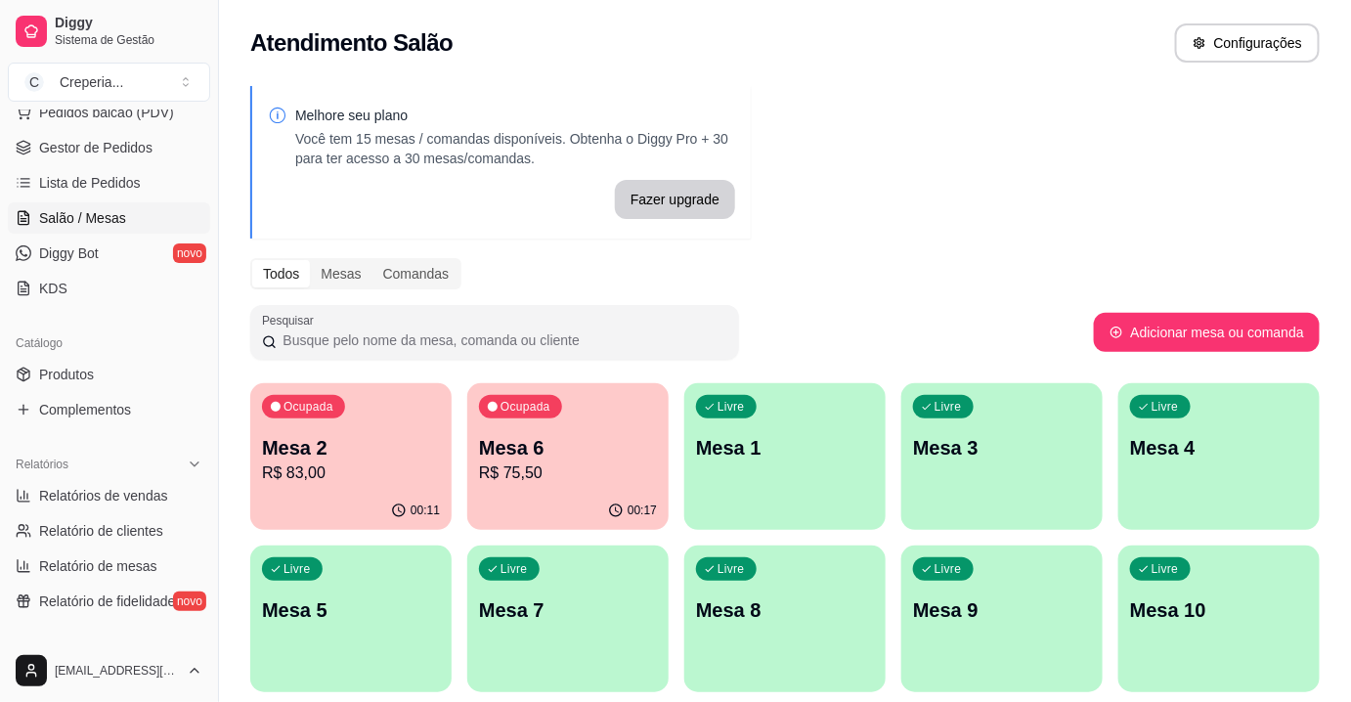
click at [573, 597] on p "Mesa 7" at bounding box center [568, 609] width 178 height 27
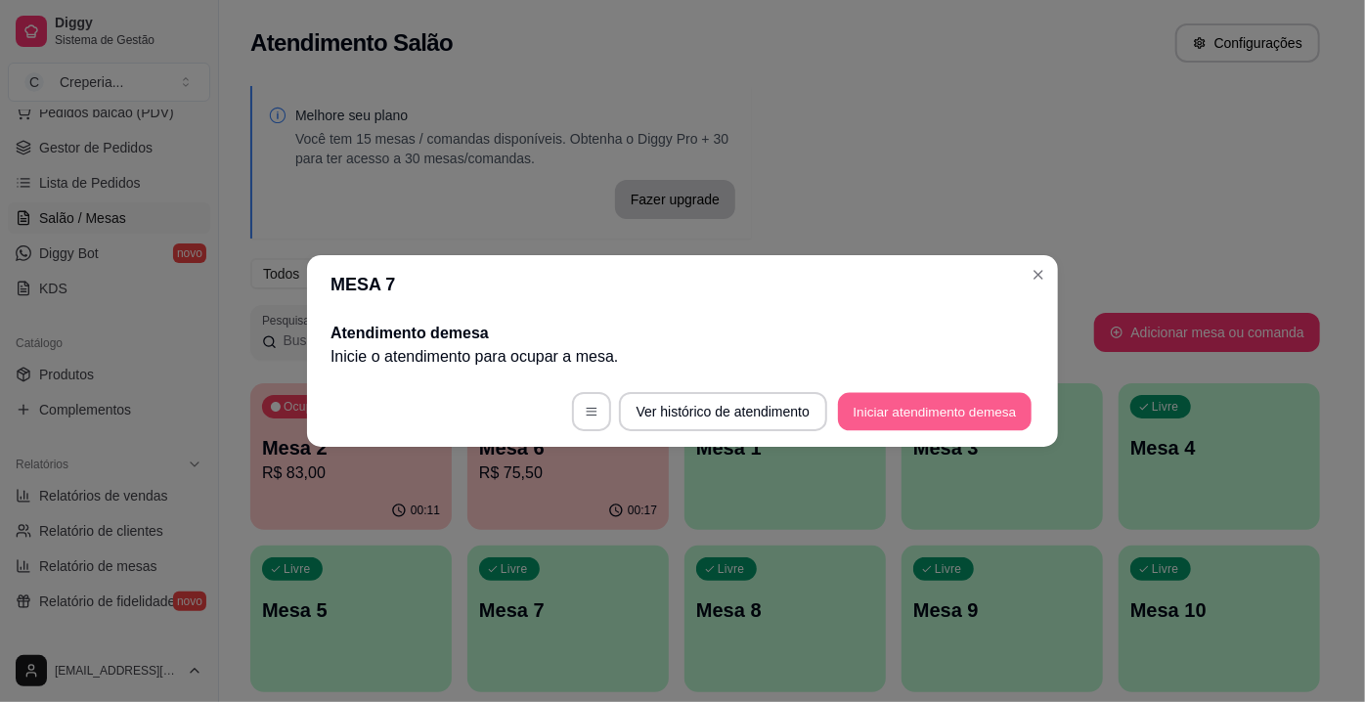
click at [908, 402] on button "Iniciar atendimento de mesa" at bounding box center [935, 412] width 194 height 38
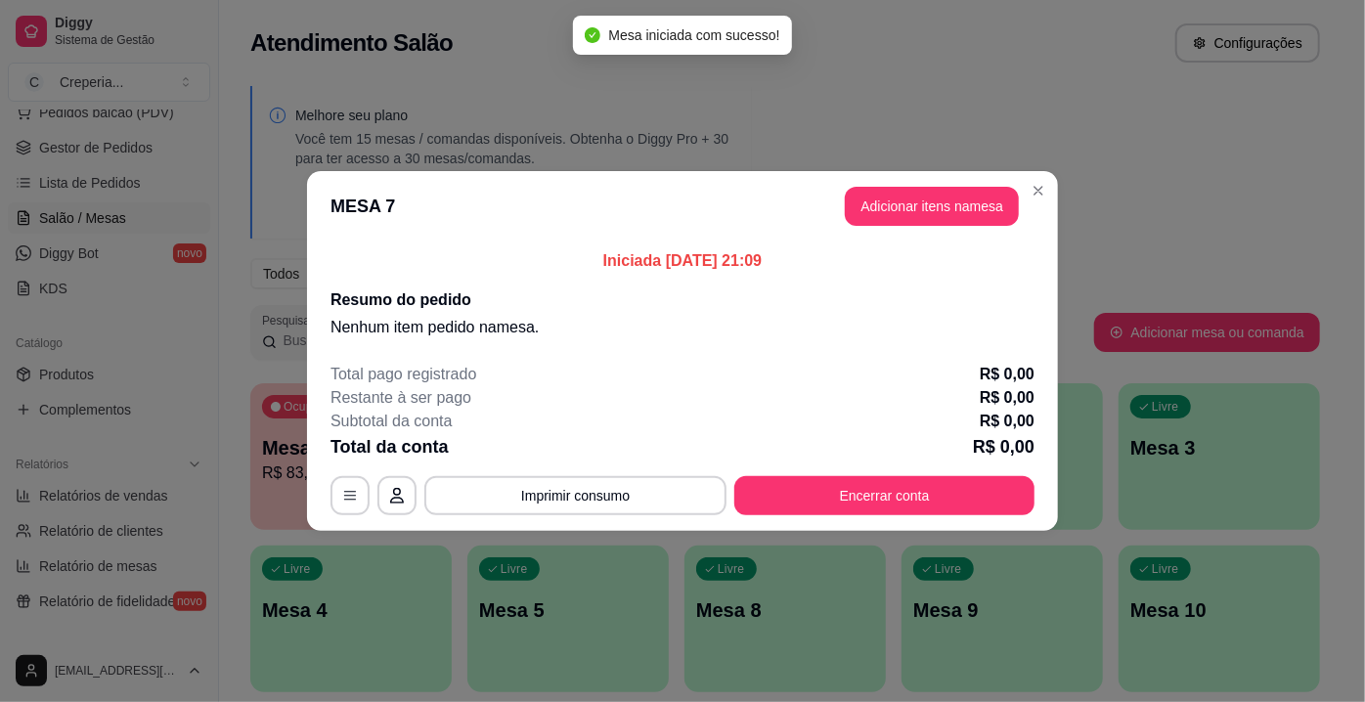
click at [924, 217] on button "Adicionar itens na mesa" at bounding box center [932, 206] width 174 height 39
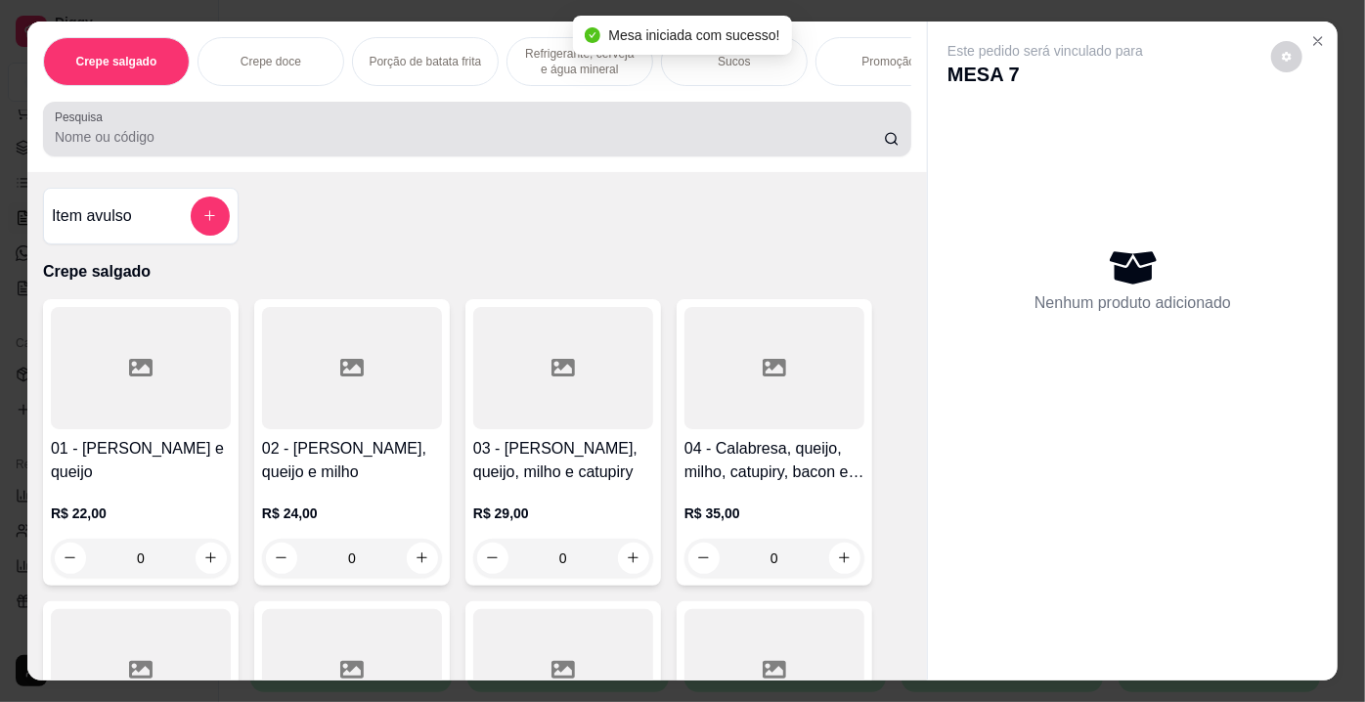
click at [182, 147] on input "Pesquisa" at bounding box center [469, 137] width 829 height 20
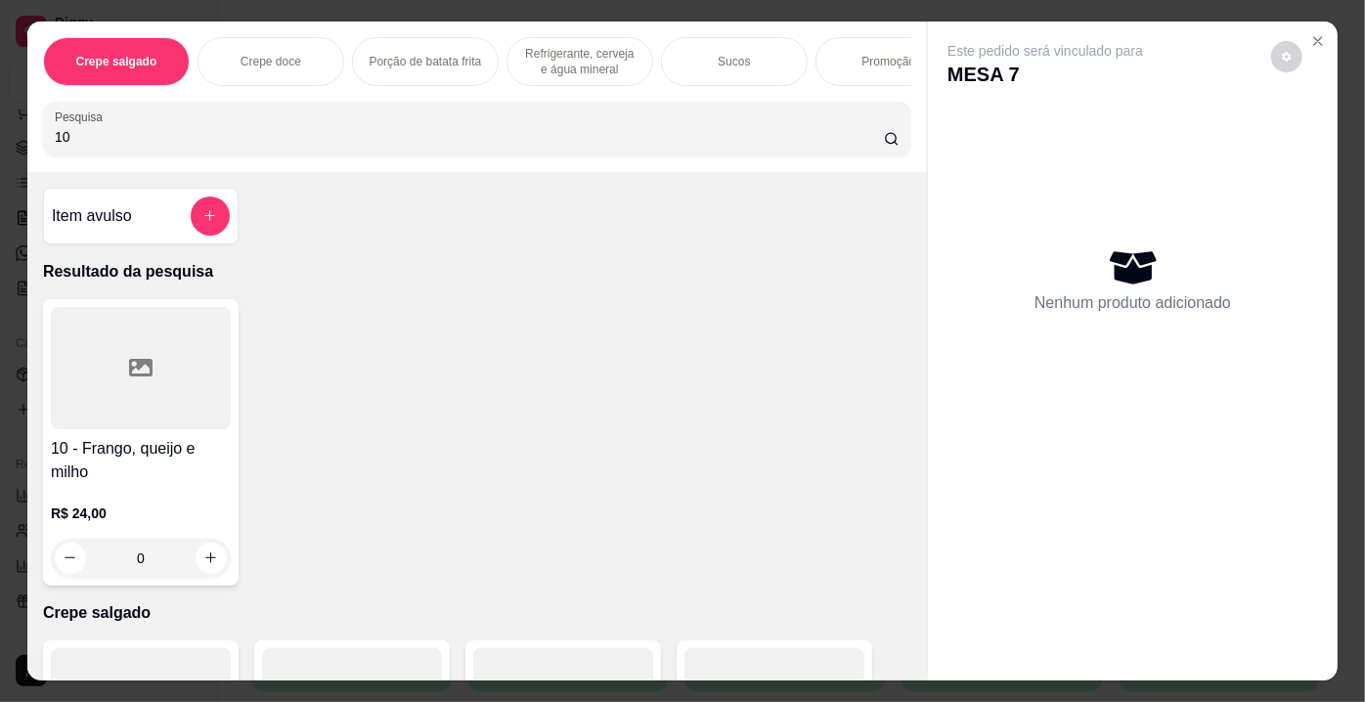
click at [204, 376] on div at bounding box center [141, 368] width 180 height 122
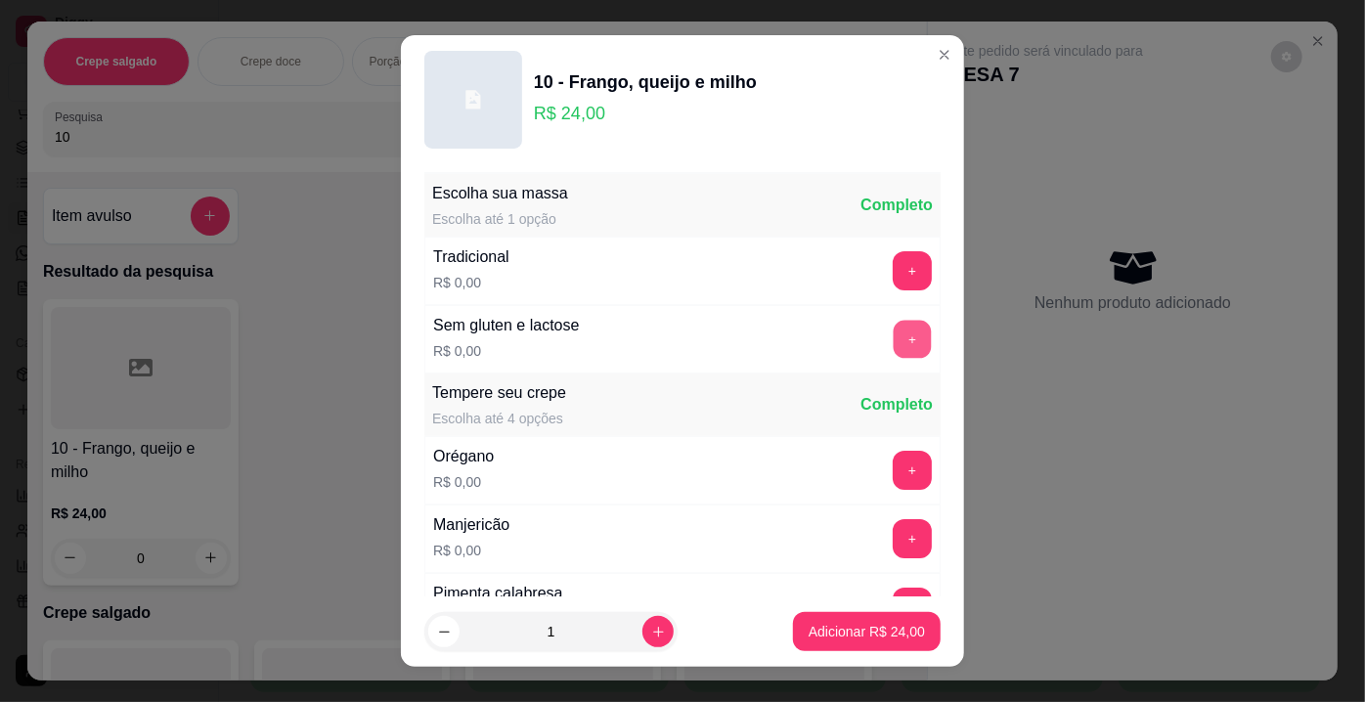
click at [894, 326] on button "+" at bounding box center [913, 340] width 38 height 38
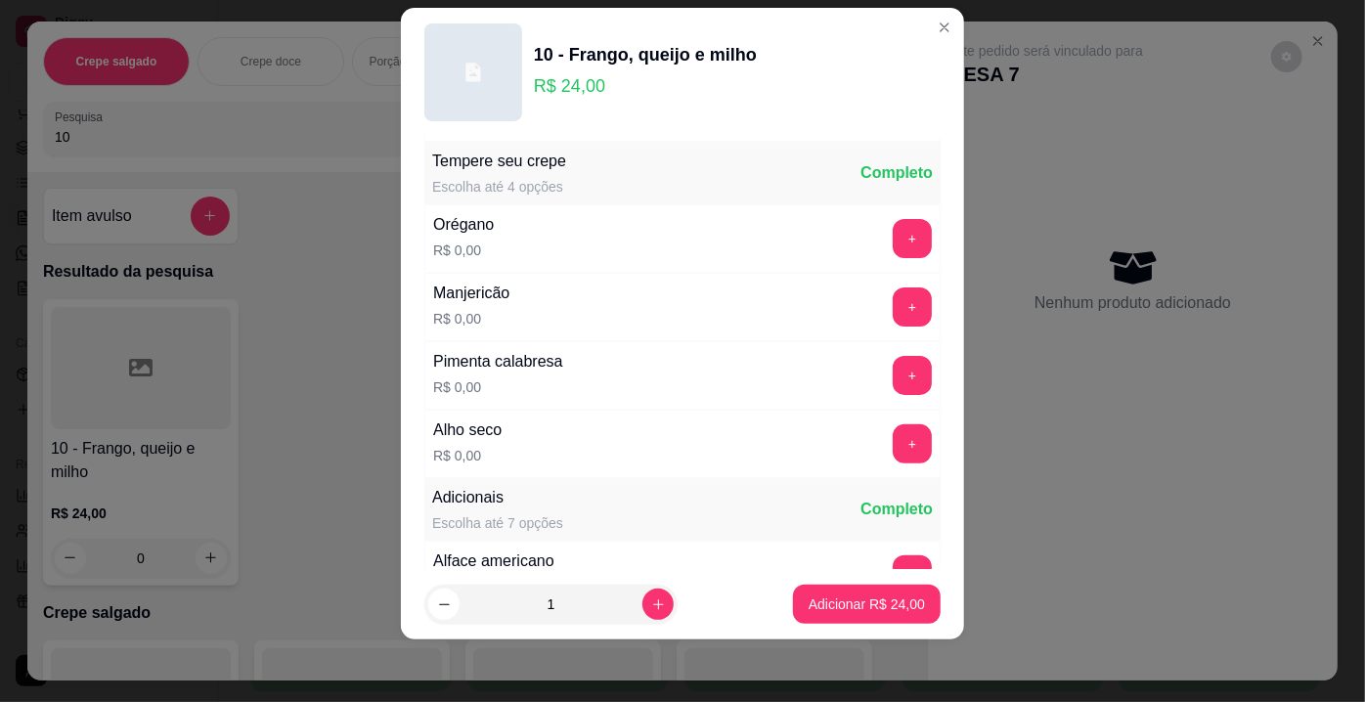
scroll to position [207, 0]
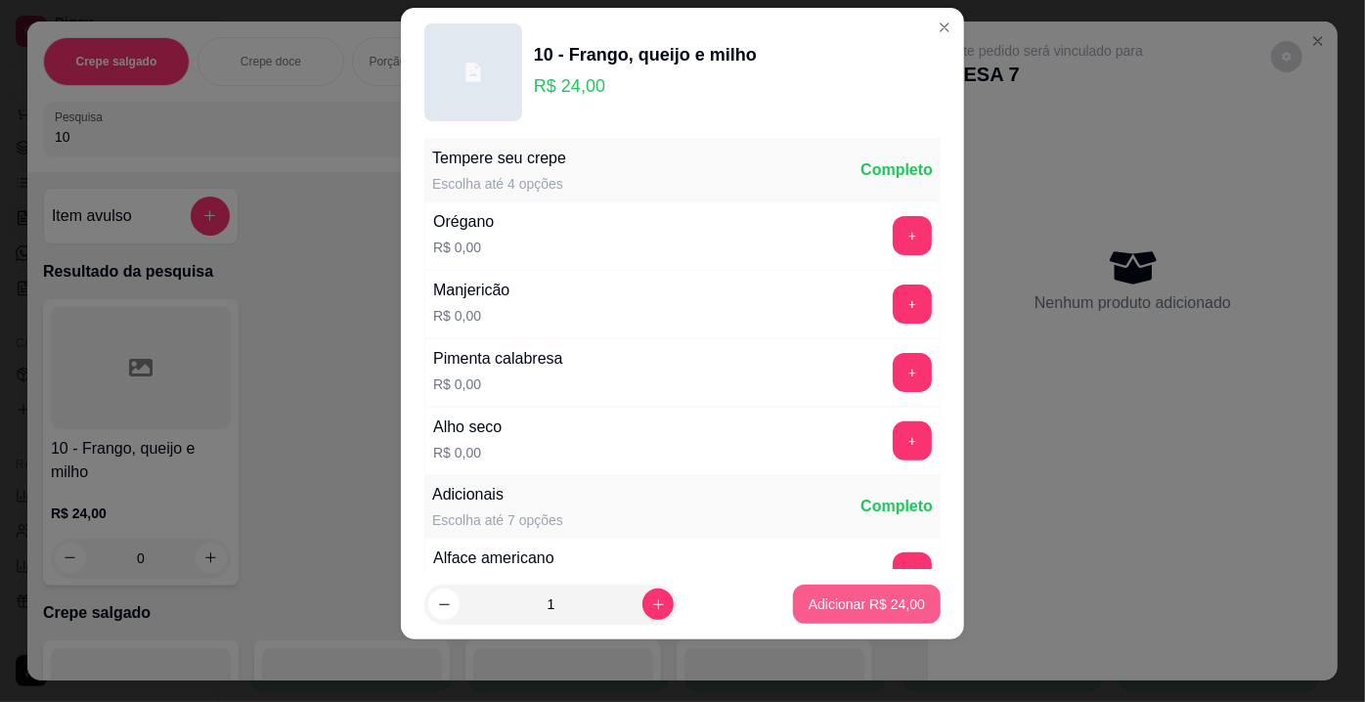
click at [834, 610] on p "Adicionar R$ 24,00" at bounding box center [867, 605] width 116 height 20
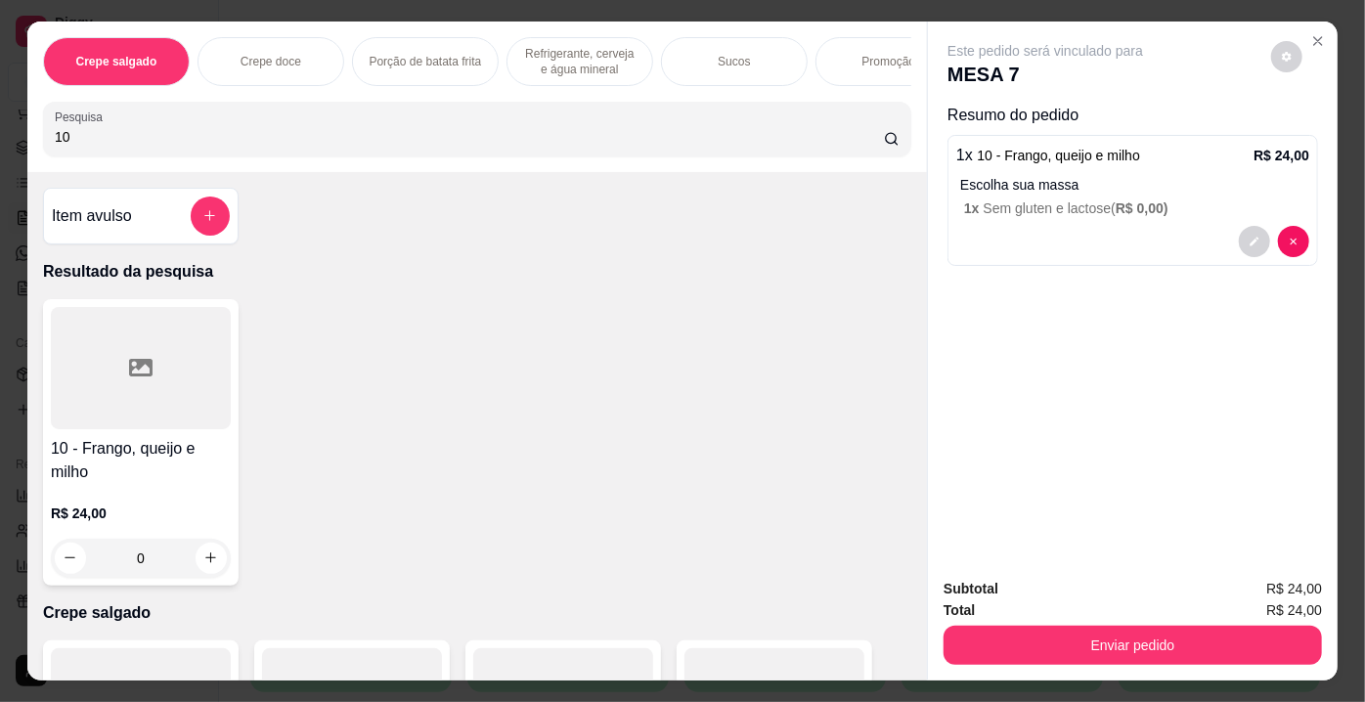
drag, startPoint x: 104, startPoint y: 157, endPoint x: 15, endPoint y: 156, distance: 89.0
click at [13, 156] on div "Crepe salgado Crepe doce Porção de batata frita Refrigerante, cerveja e água mi…" at bounding box center [682, 351] width 1365 height 702
drag, startPoint x: 67, startPoint y: 145, endPoint x: 0, endPoint y: 142, distance: 67.5
click at [0, 142] on div "Crepe salgado Crepe doce Porção de batata frita Refrigerante, cerveja e água mi…" at bounding box center [682, 351] width 1365 height 702
type input "27"
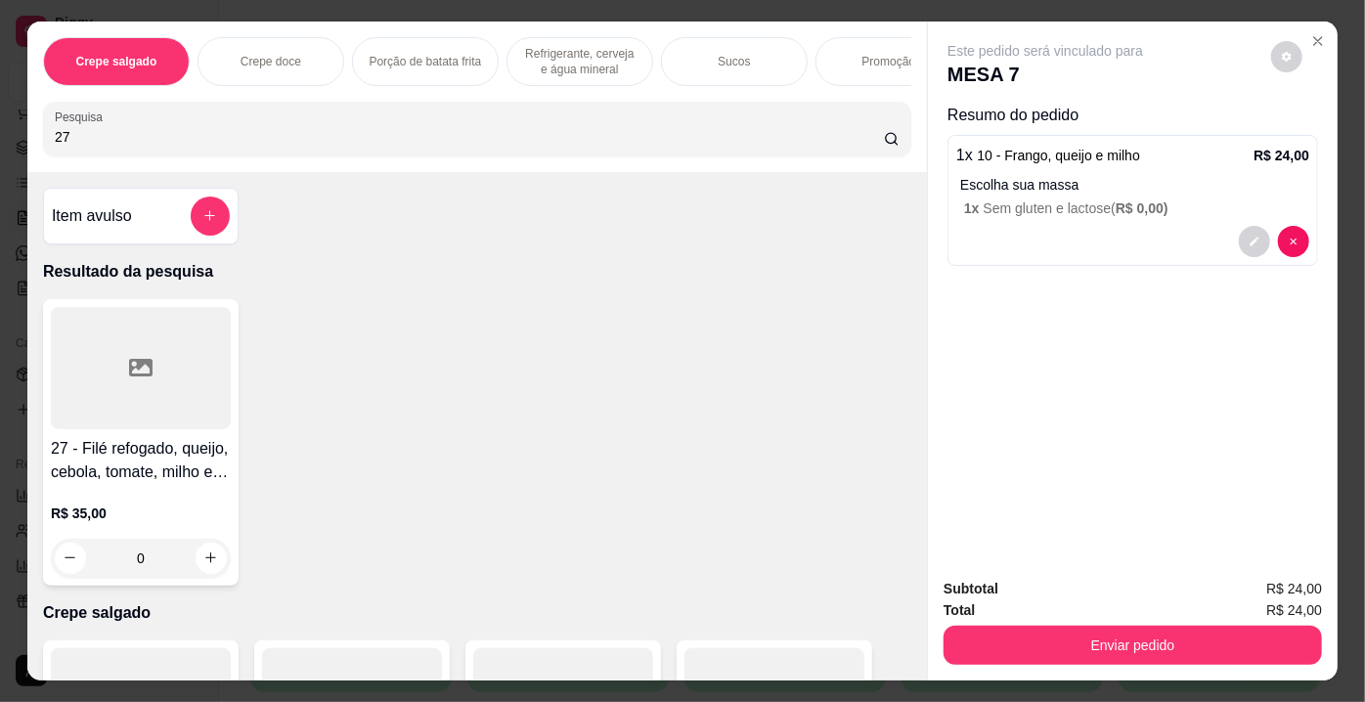
click at [138, 376] on icon at bounding box center [140, 367] width 23 height 23
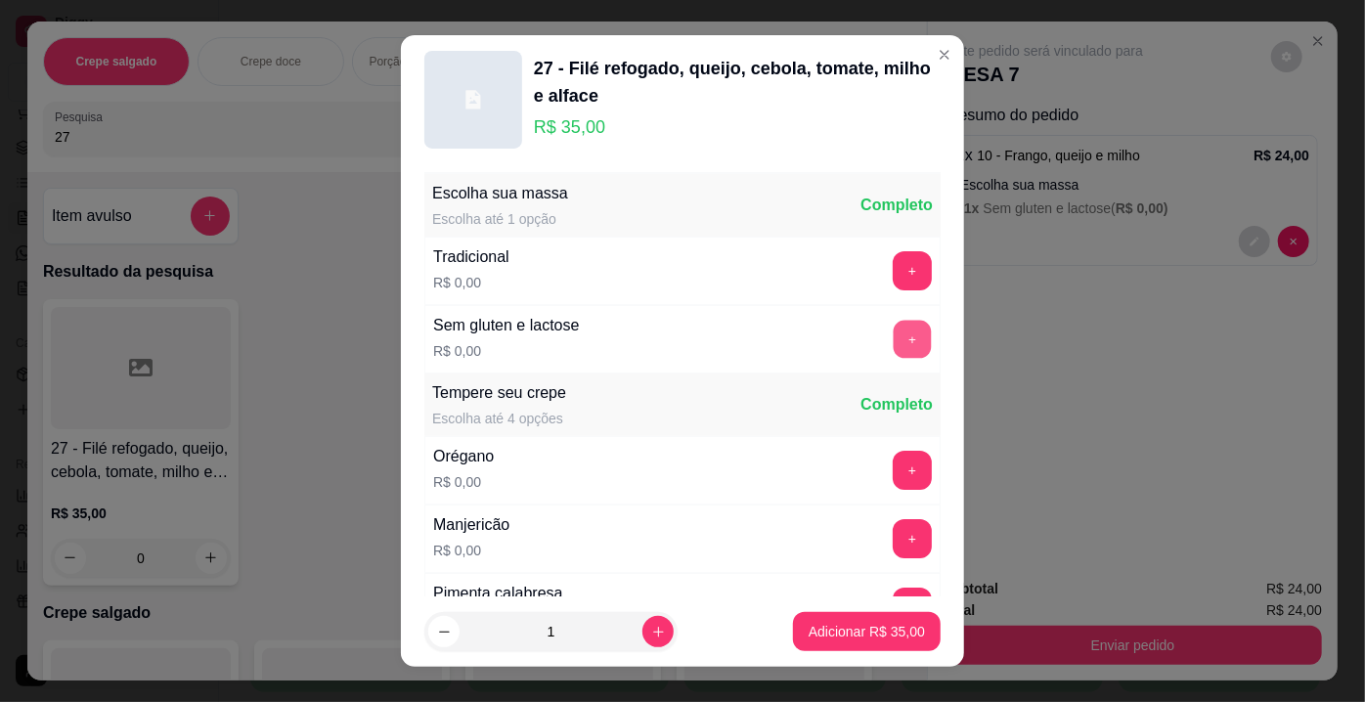
click at [894, 340] on button "+" at bounding box center [913, 340] width 38 height 38
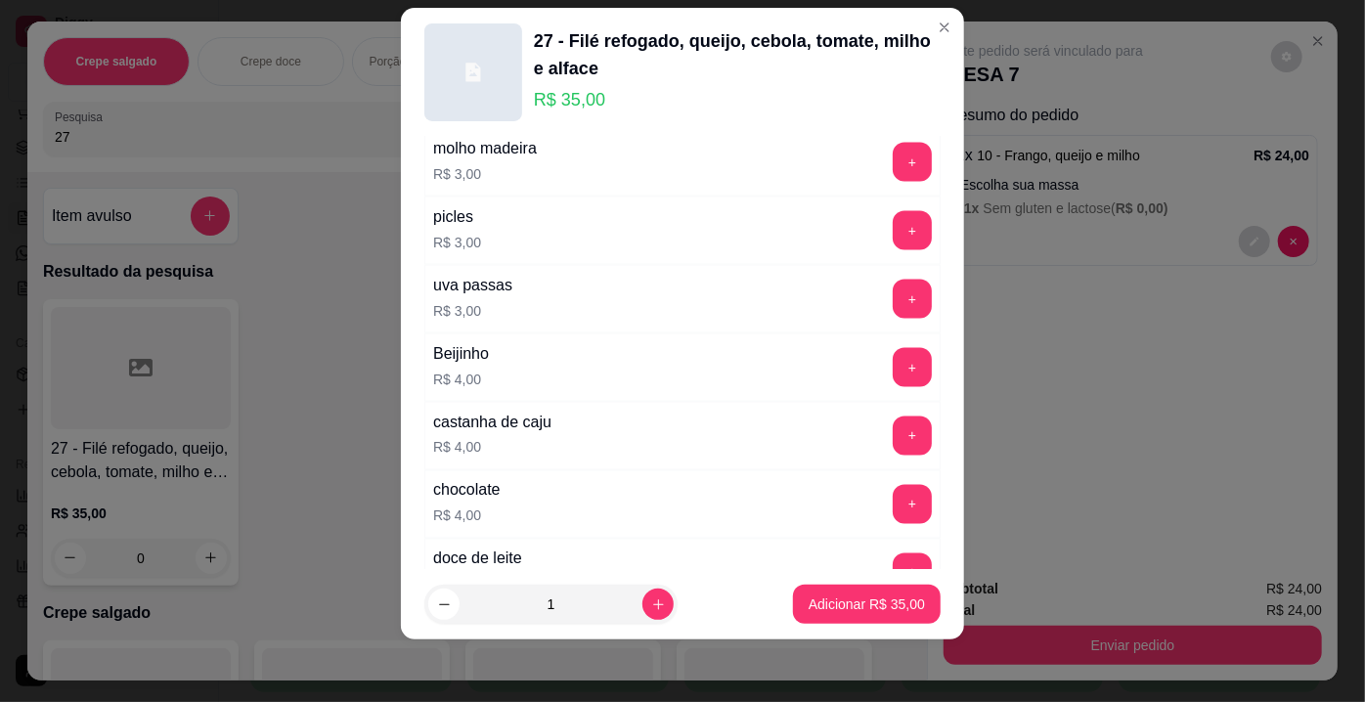
scroll to position [3509, 0]
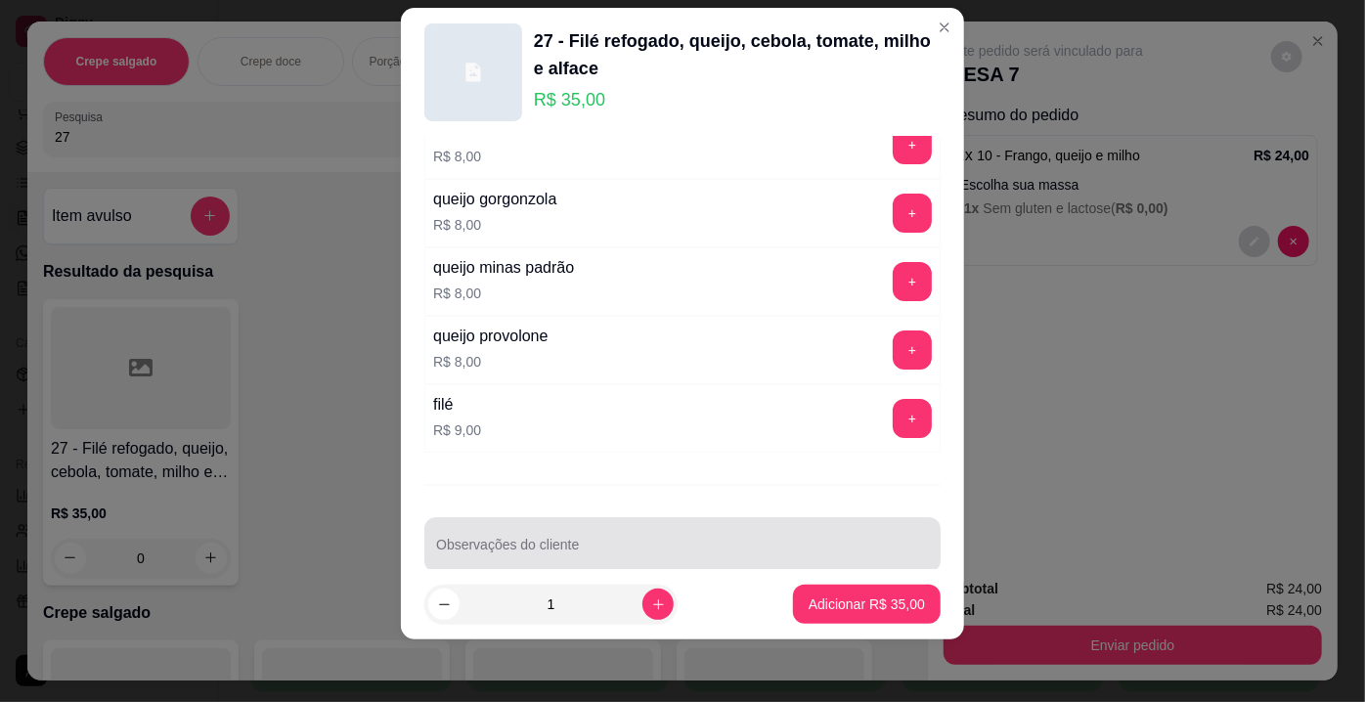
click at [791, 535] on div "Observações do cliente" at bounding box center [682, 544] width 516 height 55
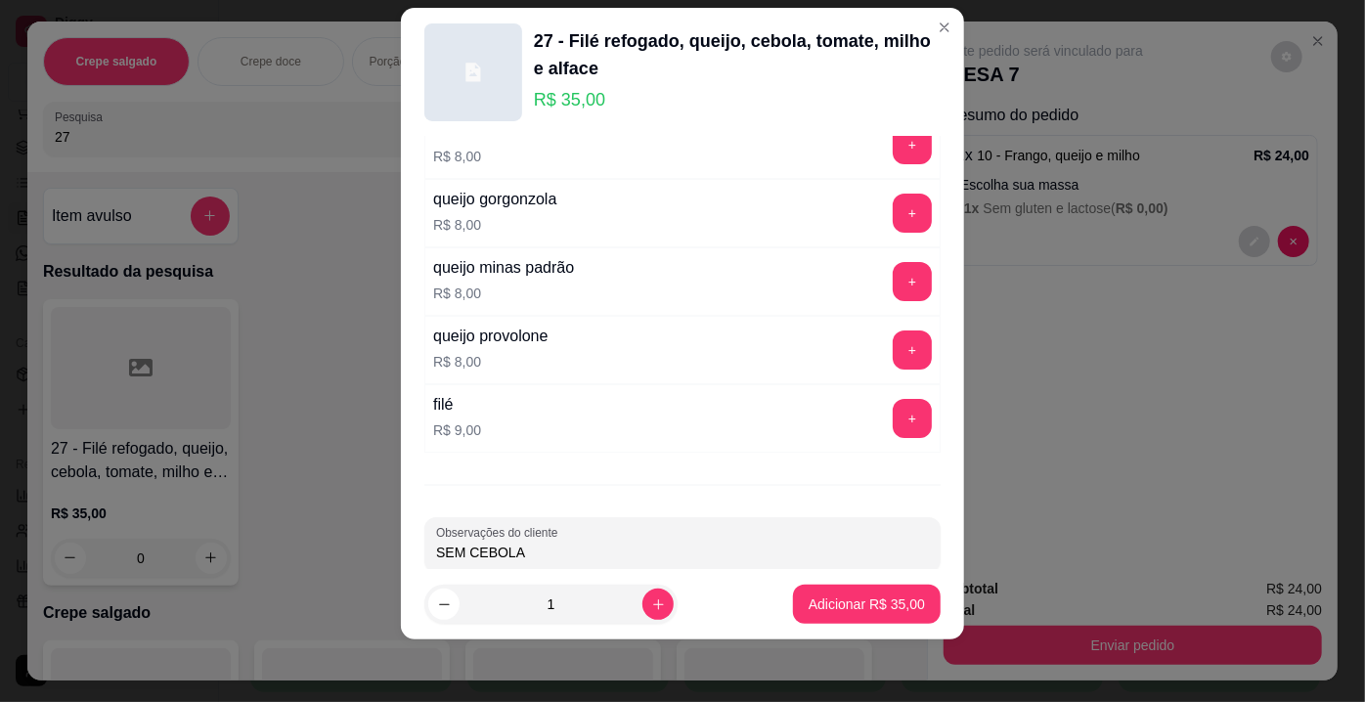
type input "SEM CEBOLA"
click at [828, 605] on p "Adicionar R$ 35,00" at bounding box center [867, 604] width 113 height 19
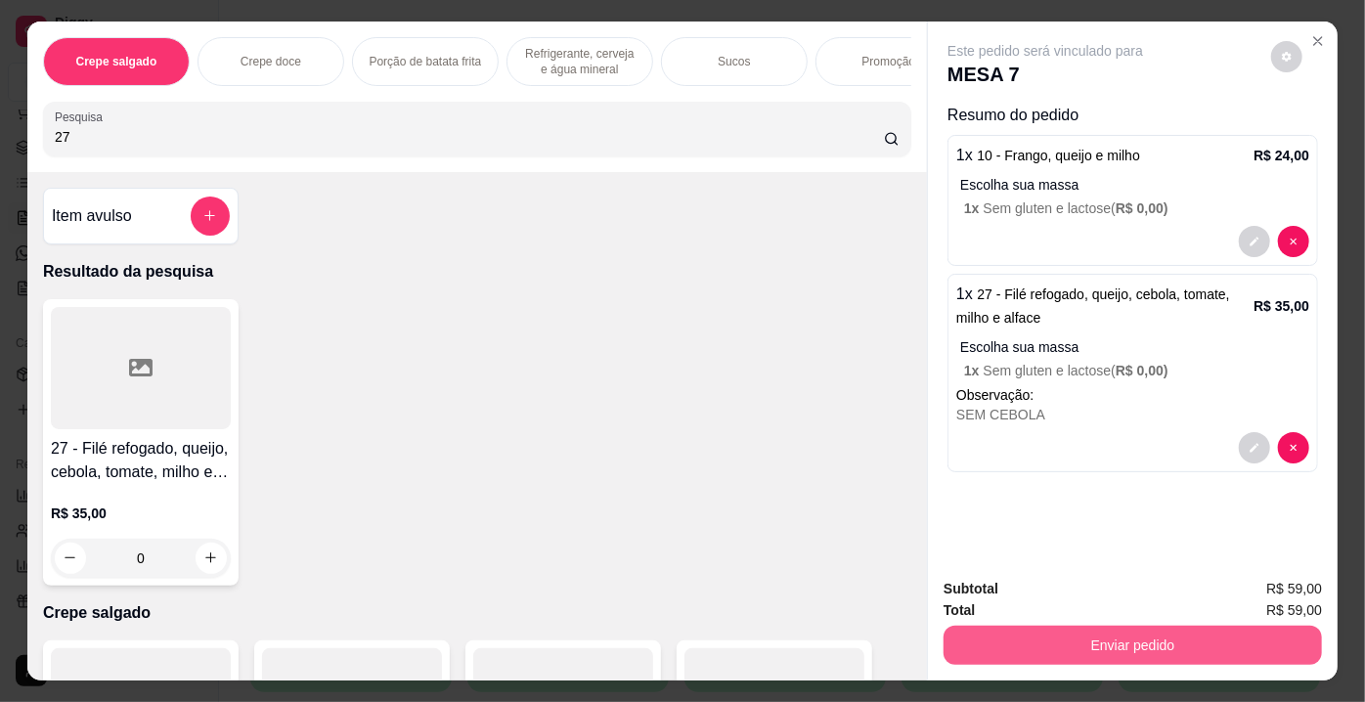
click at [1012, 626] on button "Enviar pedido" at bounding box center [1133, 645] width 378 height 39
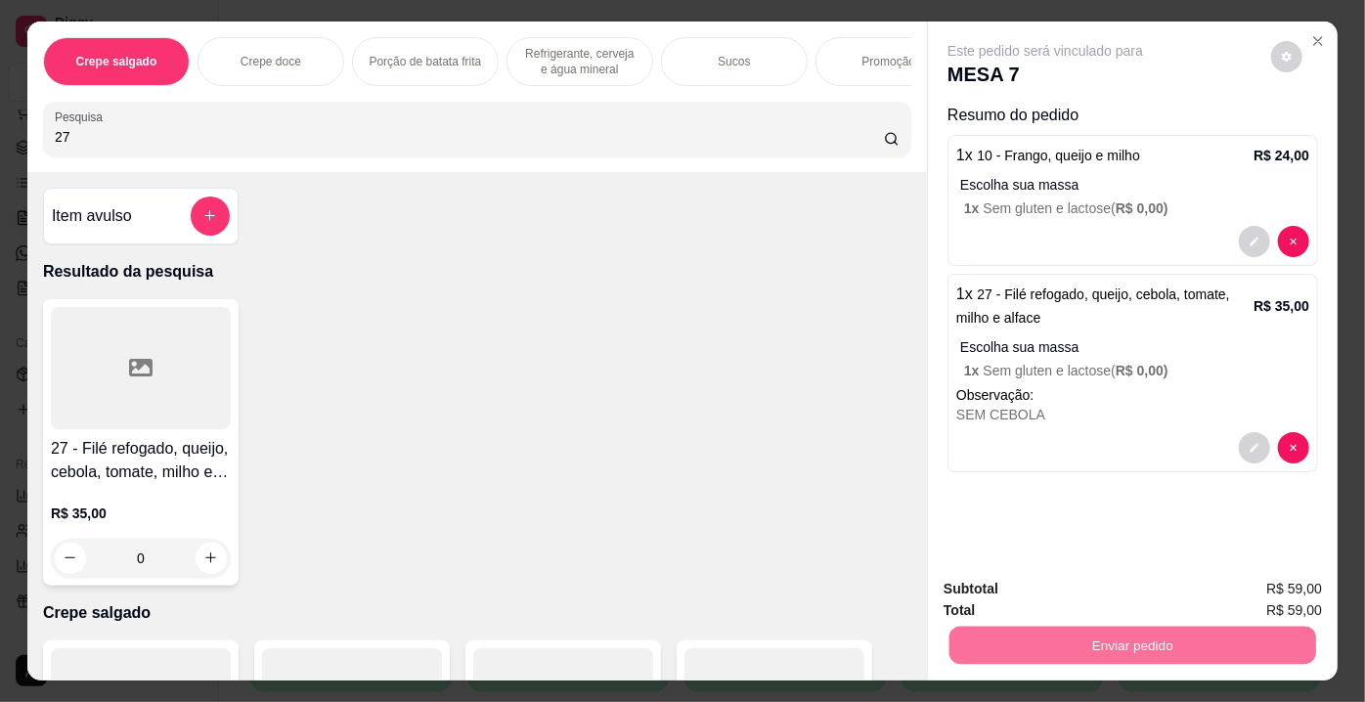
click at [1261, 573] on button "Enviar pedido" at bounding box center [1271, 591] width 110 height 37
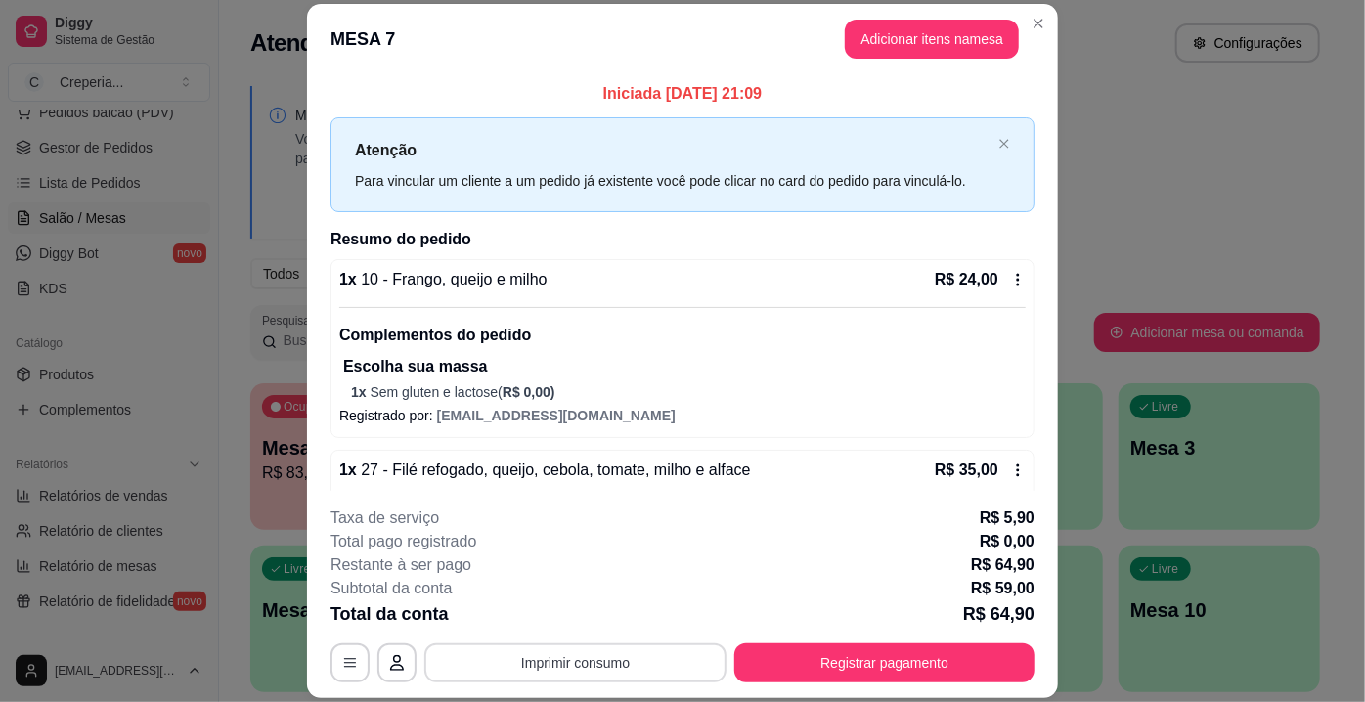
click at [605, 663] on button "Imprimir consumo" at bounding box center [575, 662] width 302 height 39
click at [585, 623] on button "IMPRESSORA" at bounding box center [576, 618] width 142 height 31
click at [931, 36] on button "Adicionar itens na mesa" at bounding box center [932, 39] width 174 height 39
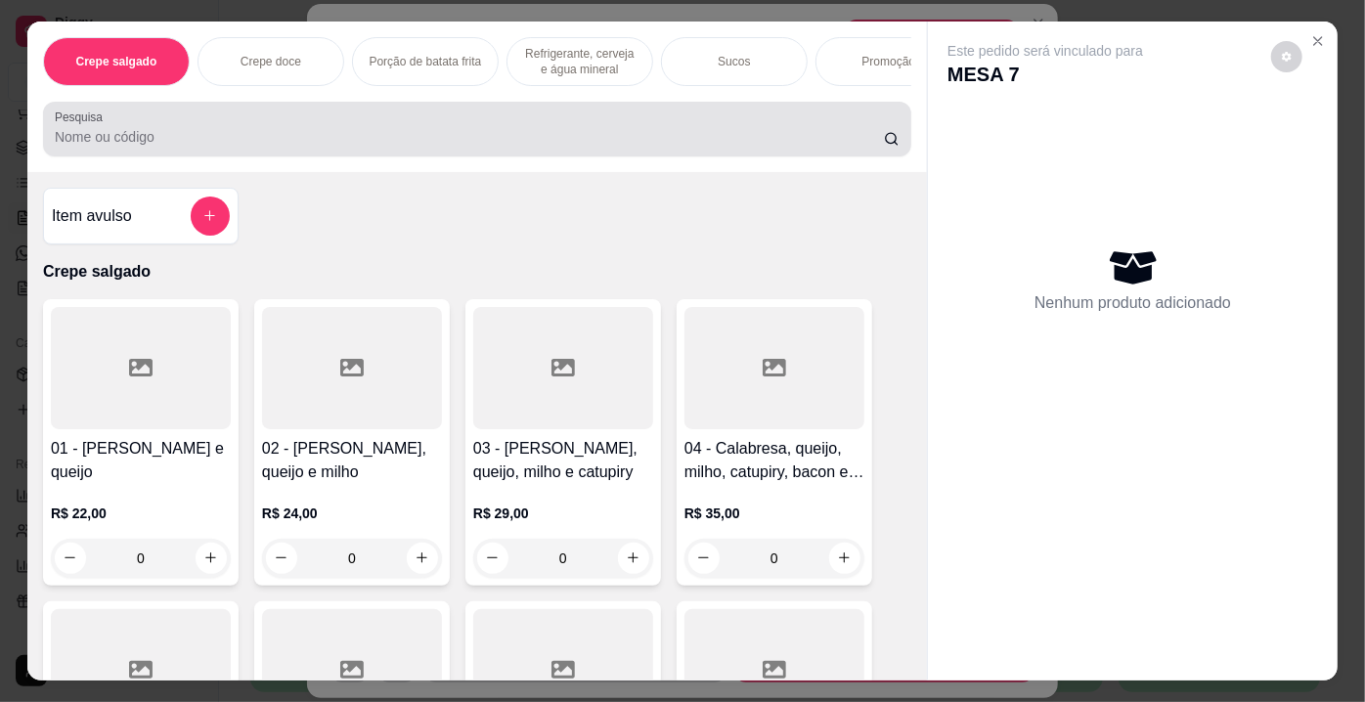
click at [446, 147] on input "Pesquisa" at bounding box center [469, 137] width 829 height 20
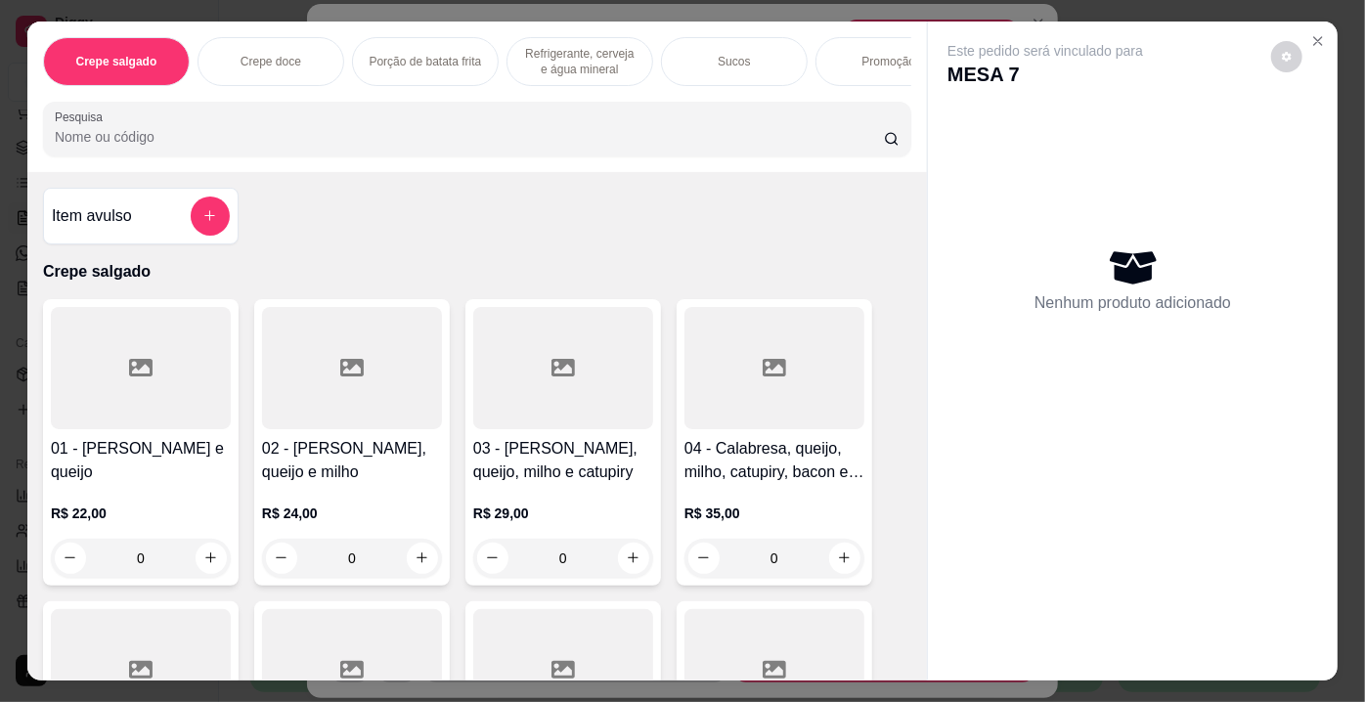
type input "7"
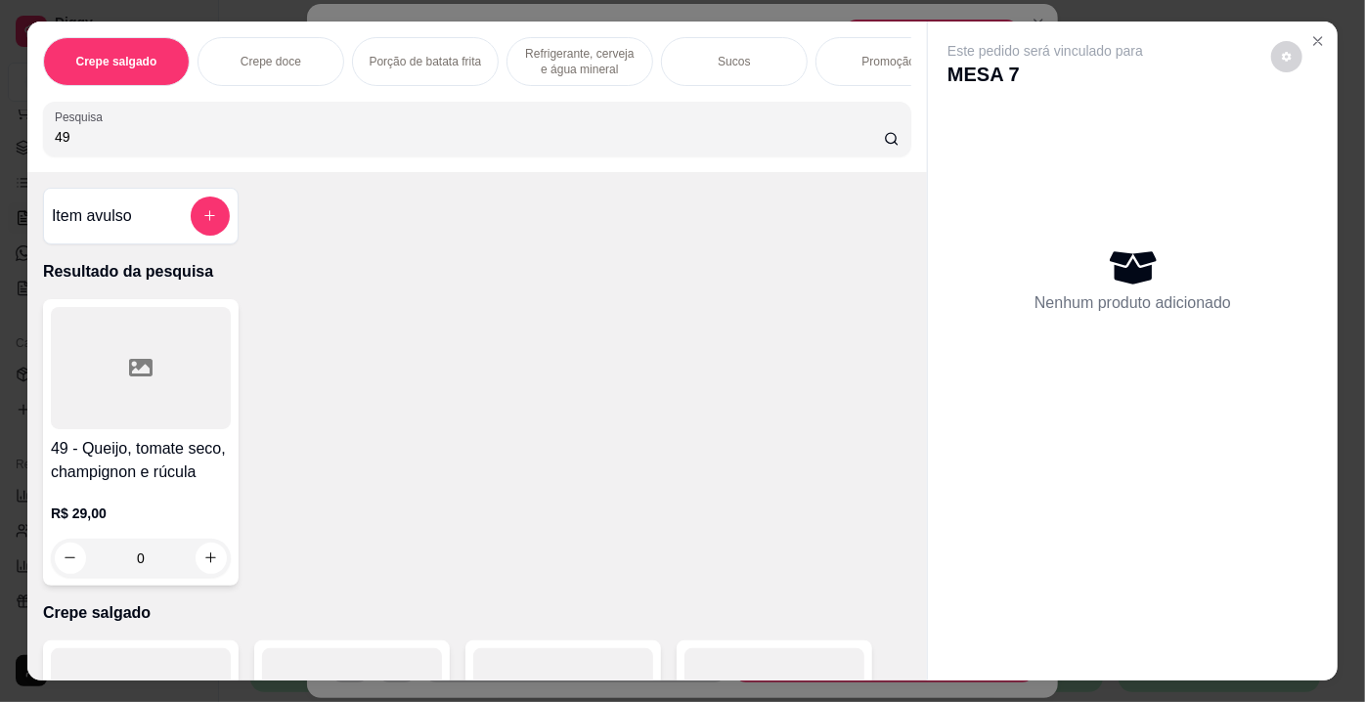
type input "49"
click at [130, 387] on div at bounding box center [141, 368] width 180 height 122
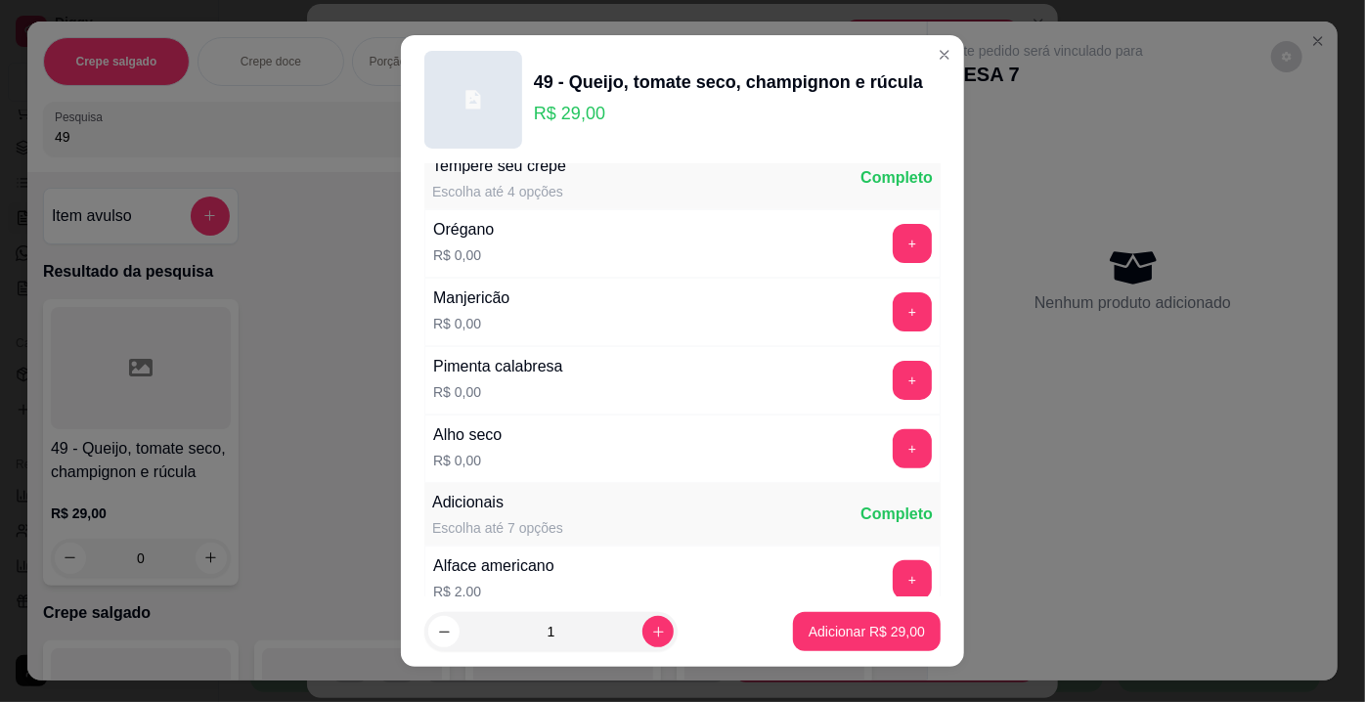
scroll to position [88, 0]
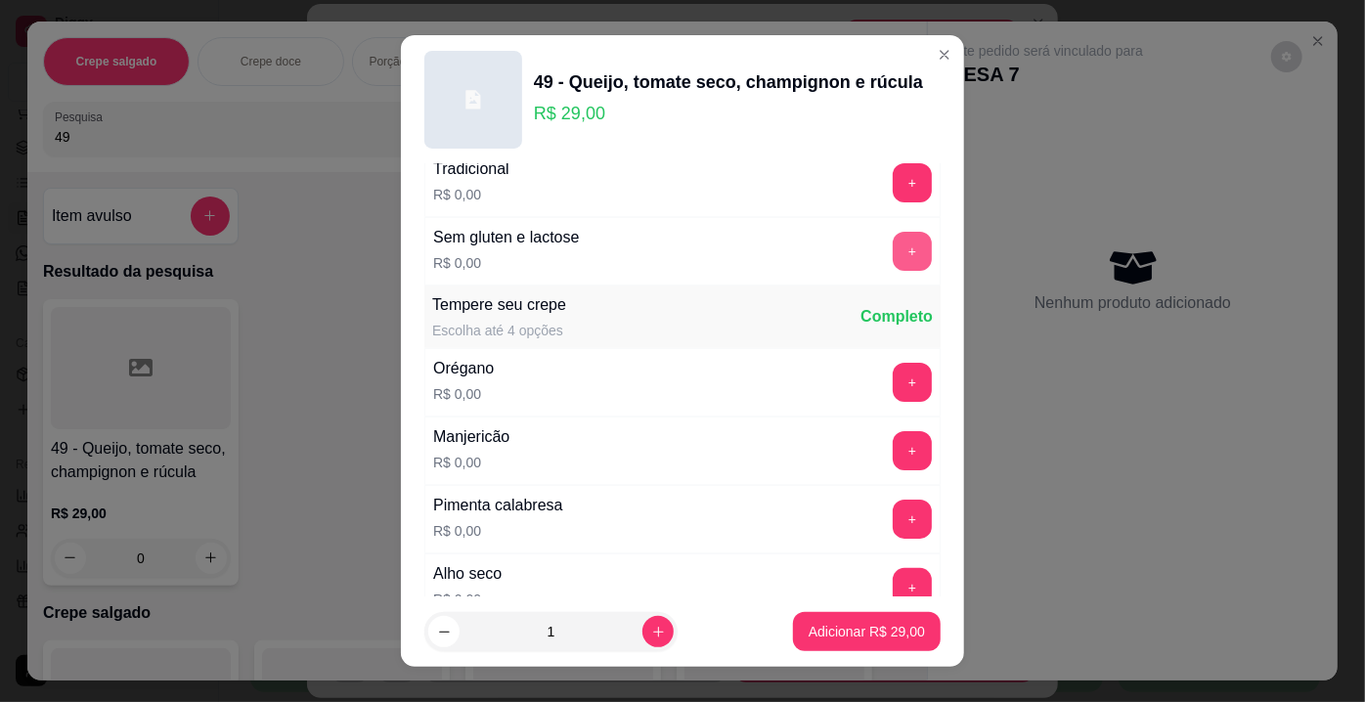
click at [893, 253] on button "+" at bounding box center [912, 251] width 39 height 39
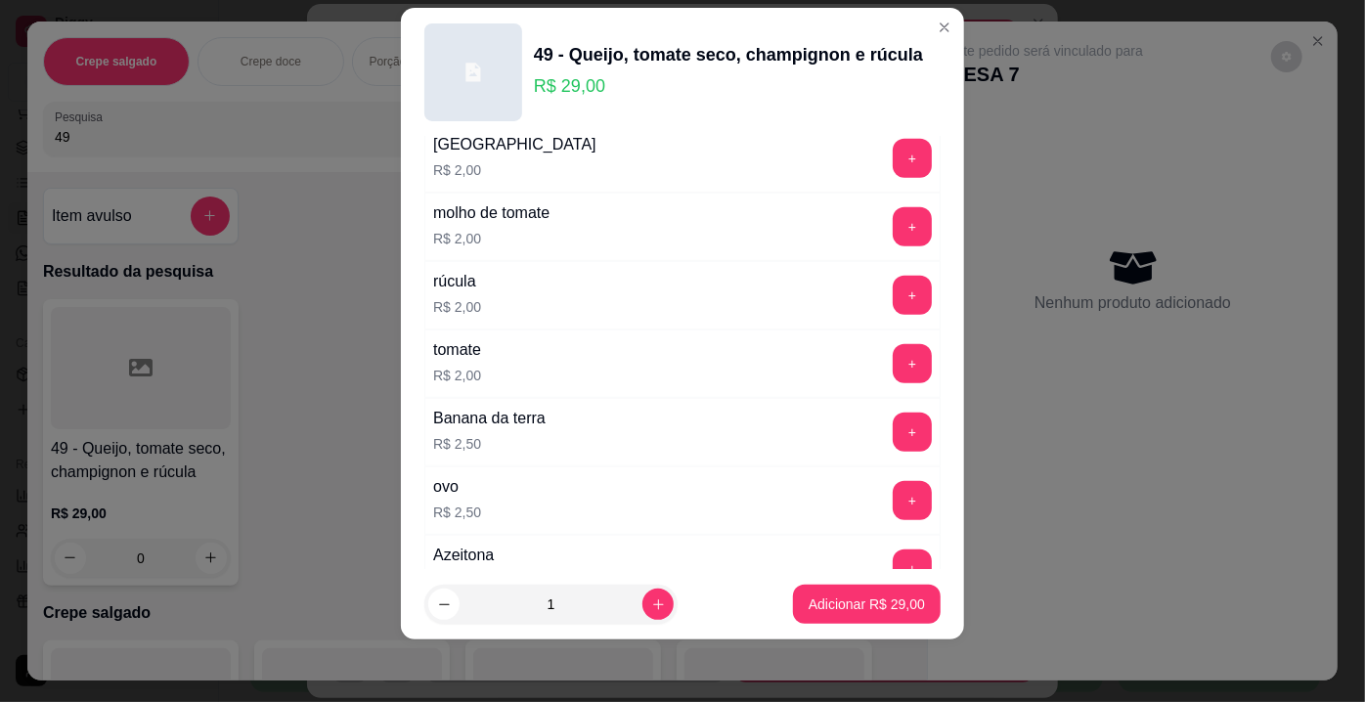
scroll to position [3509, 0]
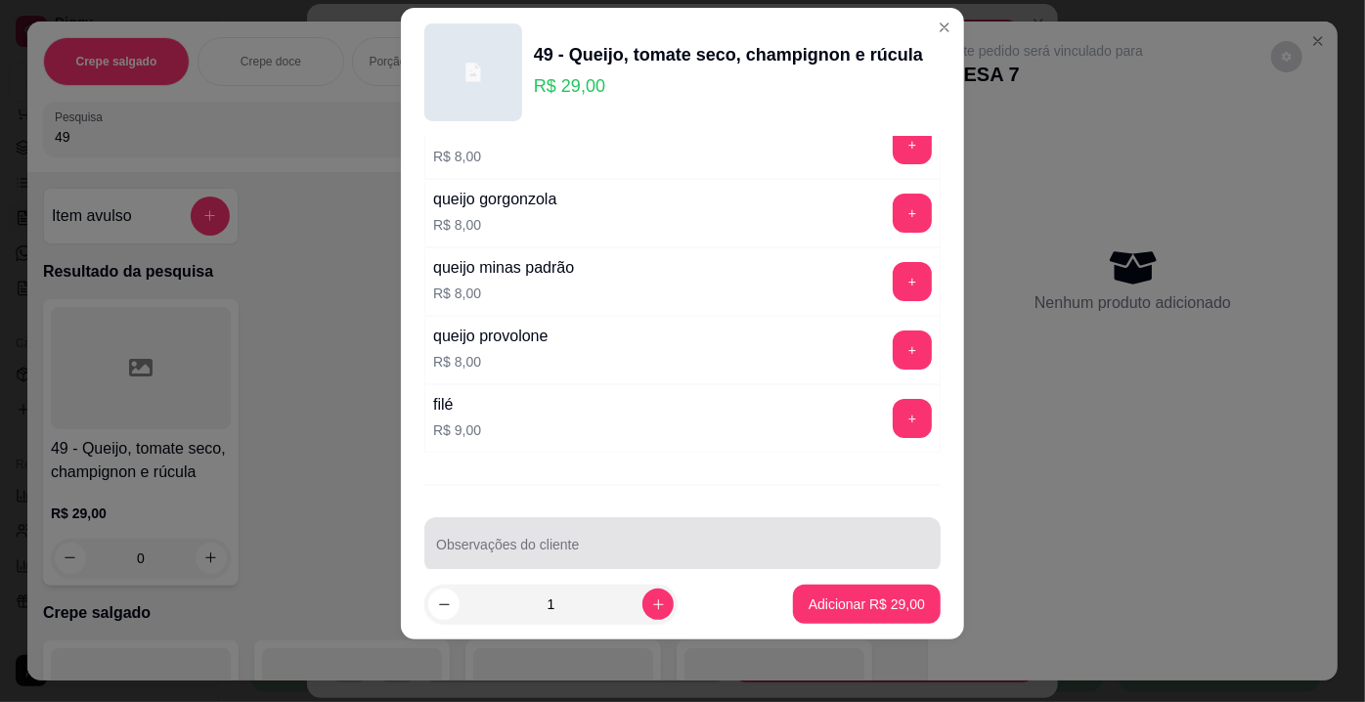
click at [644, 525] on div at bounding box center [682, 544] width 493 height 39
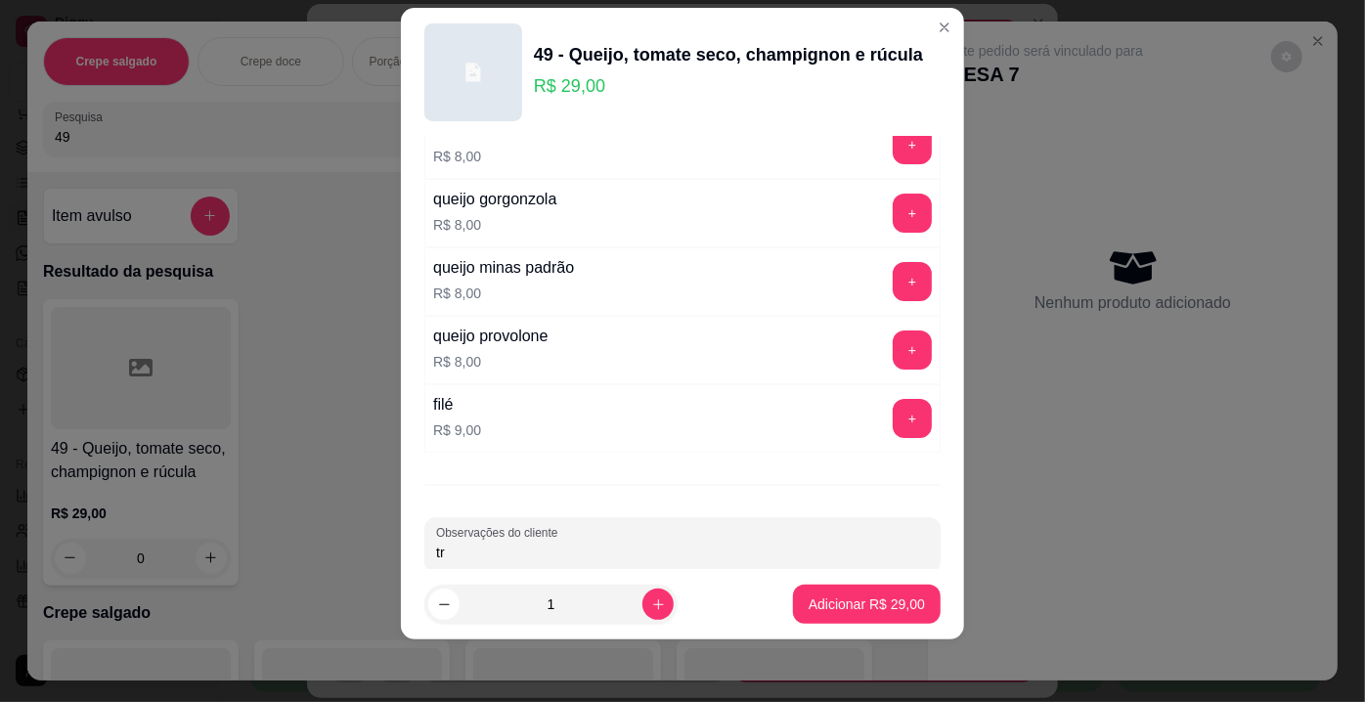
type input "t"
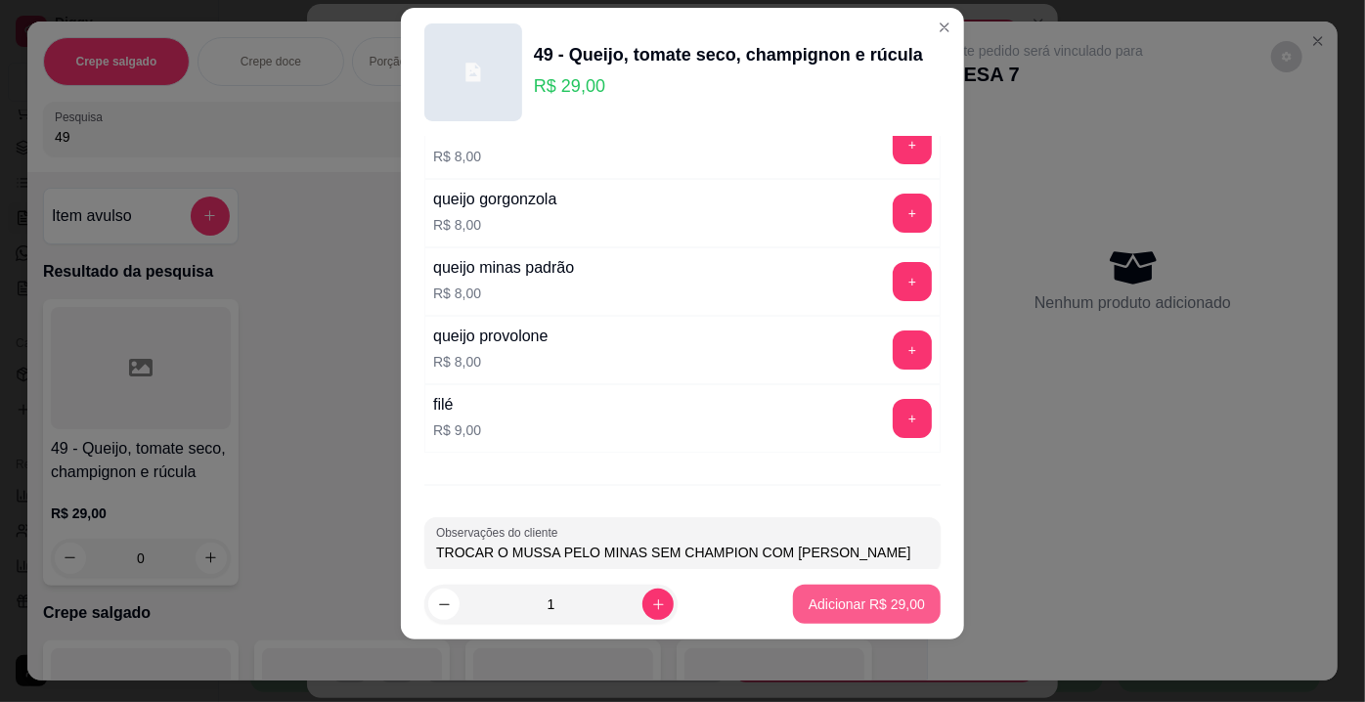
type input "TROCAR O MUSSA PELO MINAS SEM CHAMPION COM [PERSON_NAME]"
click at [809, 602] on p "Adicionar R$ 29,00" at bounding box center [867, 605] width 116 height 20
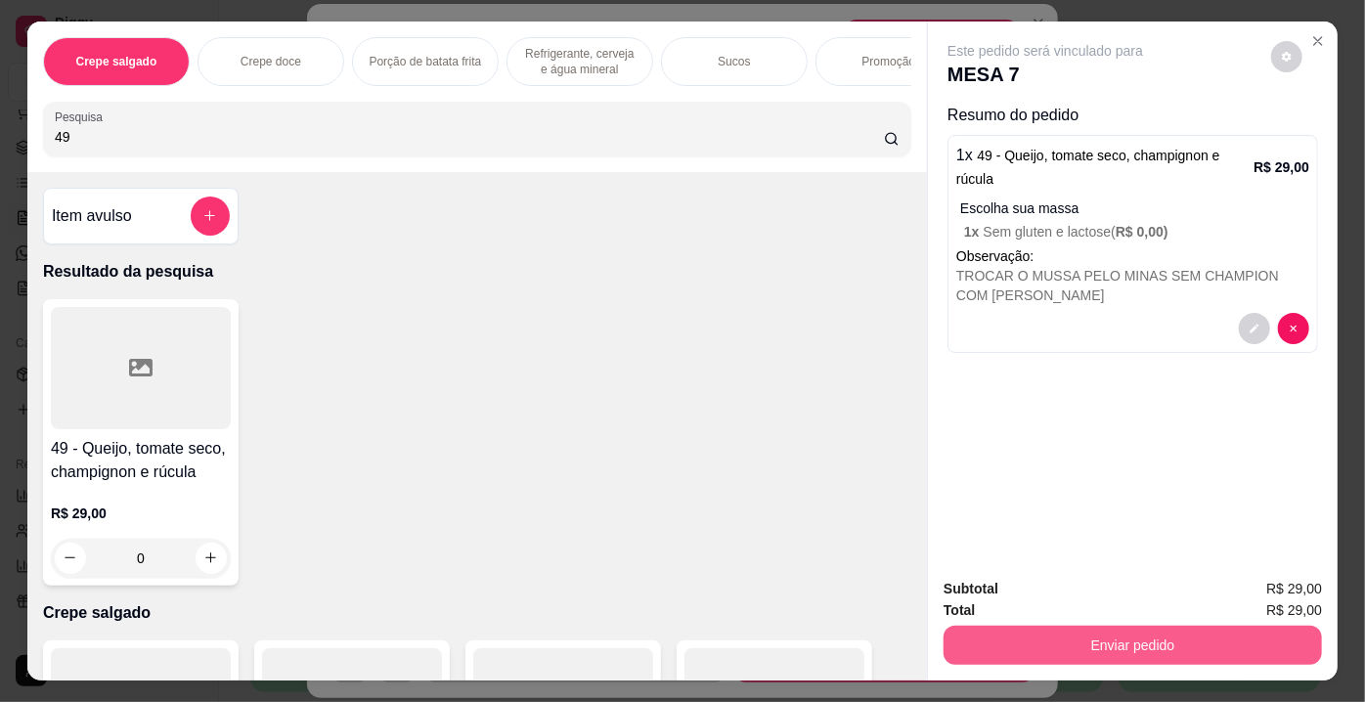
click at [1022, 643] on button "Enviar pedido" at bounding box center [1133, 645] width 378 height 39
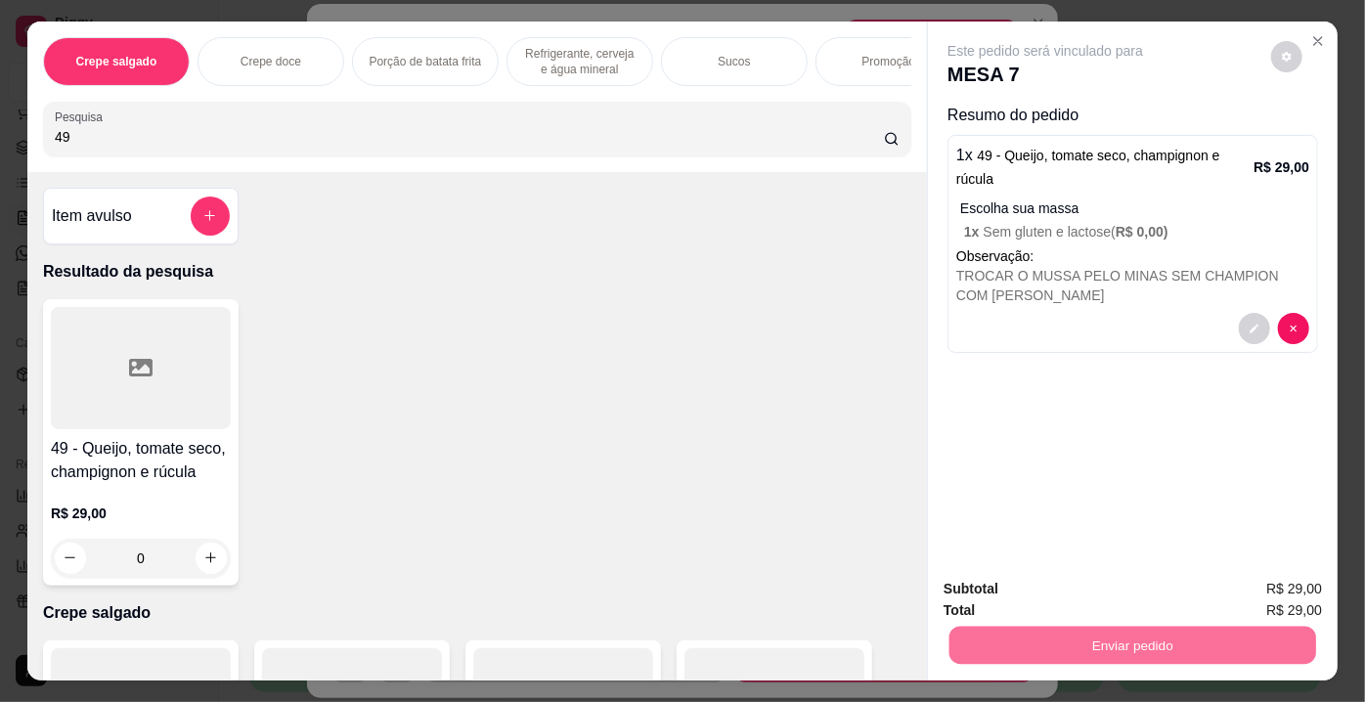
click at [1255, 594] on button "Enviar pedido" at bounding box center [1272, 591] width 108 height 36
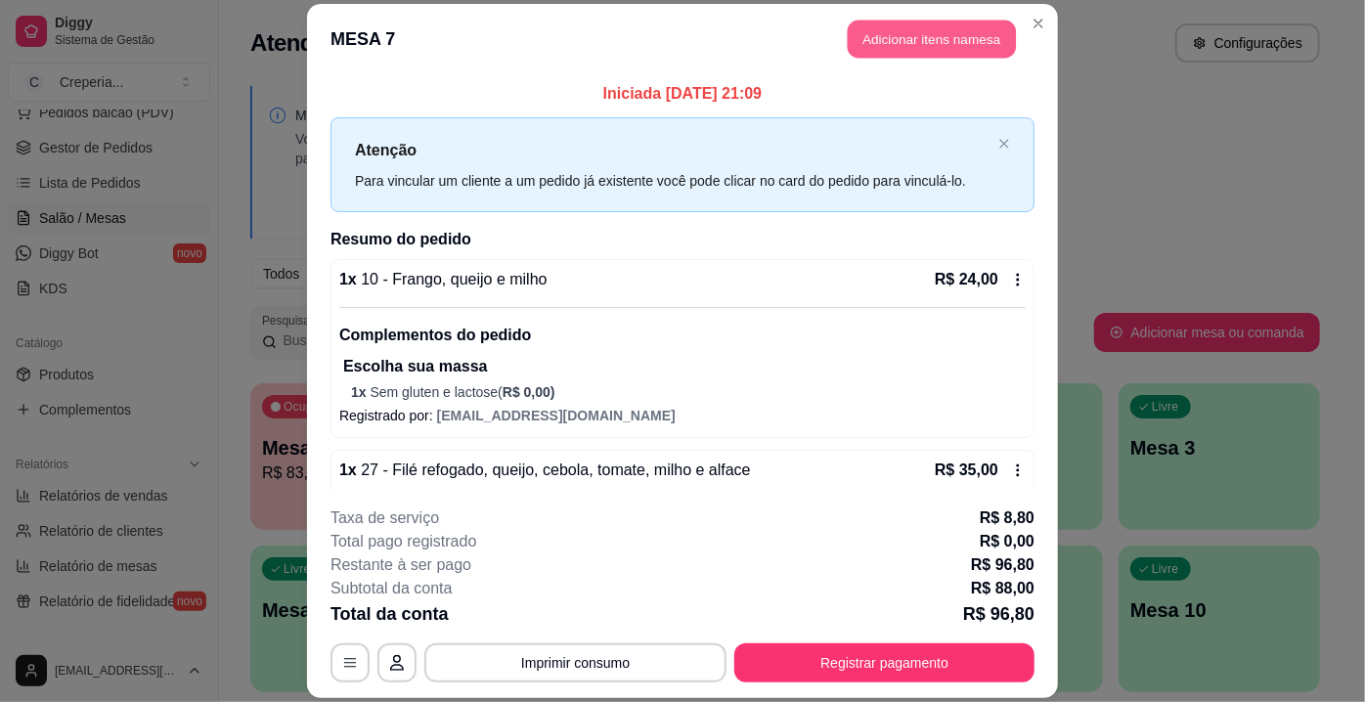
click at [923, 48] on button "Adicionar itens na mesa" at bounding box center [932, 39] width 168 height 38
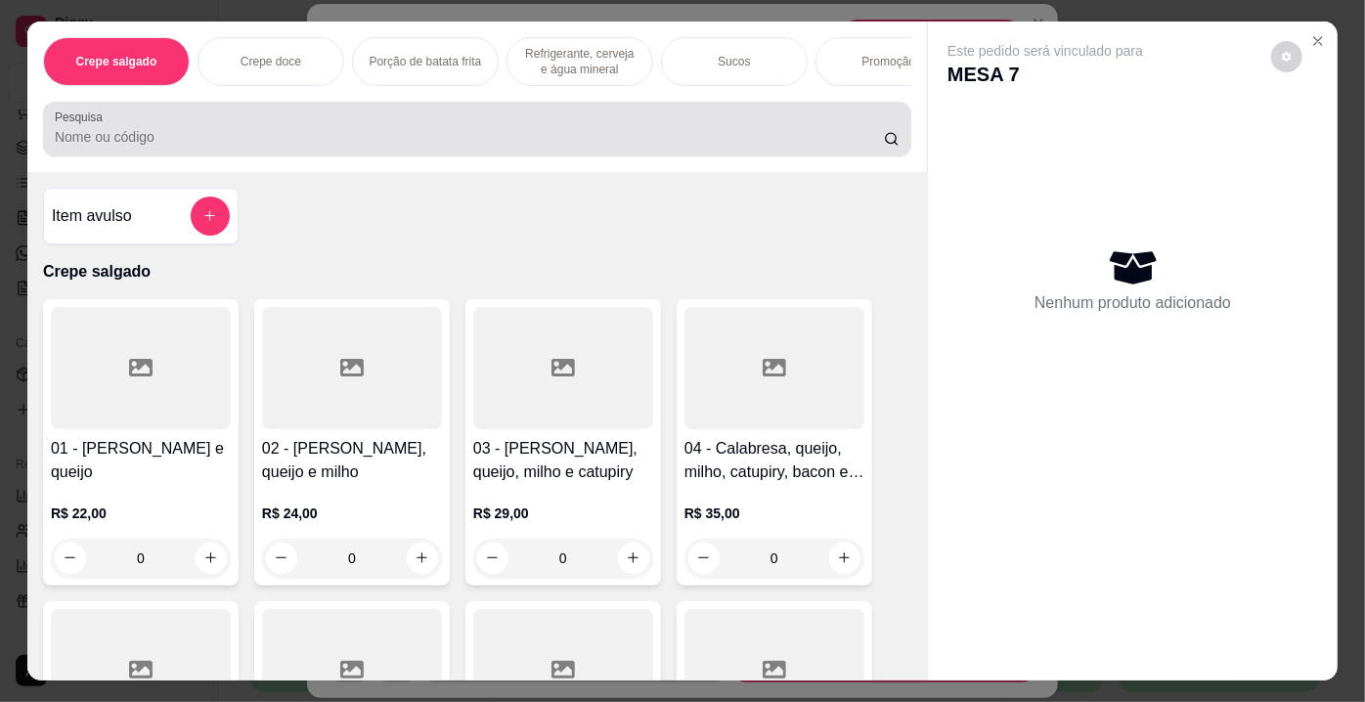
click at [222, 137] on input "Pesquisa" at bounding box center [469, 137] width 829 height 20
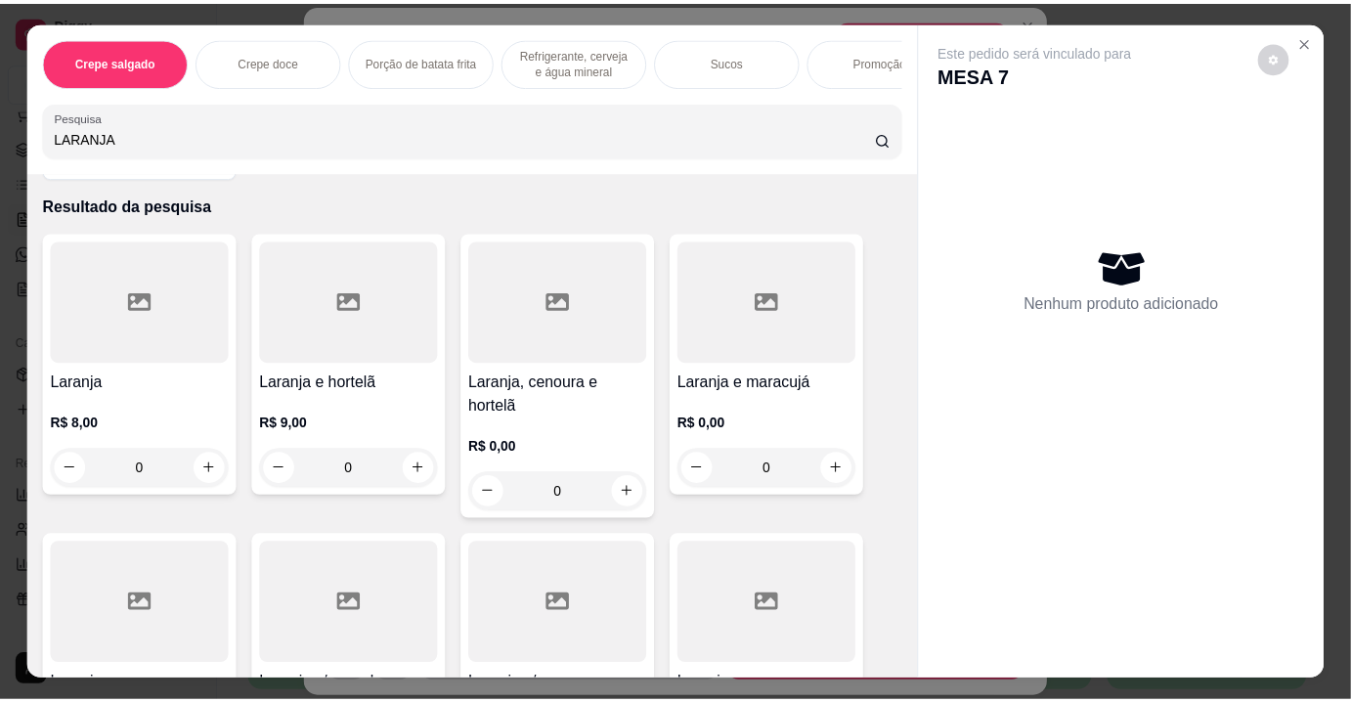
scroll to position [177, 0]
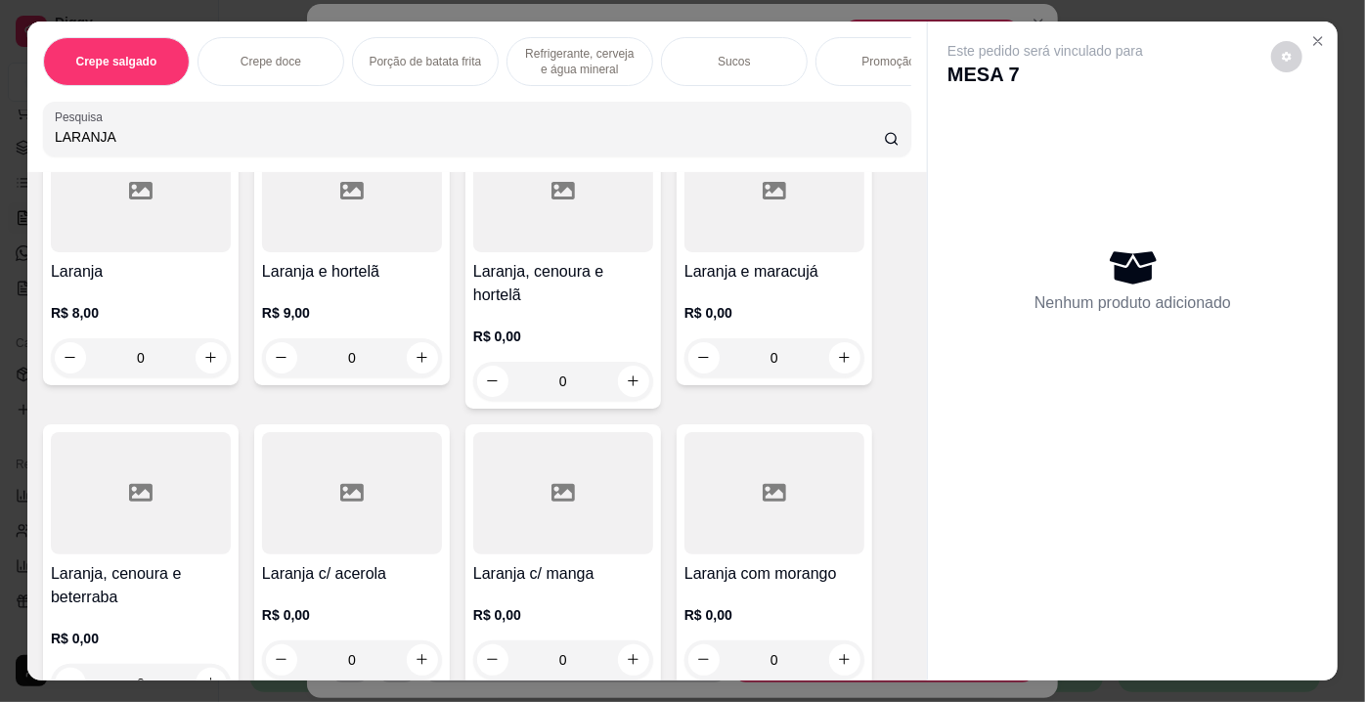
type input "LARANJA"
click at [763, 502] on div at bounding box center [774, 493] width 180 height 122
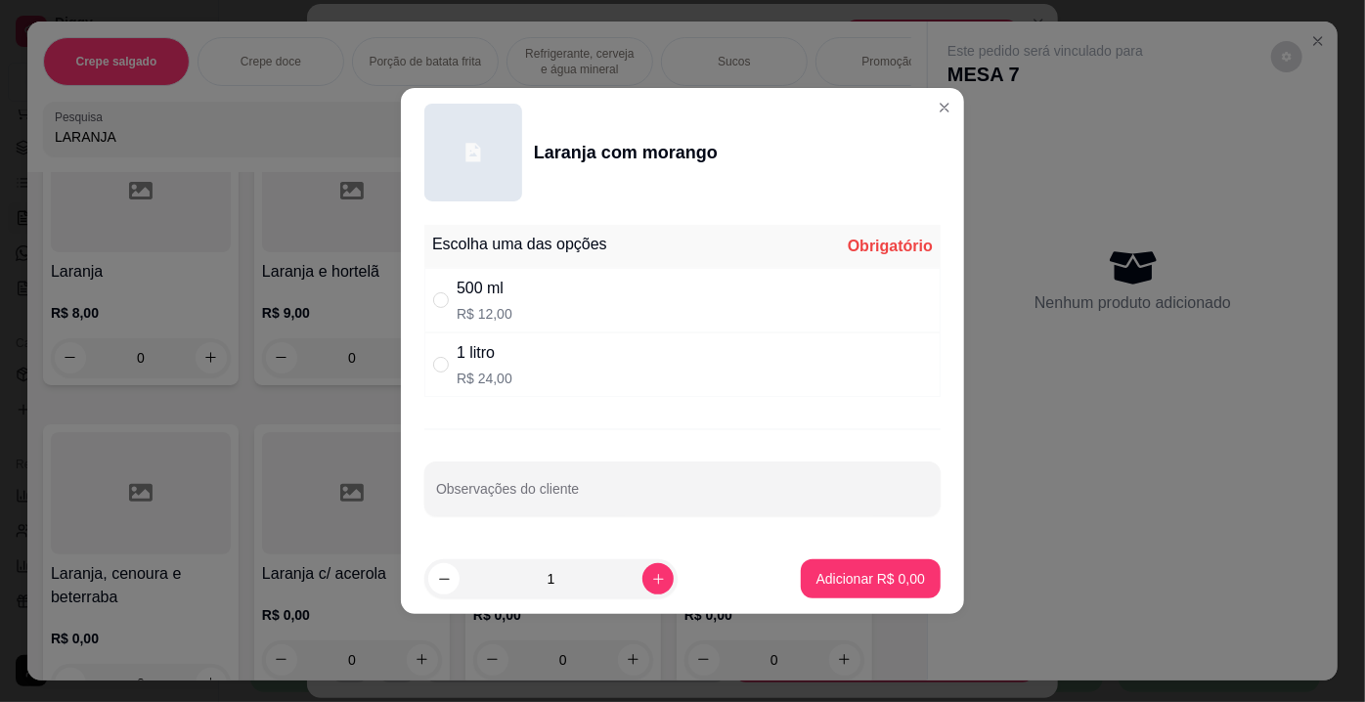
click at [498, 301] on div "500 ml R$ 12,00" at bounding box center [485, 300] width 56 height 47
radio input "true"
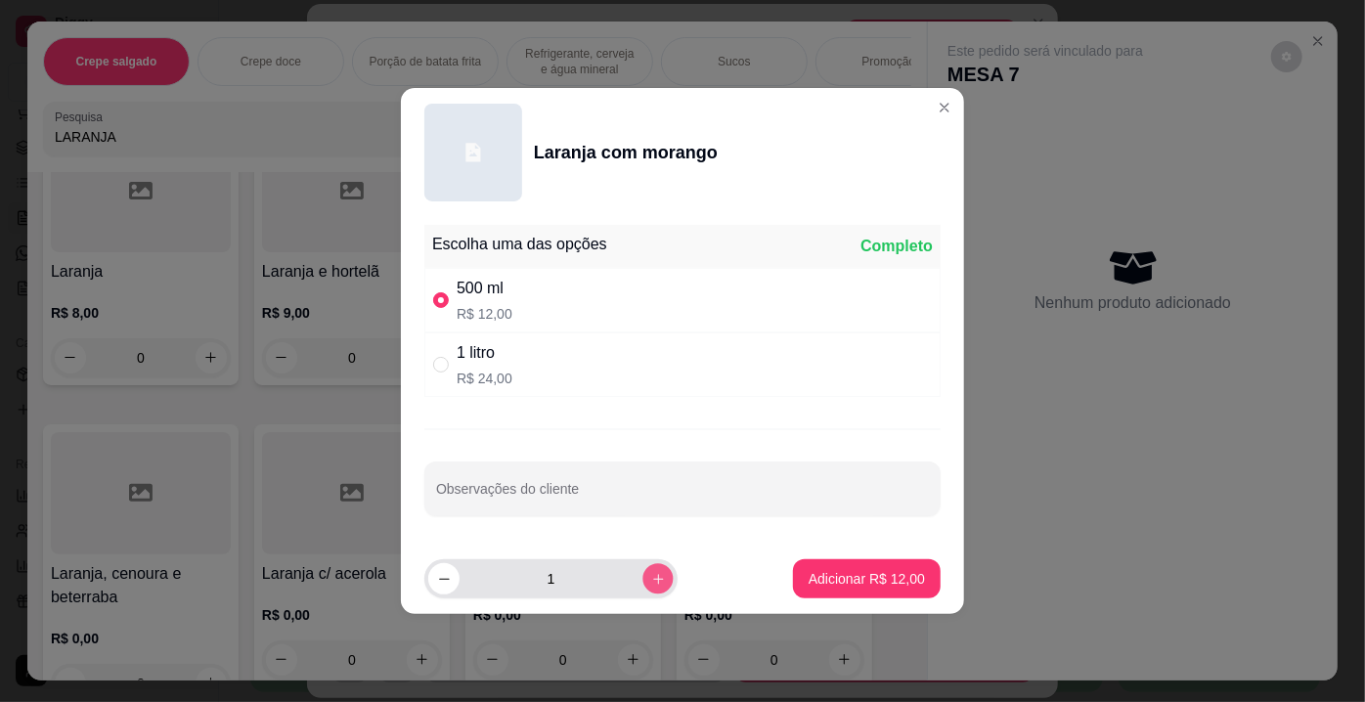
click at [651, 583] on icon "increase-product-quantity" at bounding box center [658, 579] width 15 height 15
type input "2"
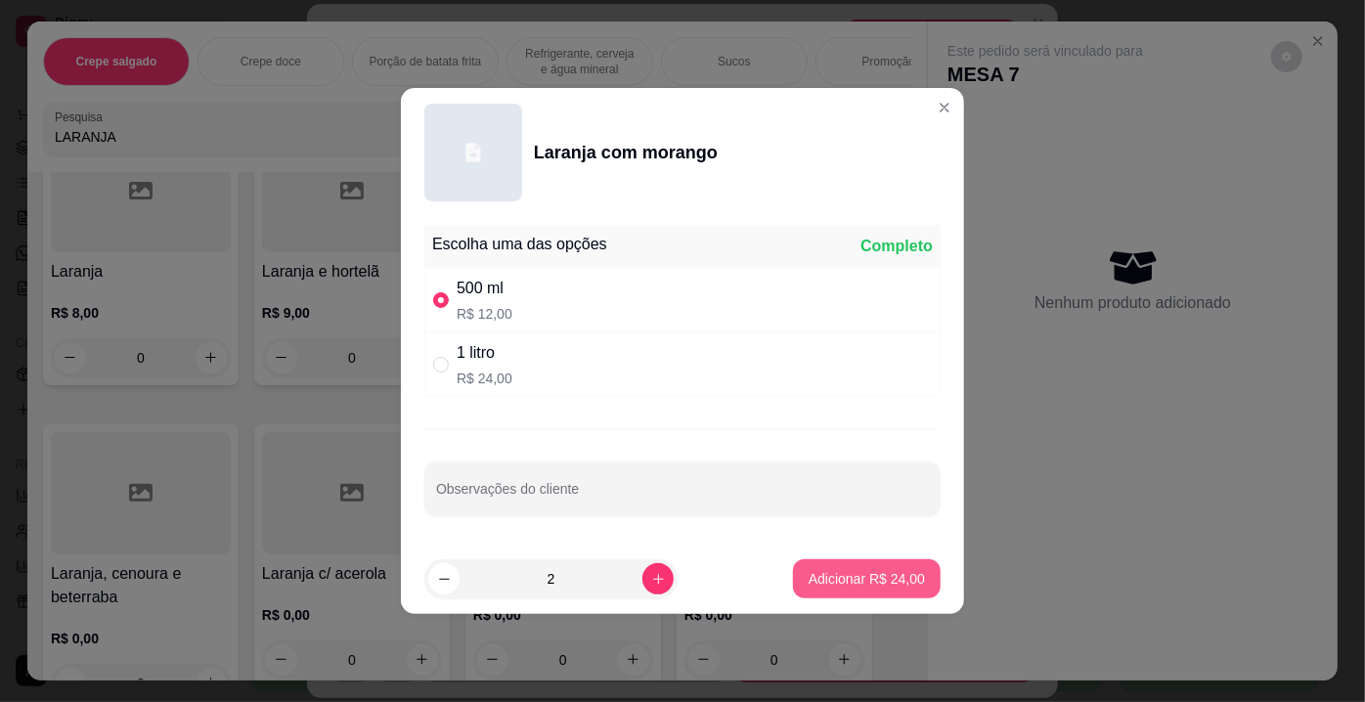
click at [831, 580] on p "Adicionar R$ 24,00" at bounding box center [867, 579] width 116 height 20
type input "2"
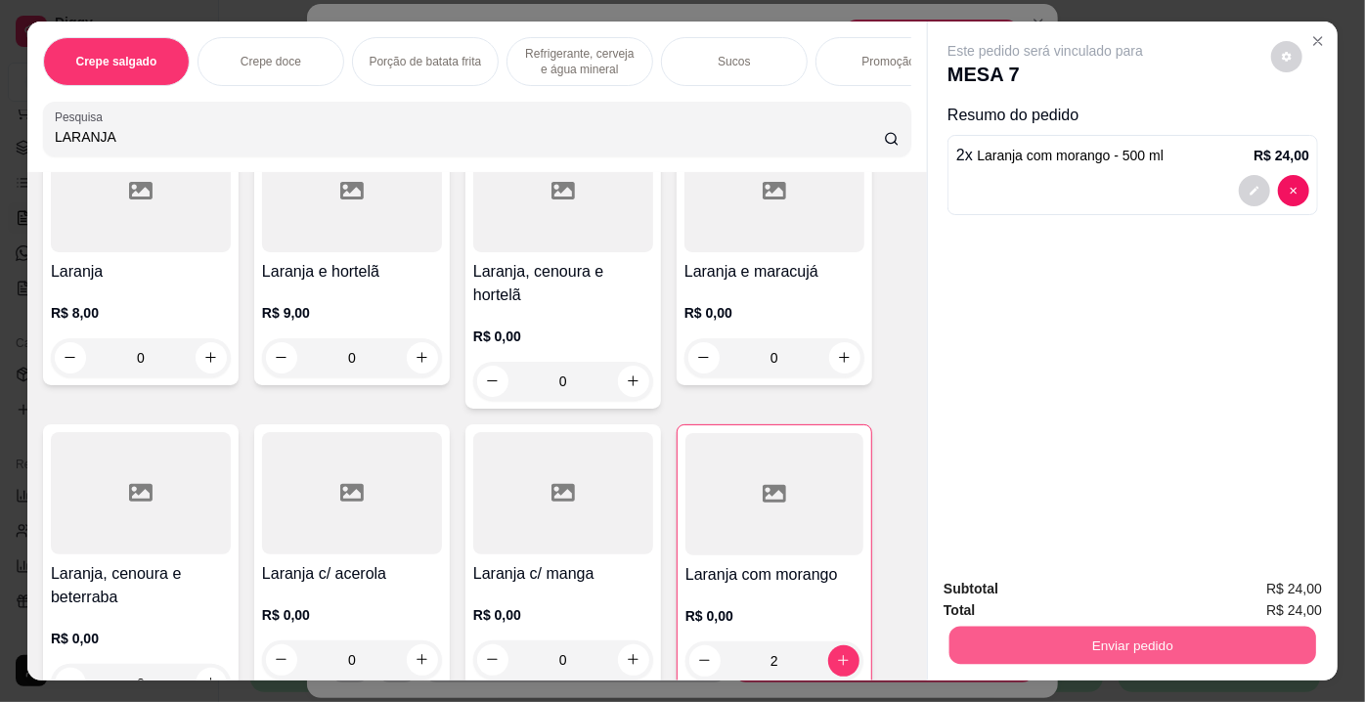
click at [1084, 637] on button "Enviar pedido" at bounding box center [1132, 646] width 367 height 38
click at [1252, 580] on button "Enviar pedido" at bounding box center [1272, 591] width 108 height 36
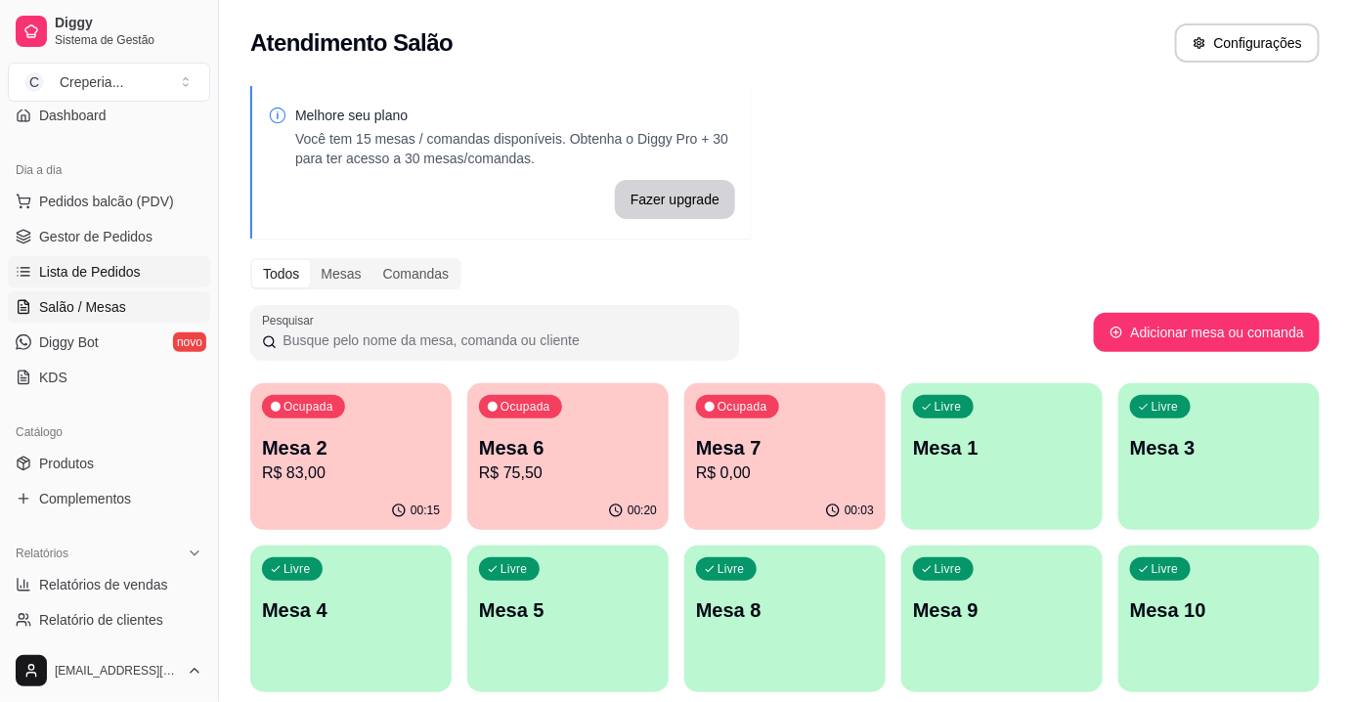
click at [101, 271] on span "Lista de Pedidos" at bounding box center [90, 272] width 102 height 20
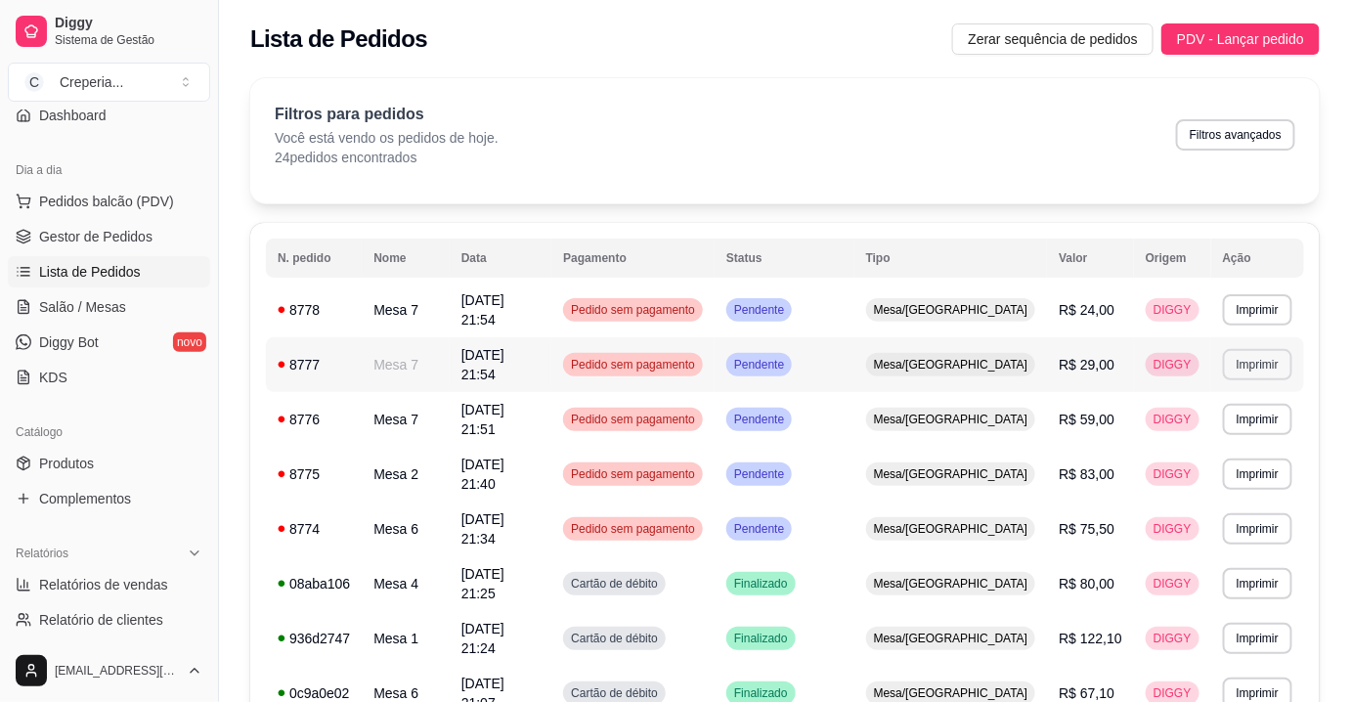
click at [1253, 349] on button "Imprimir" at bounding box center [1257, 364] width 69 height 31
click at [1194, 425] on button "IMPRESSORA" at bounding box center [1218, 421] width 137 height 30
click at [105, 298] on span "Salão / Mesas" at bounding box center [82, 307] width 87 height 20
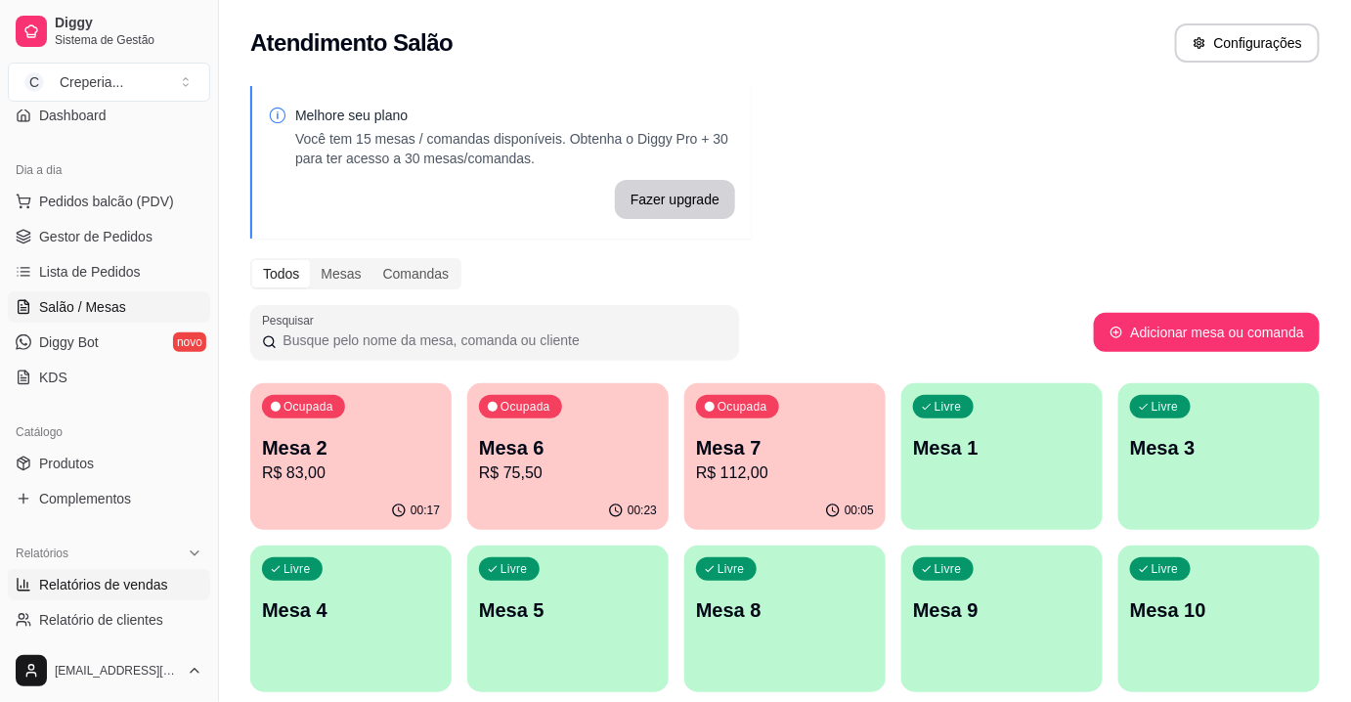
click at [122, 577] on span "Relatórios de vendas" at bounding box center [103, 585] width 129 height 20
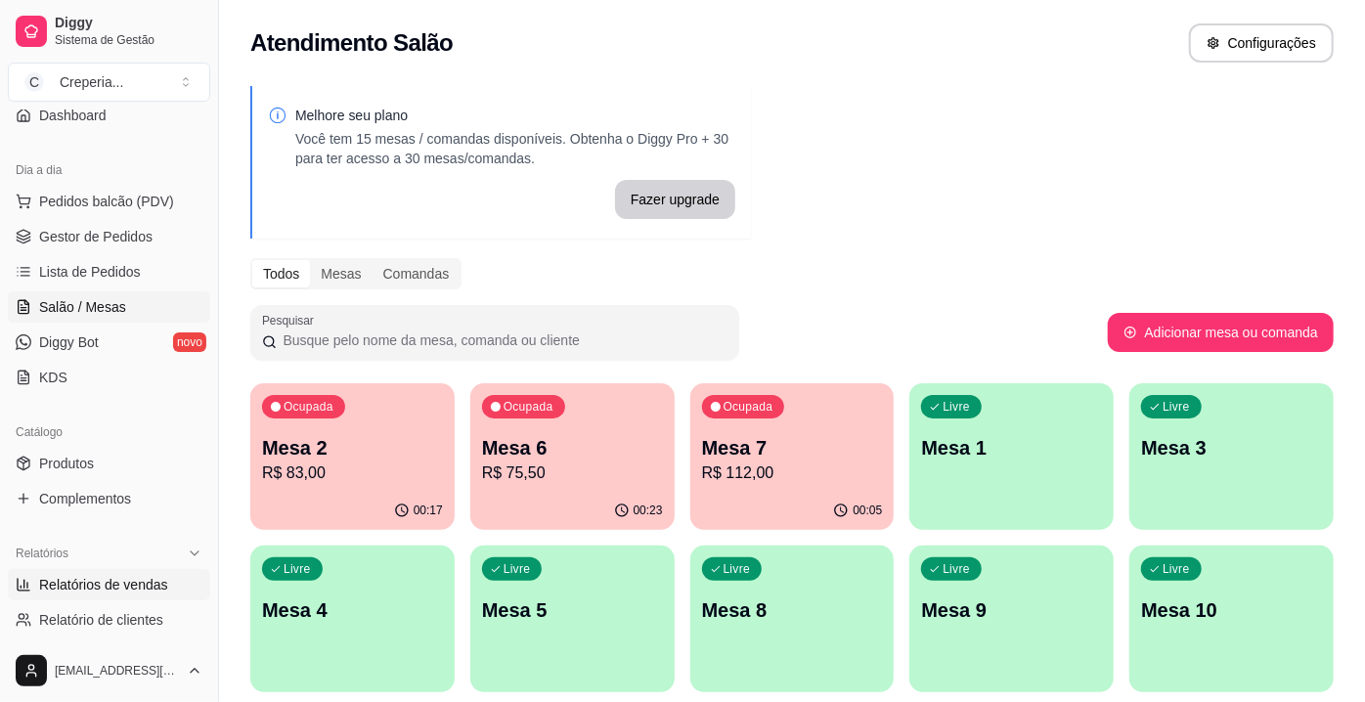
select select "ALL"
select select "0"
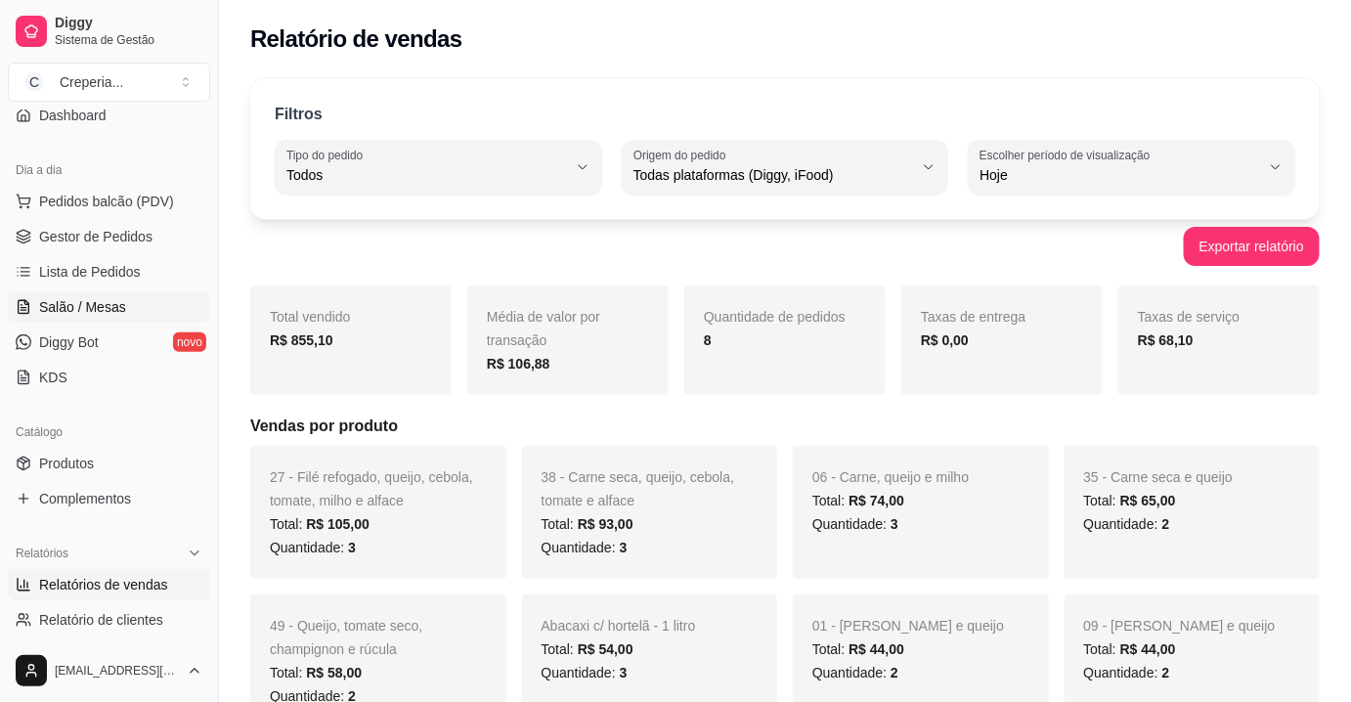
click at [118, 303] on span "Salão / Mesas" at bounding box center [82, 307] width 87 height 20
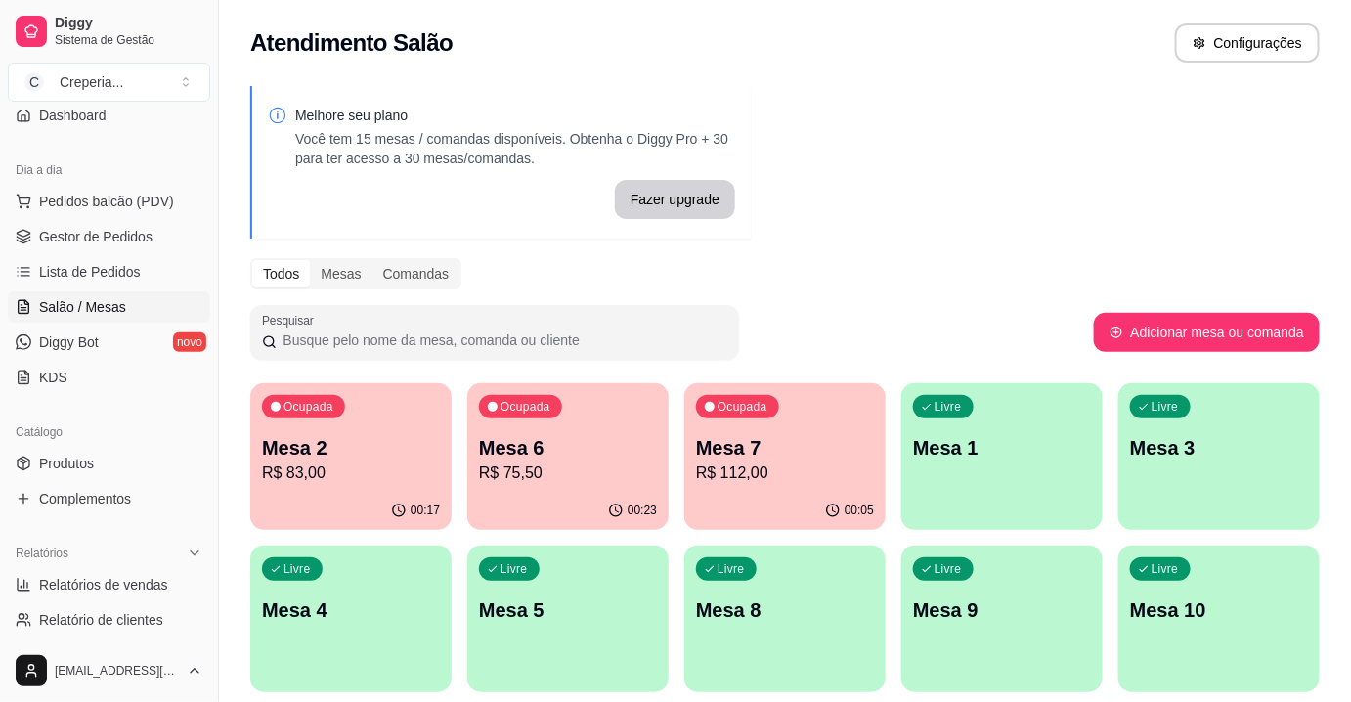
click at [495, 423] on div "Ocupada Mesa 6 R$ 75,50" at bounding box center [567, 437] width 201 height 109
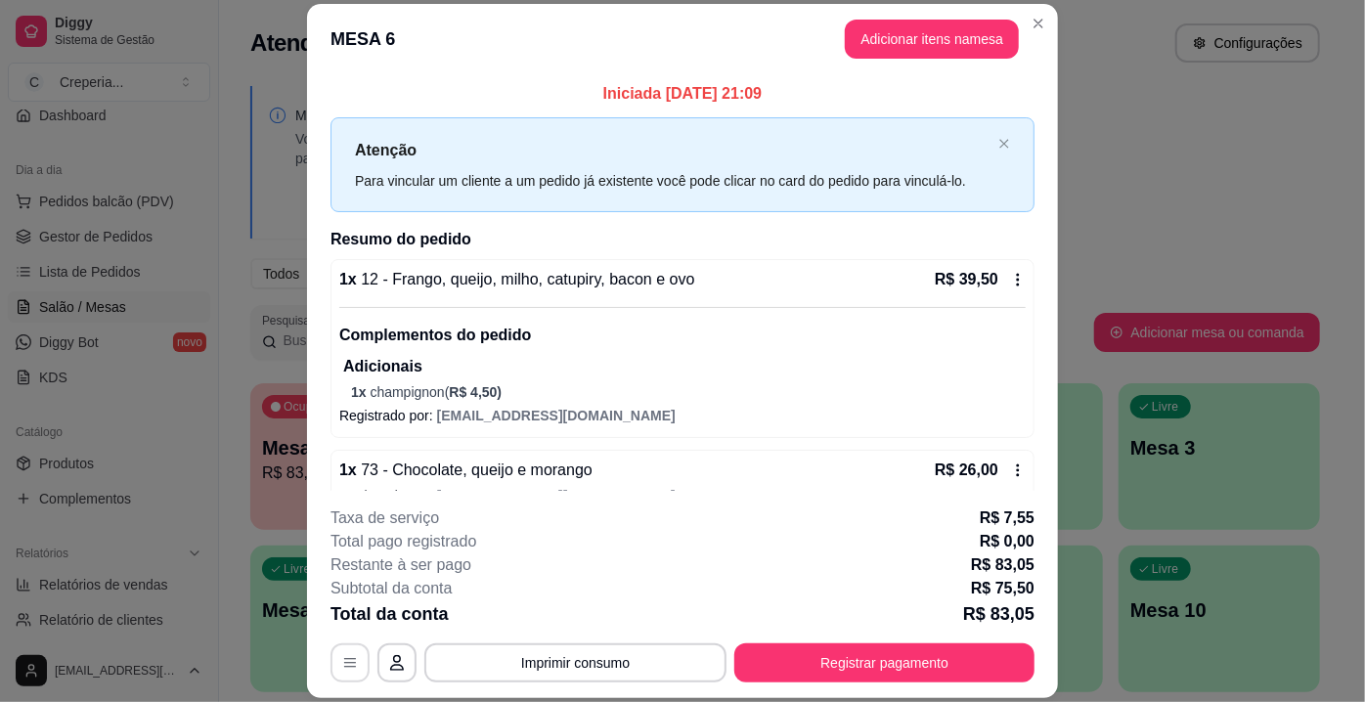
click at [338, 654] on button "button" at bounding box center [349, 662] width 39 height 39
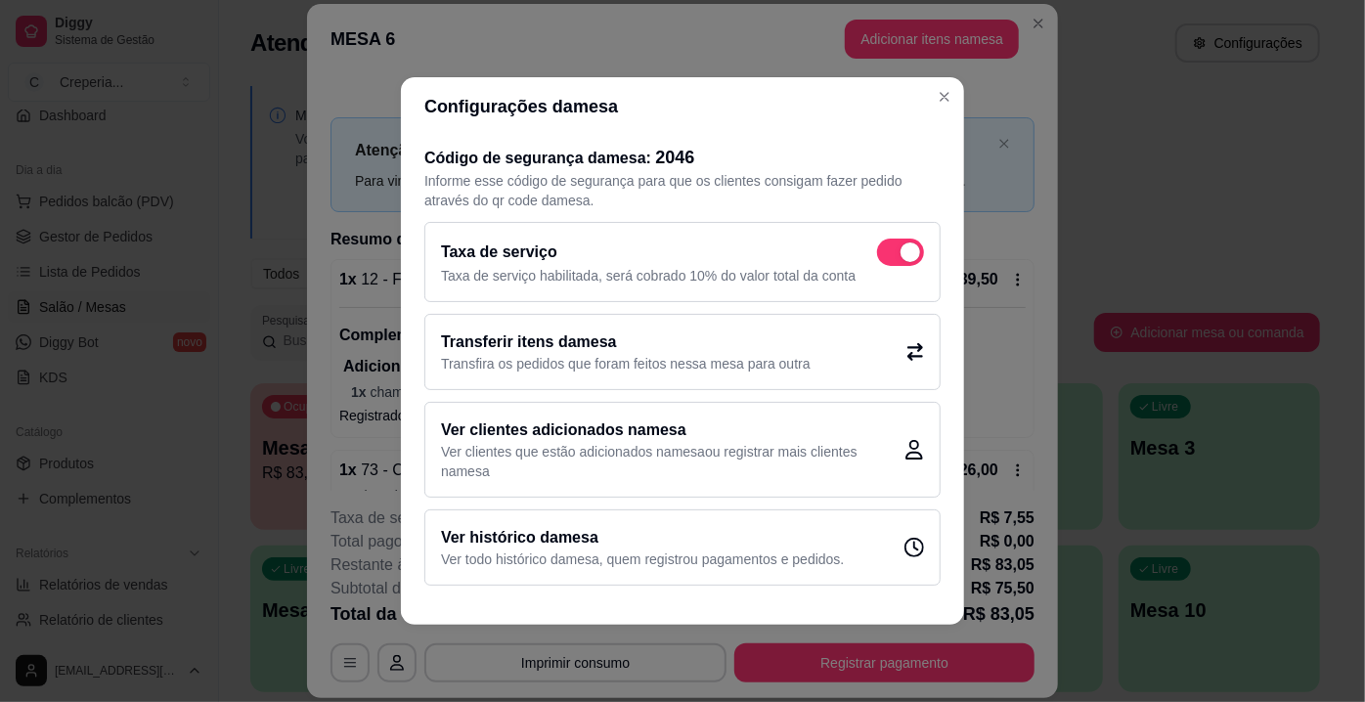
click at [903, 251] on span at bounding box center [911, 252] width 20 height 20
click at [889, 256] on input "checkbox" at bounding box center [882, 262] width 13 height 13
checkbox input "false"
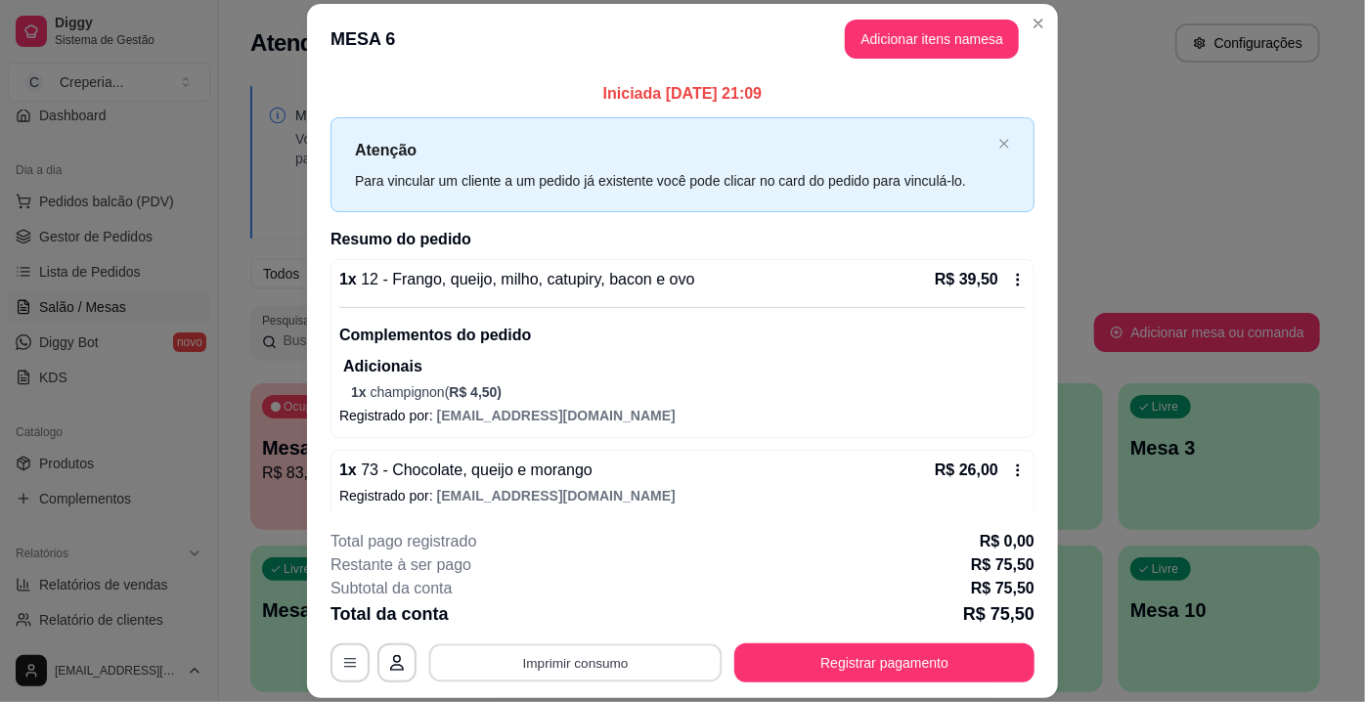
click at [677, 666] on button "Imprimir consumo" at bounding box center [575, 663] width 293 height 38
click at [628, 619] on button "IMPRESSORA" at bounding box center [575, 618] width 137 height 30
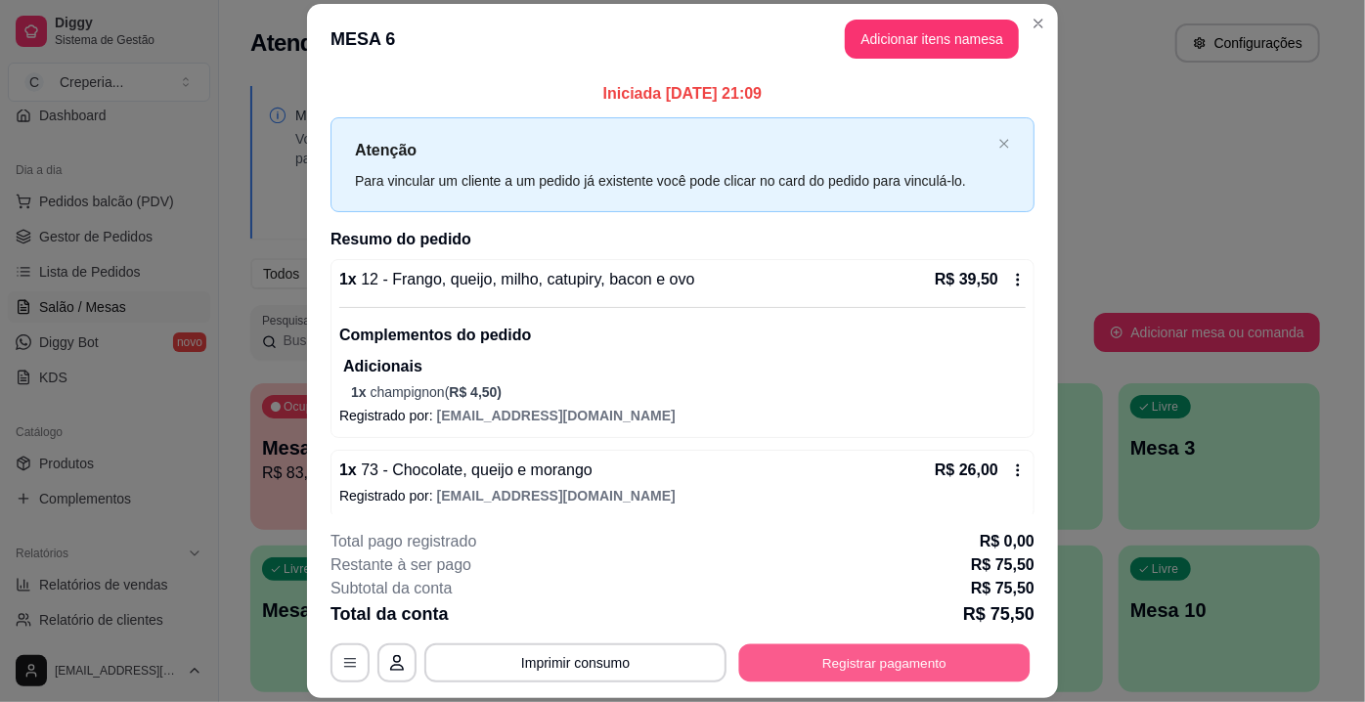
click at [798, 666] on button "Registrar pagamento" at bounding box center [884, 663] width 291 height 38
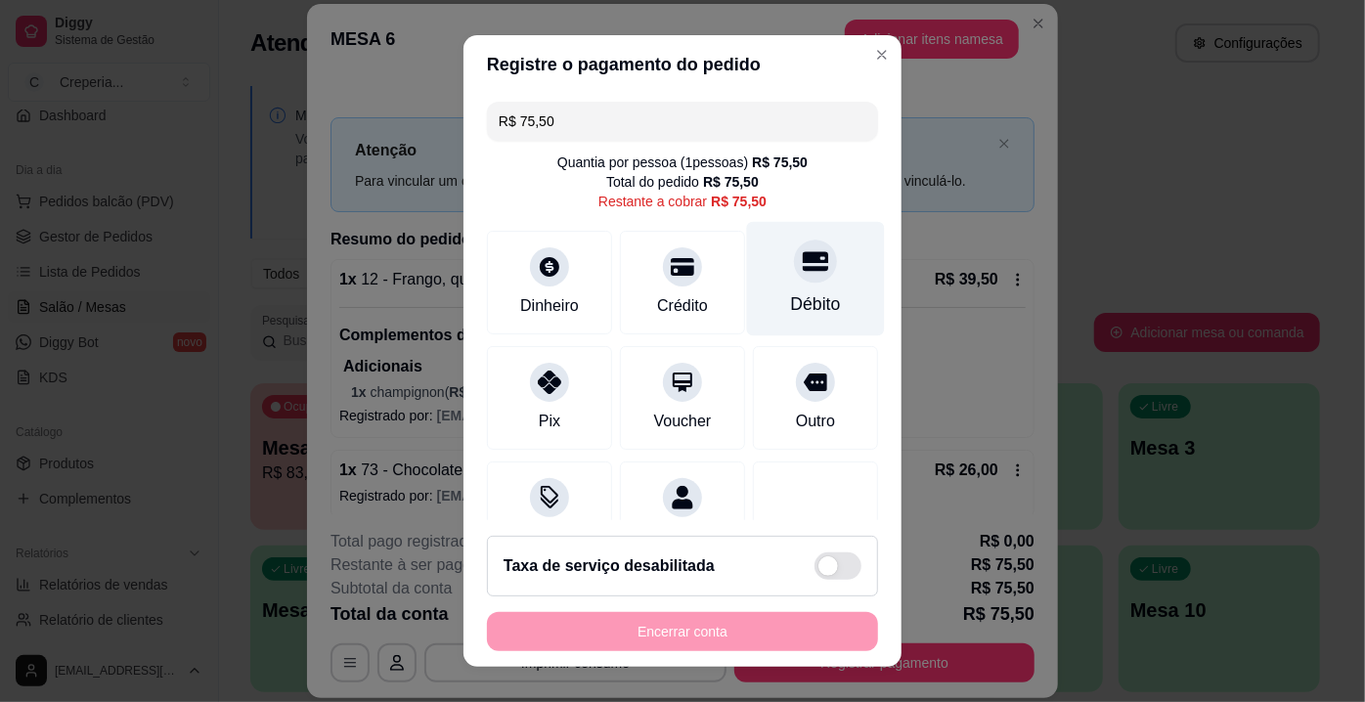
click at [792, 291] on div "Débito" at bounding box center [816, 303] width 50 height 25
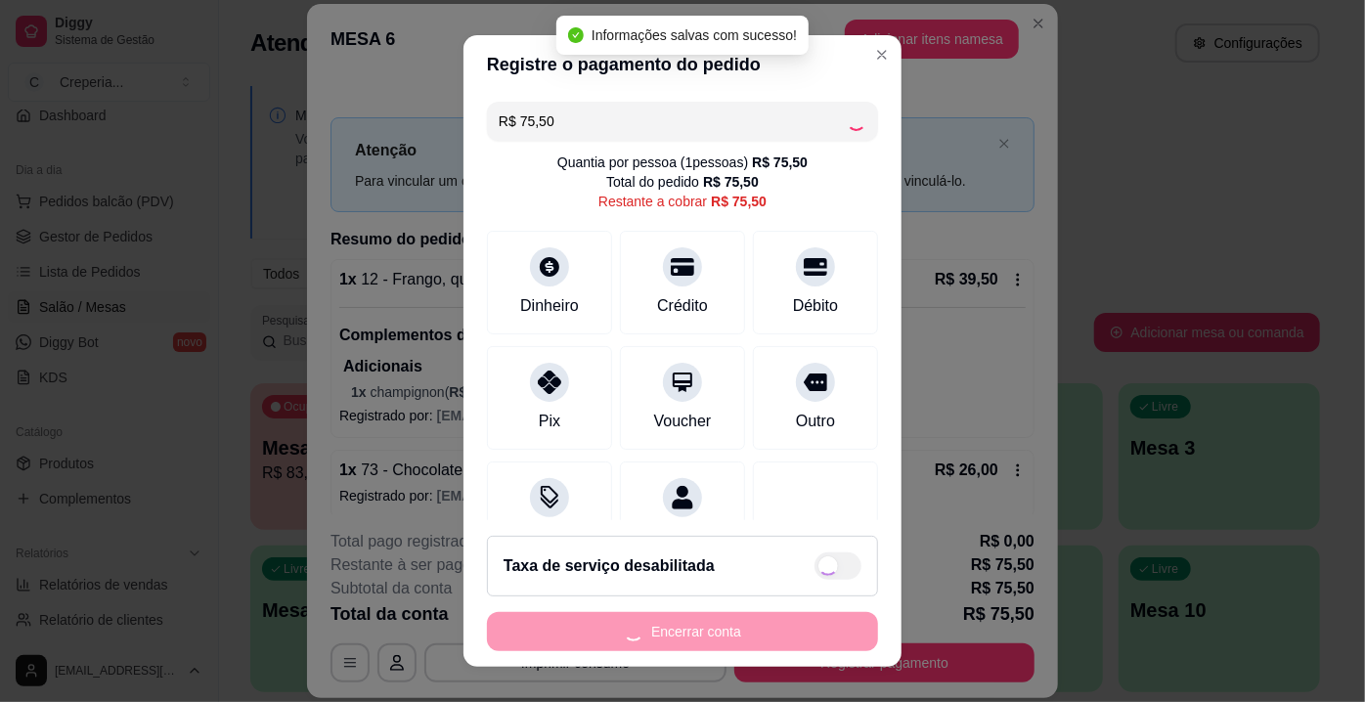
type input "R$ 0,00"
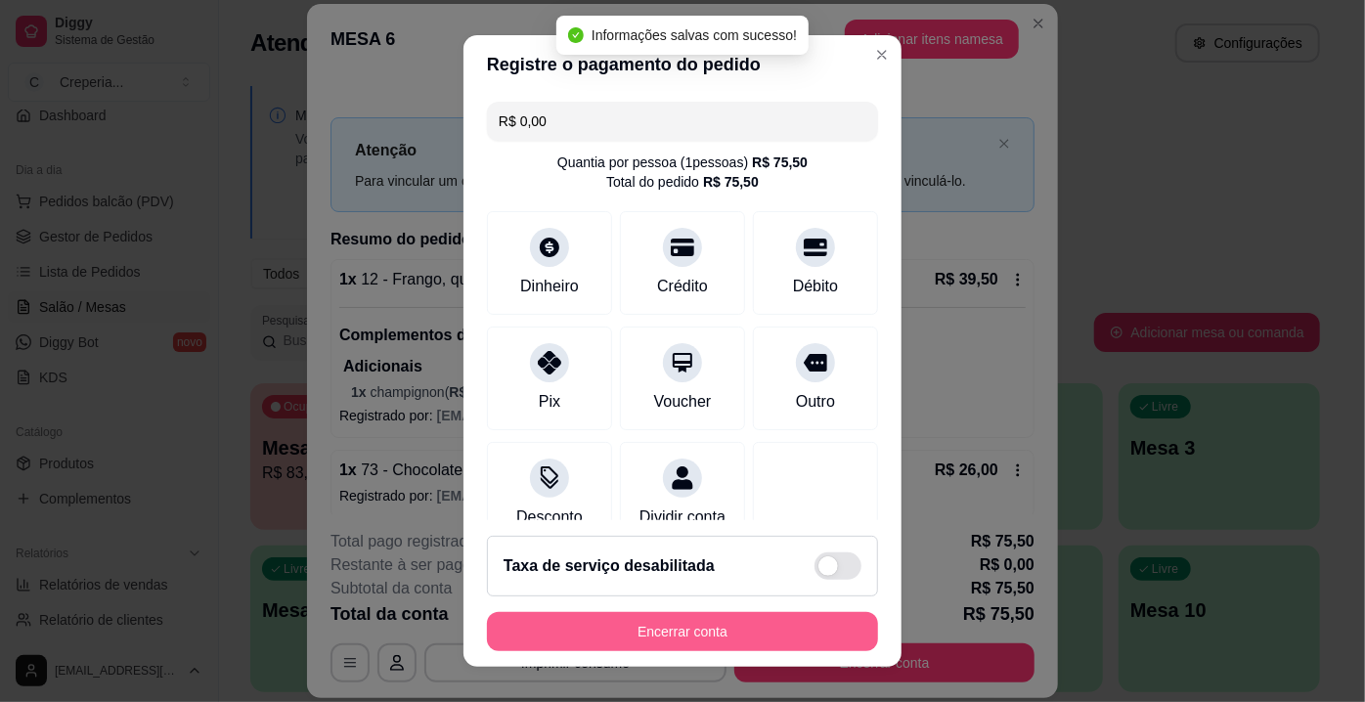
click at [683, 640] on button "Encerrar conta" at bounding box center [682, 631] width 391 height 39
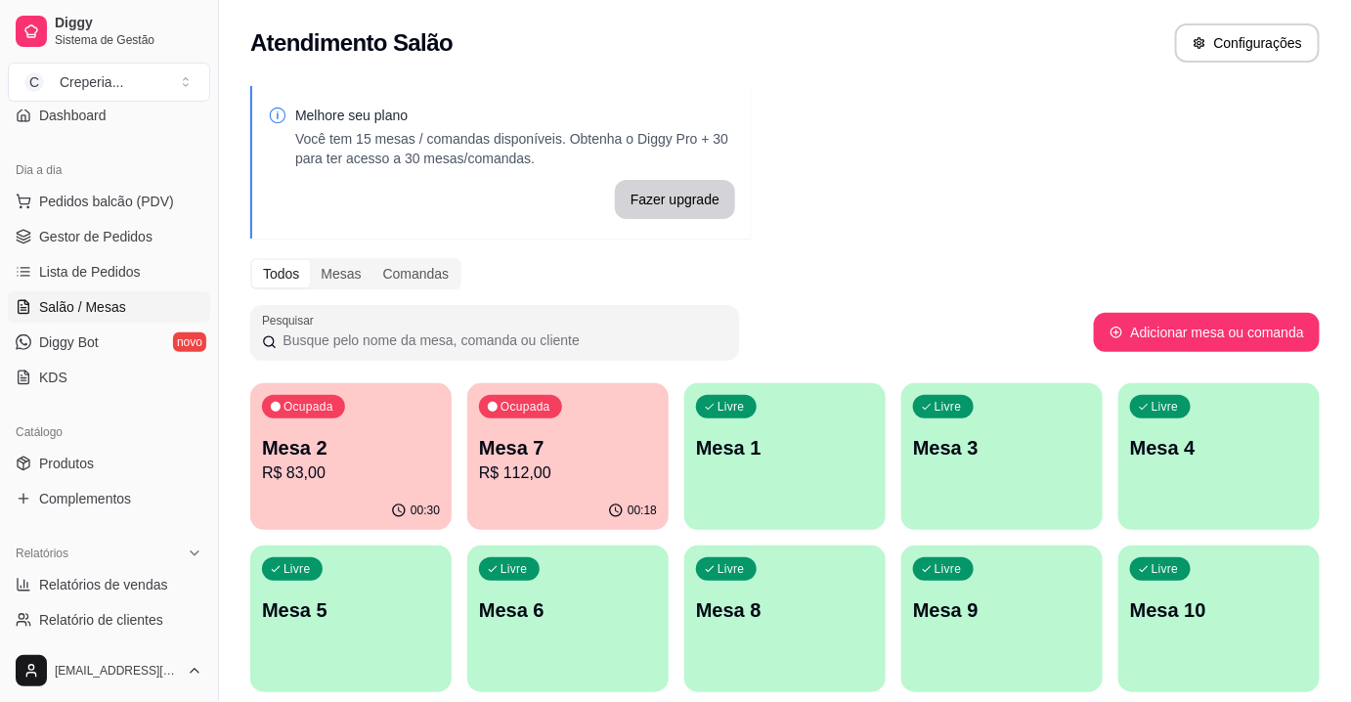
click at [515, 440] on p "Mesa 7" at bounding box center [568, 447] width 178 height 27
click at [98, 575] on span "Relatórios de vendas" at bounding box center [103, 585] width 129 height 20
select select "ALL"
select select "0"
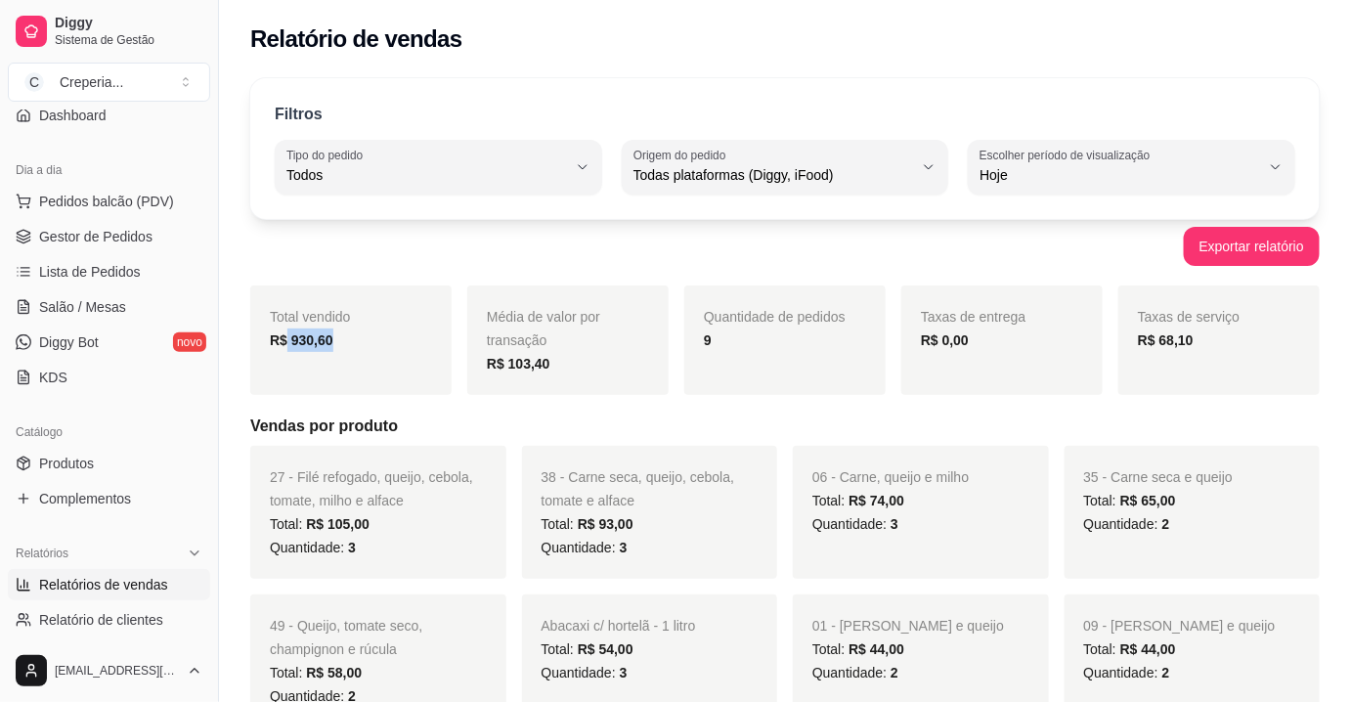
drag, startPoint x: 286, startPoint y: 342, endPoint x: 344, endPoint y: 342, distance: 58.7
click at [344, 342] on div "R$ 930,60" at bounding box center [351, 340] width 162 height 23
drag, startPoint x: 288, startPoint y: 340, endPoint x: 335, endPoint y: 347, distance: 47.4
click at [335, 347] on div "R$ 930,60" at bounding box center [351, 340] width 162 height 23
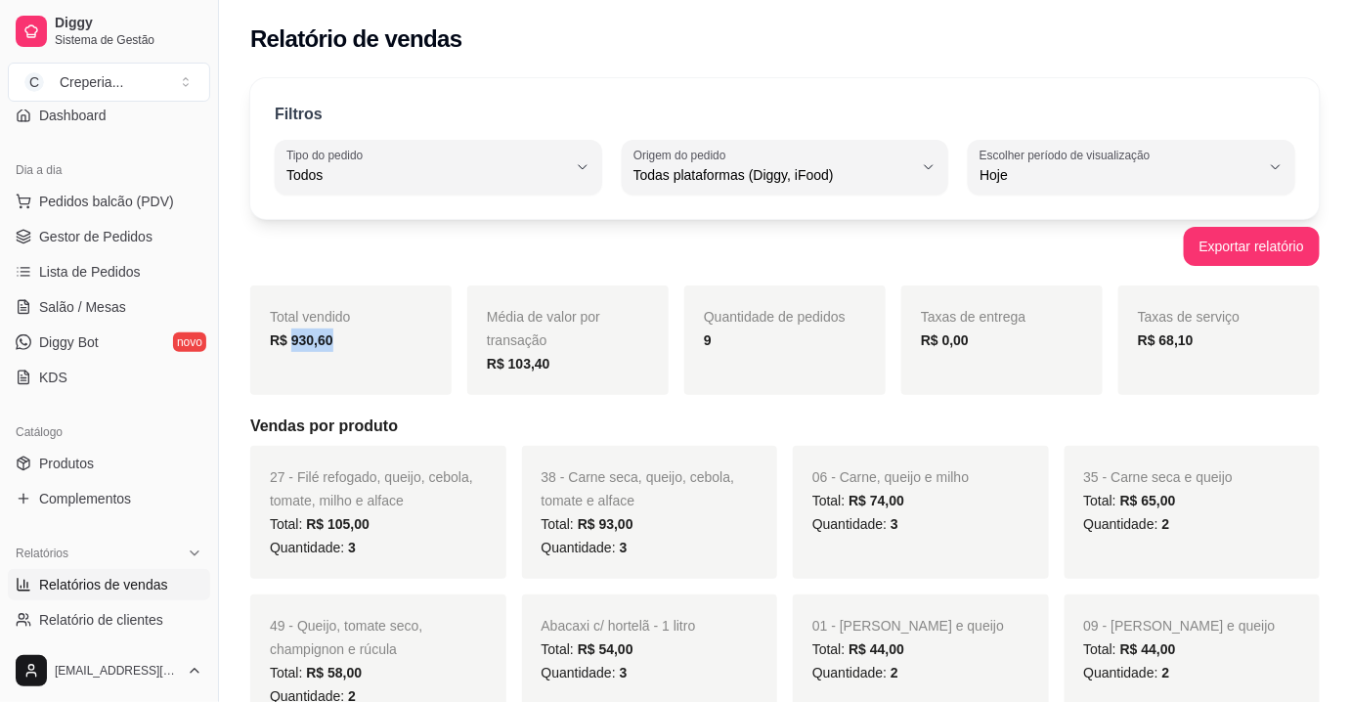
click at [341, 353] on div "Total vendido R$ 930,60" at bounding box center [350, 341] width 201 height 110
click at [73, 297] on span "Salão / Mesas" at bounding box center [82, 307] width 87 height 20
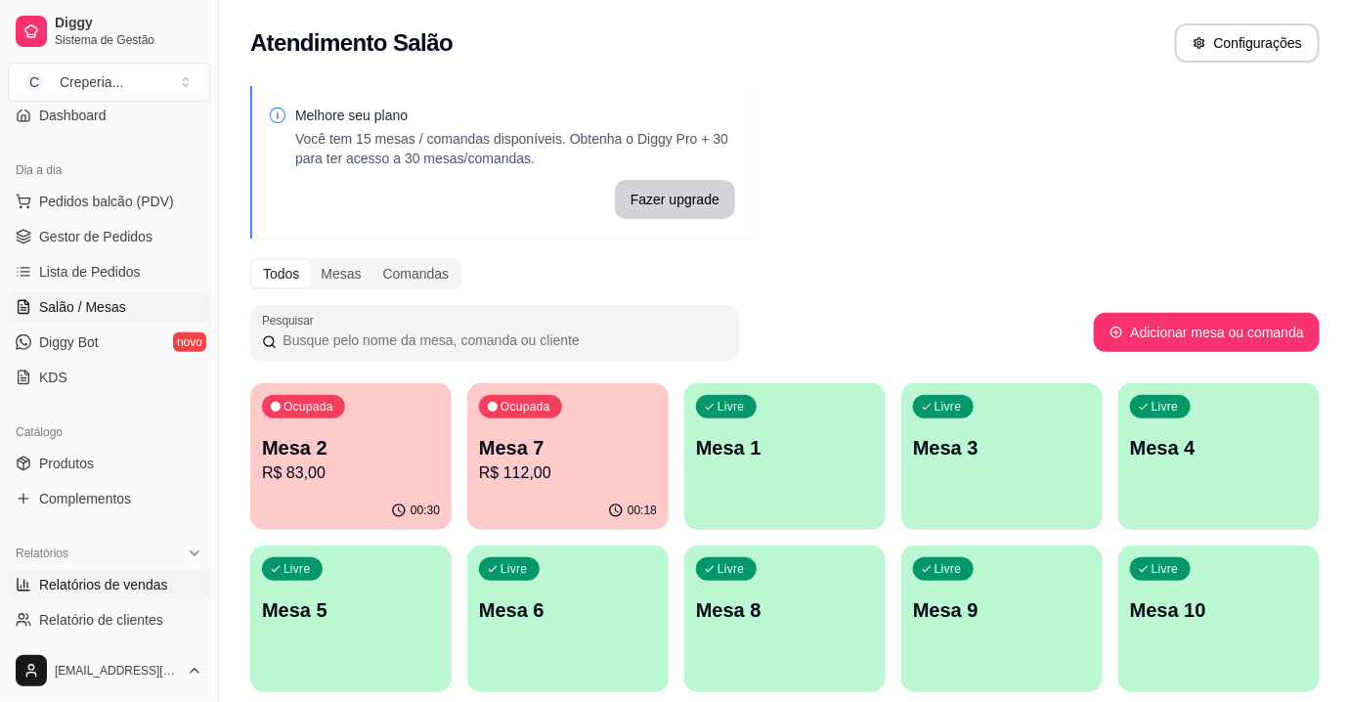
click at [154, 588] on span "Relatórios de vendas" at bounding box center [103, 585] width 129 height 20
select select "ALL"
select select "0"
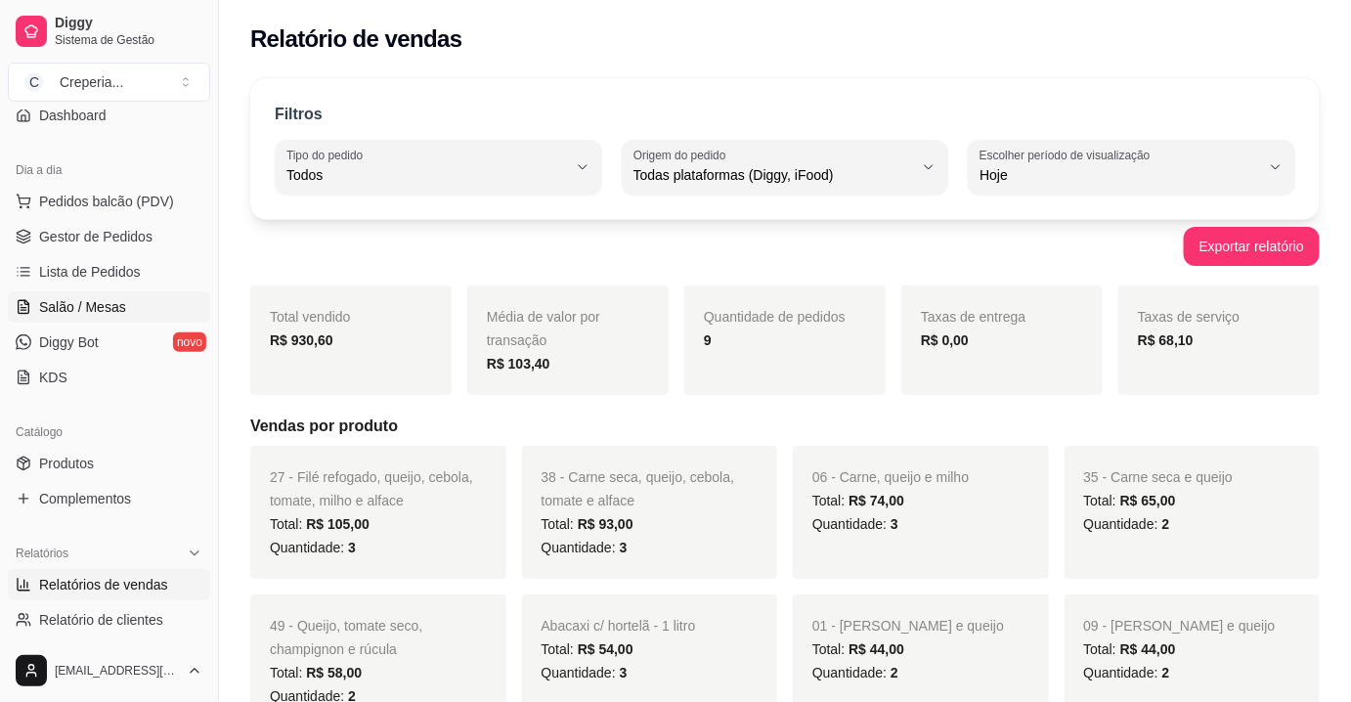
click at [98, 311] on span "Salão / Mesas" at bounding box center [82, 307] width 87 height 20
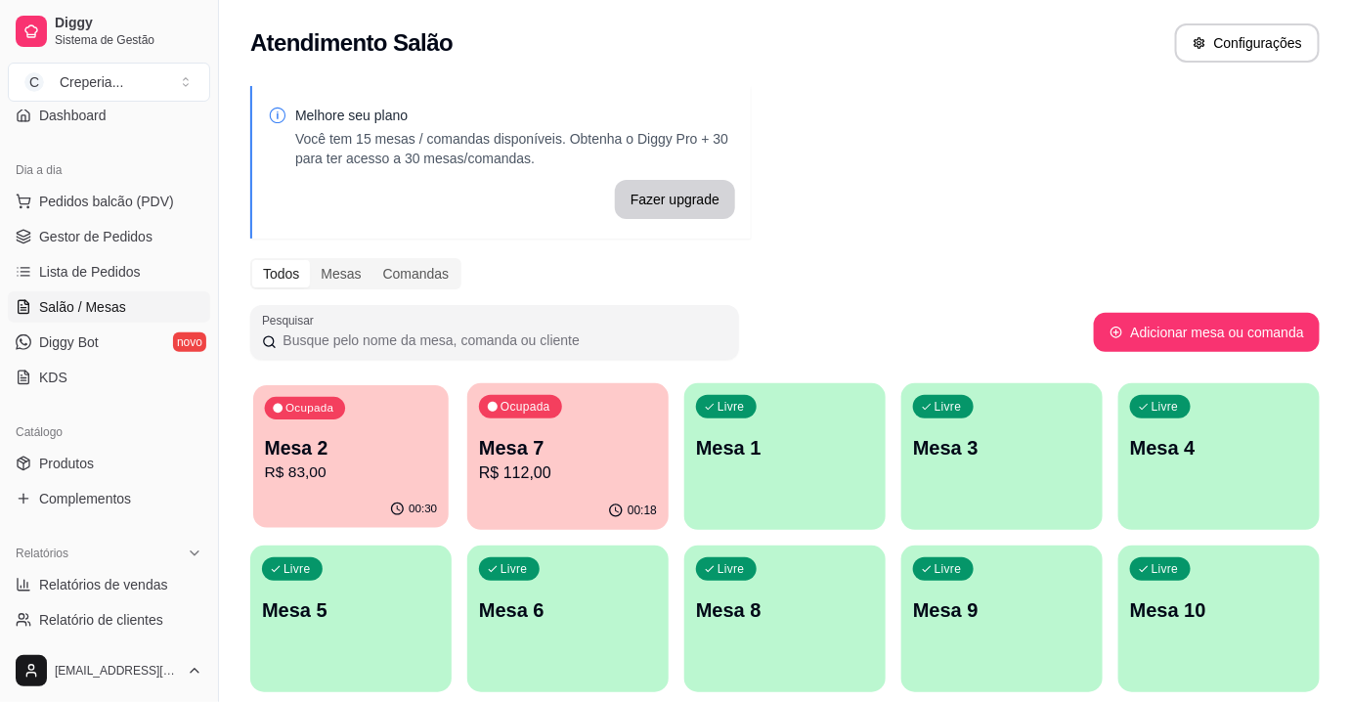
click at [365, 455] on p "Mesa 2" at bounding box center [351, 448] width 173 height 26
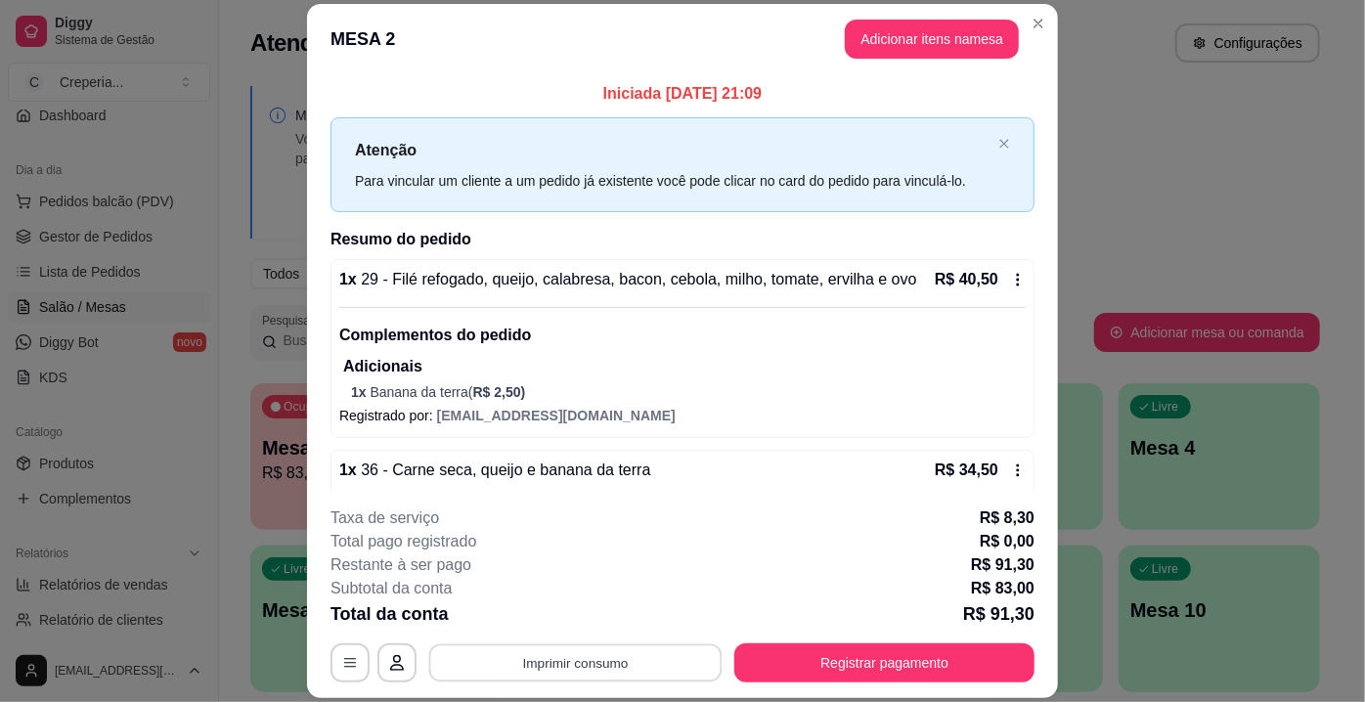
click at [566, 666] on button "Imprimir consumo" at bounding box center [575, 663] width 293 height 38
click at [561, 623] on button "IMPRESSORA" at bounding box center [575, 618] width 137 height 30
click at [789, 667] on button "Registrar pagamento" at bounding box center [884, 662] width 300 height 39
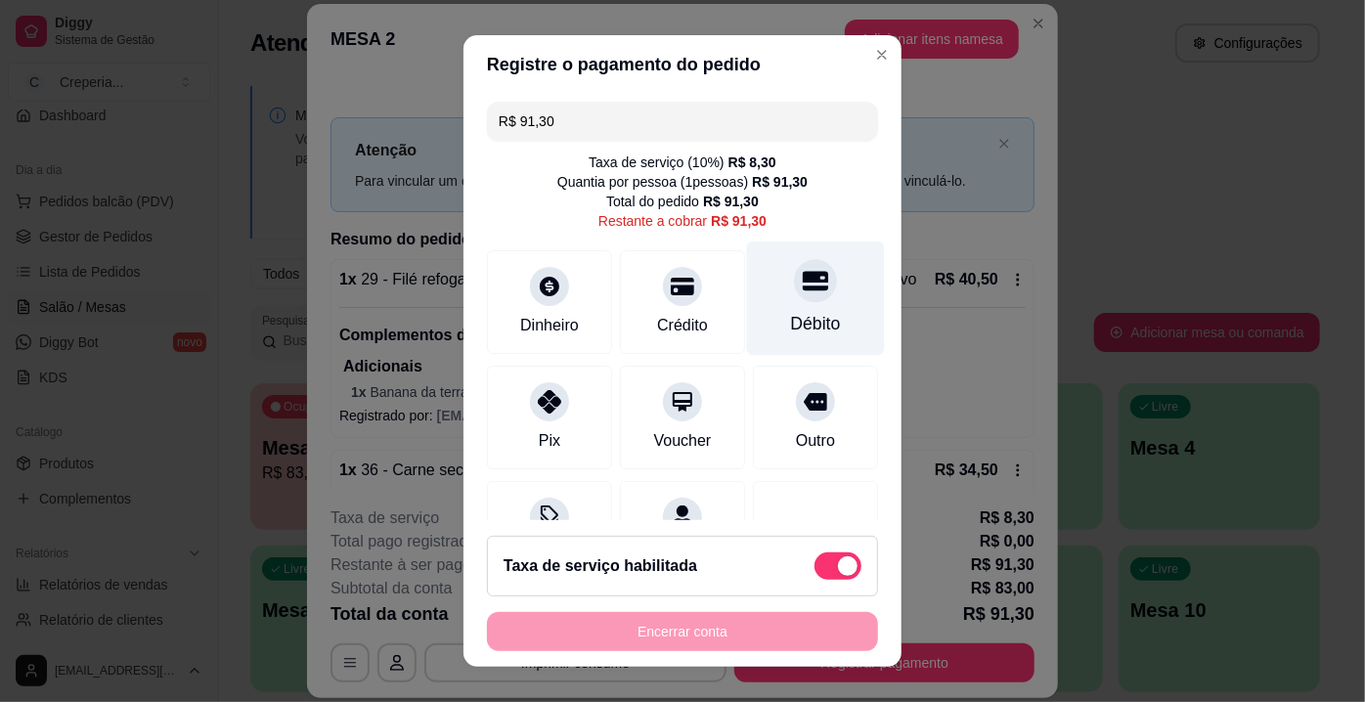
click at [787, 337] on div "Débito" at bounding box center [816, 299] width 138 height 114
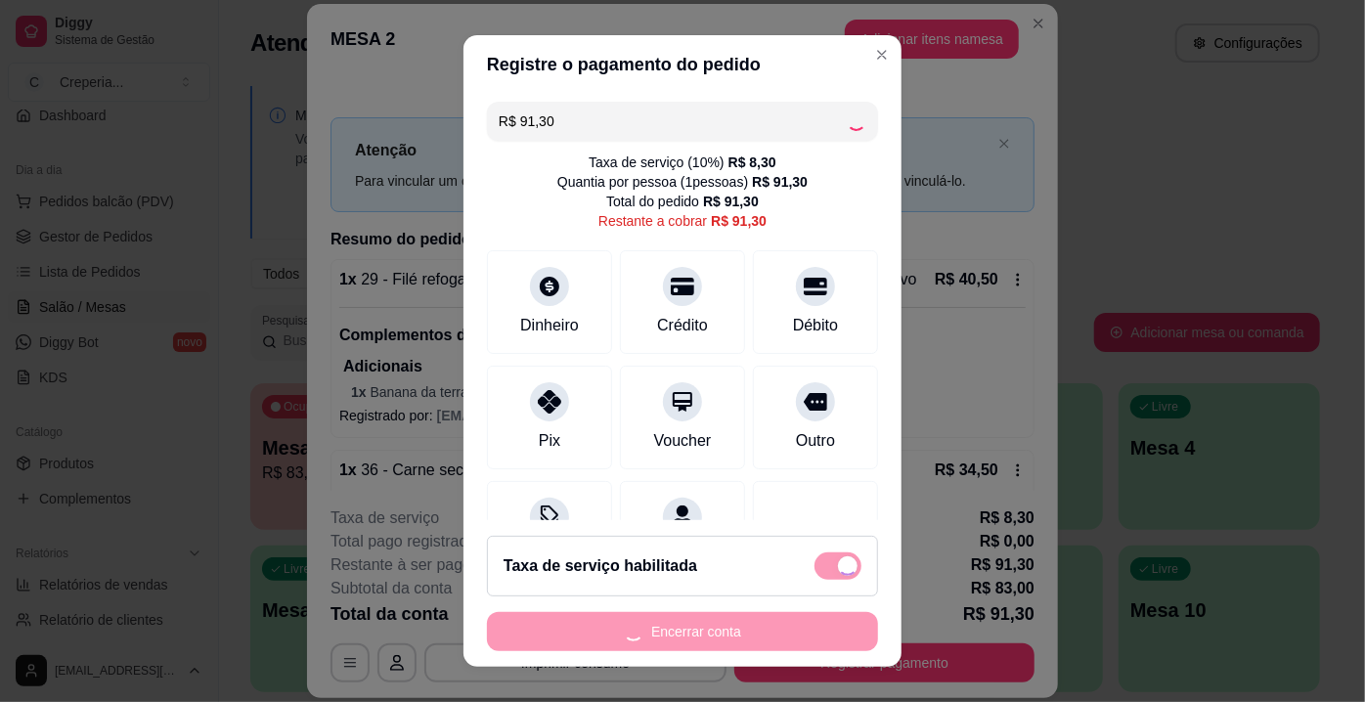
type input "R$ 0,00"
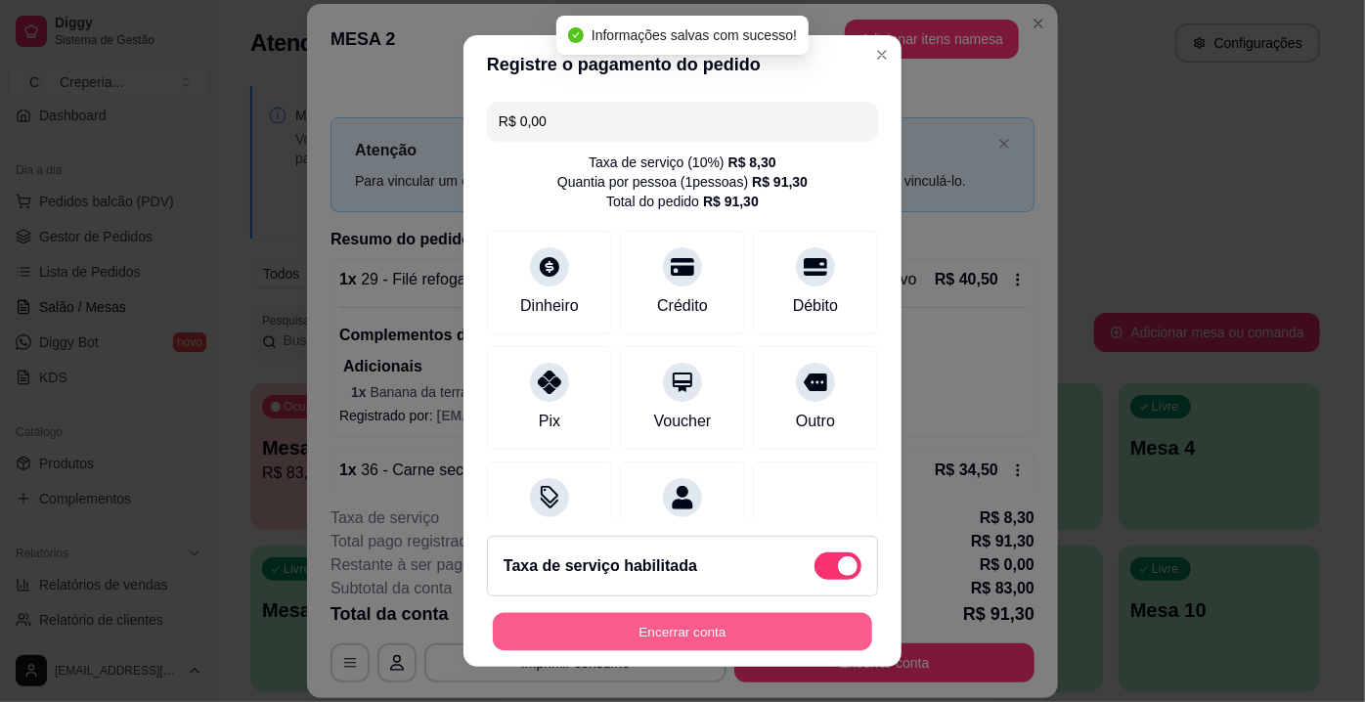
click at [615, 635] on button "Encerrar conta" at bounding box center [682, 632] width 379 height 38
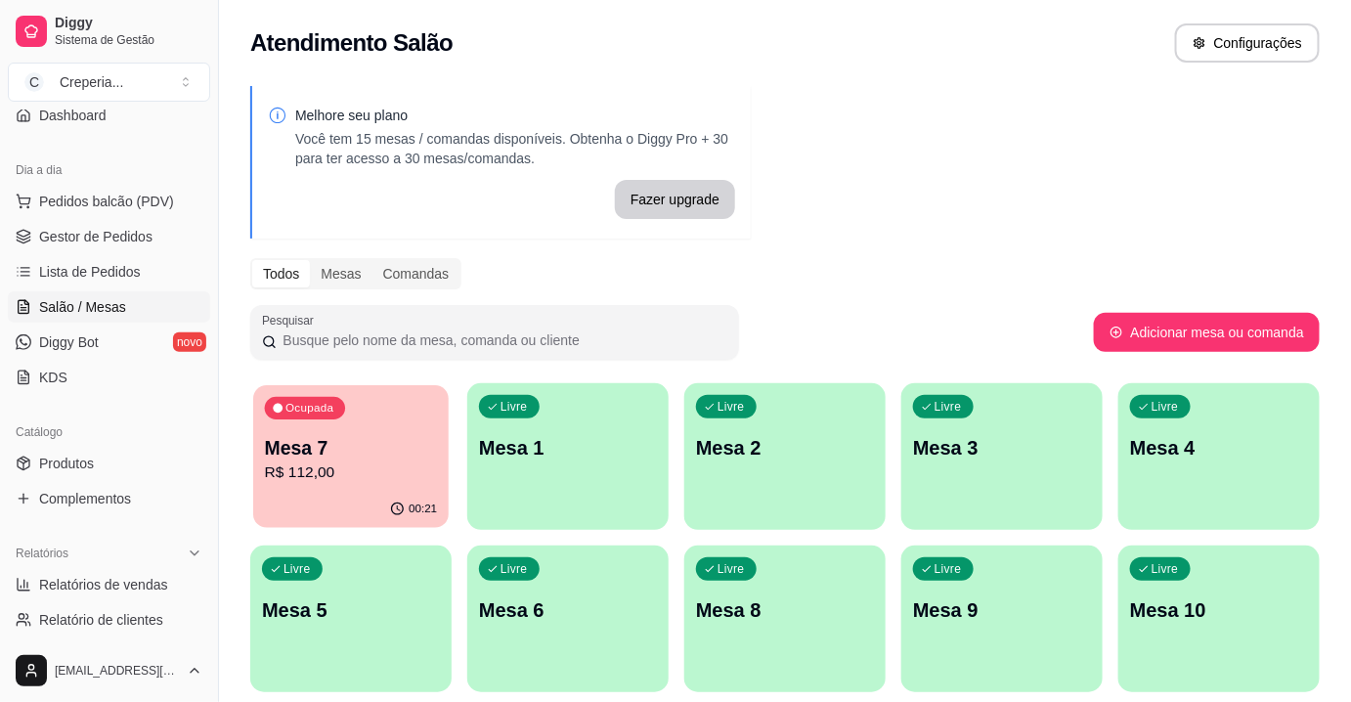
click at [333, 463] on p "R$ 112,00" at bounding box center [351, 473] width 173 height 22
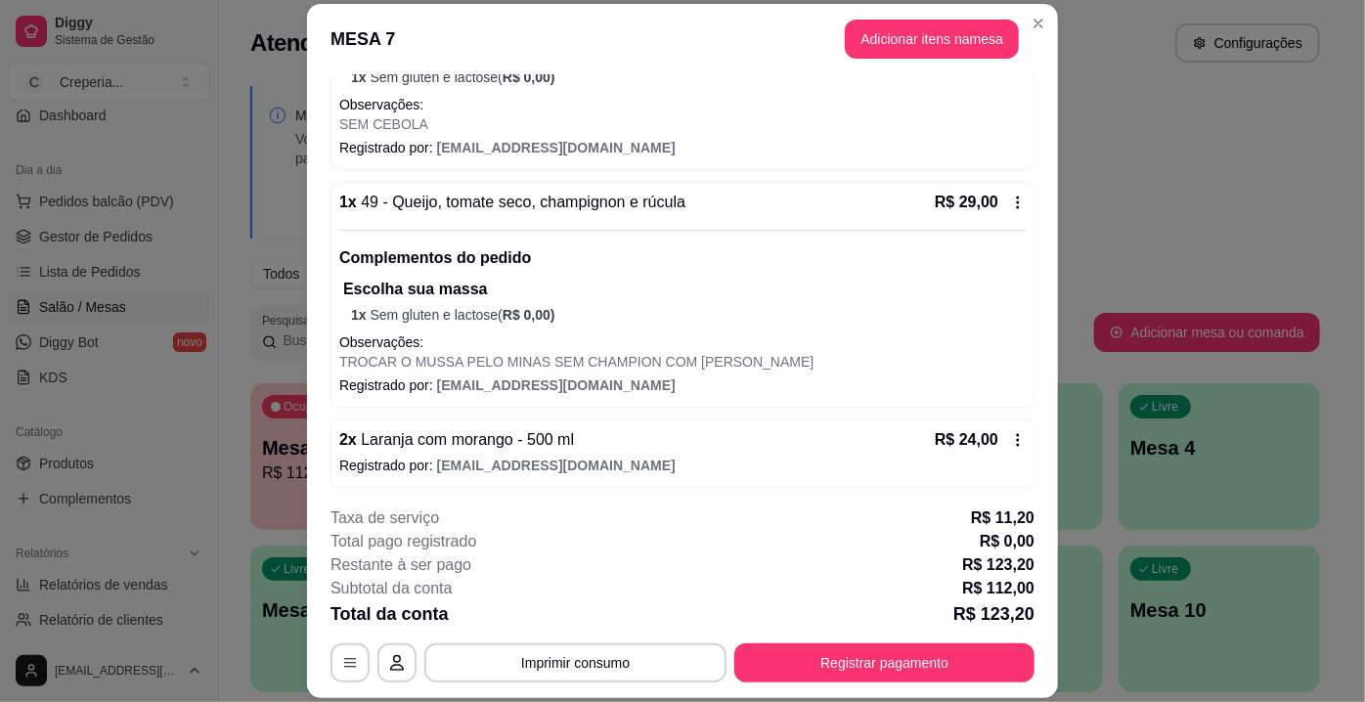
scroll to position [59, 0]
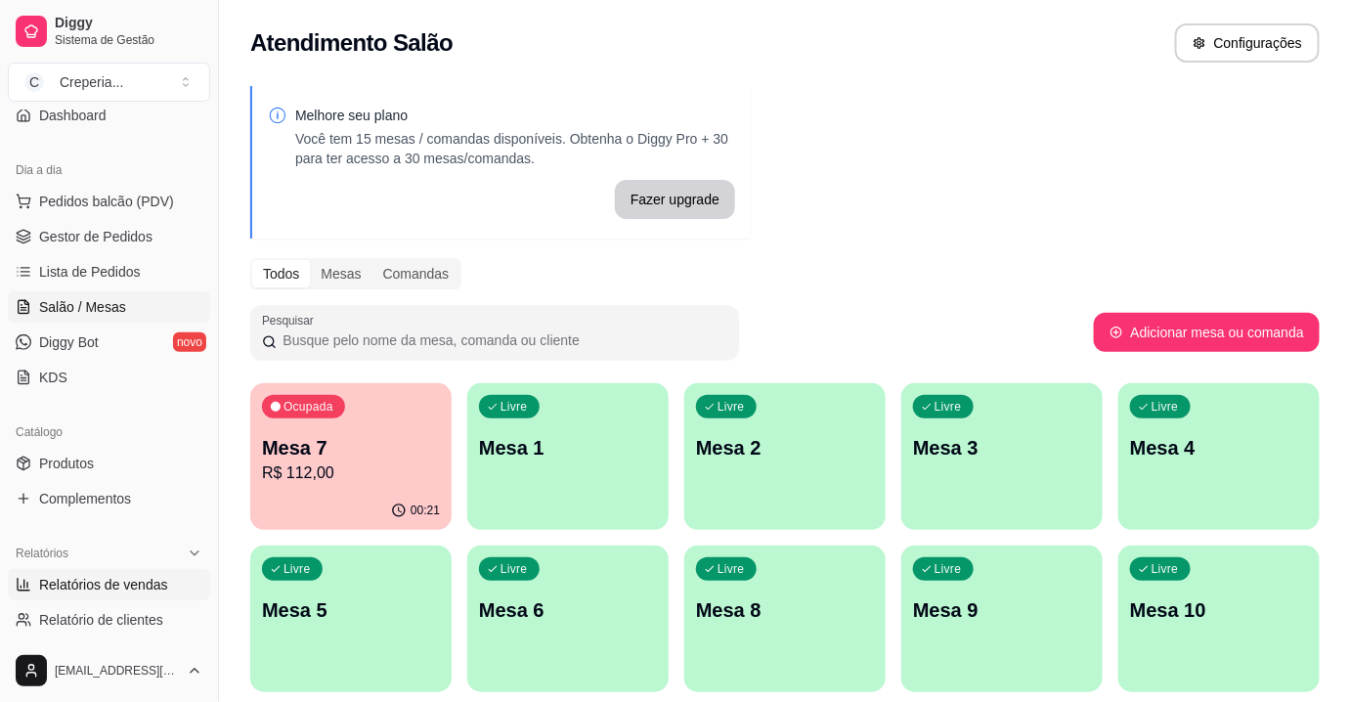
click at [112, 578] on span "Relatórios de vendas" at bounding box center [103, 585] width 129 height 20
select select "ALL"
select select "0"
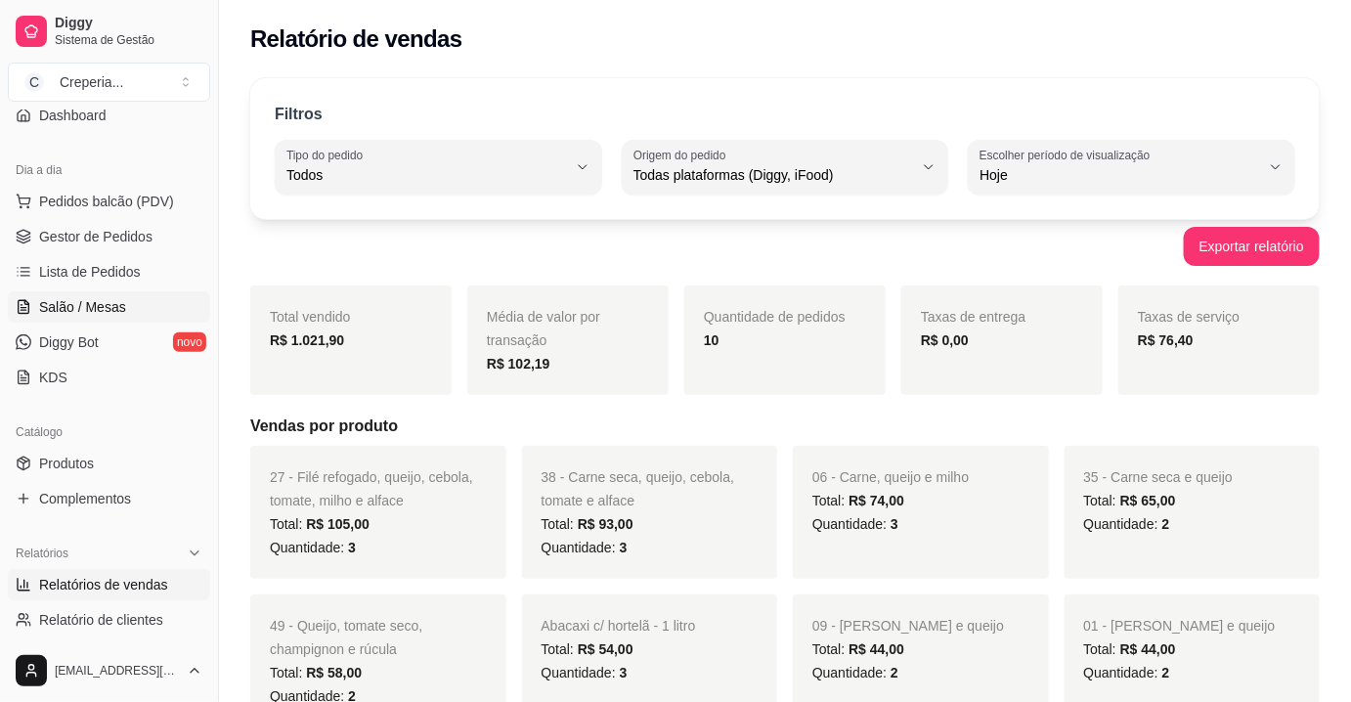
drag, startPoint x: 120, startPoint y: 315, endPoint x: 190, endPoint y: 330, distance: 71.0
click at [121, 315] on link "Salão / Mesas" at bounding box center [109, 306] width 202 height 31
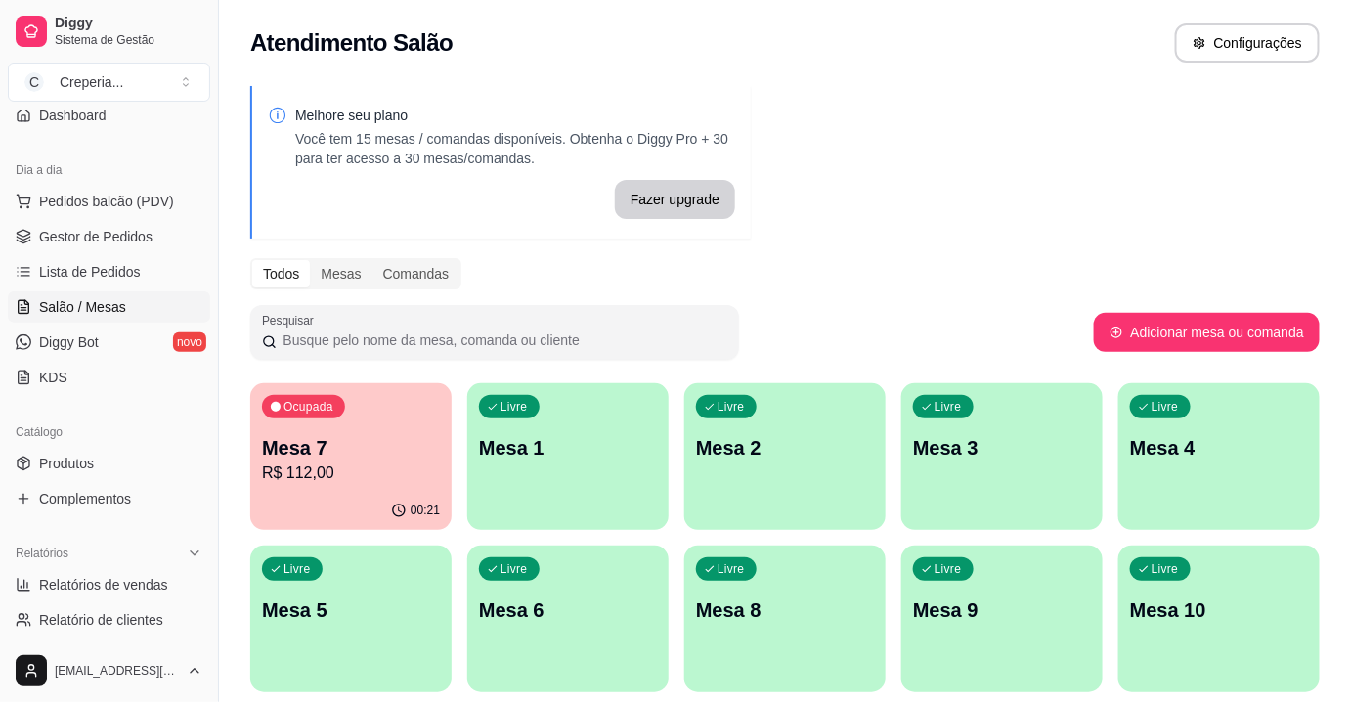
click at [345, 450] on p "Mesa 7" at bounding box center [351, 447] width 178 height 27
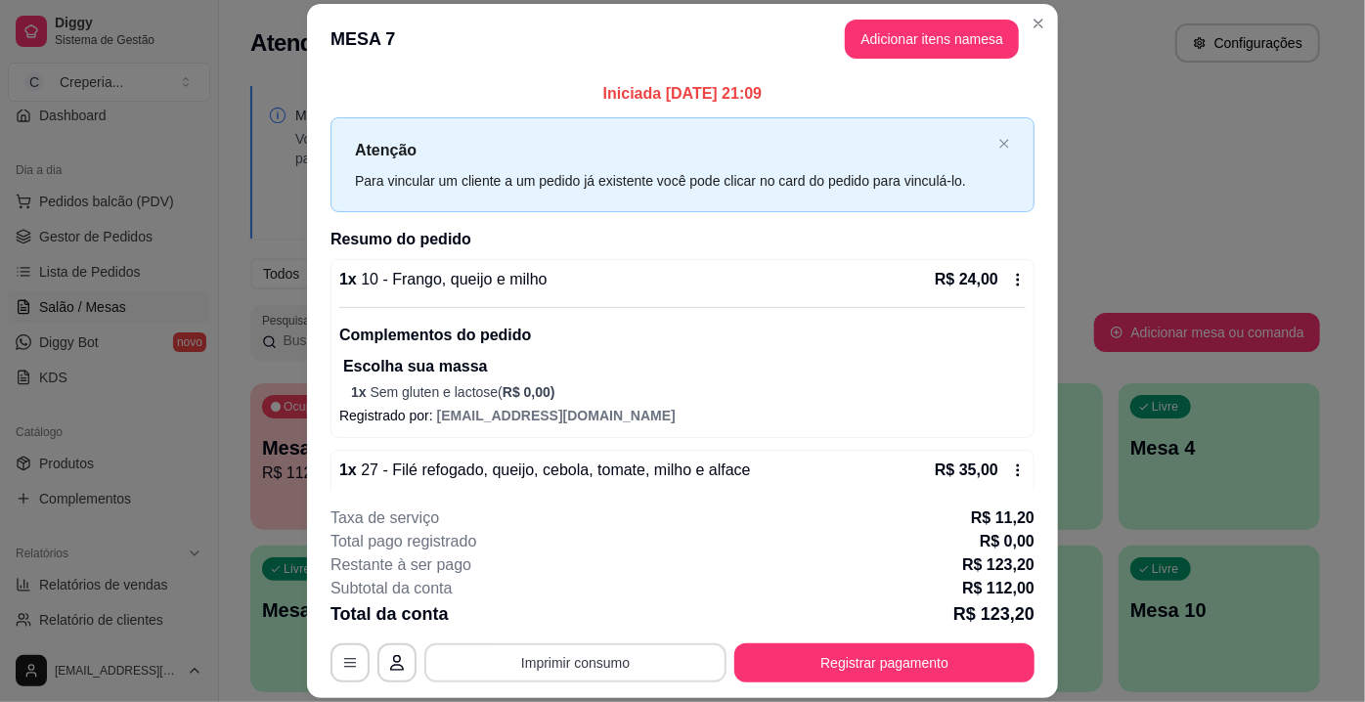
click at [649, 658] on button "Imprimir consumo" at bounding box center [575, 662] width 302 height 39
click at [595, 616] on button "IMPRESSORA" at bounding box center [576, 618] width 142 height 31
click at [811, 659] on button "Registrar pagamento" at bounding box center [884, 662] width 300 height 39
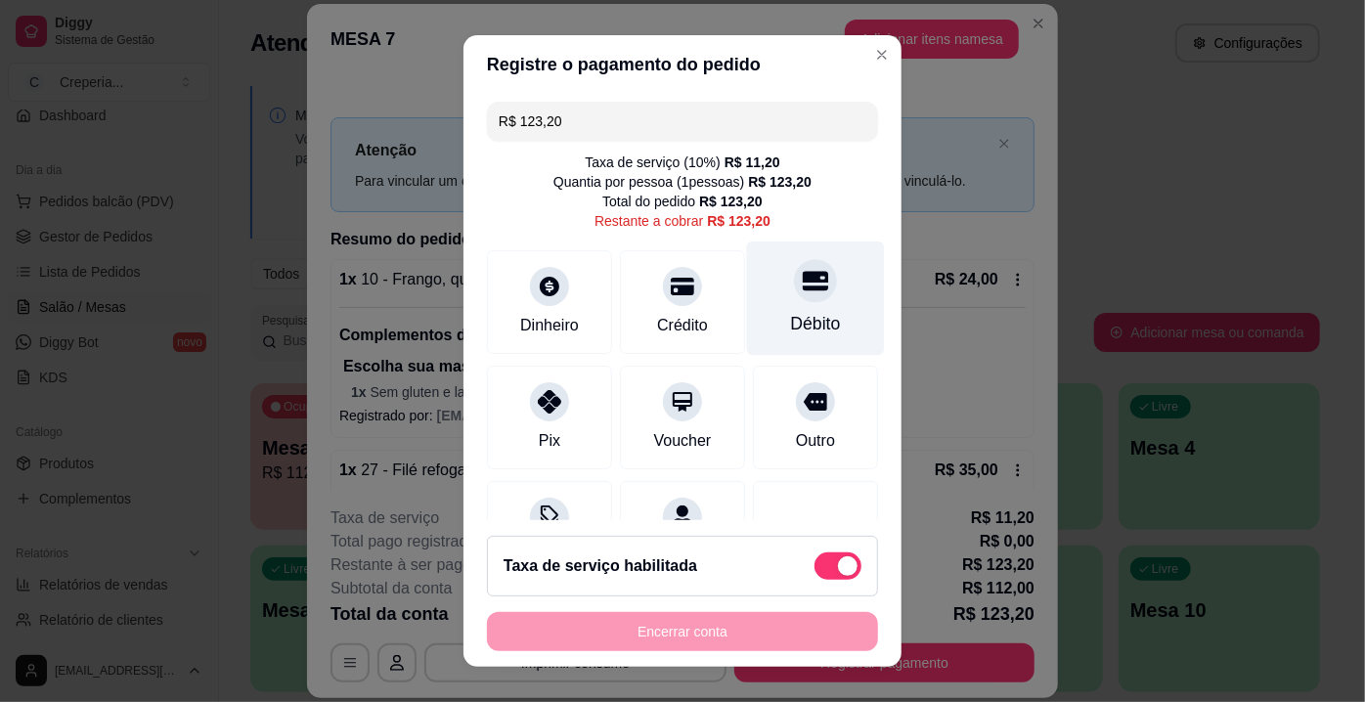
click at [794, 294] on div at bounding box center [815, 280] width 43 height 43
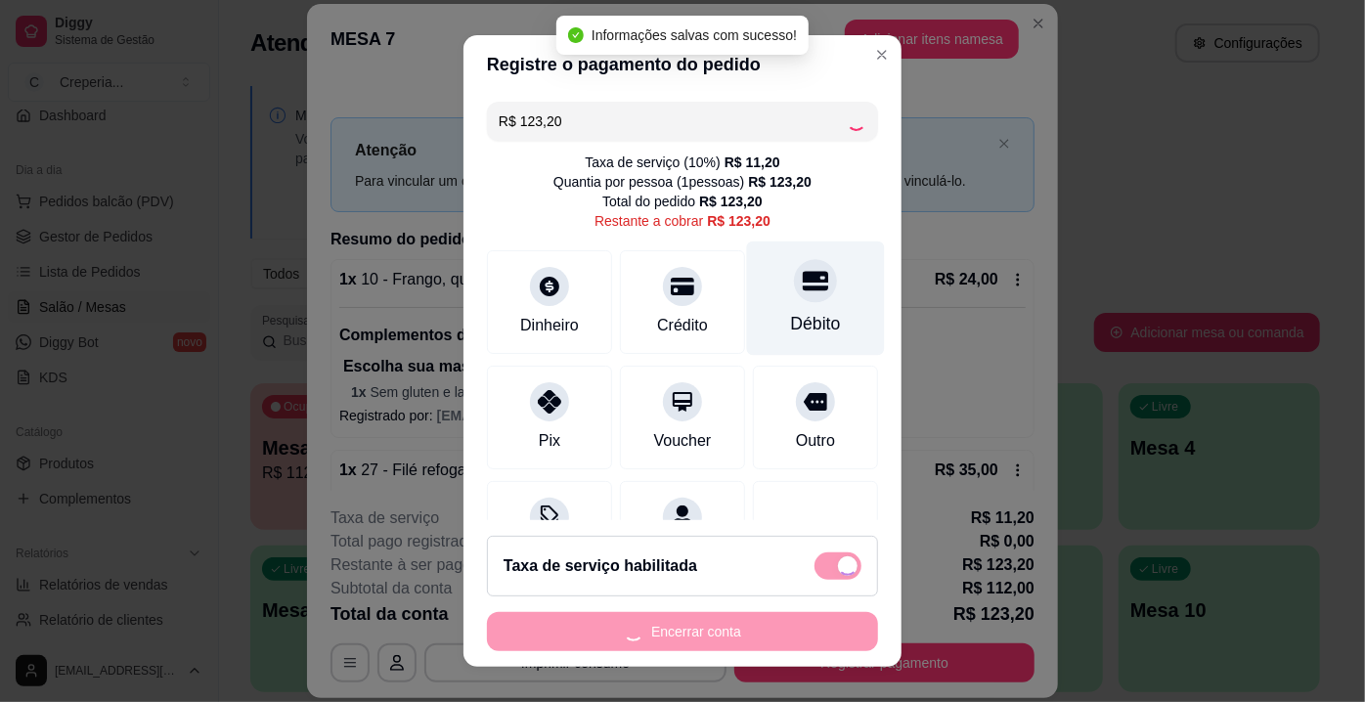
type input "R$ 0,00"
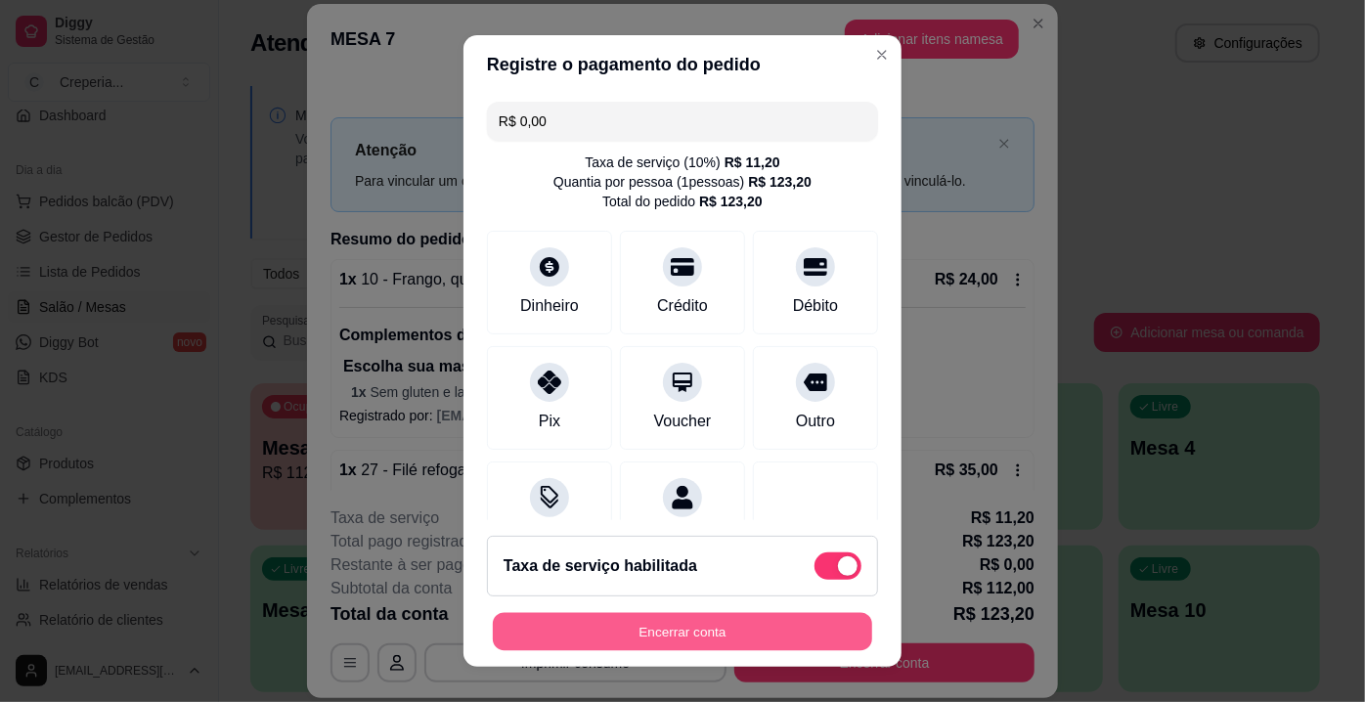
click at [695, 636] on button "Encerrar conta" at bounding box center [682, 632] width 379 height 38
